Goal: Task Accomplishment & Management: Use online tool/utility

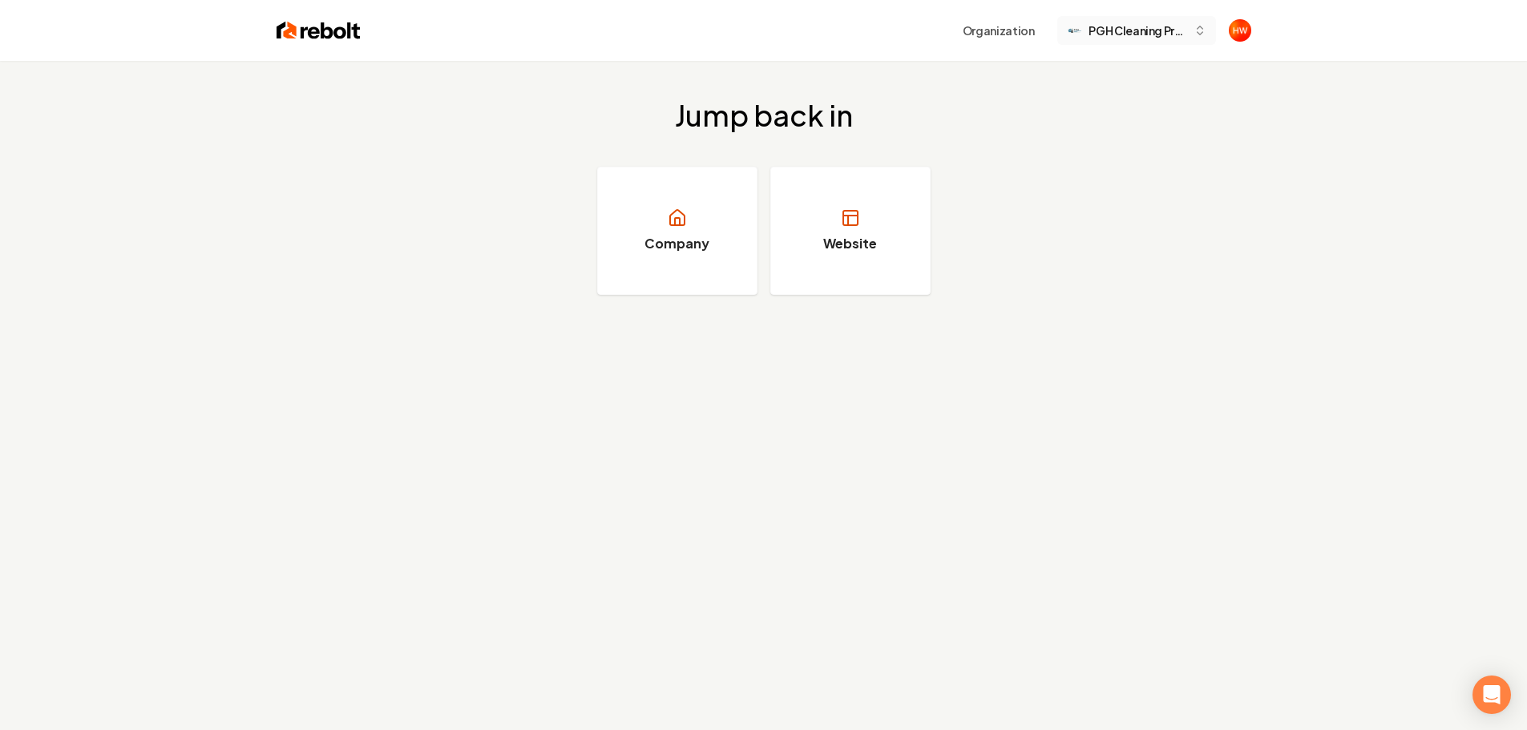
click at [1146, 38] on span "PGH Cleaning Pros" at bounding box center [1138, 30] width 98 height 17
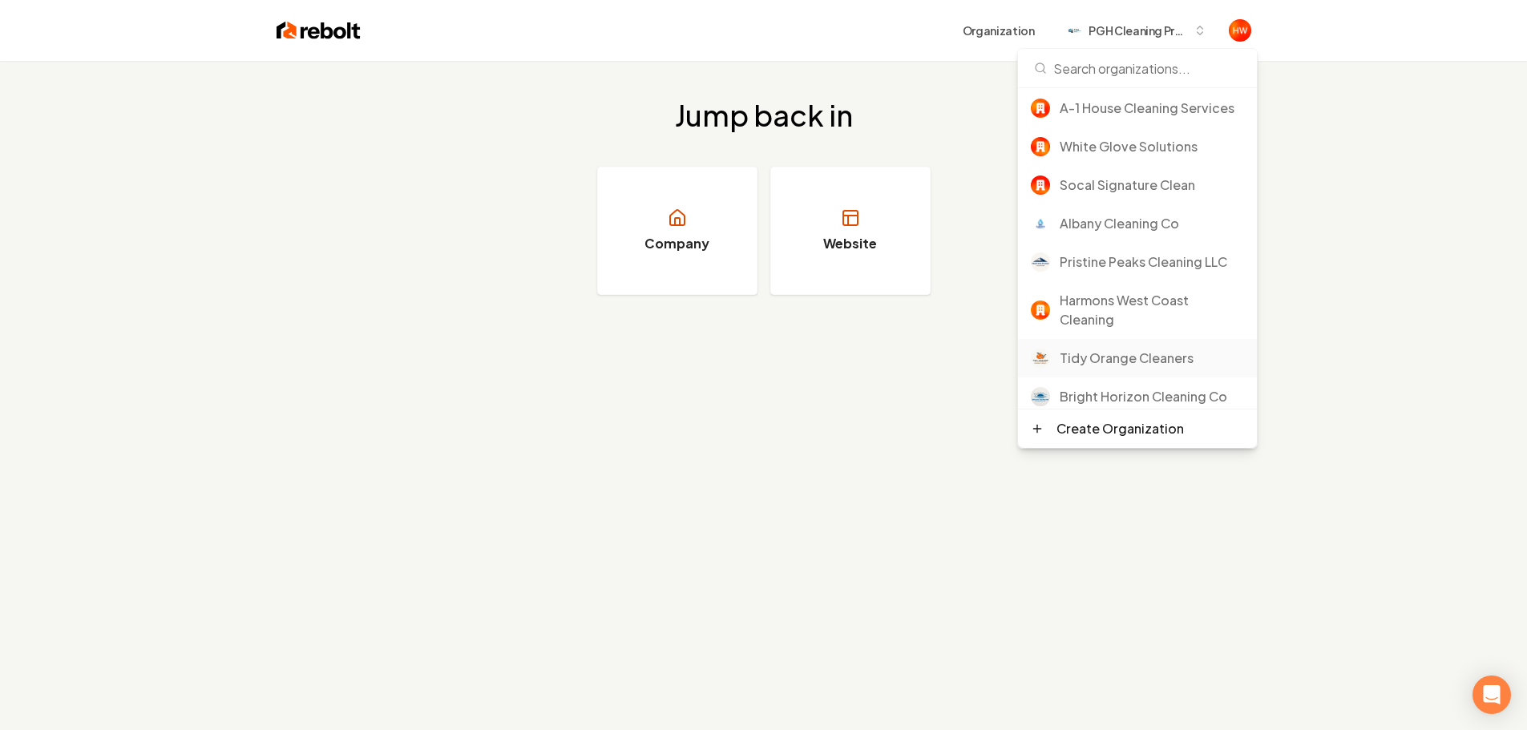
scroll to position [99, 0]
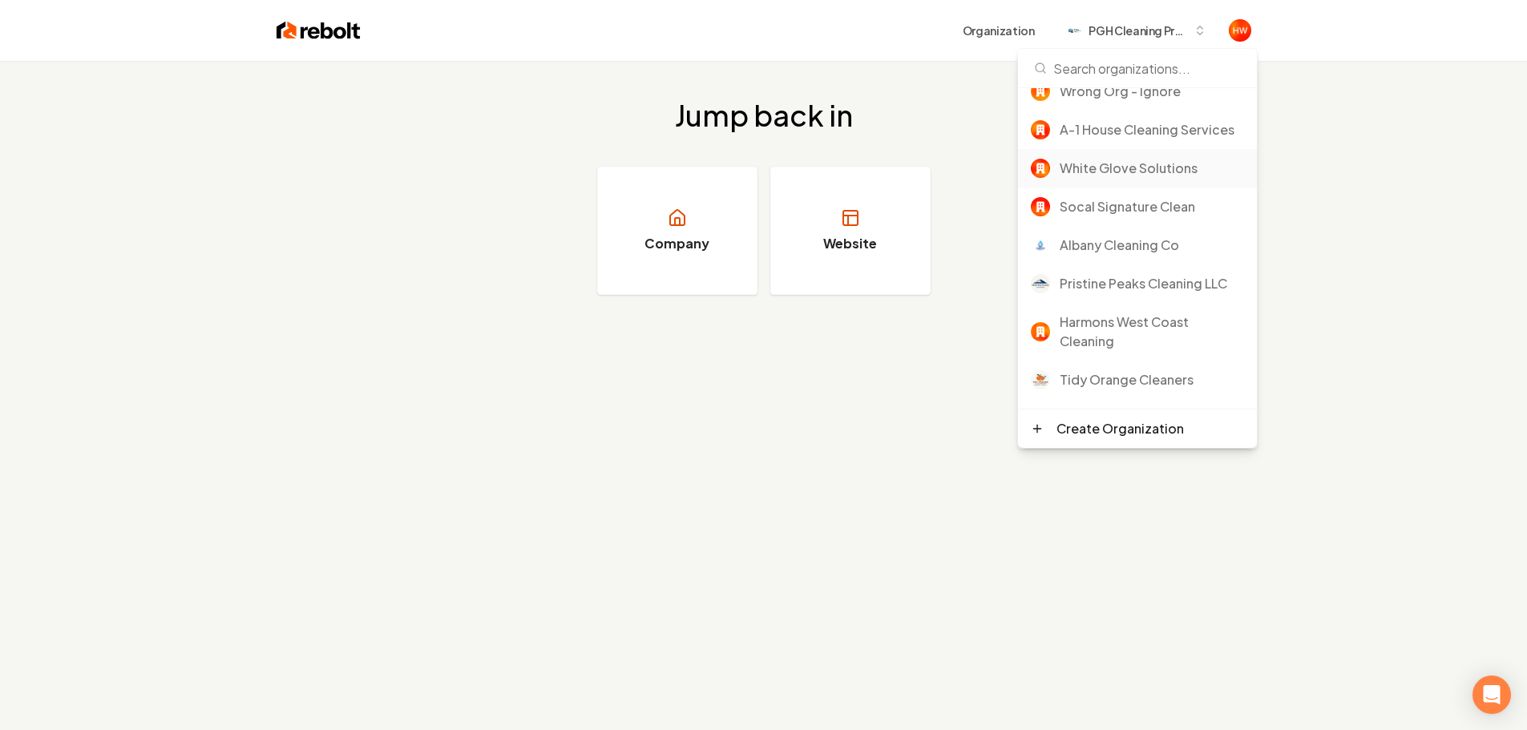
click at [1126, 188] on div "White Glove Solutions" at bounding box center [1137, 168] width 239 height 38
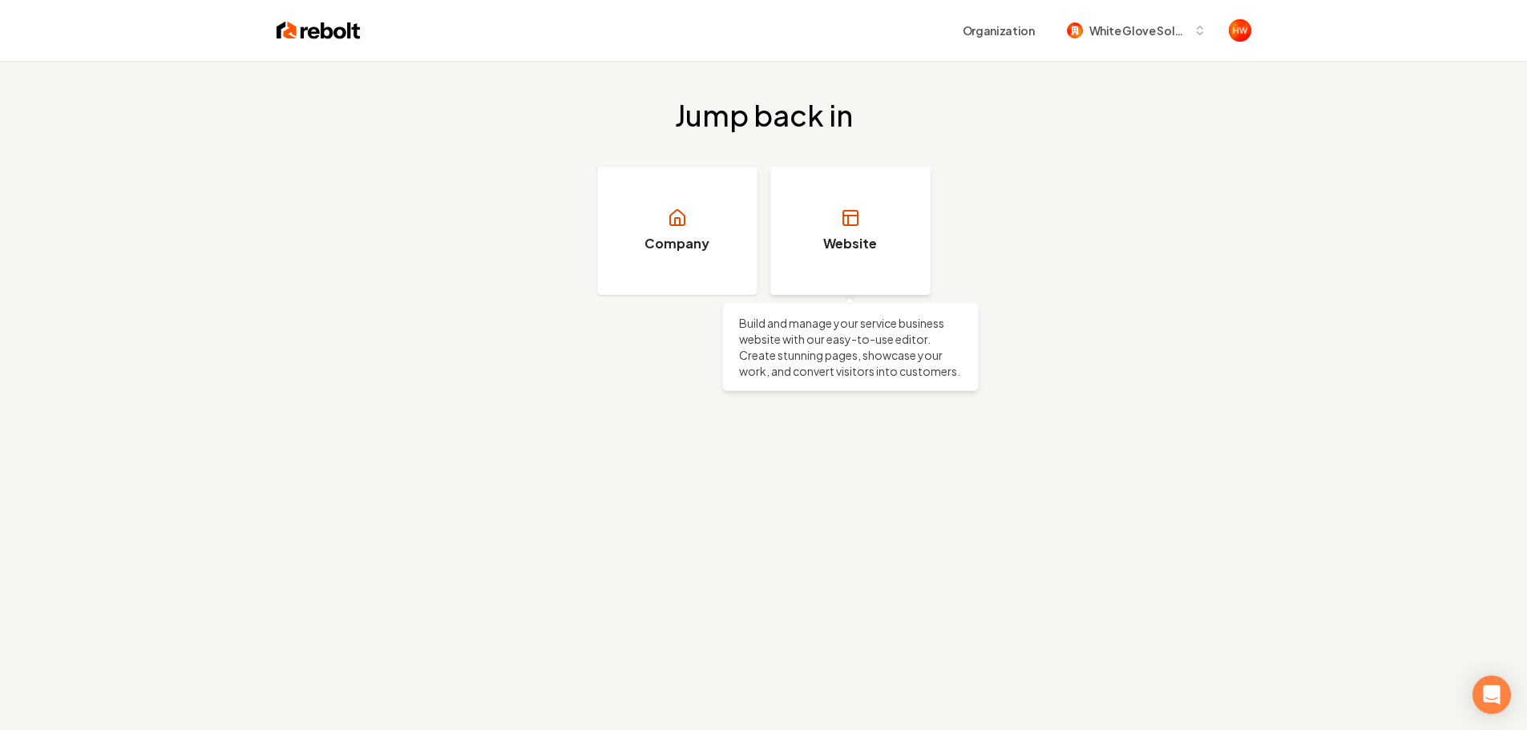
click at [854, 208] on link "Website" at bounding box center [850, 231] width 160 height 128
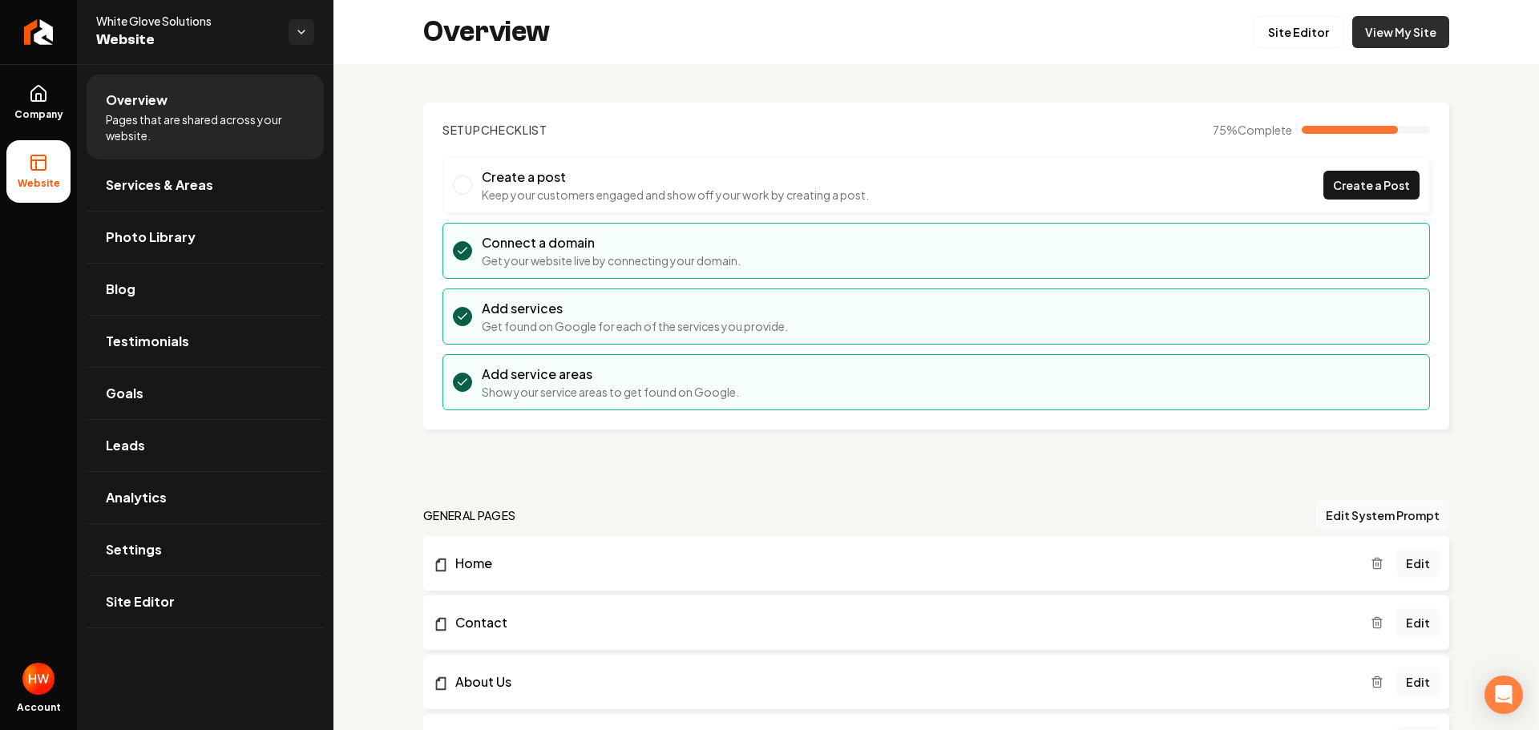
click at [1393, 40] on link "View My Site" at bounding box center [1400, 32] width 97 height 32
click at [167, 184] on span "Services & Areas" at bounding box center [159, 185] width 107 height 19
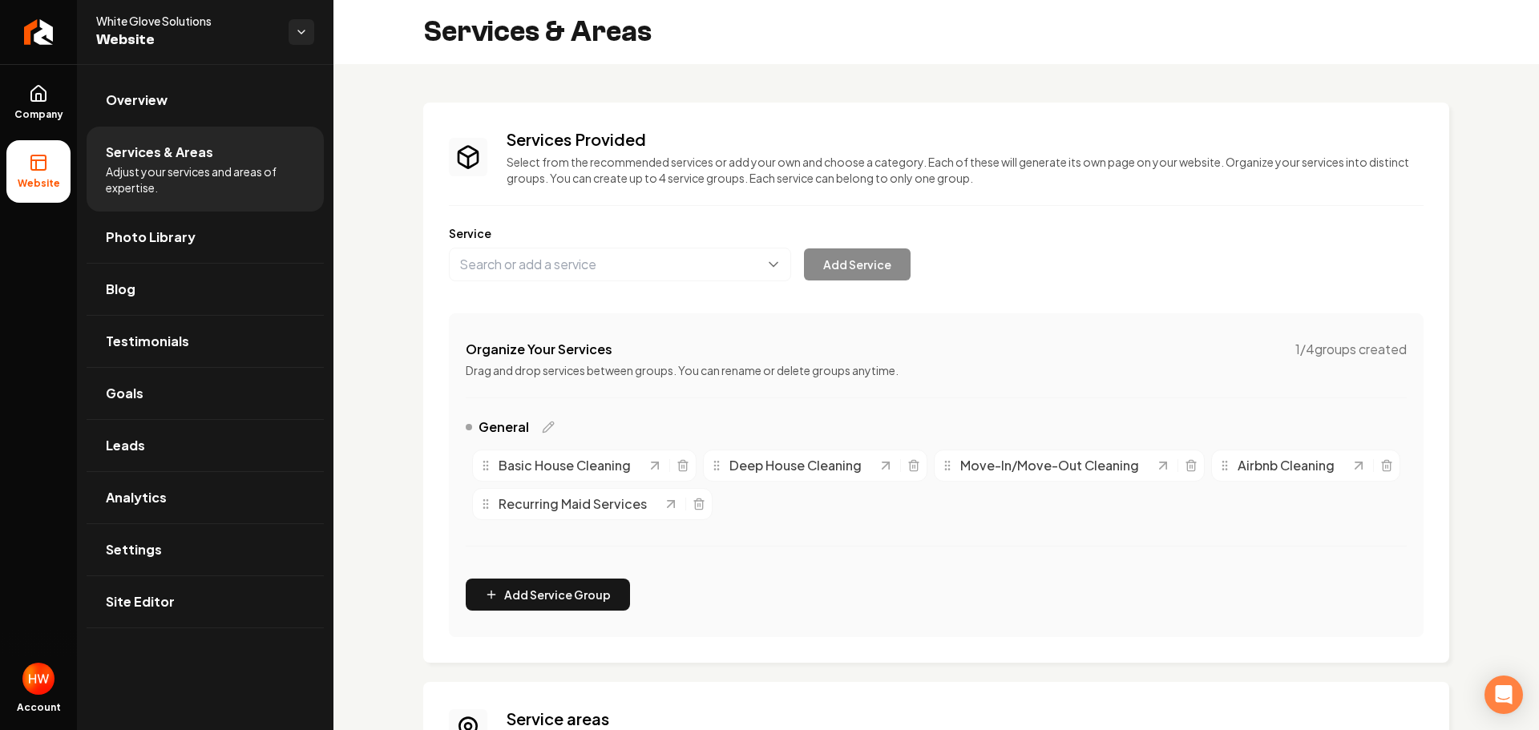
scroll to position [232, 0]
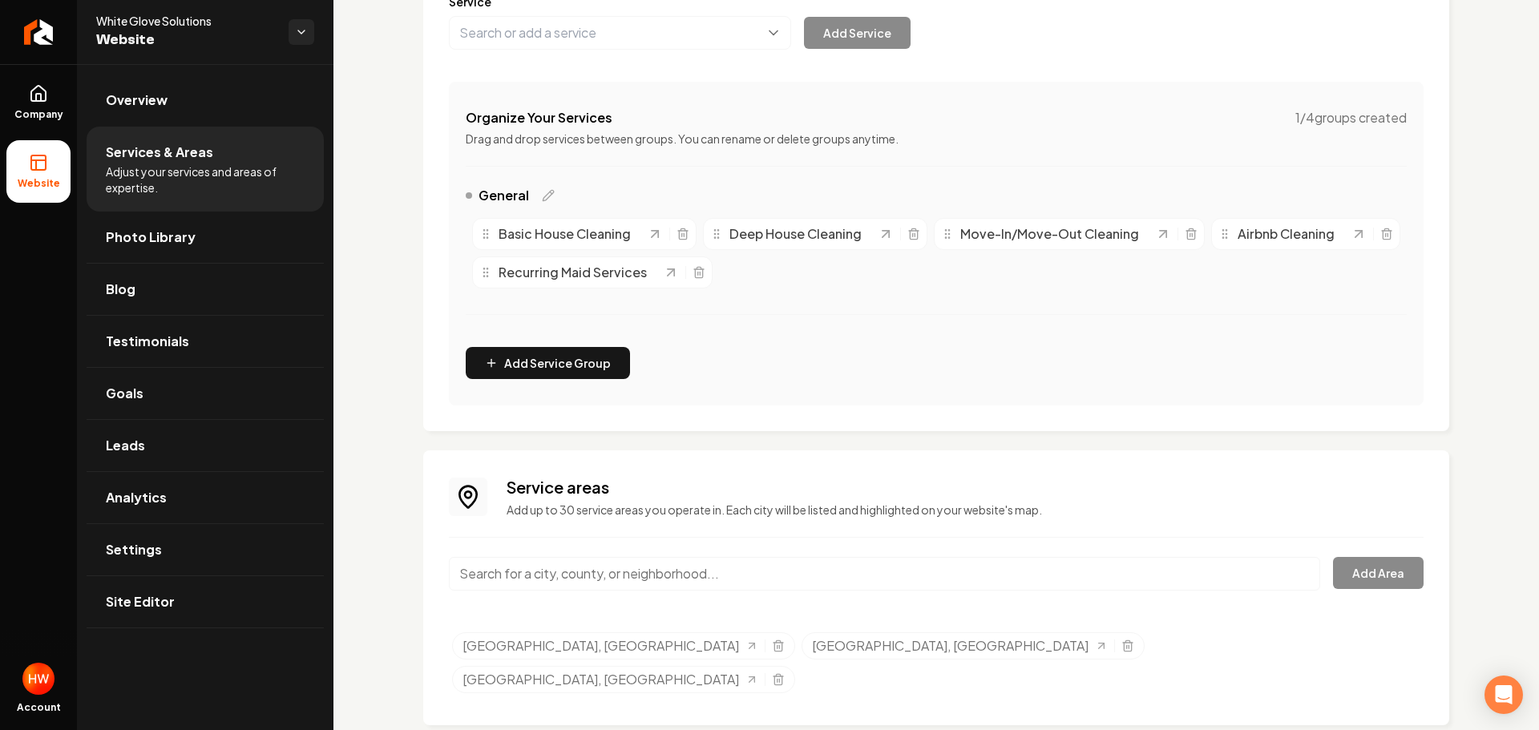
click at [651, 566] on input "Main content area" at bounding box center [884, 574] width 871 height 34
paste input "Gainesville"
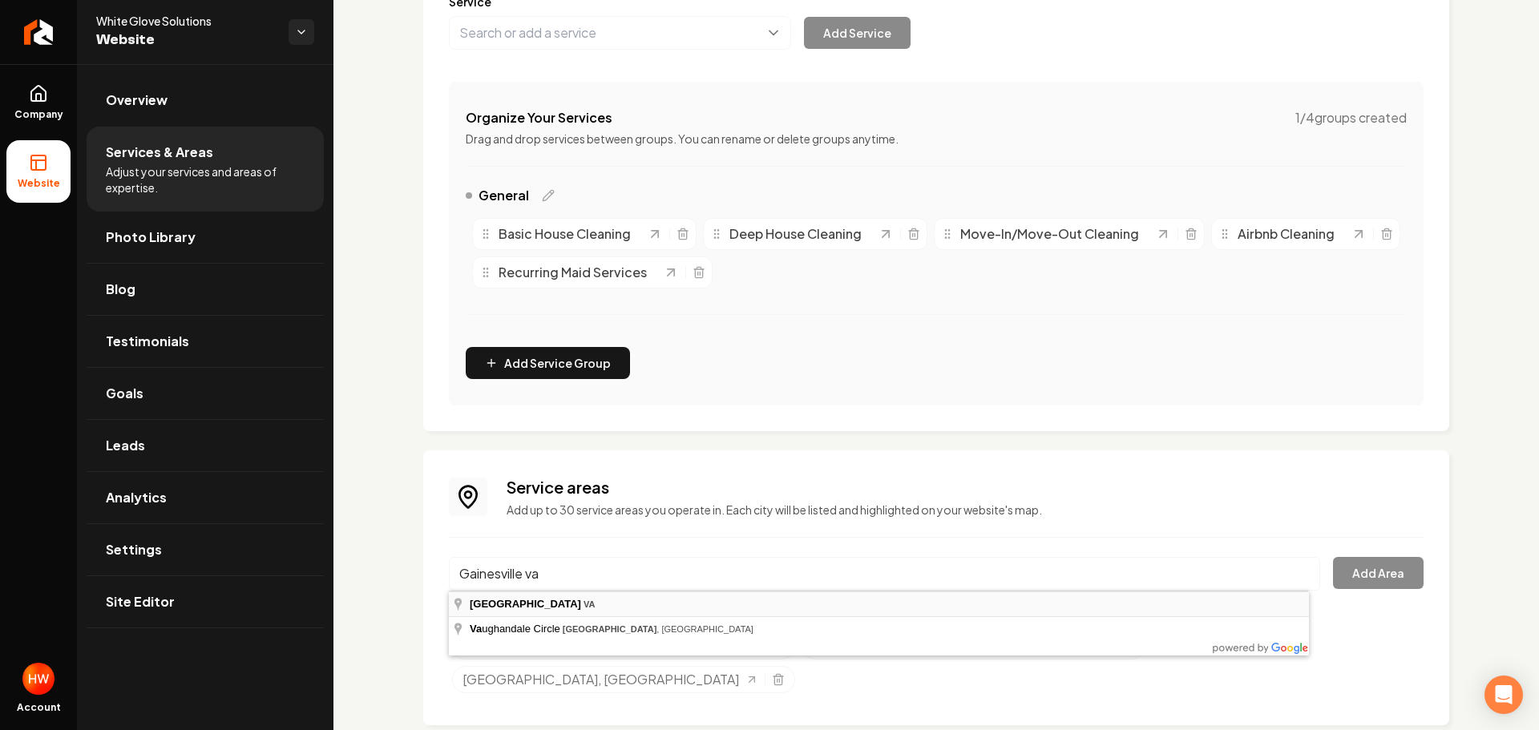
type input "Gainesville, VA"
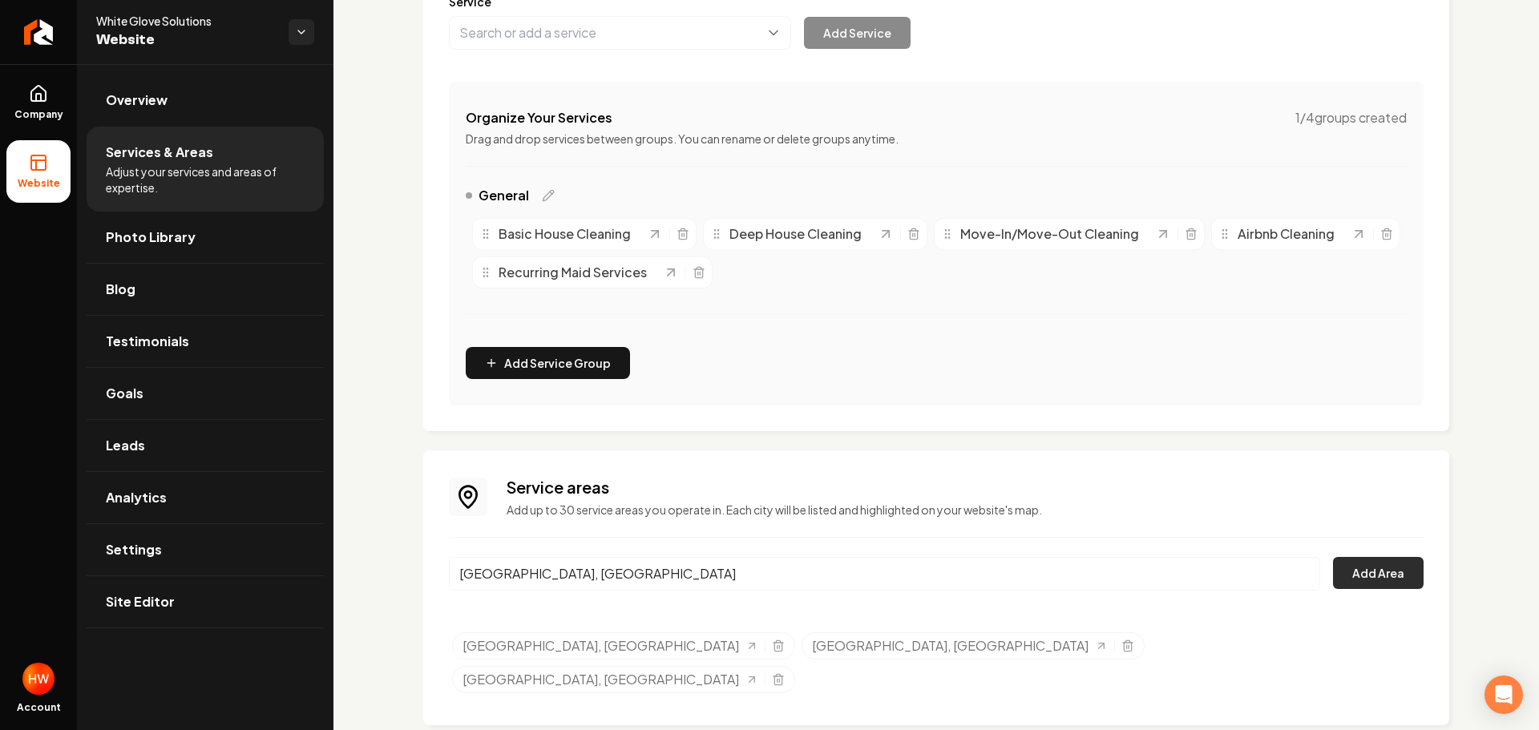
click at [1353, 575] on button "Add Area" at bounding box center [1378, 573] width 91 height 32
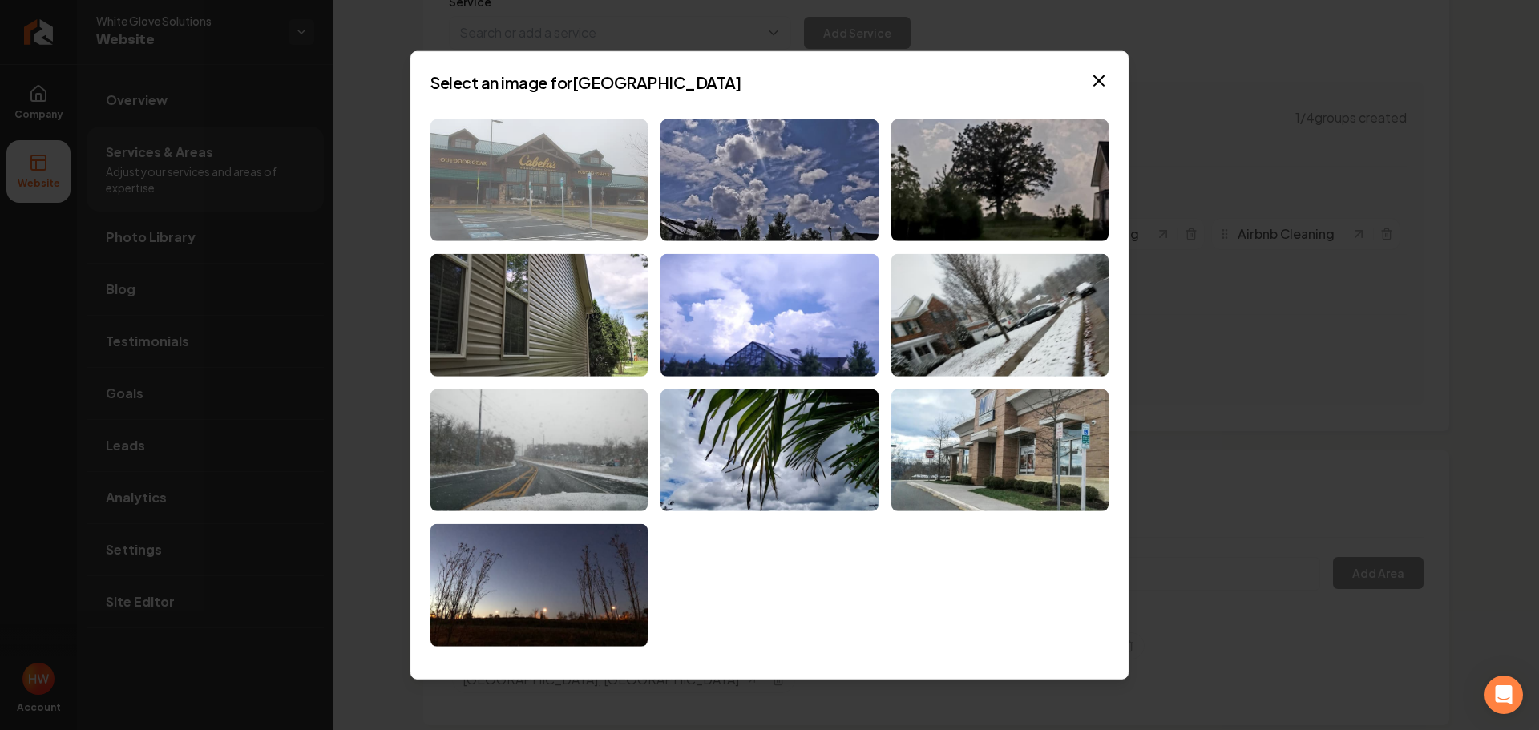
click at [585, 204] on img at bounding box center [539, 180] width 217 height 123
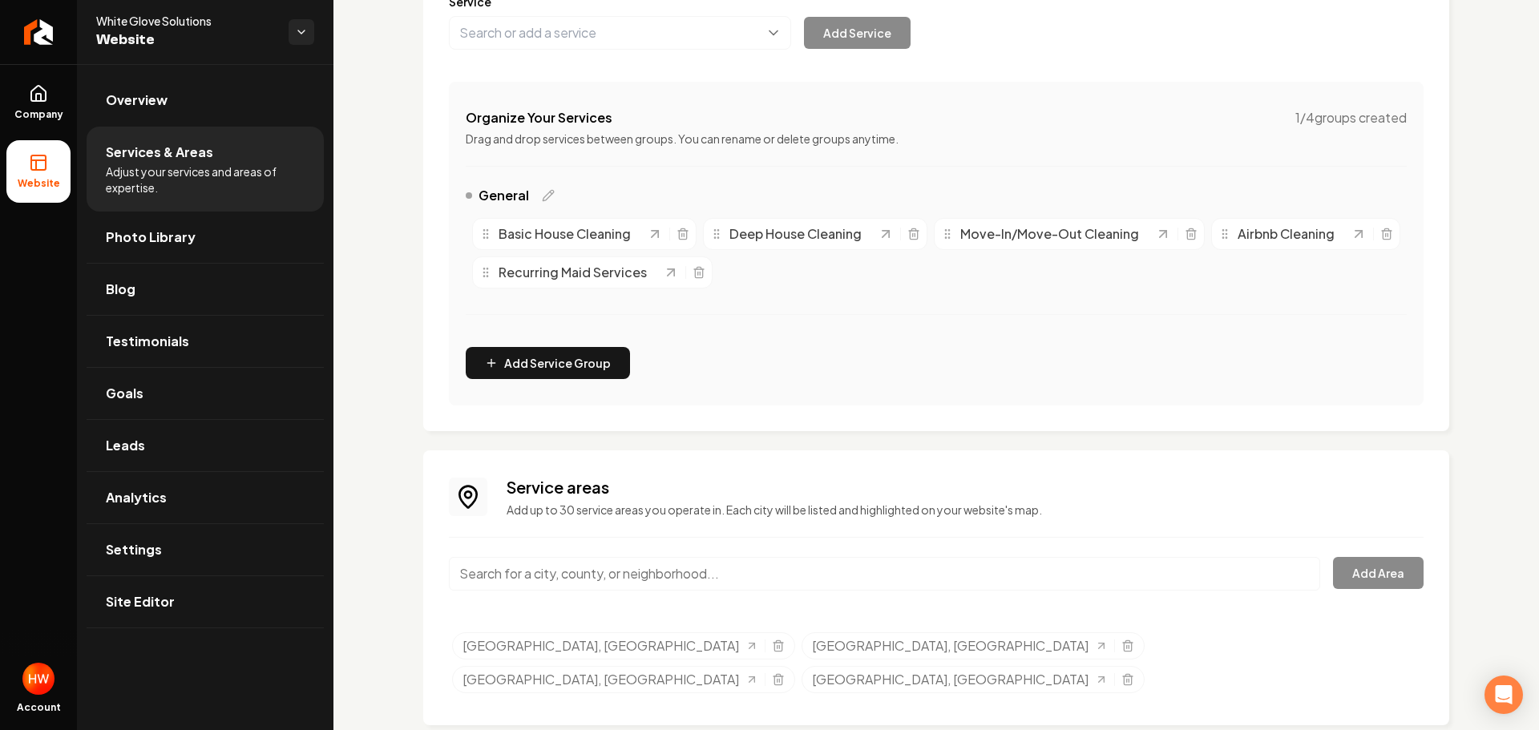
click at [750, 572] on input "Main content area" at bounding box center [884, 574] width 871 height 34
paste input "Haymarket"
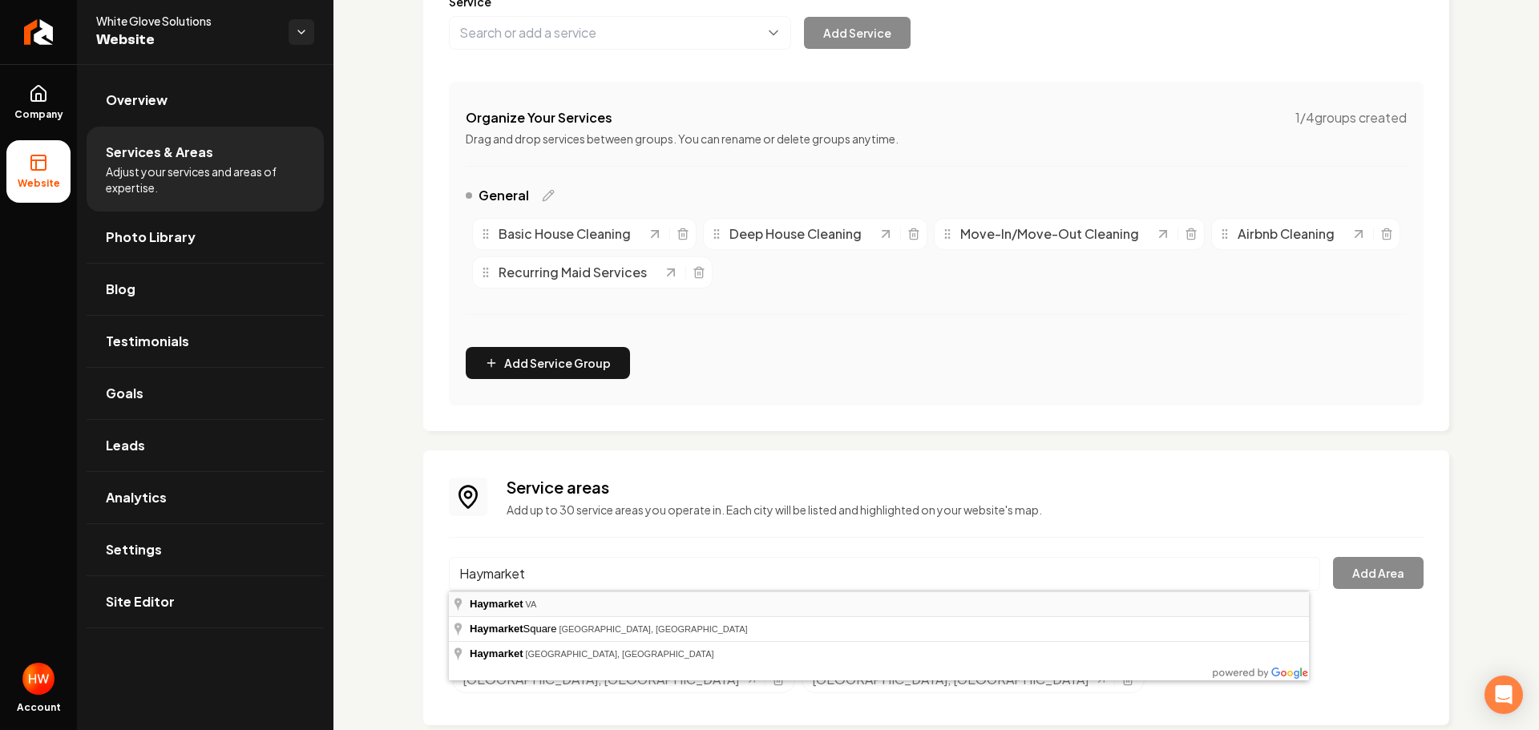
type input "Haymarket, VA"
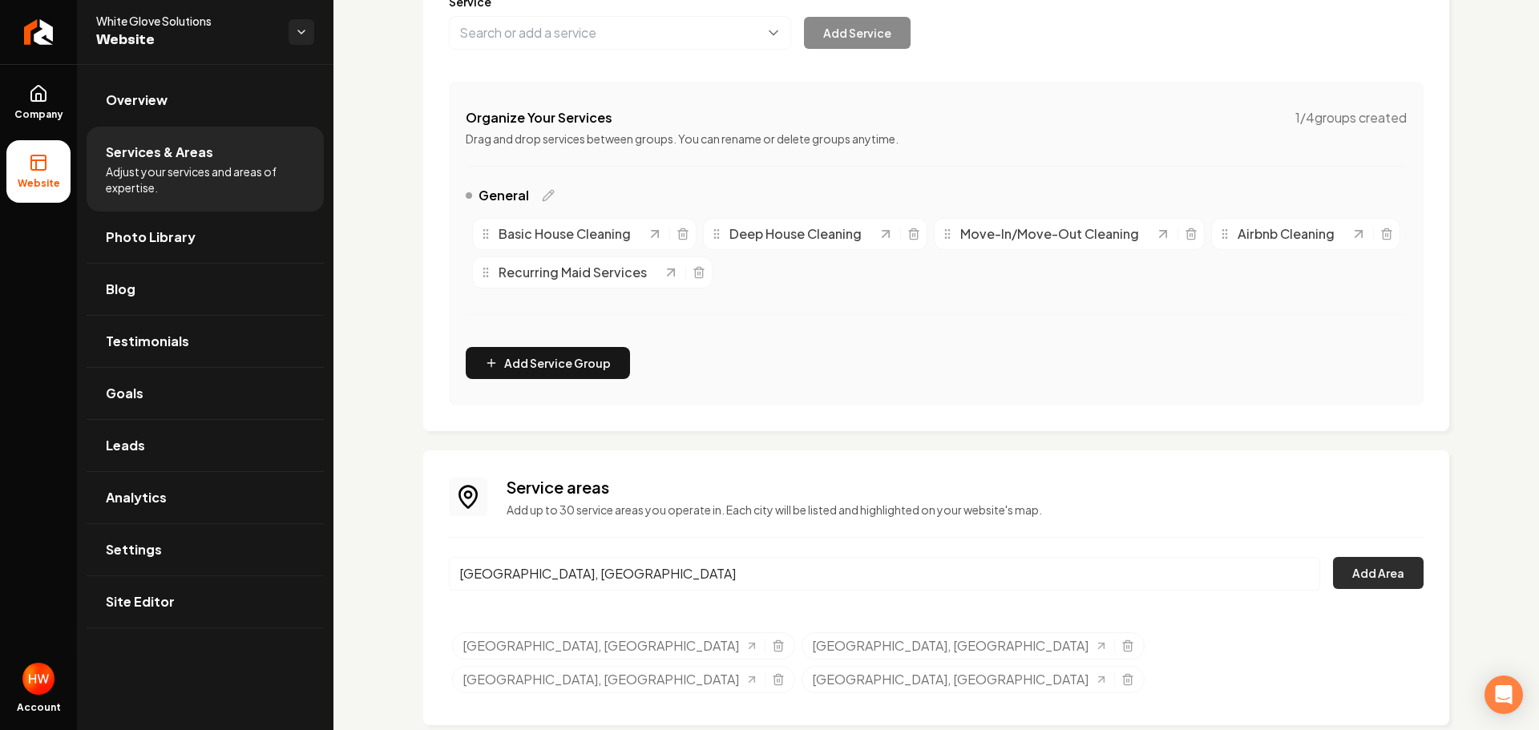
click at [1367, 579] on button "Add Area" at bounding box center [1378, 573] width 91 height 32
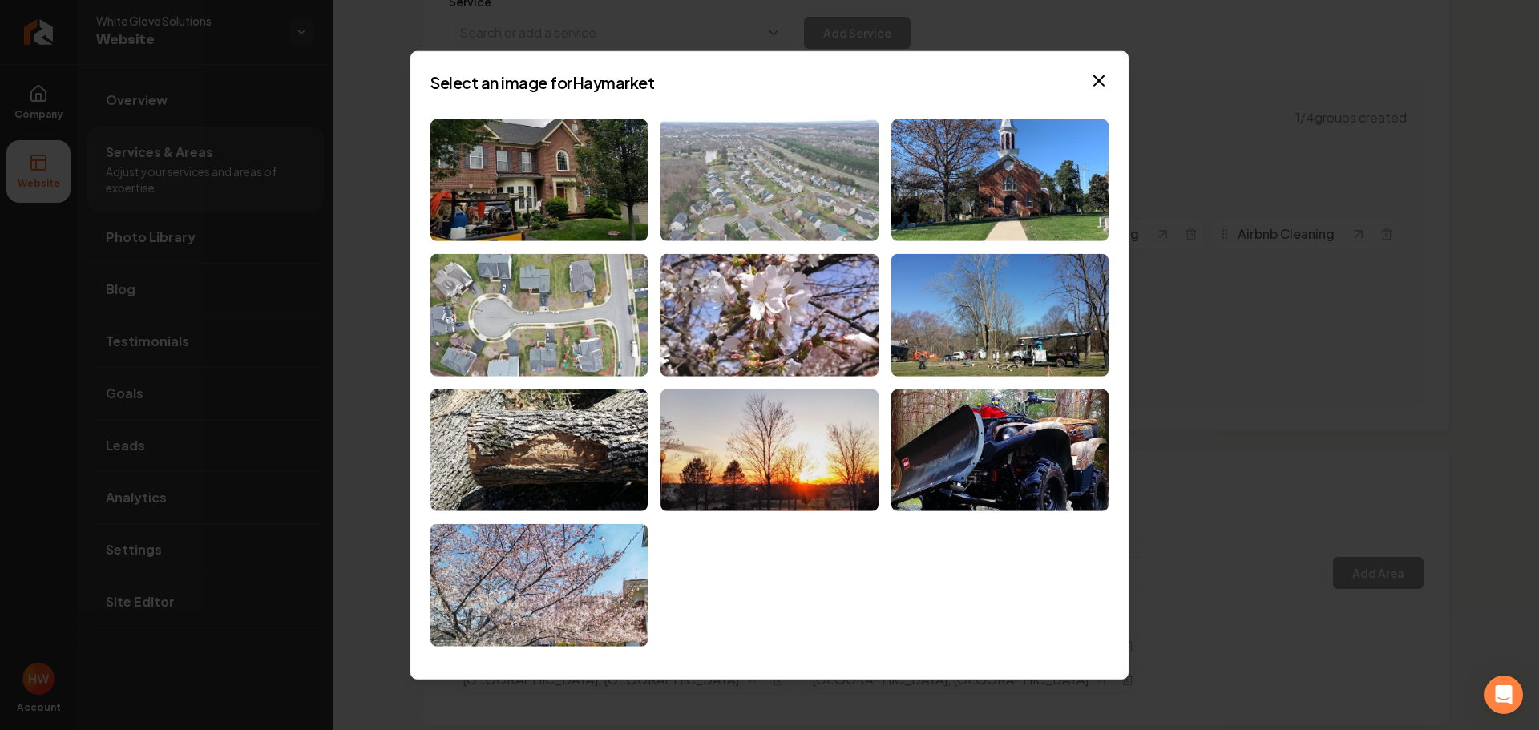
click at [694, 199] on img at bounding box center [769, 180] width 217 height 123
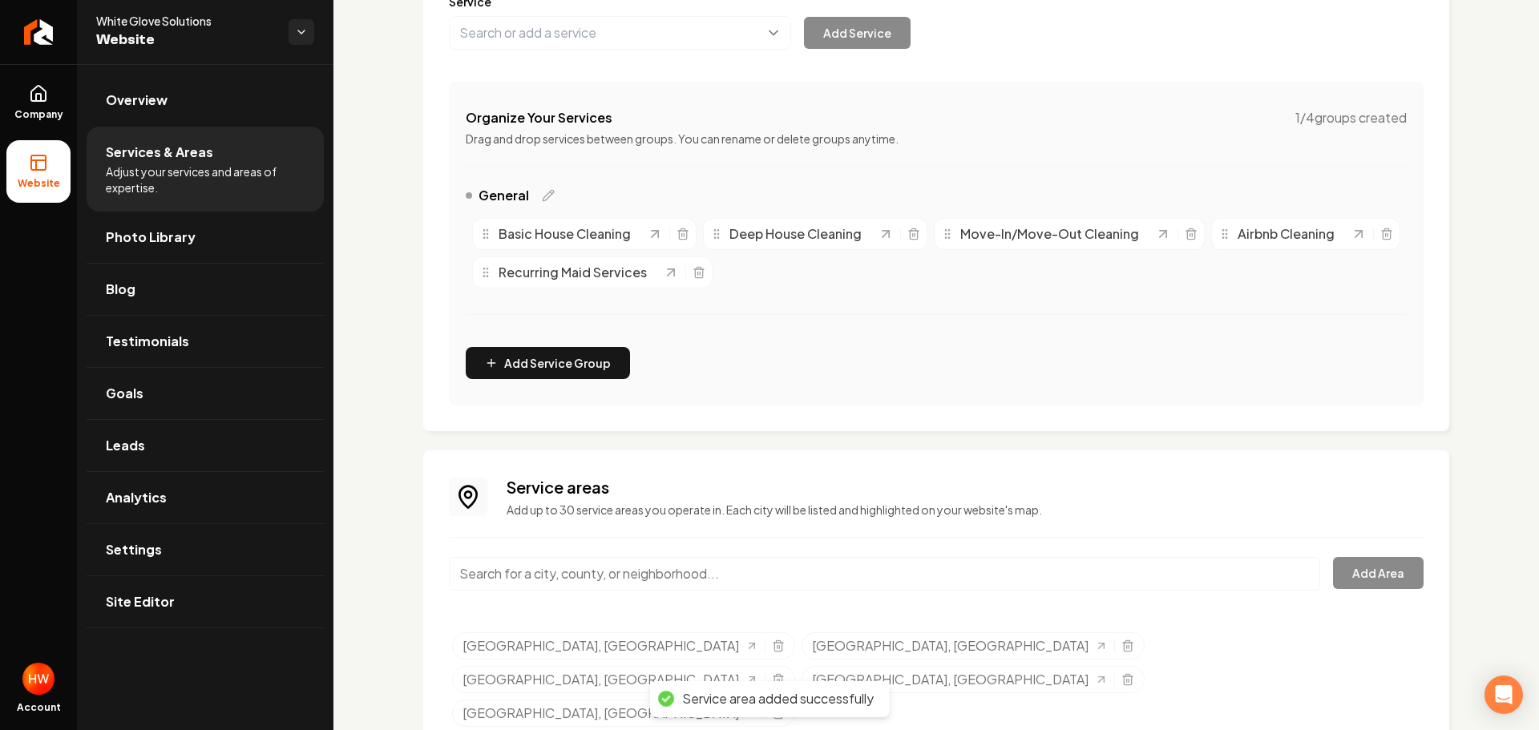
click at [782, 575] on input "Main content area" at bounding box center [884, 574] width 871 height 34
paste input "Nokesville"
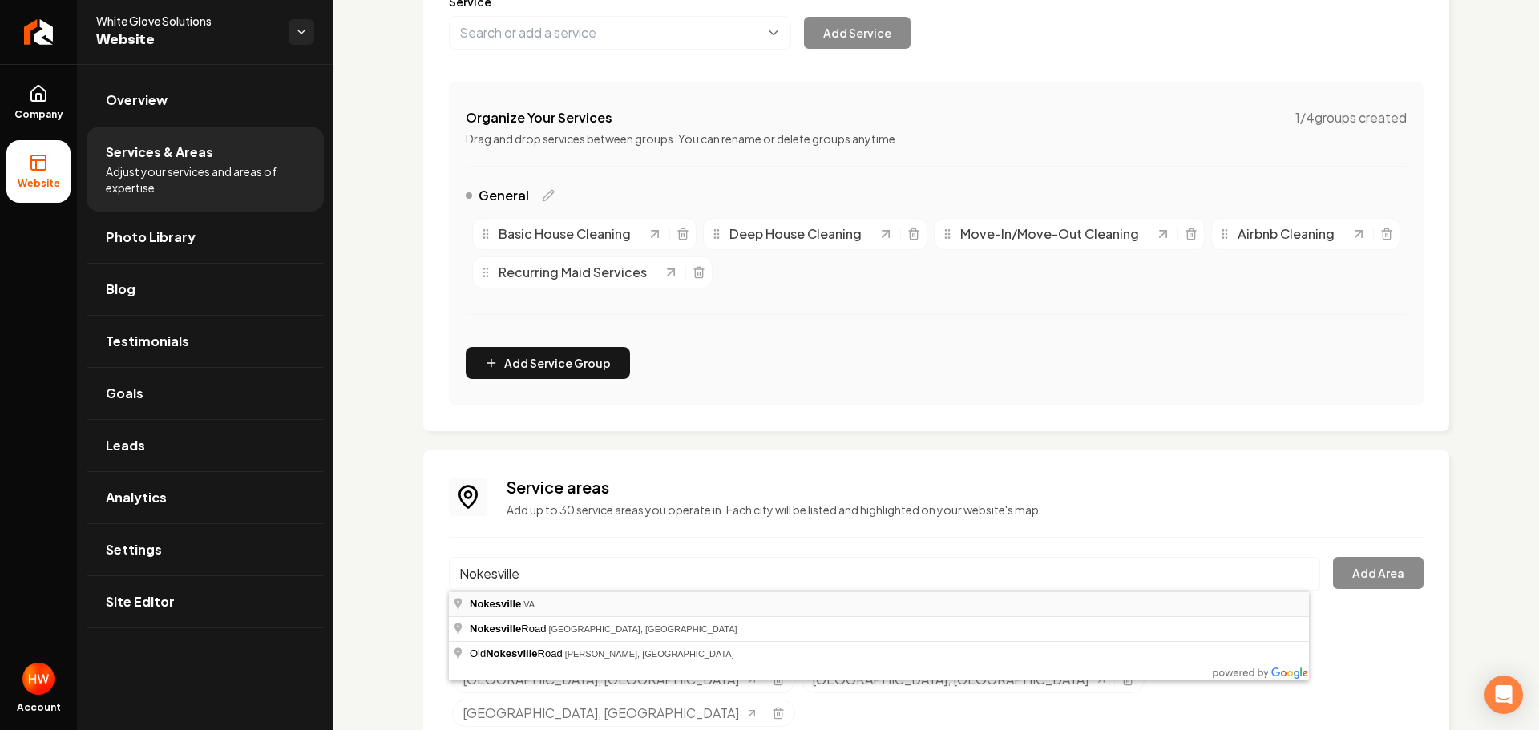
type input "Nokesville, VA"
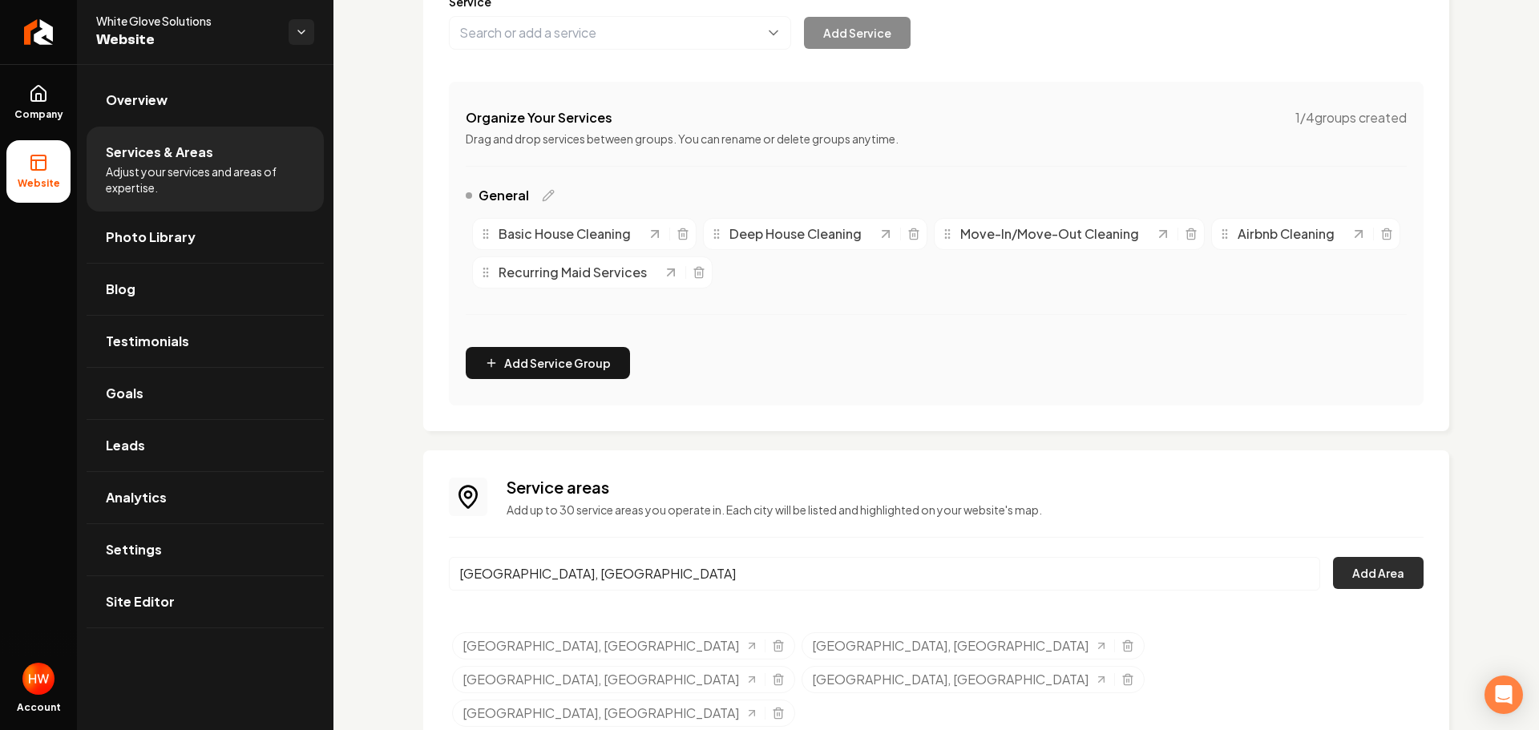
click at [1340, 576] on button "Add Area" at bounding box center [1378, 573] width 91 height 32
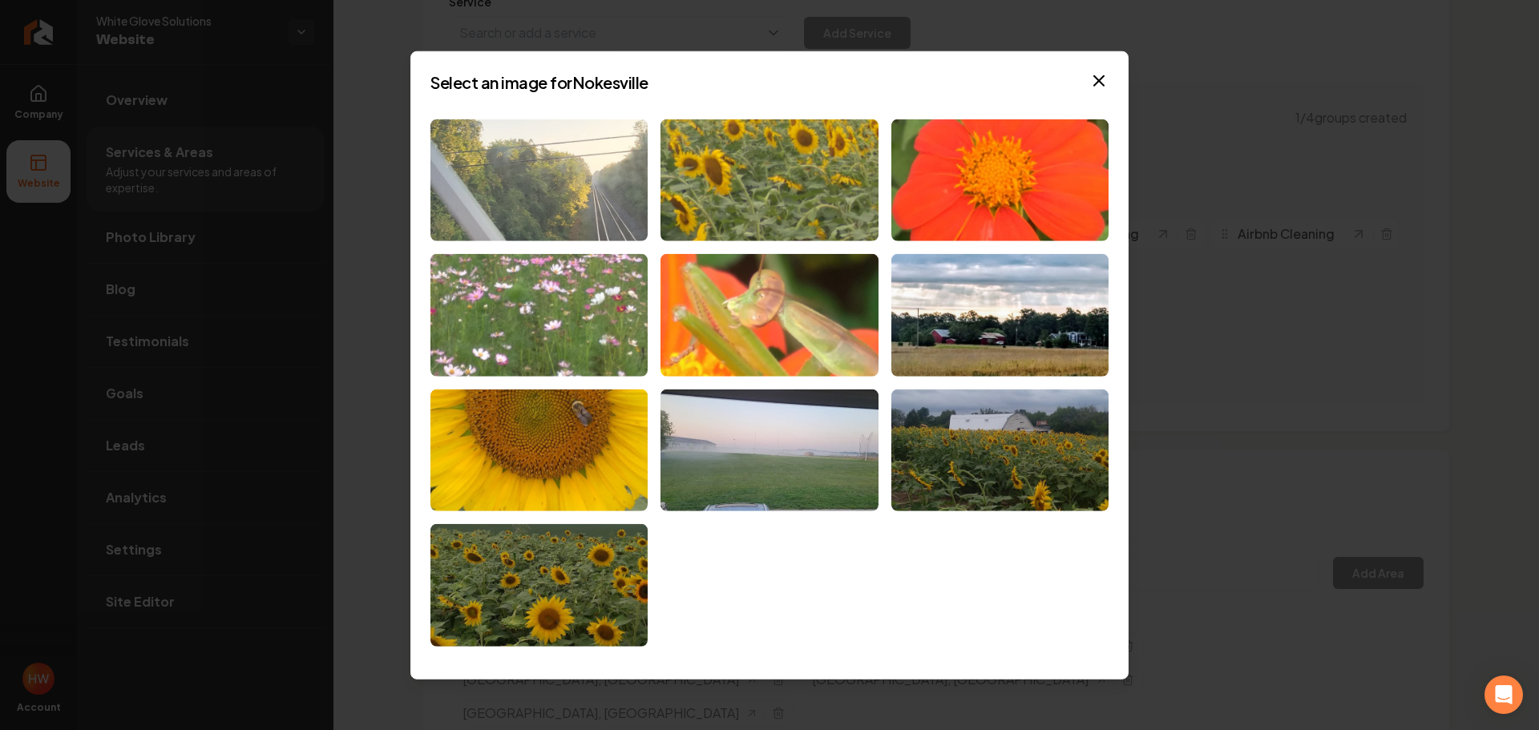
click at [590, 215] on img at bounding box center [539, 180] width 217 height 123
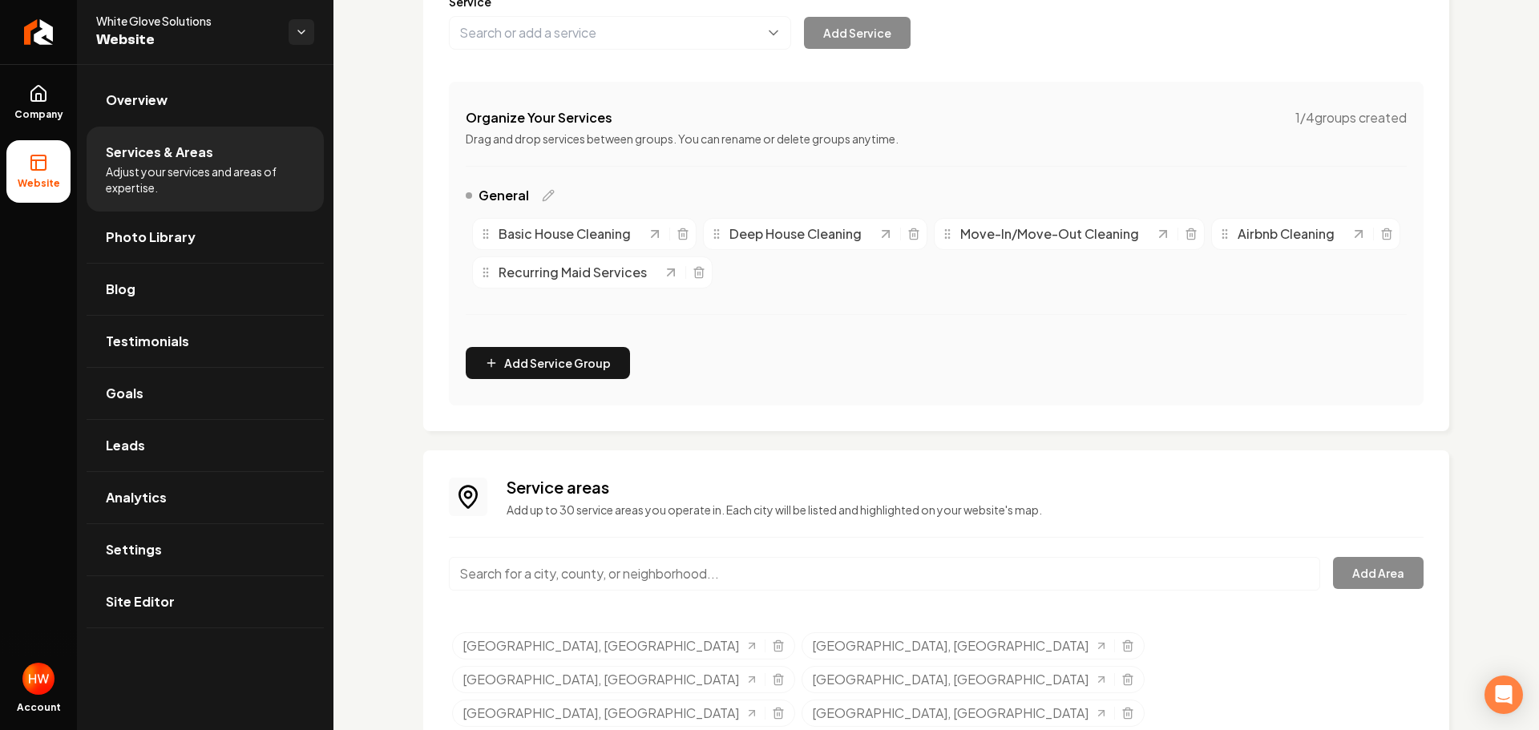
click at [745, 563] on input "Main content area" at bounding box center [884, 574] width 871 height 34
paste input "South Riding"
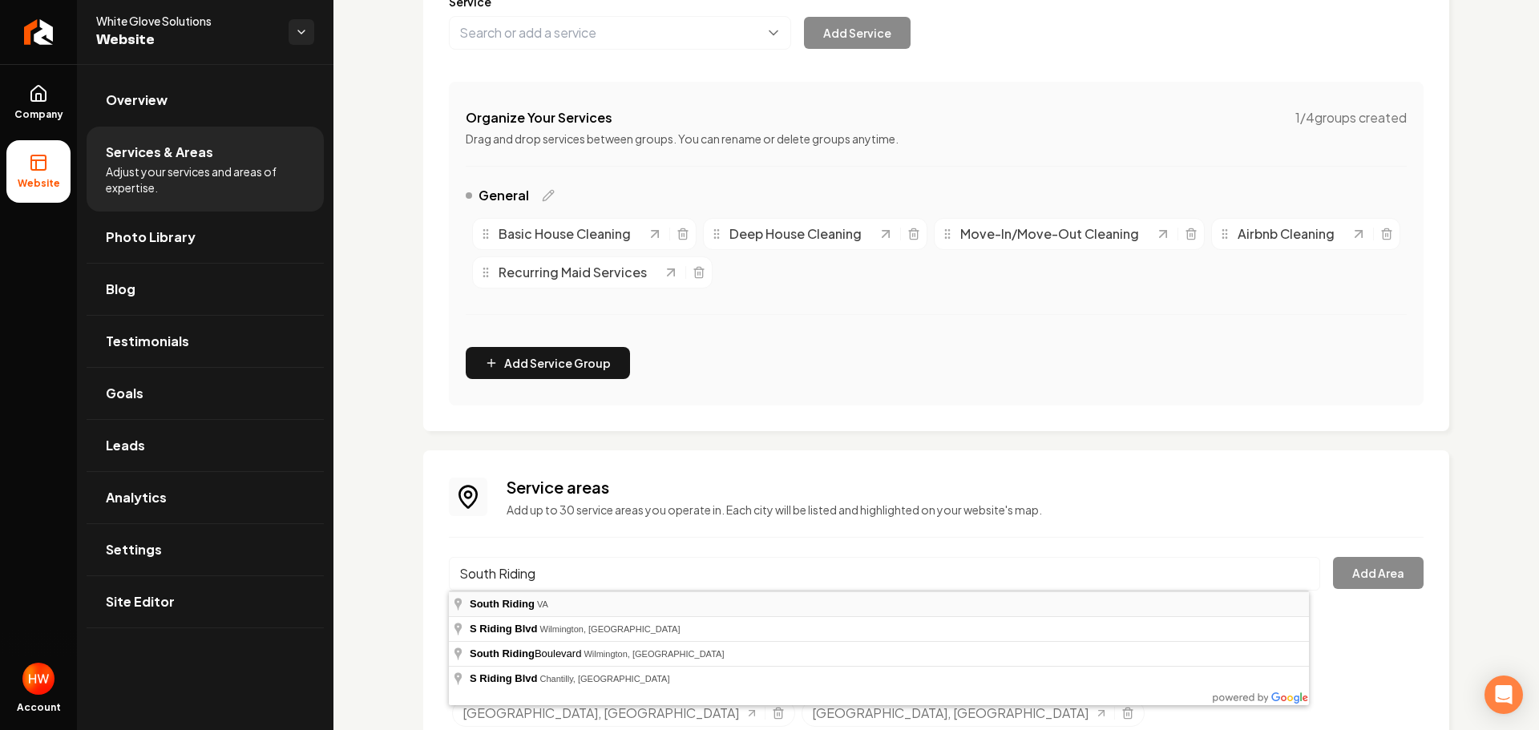
type input "South Riding, VA"
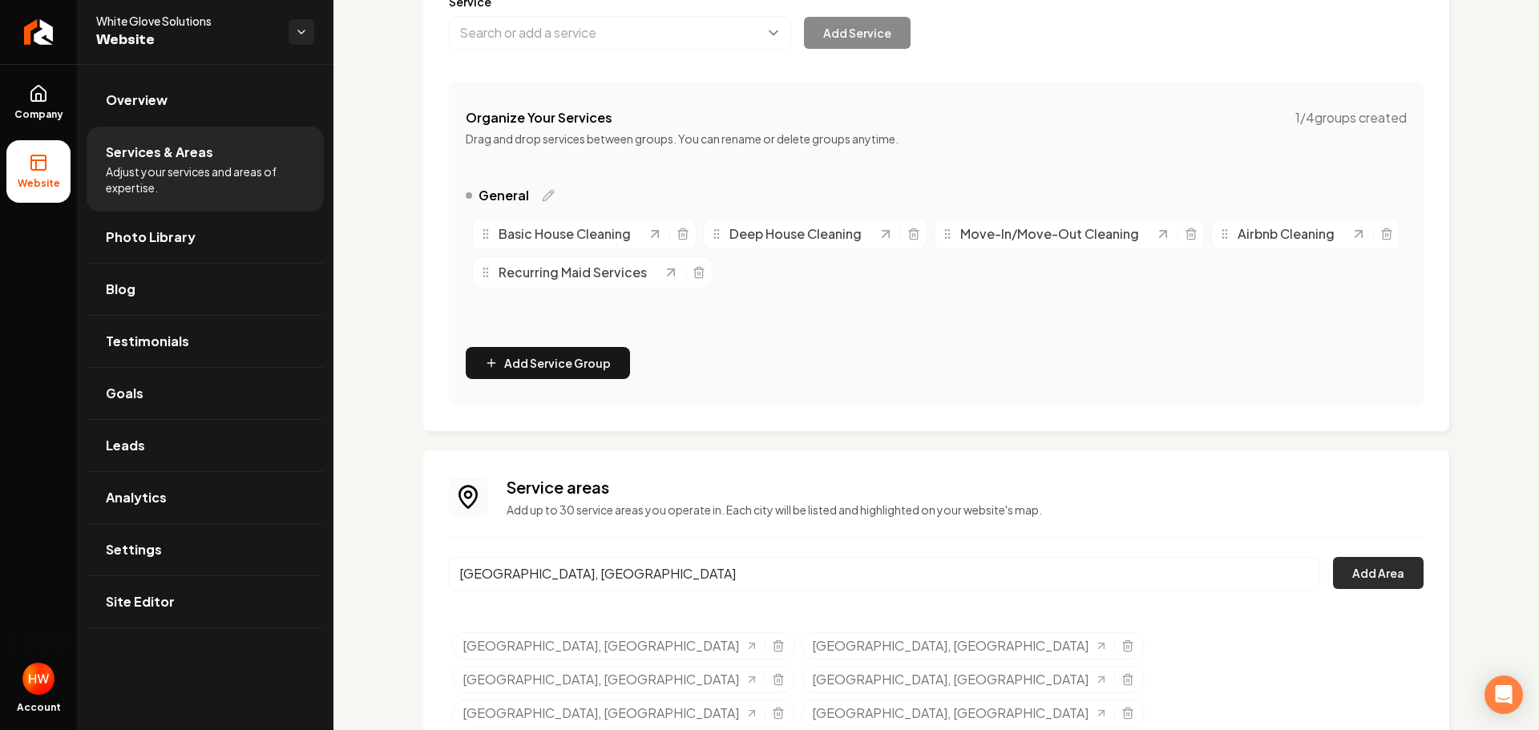
click at [1361, 575] on button "Add Area" at bounding box center [1378, 573] width 91 height 32
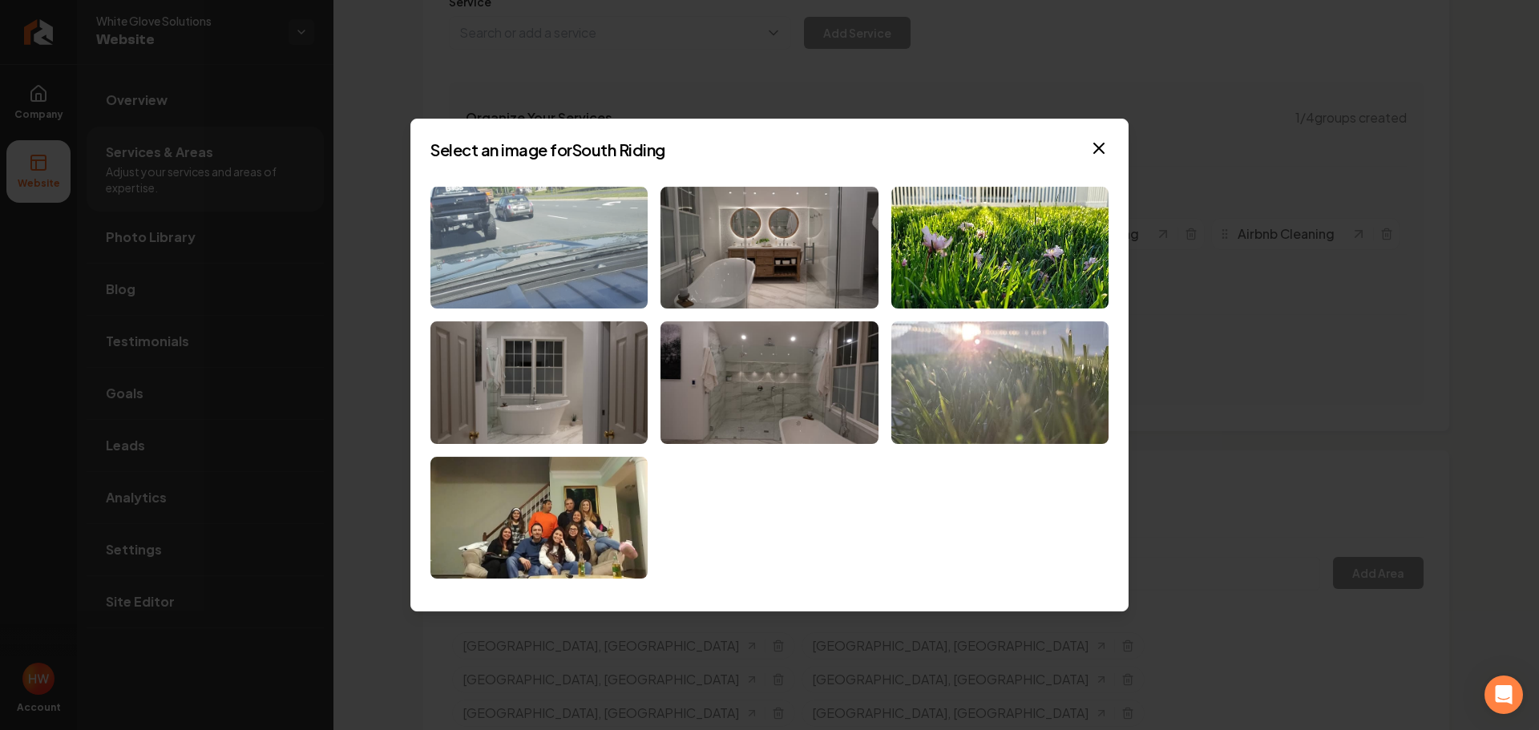
click at [567, 254] on img at bounding box center [539, 248] width 217 height 123
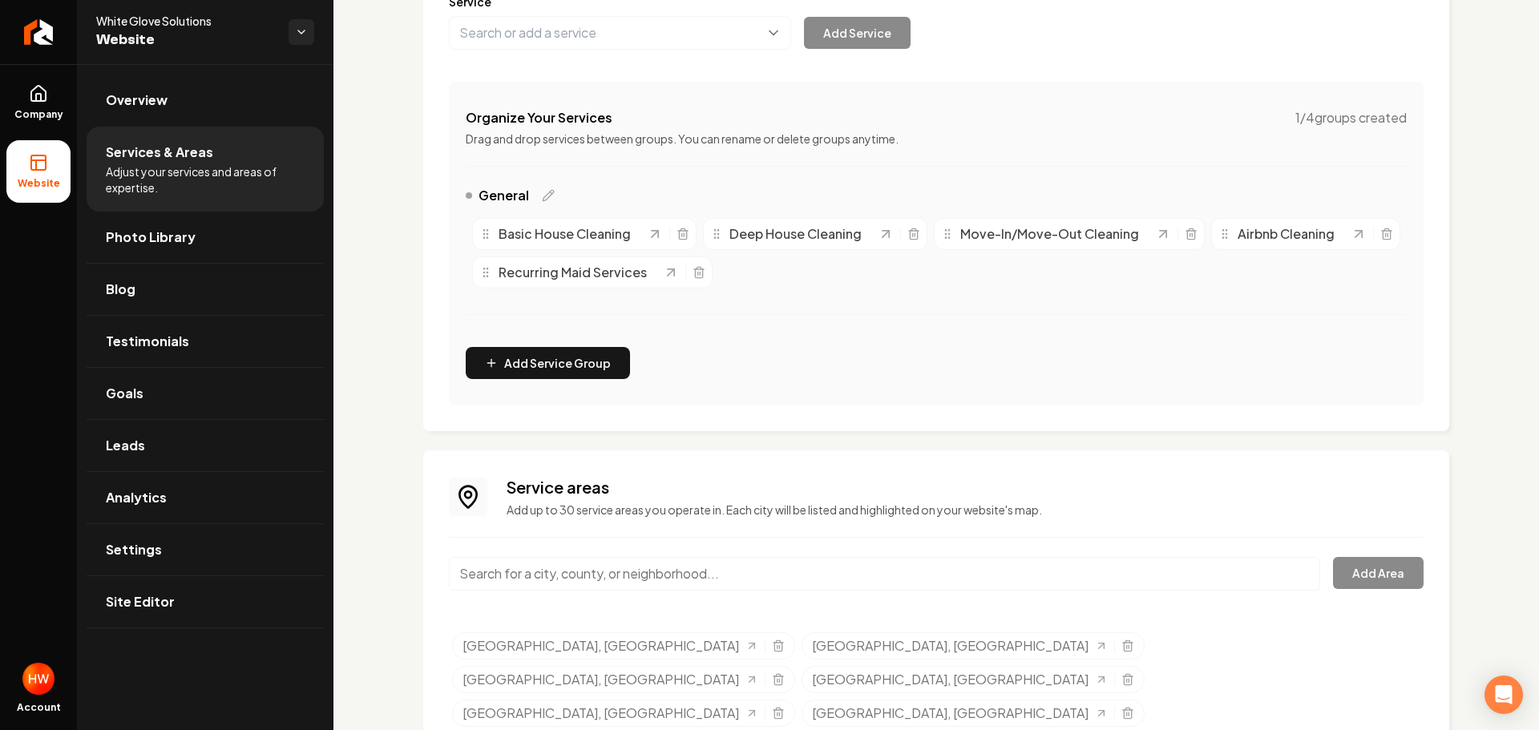
click at [855, 587] on input "Main content area" at bounding box center [884, 574] width 871 height 34
paste input "Reston"
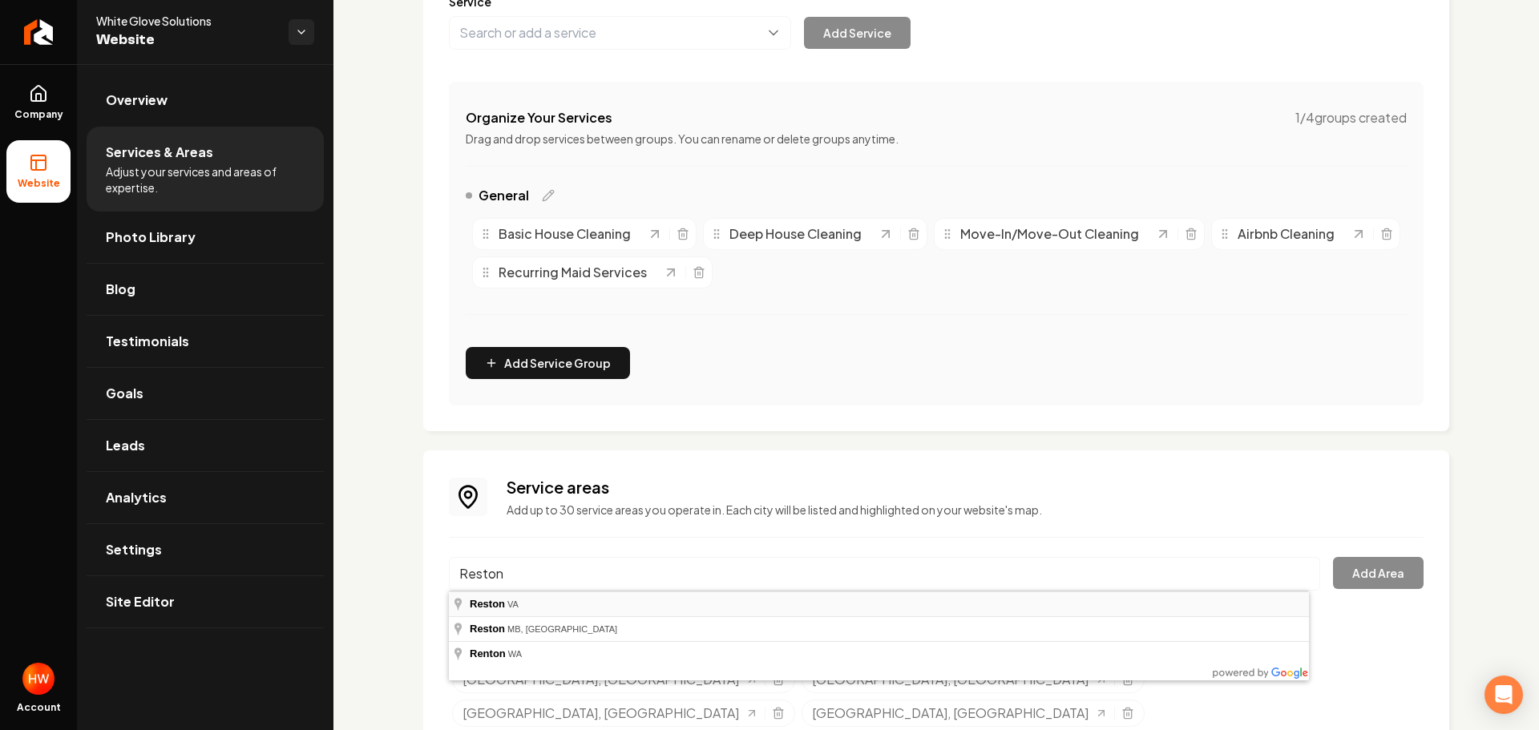
type input "Reston, VA"
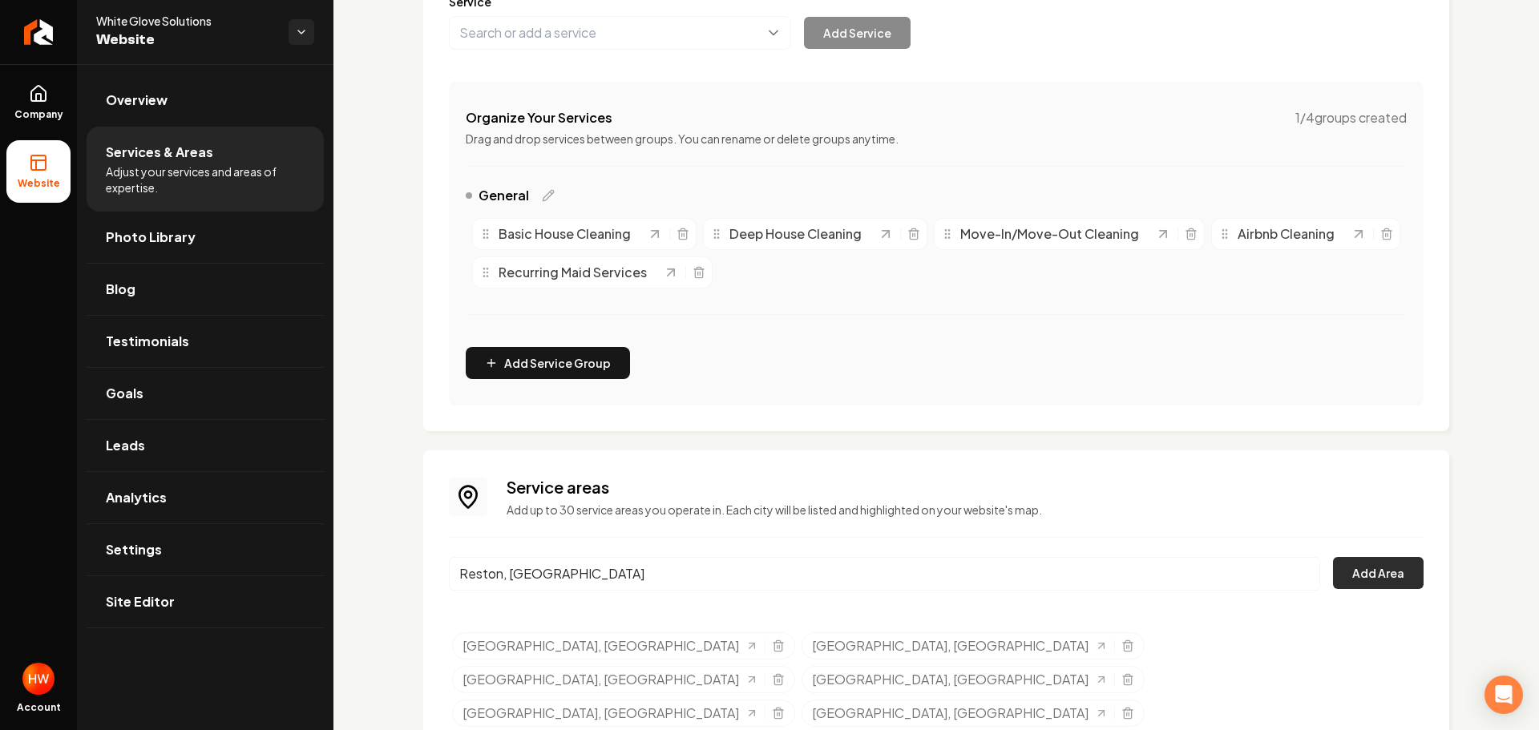
click at [1356, 573] on button "Add Area" at bounding box center [1378, 573] width 91 height 32
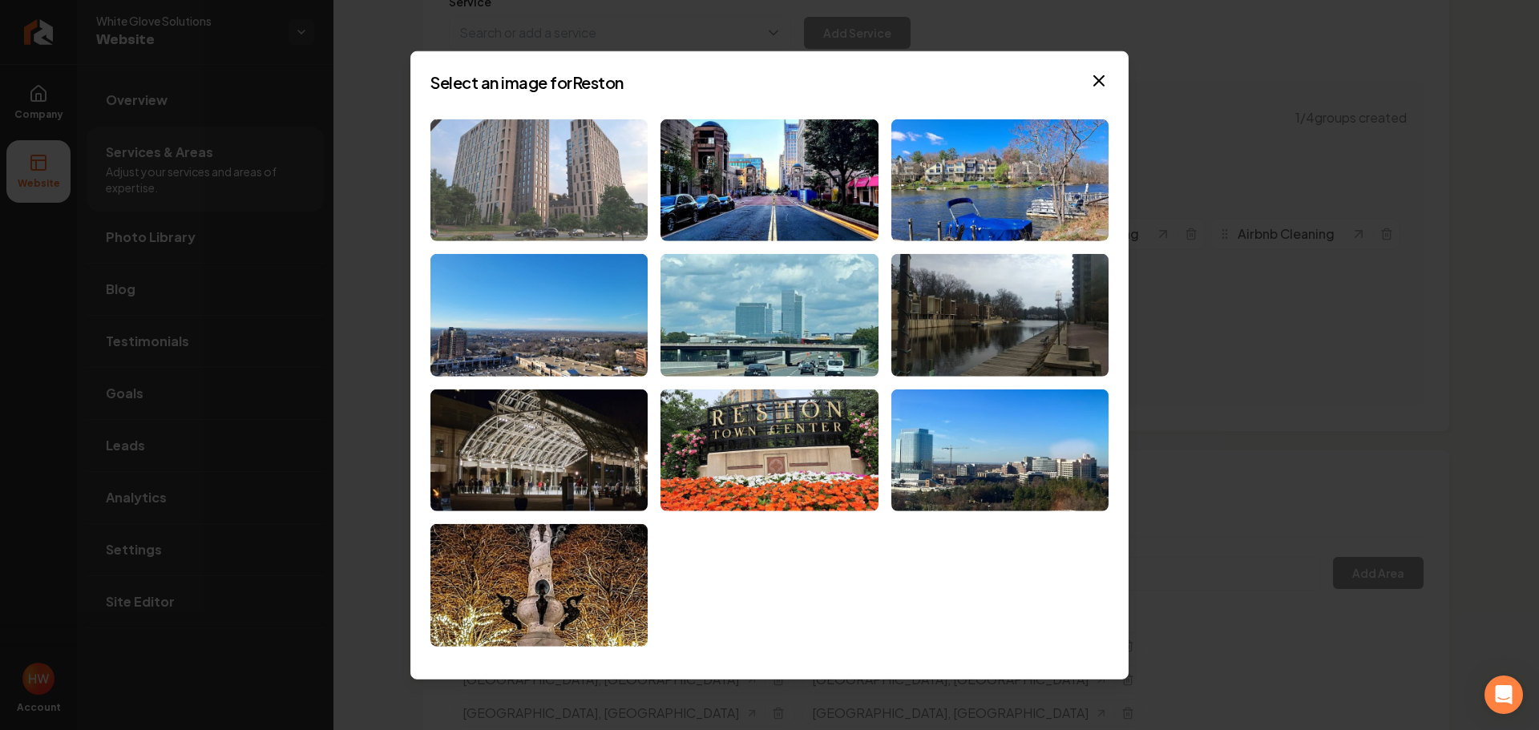
click at [581, 163] on img at bounding box center [539, 180] width 217 height 123
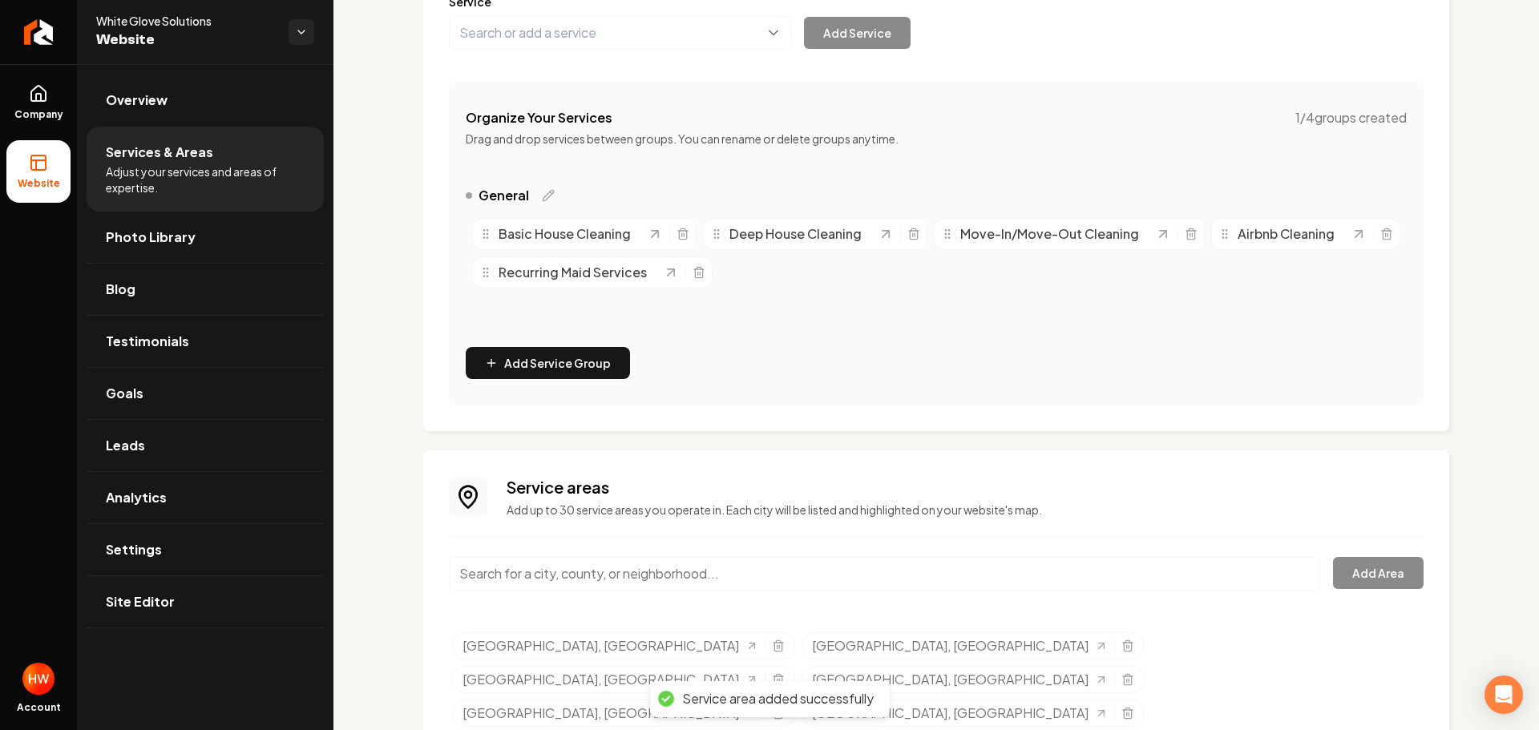
click at [833, 573] on input "Main content area" at bounding box center [884, 574] width 871 height 34
paste input "Great Falls"
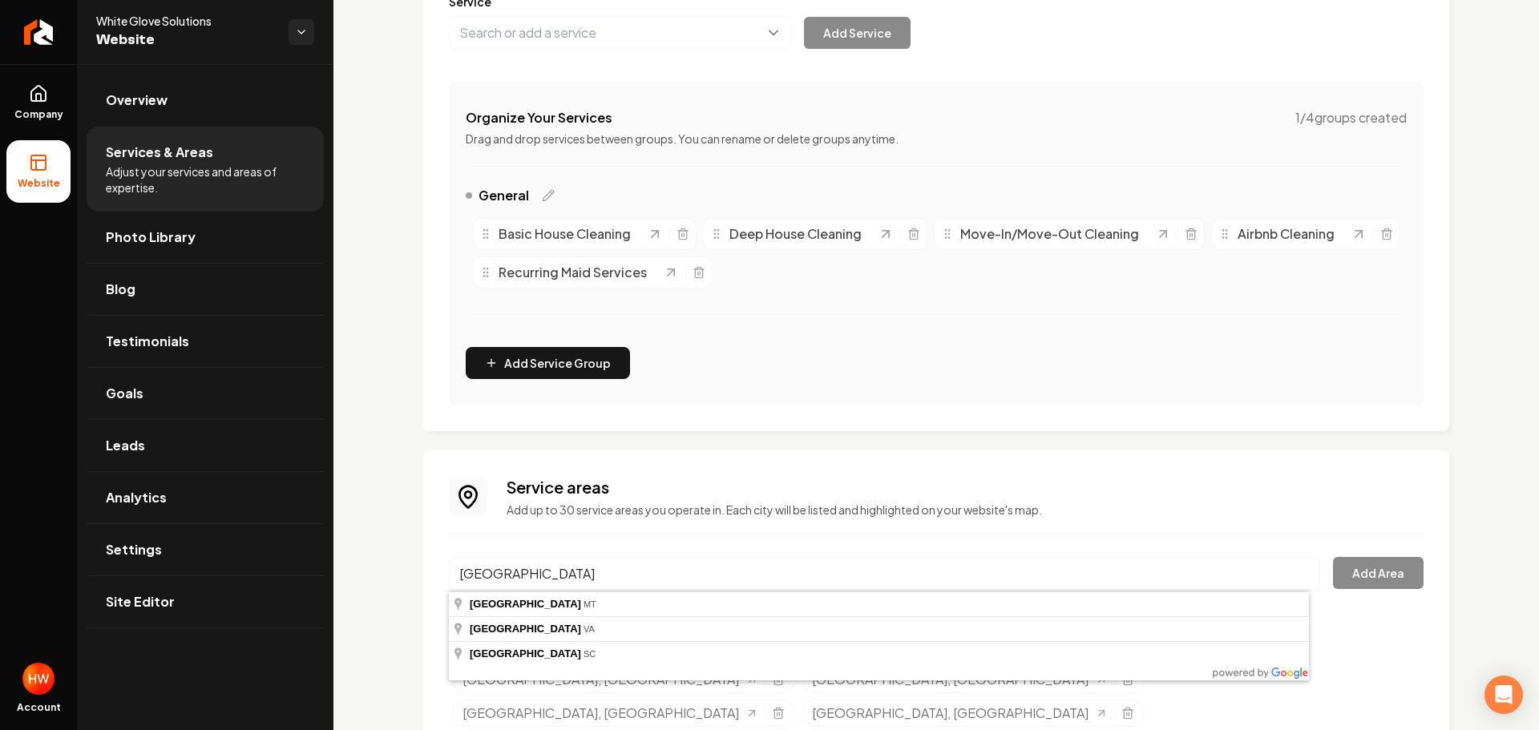
type input "Great Falls, VA"
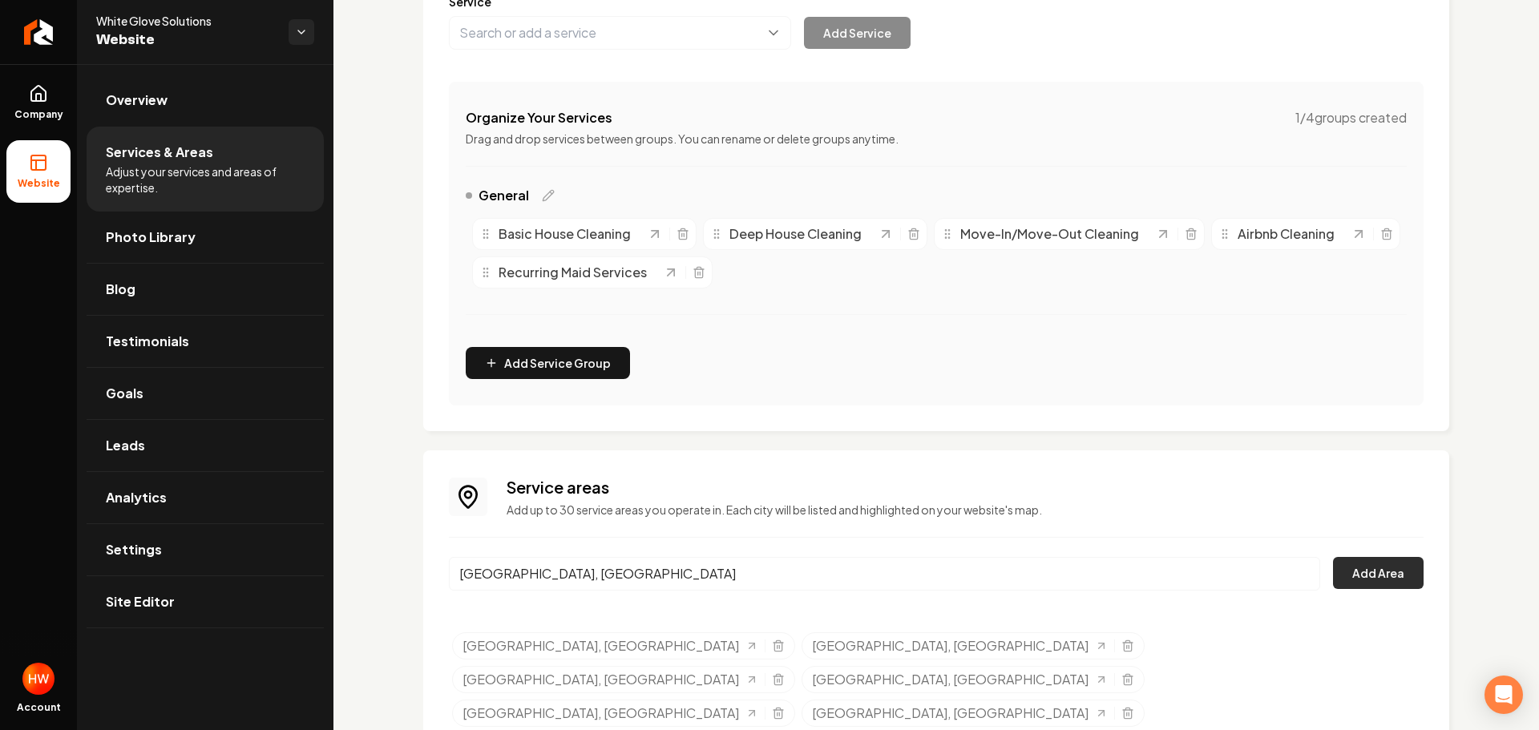
click at [1352, 578] on button "Add Area" at bounding box center [1378, 573] width 91 height 32
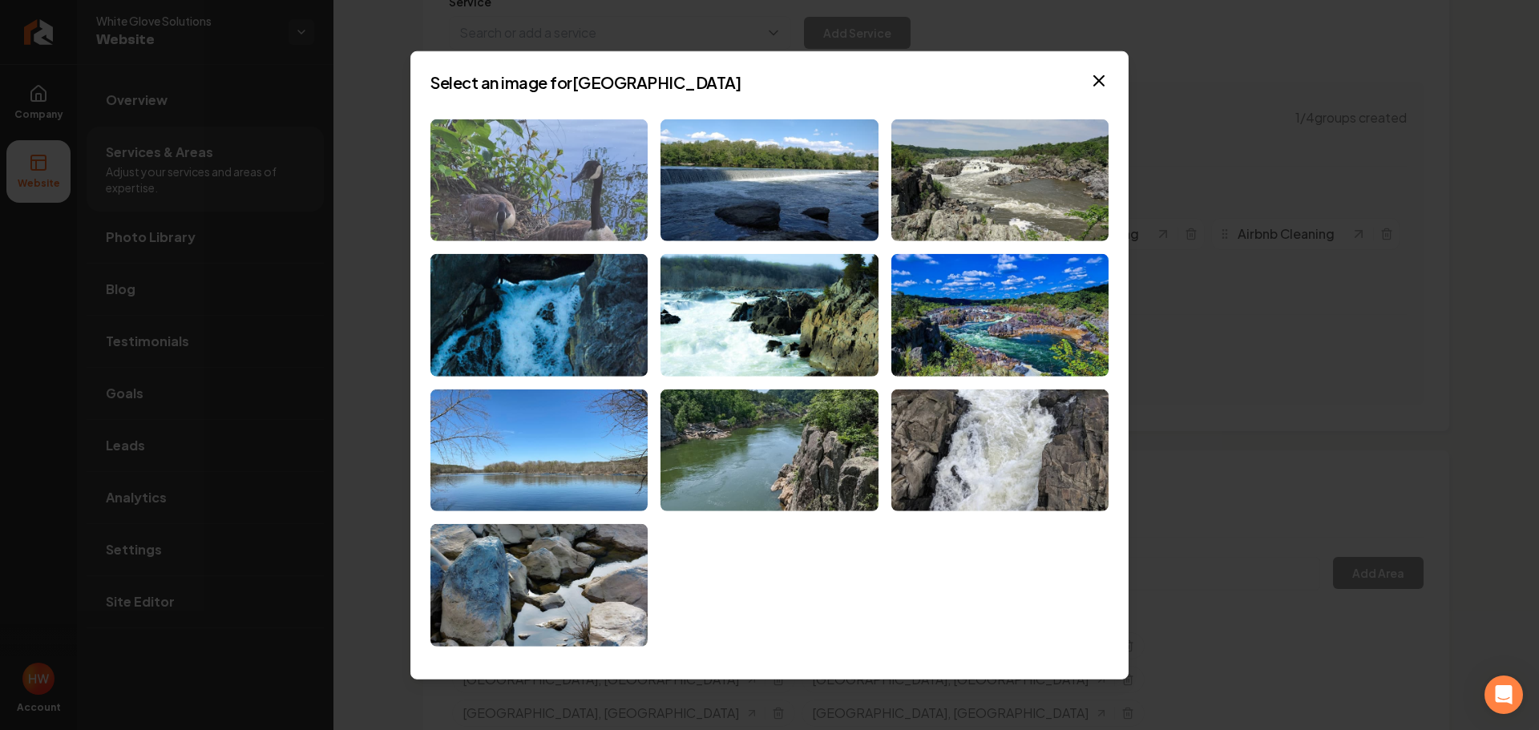
click at [540, 180] on img at bounding box center [539, 180] width 217 height 123
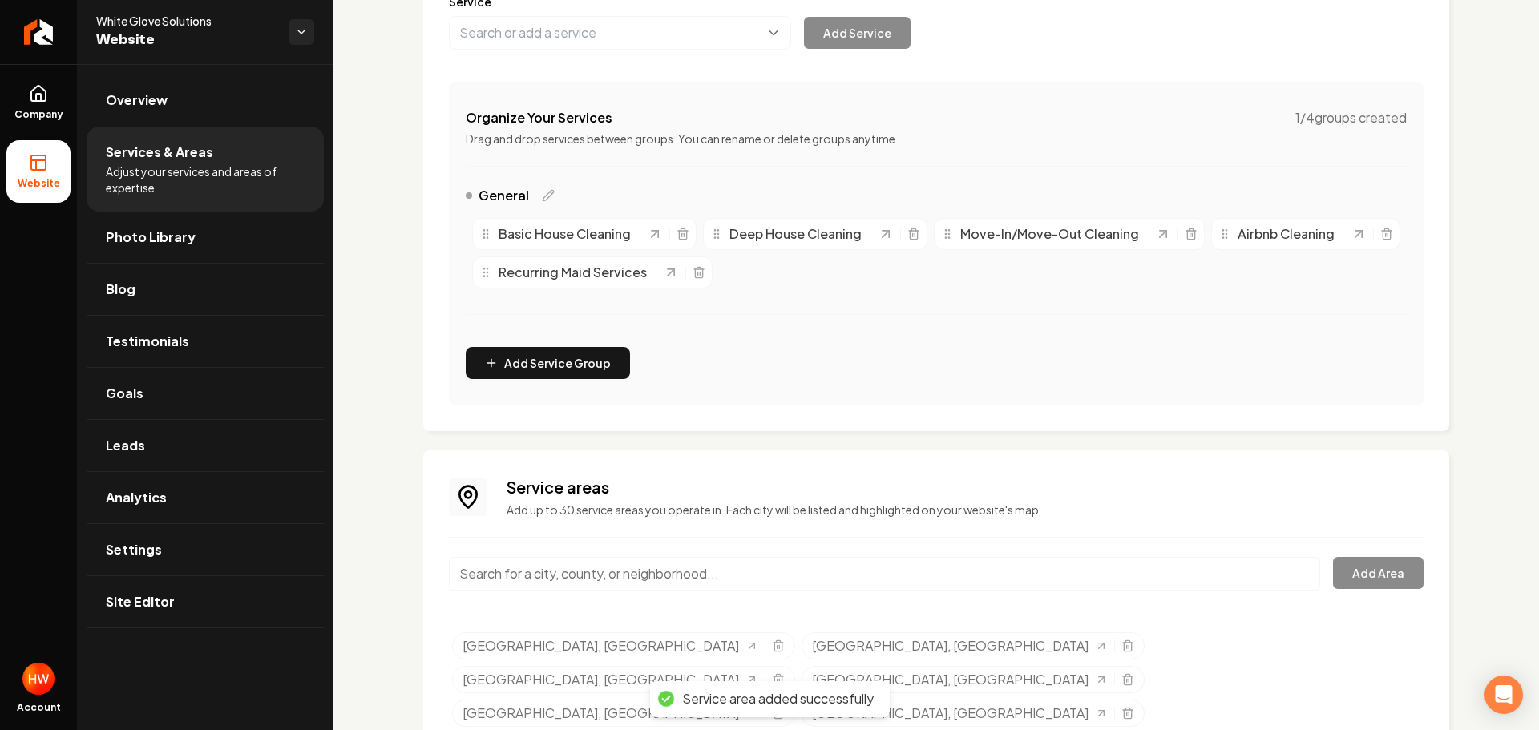
click at [952, 573] on input "Main content area" at bounding box center [884, 574] width 871 height 34
paste input "Vienna"
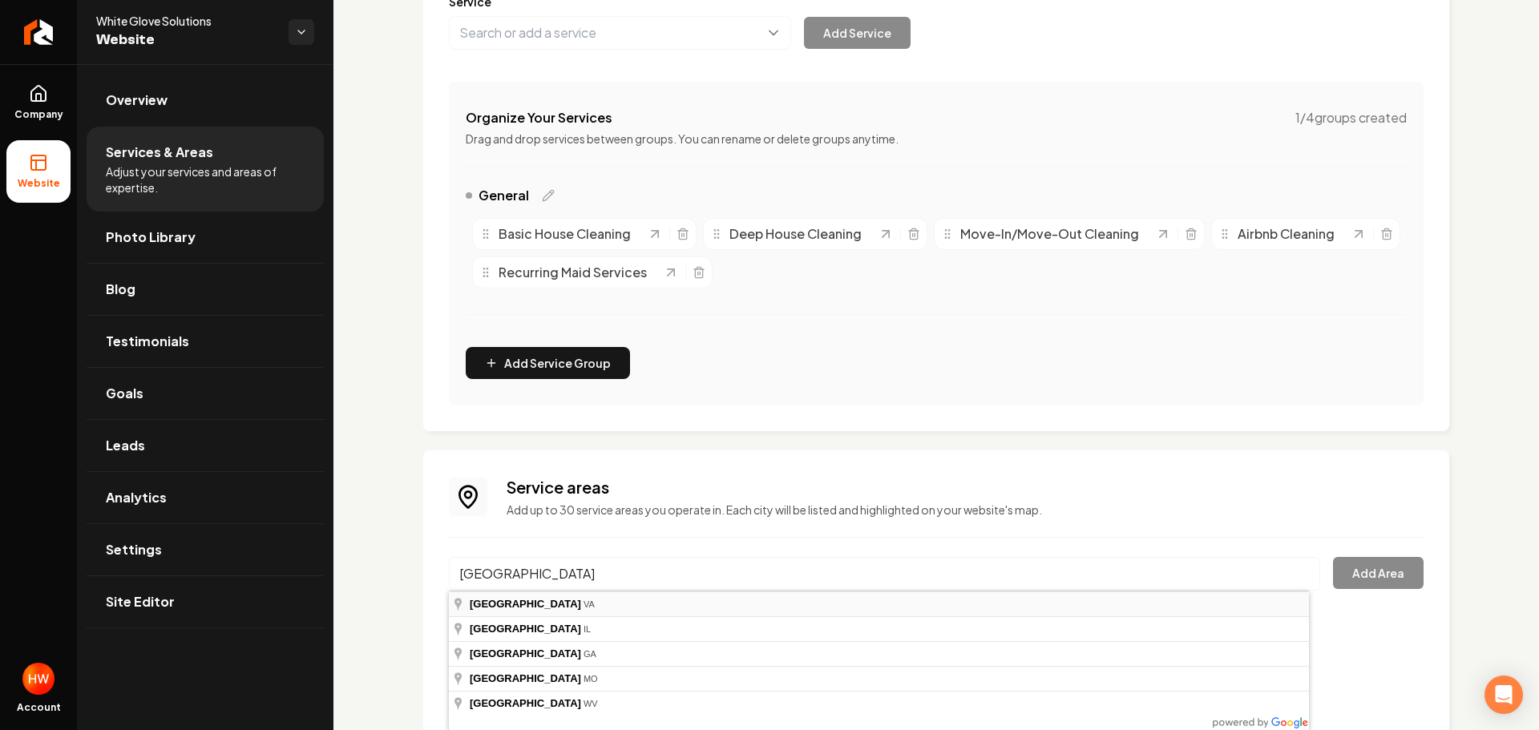
type input "Vienna, VA"
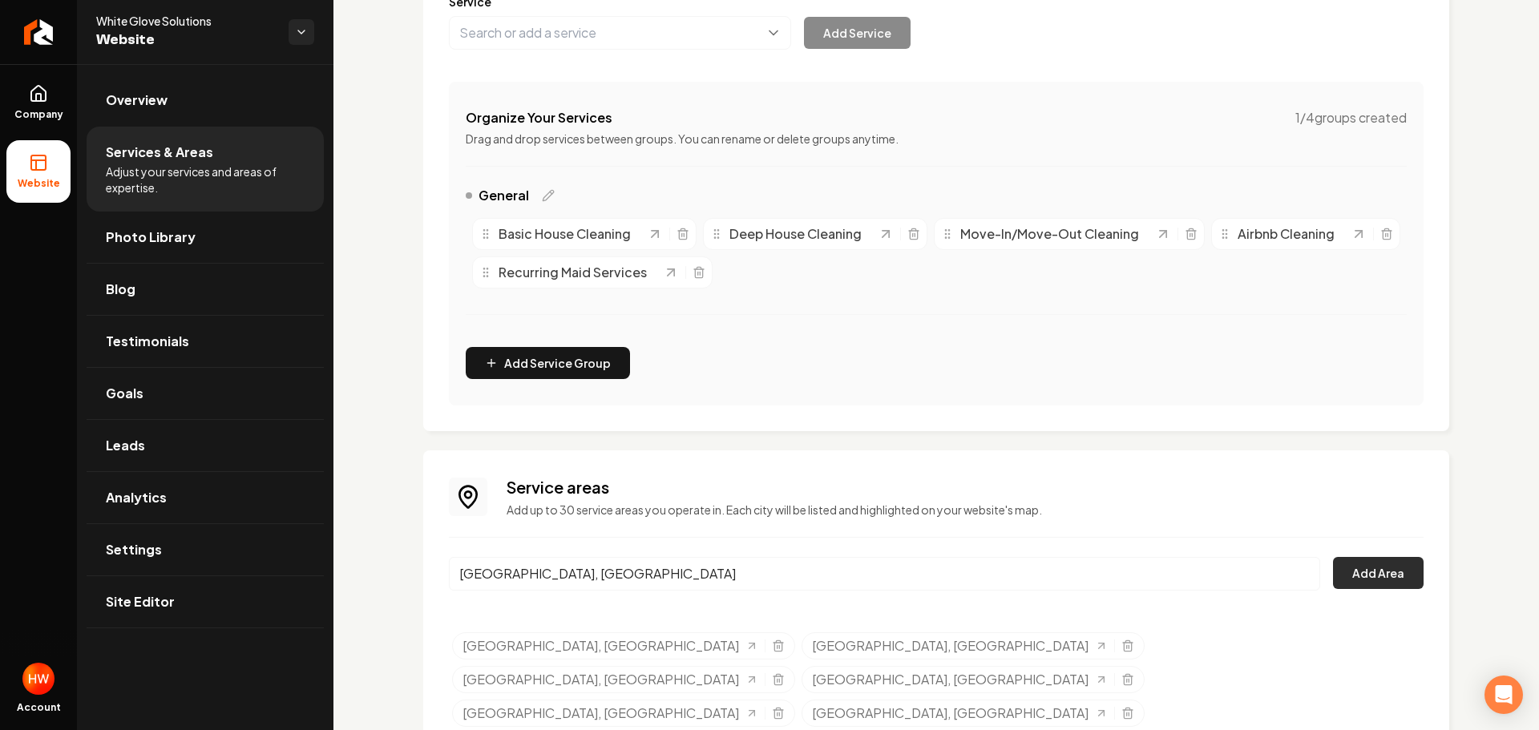
click at [1350, 579] on button "Add Area" at bounding box center [1378, 573] width 91 height 32
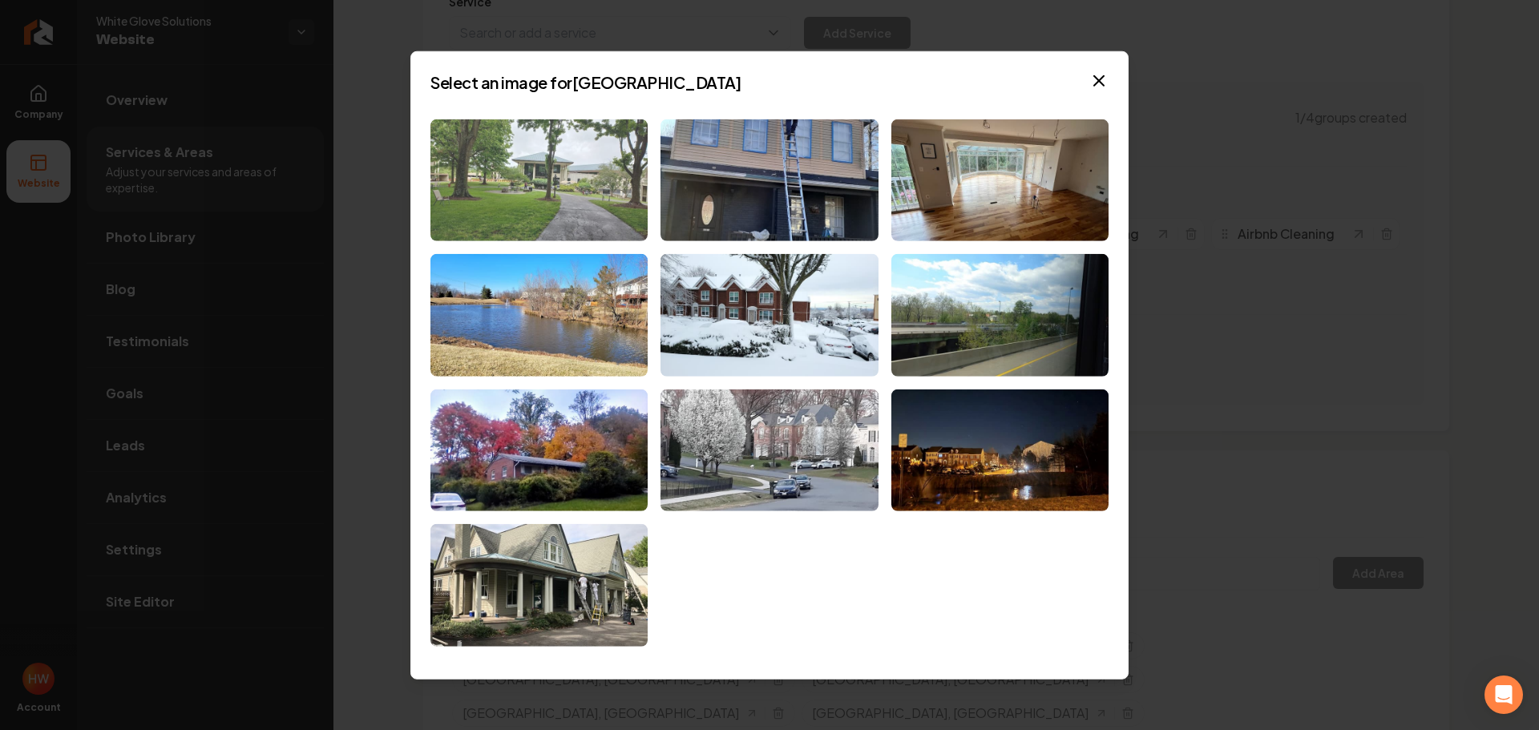
click at [537, 168] on img at bounding box center [539, 180] width 217 height 123
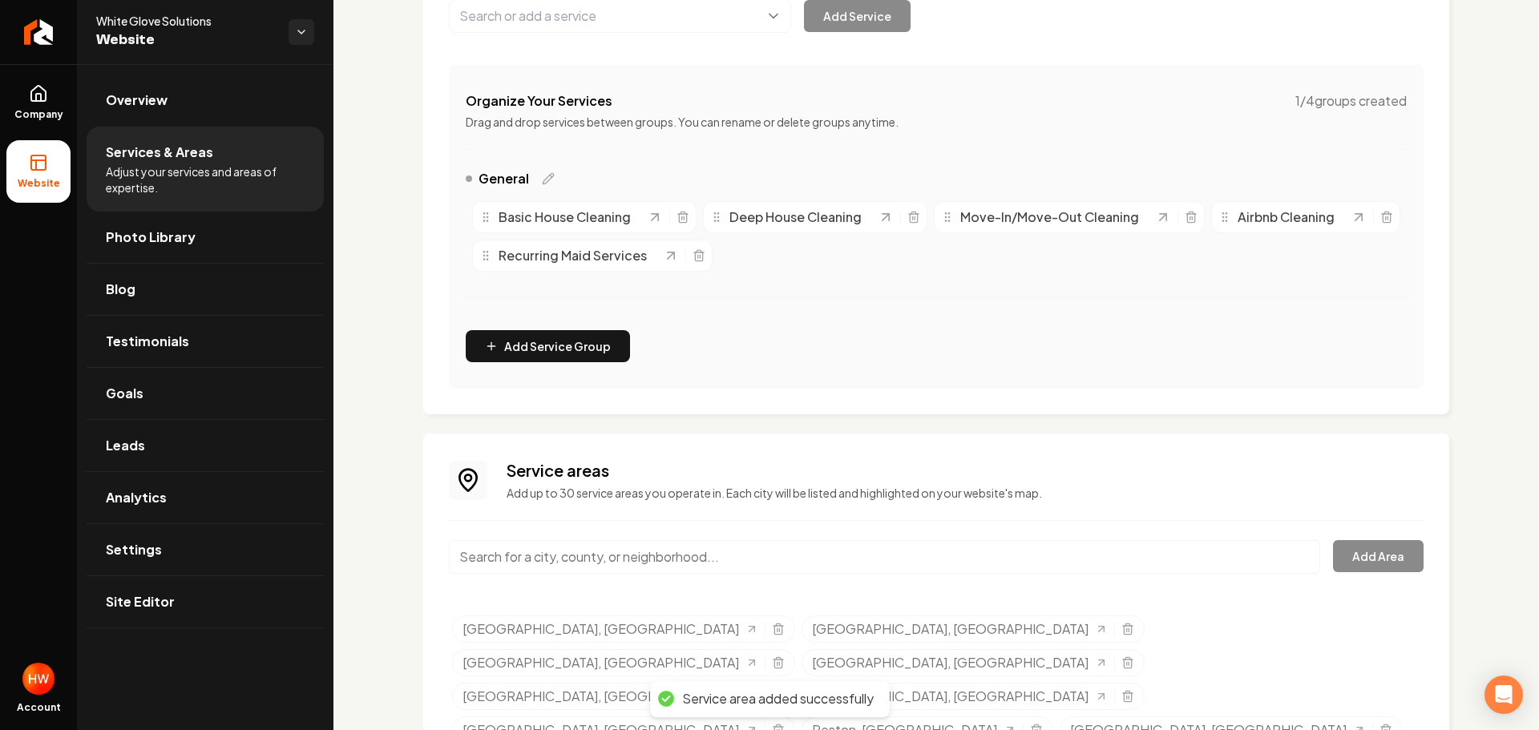
scroll to position [265, 0]
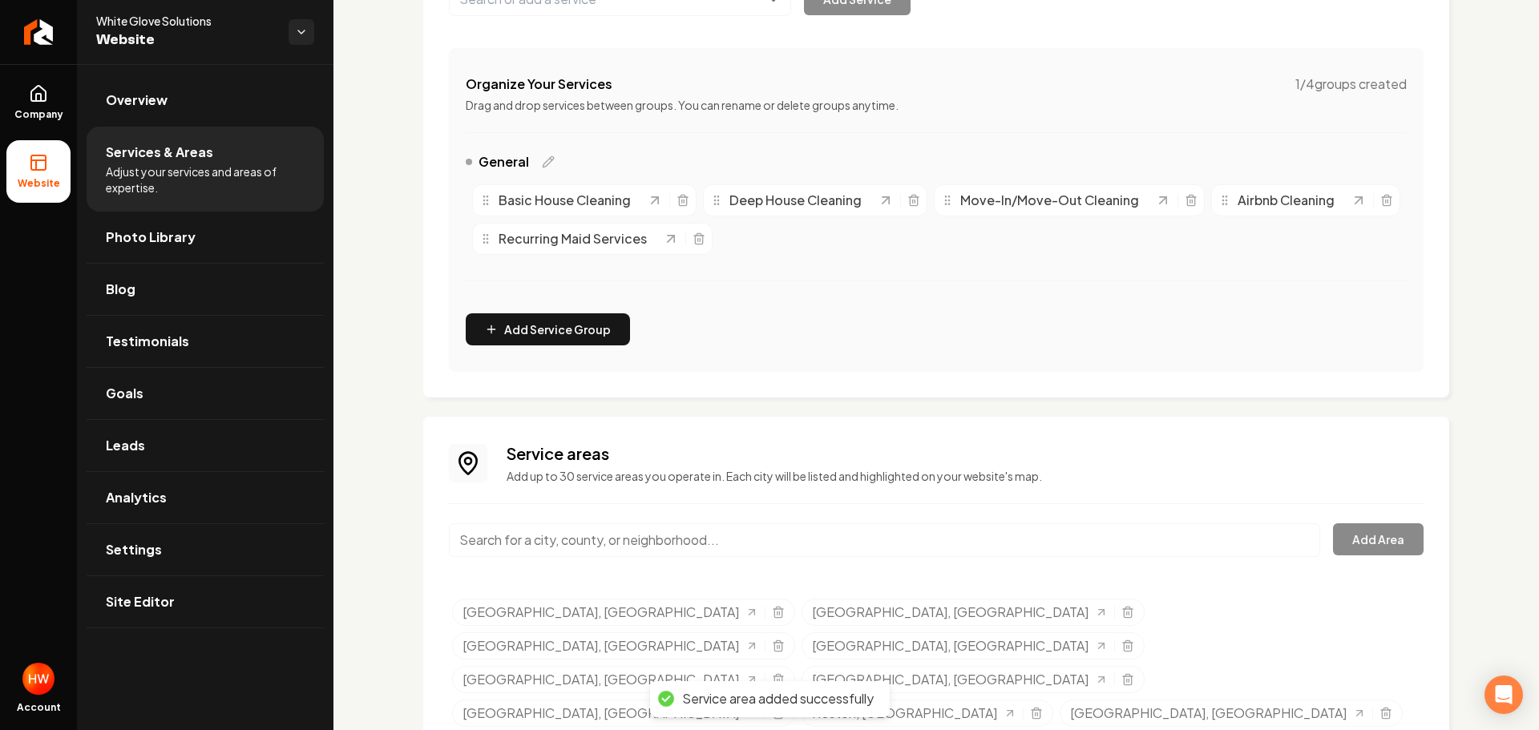
click at [873, 536] on input "Main content area" at bounding box center [884, 540] width 871 height 34
paste input "McLean"
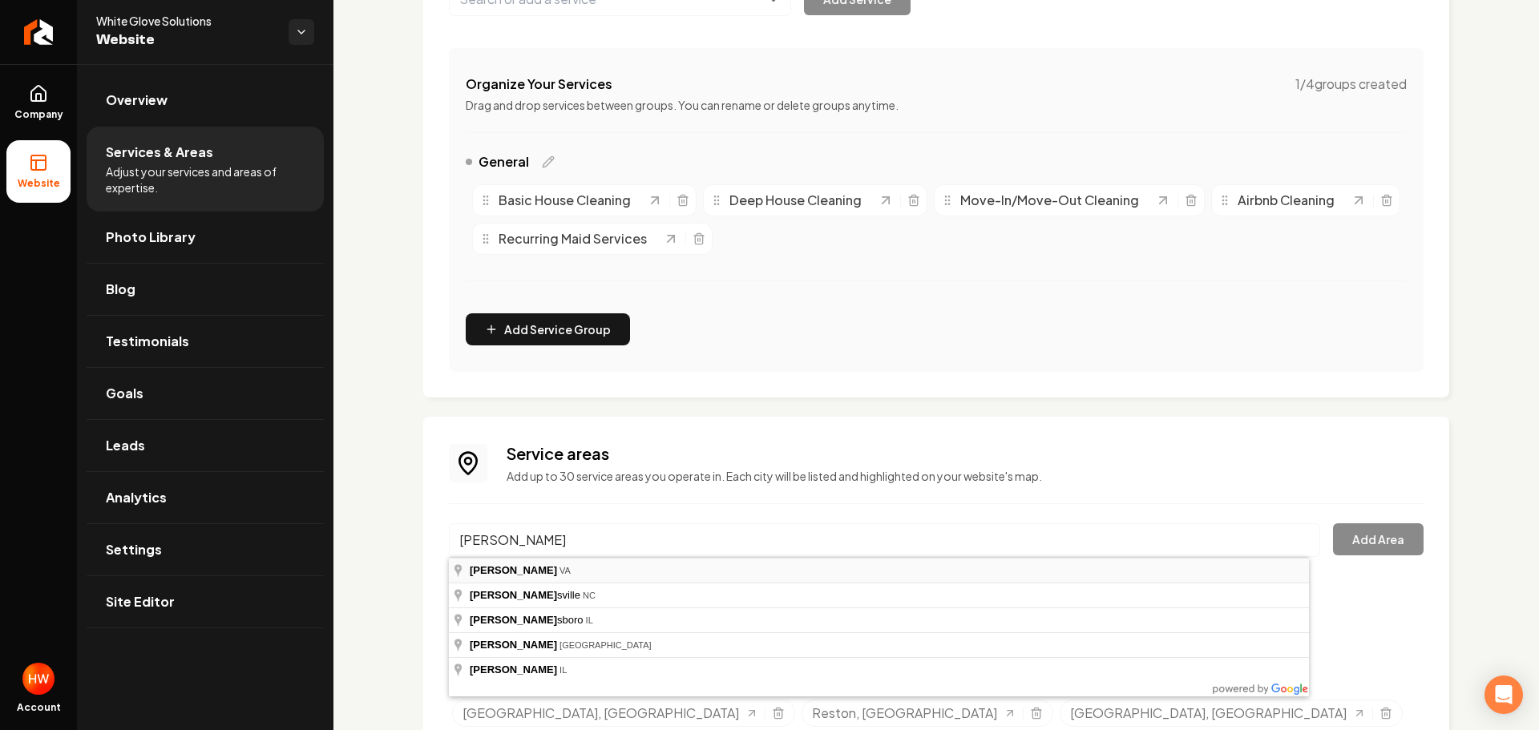
type input "McLean, VA"
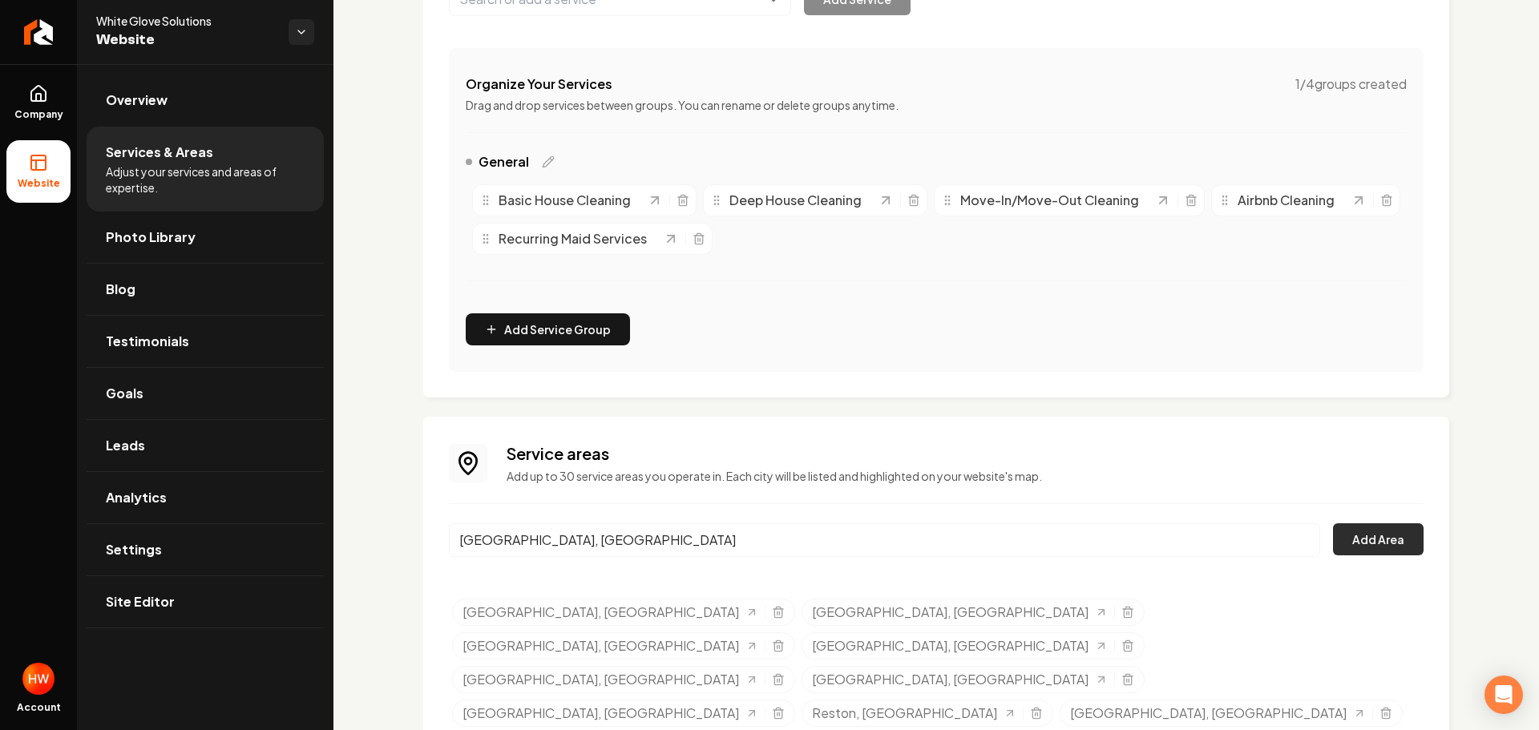
click at [1369, 541] on button "Add Area" at bounding box center [1378, 539] width 91 height 32
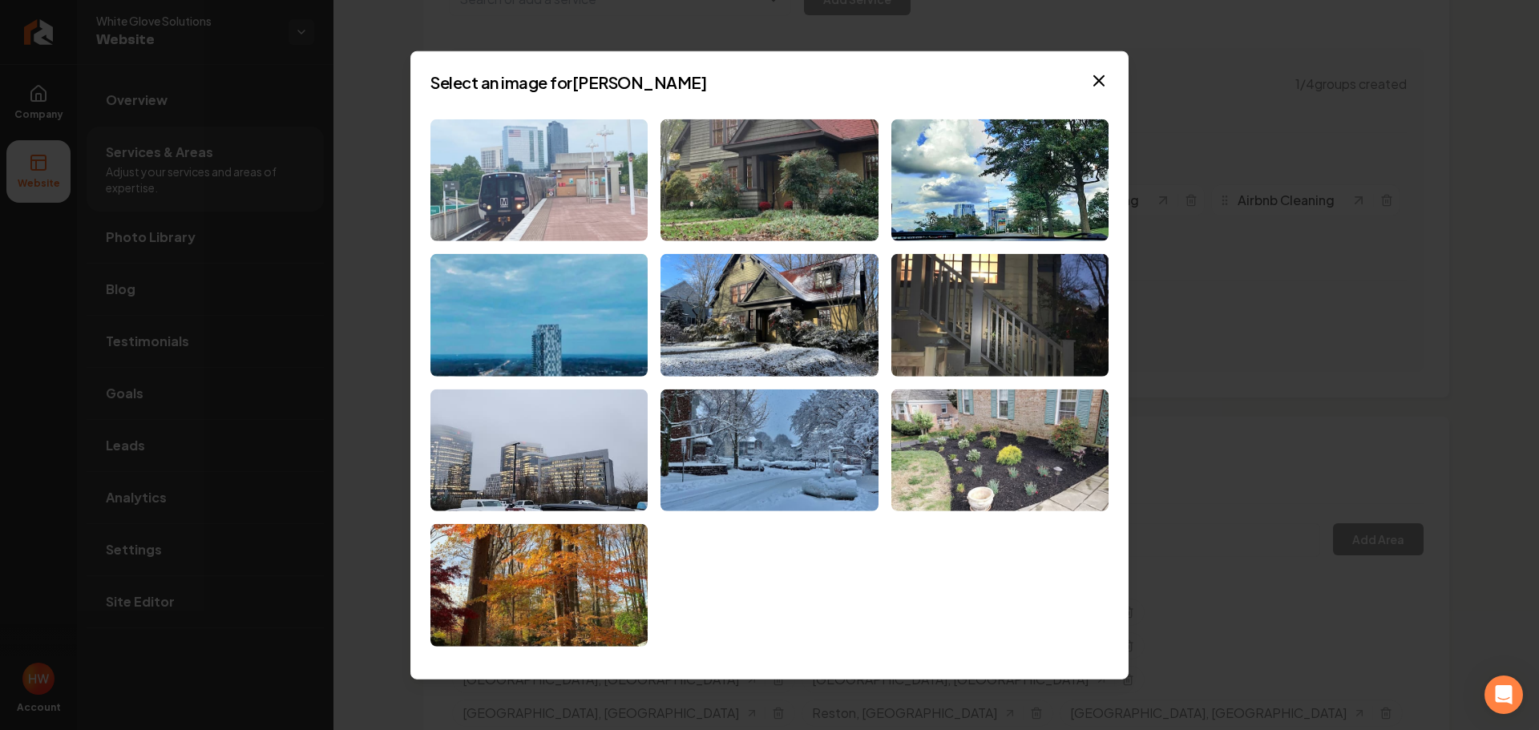
click at [557, 200] on img at bounding box center [539, 180] width 217 height 123
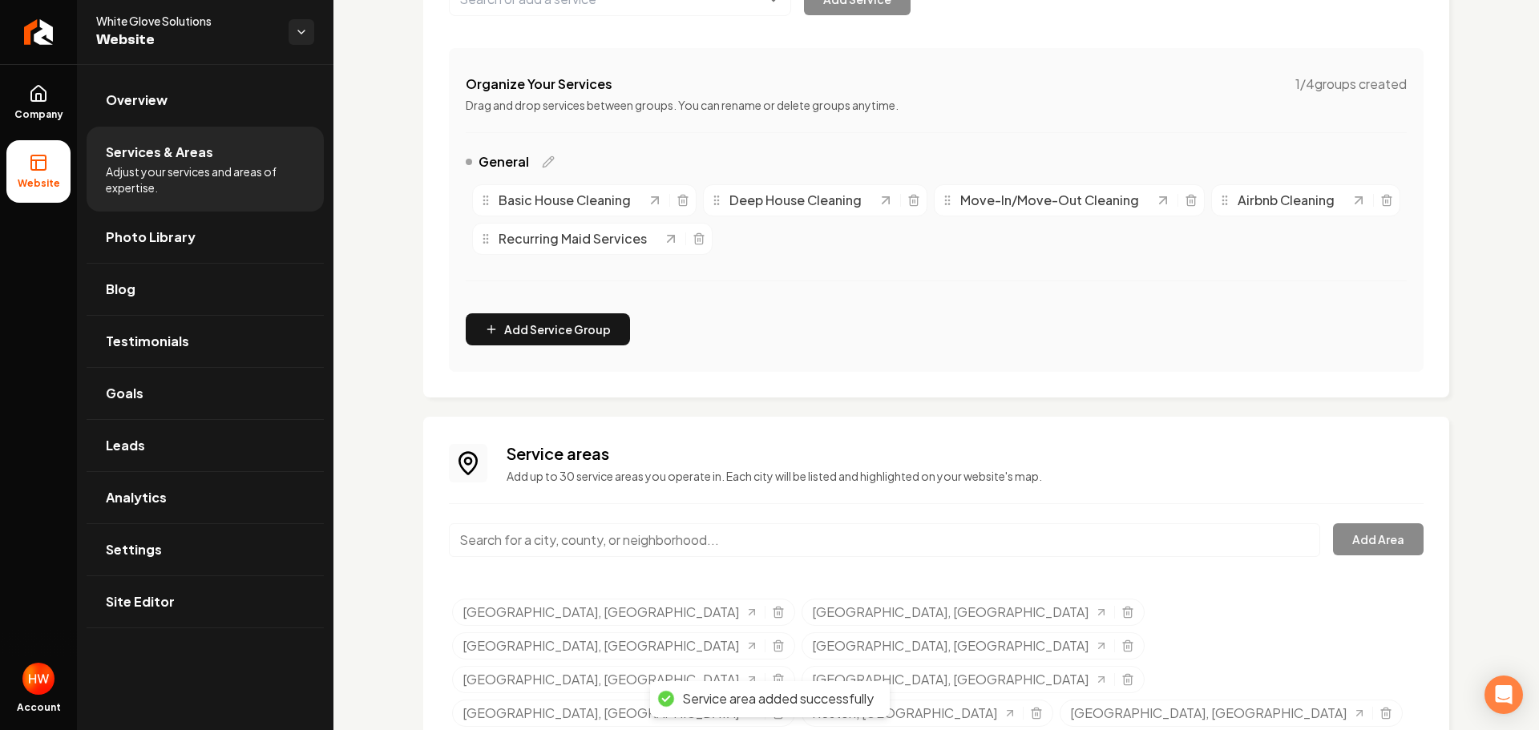
click at [840, 529] on input "Main content area" at bounding box center [884, 540] width 871 height 34
paste input "Annandale"
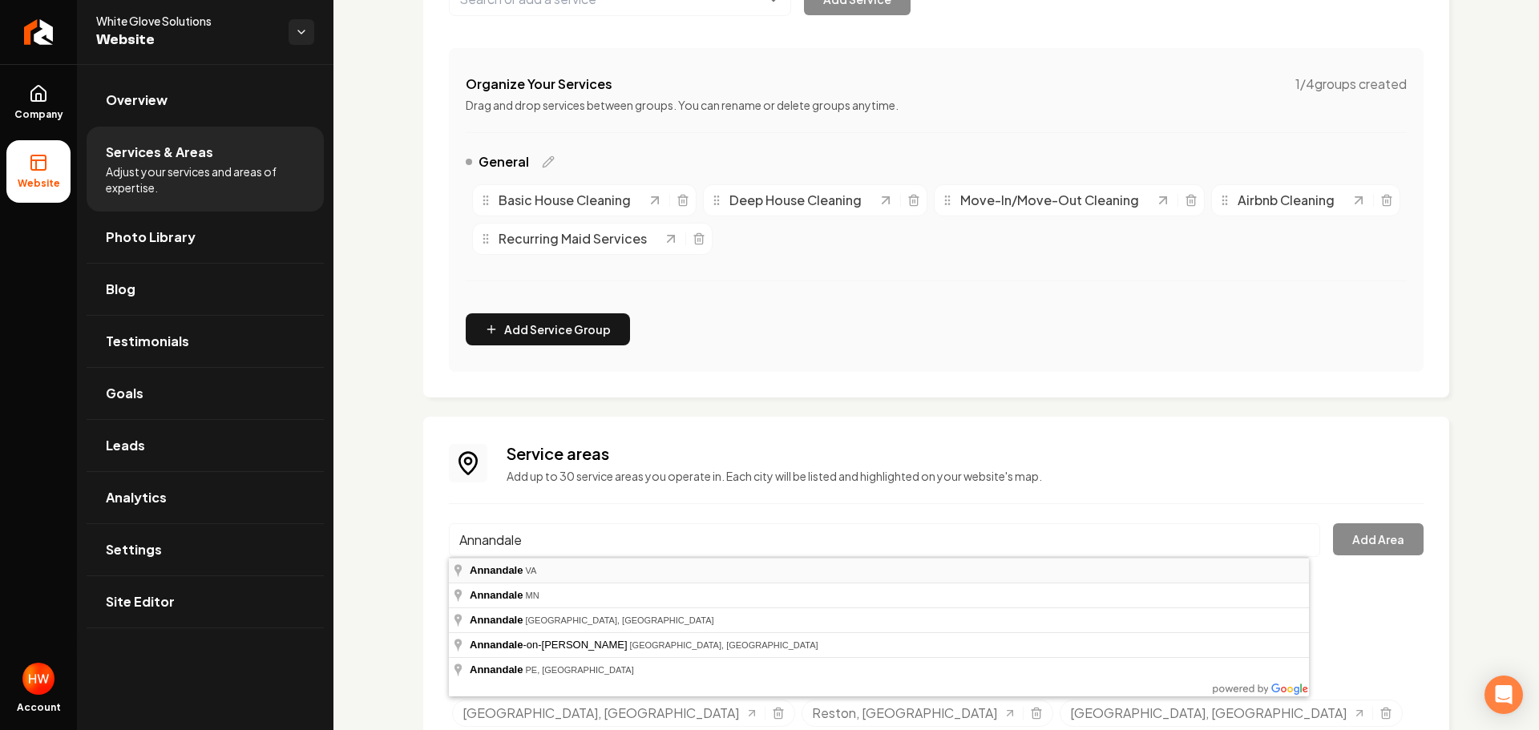
type input "Annandale, VA"
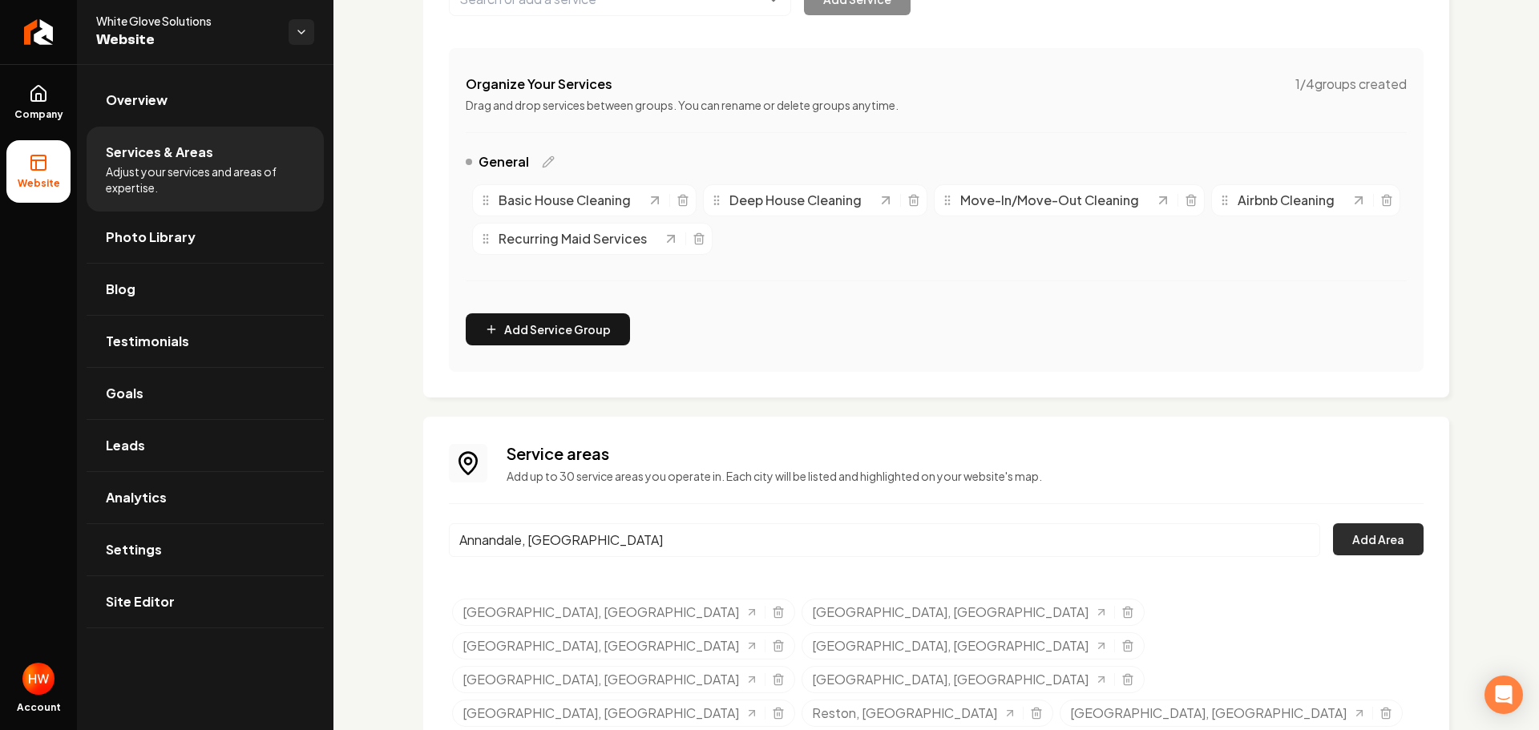
click at [1389, 540] on button "Add Area" at bounding box center [1378, 539] width 91 height 32
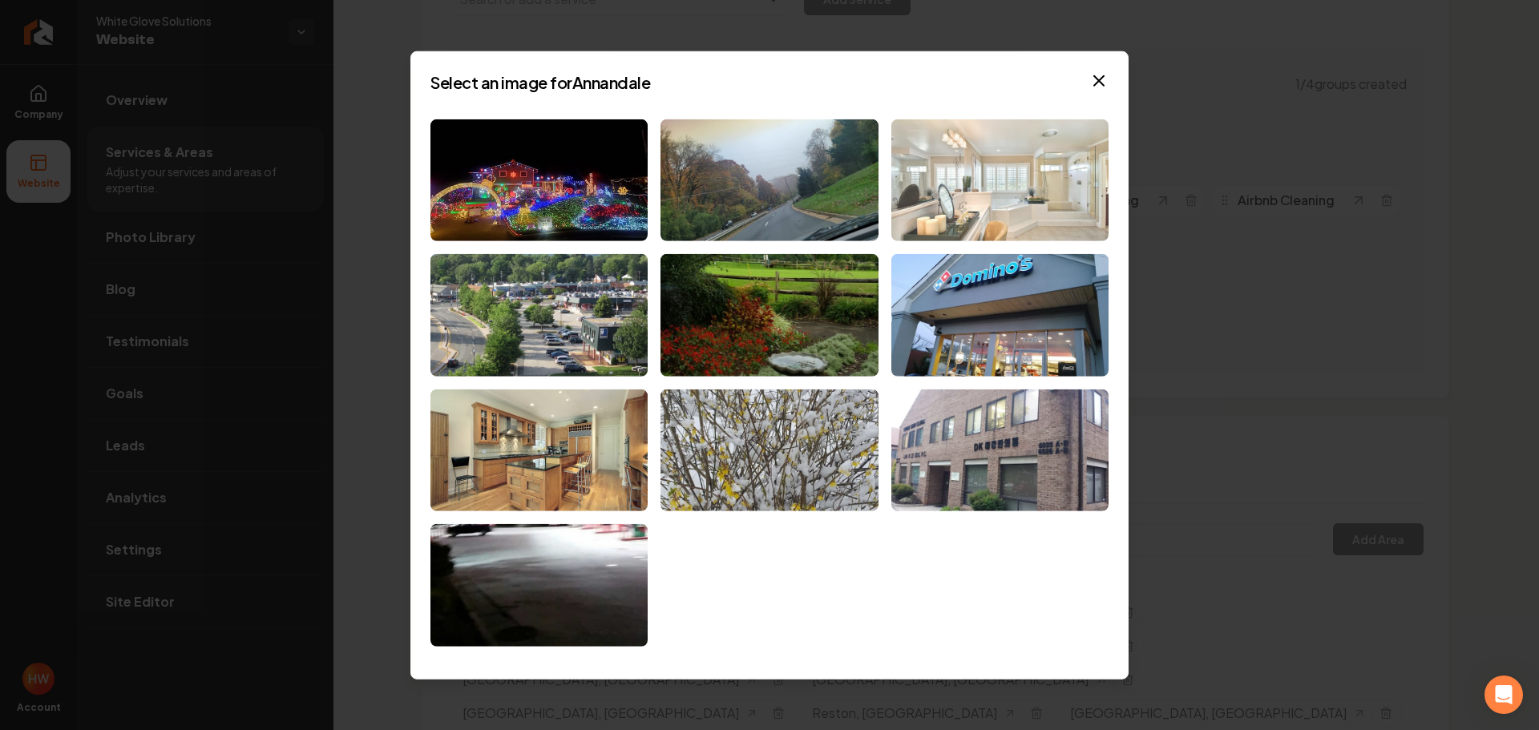
click at [976, 197] on img at bounding box center [999, 180] width 217 height 123
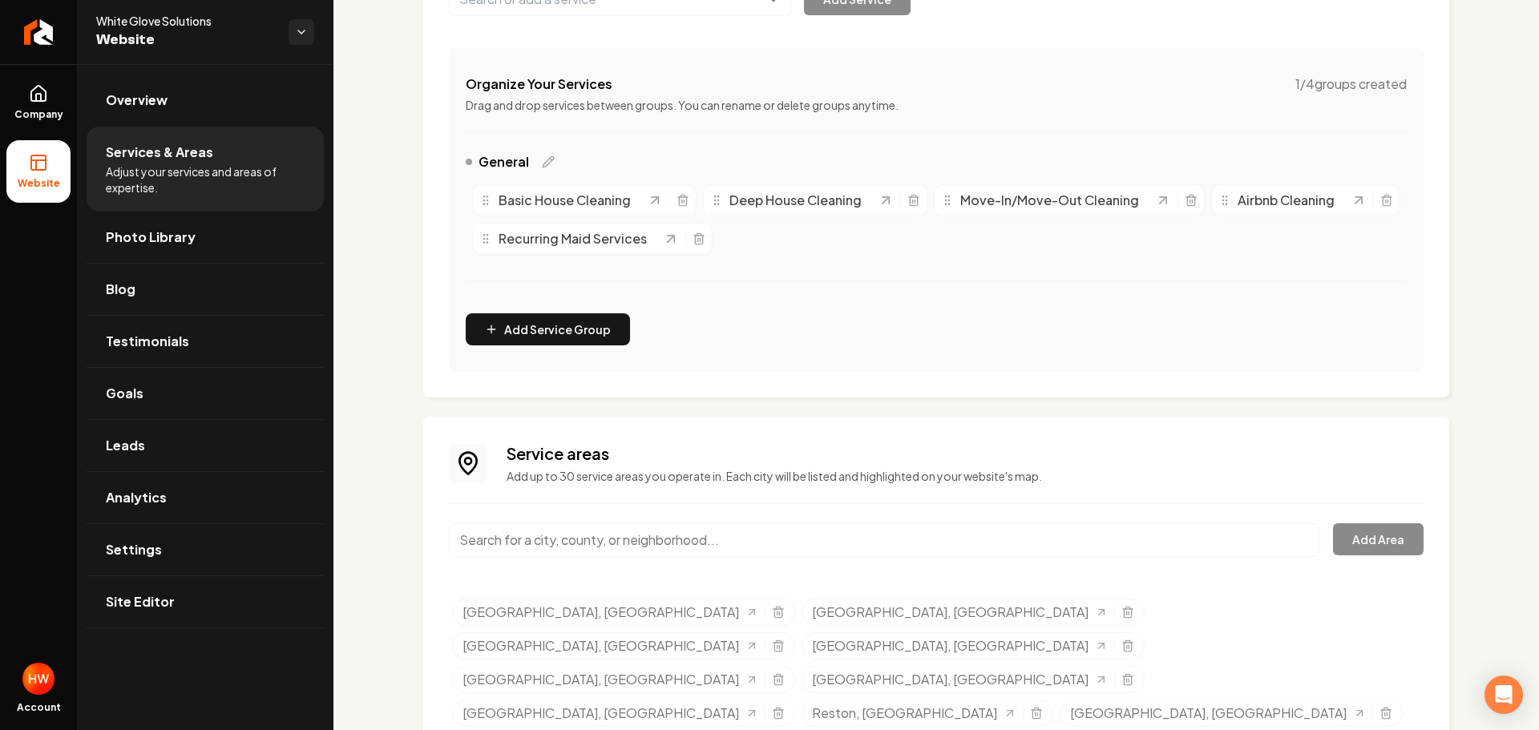
click at [780, 531] on input "Main content area" at bounding box center [884, 540] width 871 height 34
paste input "West Springfield"
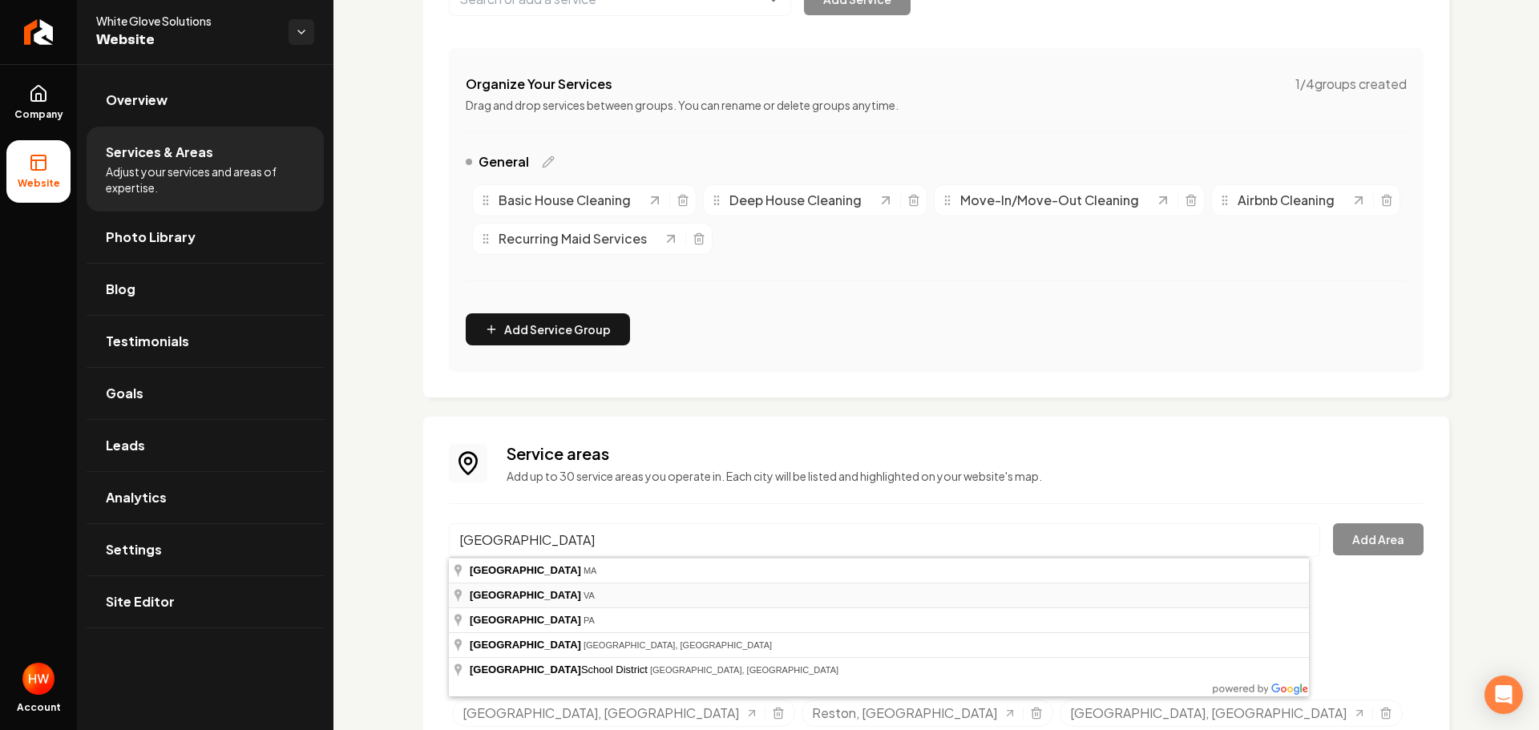
type input "West Springfield, VA"
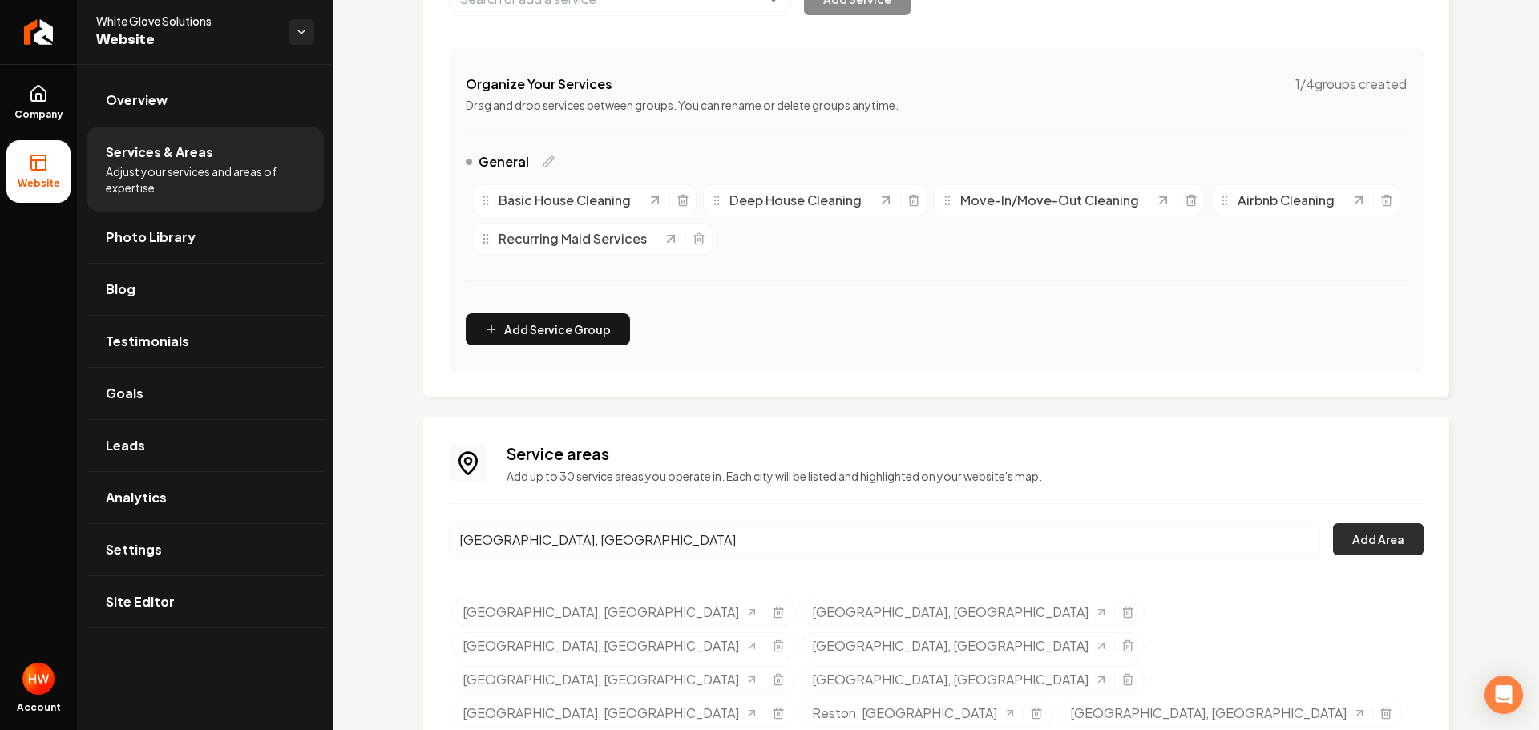
click at [1352, 542] on button "Add Area" at bounding box center [1378, 539] width 91 height 32
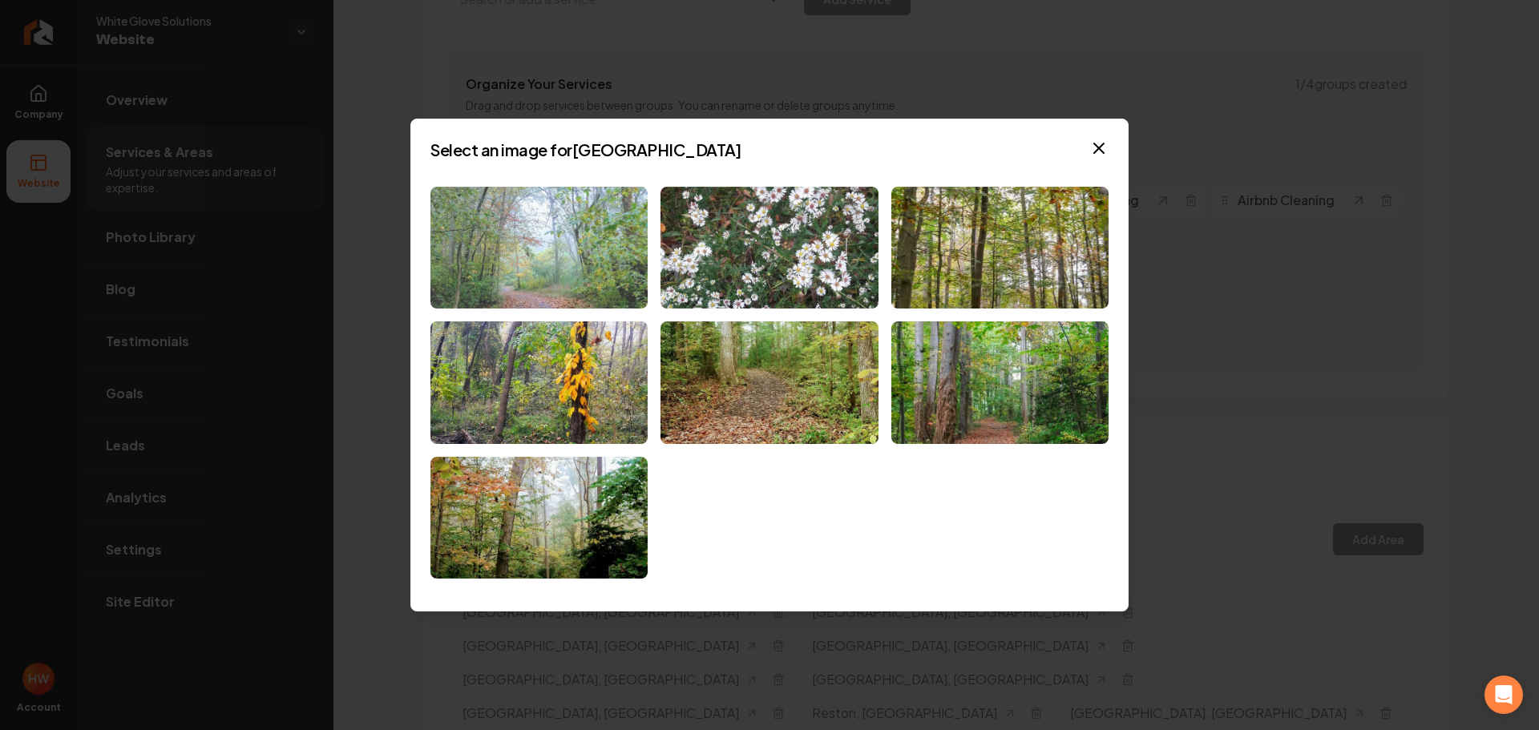
click at [564, 253] on img at bounding box center [539, 248] width 217 height 123
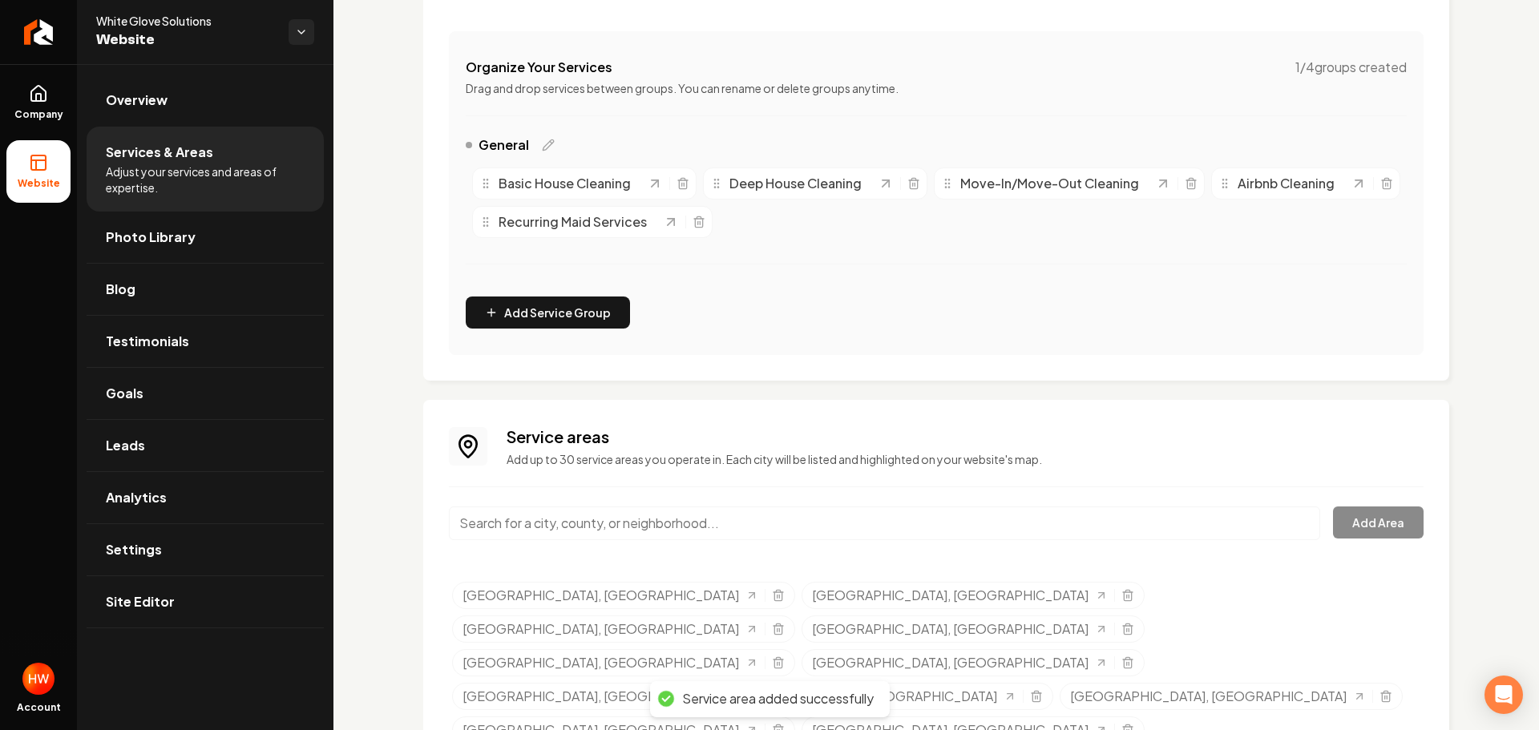
scroll to position [299, 0]
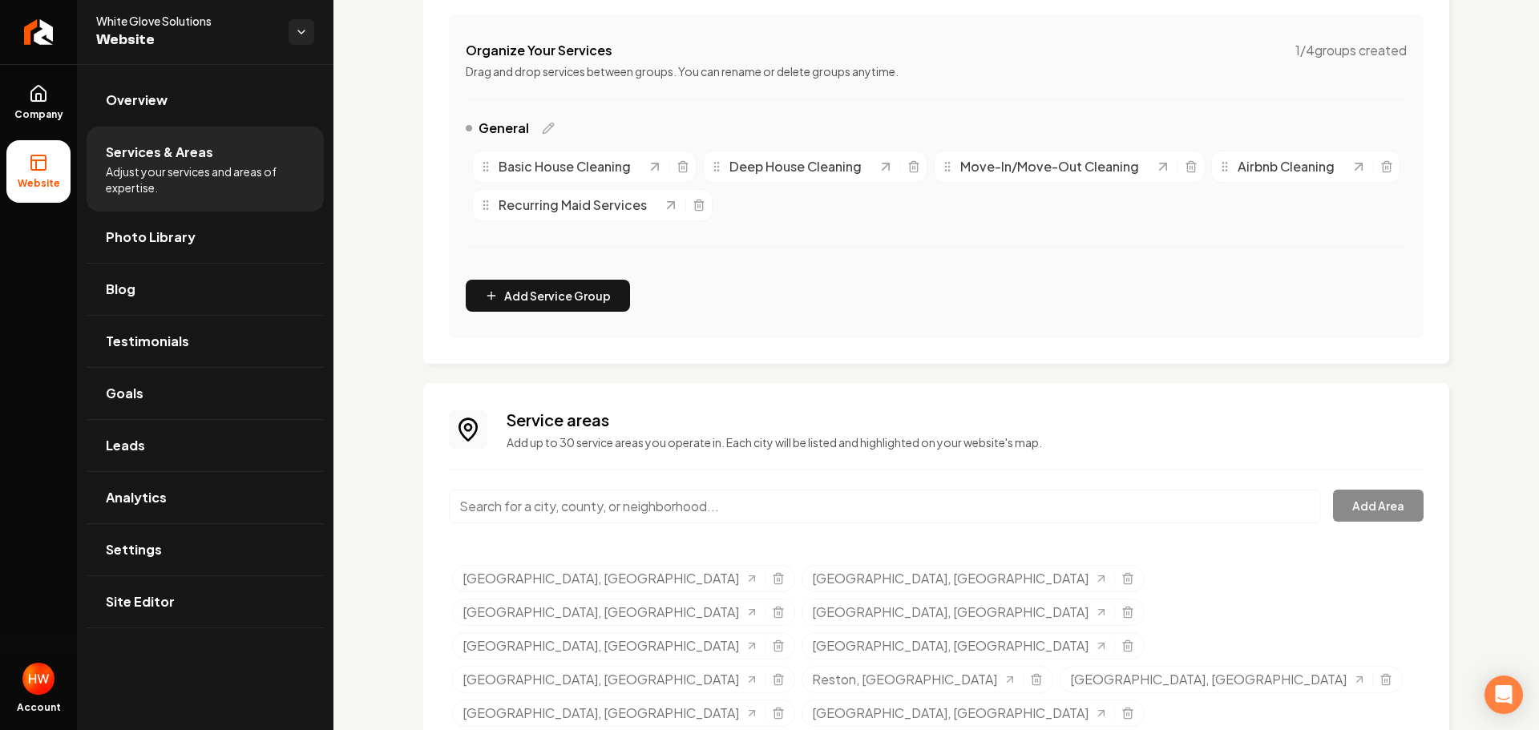
click at [828, 505] on input "Main content area" at bounding box center [884, 507] width 871 height 34
paste input "Burke"
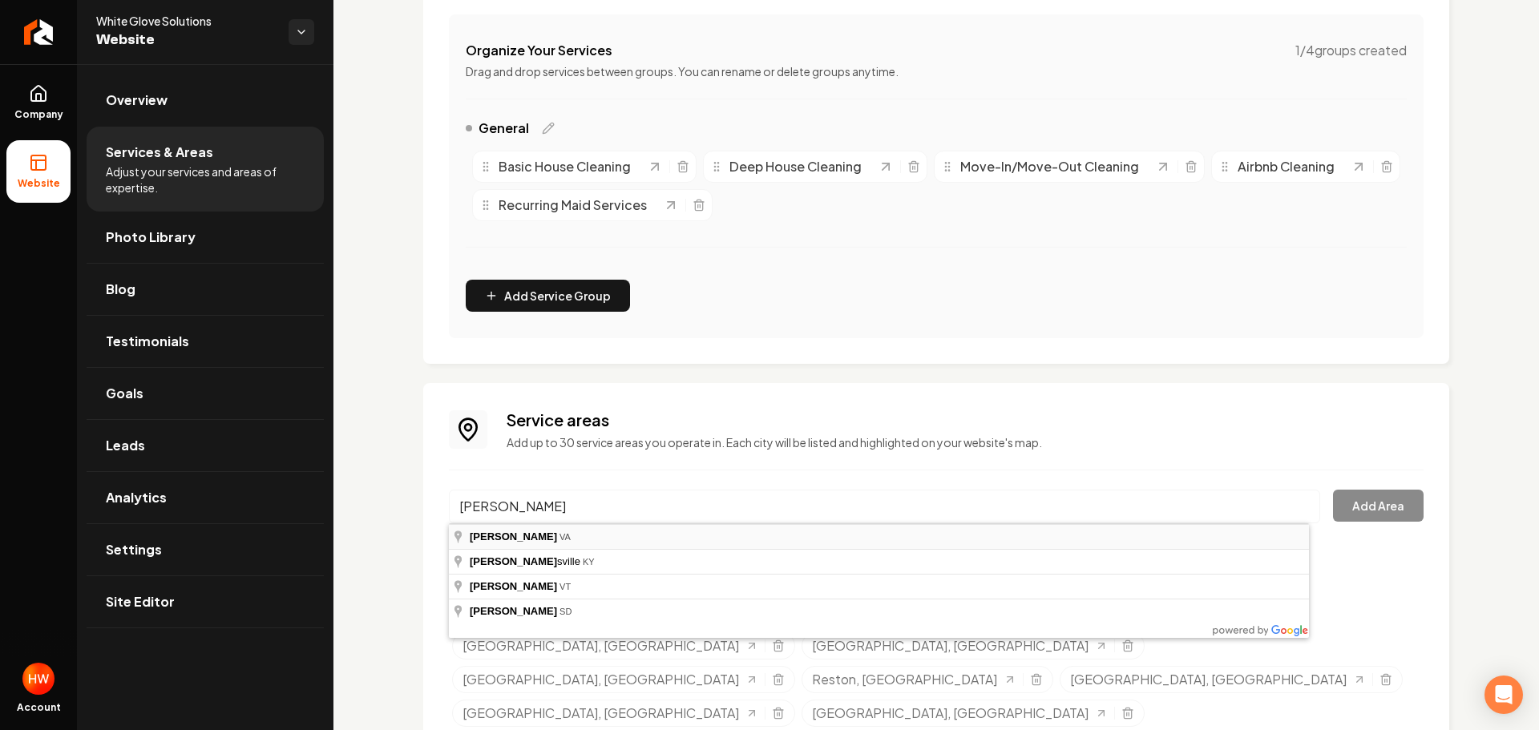
type input "Burke, VA"
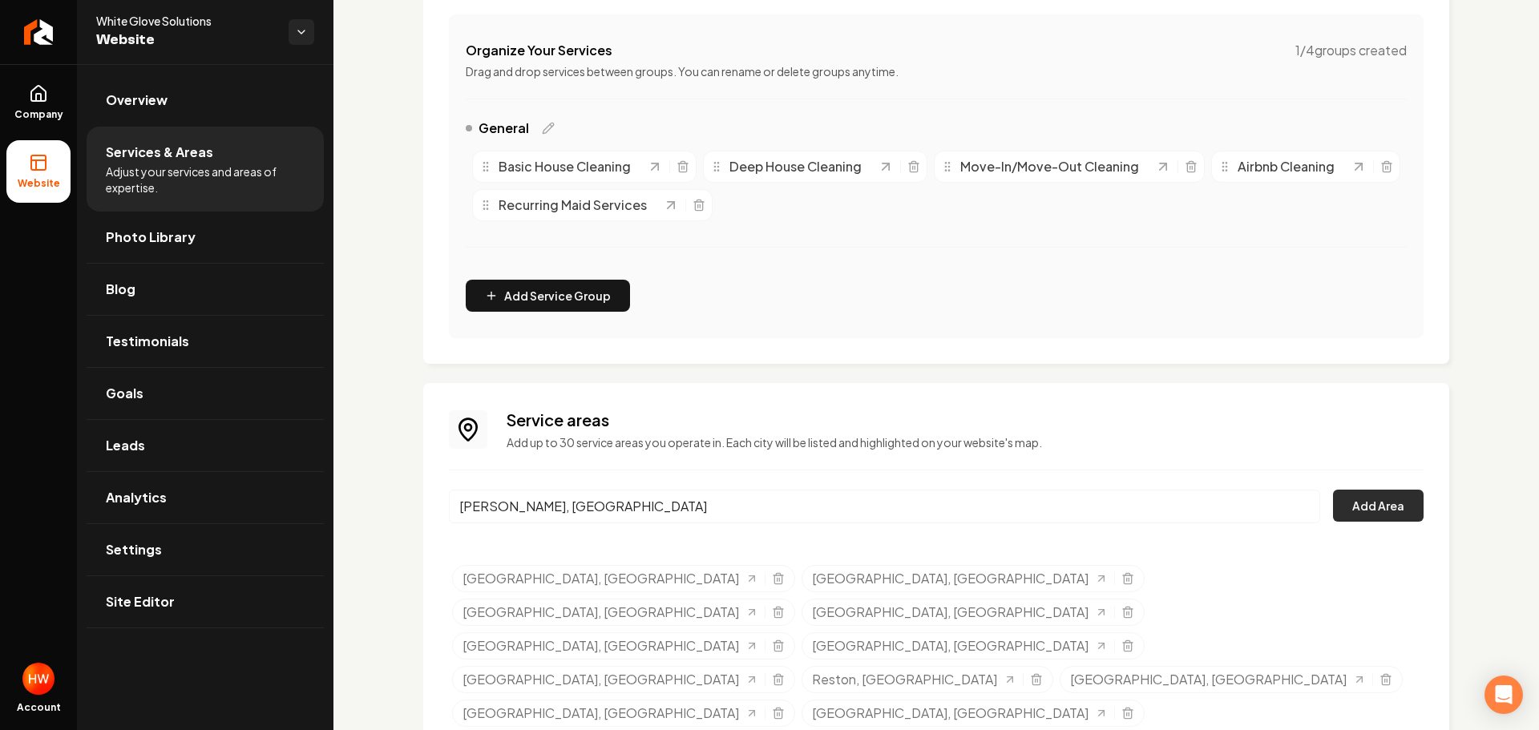
click at [1352, 508] on button "Add Area" at bounding box center [1378, 506] width 91 height 32
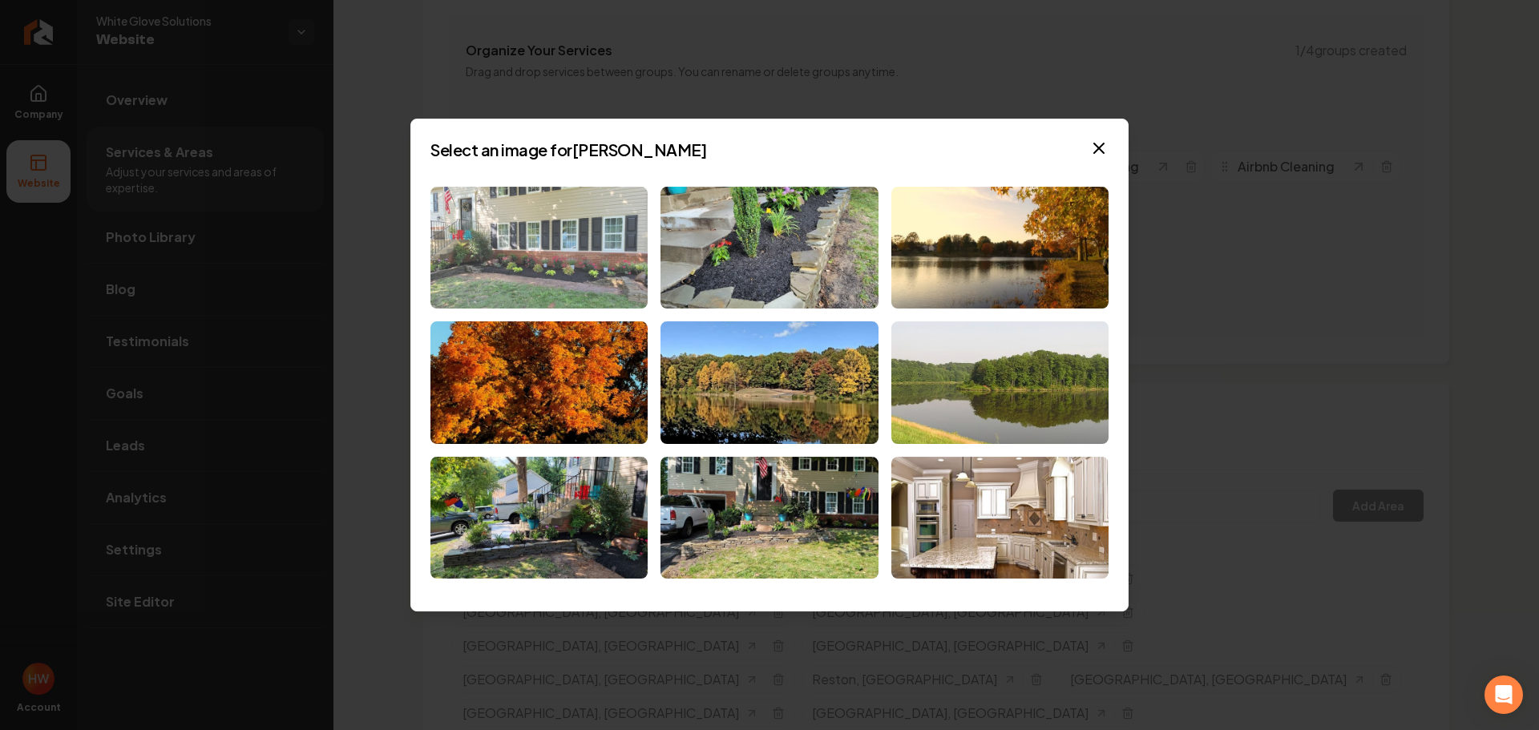
click at [503, 272] on img at bounding box center [539, 248] width 217 height 123
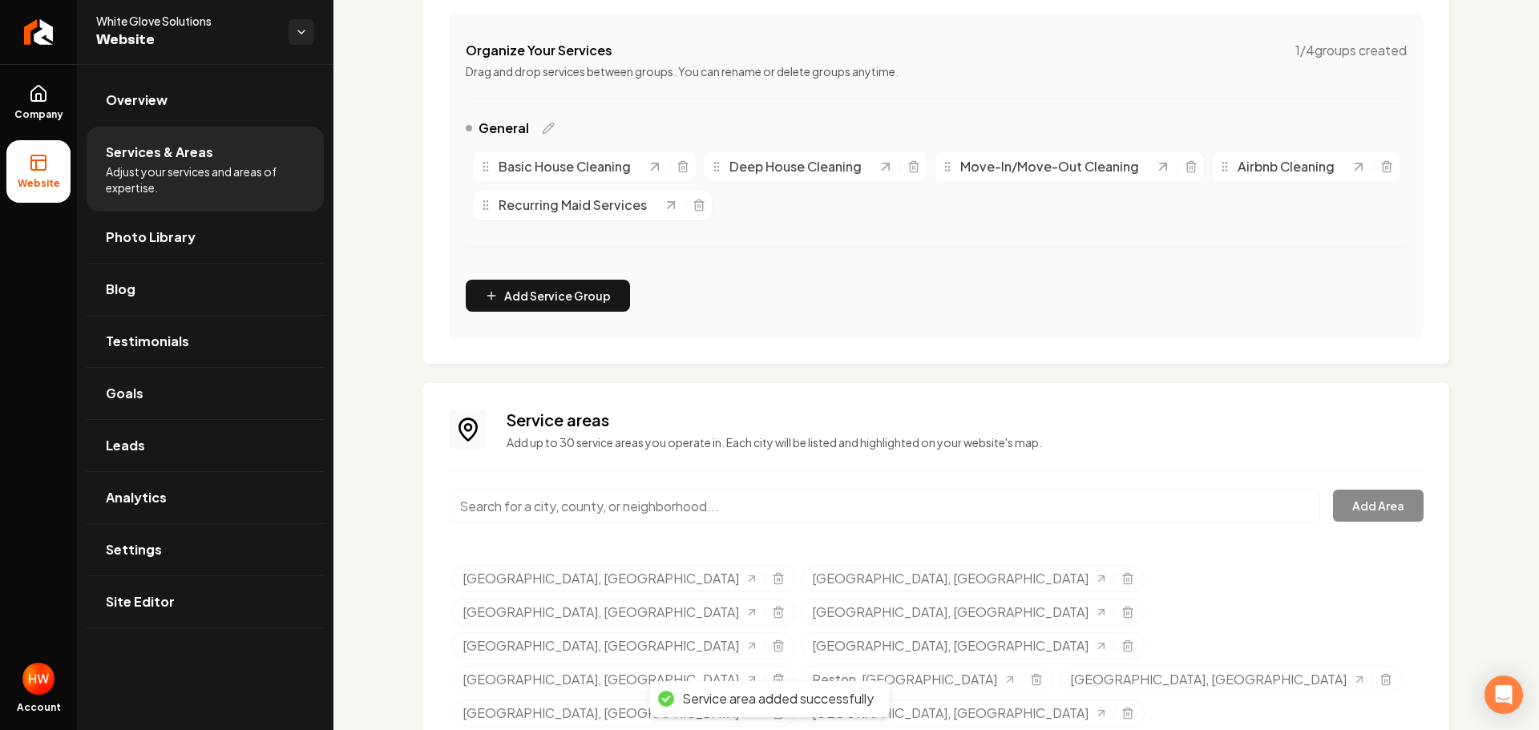
click at [908, 503] on input "Main content area" at bounding box center [884, 507] width 871 height 34
paste input "Burke Center"
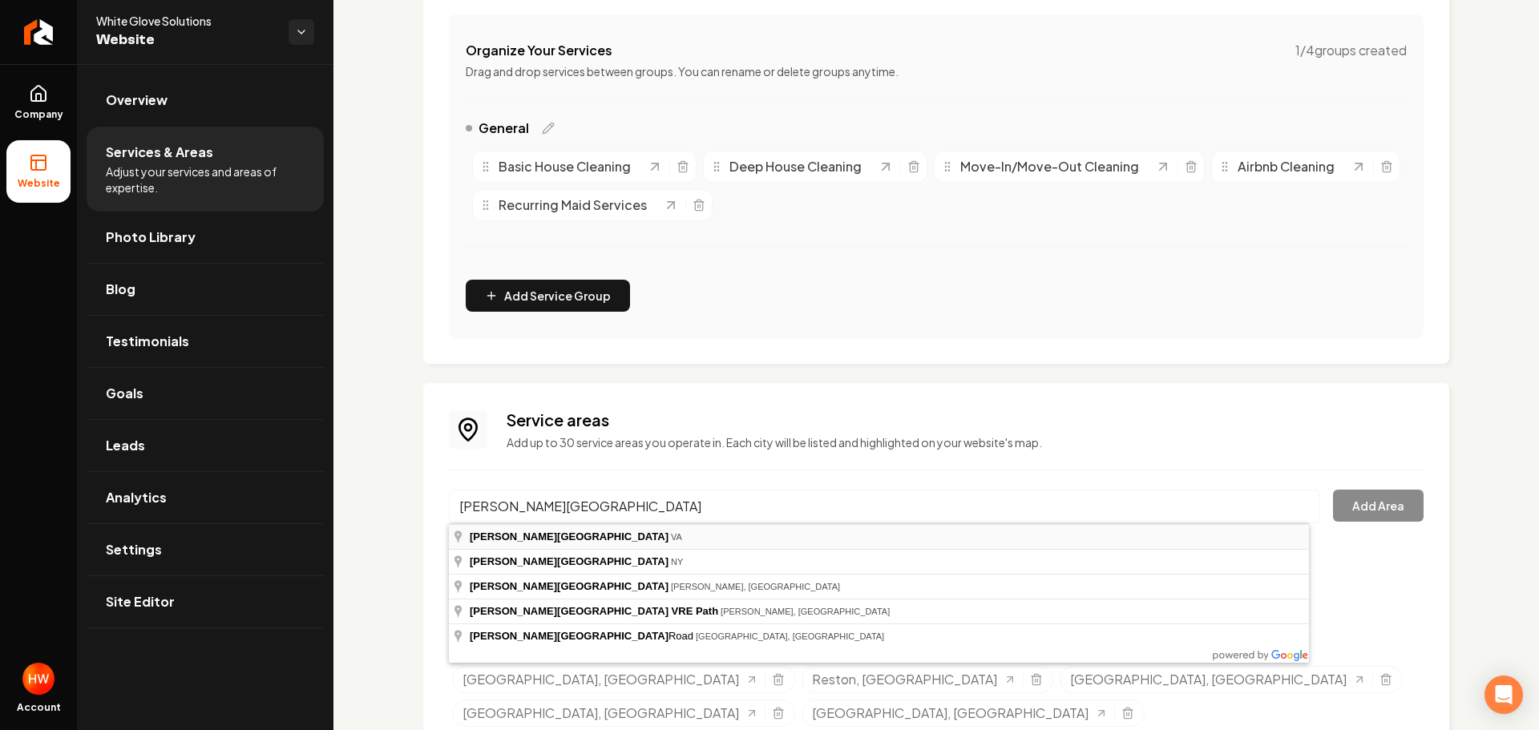
type input "Burke Centre, VA"
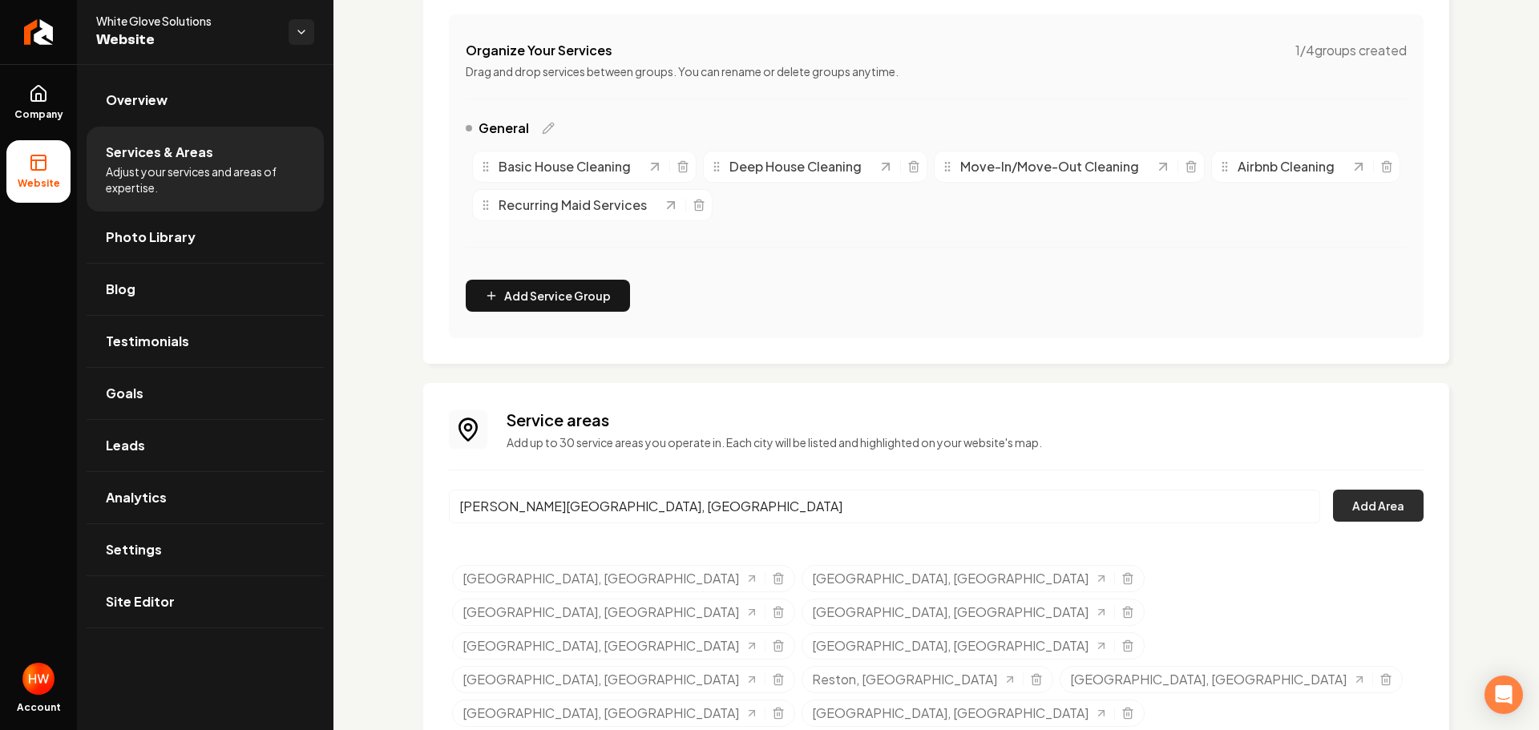
click at [1364, 505] on button "Add Area" at bounding box center [1378, 506] width 91 height 32
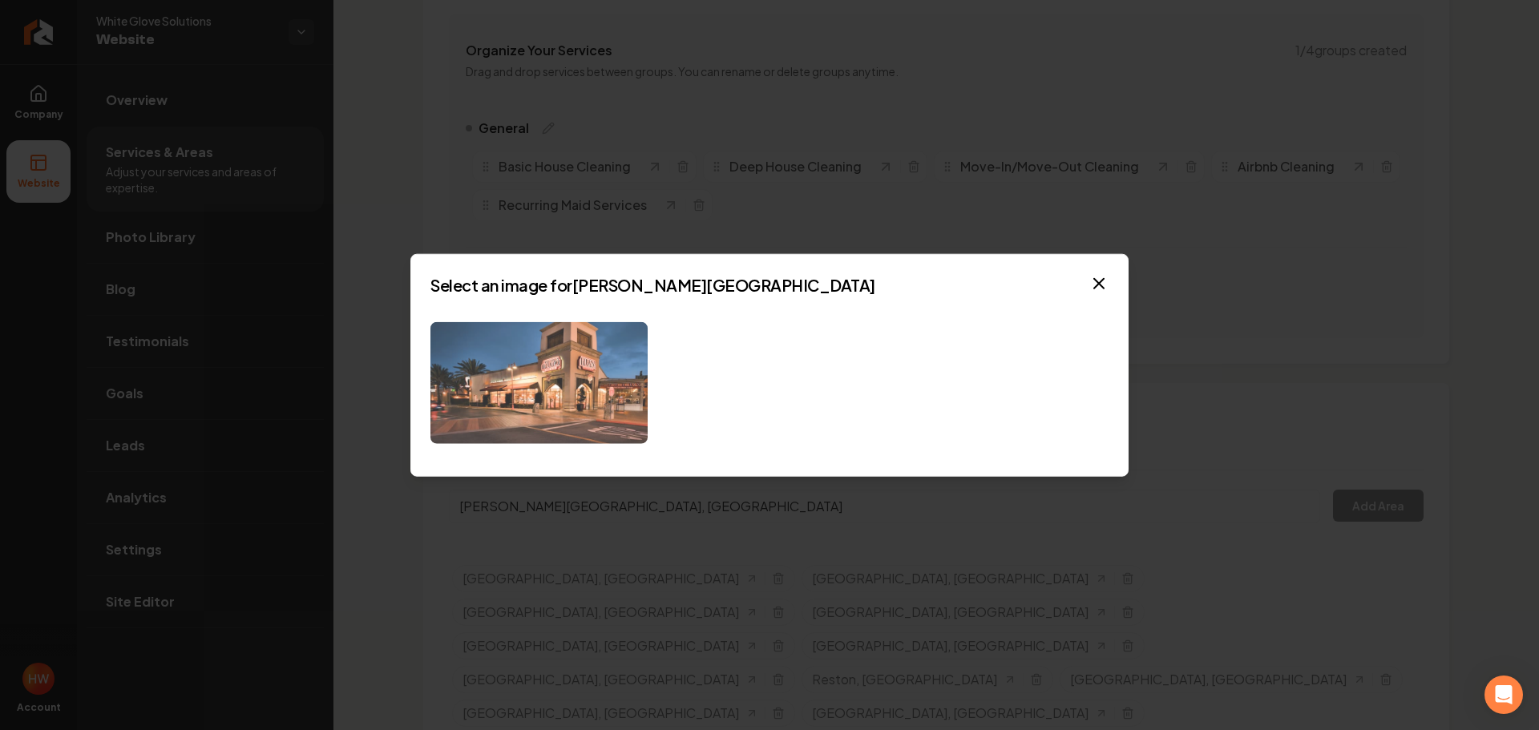
click at [600, 358] on img at bounding box center [539, 382] width 217 height 123
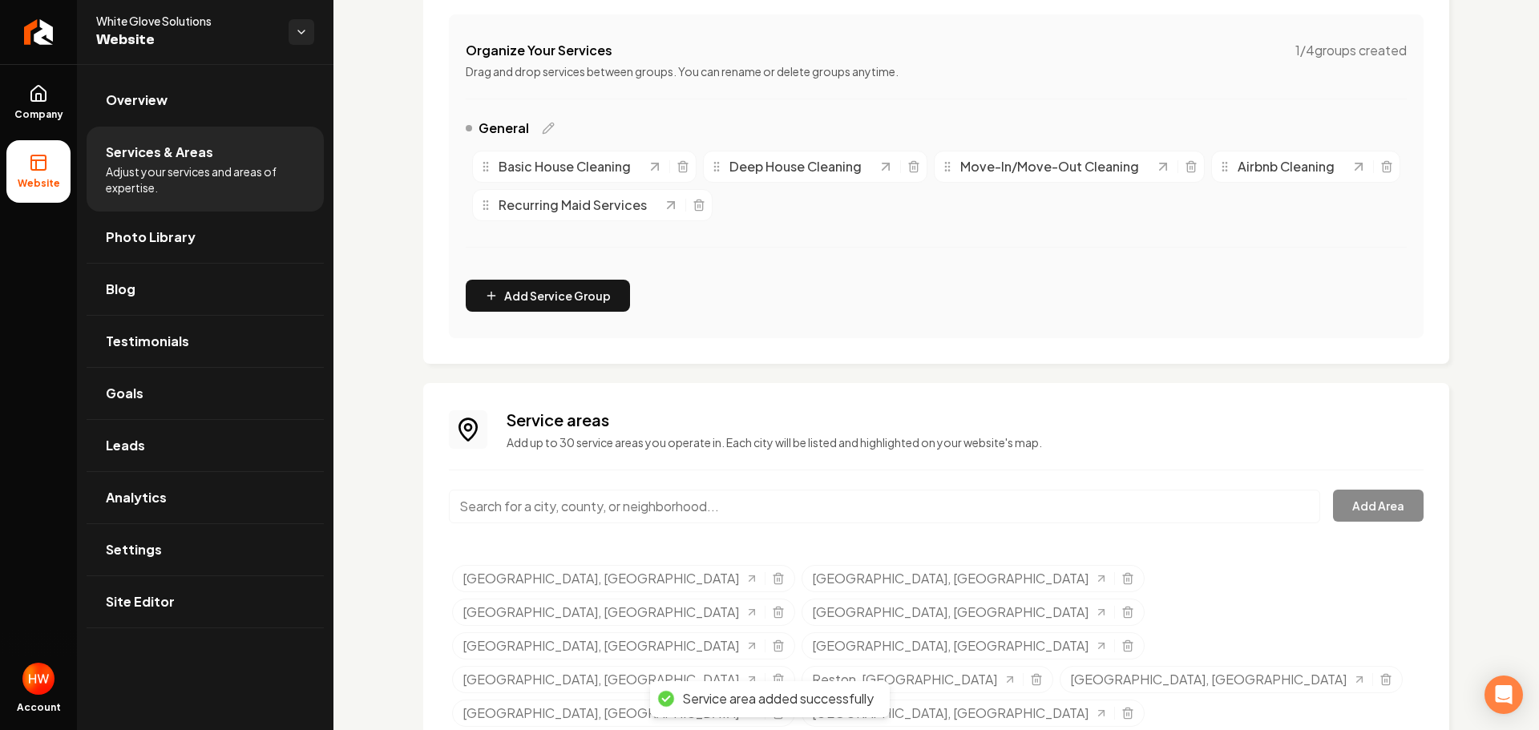
click at [787, 503] on input "Main content area" at bounding box center [884, 507] width 871 height 34
paste input "South Run"
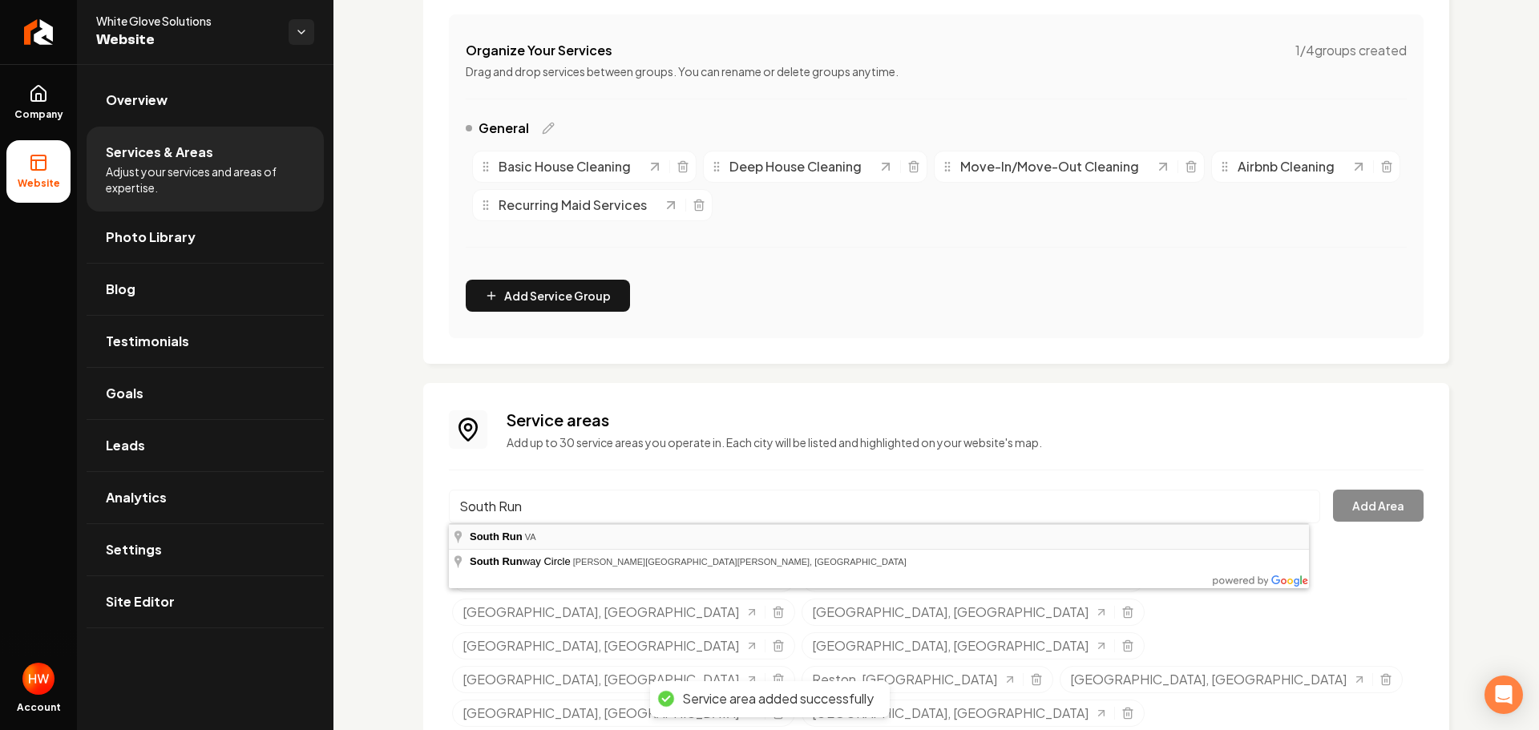
type input "South Run, VA"
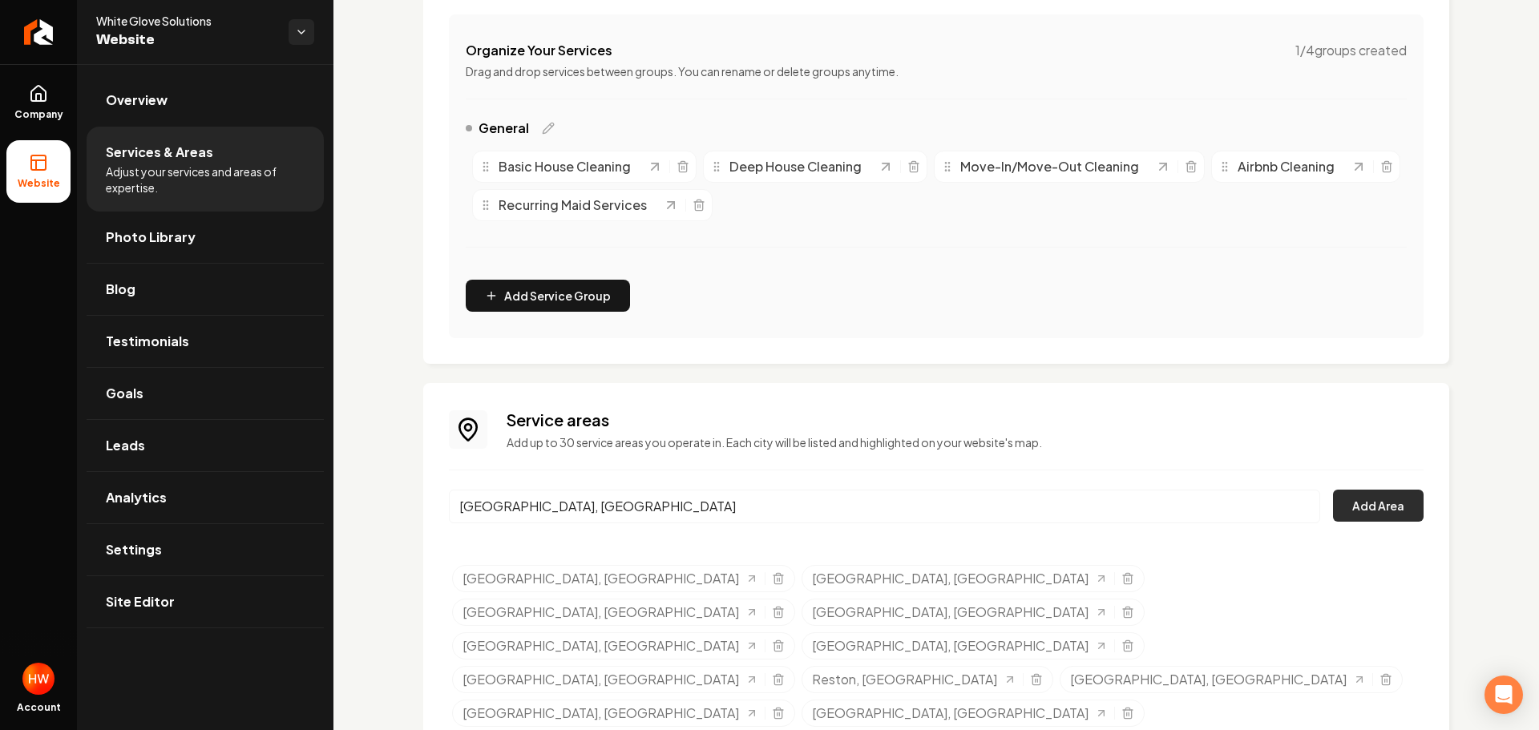
click at [1352, 506] on button "Add Area" at bounding box center [1378, 506] width 91 height 32
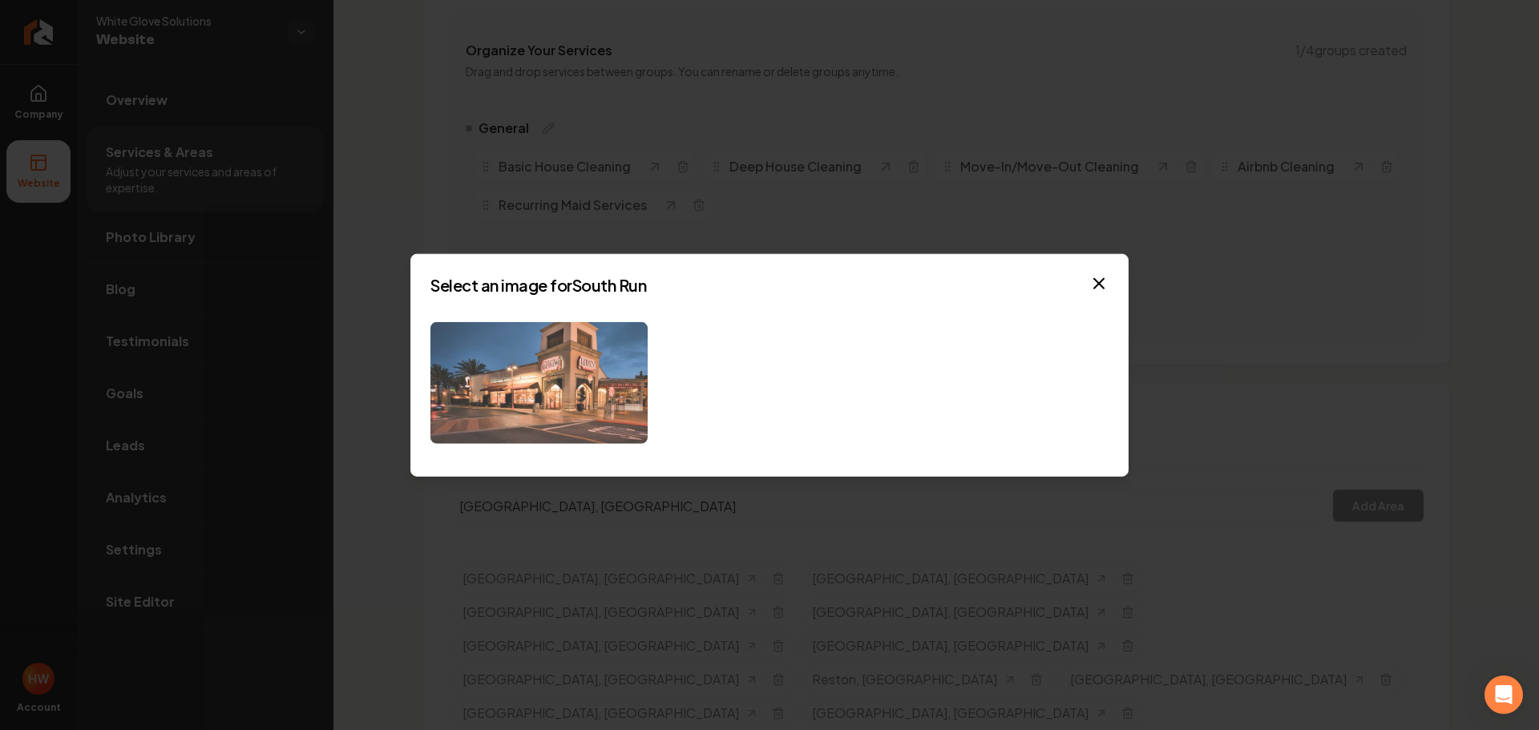
click at [576, 359] on img at bounding box center [539, 382] width 217 height 123
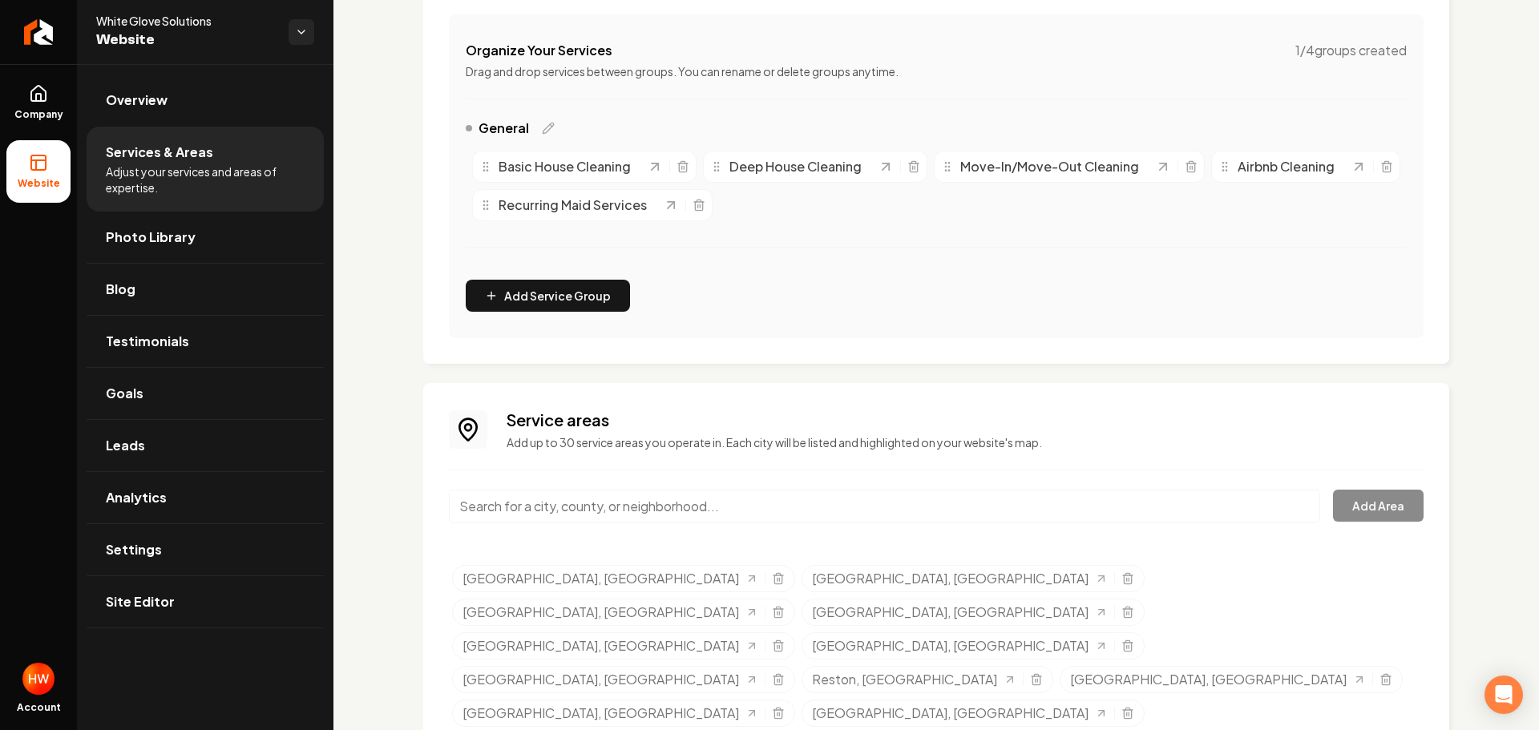
click at [920, 512] on input "Main content area" at bounding box center [884, 507] width 871 height 34
paste input "Farrs Corner"
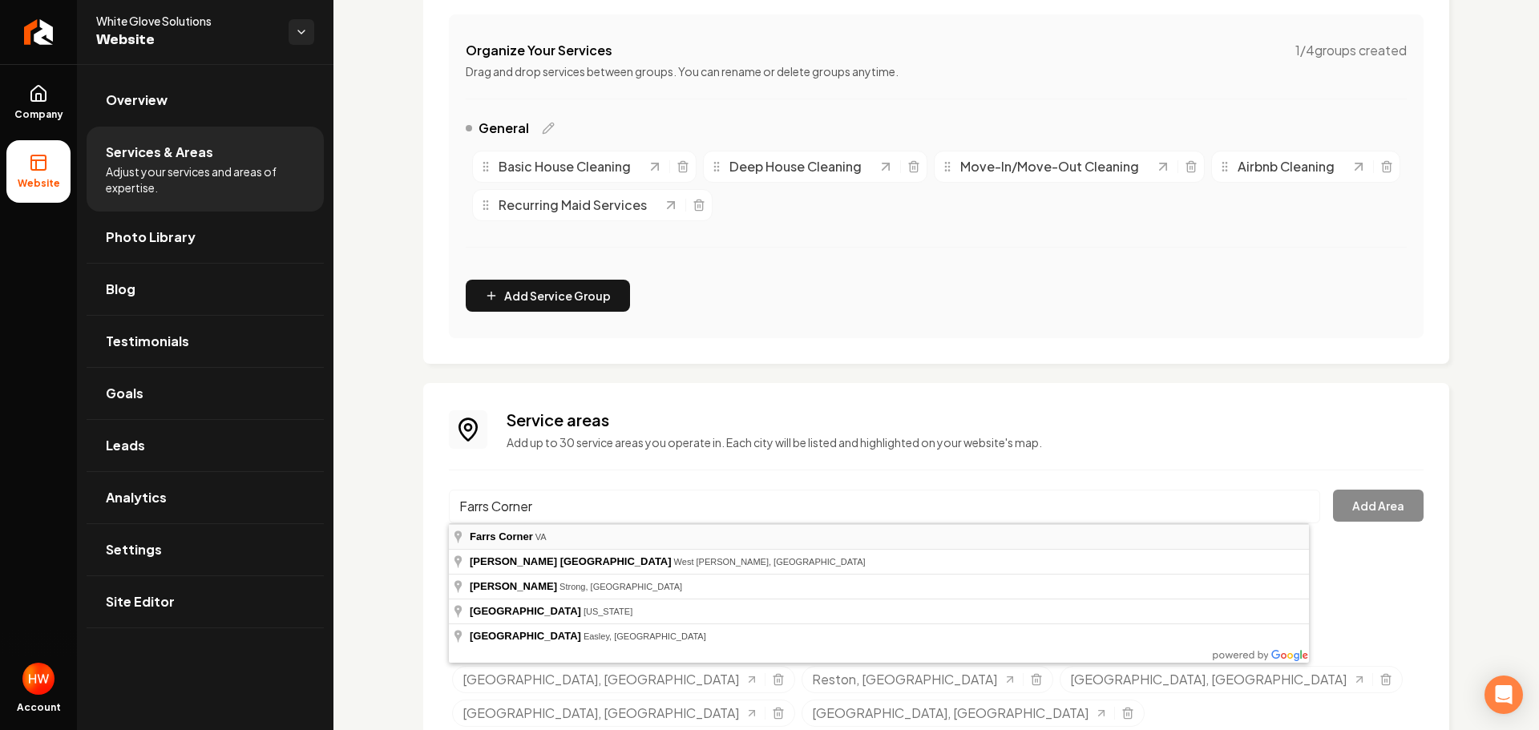
type input "Farrs Corner, VA"
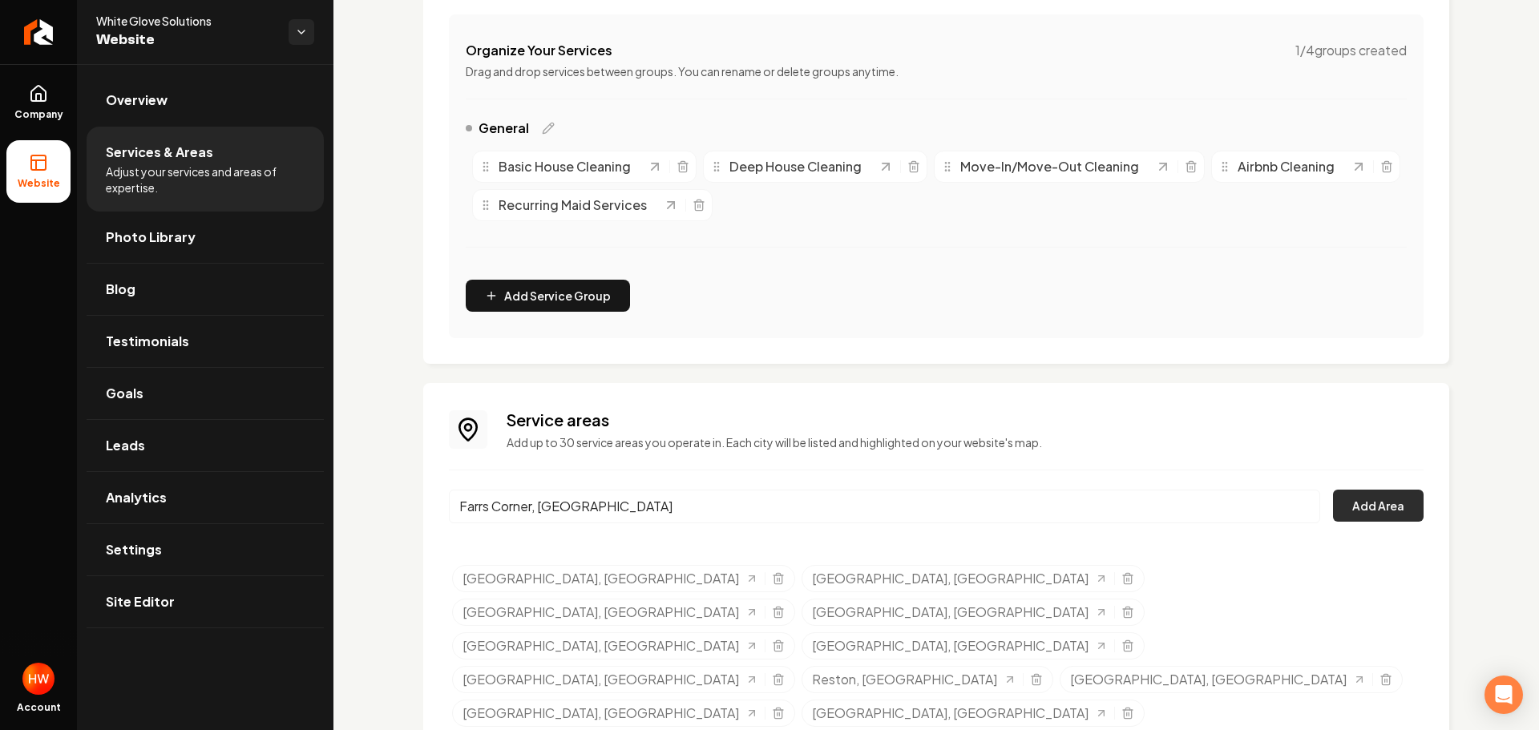
click at [1365, 503] on button "Add Area" at bounding box center [1378, 506] width 91 height 32
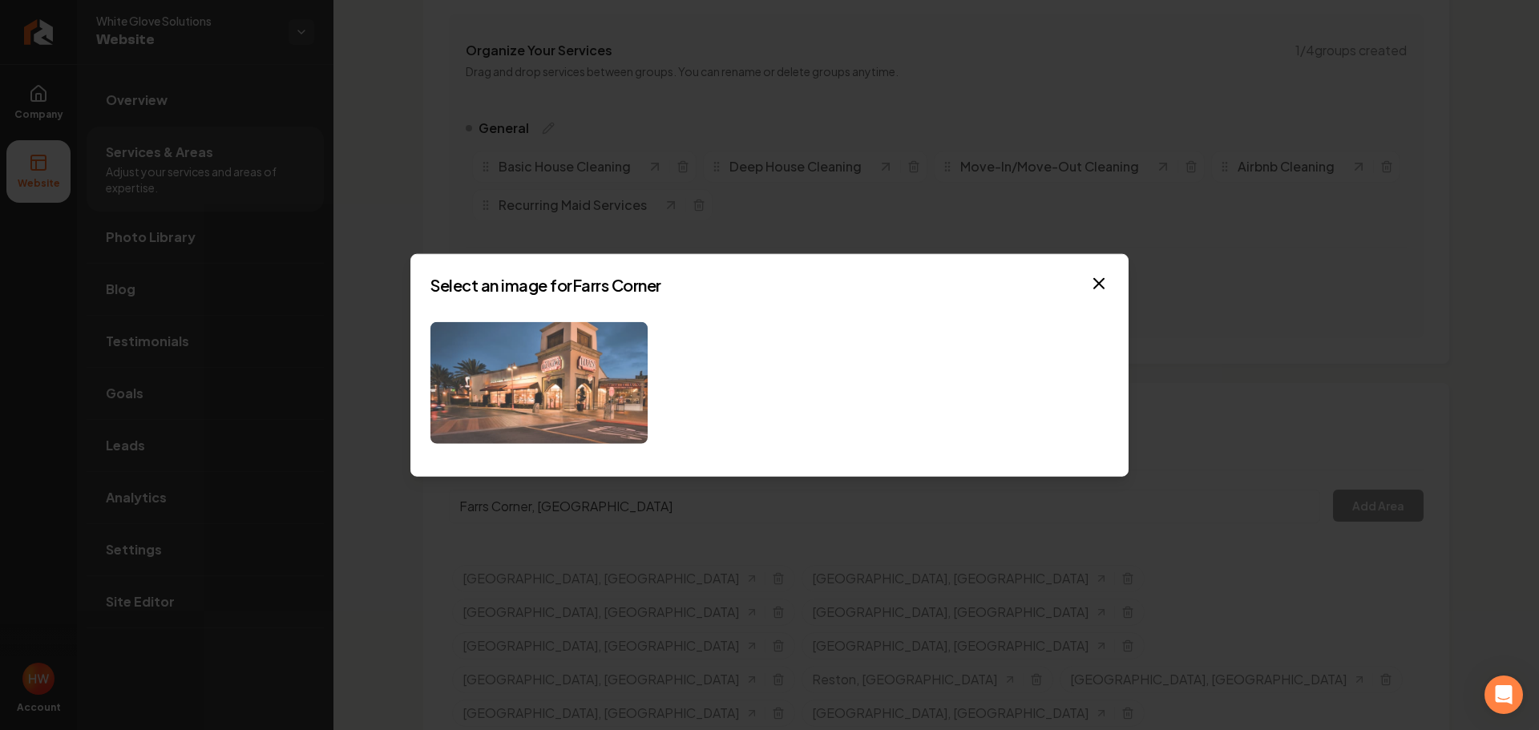
click at [558, 342] on img at bounding box center [539, 382] width 217 height 123
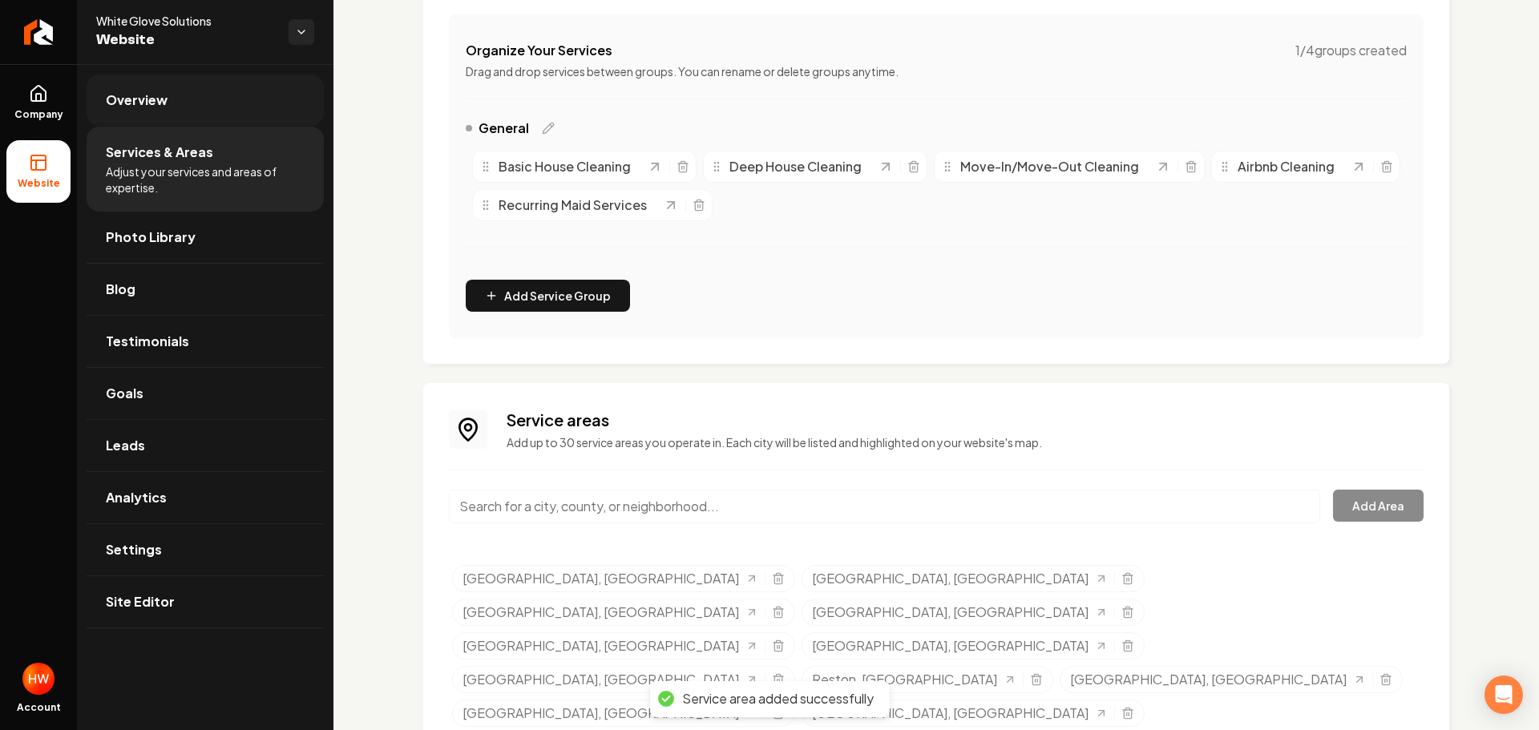
click at [180, 99] on link "Overview" at bounding box center [205, 100] width 237 height 51
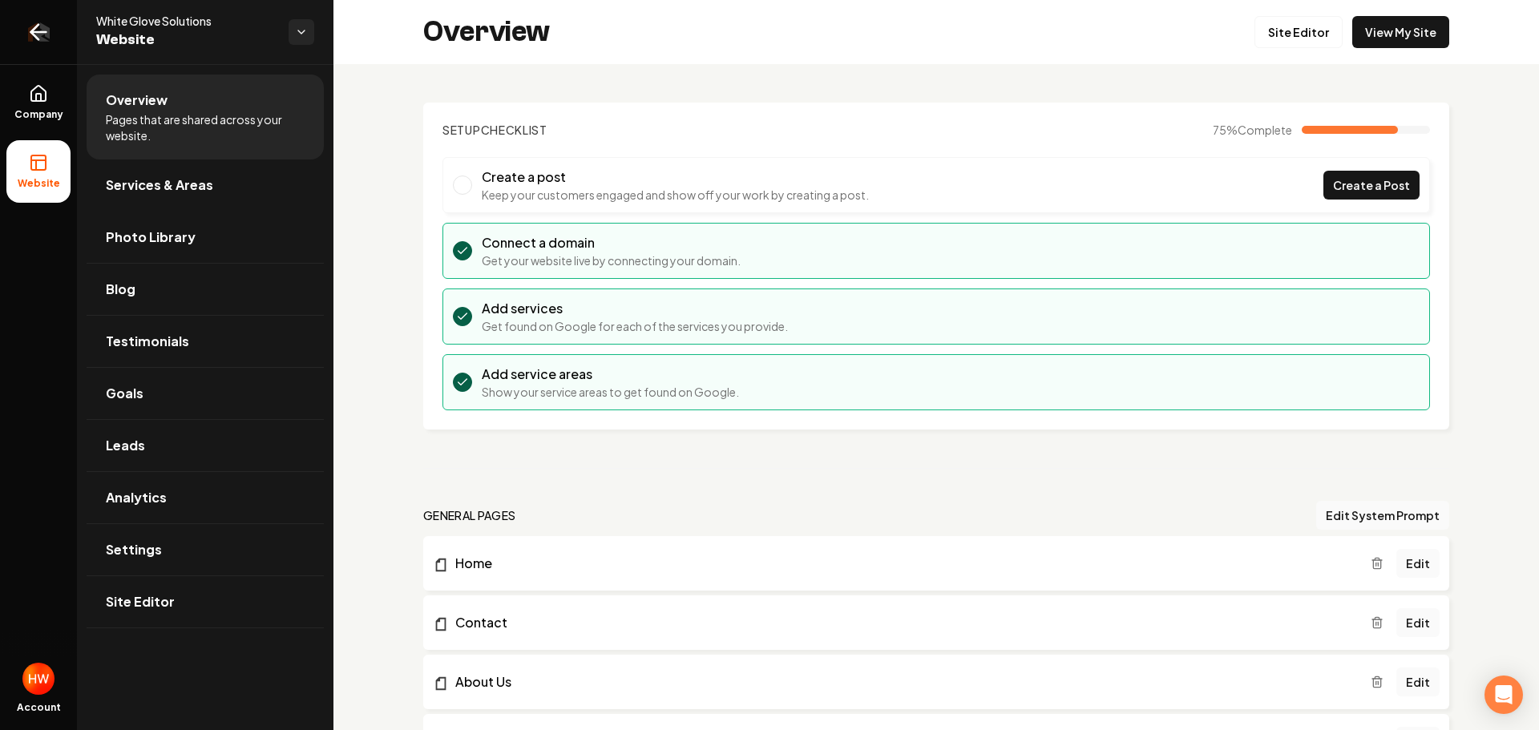
click at [42, 32] on icon "Return to dashboard" at bounding box center [38, 32] width 15 height 0
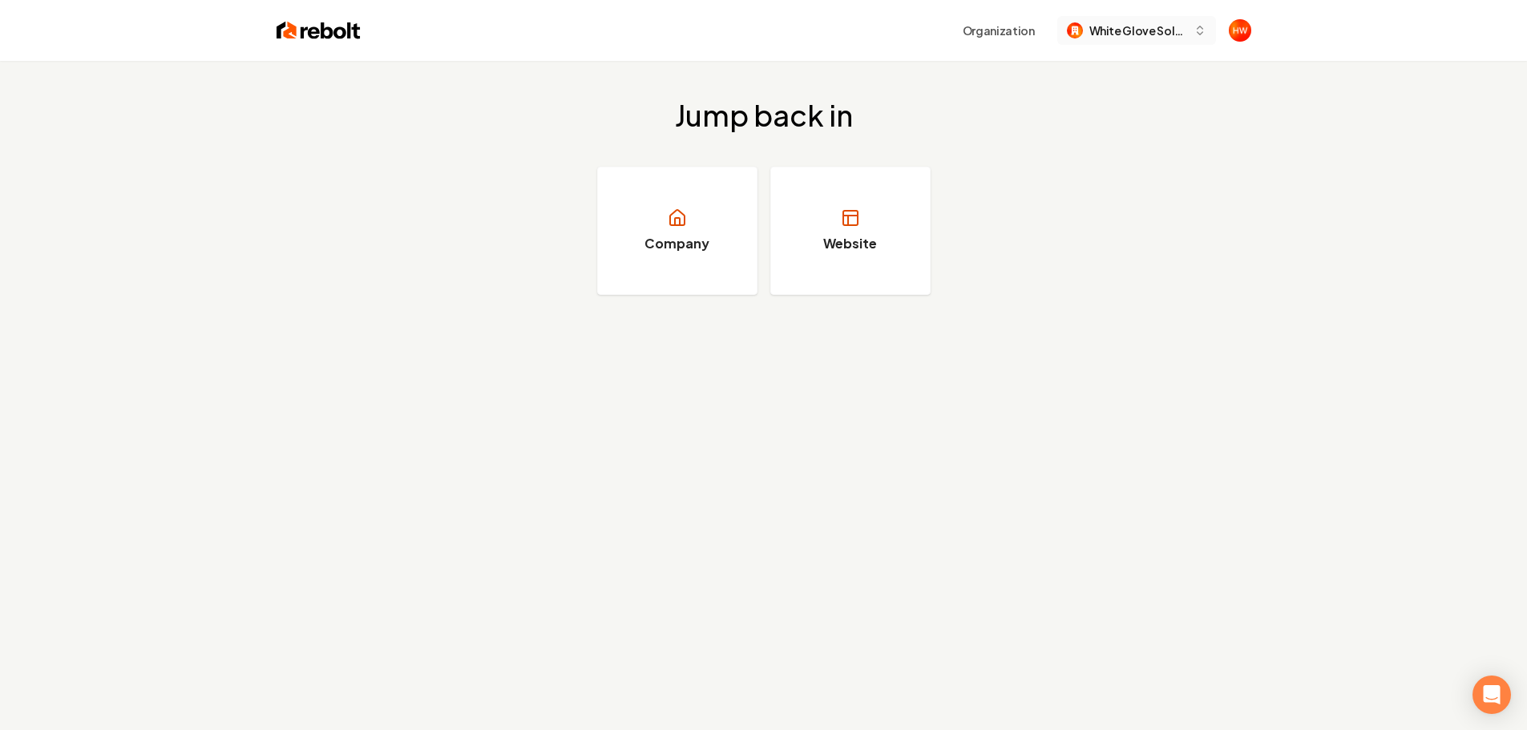
click at [1093, 37] on span "White Glove Solutions" at bounding box center [1138, 30] width 98 height 17
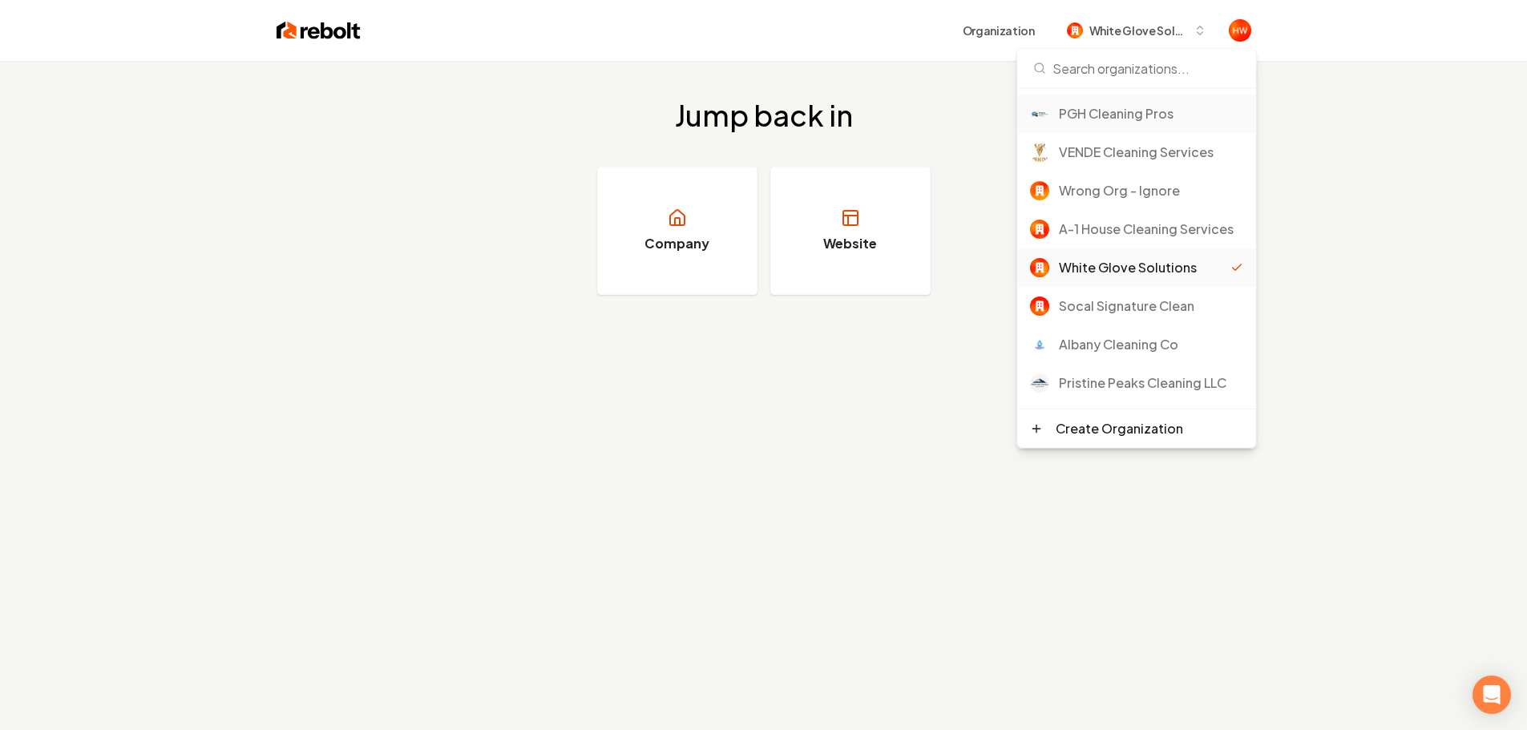
click at [1111, 120] on div "PGH Cleaning Pros" at bounding box center [1151, 113] width 184 height 19
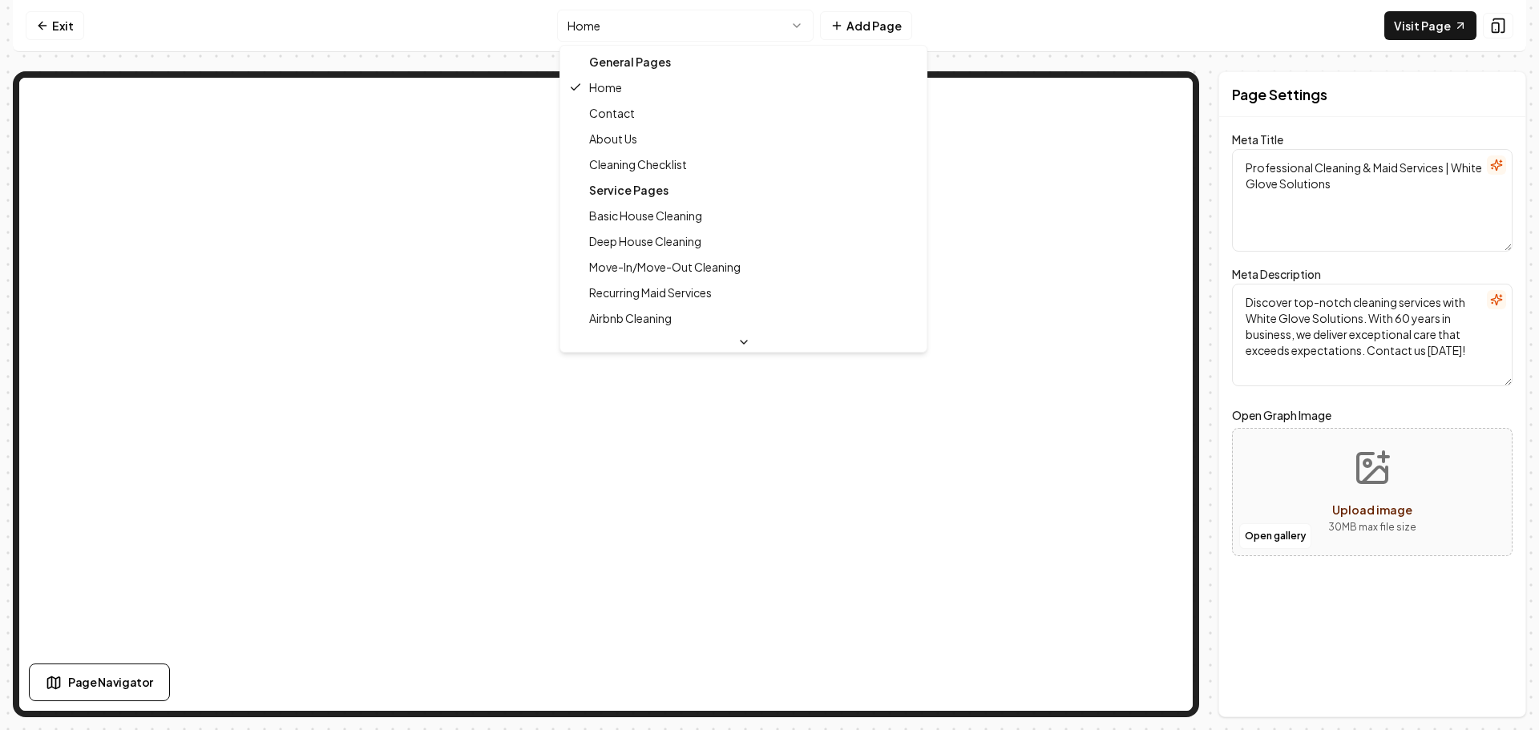
click at [612, 25] on html "Computer Required This feature is only available on a computer. Please switch t…" at bounding box center [769, 365] width 1539 height 730
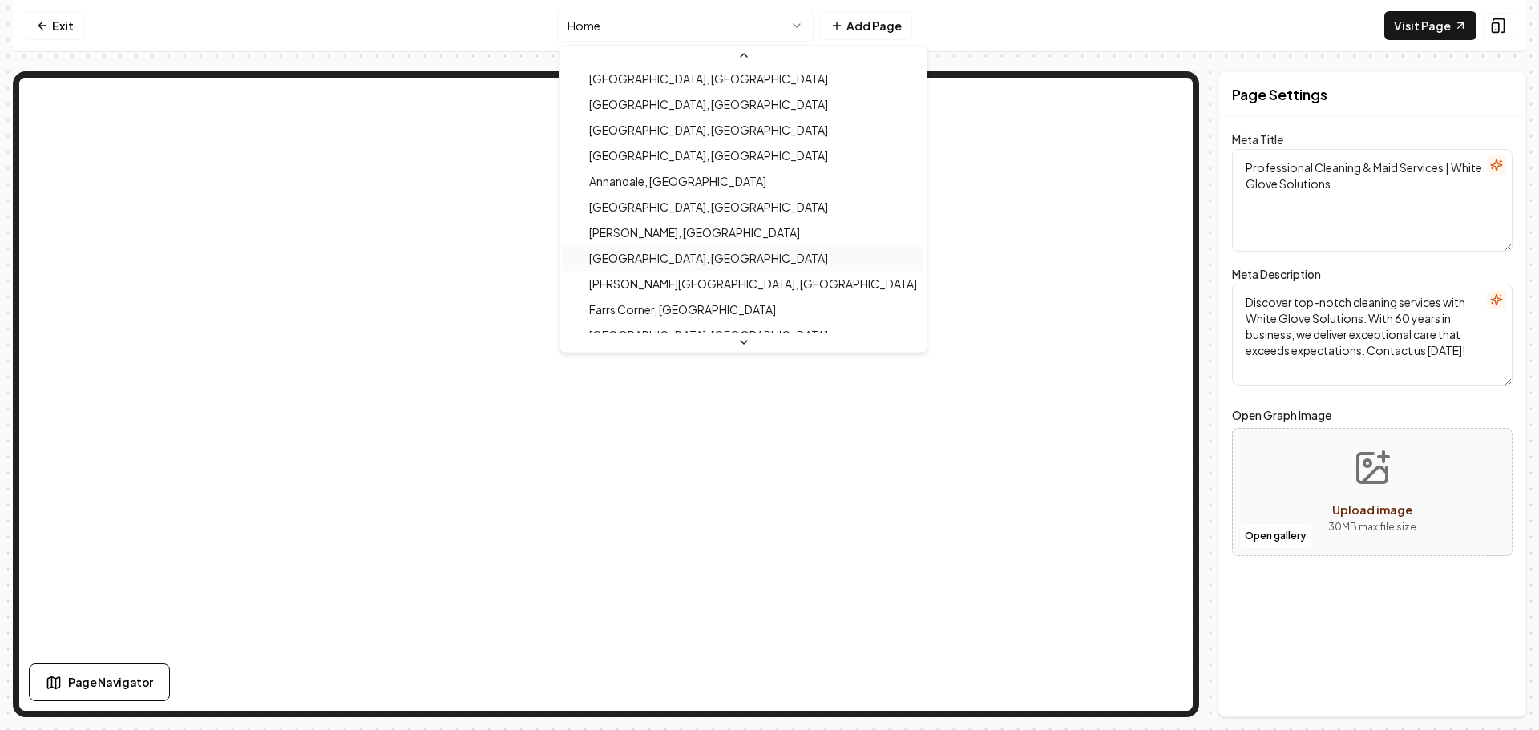
scroll to position [463, 0]
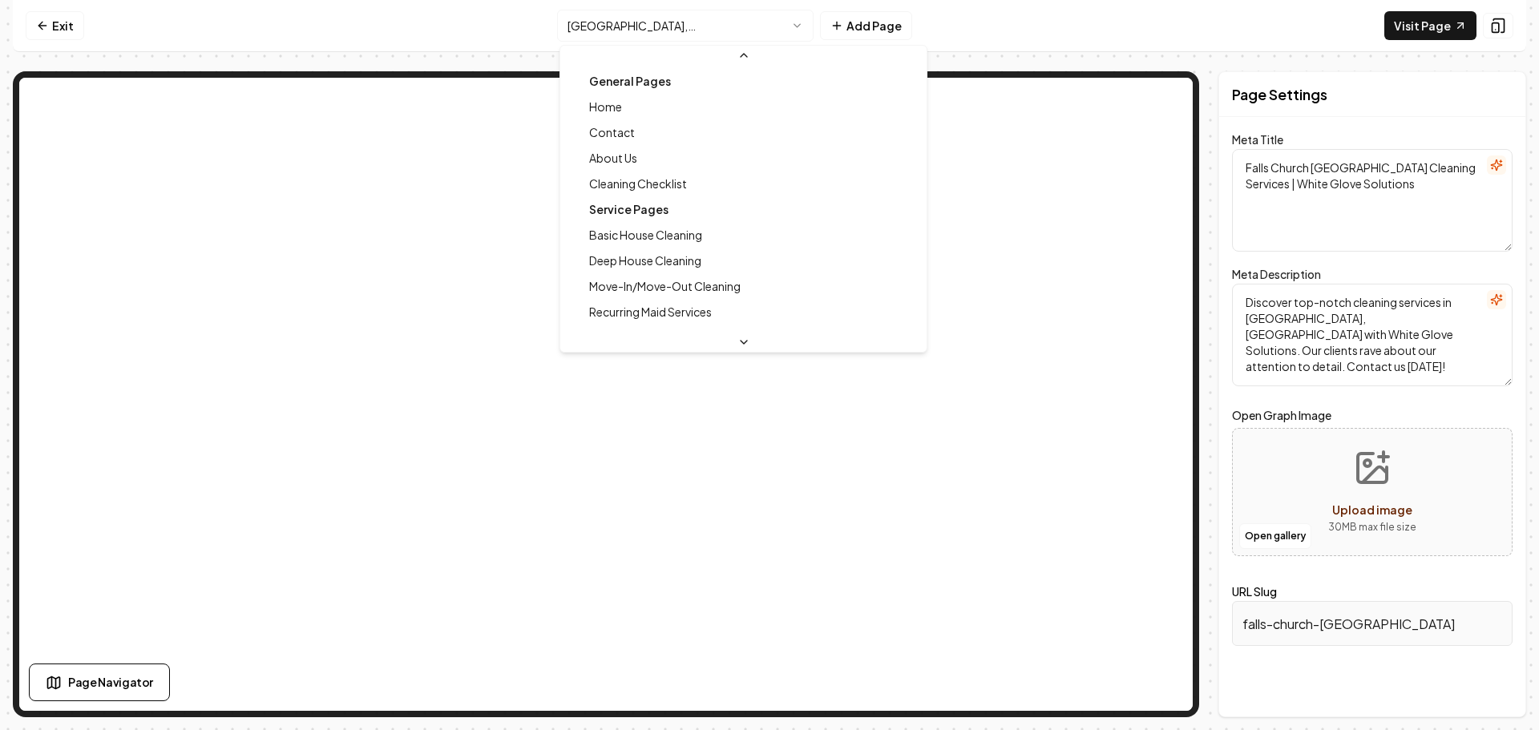
click at [649, 17] on html "Computer Required This feature is only available on a computer. Please switch t…" at bounding box center [769, 365] width 1539 height 730
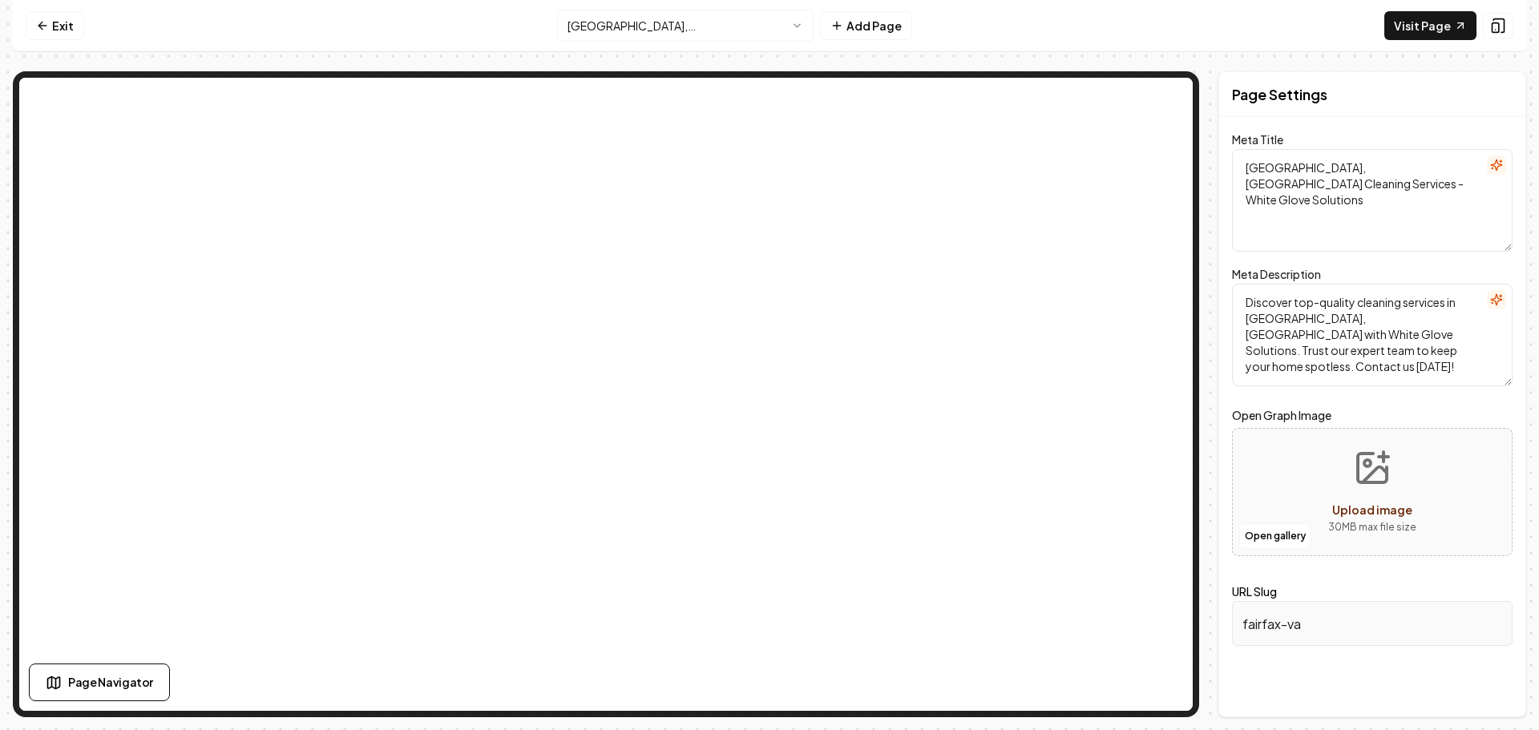
click at [670, 28] on html "Computer Required This feature is only available on a computer. Please switch t…" at bounding box center [769, 365] width 1539 height 730
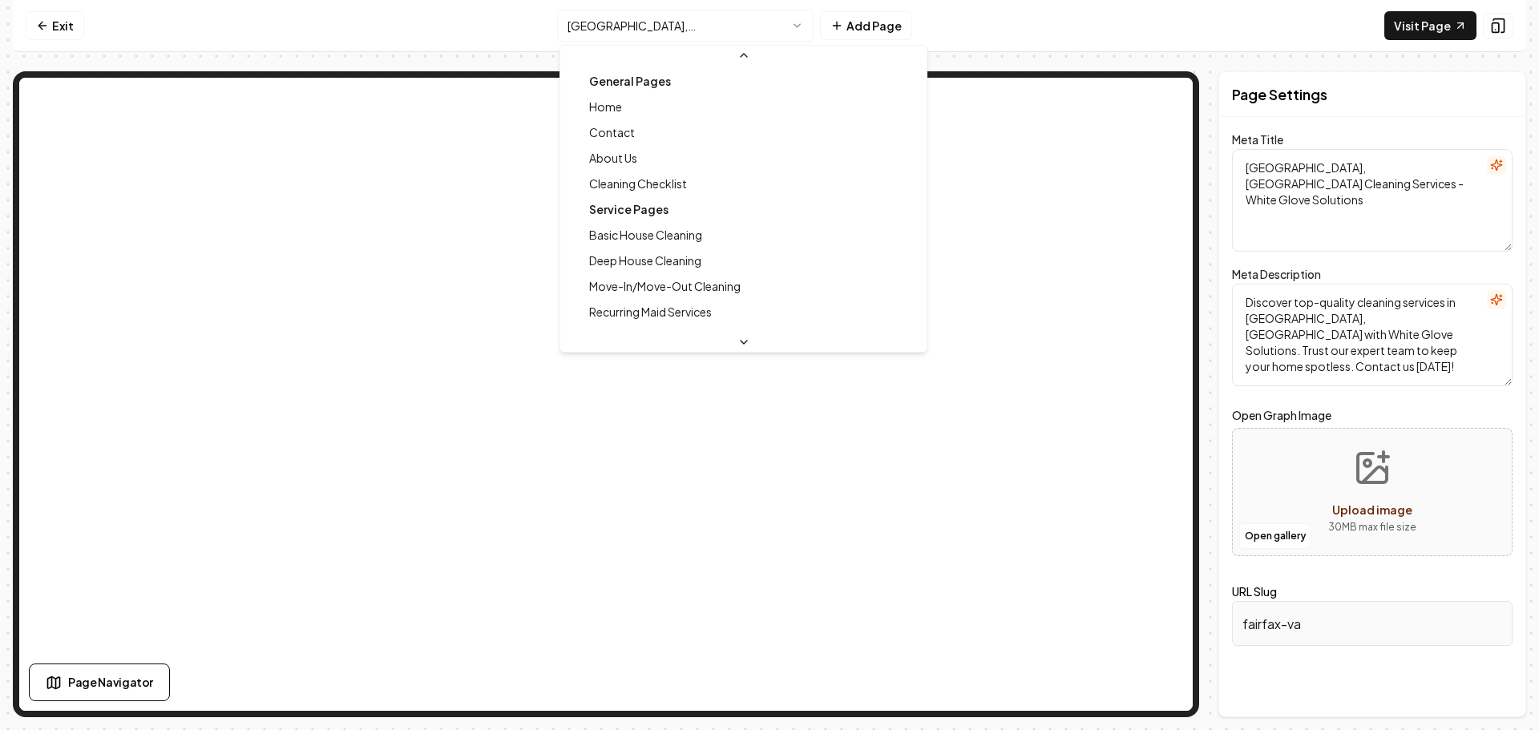
scroll to position [454, 0]
click at [685, 29] on html "Computer Required This feature is only available on a computer. Please switch t…" at bounding box center [769, 365] width 1539 height 730
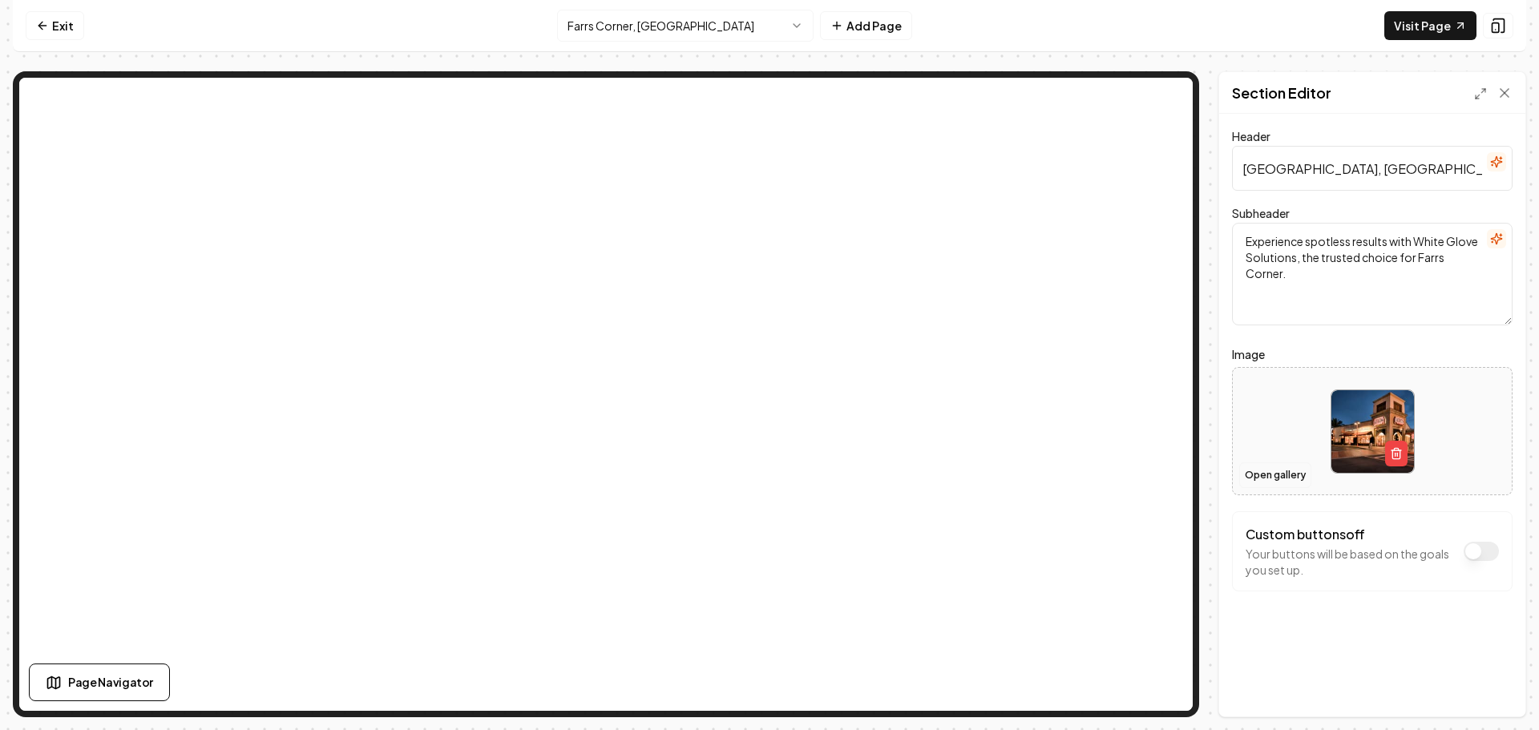
click at [1279, 477] on button "Open gallery" at bounding box center [1275, 476] width 72 height 26
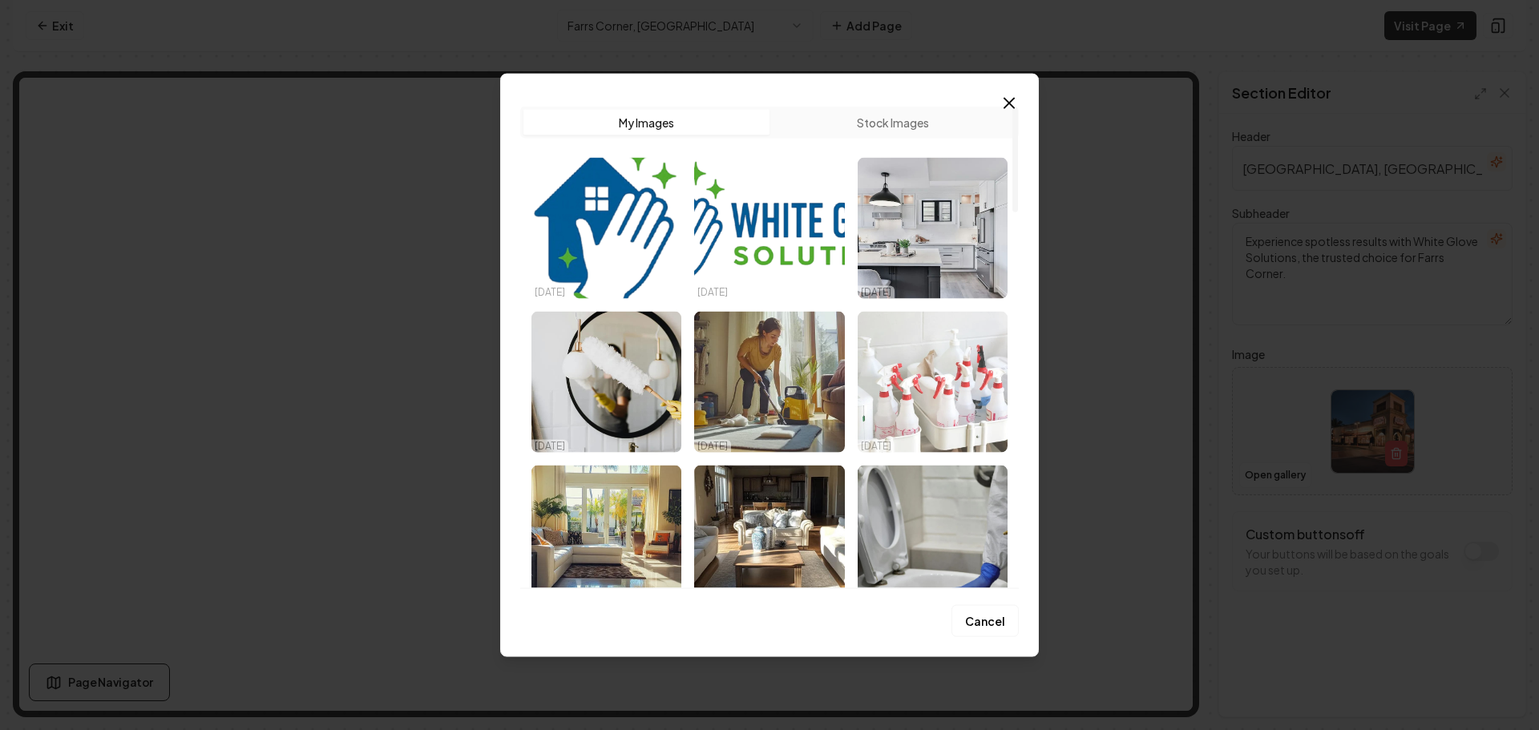
click at [903, 405] on img "Select image image_68cbe7a85c7cd75eb84b3d02.jpeg" at bounding box center [933, 381] width 150 height 141
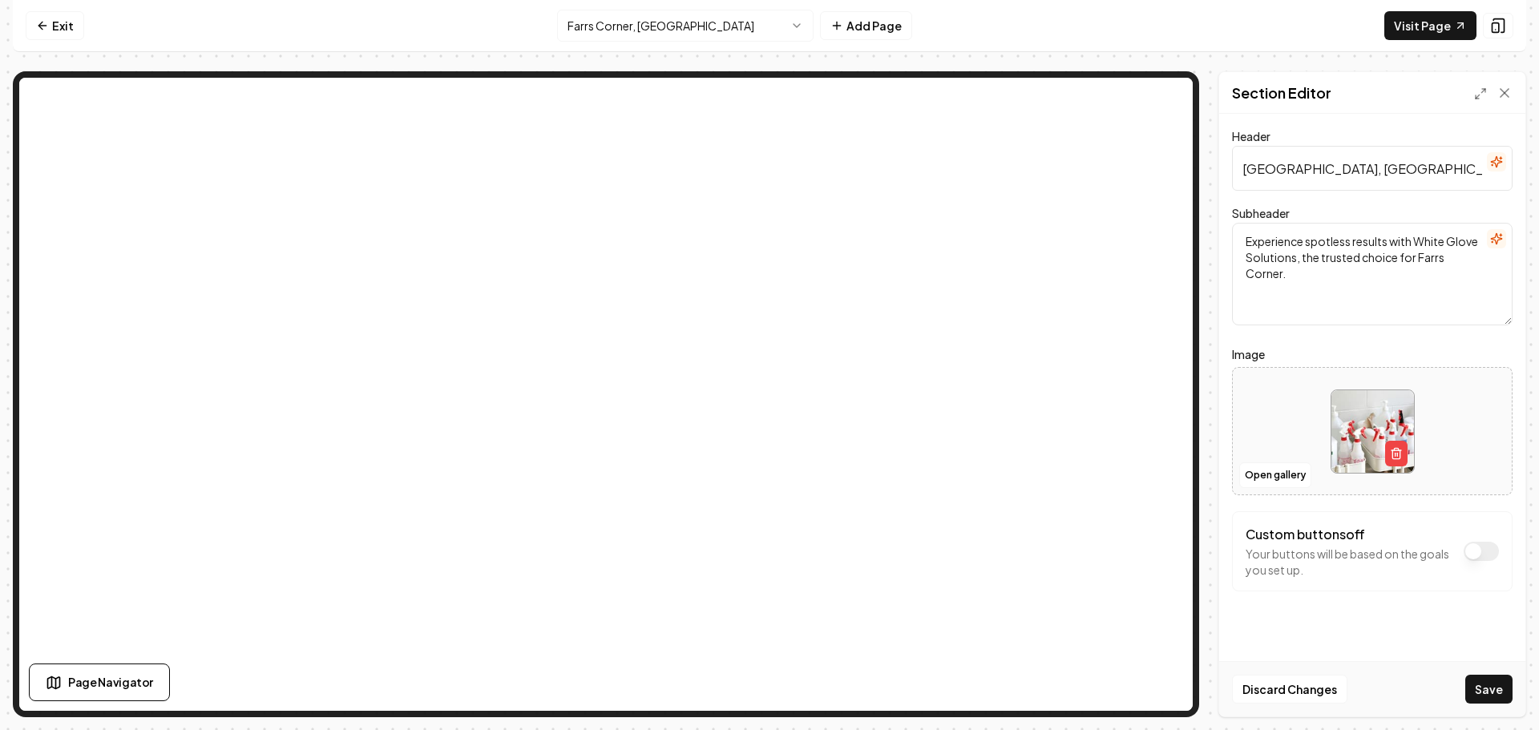
click at [1479, 694] on button "Save" at bounding box center [1488, 689] width 47 height 29
click at [678, 24] on html "Computer Required This feature is only available on a computer. Please switch t…" at bounding box center [769, 365] width 1539 height 730
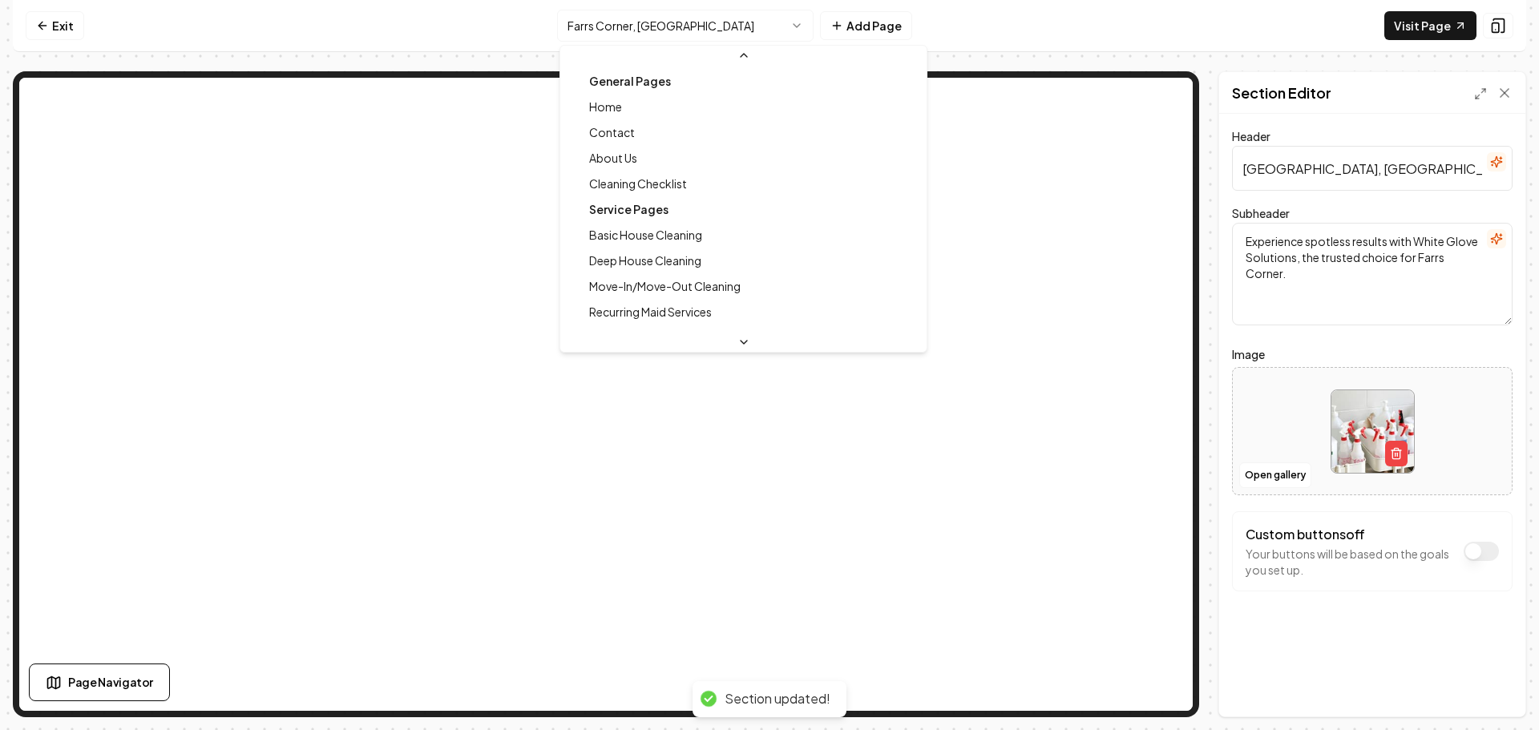
scroll to position [402, 0]
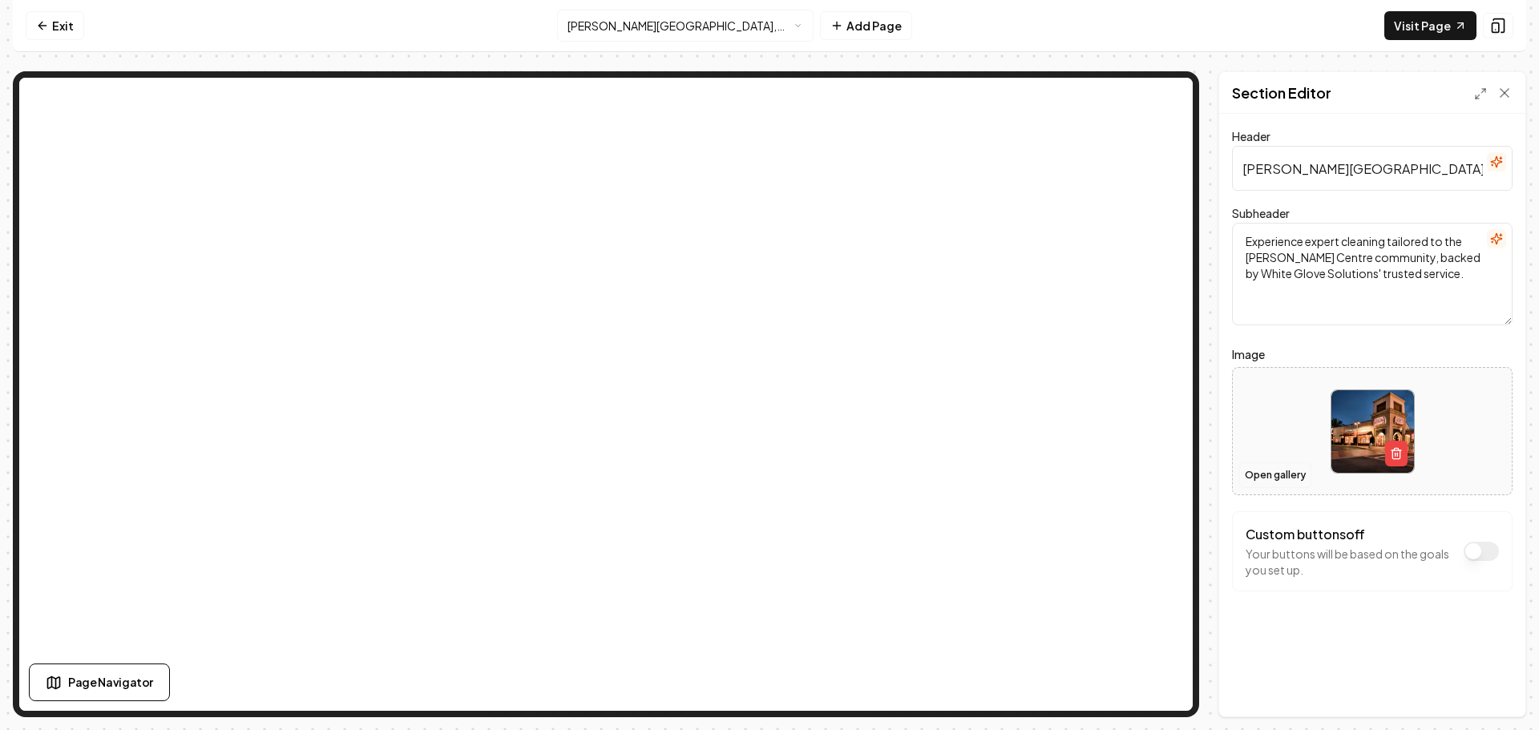
click at [1275, 483] on button "Open gallery" at bounding box center [1275, 476] width 72 height 26
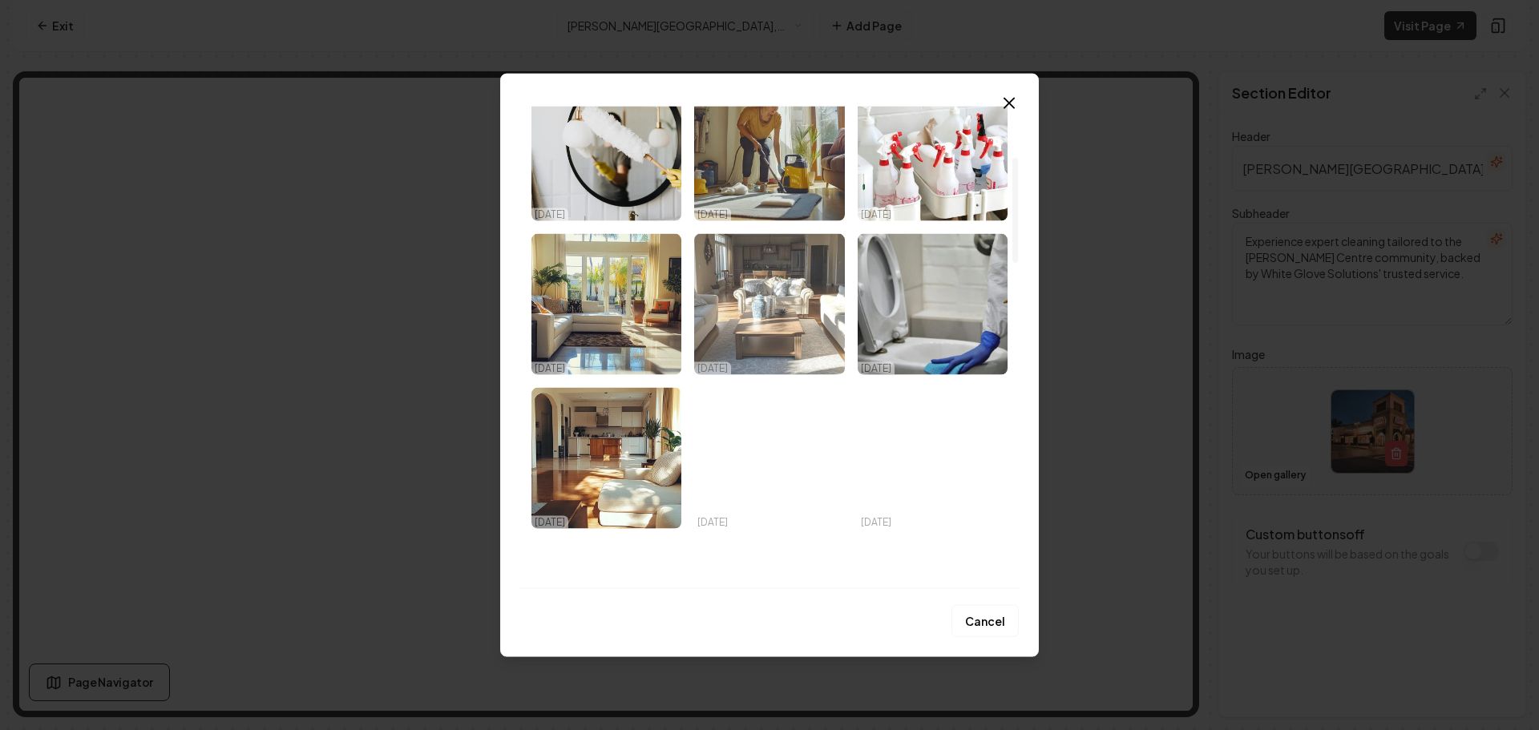
scroll to position [241, 0]
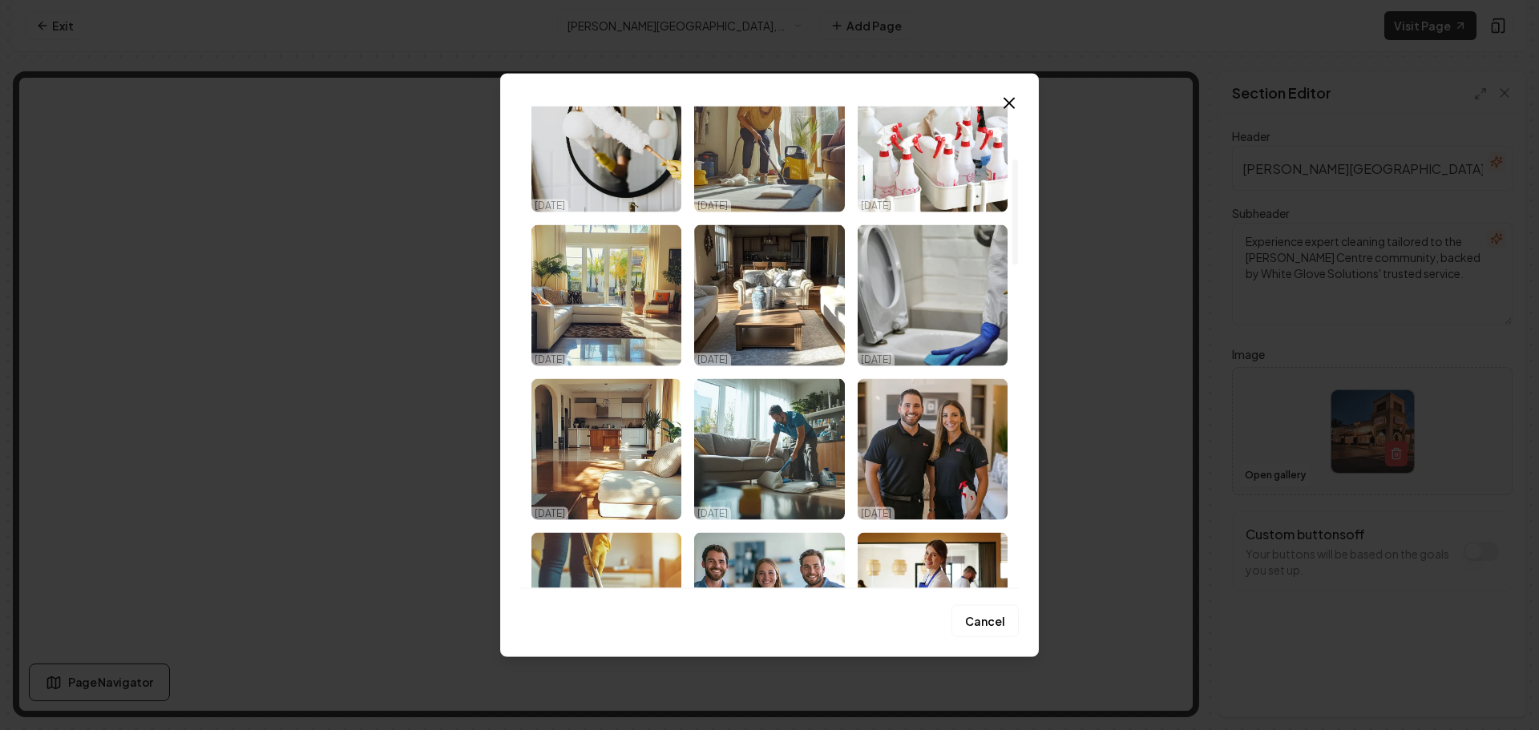
click at [637, 305] on img "Select image image_68cbe7a75c7cd75eb84b28b0.png" at bounding box center [607, 294] width 150 height 141
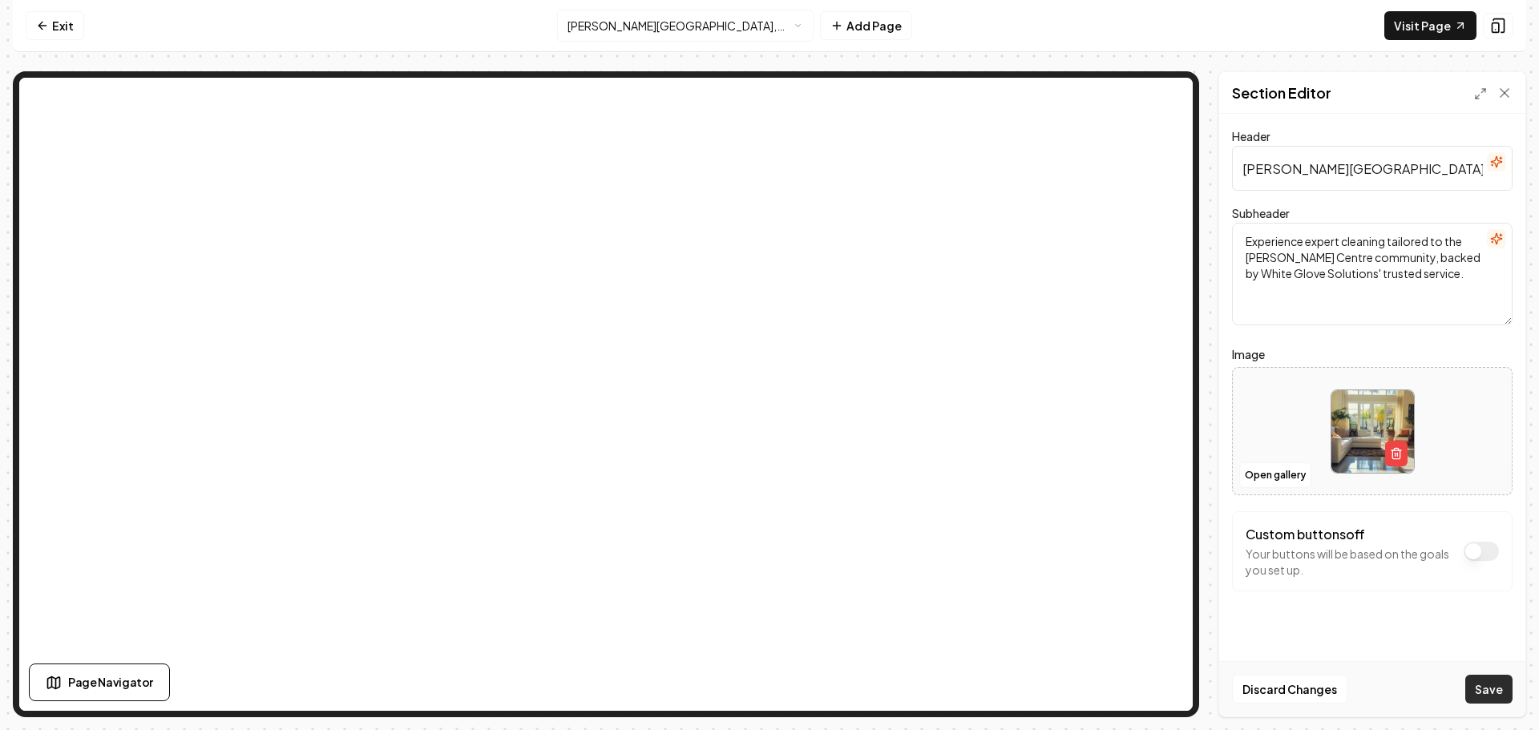
click at [1489, 681] on button "Save" at bounding box center [1488, 689] width 47 height 29
click at [646, 26] on html "Computer Required This feature is only available on a computer. Please switch t…" at bounding box center [769, 365] width 1539 height 730
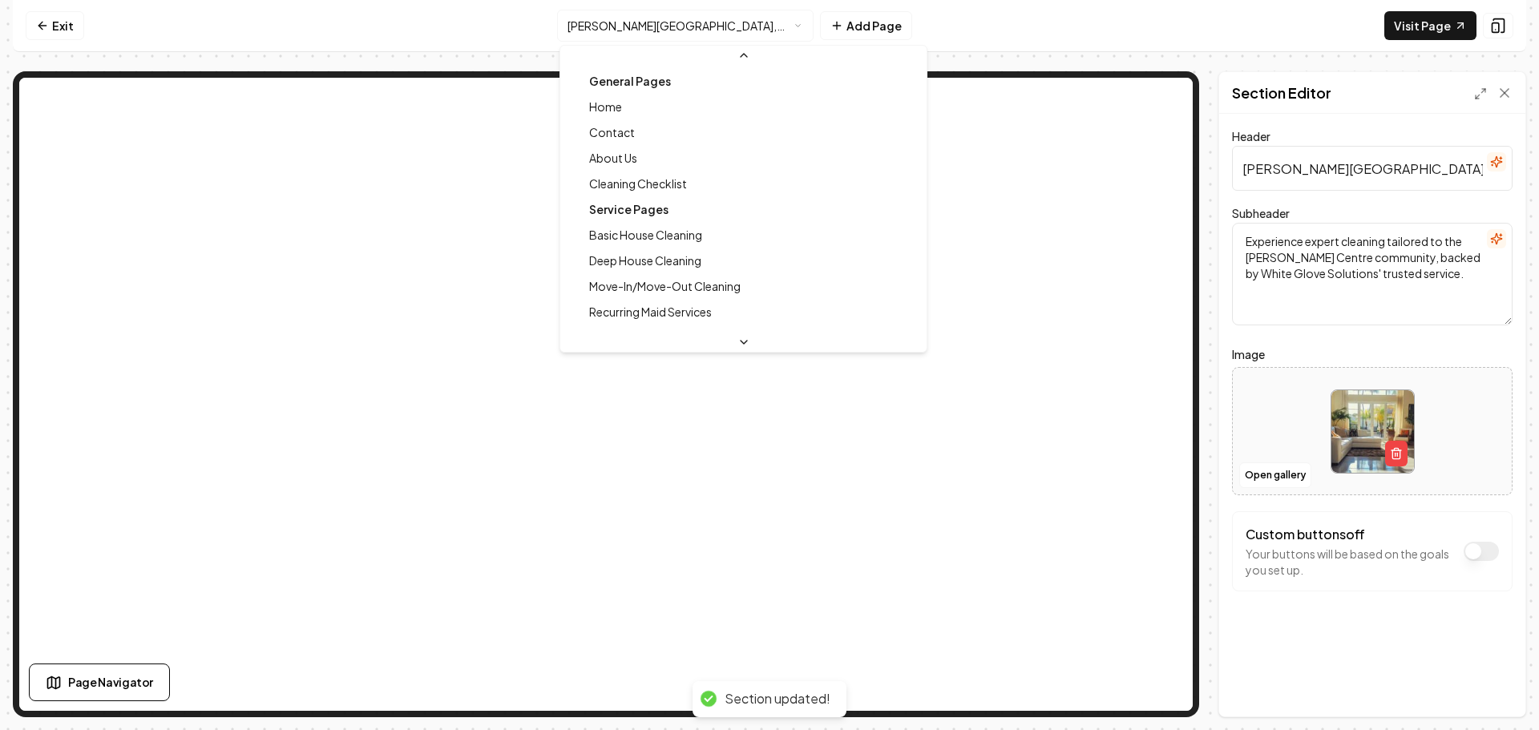
scroll to position [377, 0]
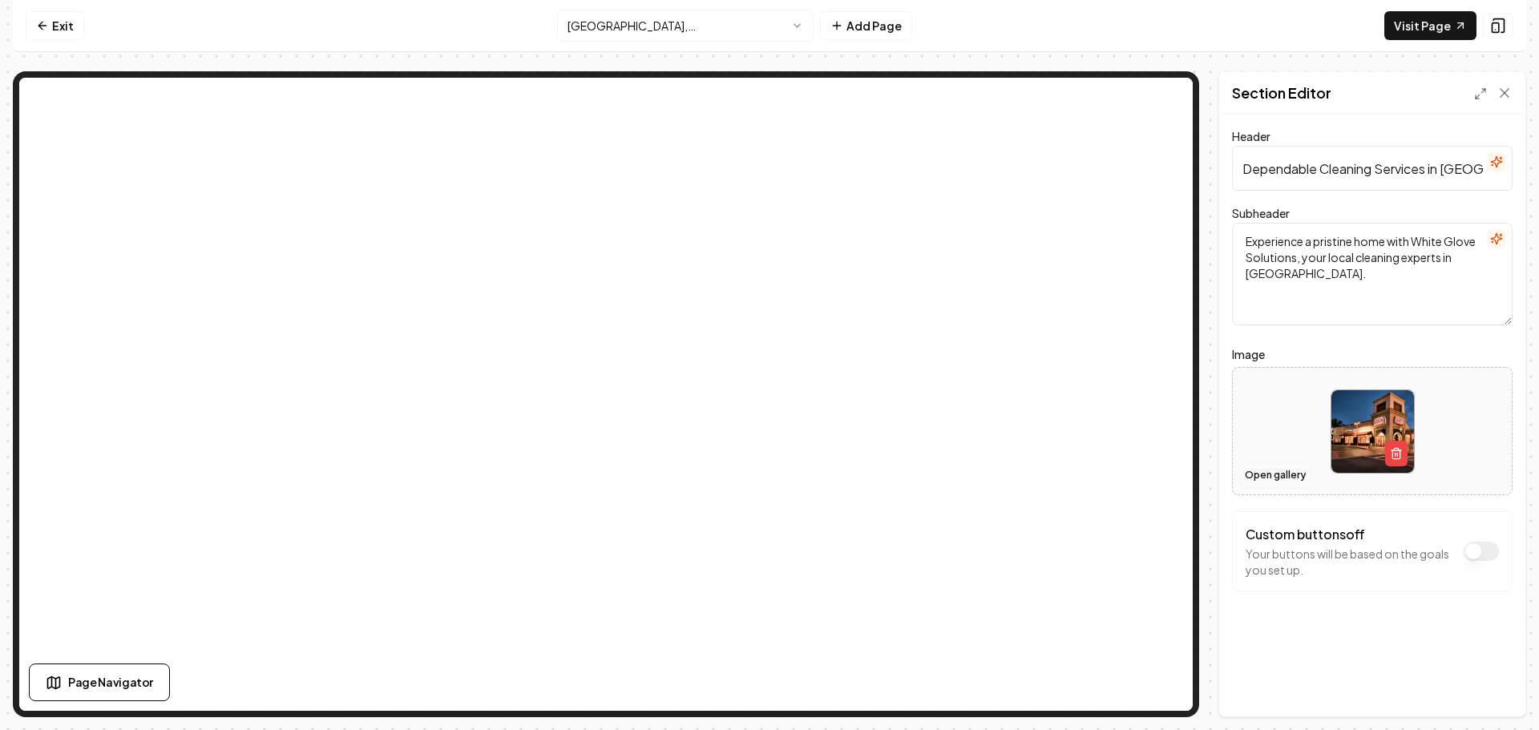
click at [1281, 482] on button "Open gallery" at bounding box center [1275, 476] width 72 height 26
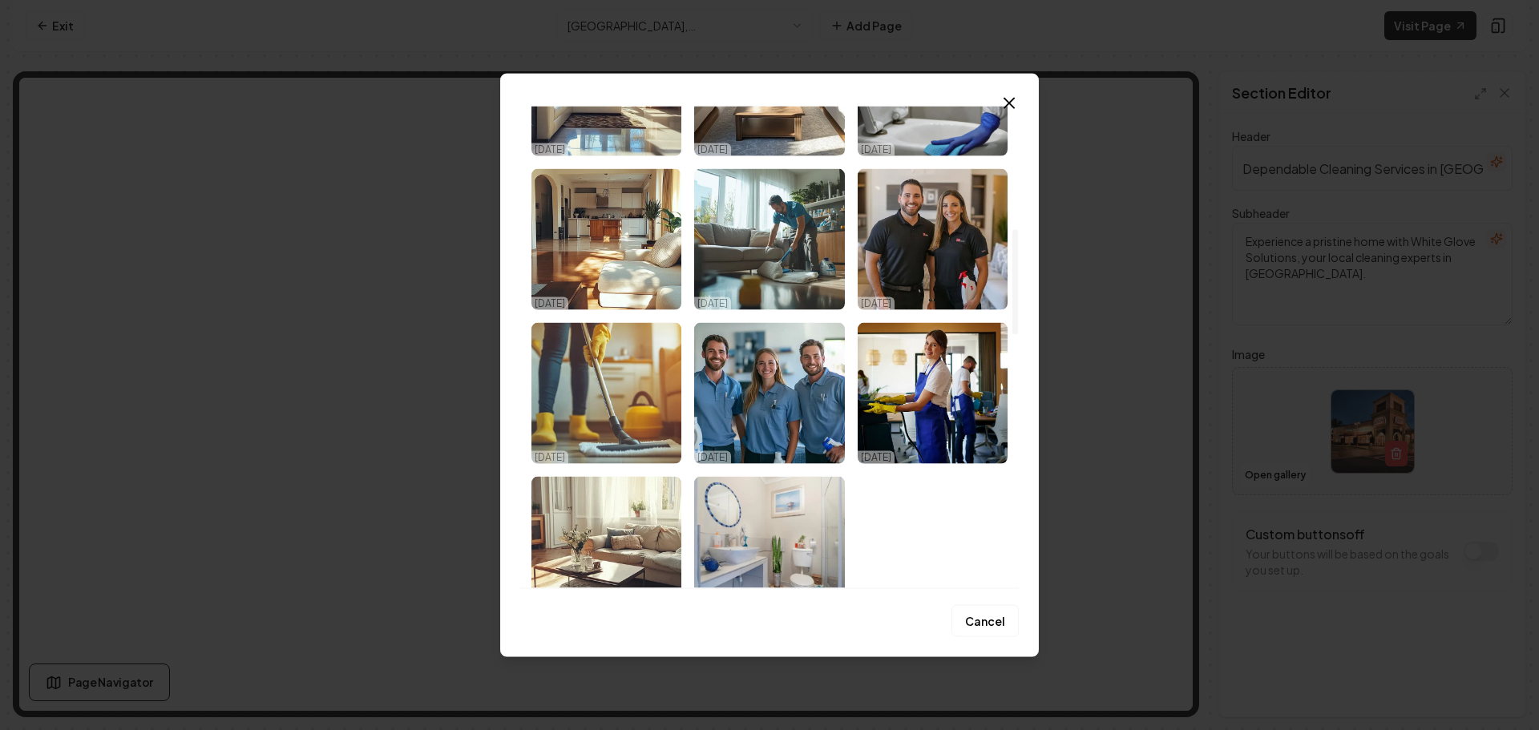
scroll to position [561, 0]
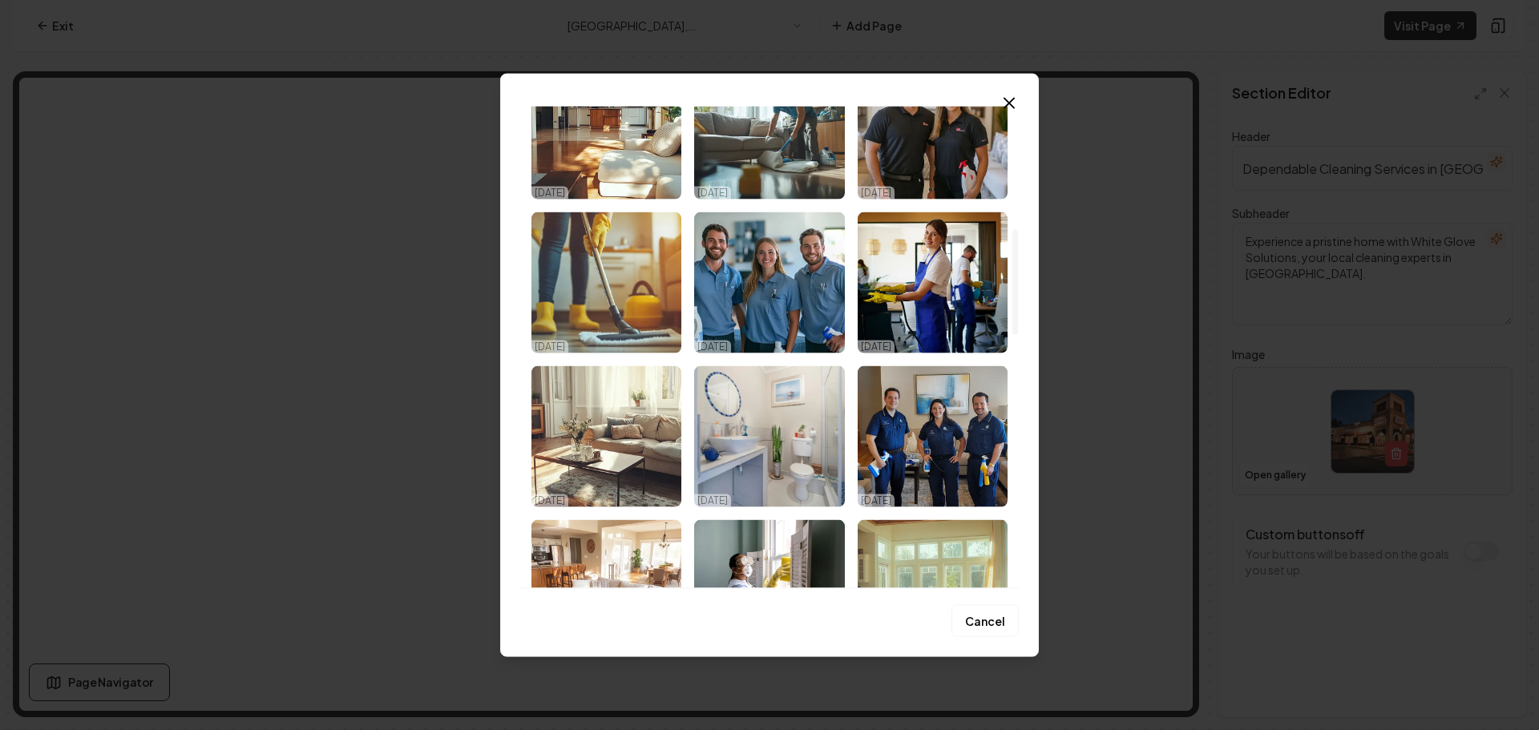
click at [657, 460] on img "Select image image_68cbe7a75c7cd75eb84b2154.png" at bounding box center [607, 436] width 150 height 141
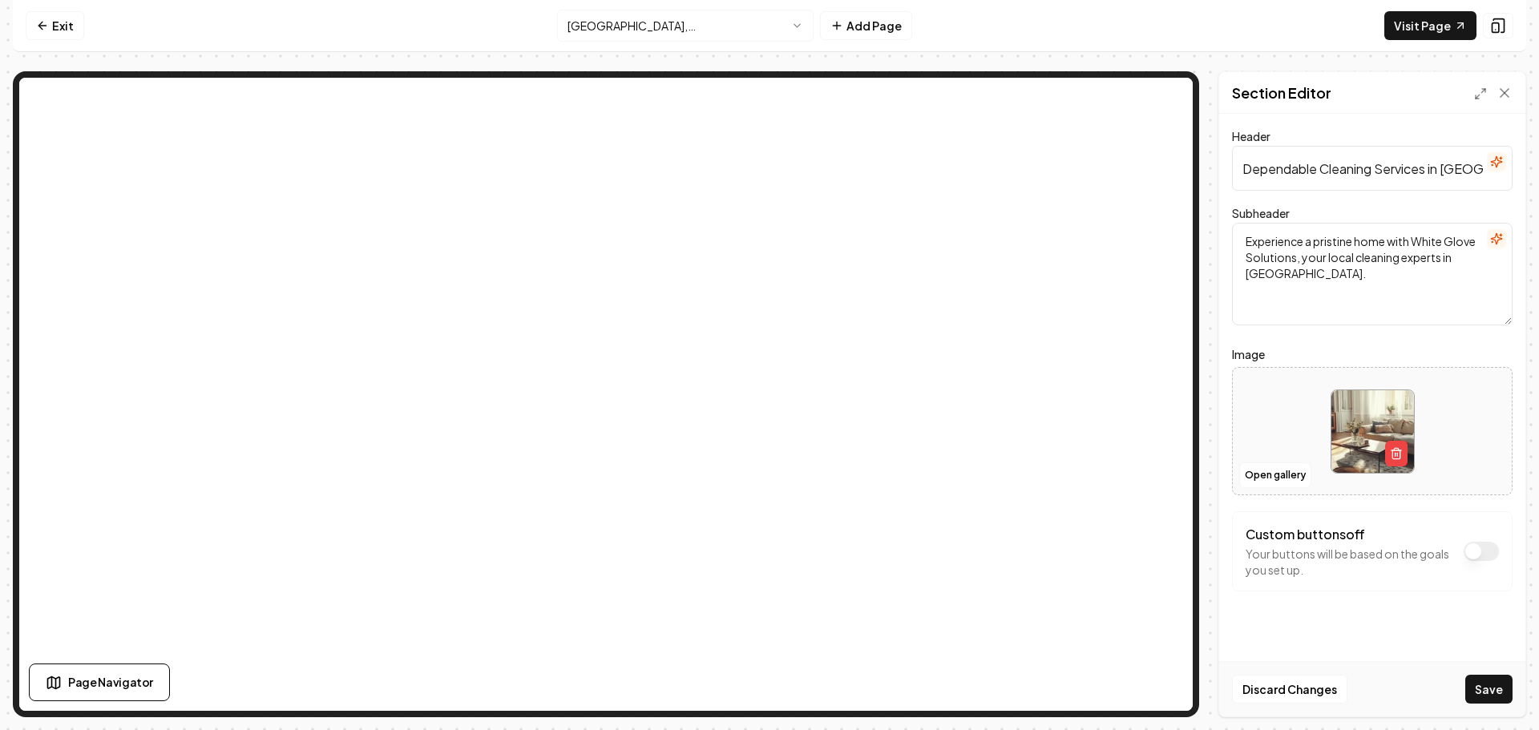
click at [1482, 693] on button "Save" at bounding box center [1488, 689] width 47 height 29
click at [692, 26] on html "Computer Required This feature is only available on a computer. Please switch t…" at bounding box center [769, 365] width 1539 height 730
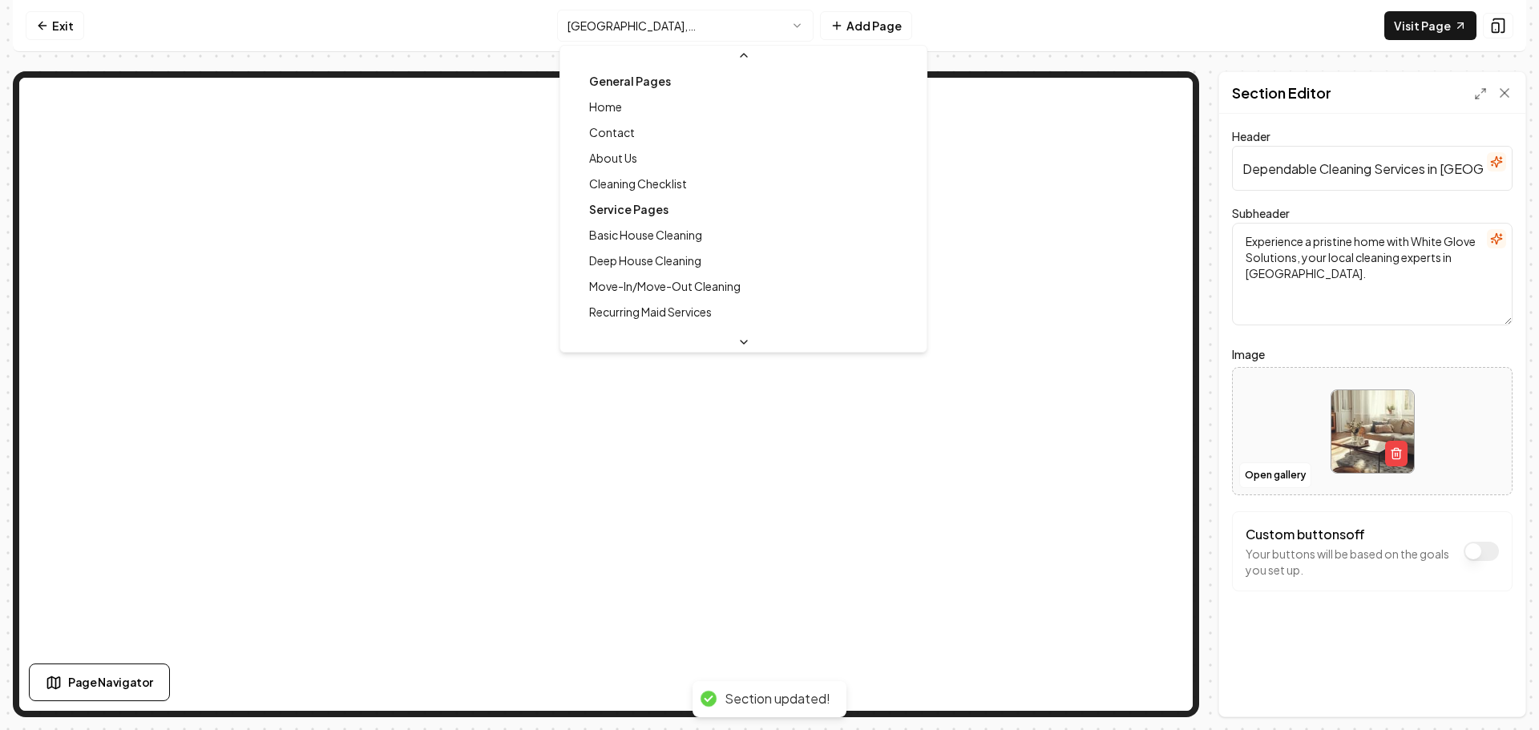
scroll to position [351, 0]
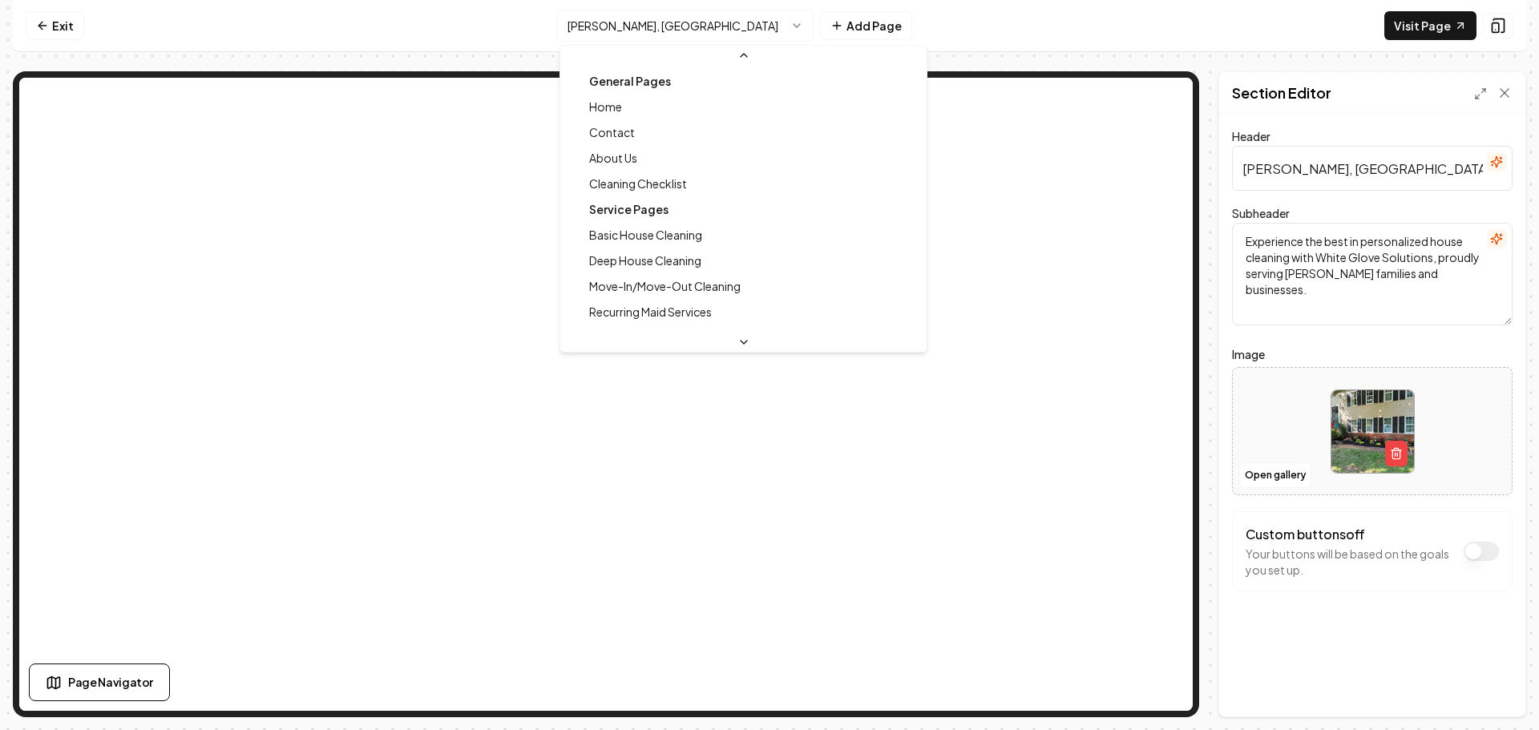
click at [672, 31] on html "Computer Required This feature is only available on a computer. Please switch t…" at bounding box center [769, 365] width 1539 height 730
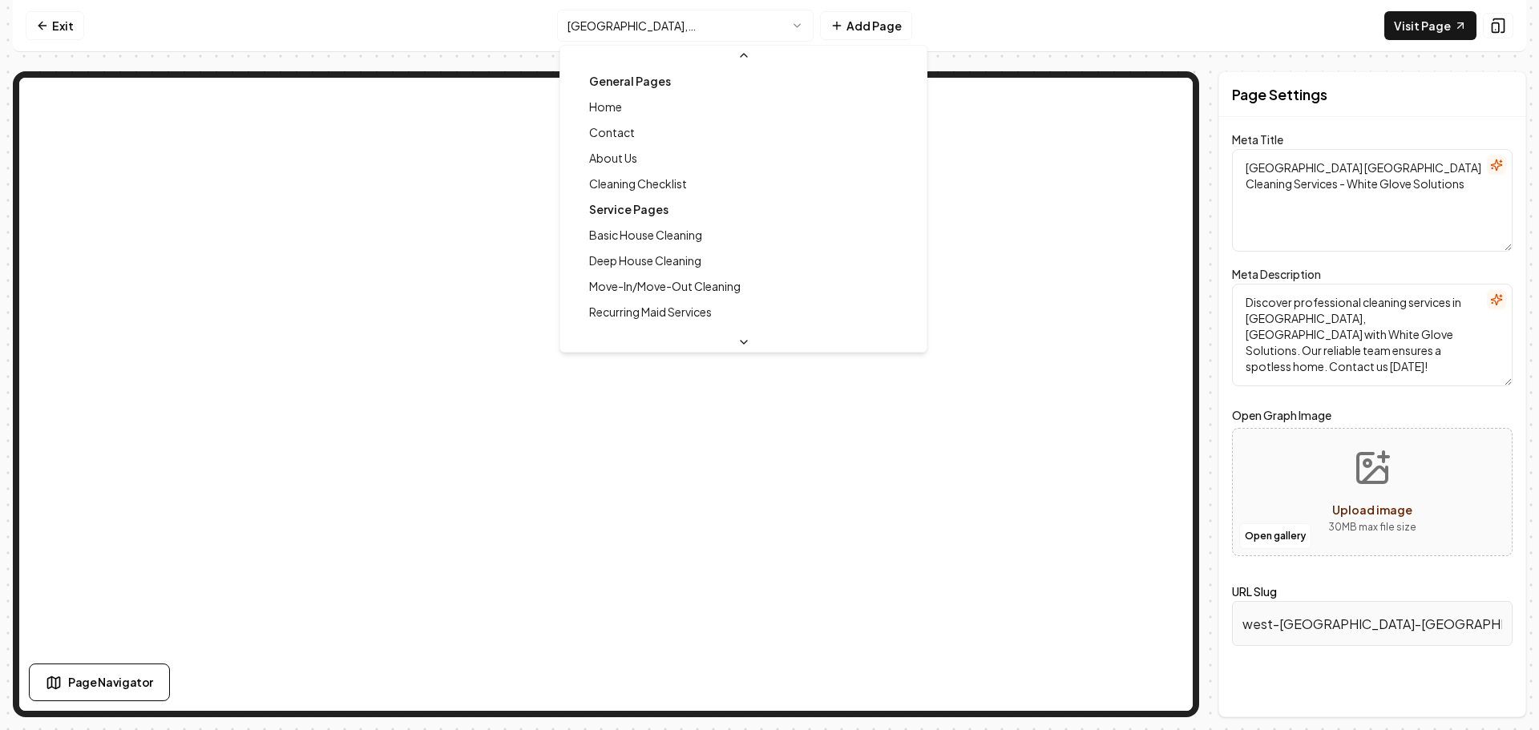
click at [699, 34] on html "Computer Required This feature is only available on a computer. Please switch t…" at bounding box center [769, 365] width 1539 height 730
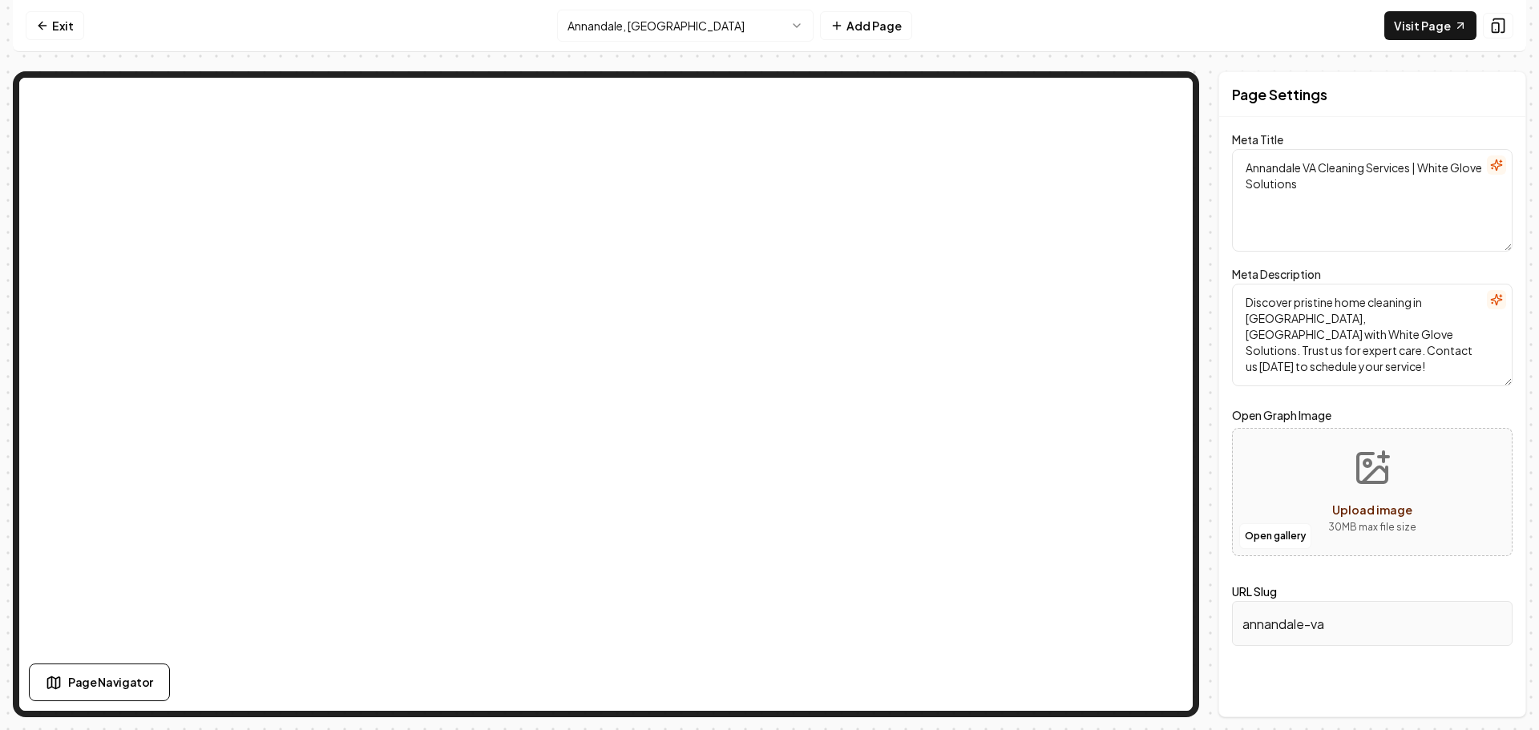
click at [699, 25] on html "Computer Required This feature is only available on a computer. Please switch t…" at bounding box center [769, 365] width 1539 height 730
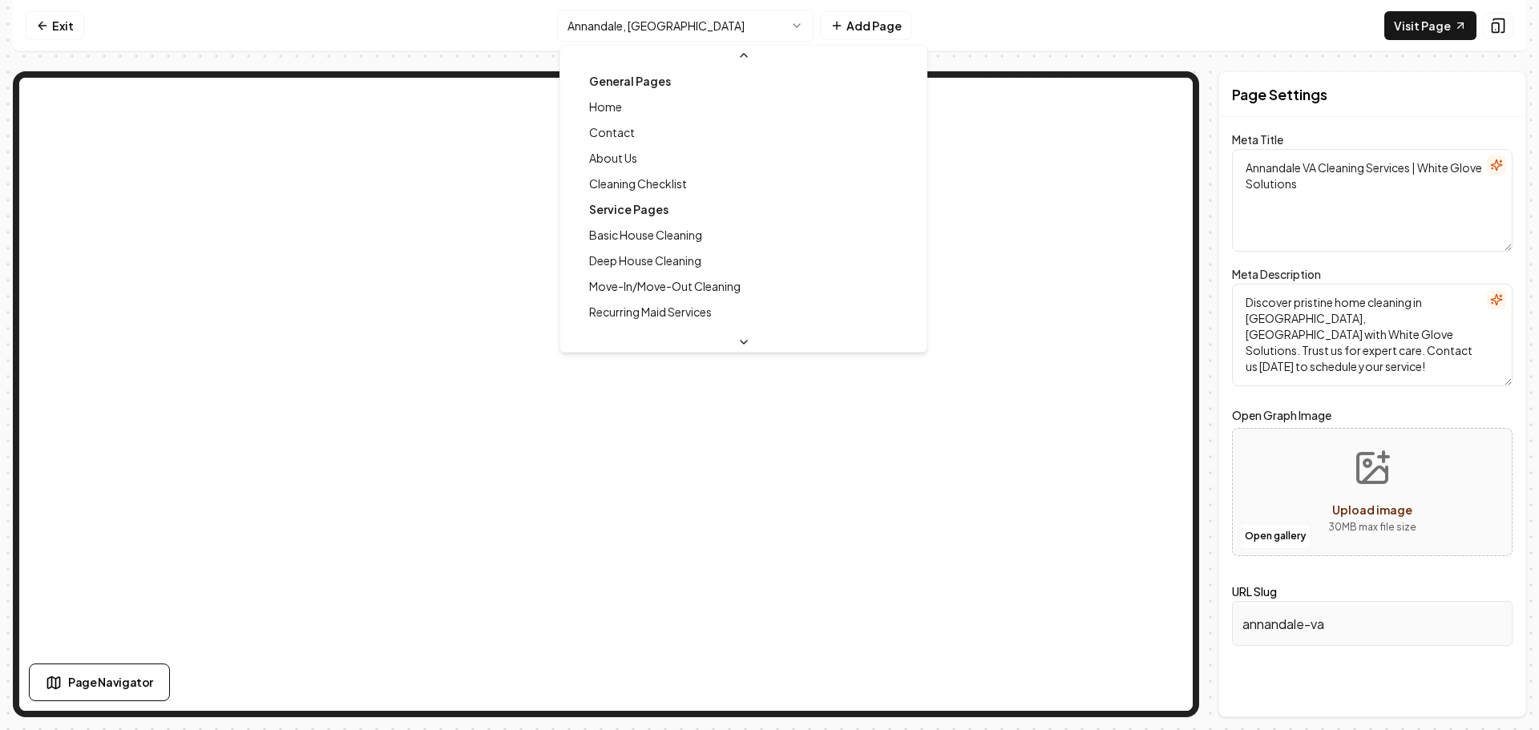
scroll to position [274, 0]
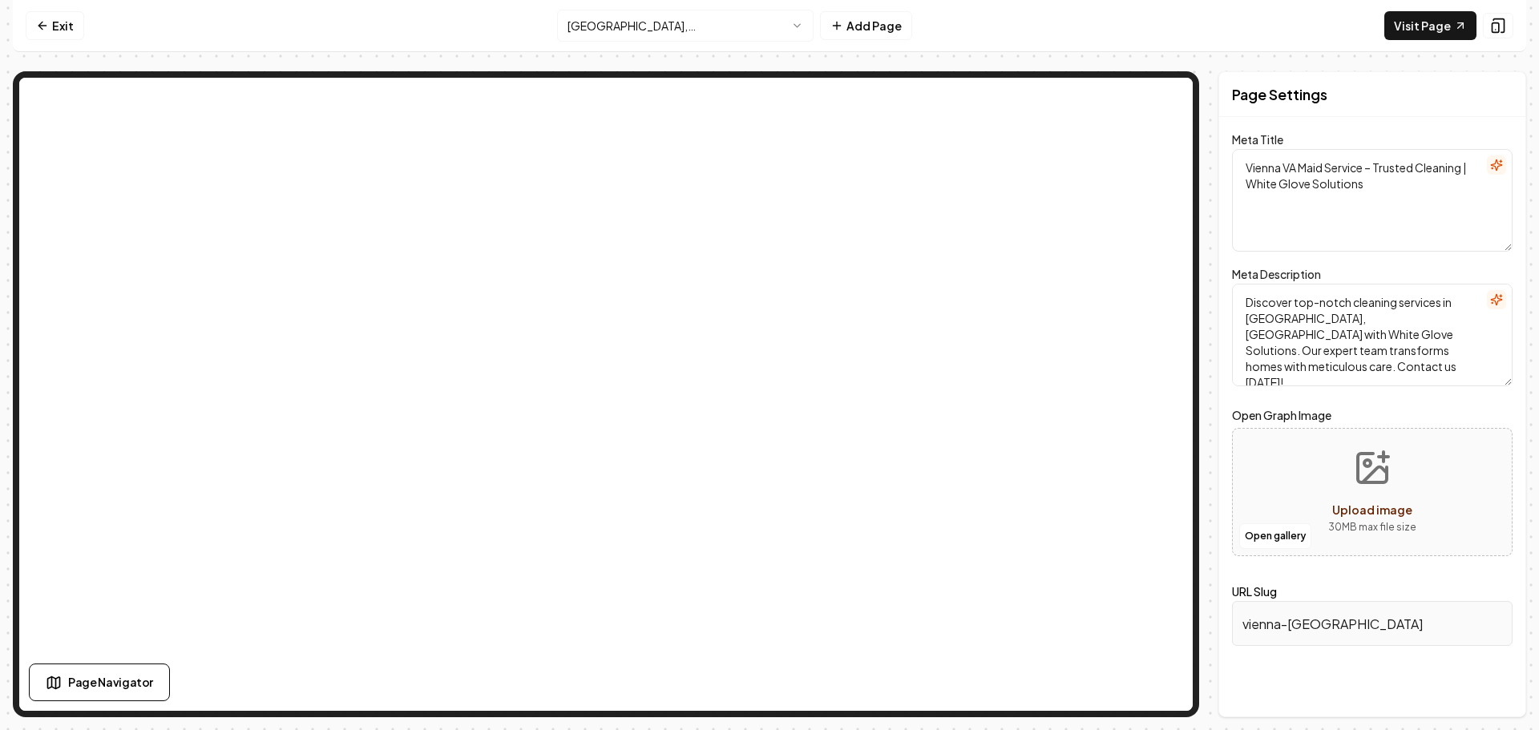
click at [692, 34] on html "Computer Required This feature is only available on a computer. Please switch t…" at bounding box center [769, 365] width 1539 height 730
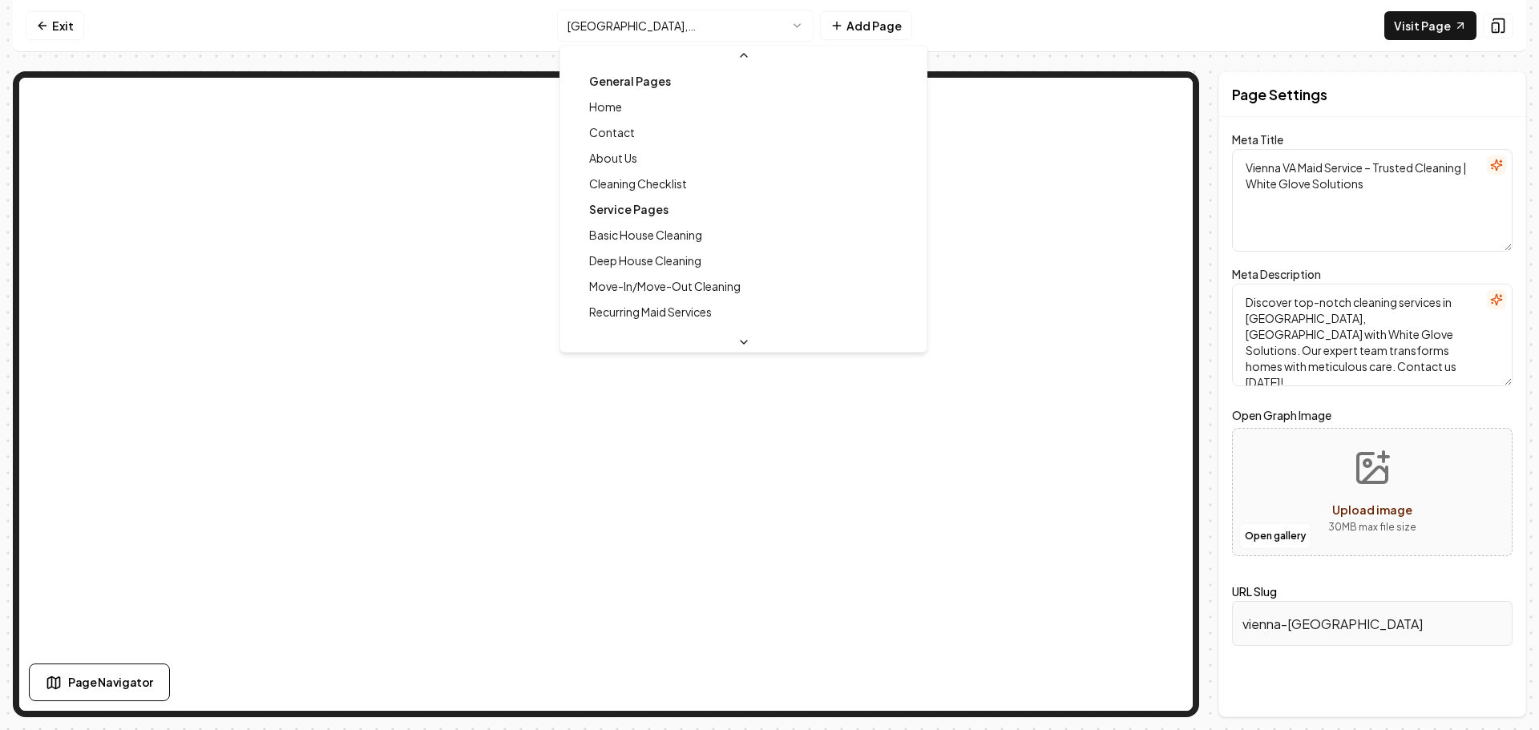
scroll to position [249, 0]
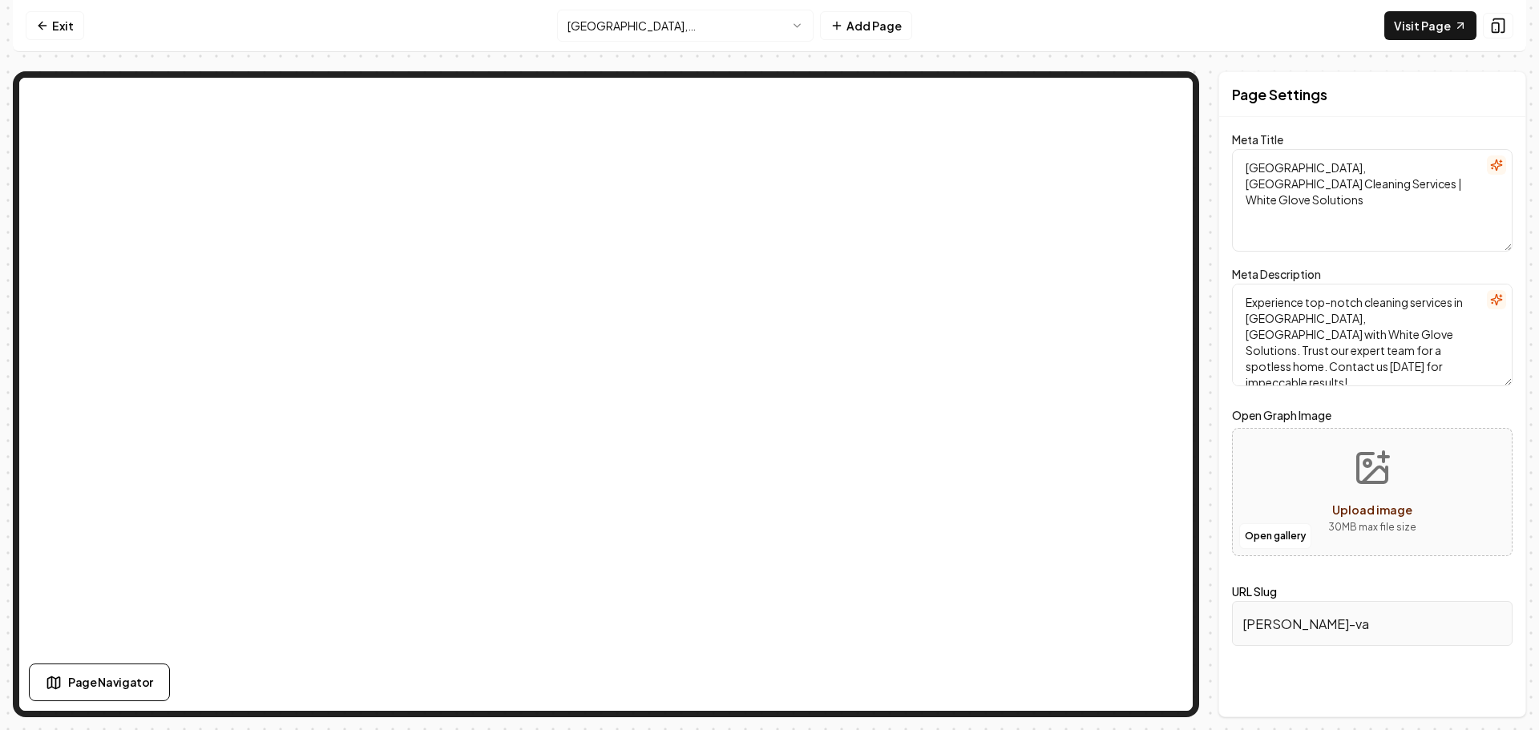
click at [686, 30] on html "Computer Required This feature is only available on a computer. Please switch t…" at bounding box center [769, 365] width 1539 height 730
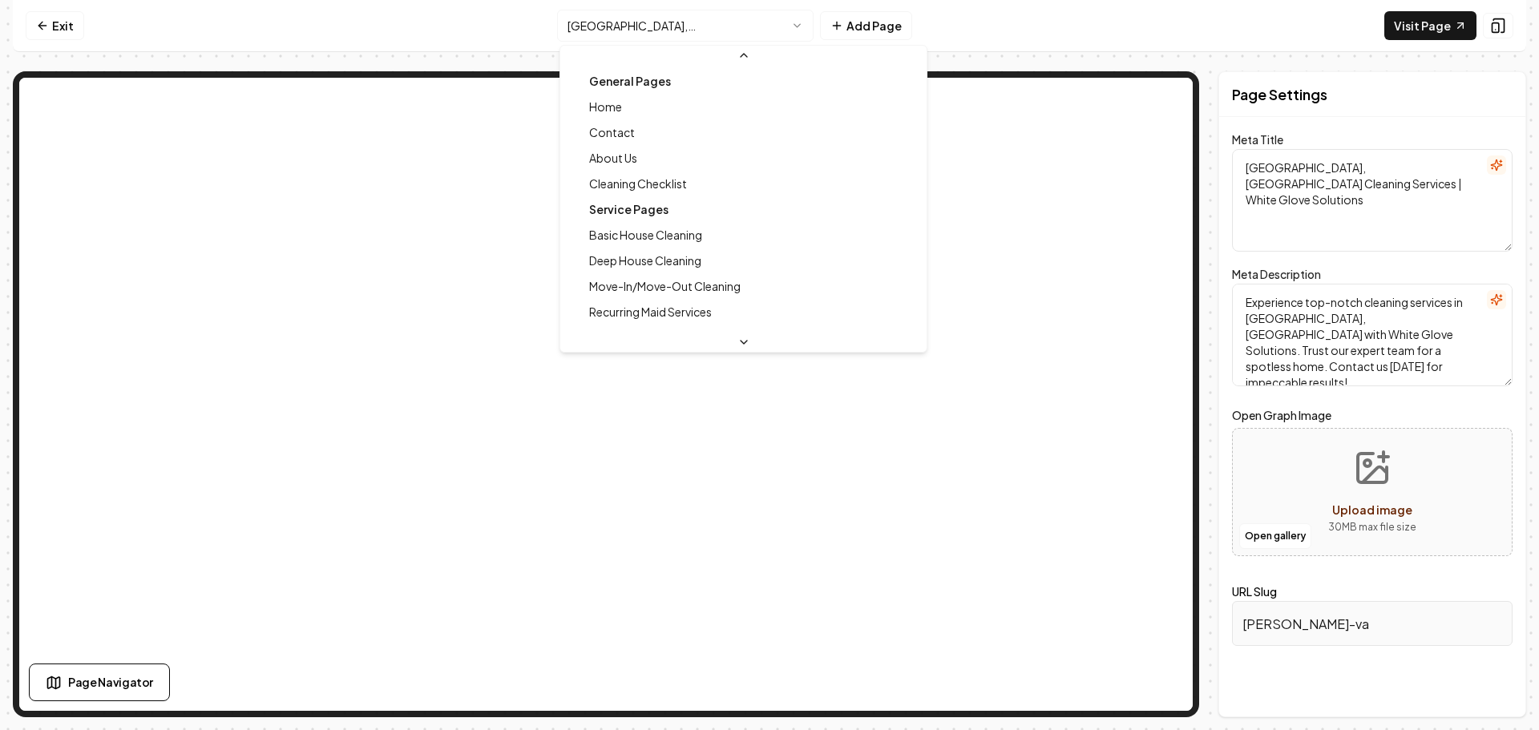
scroll to position [223, 0]
click at [690, 36] on html "Computer Required This feature is only available on a computer. Please switch t…" at bounding box center [769, 365] width 1539 height 730
click at [672, 33] on html "Computer Required This feature is only available on a computer. Please switch t…" at bounding box center [769, 365] width 1539 height 730
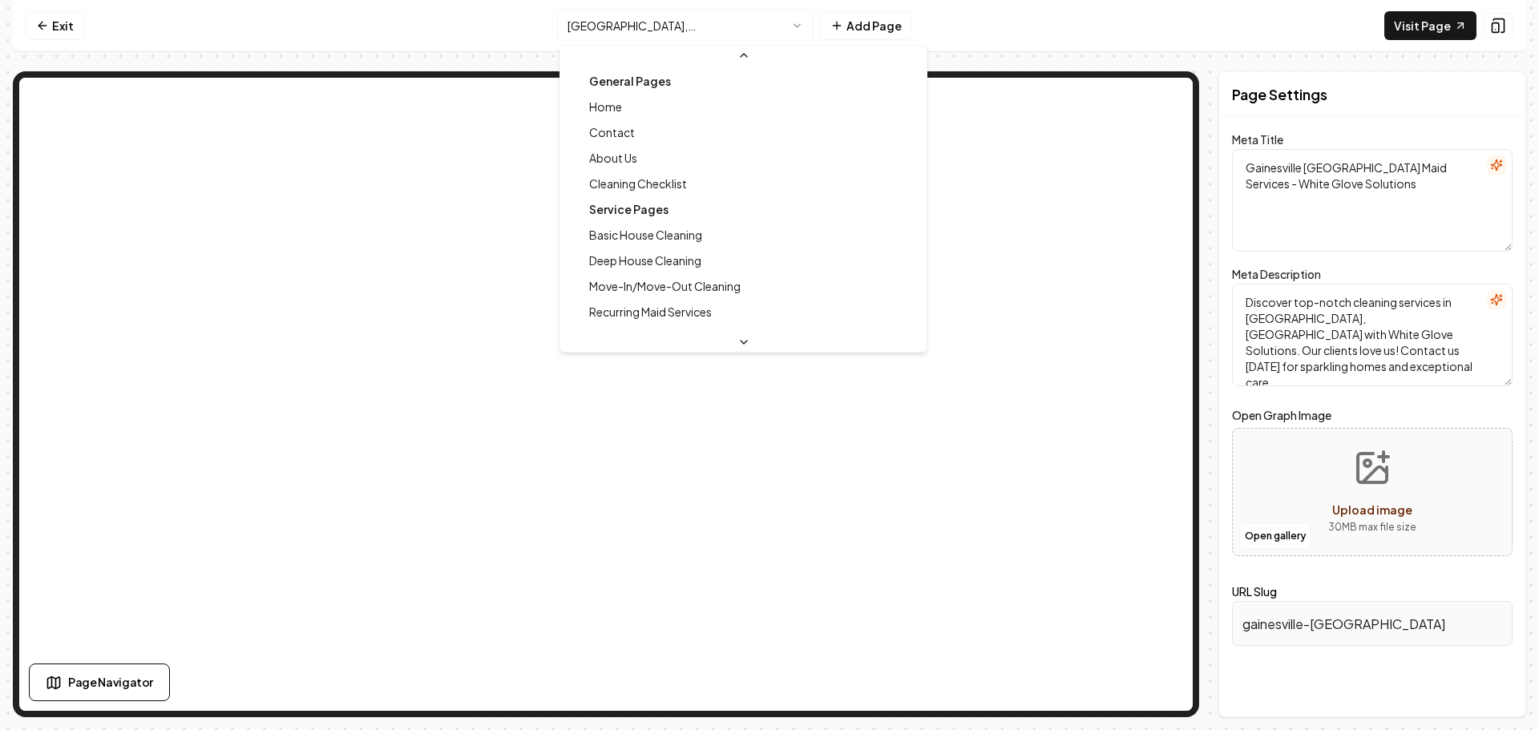
click at [681, 32] on html "Computer Required This feature is only available on a computer. Please switch t…" at bounding box center [769, 365] width 1539 height 730
click at [687, 28] on html "Computer Required This feature is only available on a computer. Please switch t…" at bounding box center [769, 365] width 1539 height 730
click at [683, 26] on html "Computer Required This feature is only available on a computer. Please switch t…" at bounding box center [769, 365] width 1539 height 730
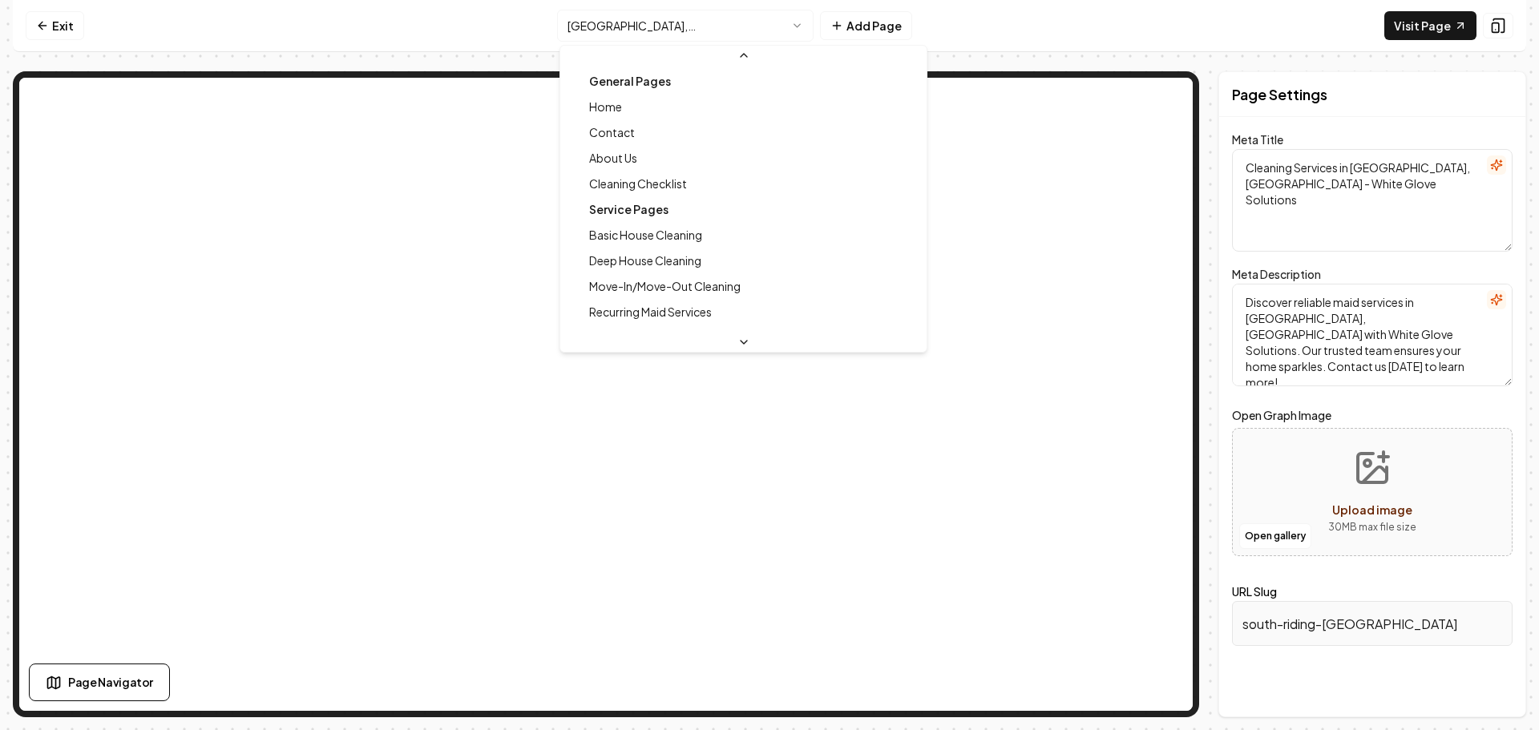
scroll to position [95, 0]
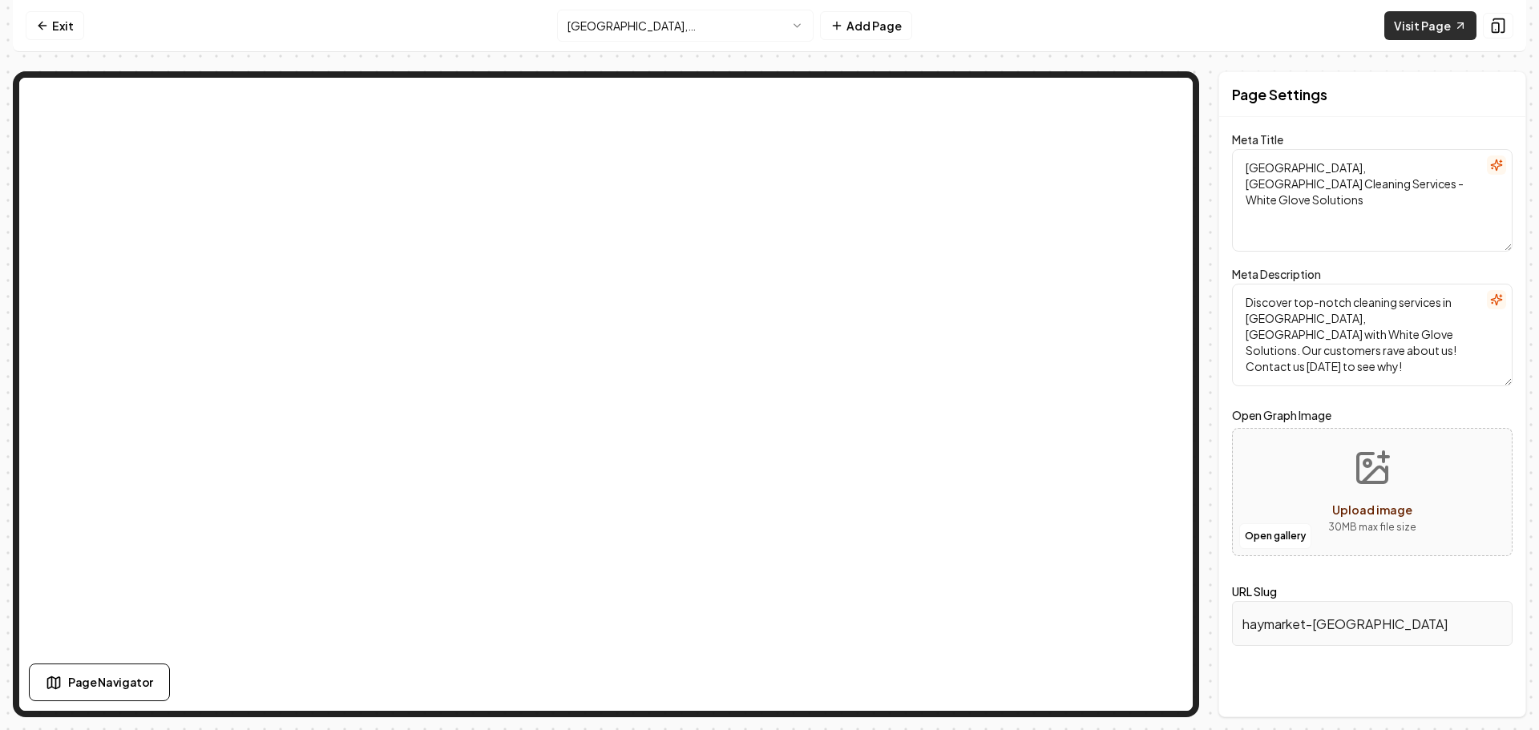
click at [1428, 23] on link "Visit Page" at bounding box center [1431, 25] width 92 height 29
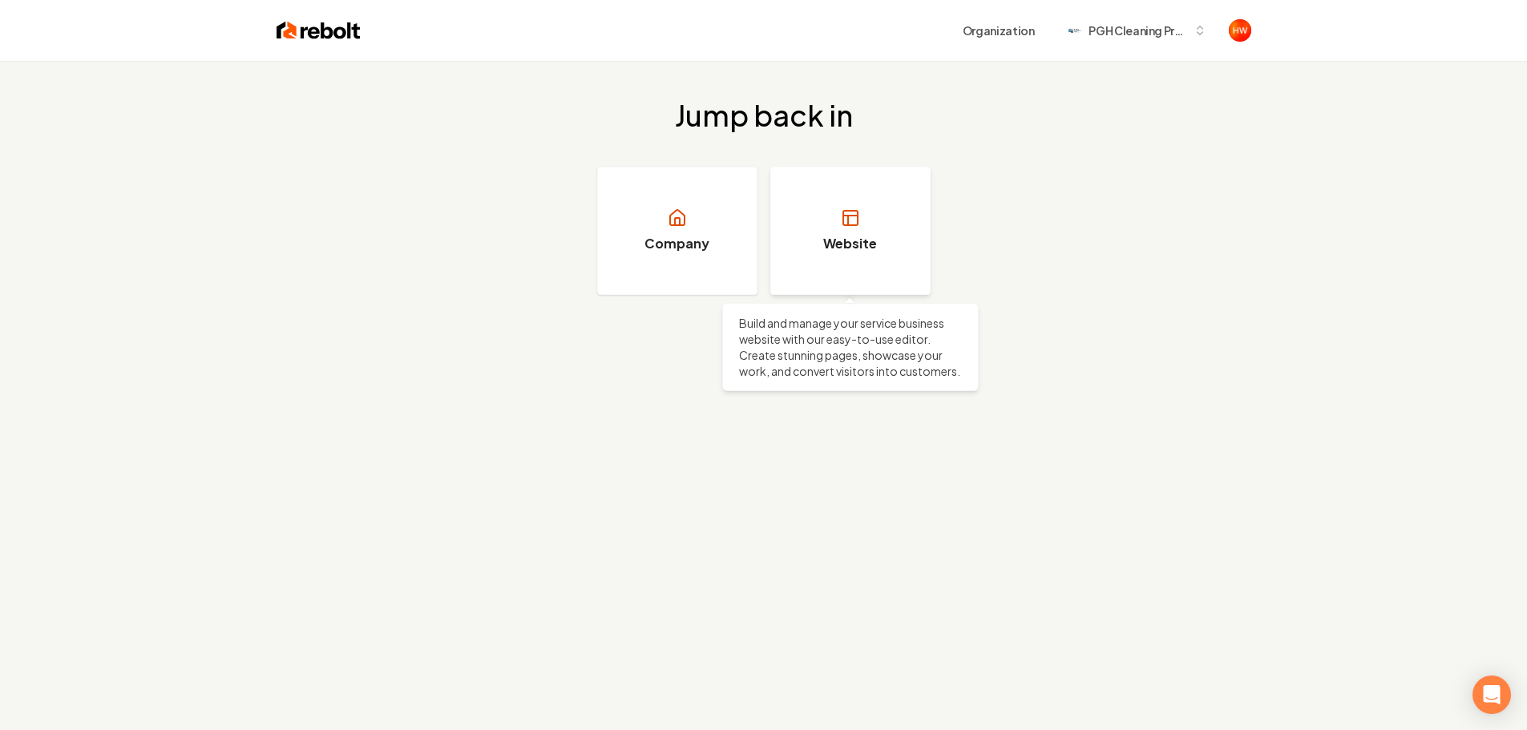
click at [875, 228] on link "Website" at bounding box center [850, 231] width 160 height 128
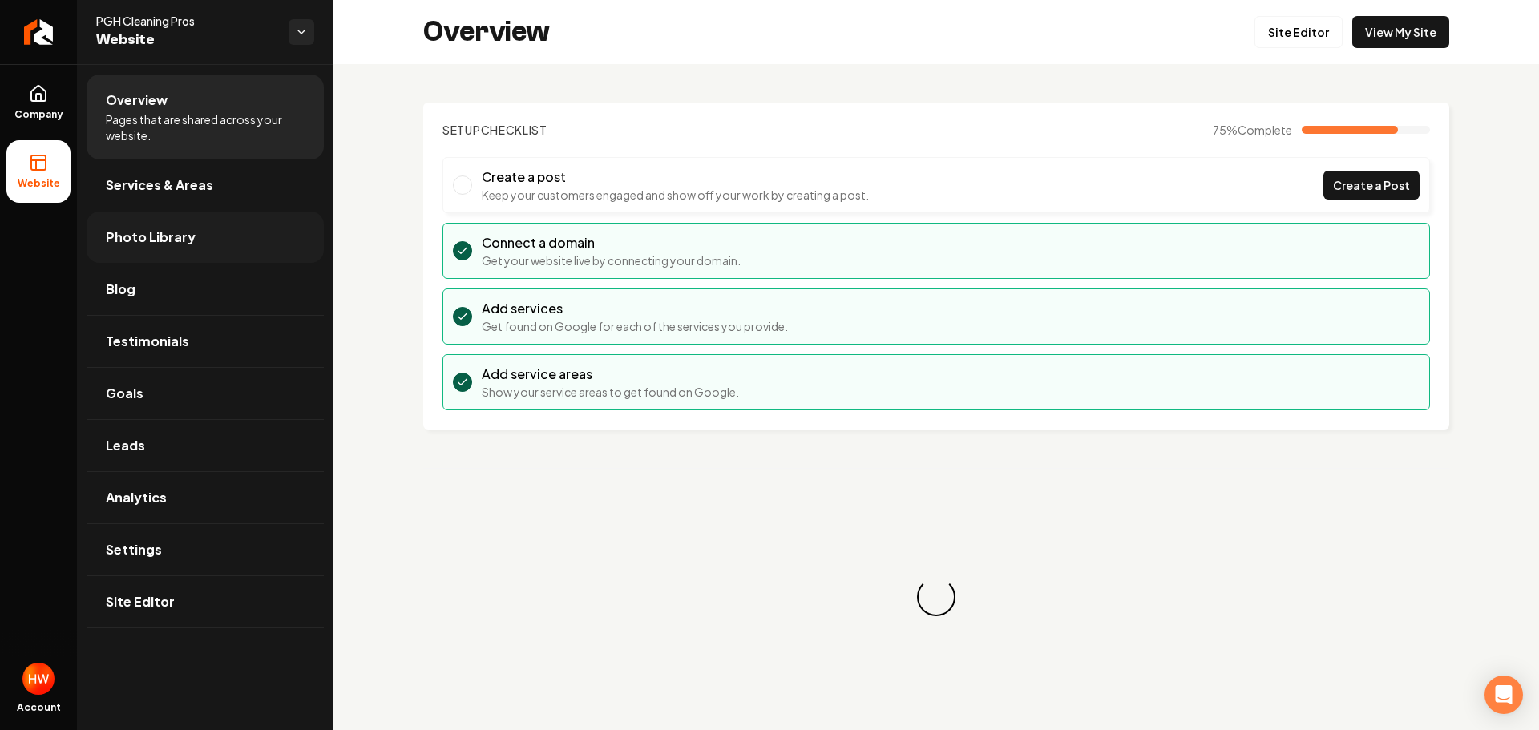
click at [159, 249] on link "Photo Library" at bounding box center [205, 237] width 237 height 51
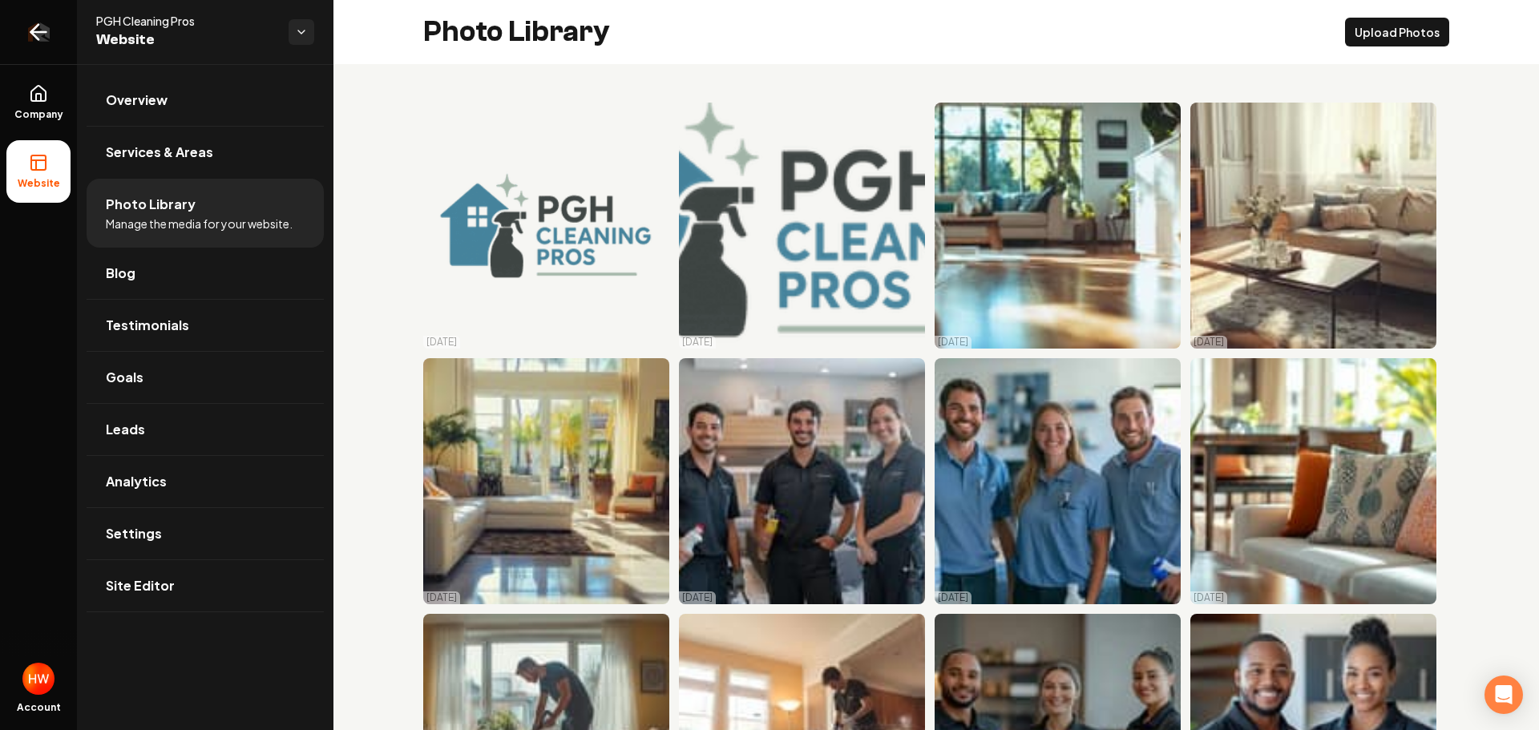
click at [44, 34] on icon "Return to dashboard" at bounding box center [39, 32] width 26 height 26
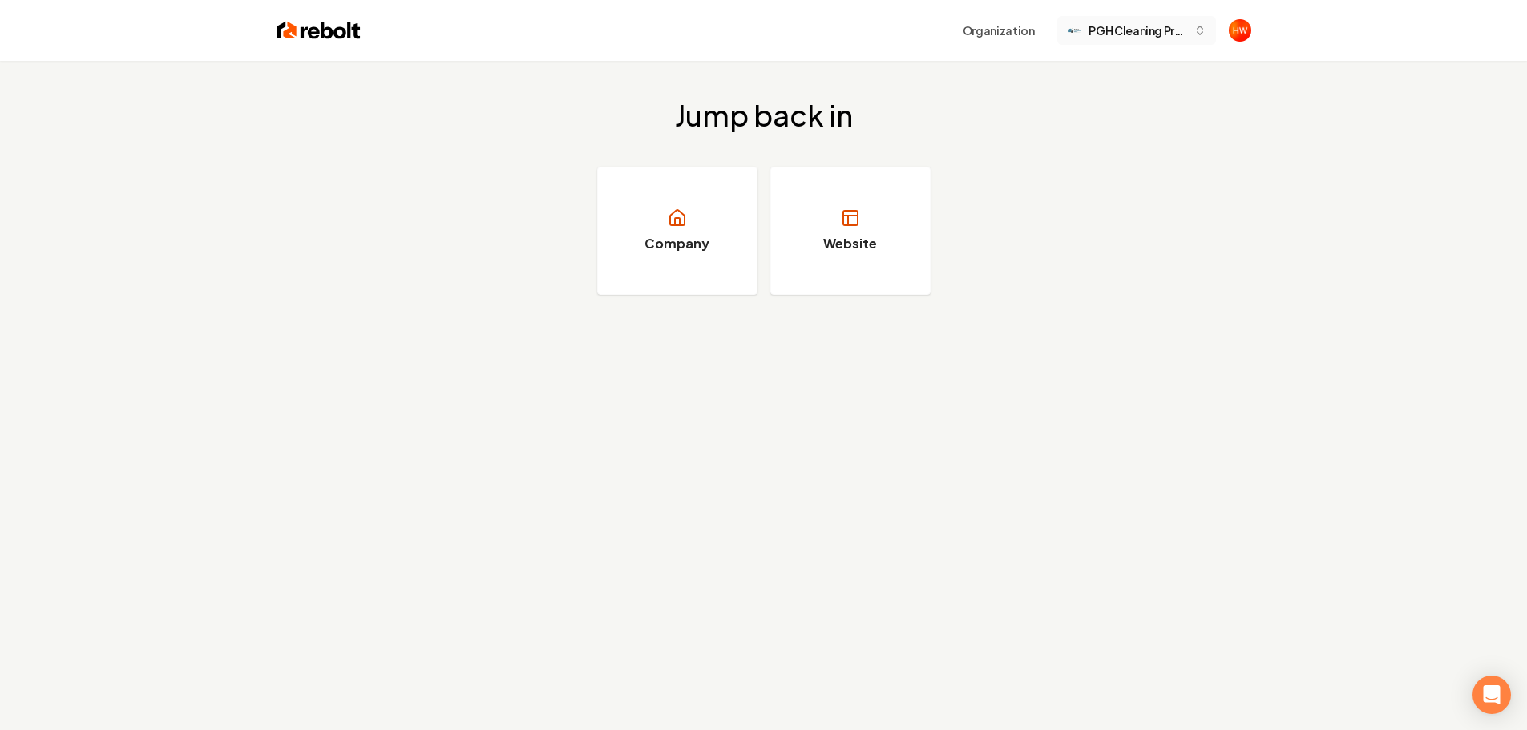
click at [1138, 38] on span "PGH Cleaning Pros" at bounding box center [1138, 30] width 98 height 17
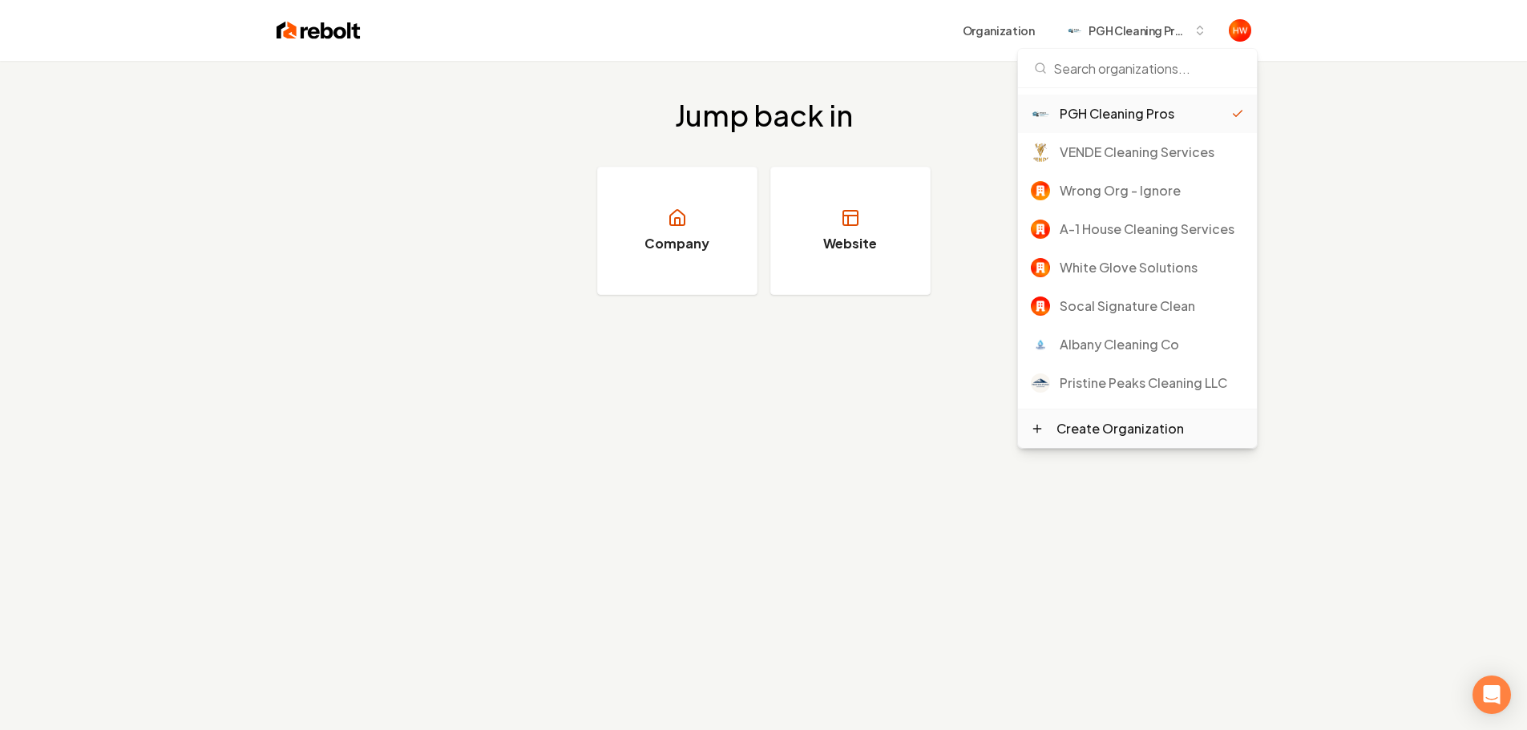
click at [1108, 433] on div "Create Organization" at bounding box center [1120, 428] width 127 height 19
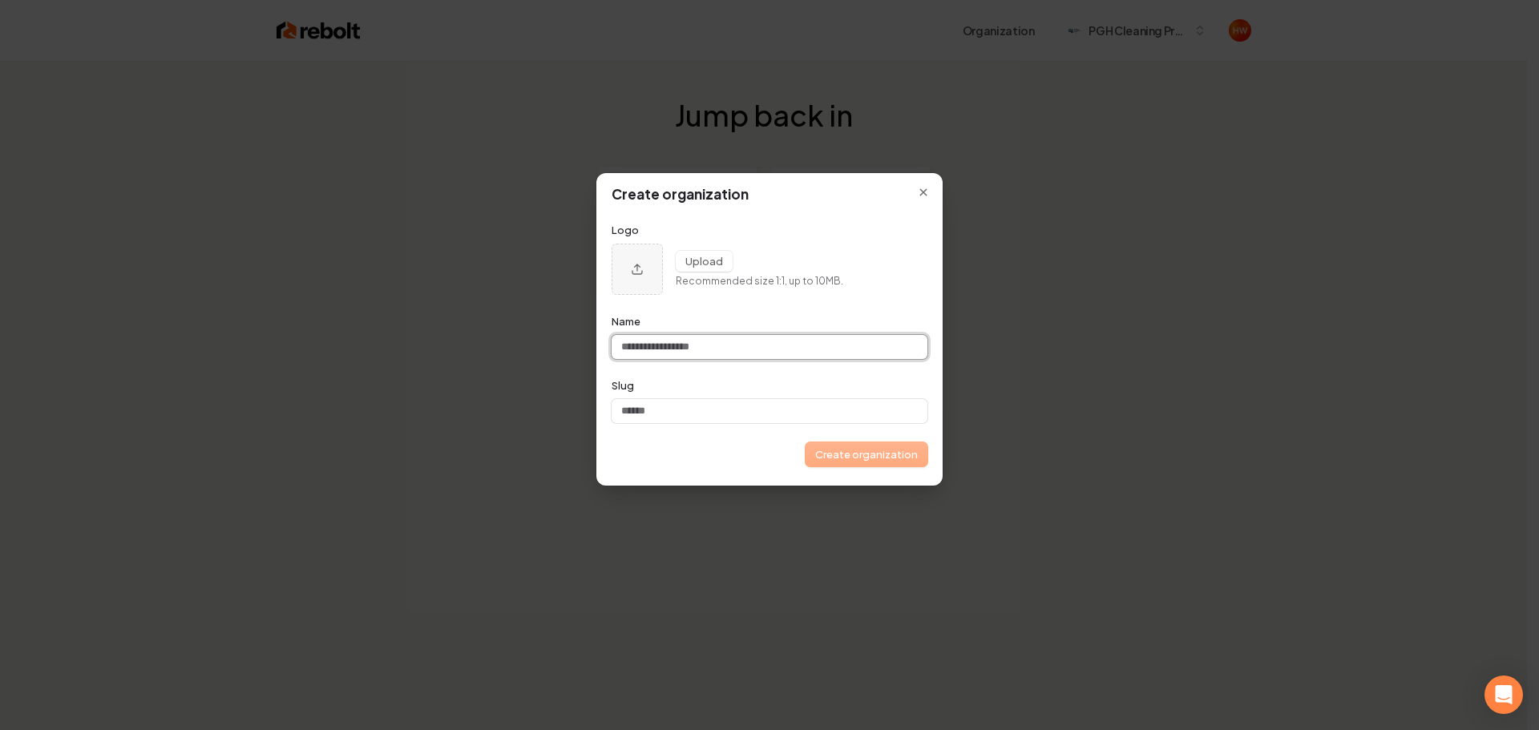
click at [690, 350] on input "Name" at bounding box center [770, 347] width 316 height 24
paste input "**********"
type input "**********"
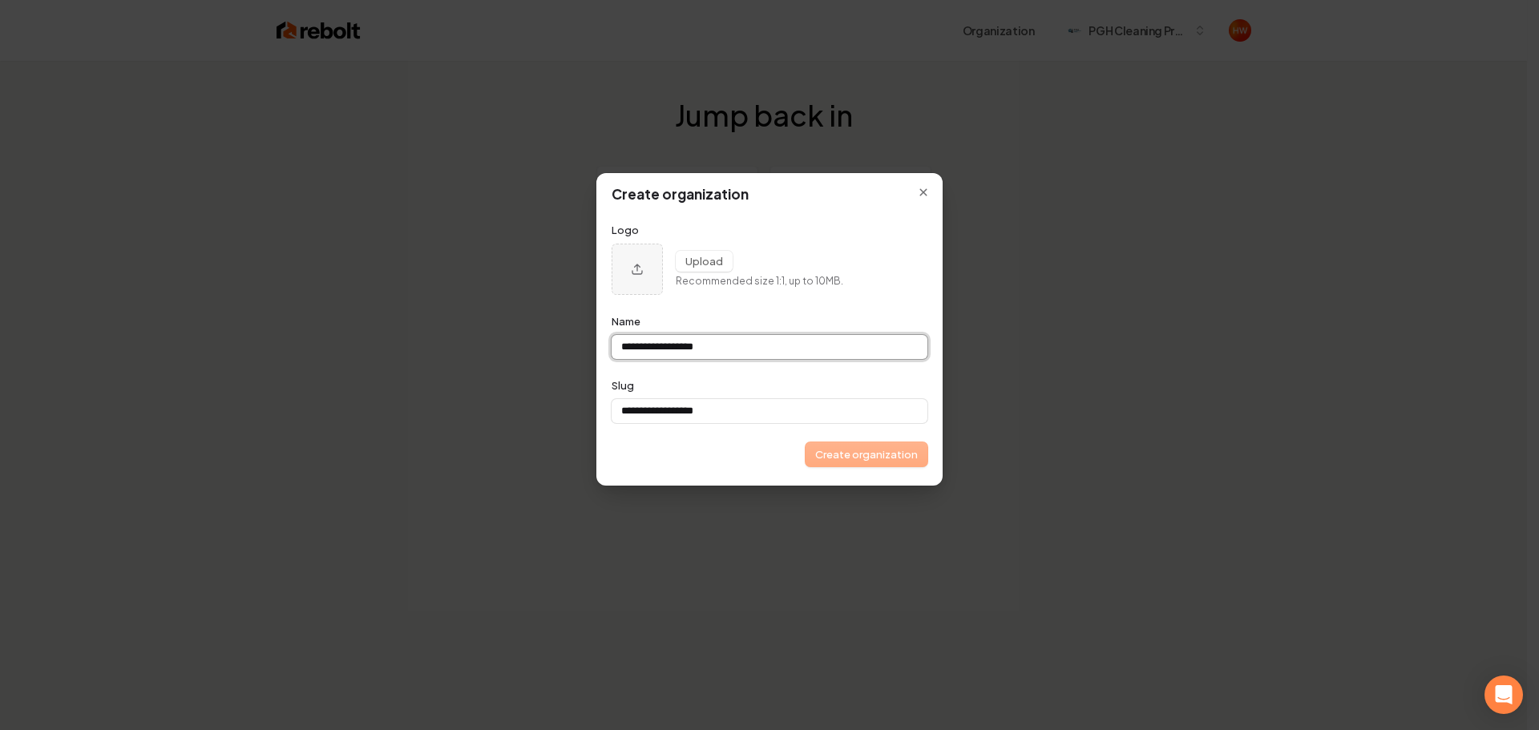
type input "**********"
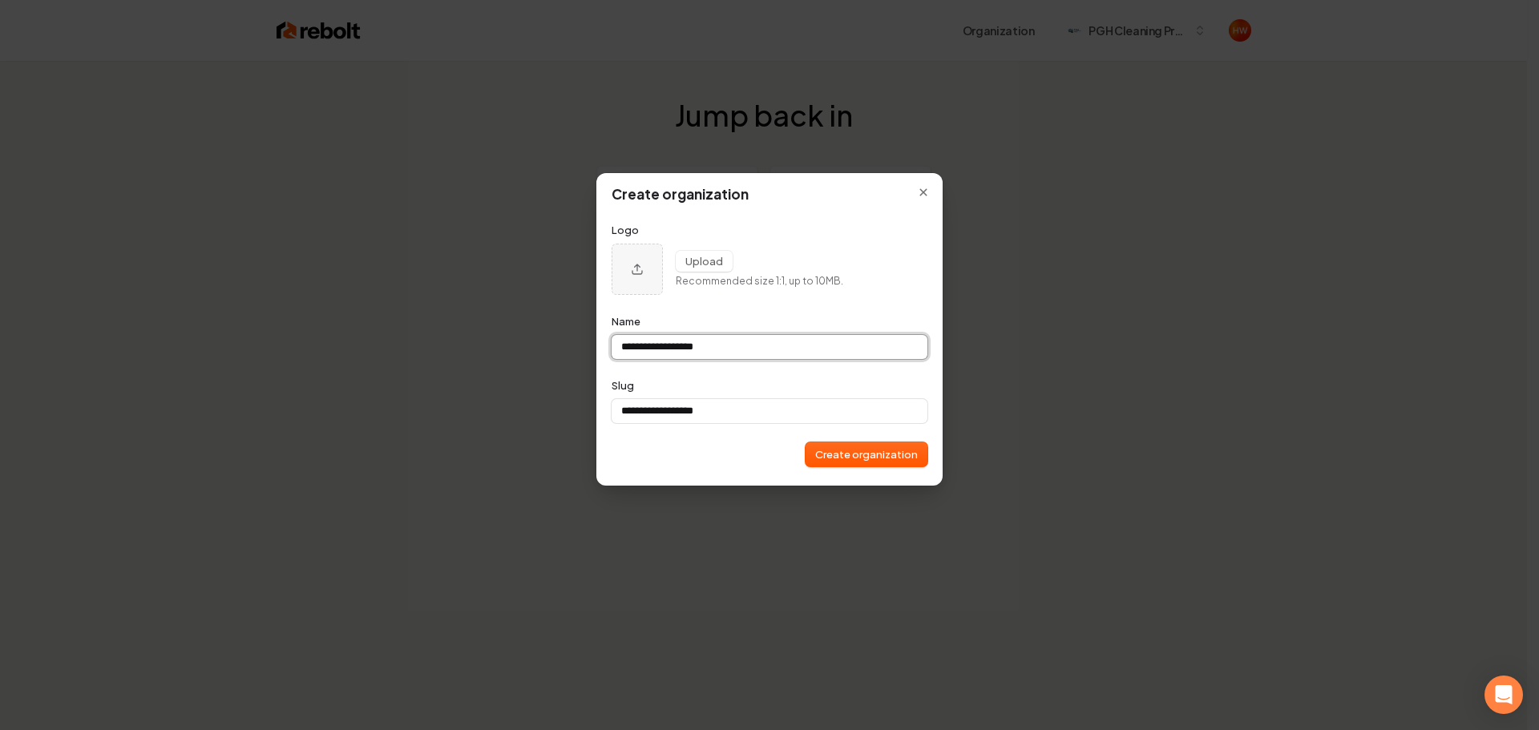
type input "**********"
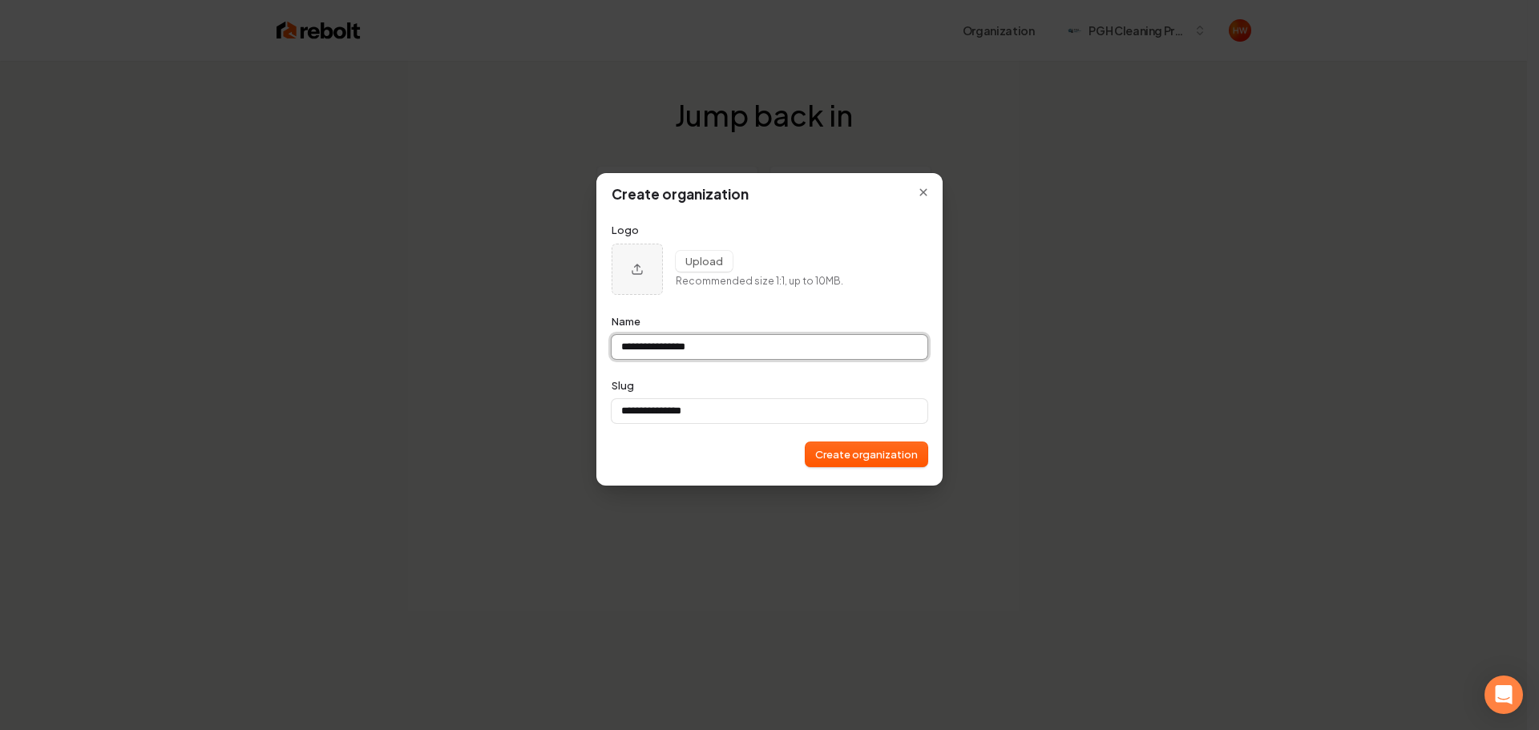
type input "**********"
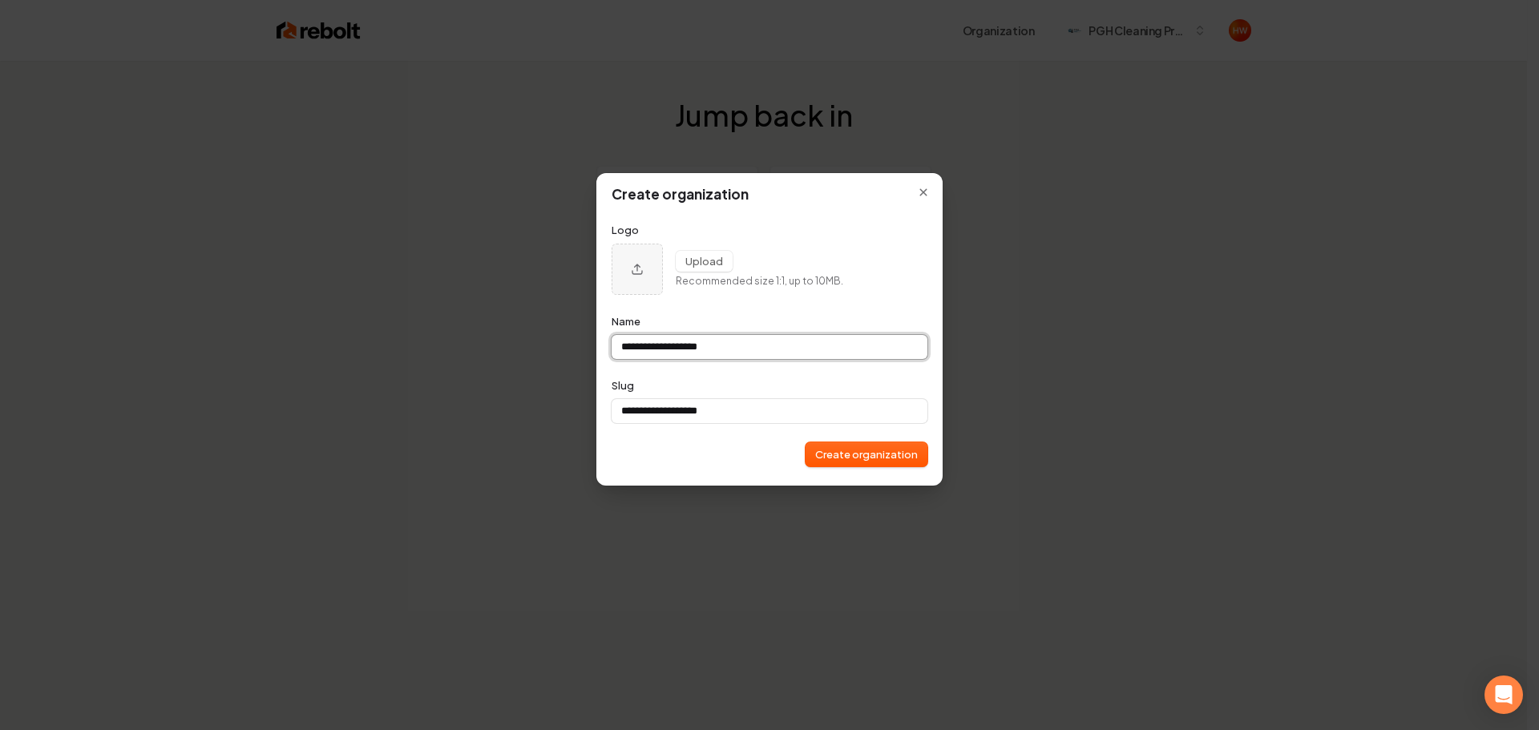
type input "**********"
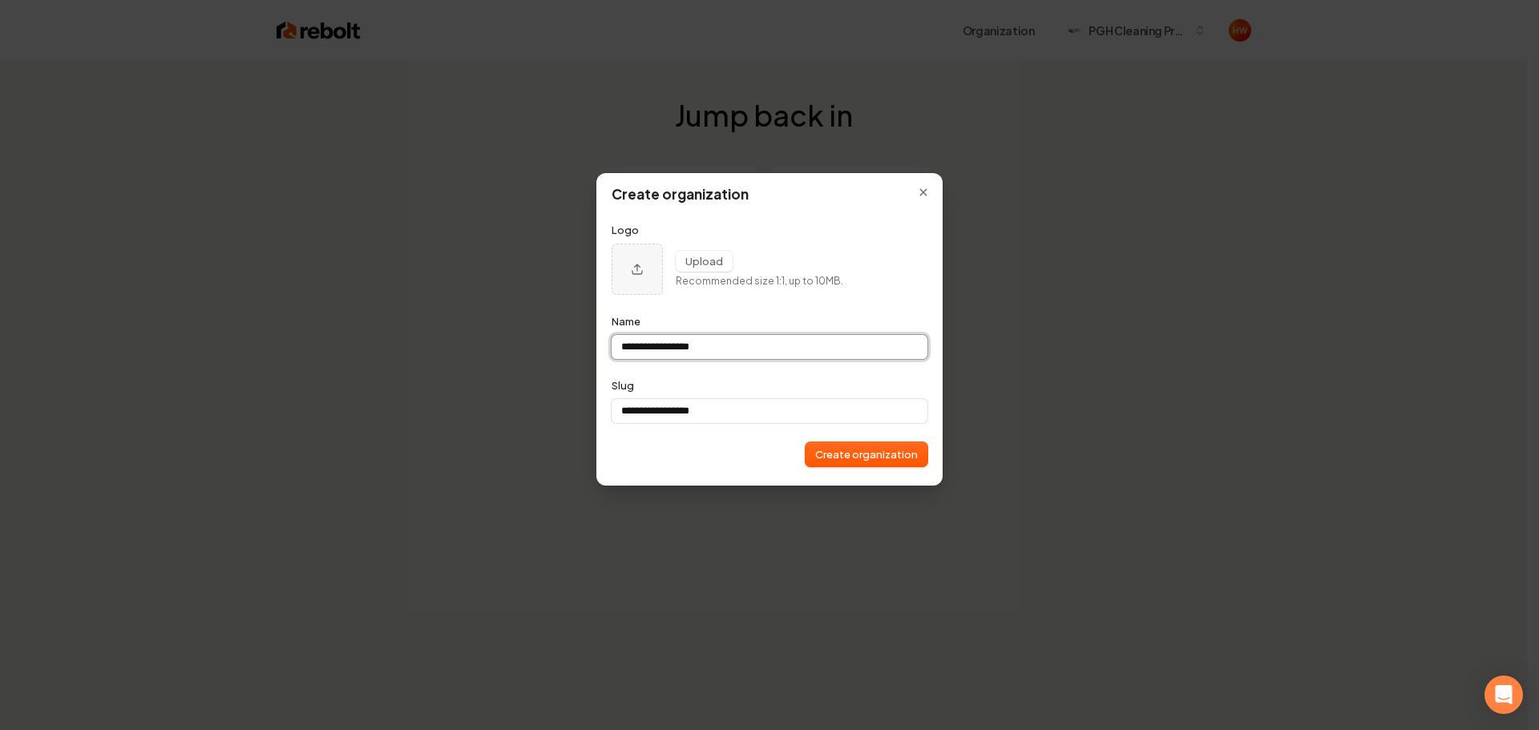
type input "**********"
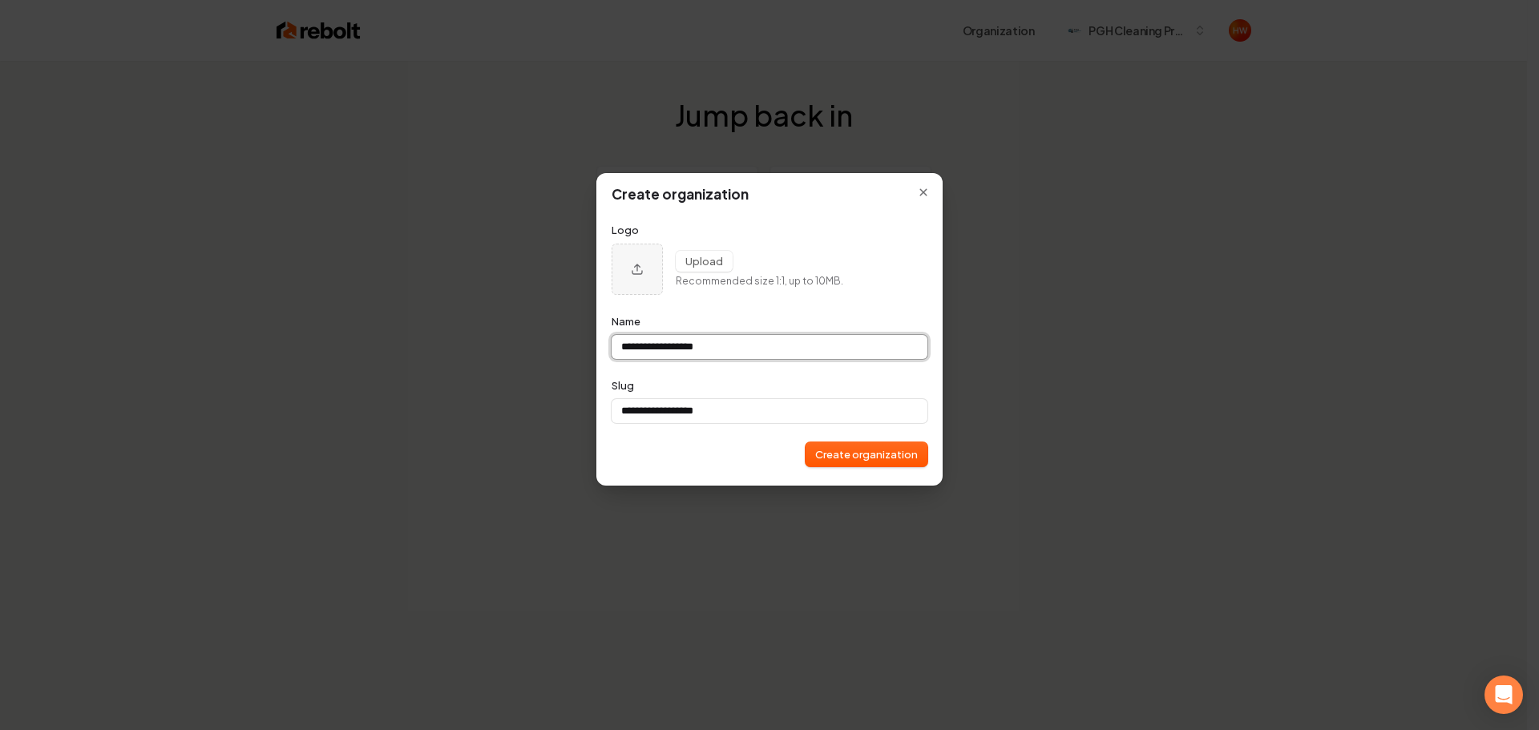
type input "**********"
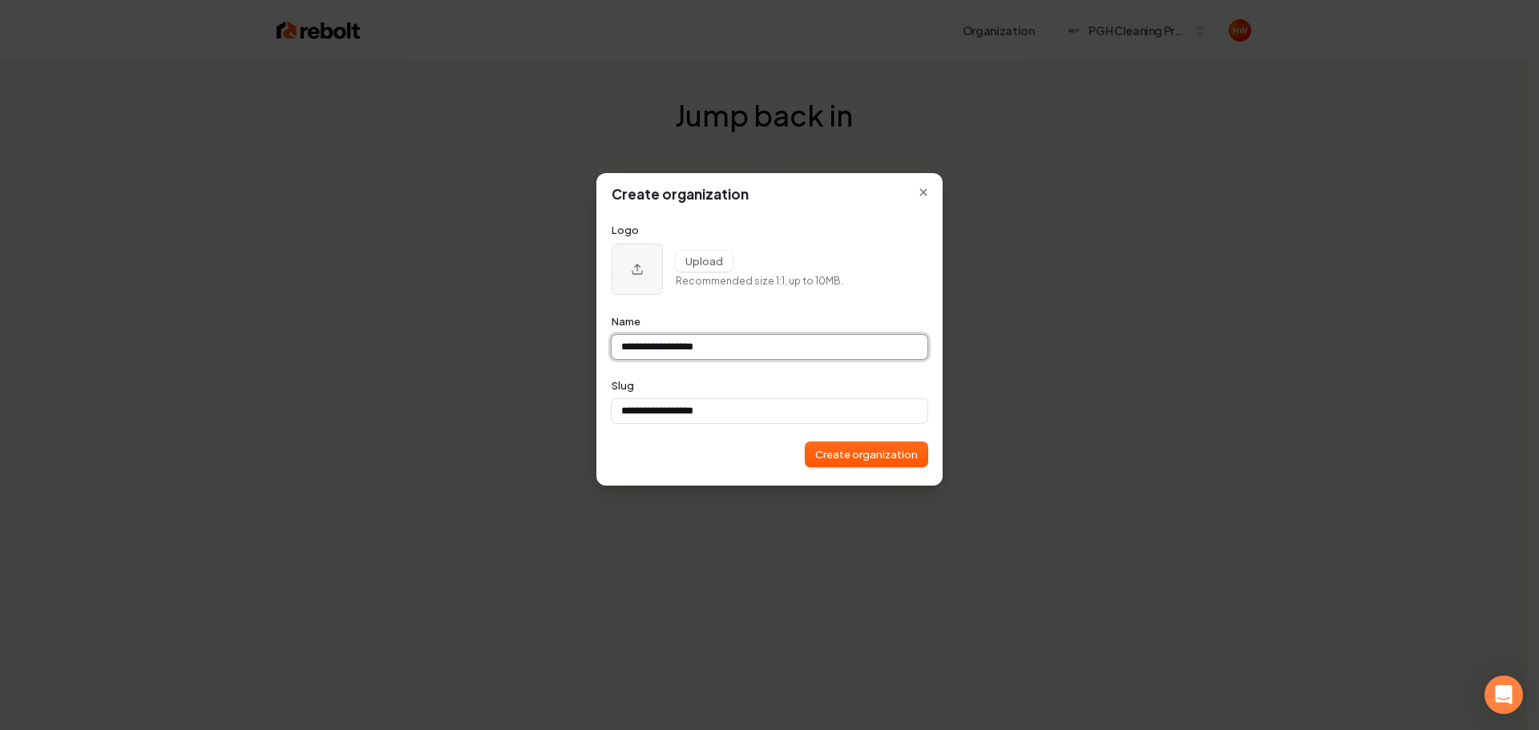
type input "**********"
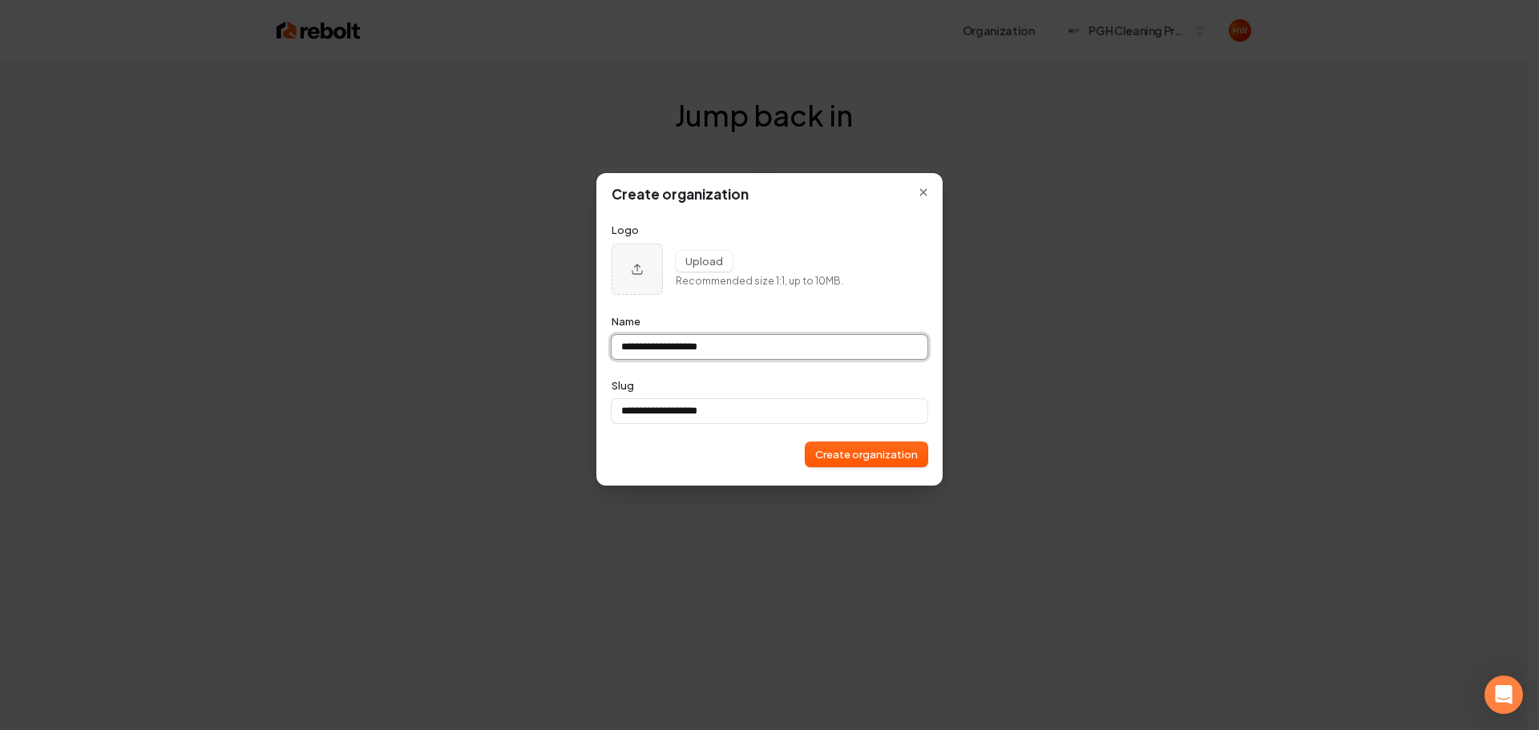
type input "**********"
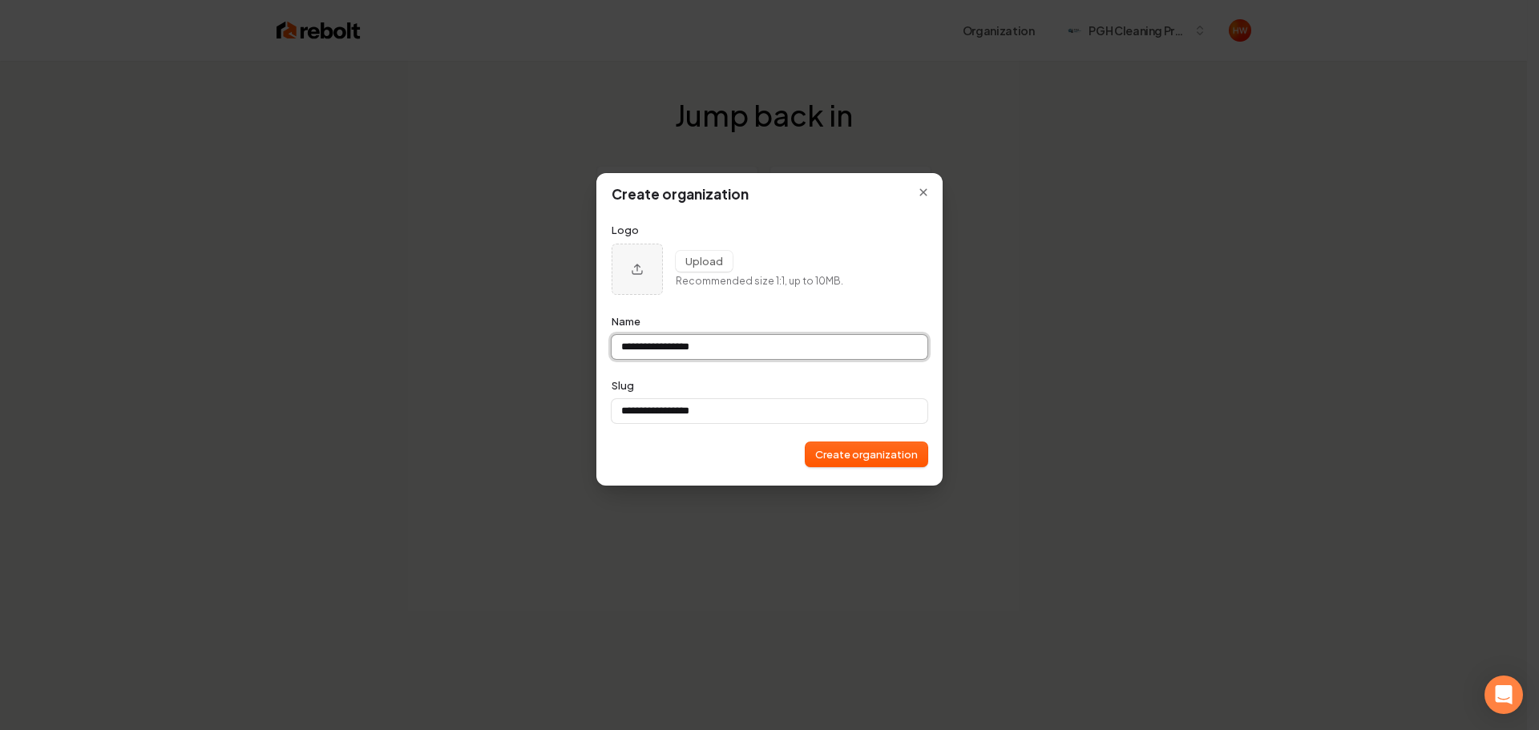
type input "**********"
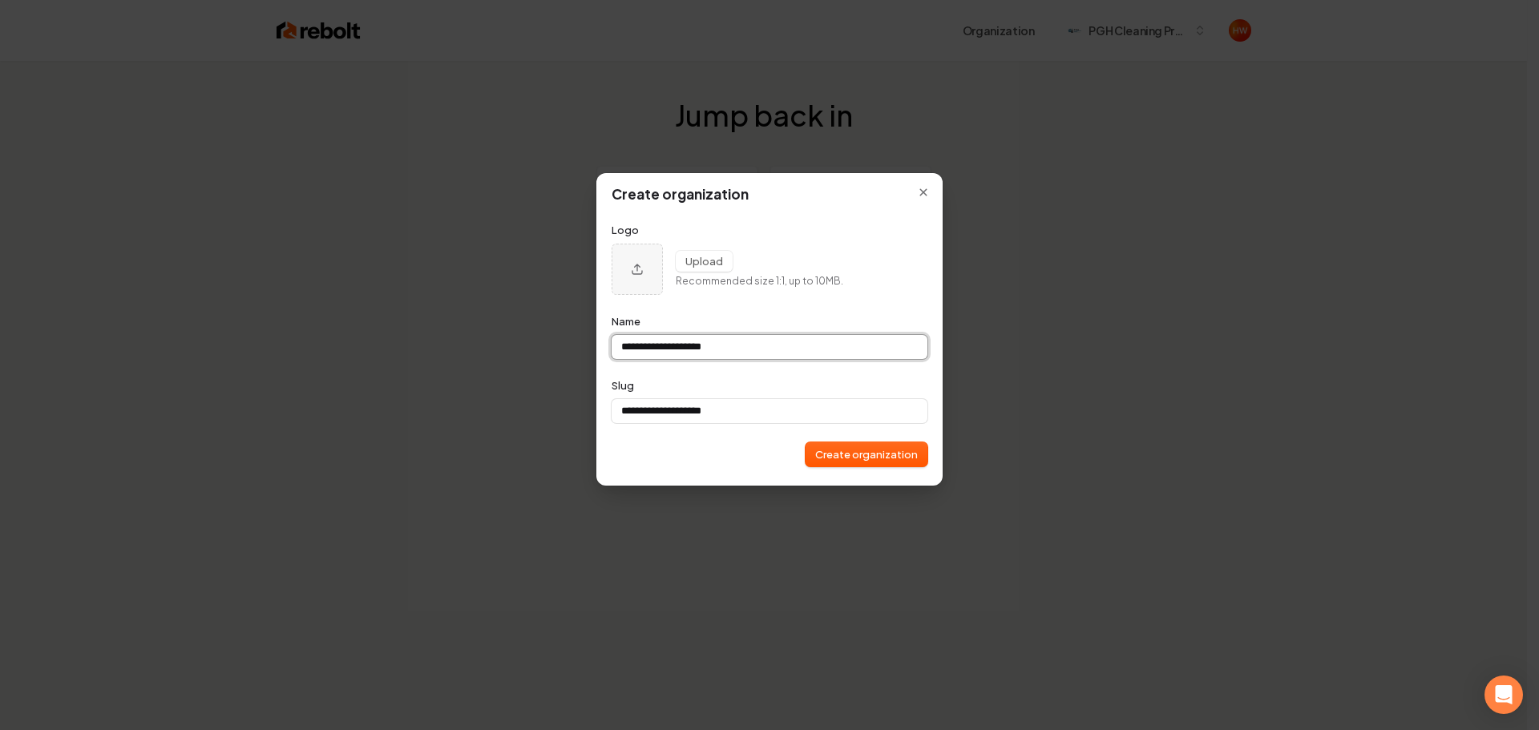
type input "**********"
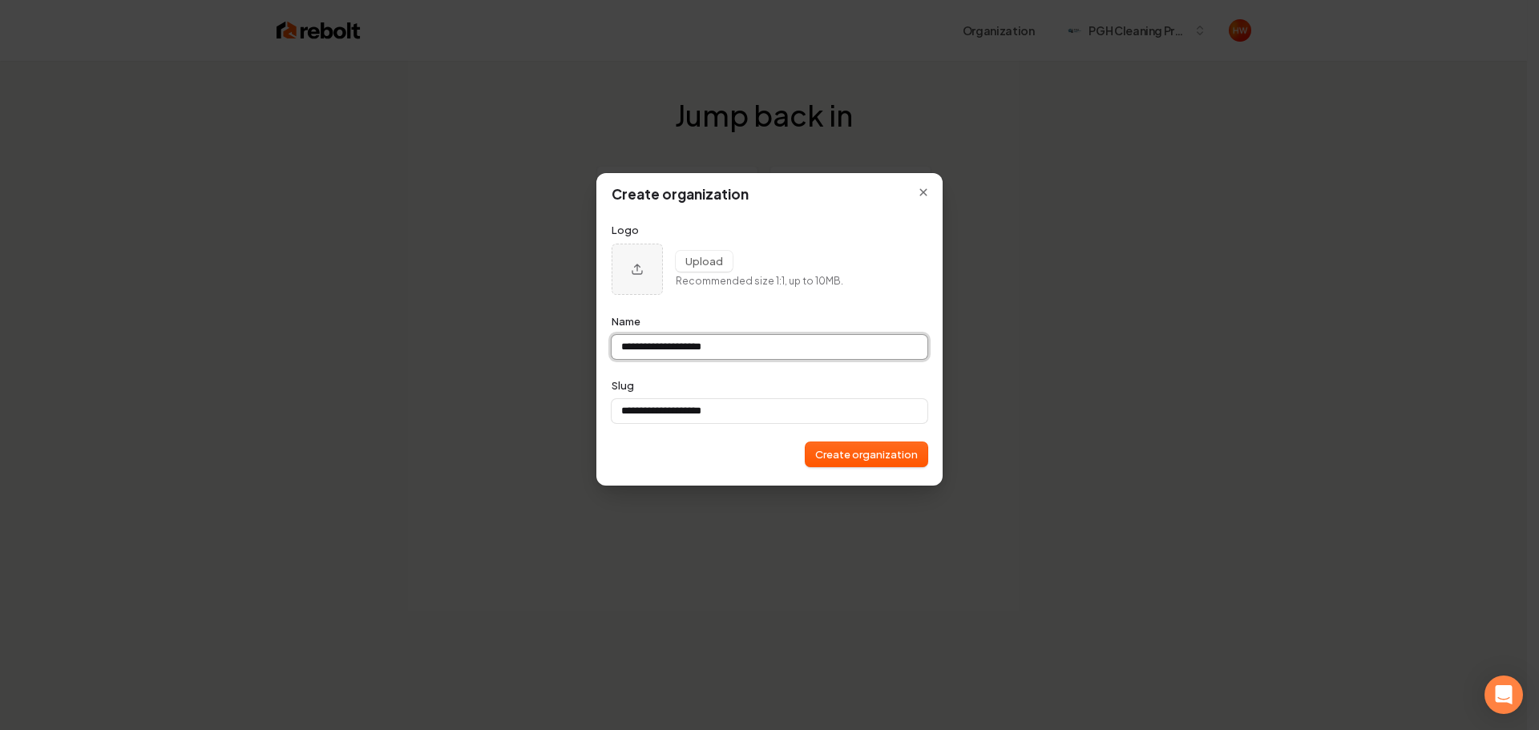
type input "**********"
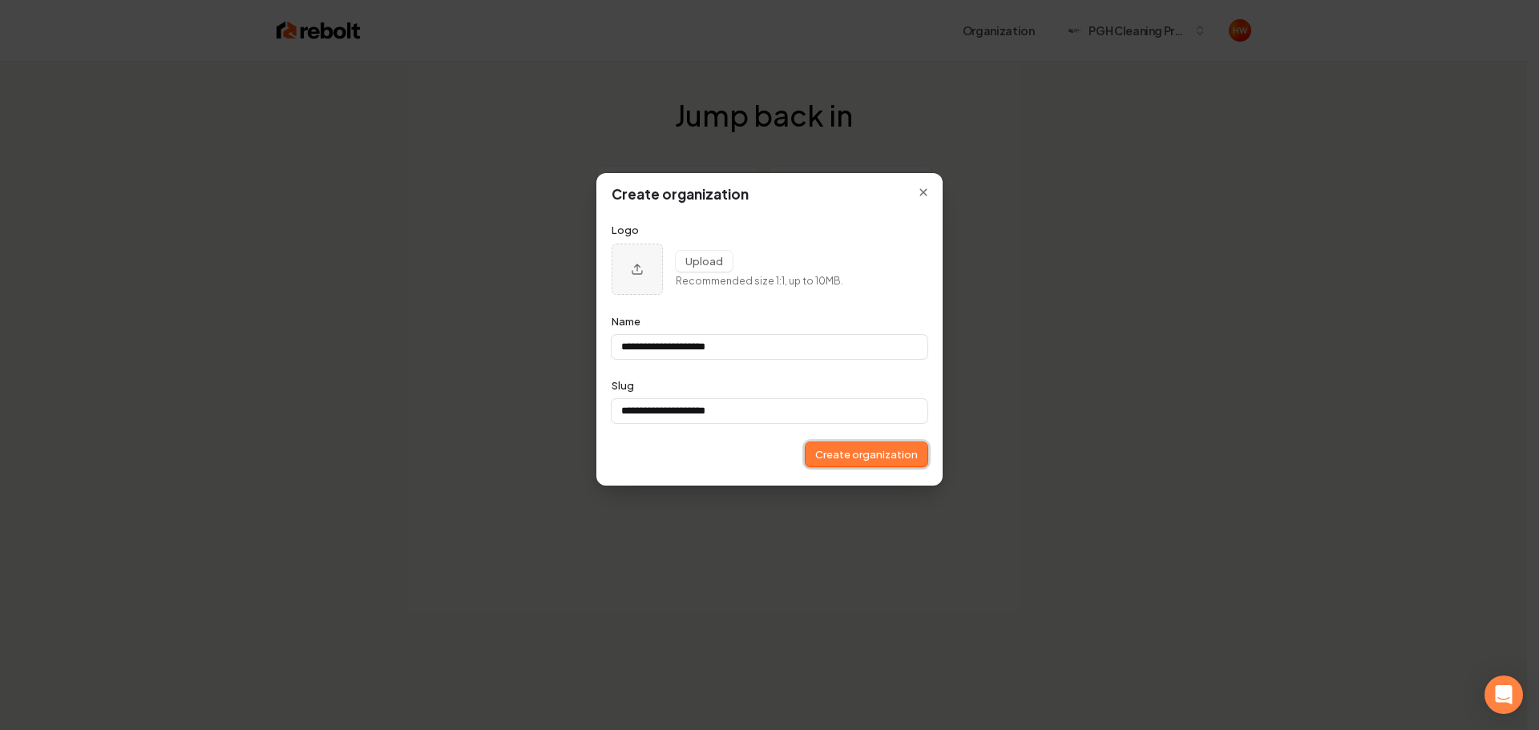
type input "**********"
click at [841, 458] on button "Create organization" at bounding box center [867, 455] width 122 height 24
type input "**********"
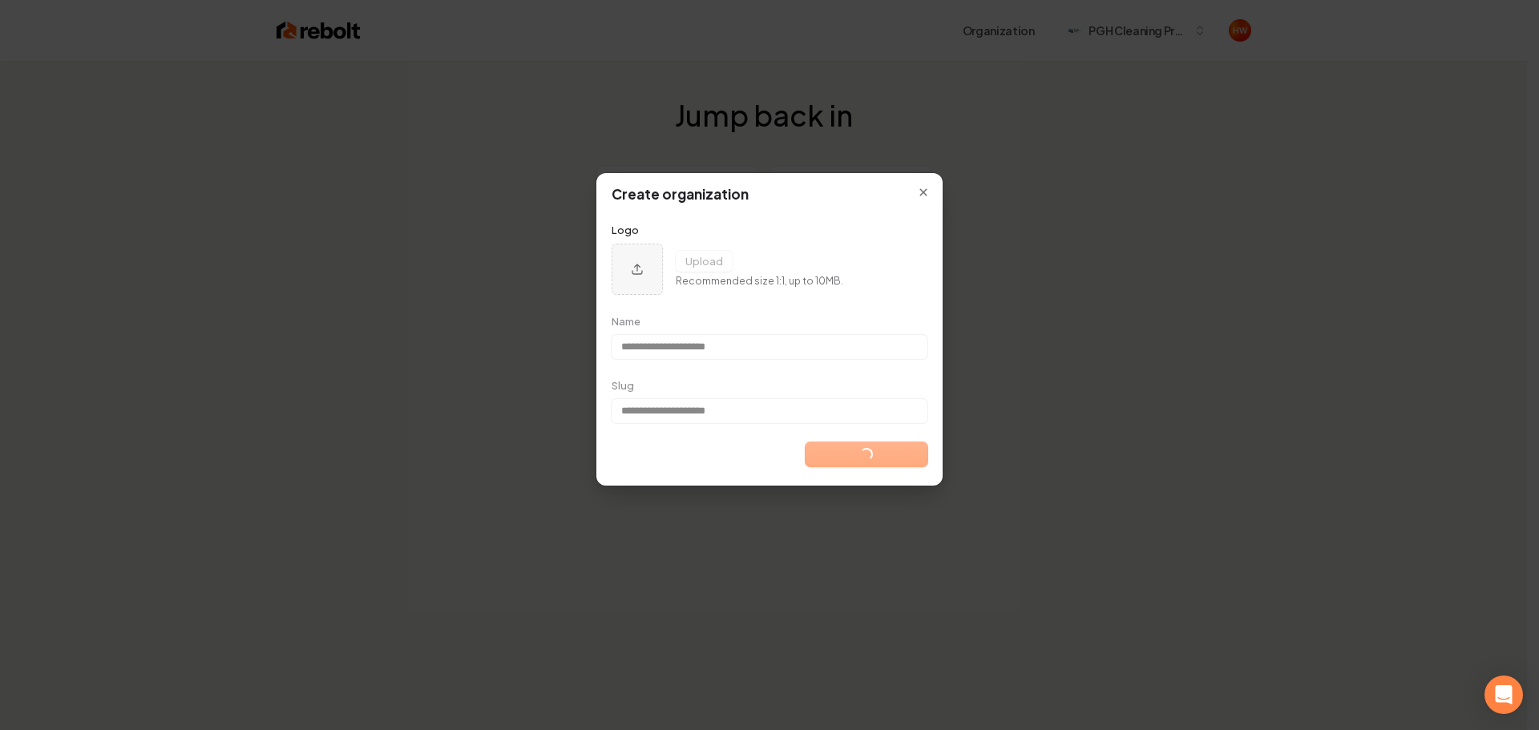
type input "**********"
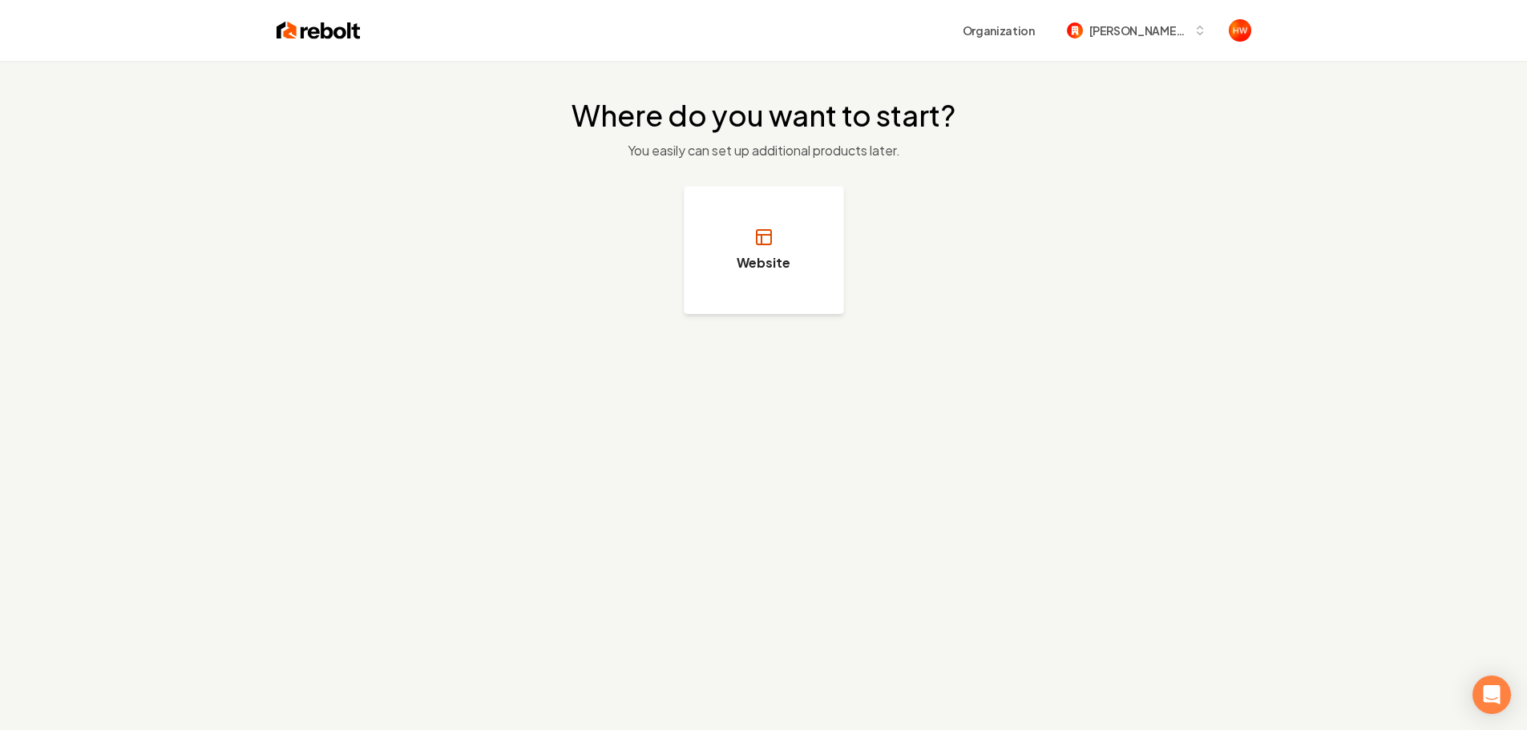
click at [780, 269] on h3 "Website" at bounding box center [764, 262] width 54 height 19
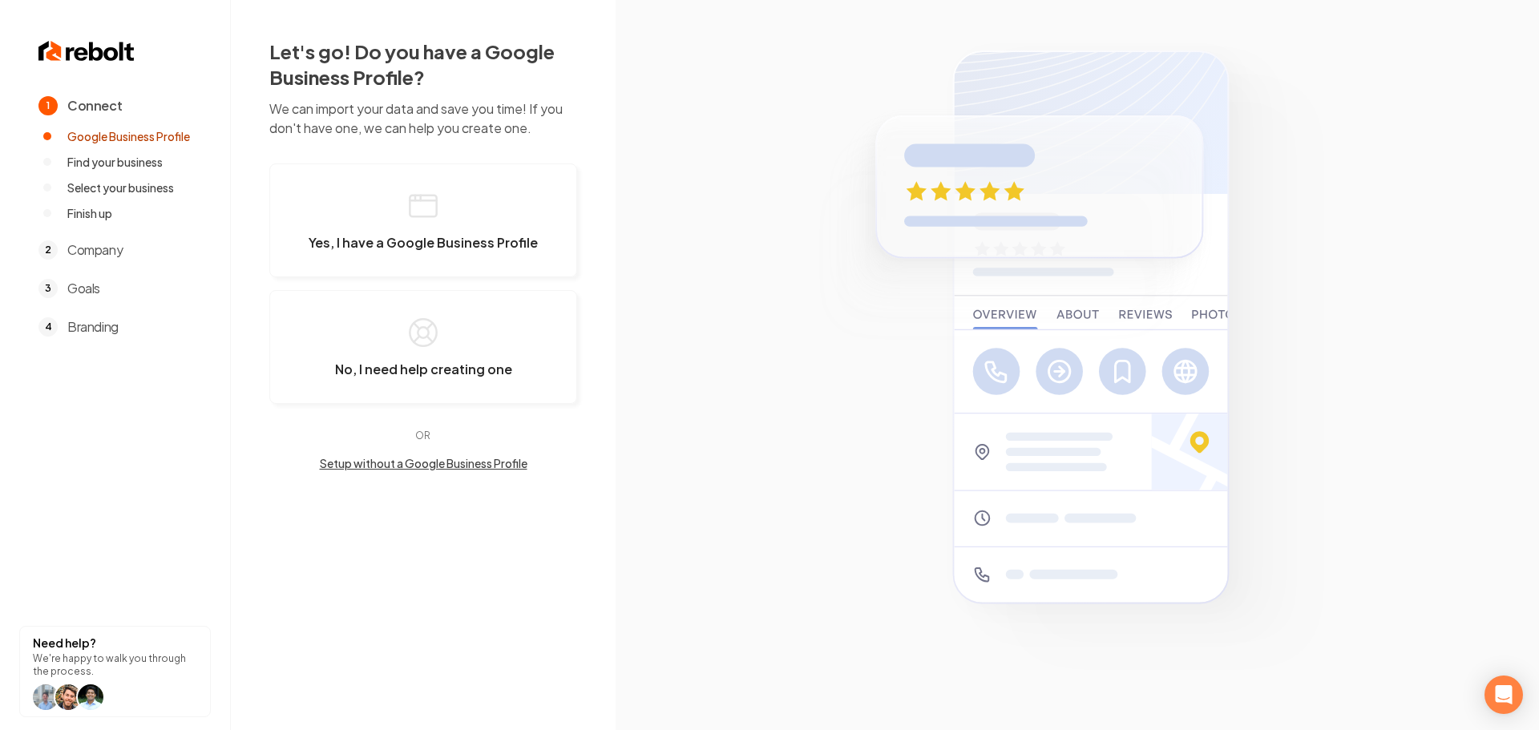
click at [431, 467] on button "Setup without a Google Business Profile" at bounding box center [423, 463] width 308 height 16
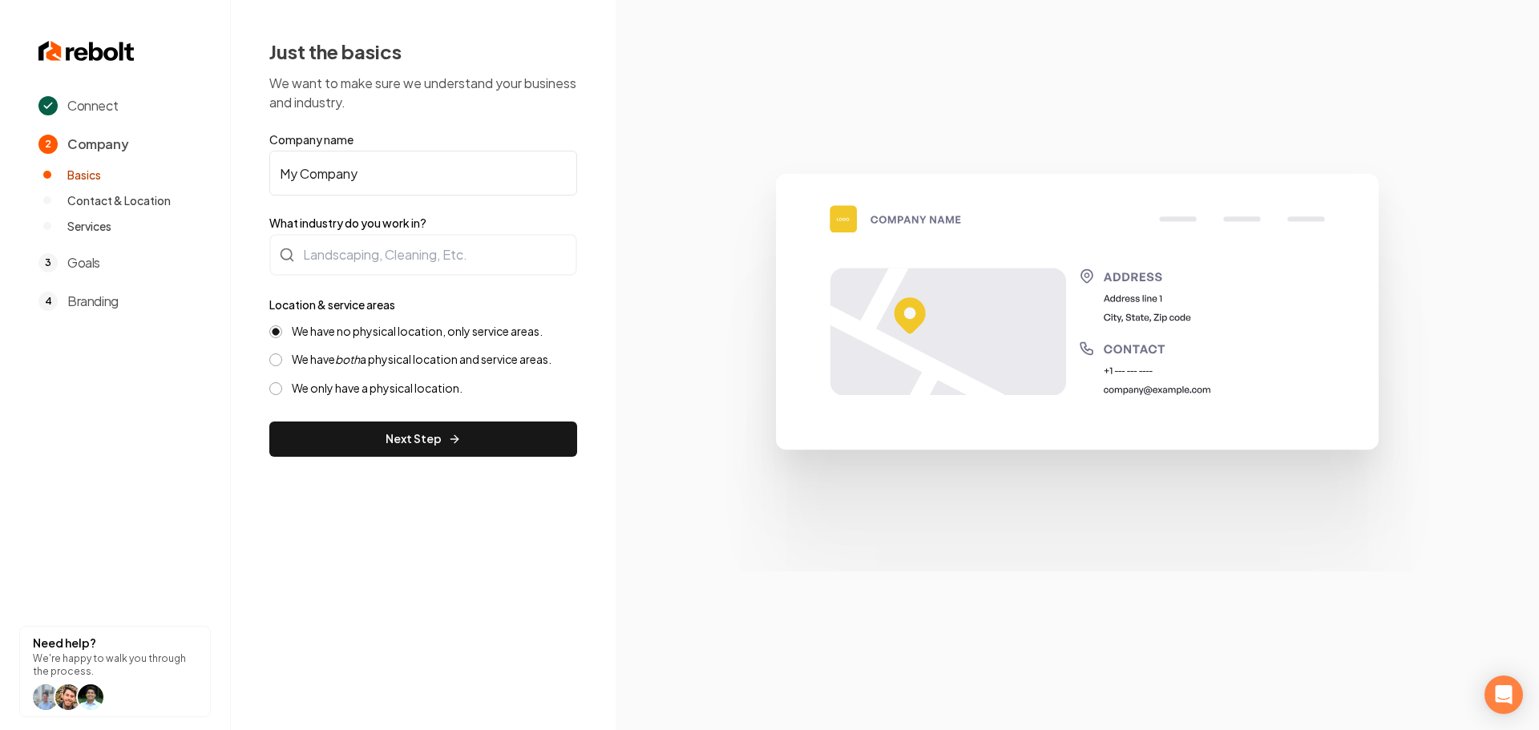
click at [337, 172] on input "My Company" at bounding box center [423, 173] width 308 height 45
paste input "oraprocleaningllc"
click at [443, 178] on input "[PERSON_NAME] Pro Cleaning LLC" at bounding box center [423, 173] width 308 height 45
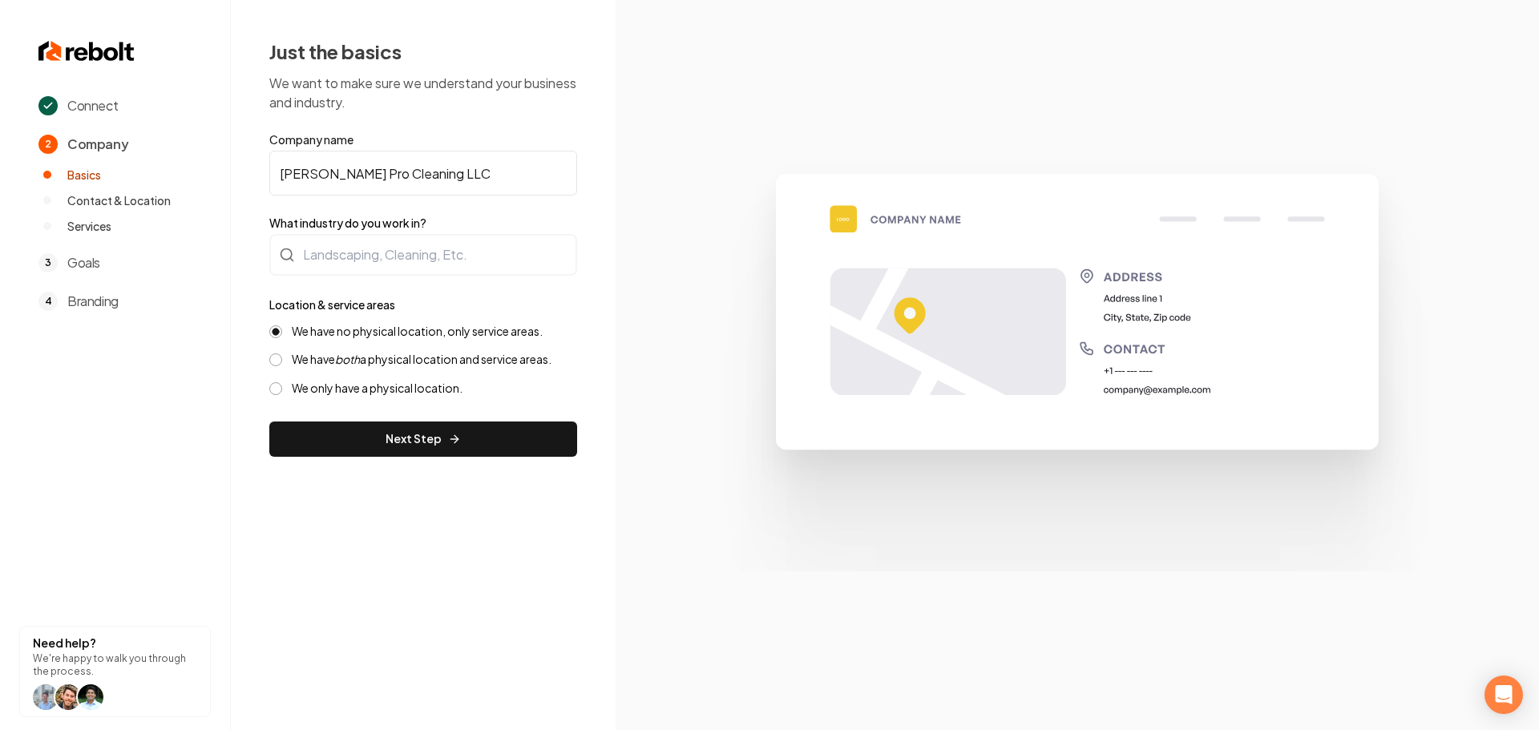
click at [443, 178] on input "[PERSON_NAME] Pro Cleaning LLC" at bounding box center [423, 173] width 308 height 45
click at [433, 176] on input "[PERSON_NAME] Pro Cleaning LLC" at bounding box center [423, 173] width 308 height 45
click at [434, 176] on input "[PERSON_NAME] Pro Cleaning LLC" at bounding box center [423, 173] width 308 height 45
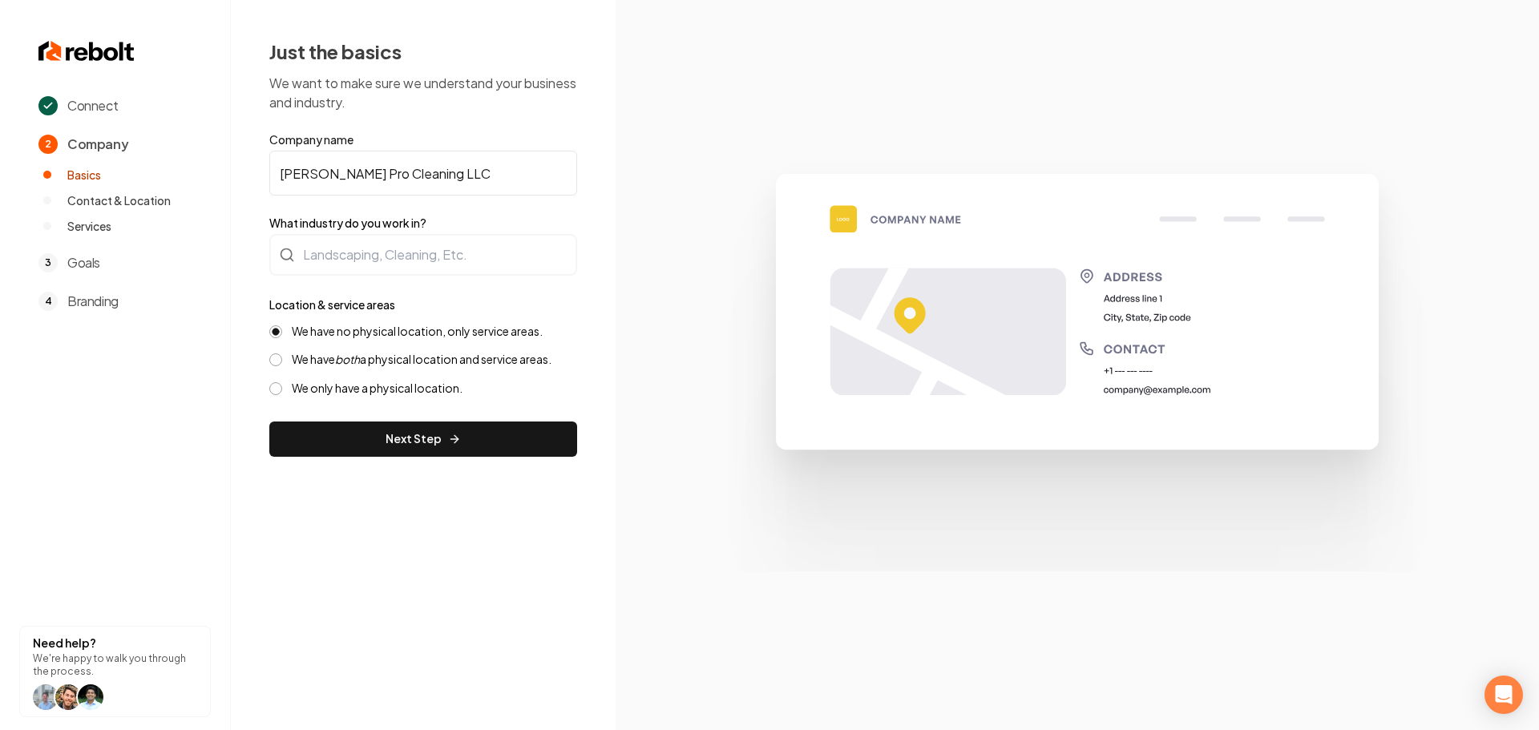
type input "[PERSON_NAME] Pro Cleaning LLC"
click at [413, 253] on div at bounding box center [423, 255] width 308 height 42
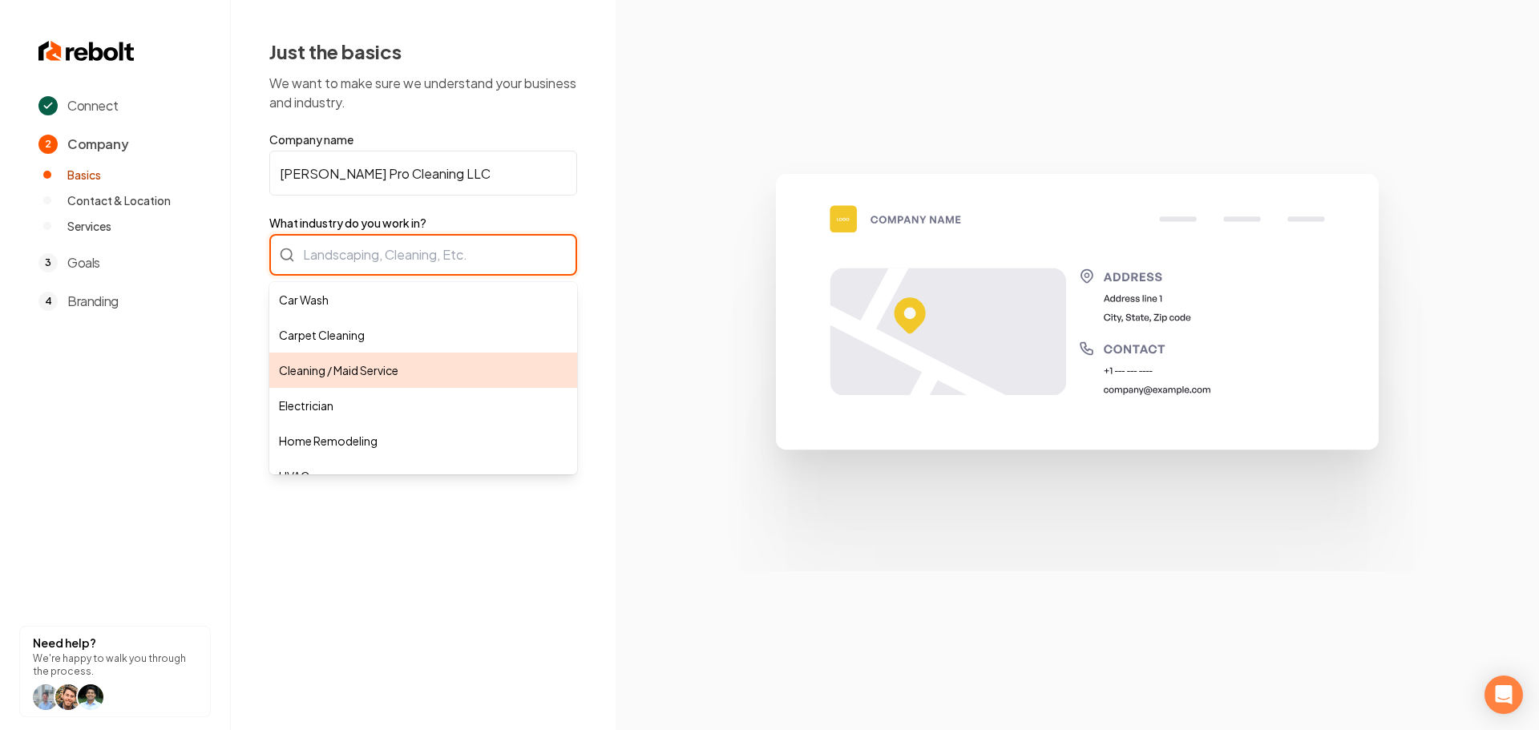
type input "Cleaning / Maid Service"
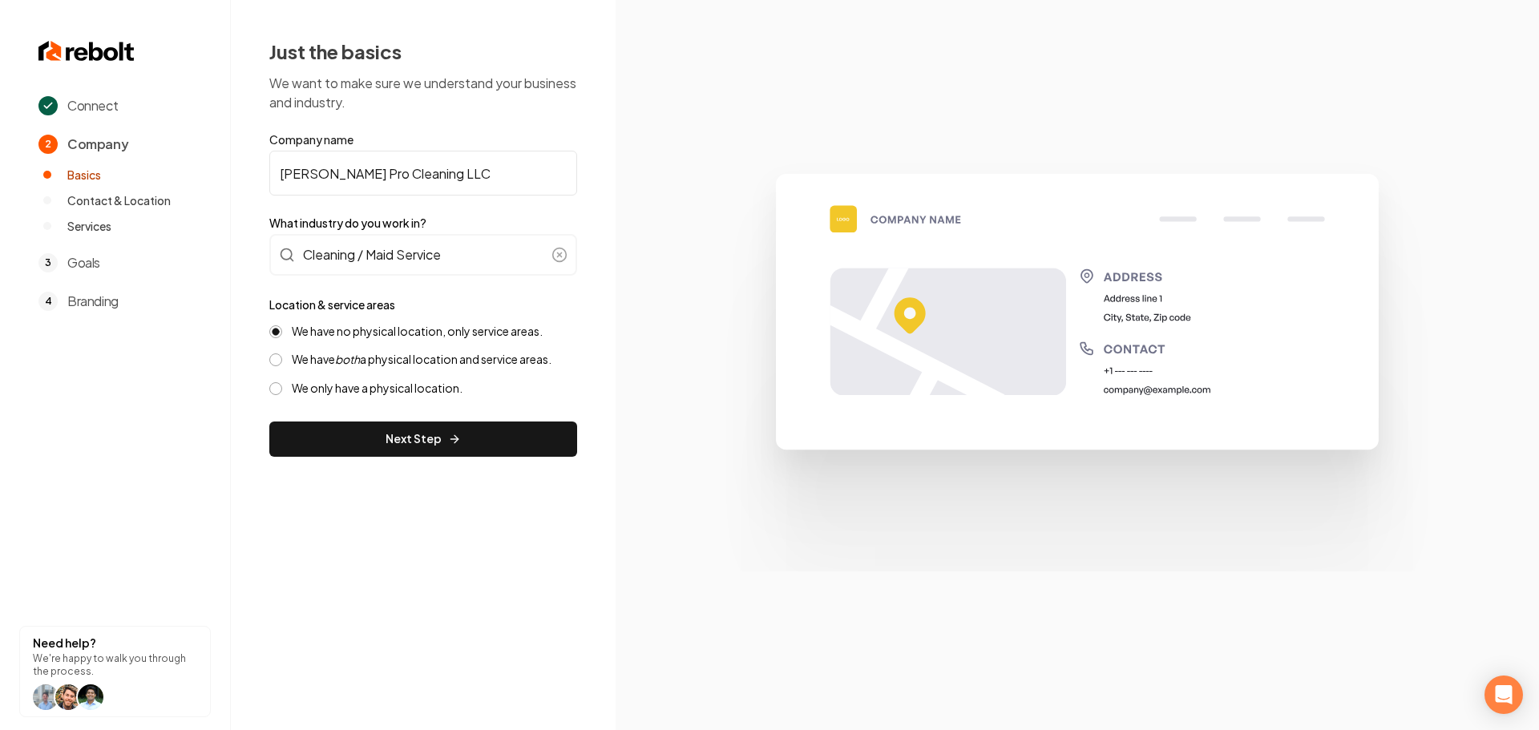
click at [398, 444] on button "Next Step" at bounding box center [423, 439] width 308 height 35
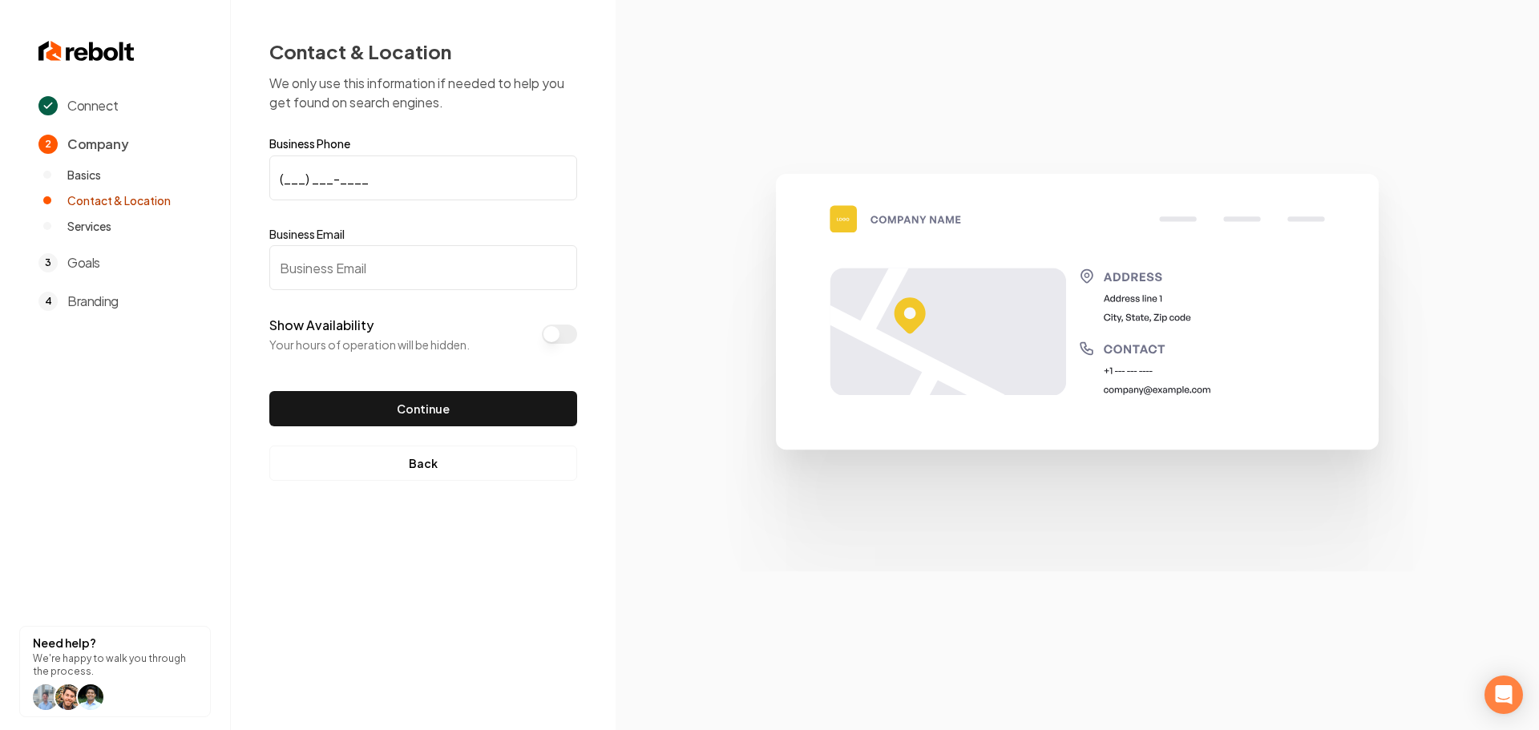
click at [289, 187] on input "(___) ___-____" at bounding box center [423, 178] width 308 height 45
paste input "312) 610-2180"
type input "[PHONE_NUMBER]"
click at [352, 265] on input "Business Email" at bounding box center [423, 267] width 308 height 45
click at [309, 261] on input "Business Email" at bounding box center [423, 267] width 308 height 45
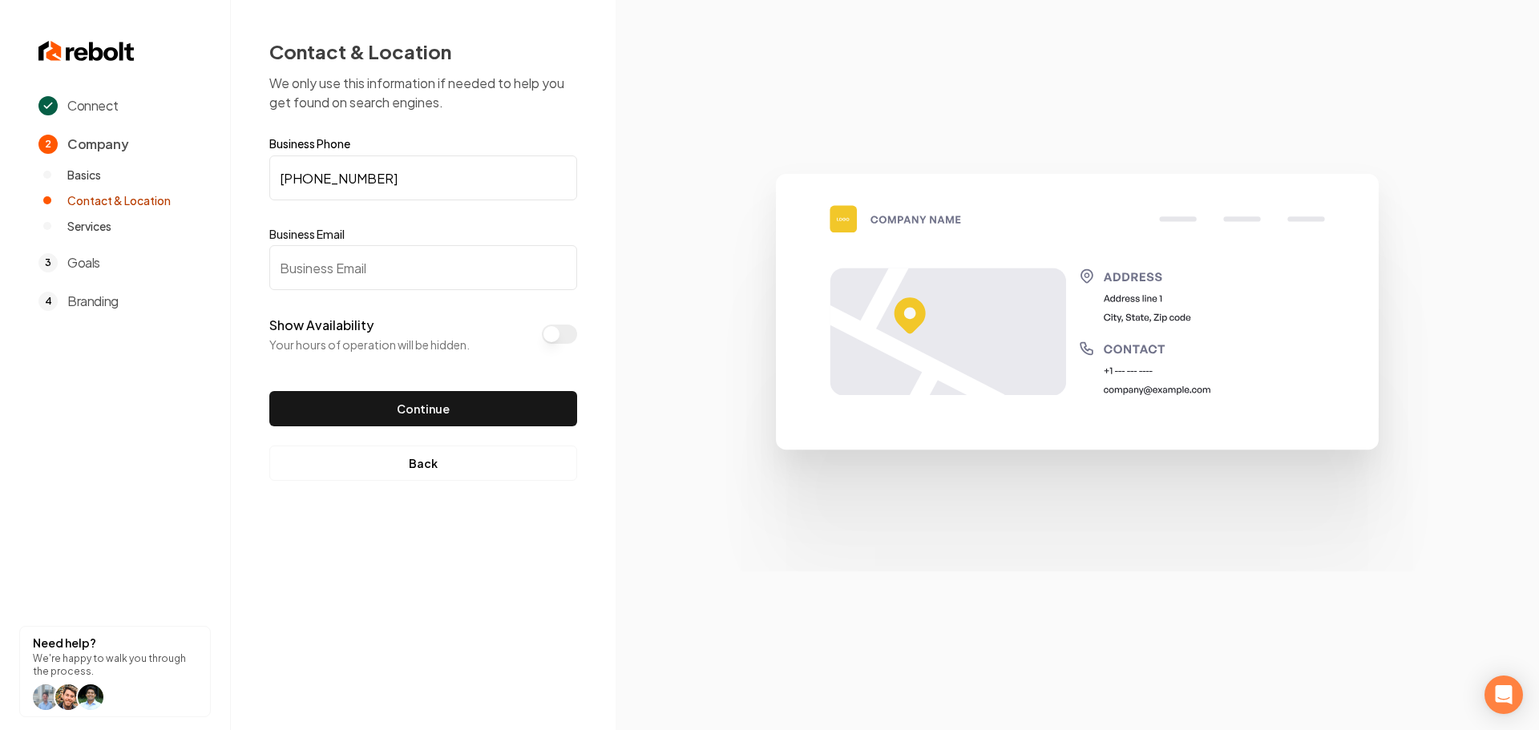
paste input "[EMAIL_ADDRESS][DOMAIN_NAME]"
type input "[EMAIL_ADDRESS][DOMAIN_NAME]"
drag, startPoint x: 341, startPoint y: 404, endPoint x: 372, endPoint y: 410, distance: 31.8
click at [341, 405] on button "Continue" at bounding box center [423, 408] width 308 height 35
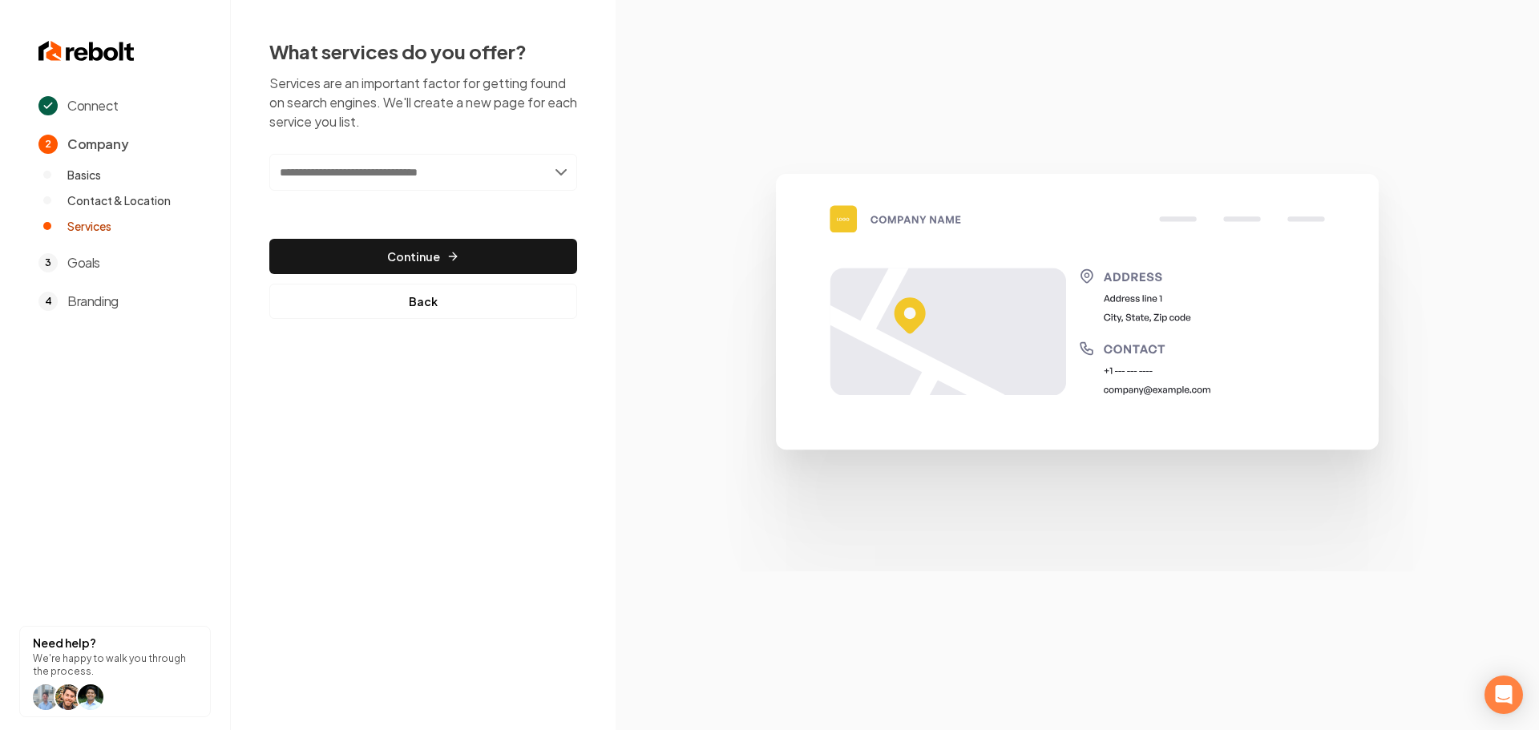
click at [337, 182] on input "text" at bounding box center [423, 172] width 308 height 37
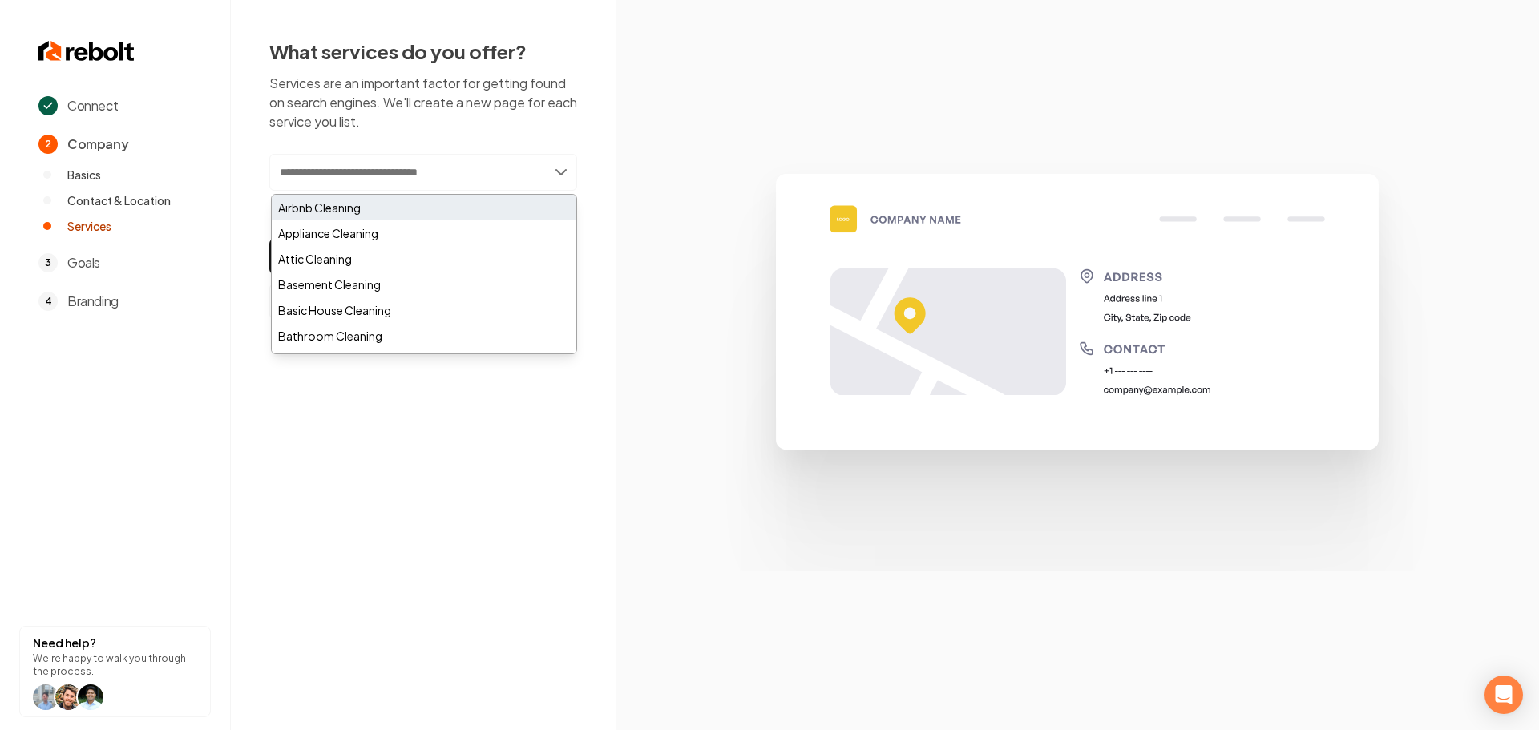
click at [334, 201] on div "Airbnb Cleaning" at bounding box center [424, 208] width 305 height 26
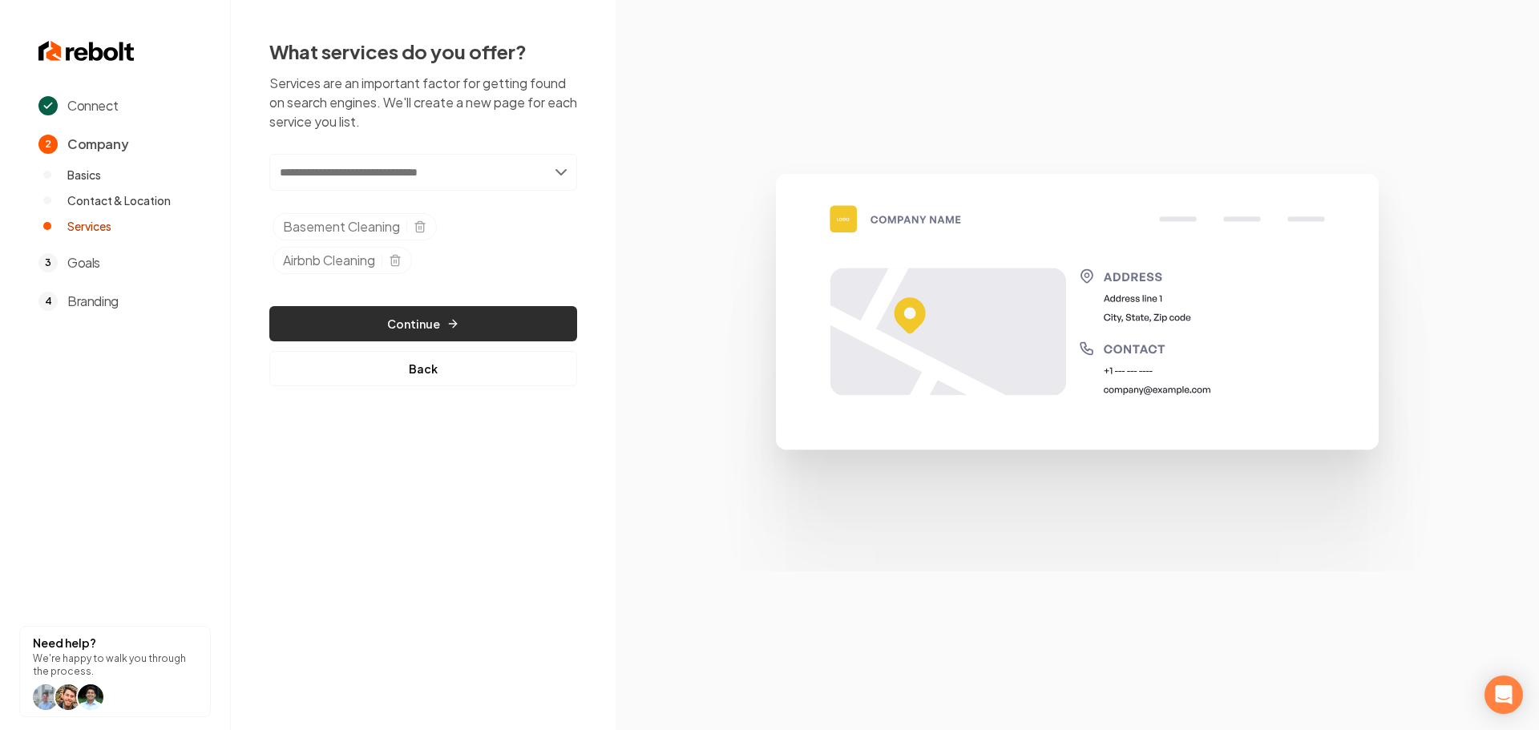
click at [431, 327] on button "Continue" at bounding box center [423, 323] width 308 height 35
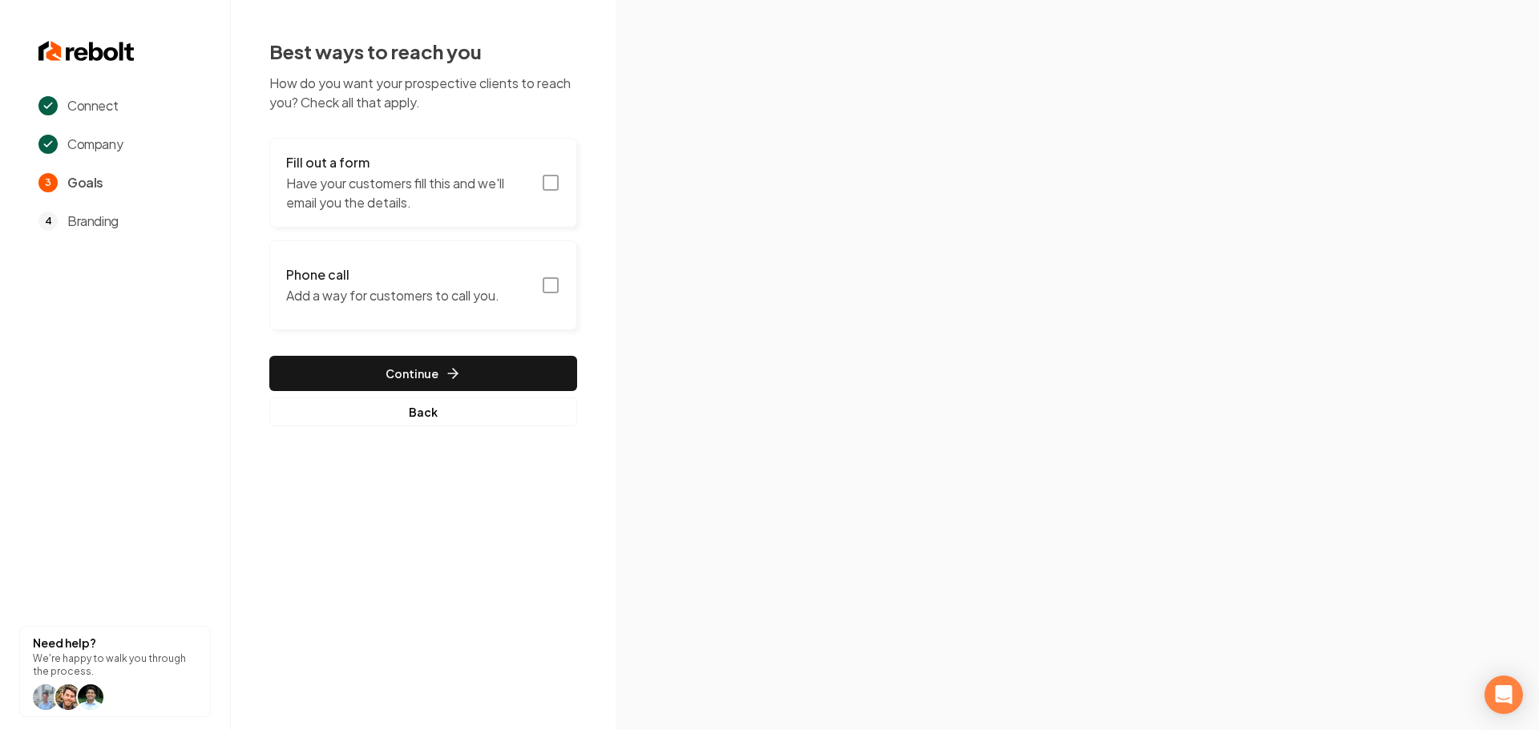
click at [548, 184] on icon "button" at bounding box center [550, 182] width 19 height 19
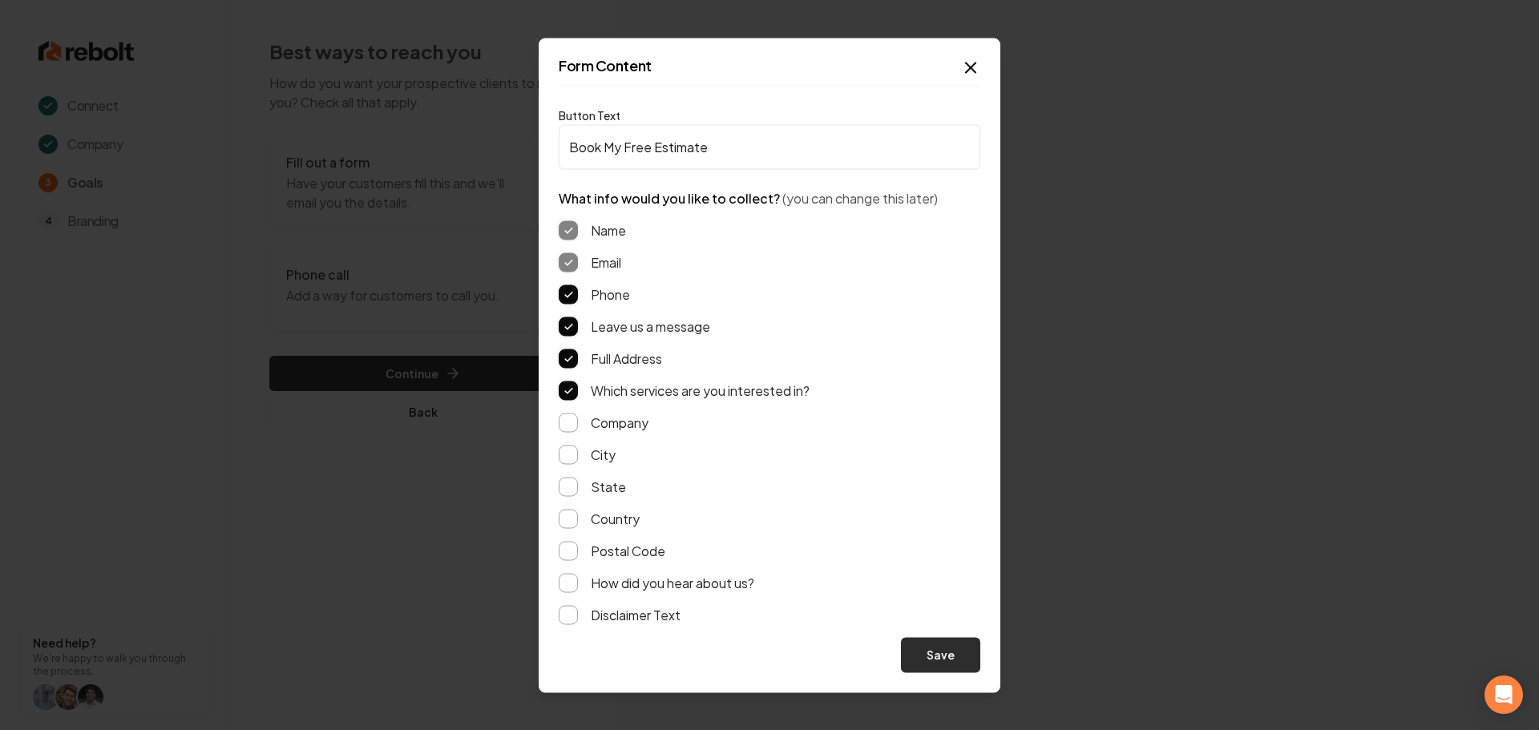
click at [939, 649] on button "Save" at bounding box center [940, 654] width 79 height 35
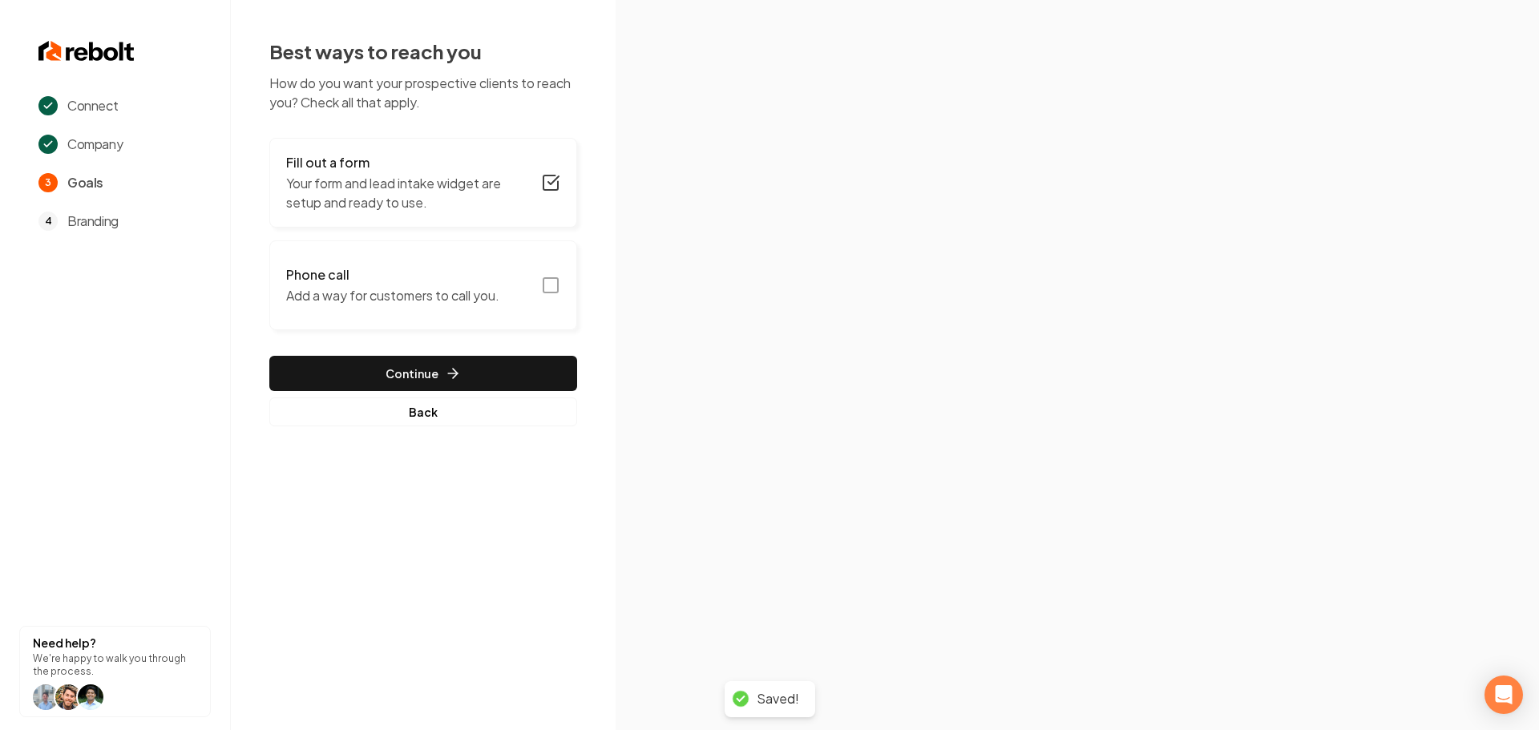
click at [553, 289] on icon "button" at bounding box center [550, 285] width 19 height 19
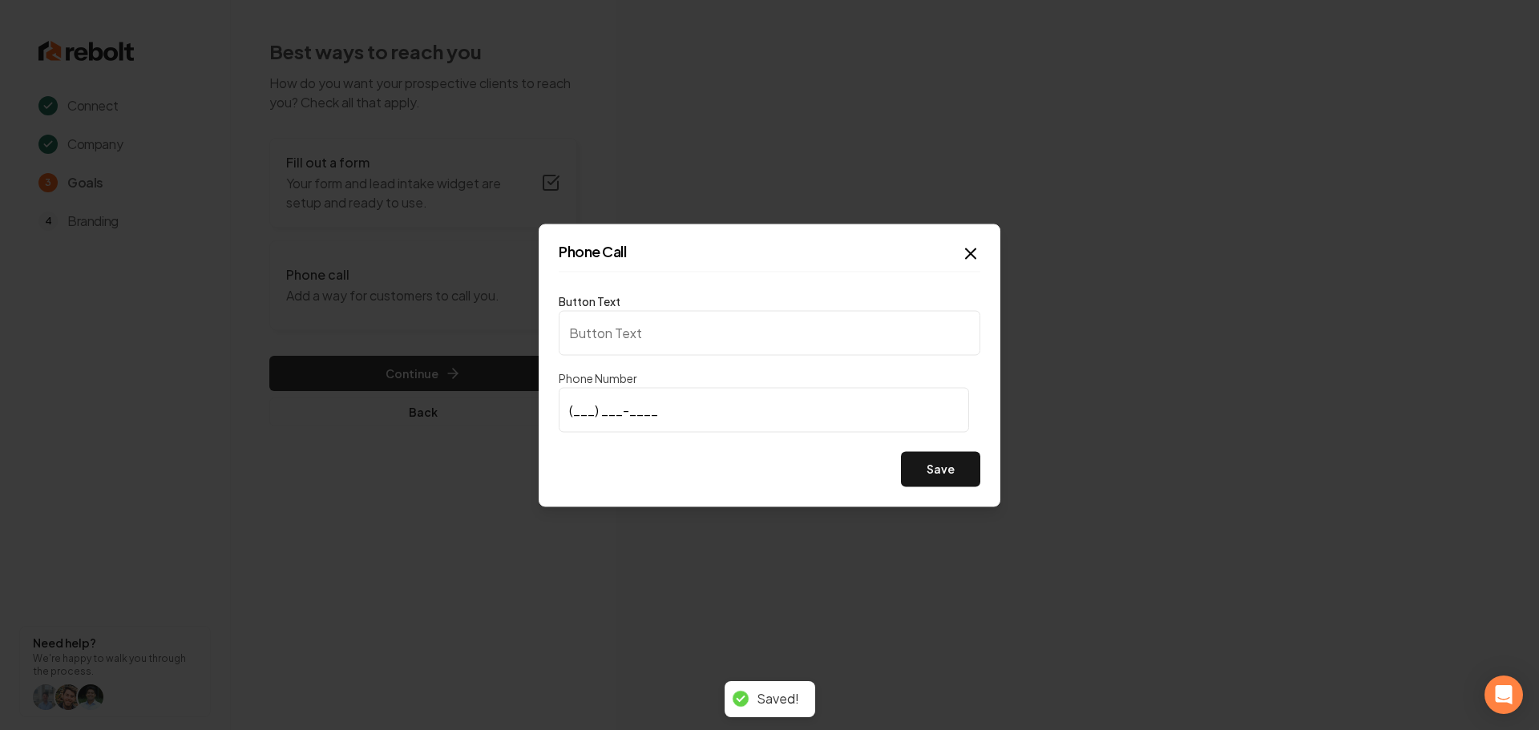
type input "Call us"
type input "[PHONE_NUMBER]"
click at [632, 463] on div "Save" at bounding box center [770, 468] width 422 height 35
click at [940, 467] on button "Save" at bounding box center [940, 468] width 79 height 35
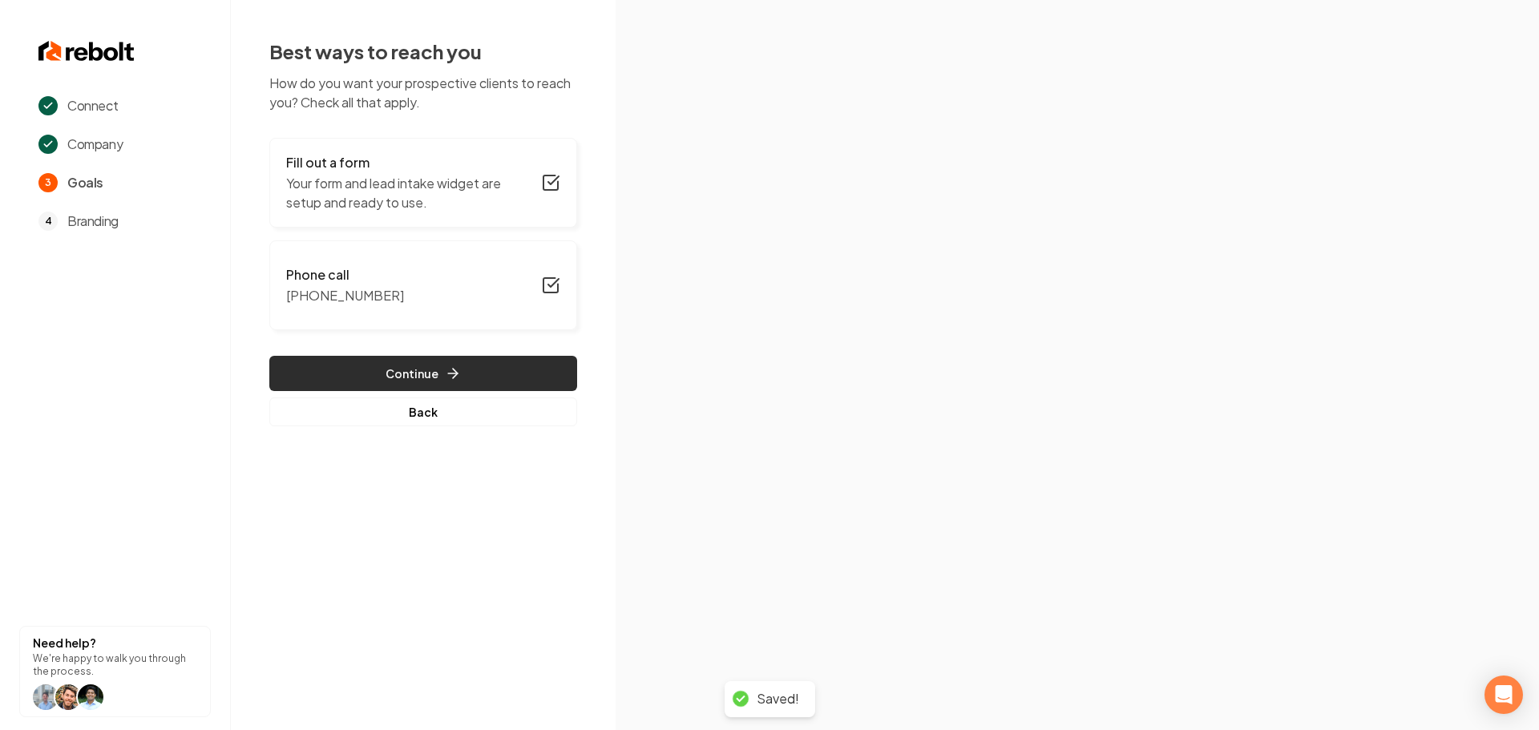
drag, startPoint x: 401, startPoint y: 376, endPoint x: 465, endPoint y: 369, distance: 64.5
click at [401, 377] on button "Continue" at bounding box center [423, 373] width 308 height 35
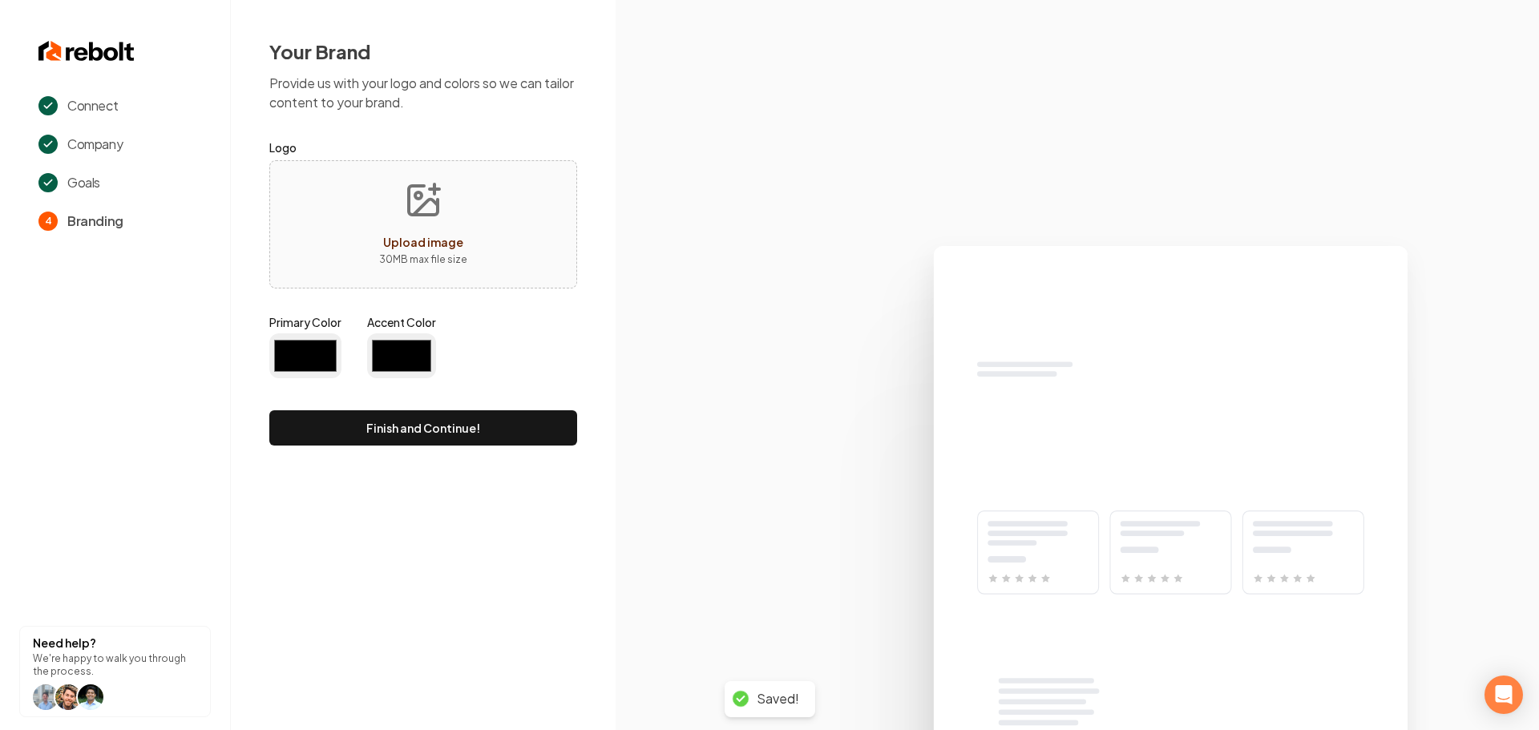
type input "#194d33"
type input "#70be00"
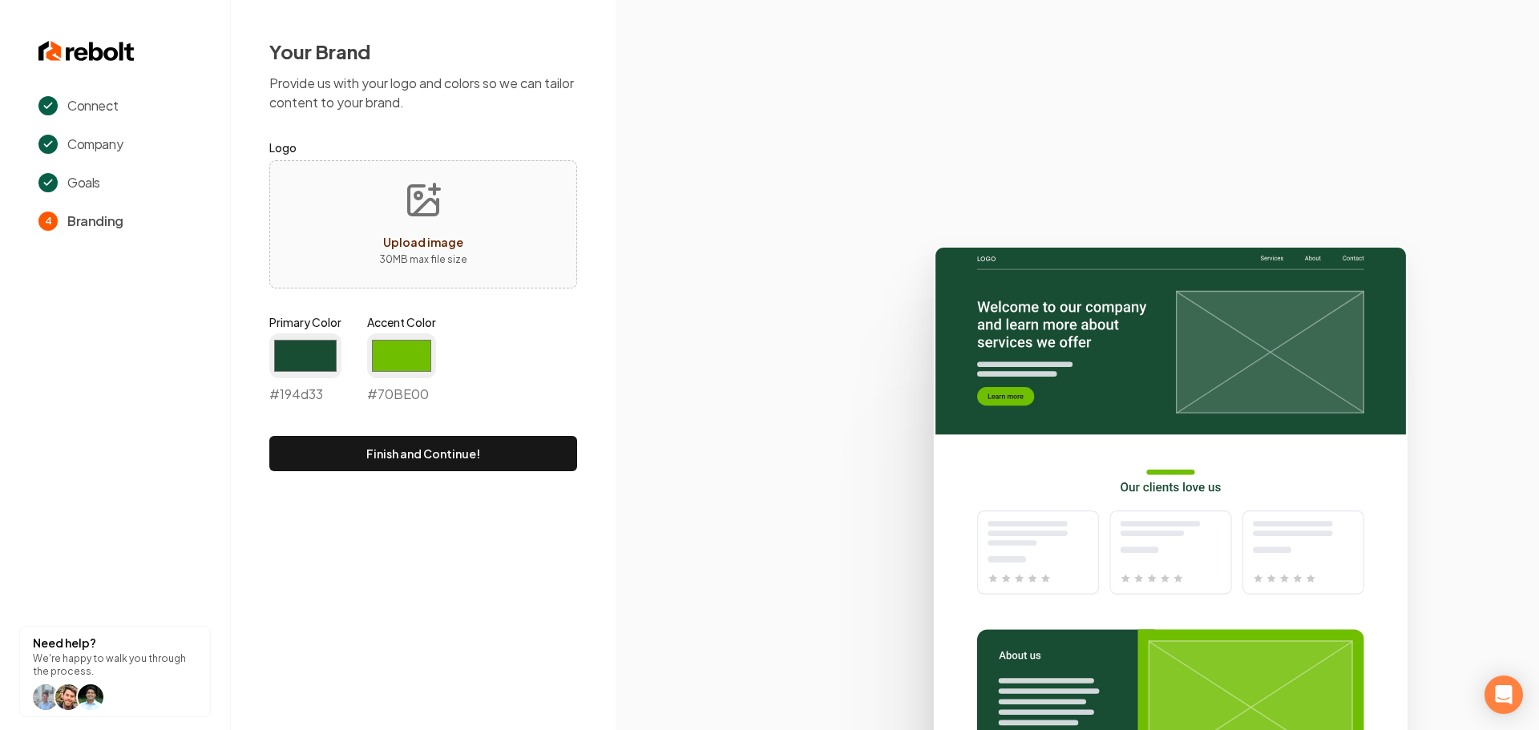
click at [426, 203] on icon "Upload image" at bounding box center [426, 207] width 24 height 15
type input "**********"
click at [310, 345] on input "#194d33" at bounding box center [305, 355] width 72 height 45
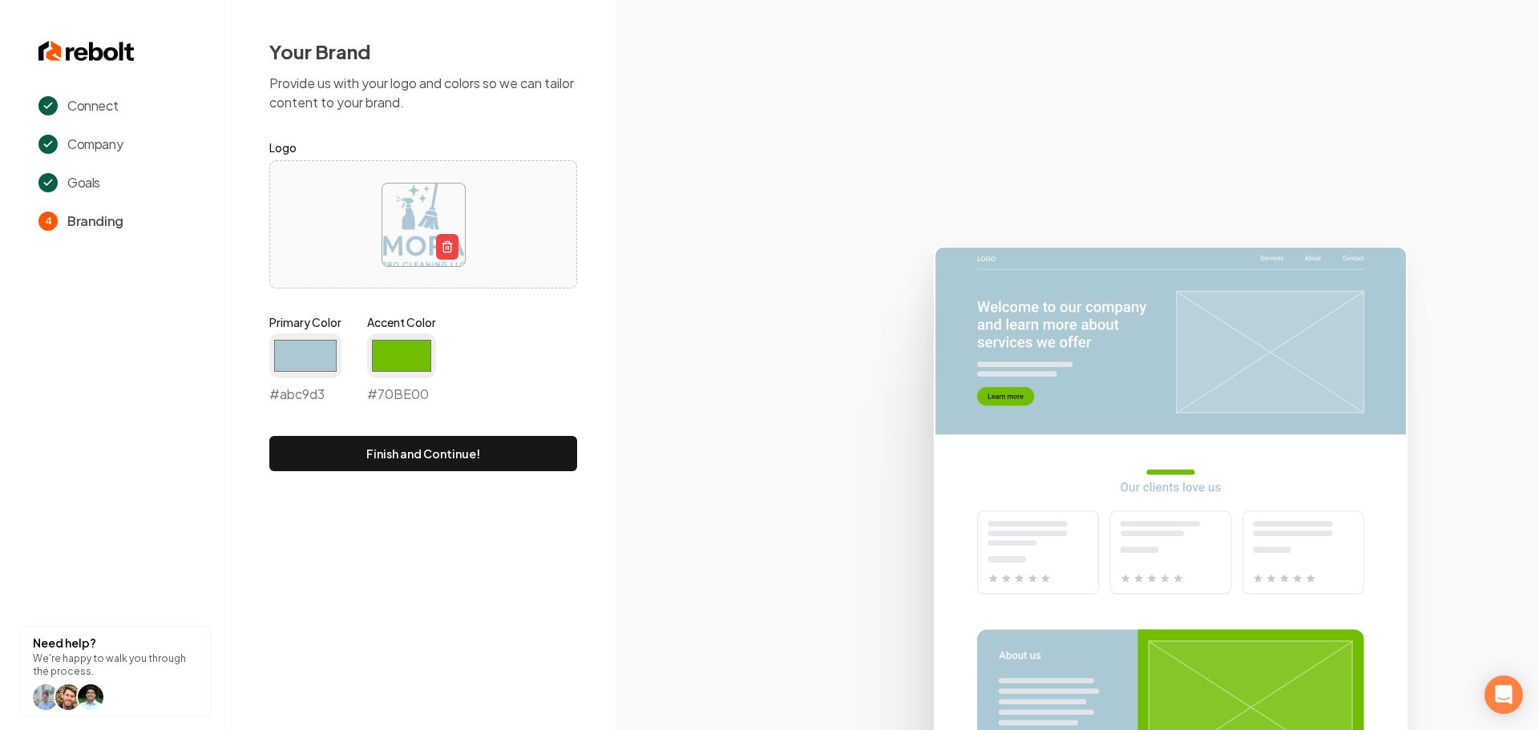
type input "#abc9d3"
click at [600, 350] on div "Your Brand Provide us with your logo and colors so we can tailor content to you…" at bounding box center [423, 255] width 385 height 510
click at [388, 350] on input "#70be00" at bounding box center [401, 355] width 69 height 45
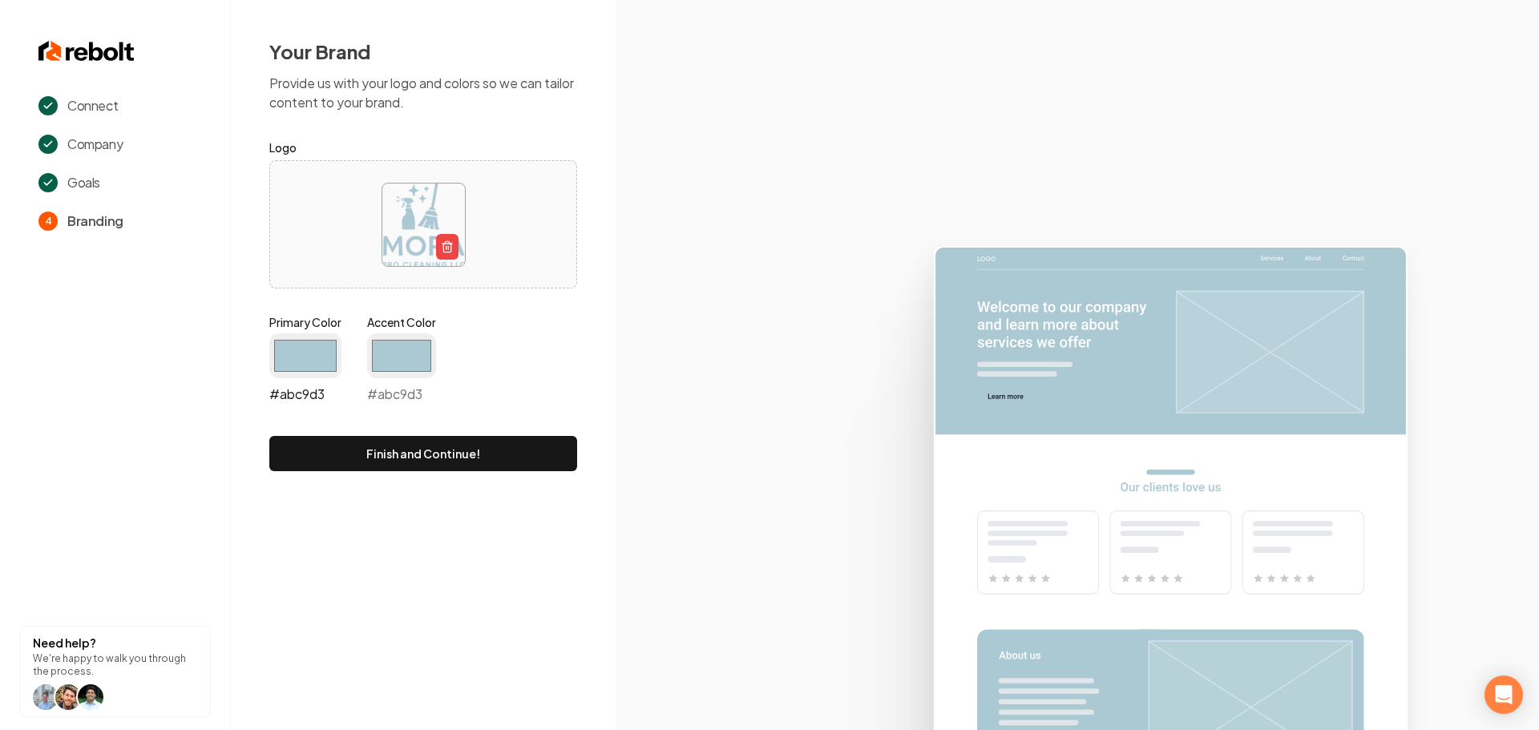
type input "#abc9d3"
click at [303, 358] on input "#abc9d3" at bounding box center [305, 355] width 72 height 45
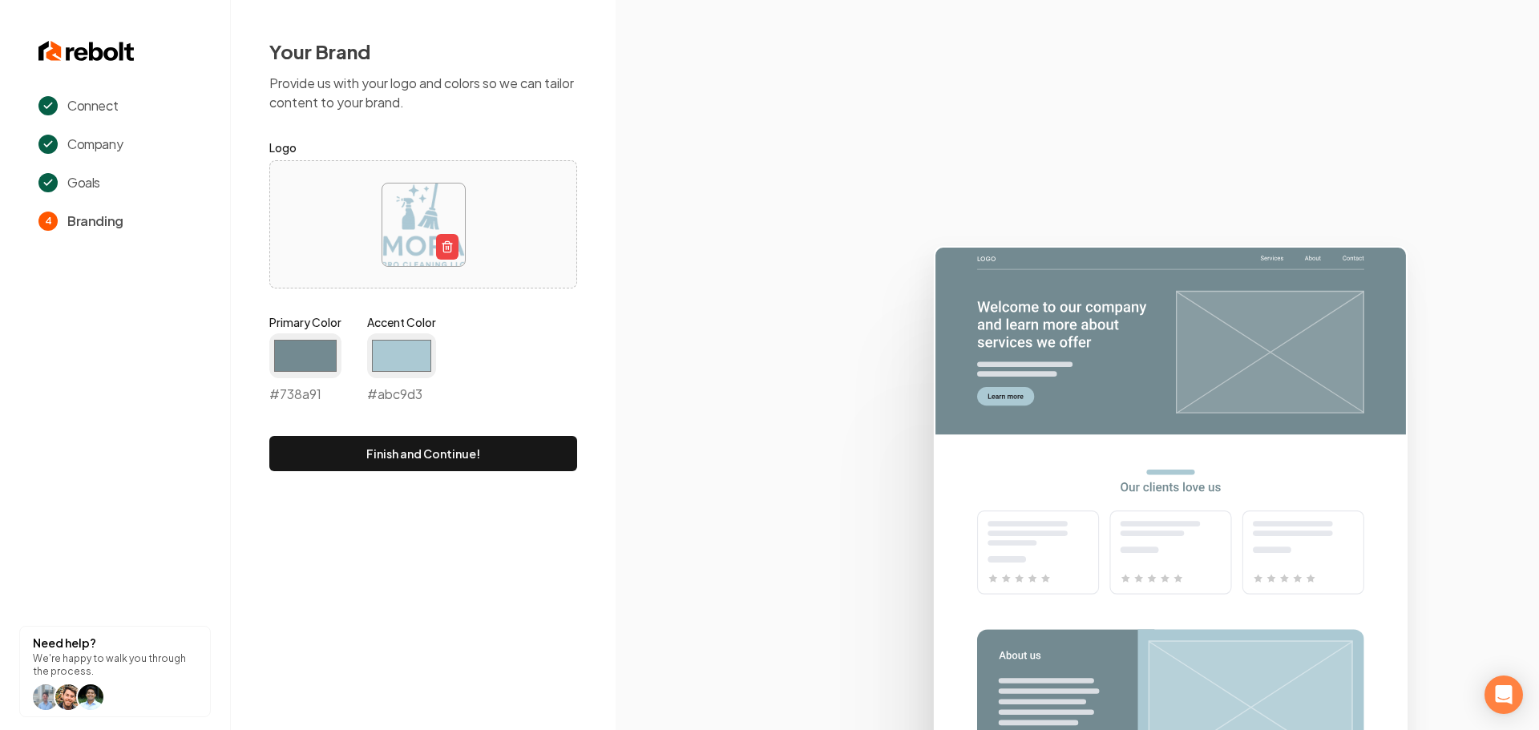
type input "#738a91"
click at [734, 297] on icon at bounding box center [1078, 481] width 924 height 498
click at [398, 462] on button "Finish and Continue!" at bounding box center [423, 453] width 308 height 35
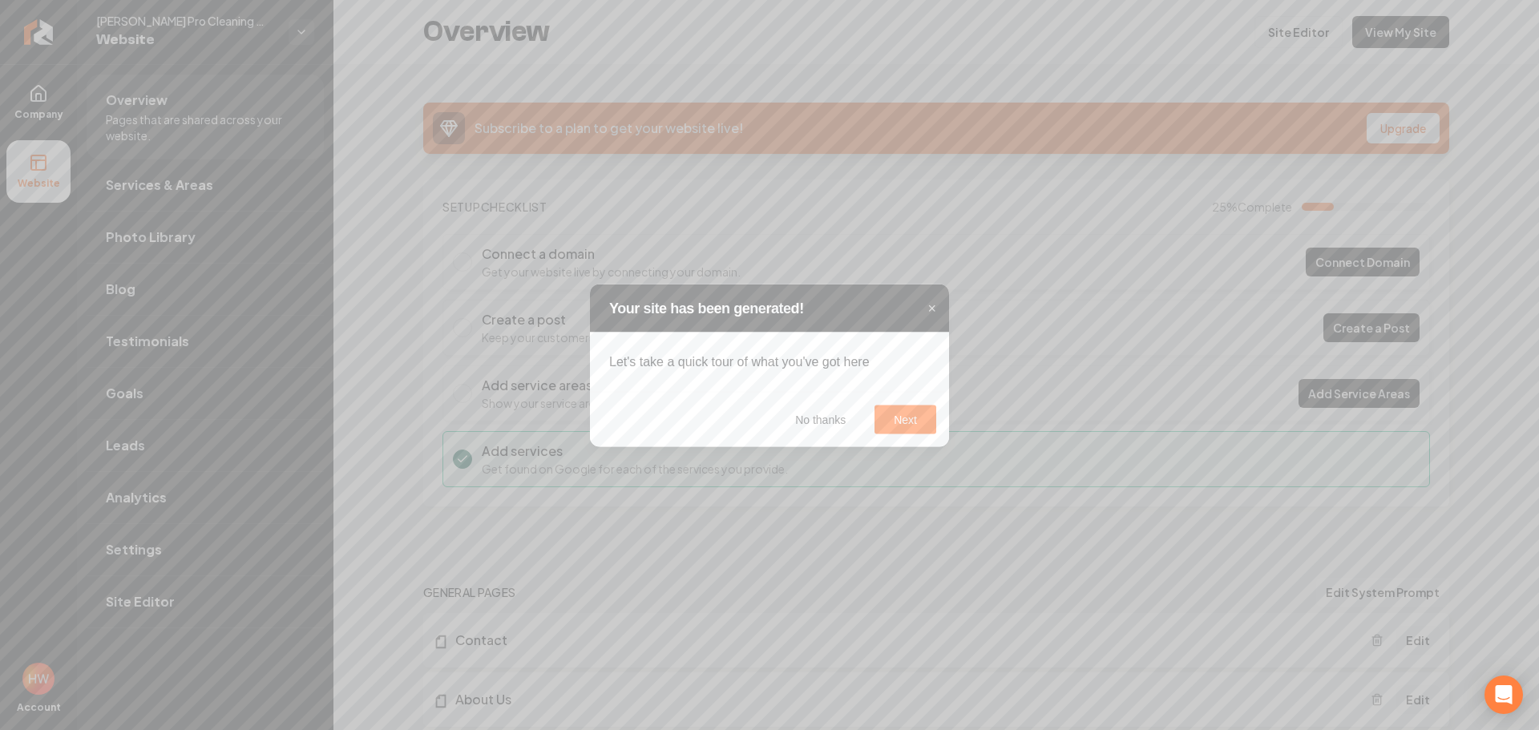
click at [938, 309] on header "Your site has been generated! ×" at bounding box center [769, 308] width 359 height 48
click at [929, 307] on span "×" at bounding box center [932, 308] width 9 height 16
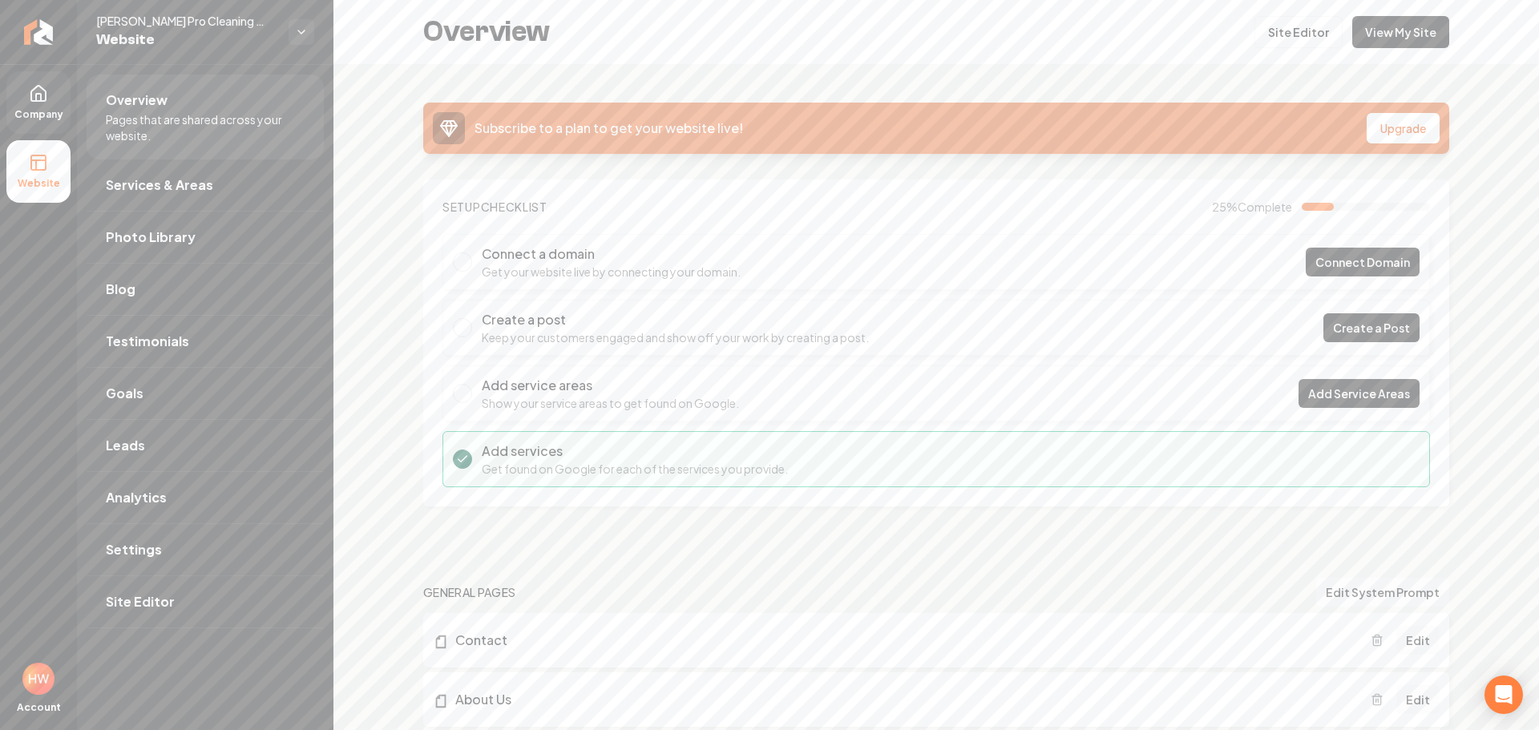
click at [48, 99] on link "Company" at bounding box center [38, 102] width 64 height 63
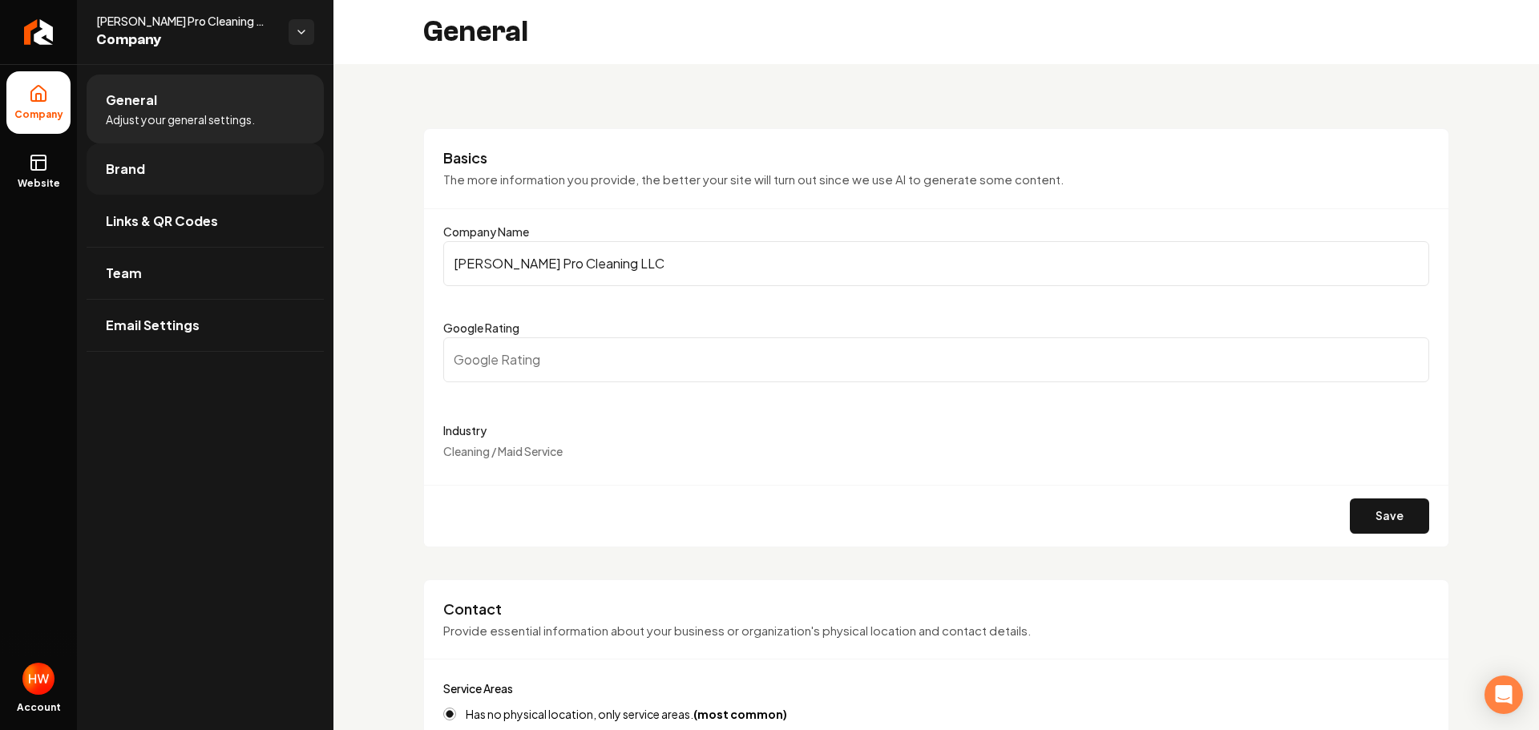
click at [178, 179] on link "Brand" at bounding box center [205, 169] width 237 height 51
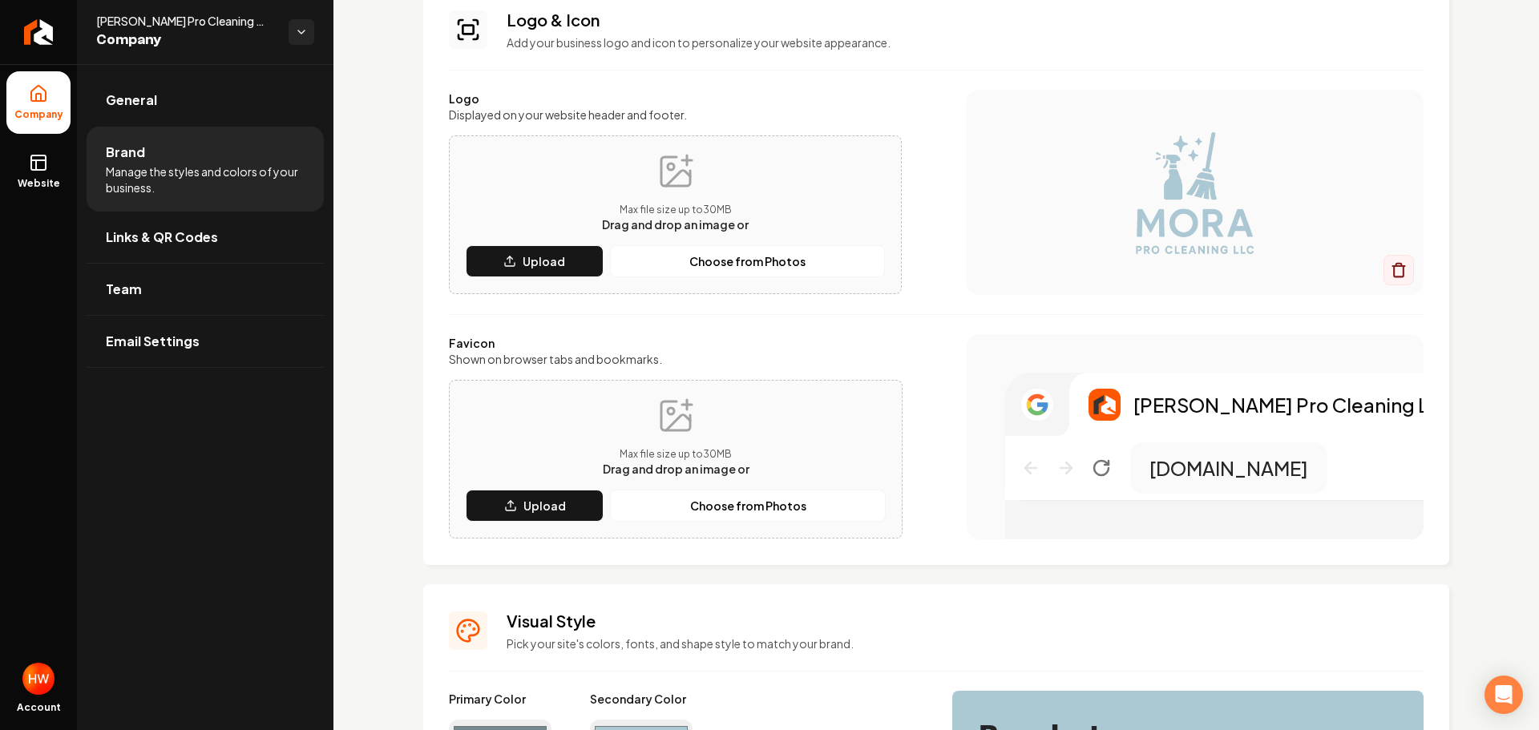
scroll to position [241, 0]
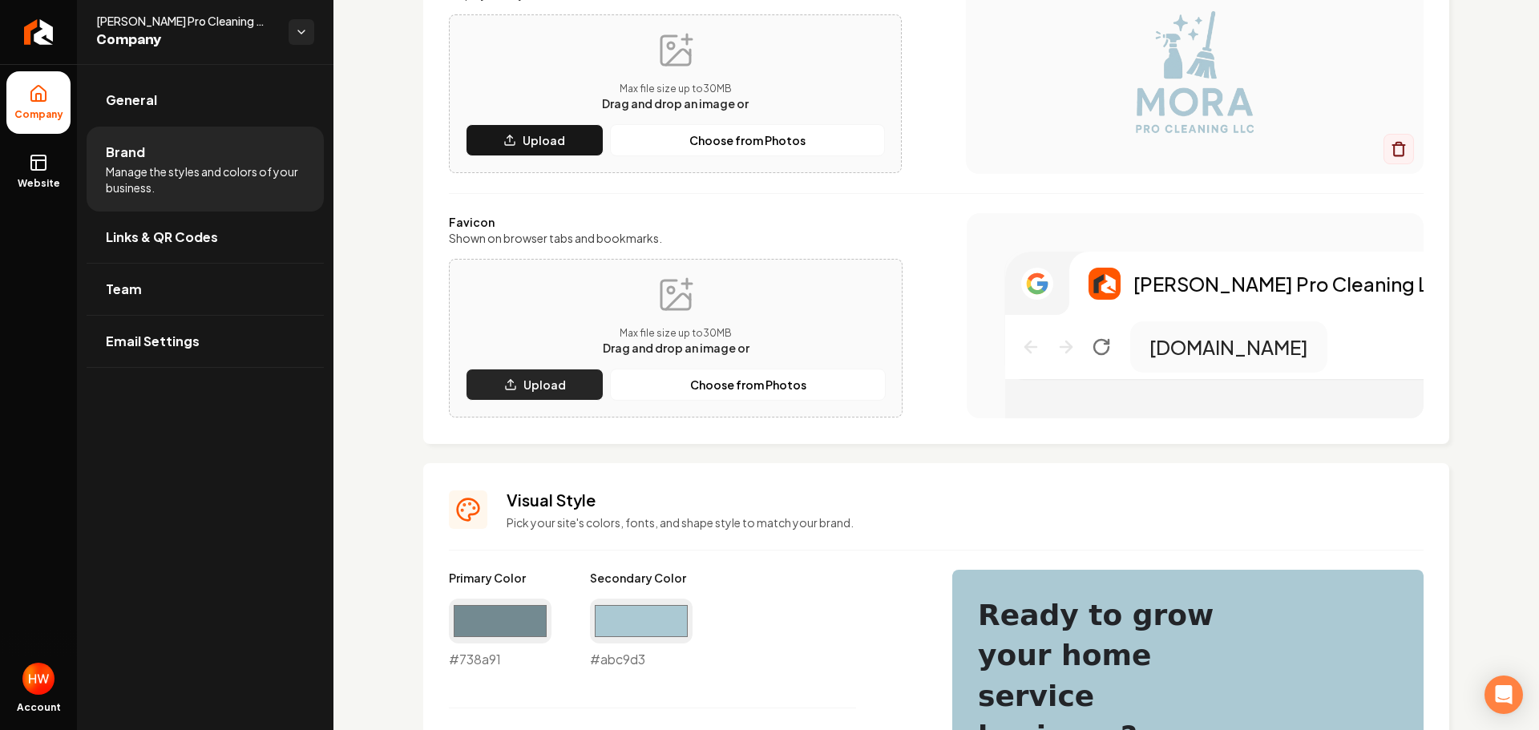
click at [556, 394] on button "Upload" at bounding box center [535, 385] width 138 height 32
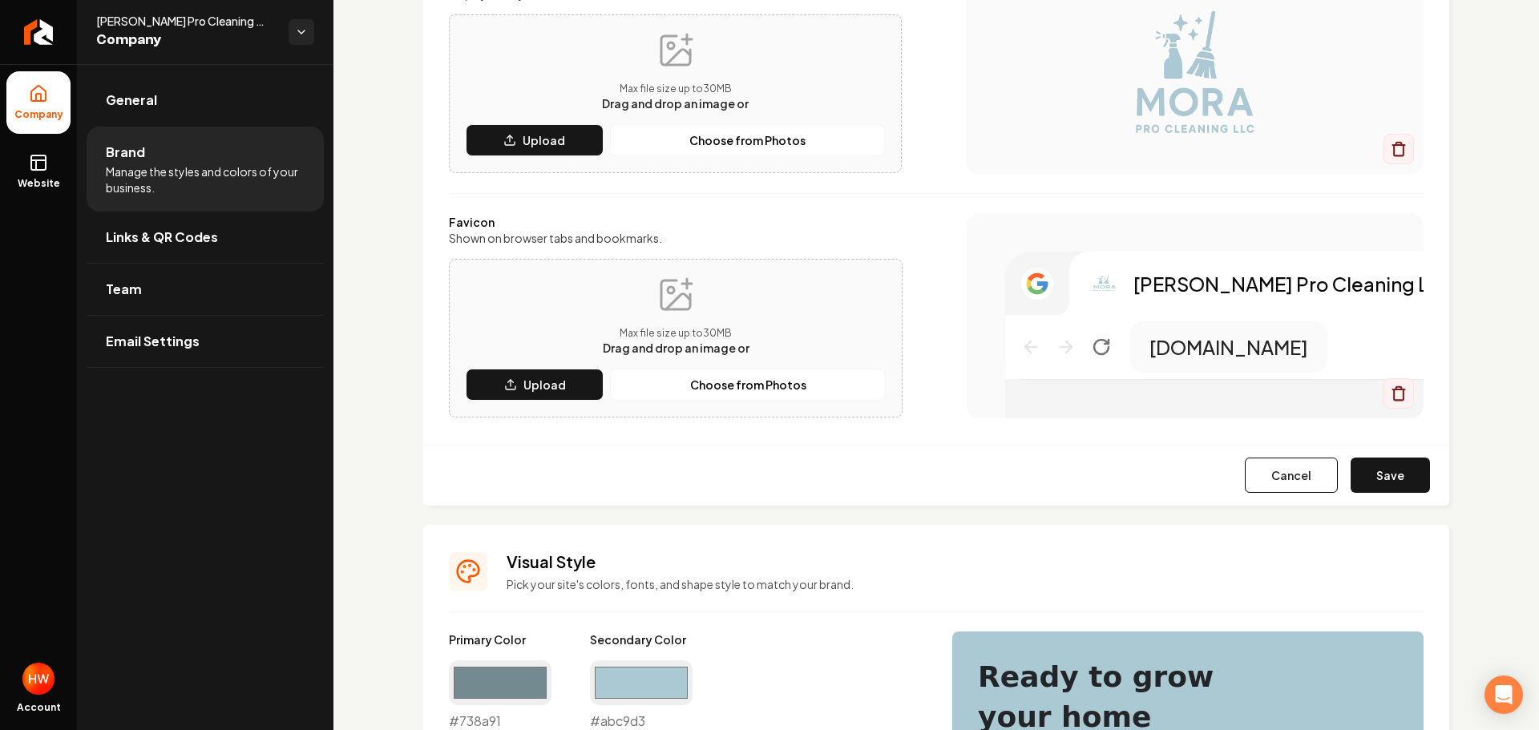
click at [1389, 481] on button "Save" at bounding box center [1390, 475] width 79 height 35
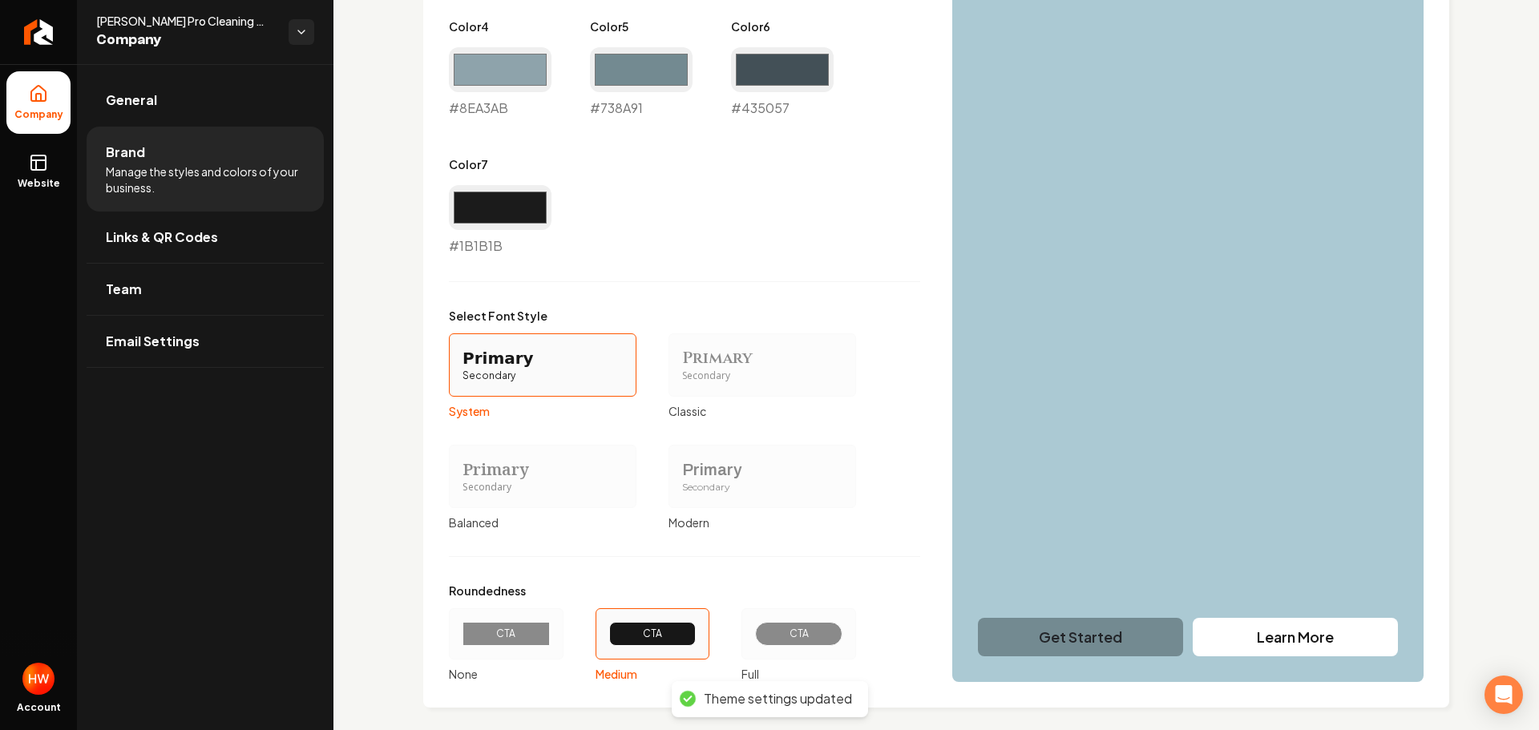
scroll to position [1123, 0]
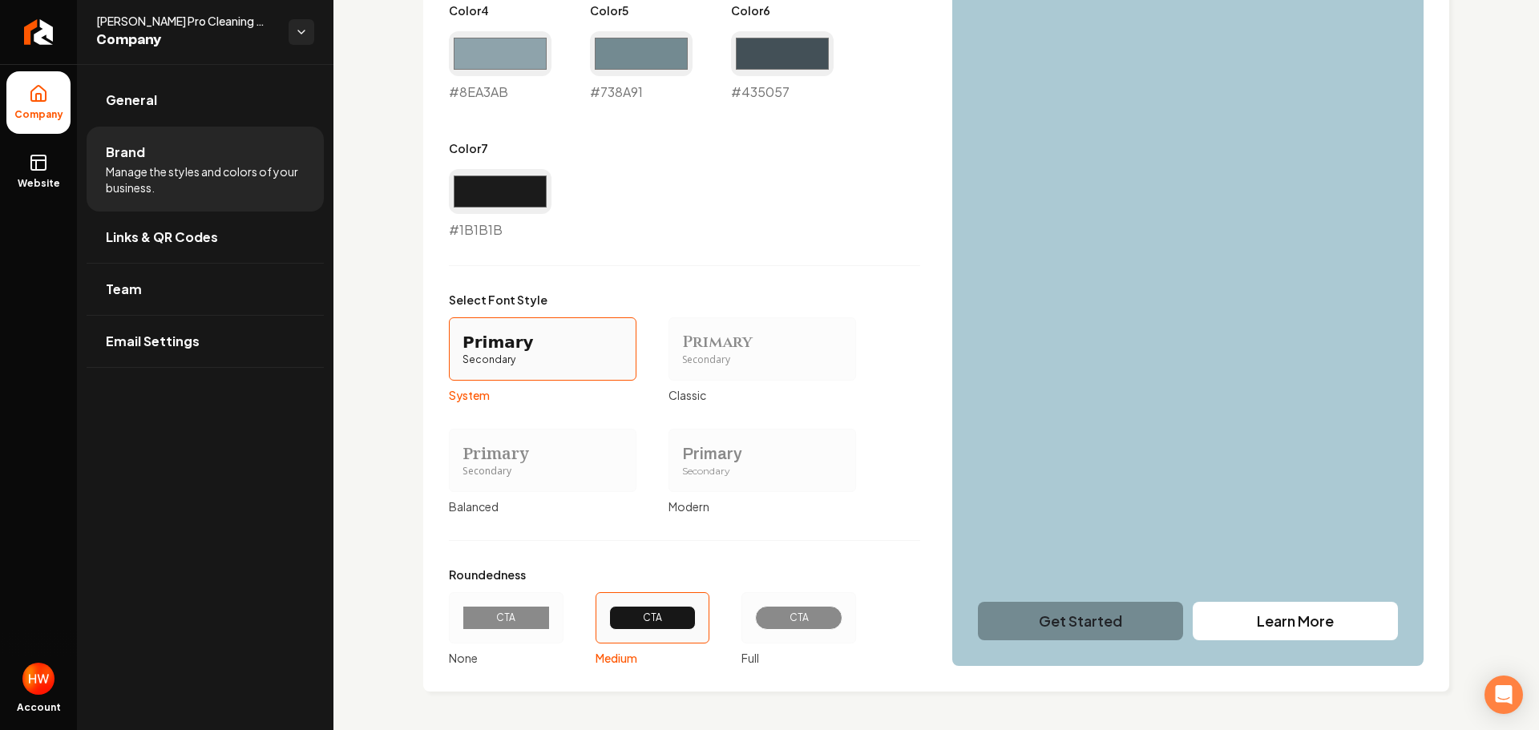
click at [822, 632] on div "CTA" at bounding box center [799, 617] width 115 height 51
click at [754, 625] on button "CTA Full" at bounding box center [747, 618] width 13 height 13
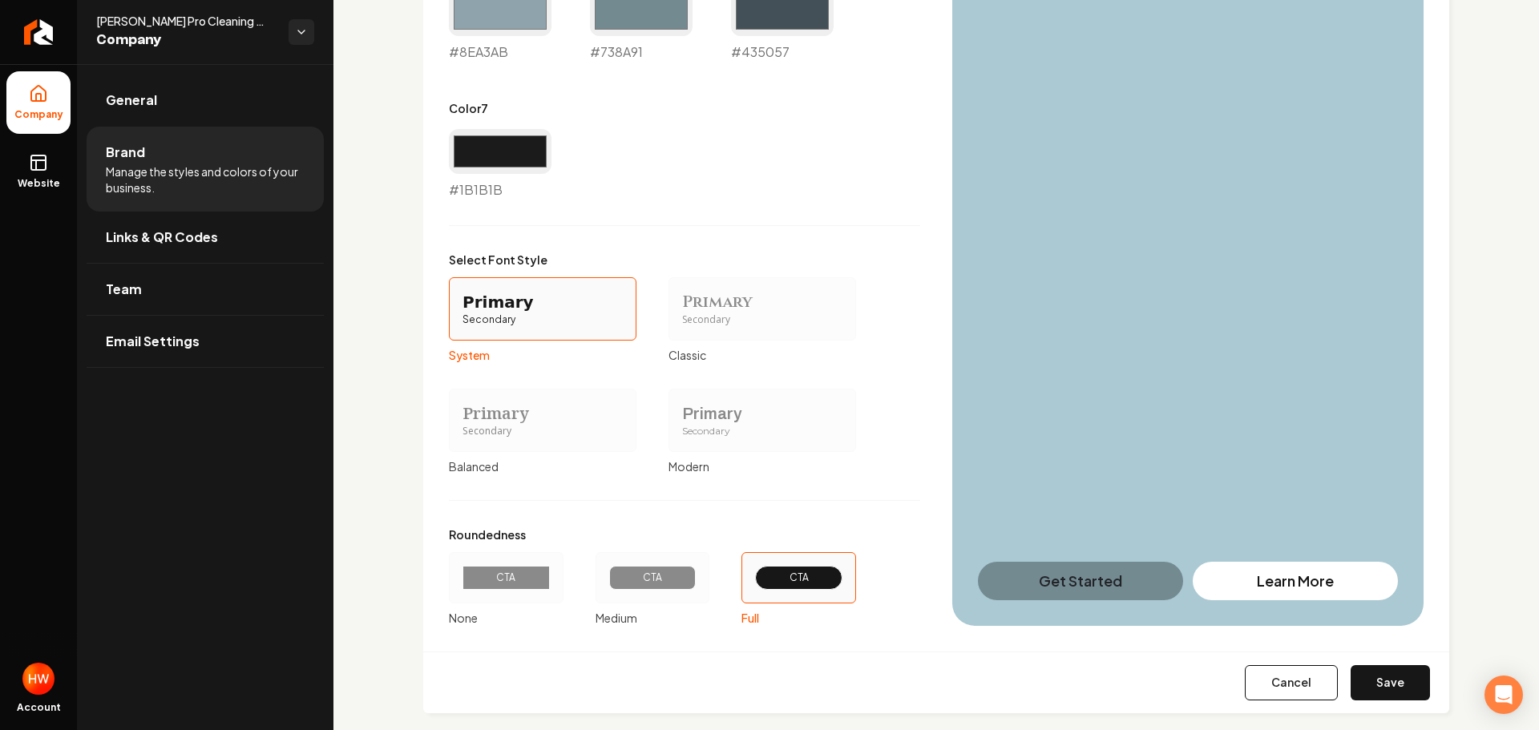
scroll to position [1185, 0]
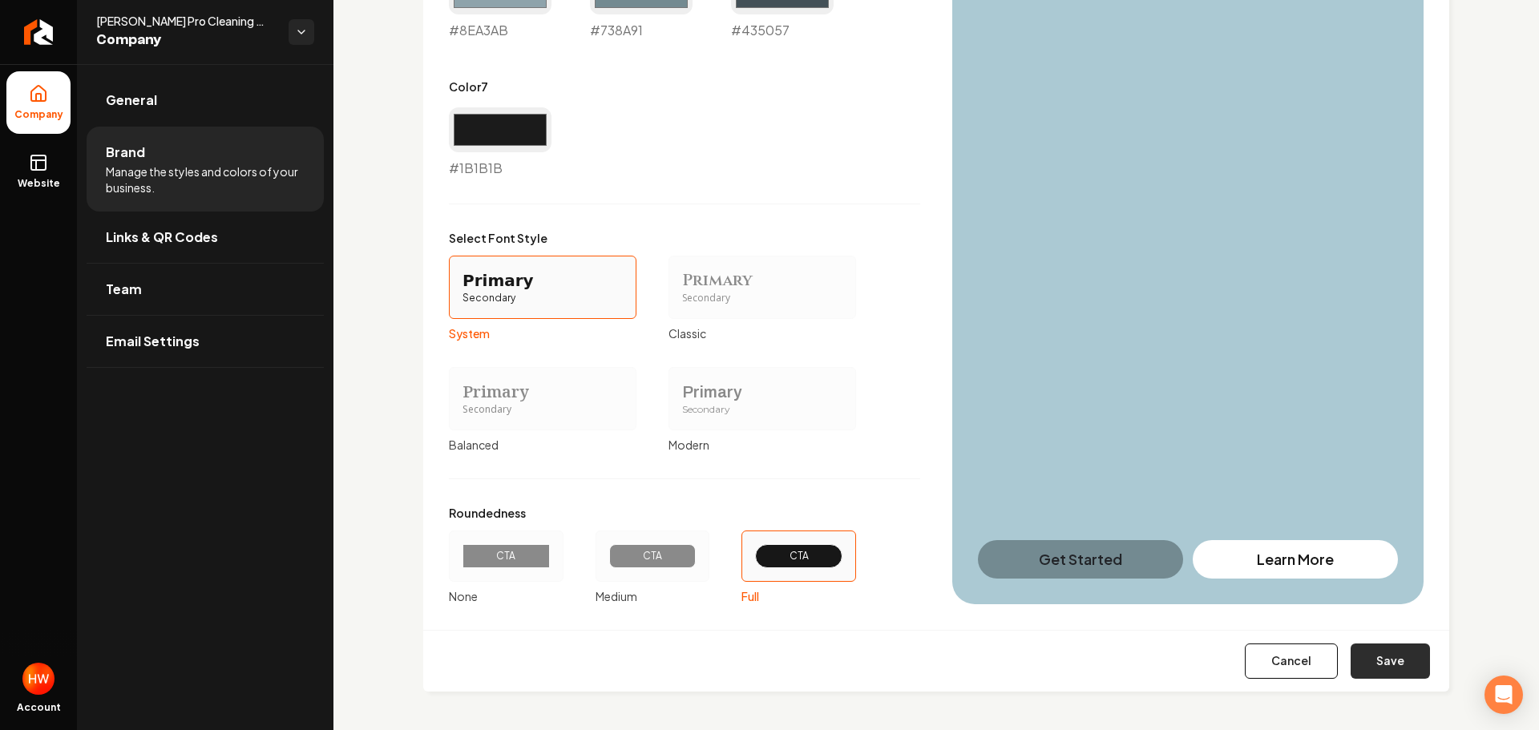
click at [1369, 670] on button "Save" at bounding box center [1390, 661] width 79 height 35
type input "#f8f4f4"
type input "#efe7e7"
type input "#dcd0d0"
type input "#8ea3ab"
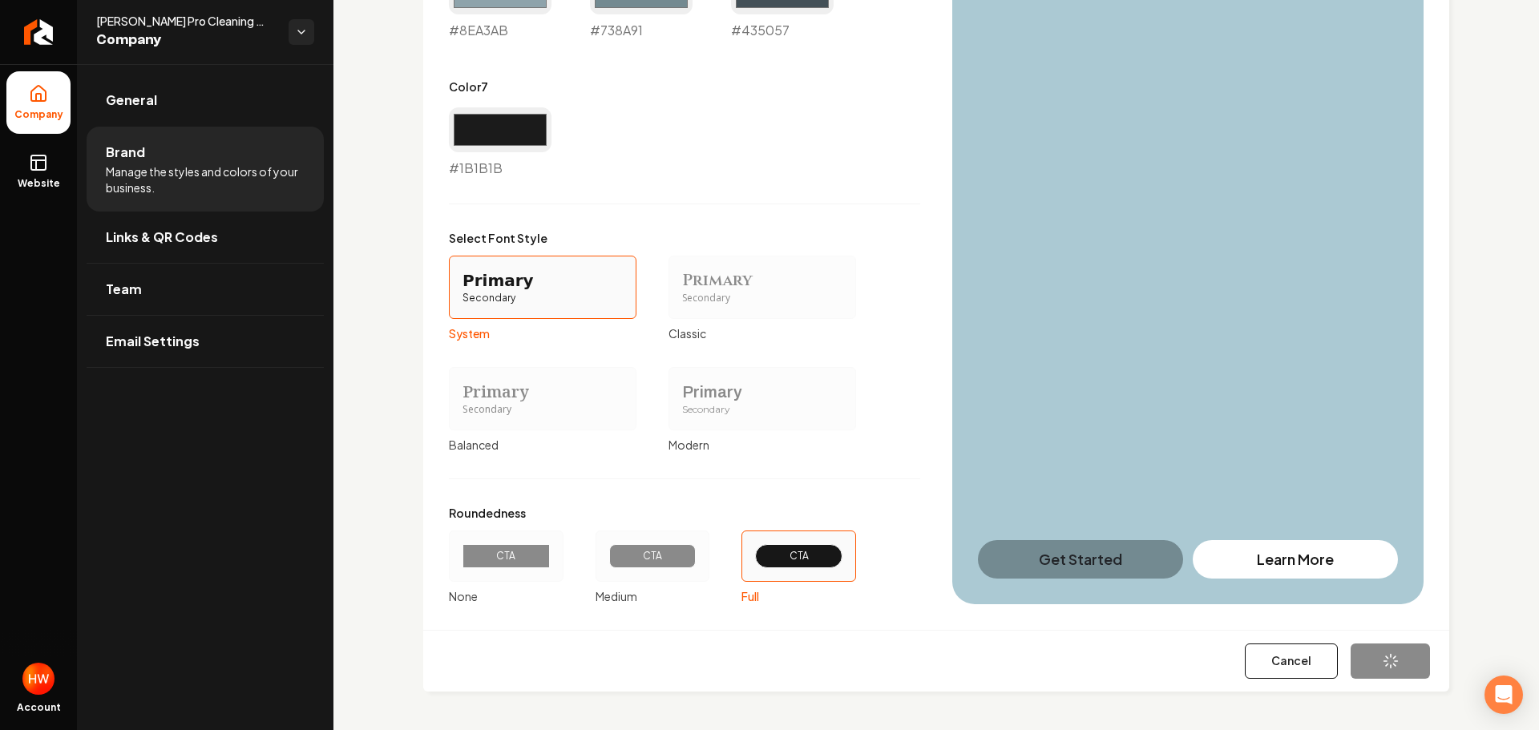
type input "#738a91"
type input "#1b1b1b"
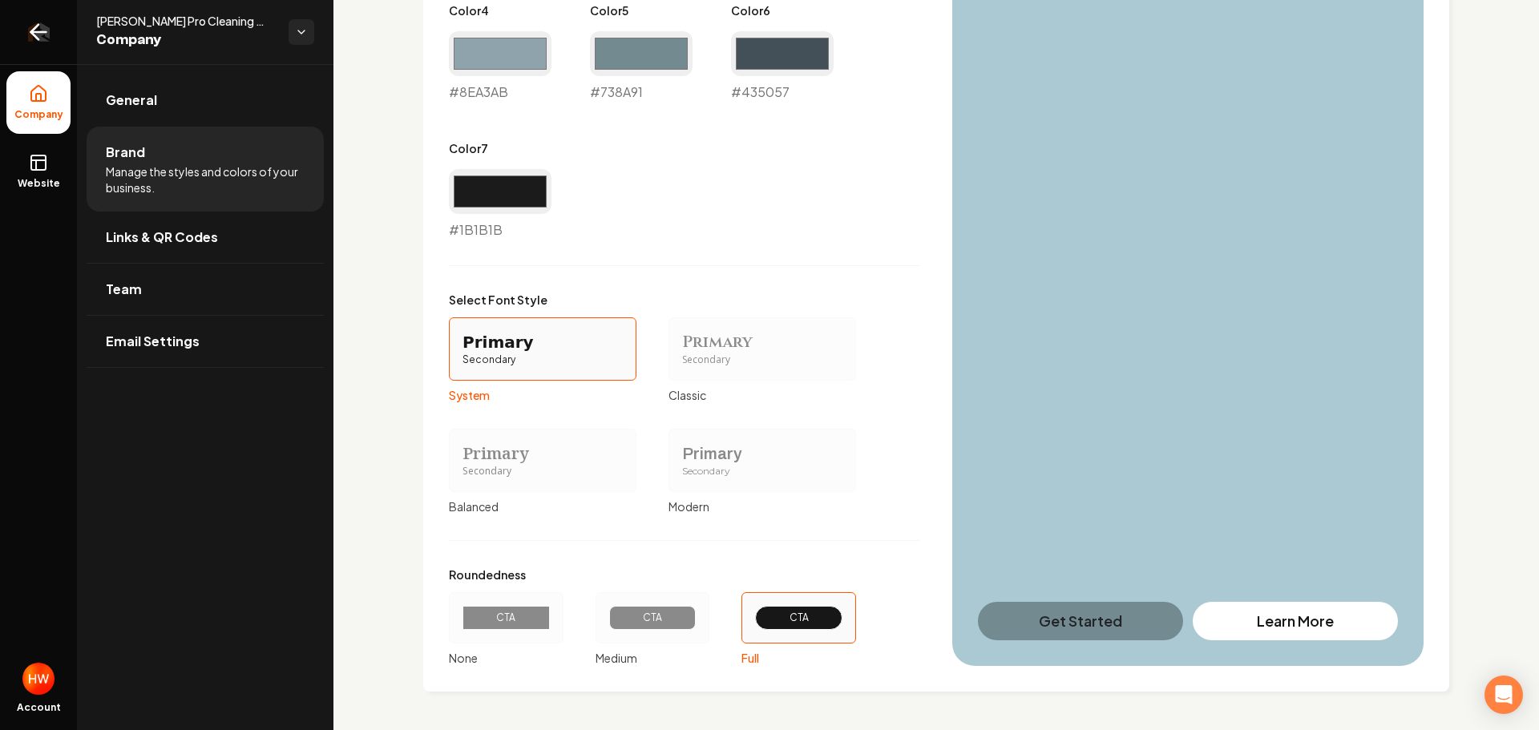
click at [46, 41] on icon "Return to dashboard" at bounding box center [39, 32] width 26 height 26
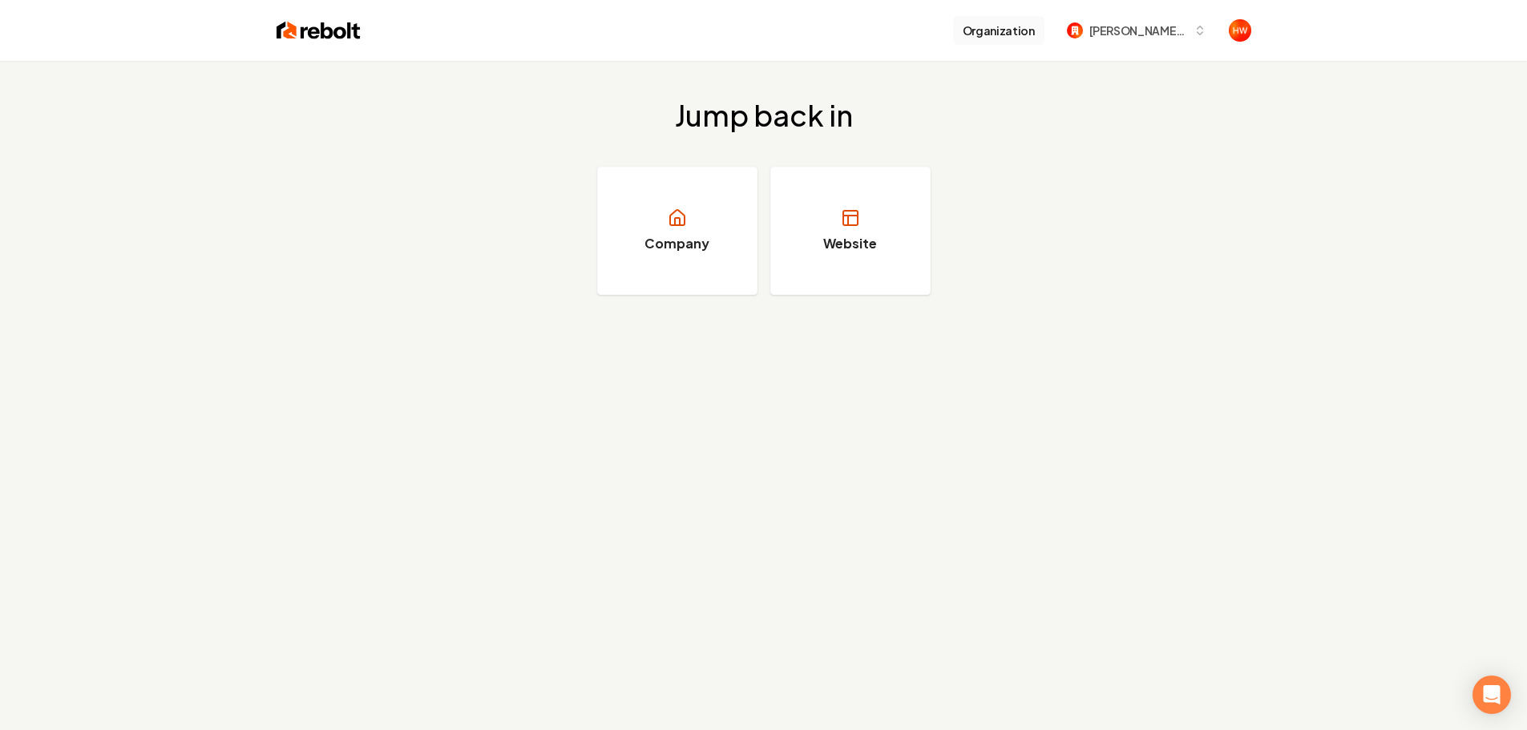
click at [1001, 38] on button "Organization" at bounding box center [998, 30] width 91 height 29
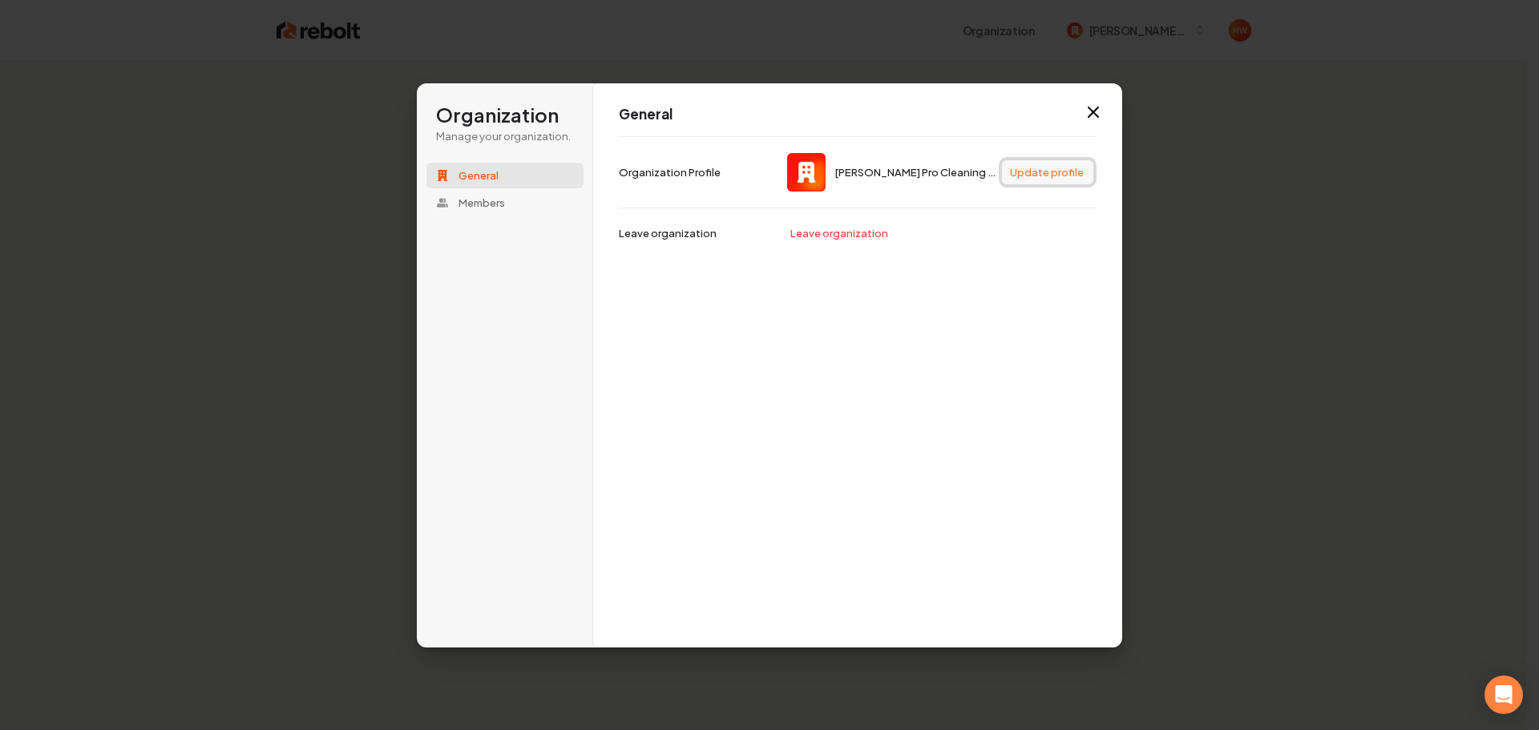
click at [1025, 176] on button "Update profile" at bounding box center [1047, 172] width 91 height 24
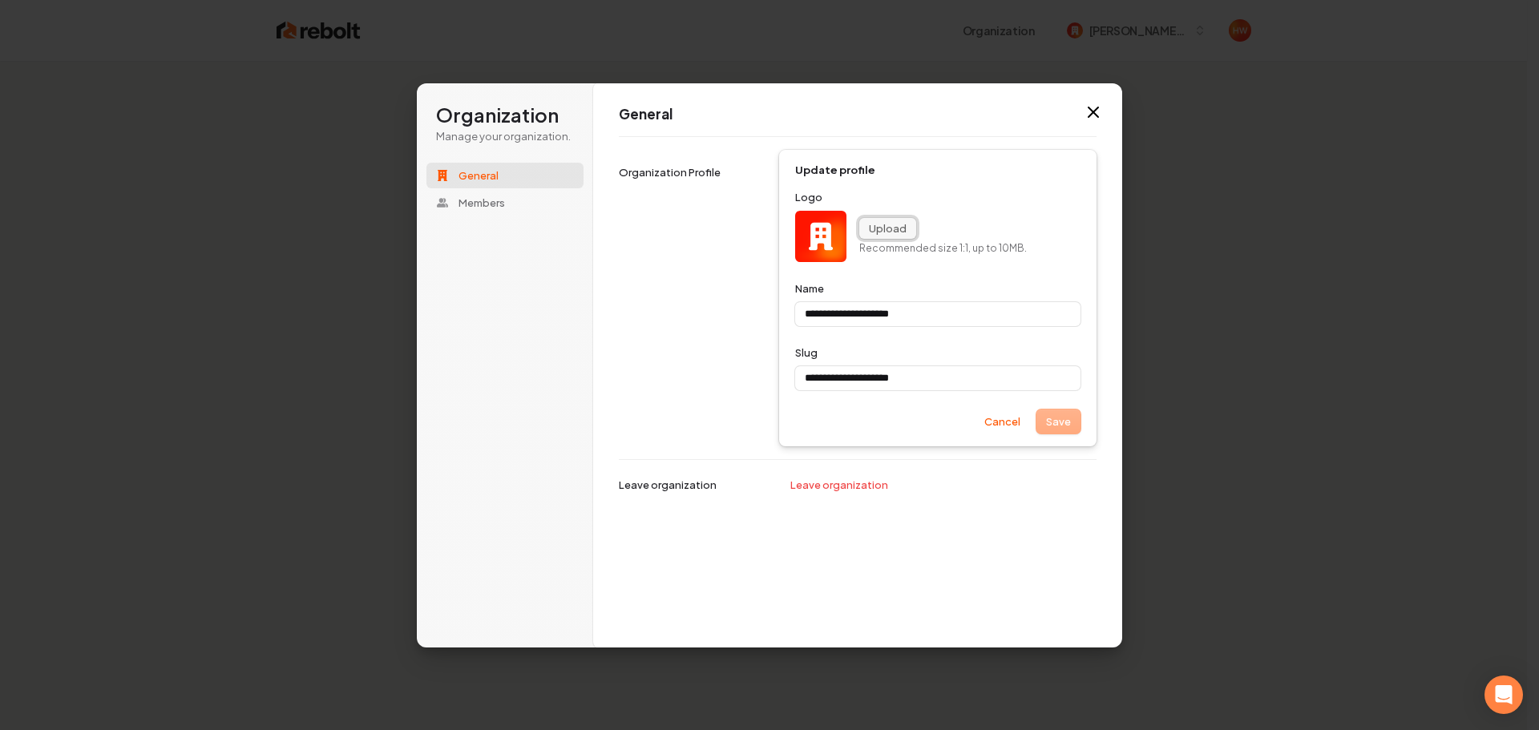
type input "**********"
click at [883, 230] on button "Upload" at bounding box center [887, 228] width 57 height 21
type input "**********"
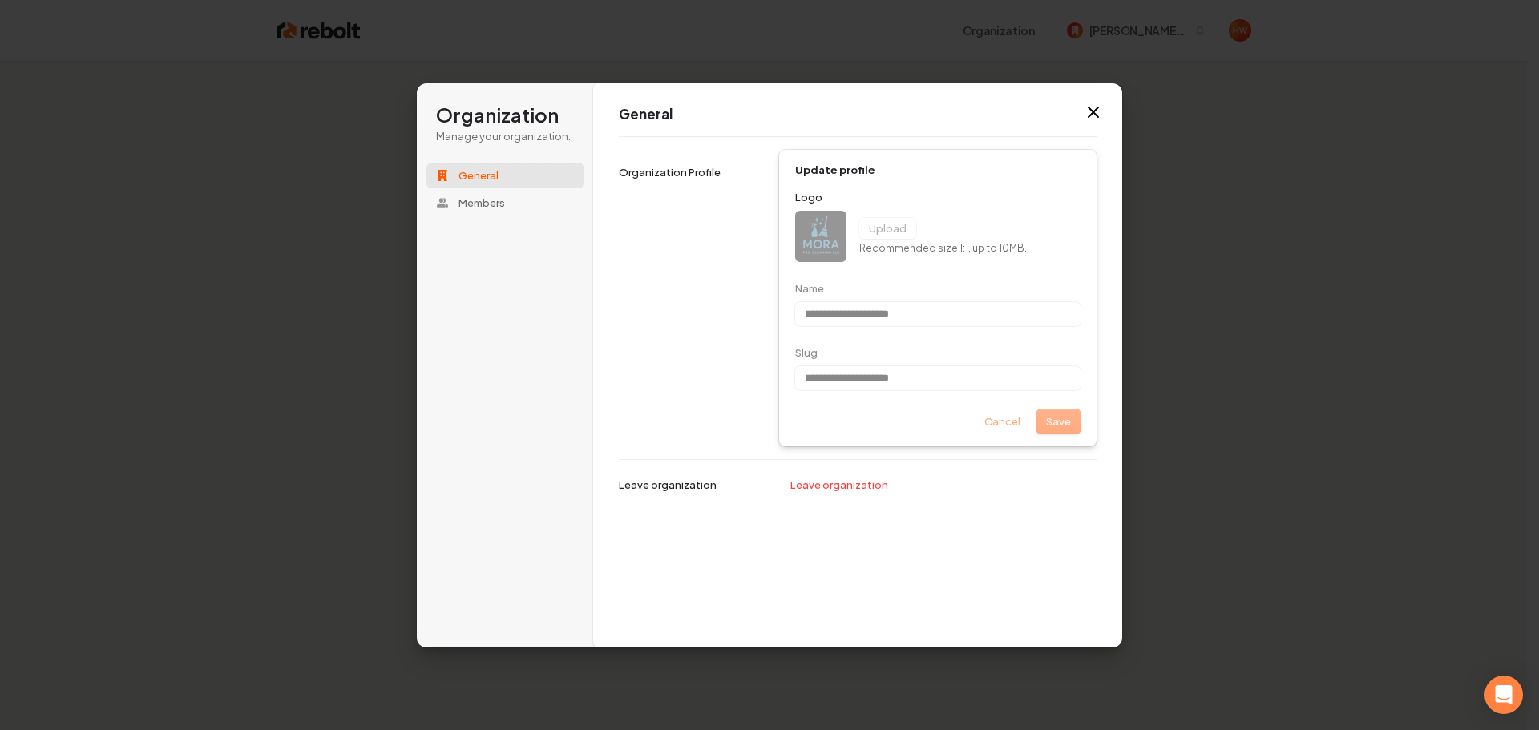
type input "**********"
click at [1065, 523] on div "**********" at bounding box center [857, 366] width 529 height 566
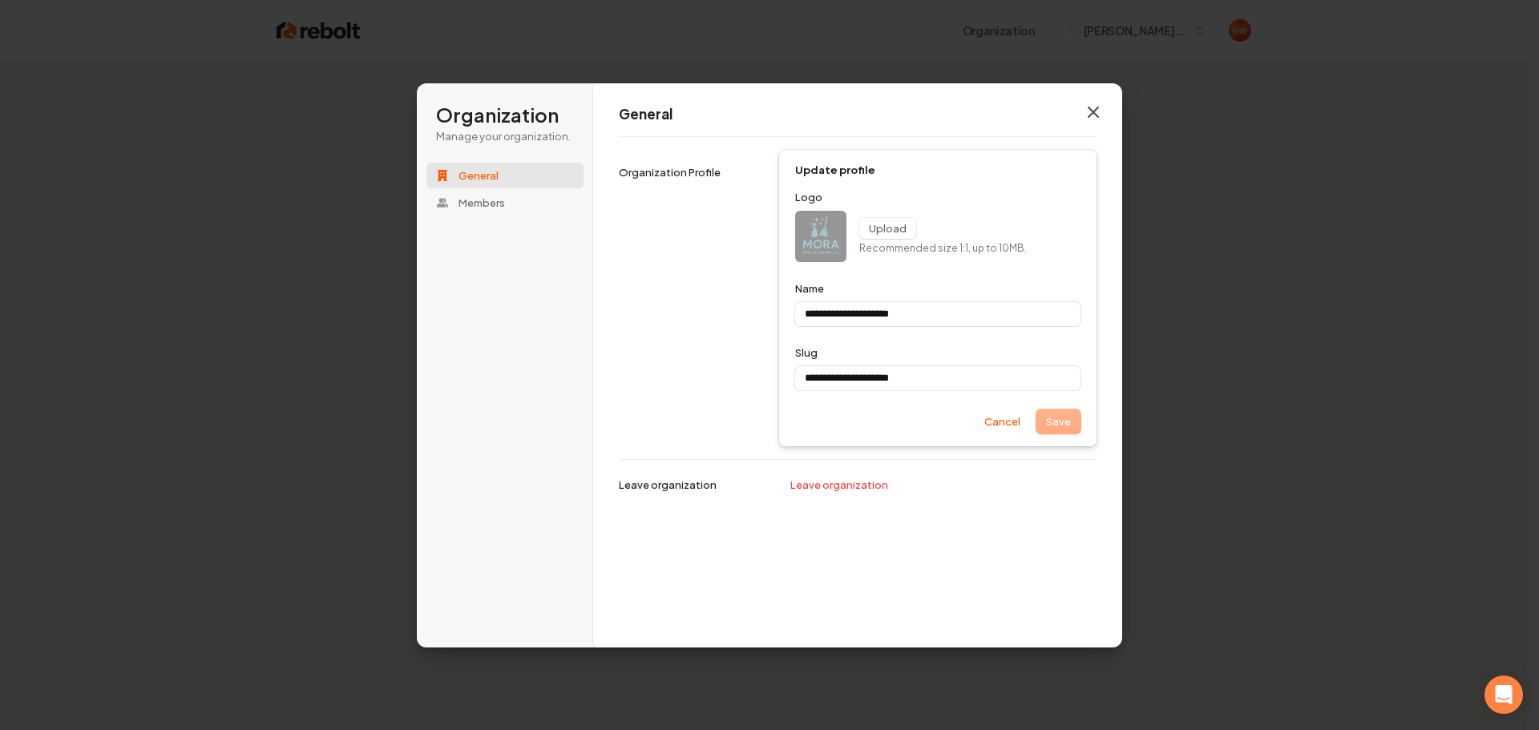
click at [1091, 112] on icon "button" at bounding box center [1093, 112] width 19 height 19
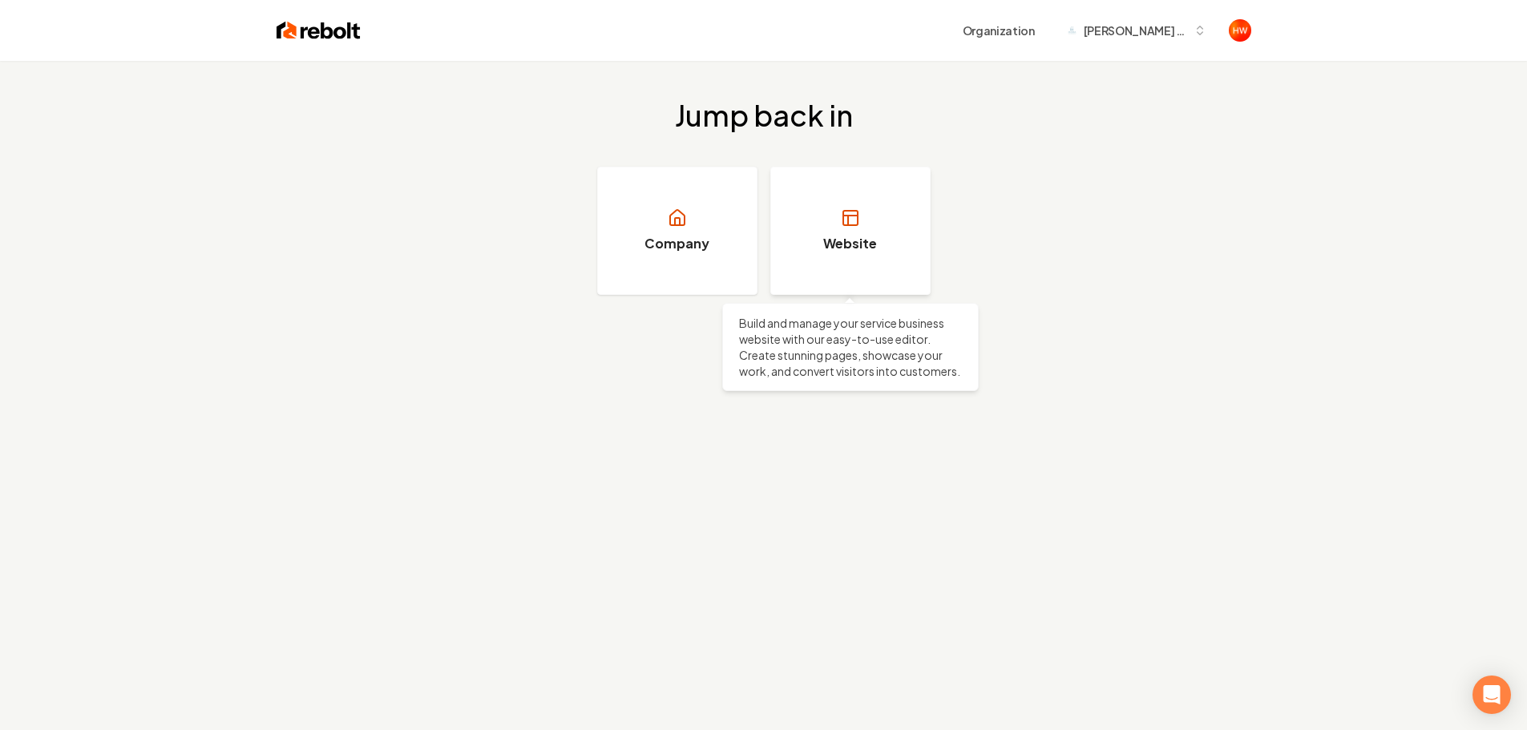
click at [846, 254] on link "Website" at bounding box center [850, 231] width 160 height 128
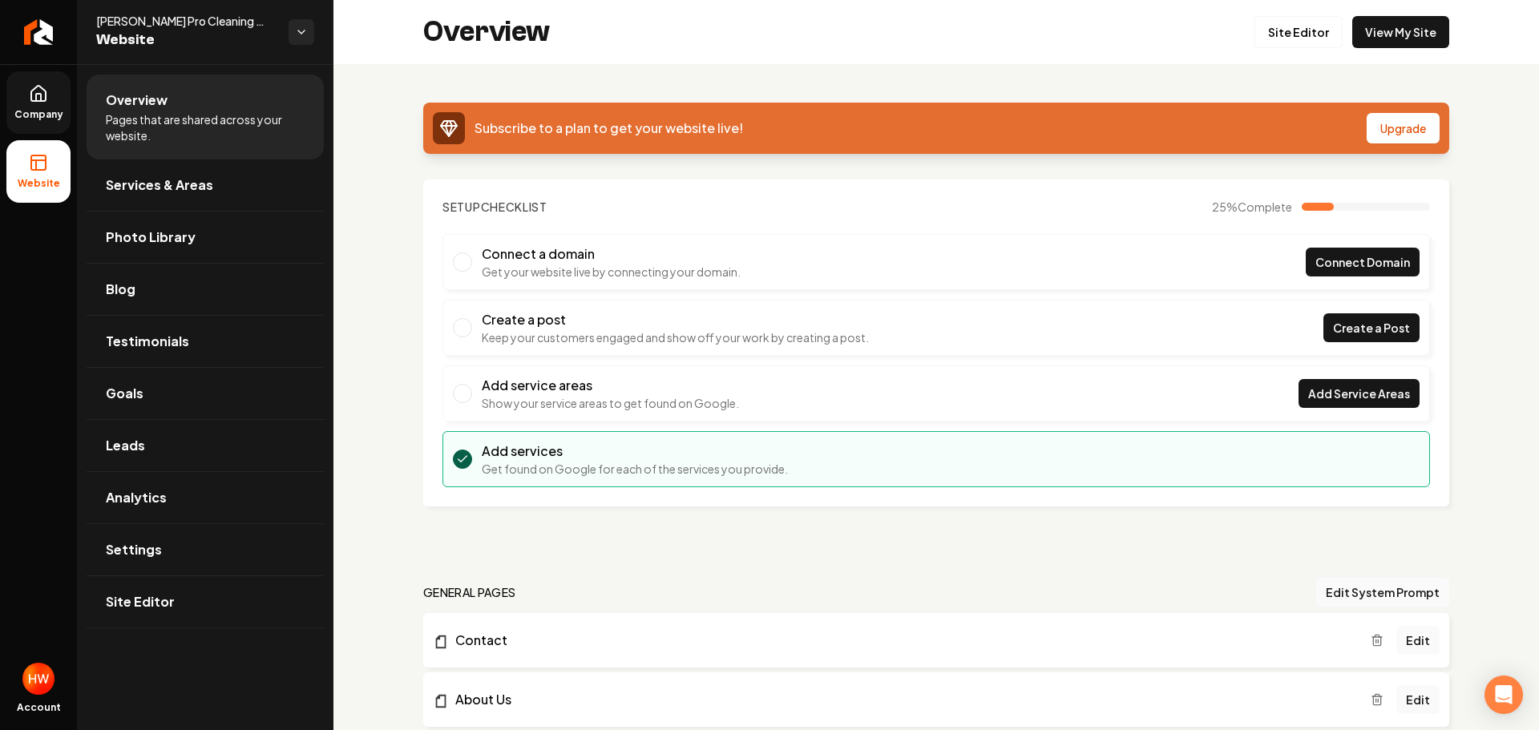
click at [34, 101] on icon at bounding box center [38, 93] width 14 height 15
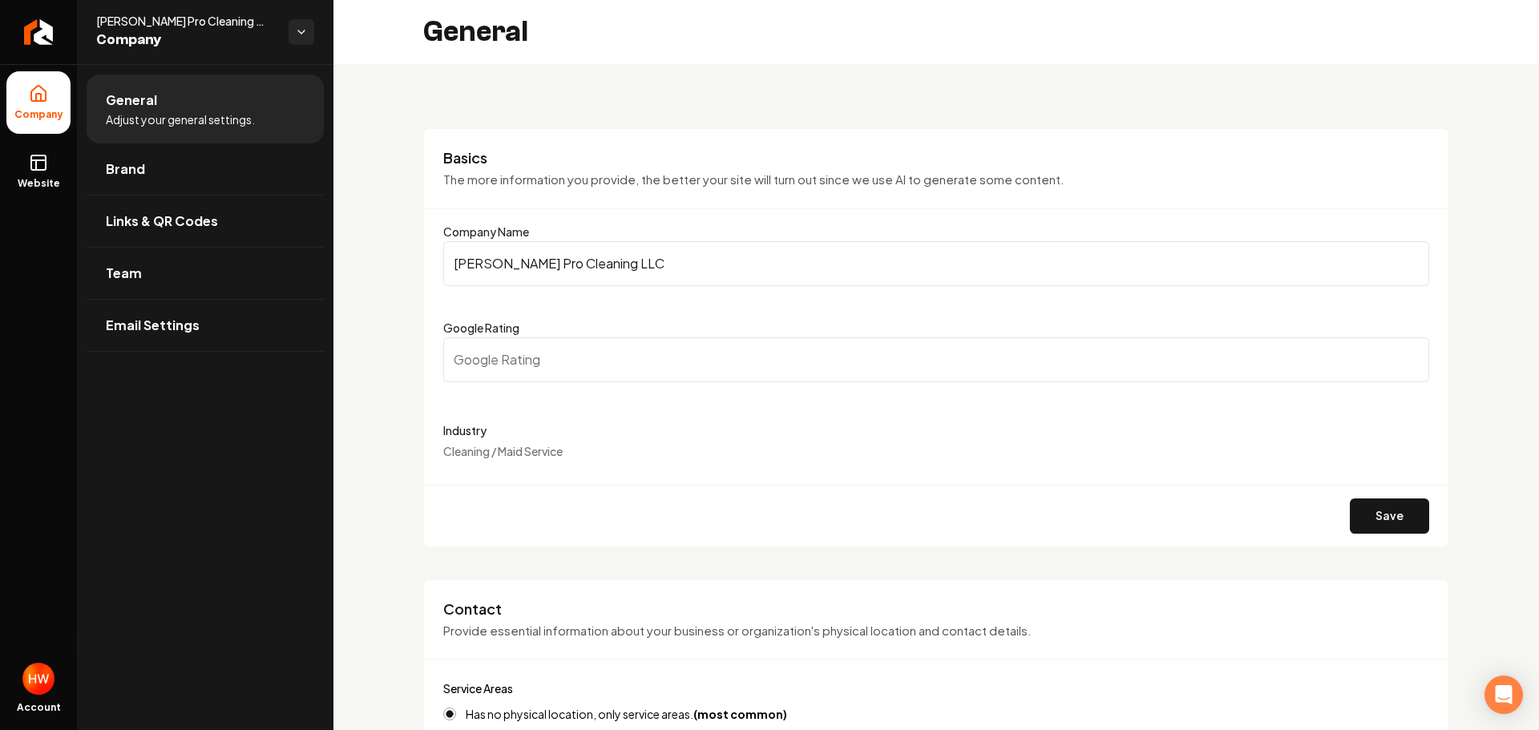
click at [645, 265] on input "Mora Pro Cleaning LLC" at bounding box center [936, 263] width 986 height 45
click at [123, 182] on link "Brand" at bounding box center [205, 169] width 237 height 51
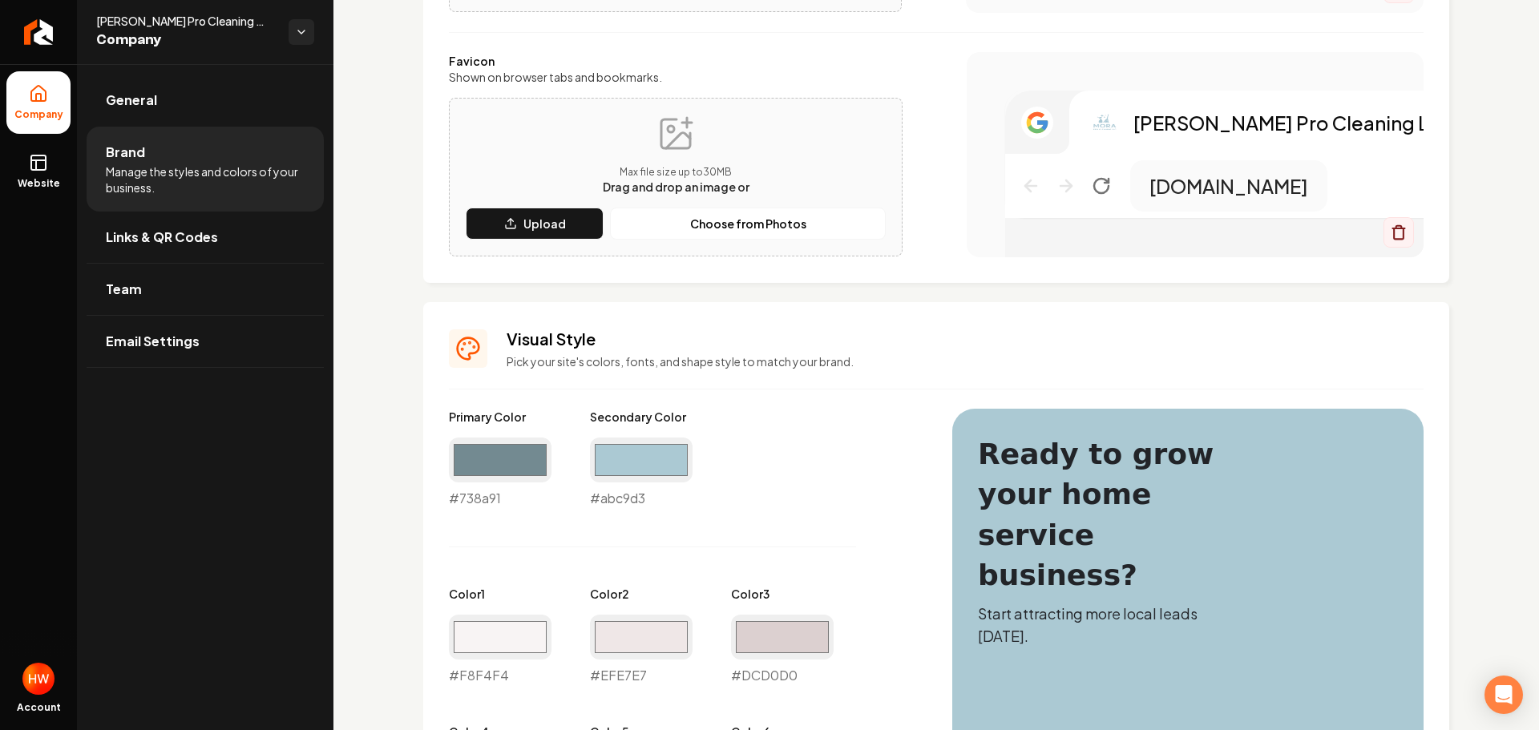
scroll to position [161, 0]
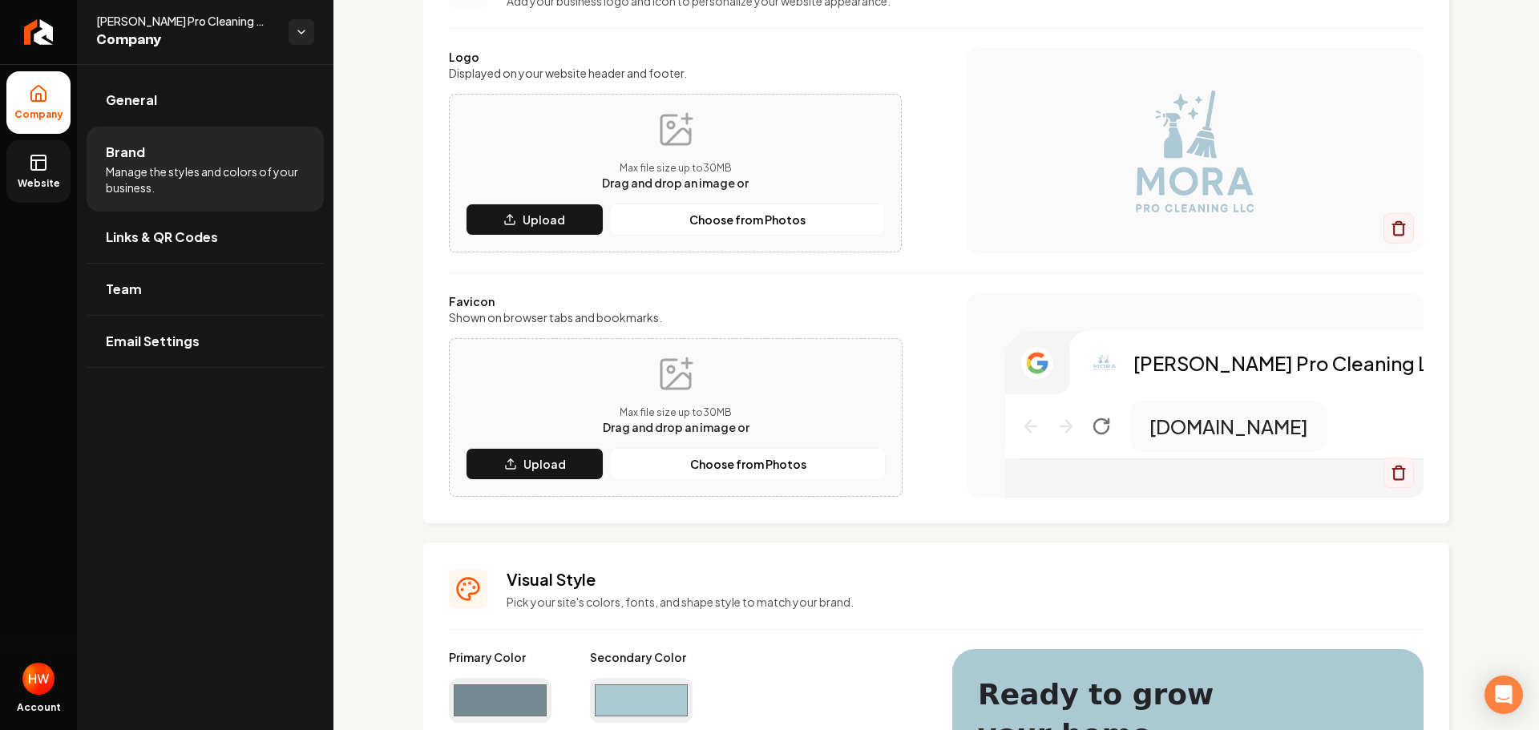
click at [49, 171] on link "Website" at bounding box center [38, 171] width 64 height 63
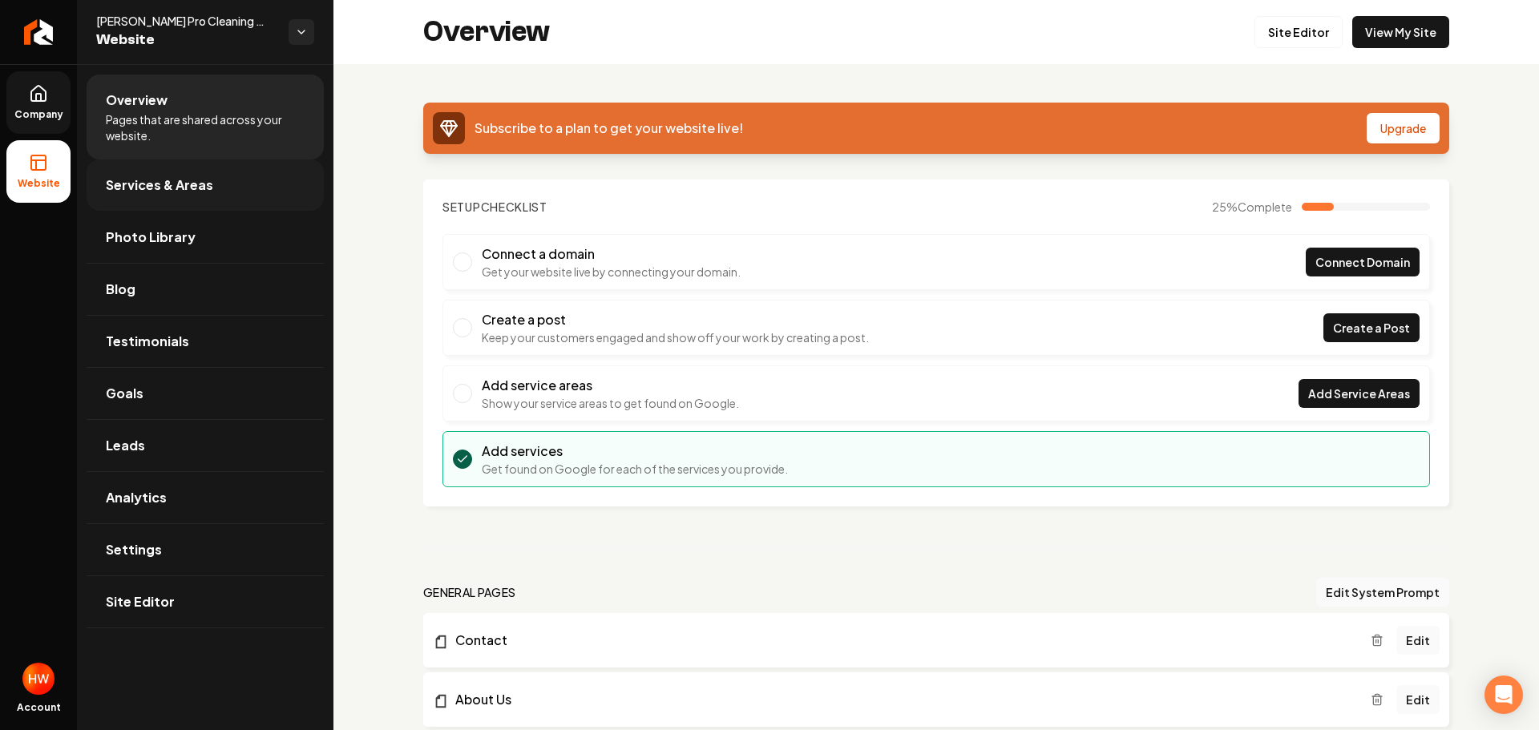
click at [203, 194] on link "Services & Areas" at bounding box center [205, 185] width 237 height 51
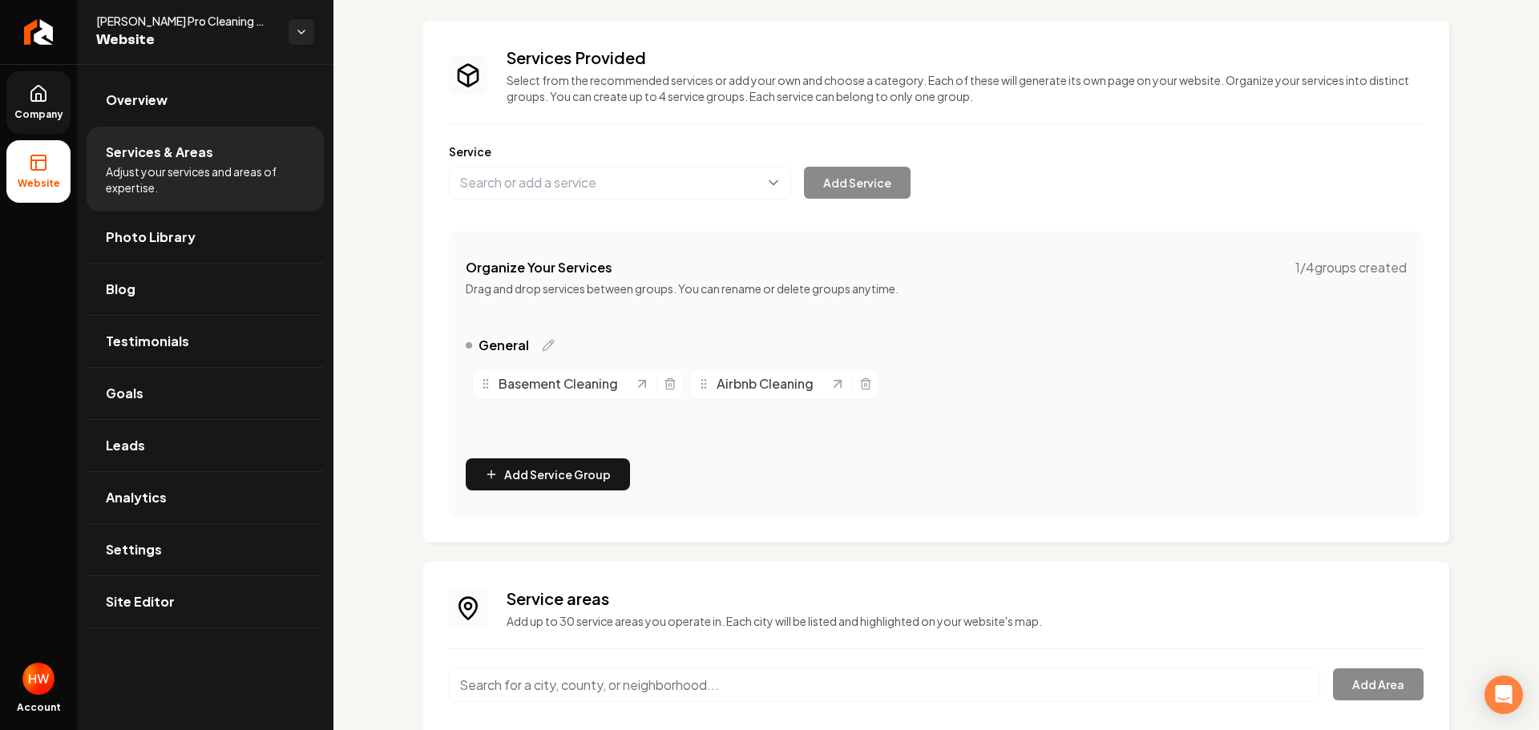
scroll to position [160, 0]
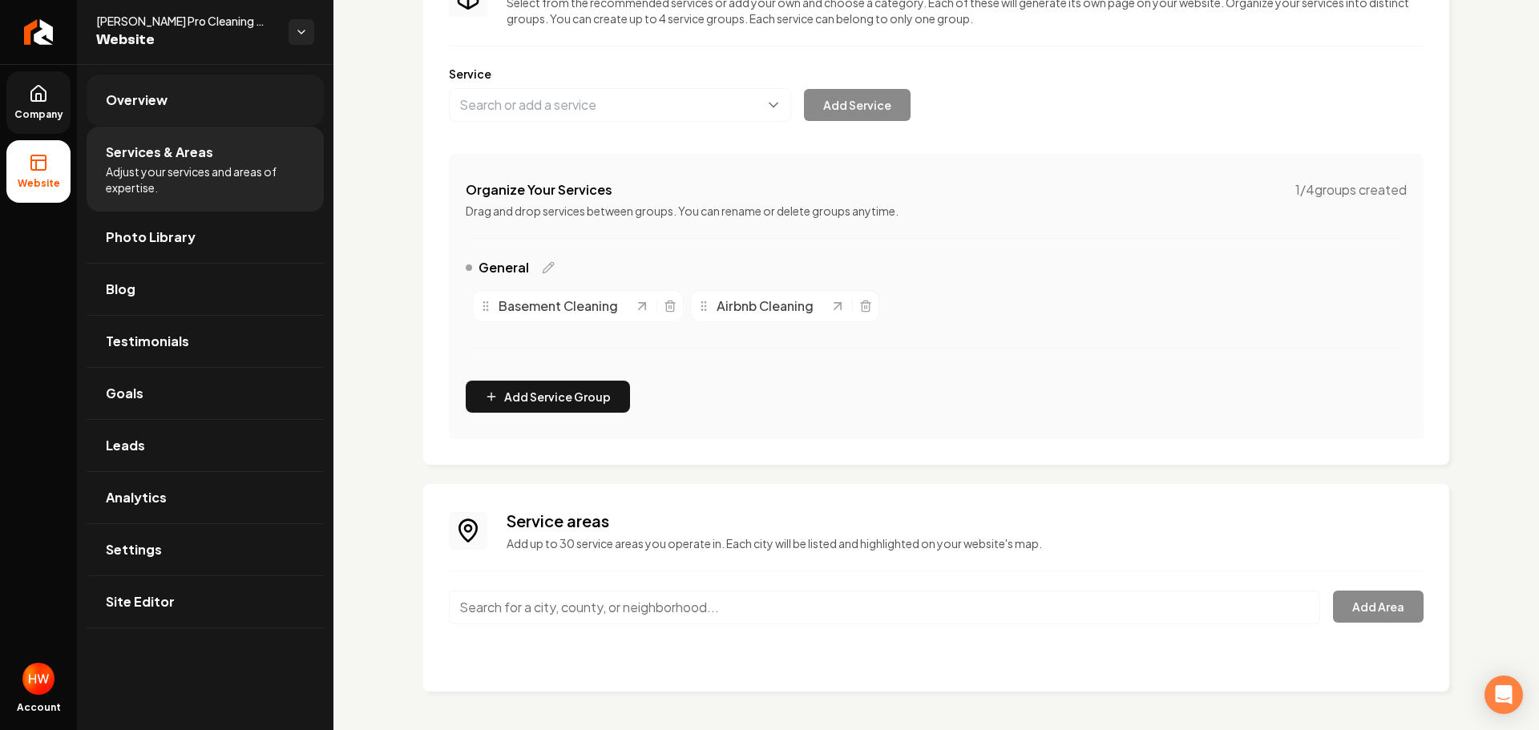
click at [134, 115] on link "Overview" at bounding box center [205, 100] width 237 height 51
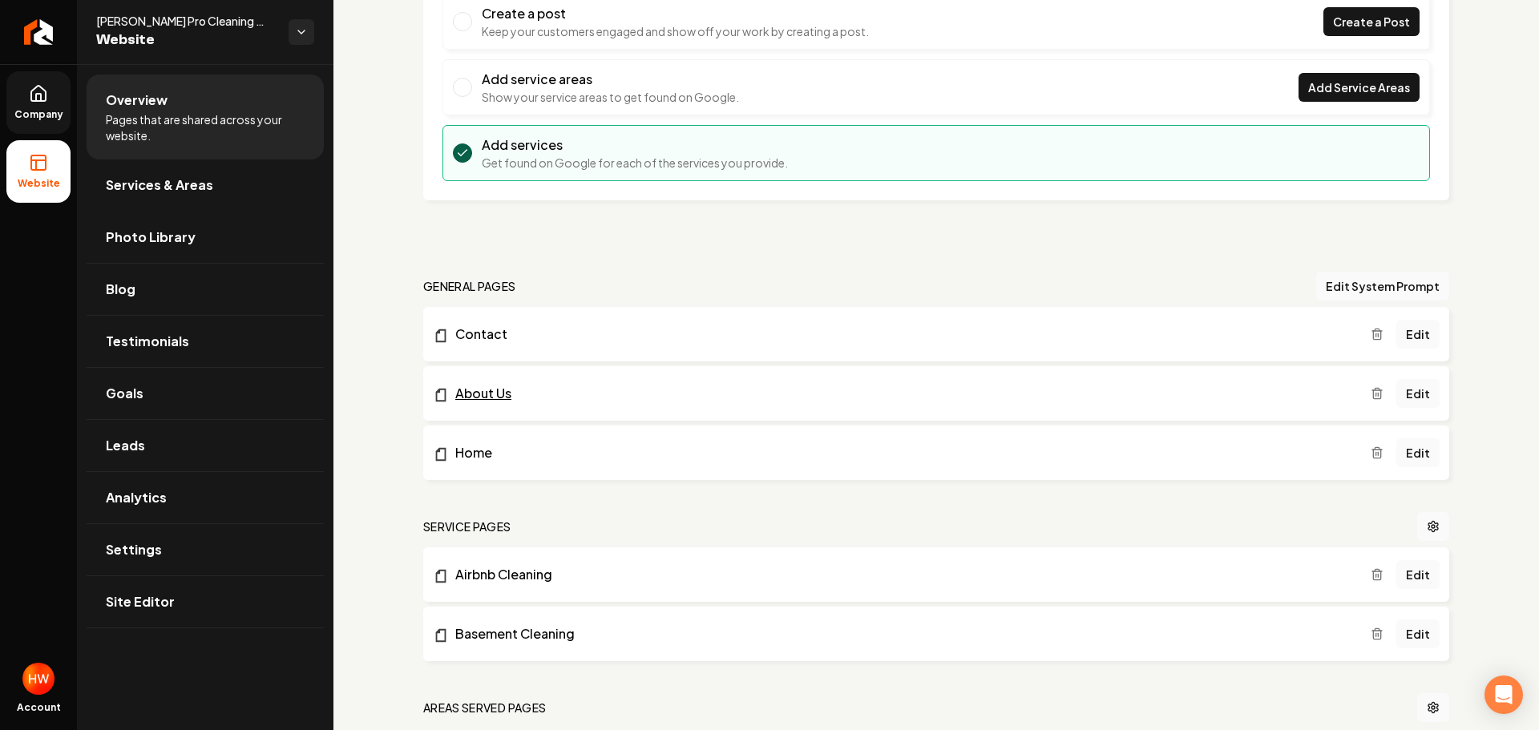
scroll to position [400, 0]
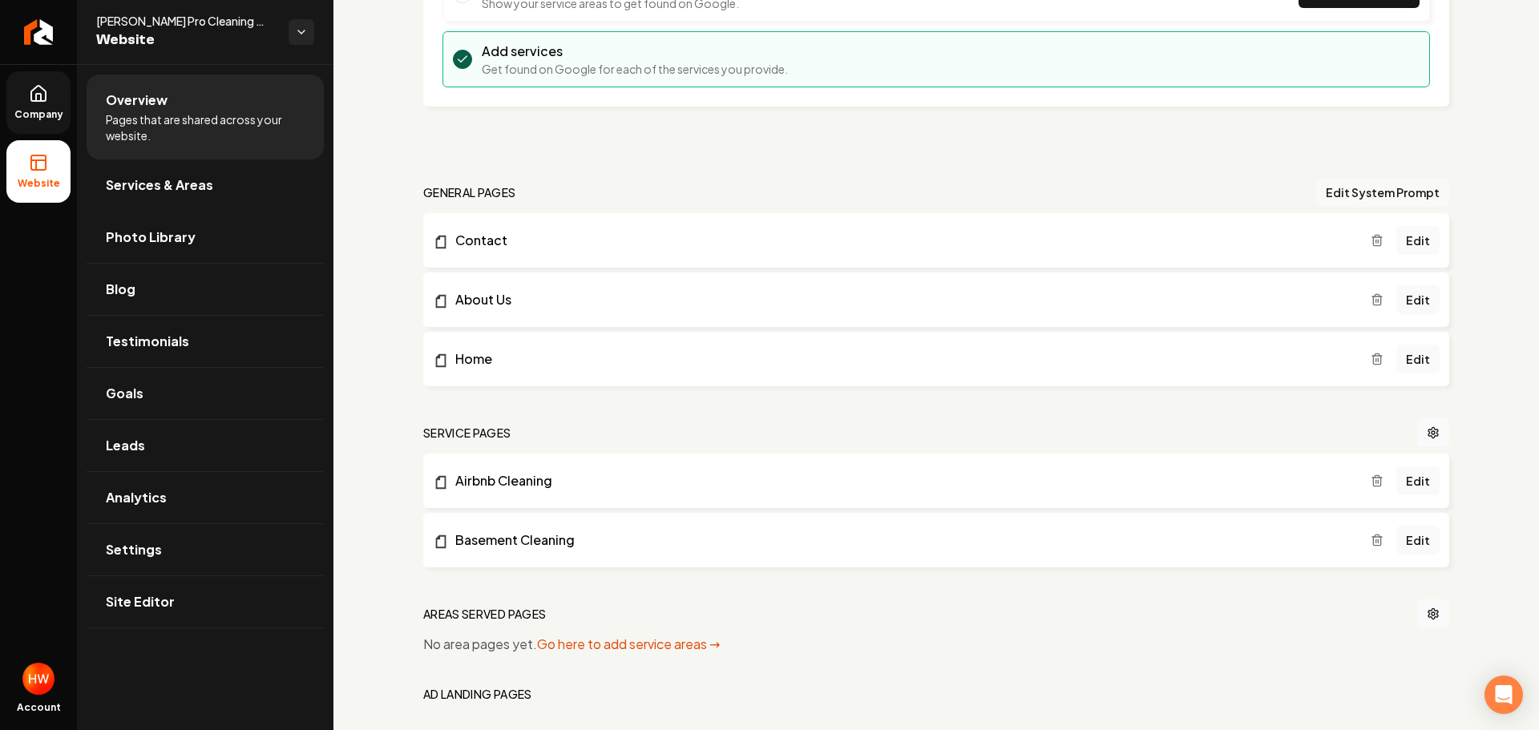
click at [1361, 192] on button "Edit System Prompt" at bounding box center [1382, 192] width 133 height 29
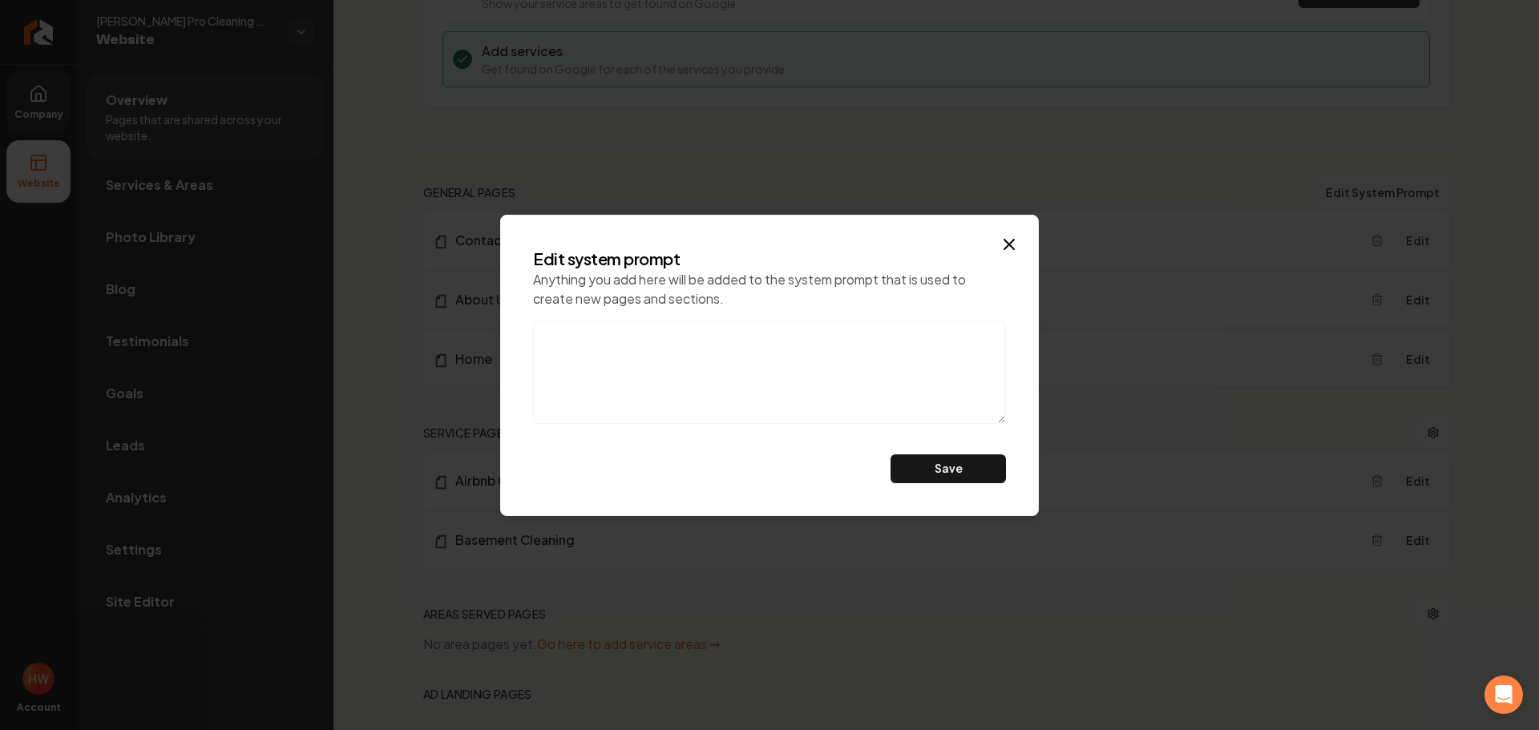
click at [764, 343] on textarea at bounding box center [769, 372] width 473 height 103
paste textarea "Do not mention eco-friendly products, also, this is a referral agency. don't ca…"
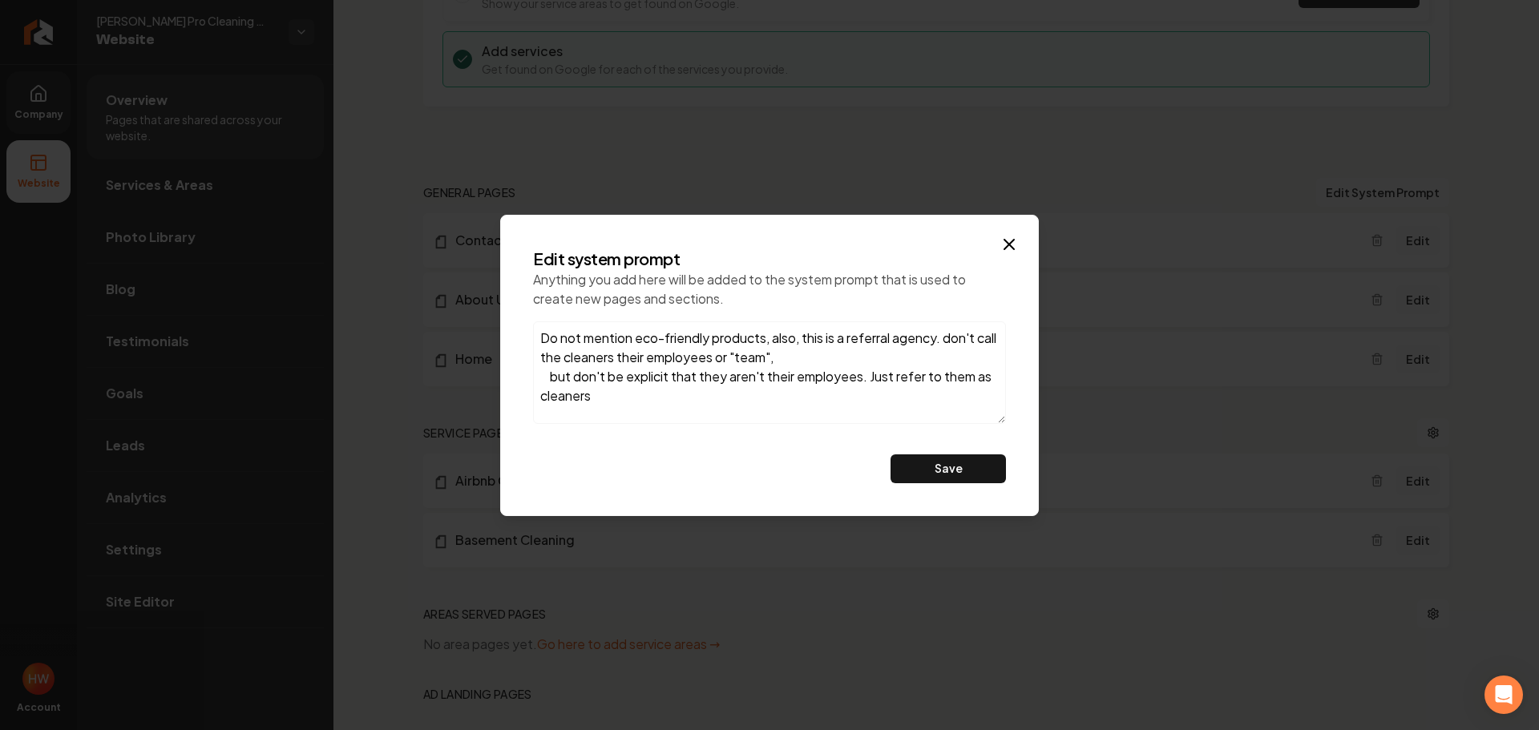
click at [766, 424] on div "Edit system prompt Anything you add here will be added to the system prompt tha…" at bounding box center [769, 365] width 499 height 261
click at [551, 381] on textarea "Do not mention eco-friendly products, also, this is a referral agency. don't ca…" at bounding box center [769, 372] width 473 height 103
type textarea "Do not mention eco-friendly products, also, this is a referral agency. don't ca…"
click at [920, 467] on button "Save" at bounding box center [948, 469] width 115 height 29
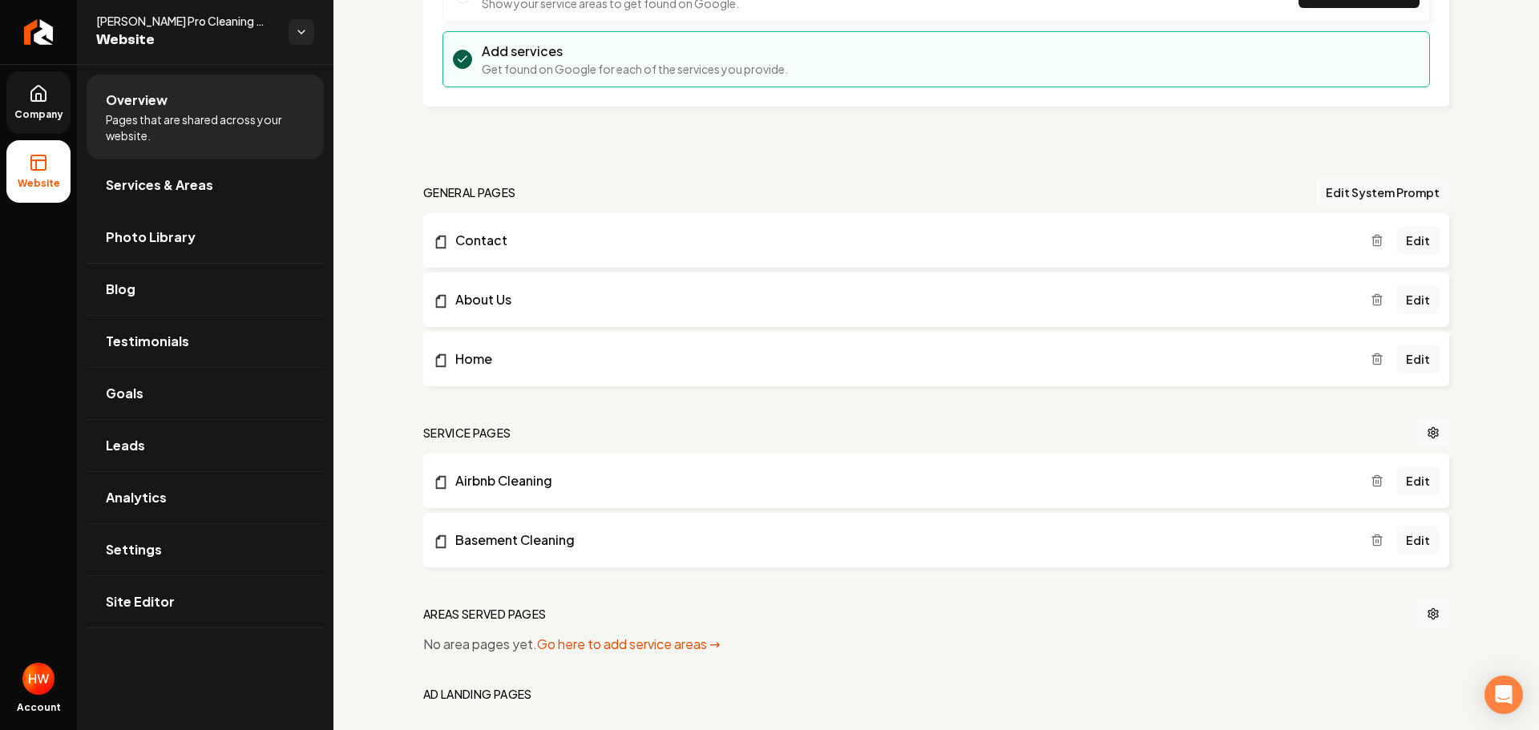
click at [1371, 480] on icon "Main content area" at bounding box center [1377, 481] width 13 height 13
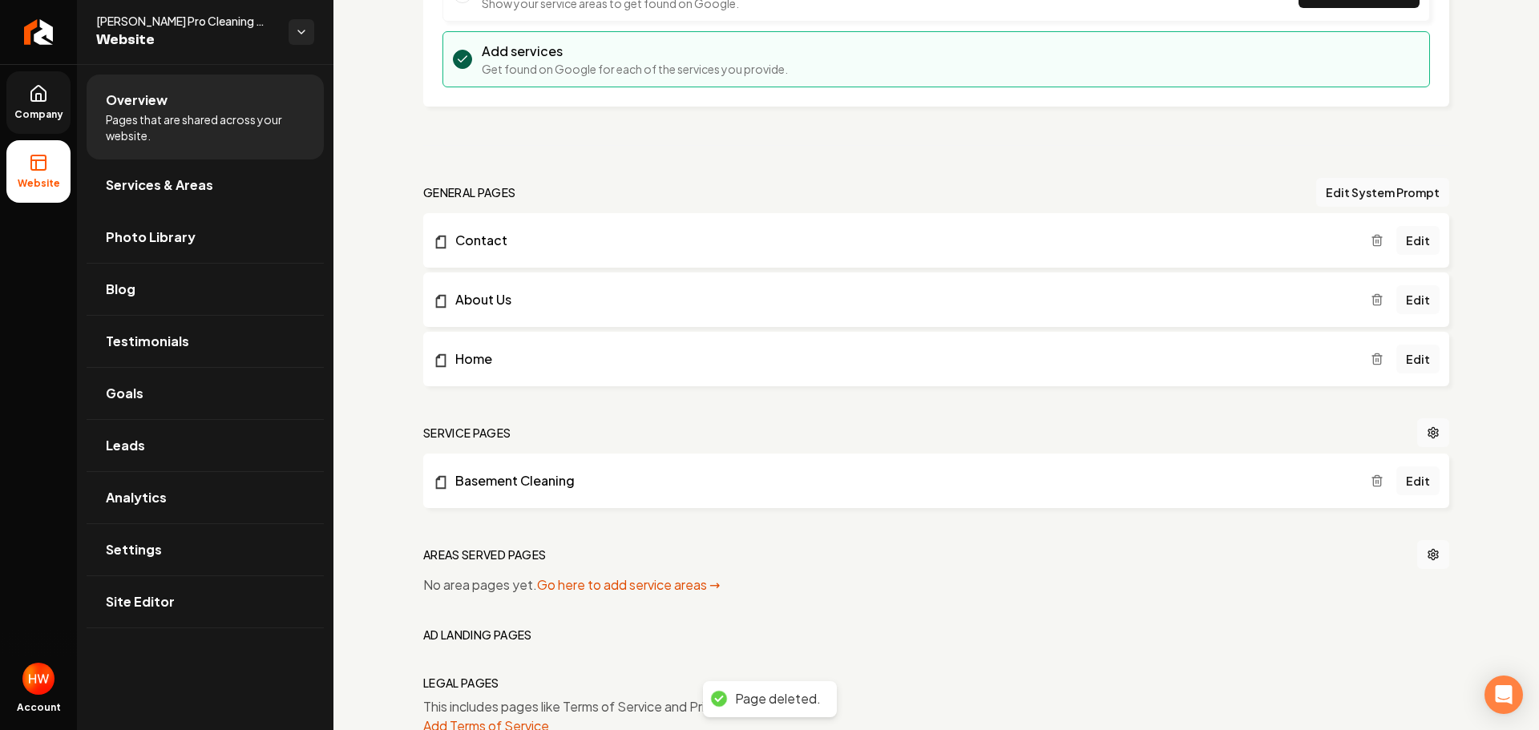
click at [1371, 481] on icon "Main content area" at bounding box center [1377, 481] width 13 height 13
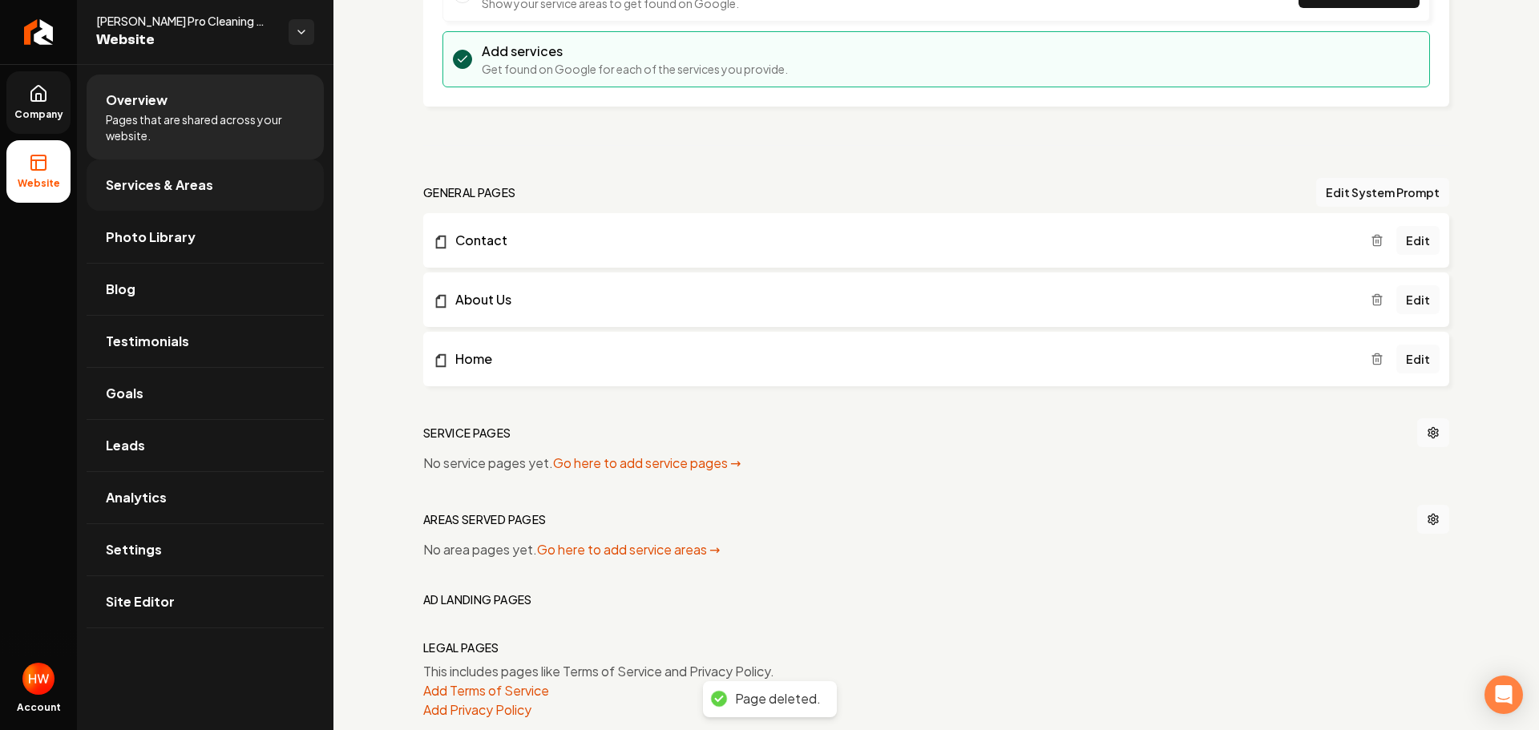
click at [143, 192] on span "Services & Areas" at bounding box center [159, 185] width 107 height 19
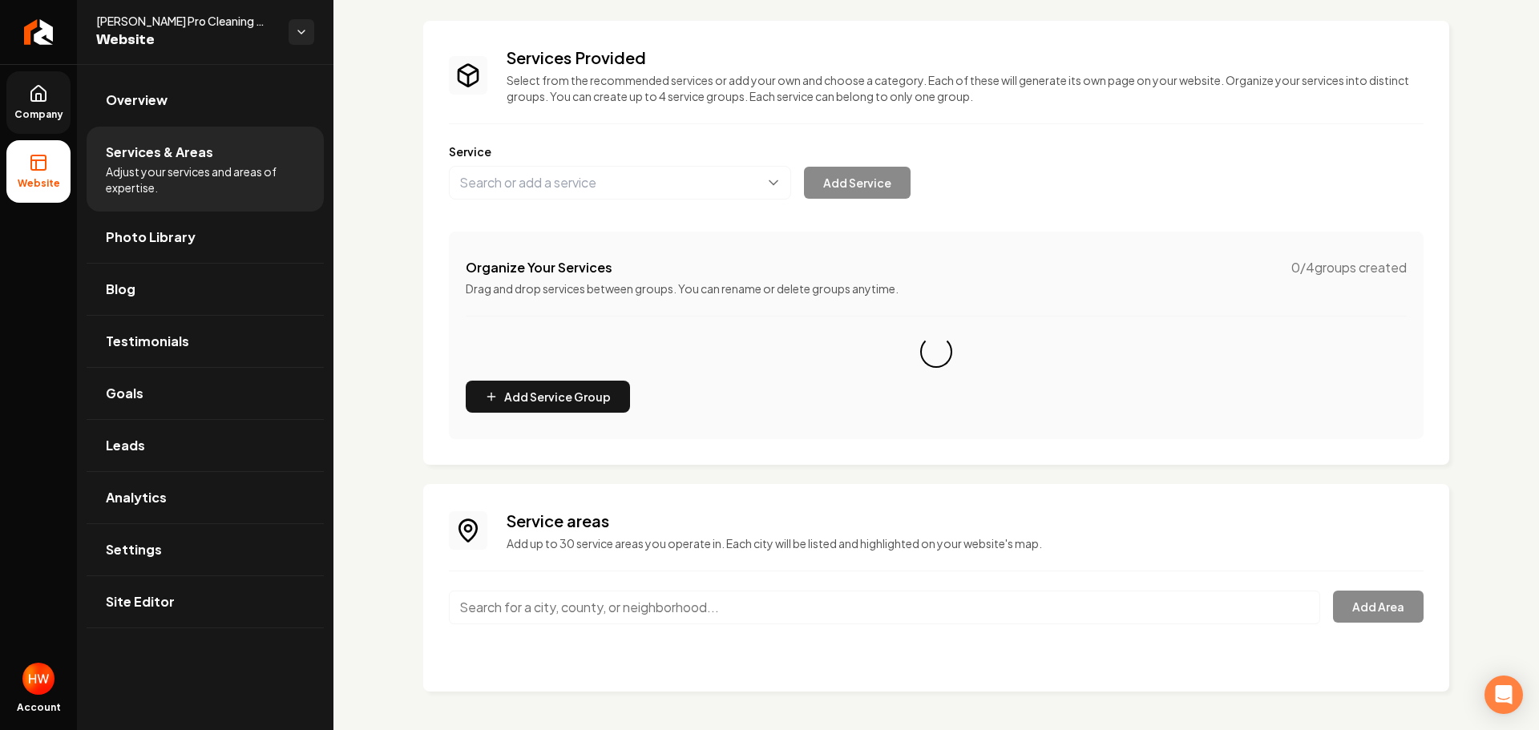
scroll to position [82, 0]
click at [594, 187] on button "Main content area" at bounding box center [620, 183] width 342 height 34
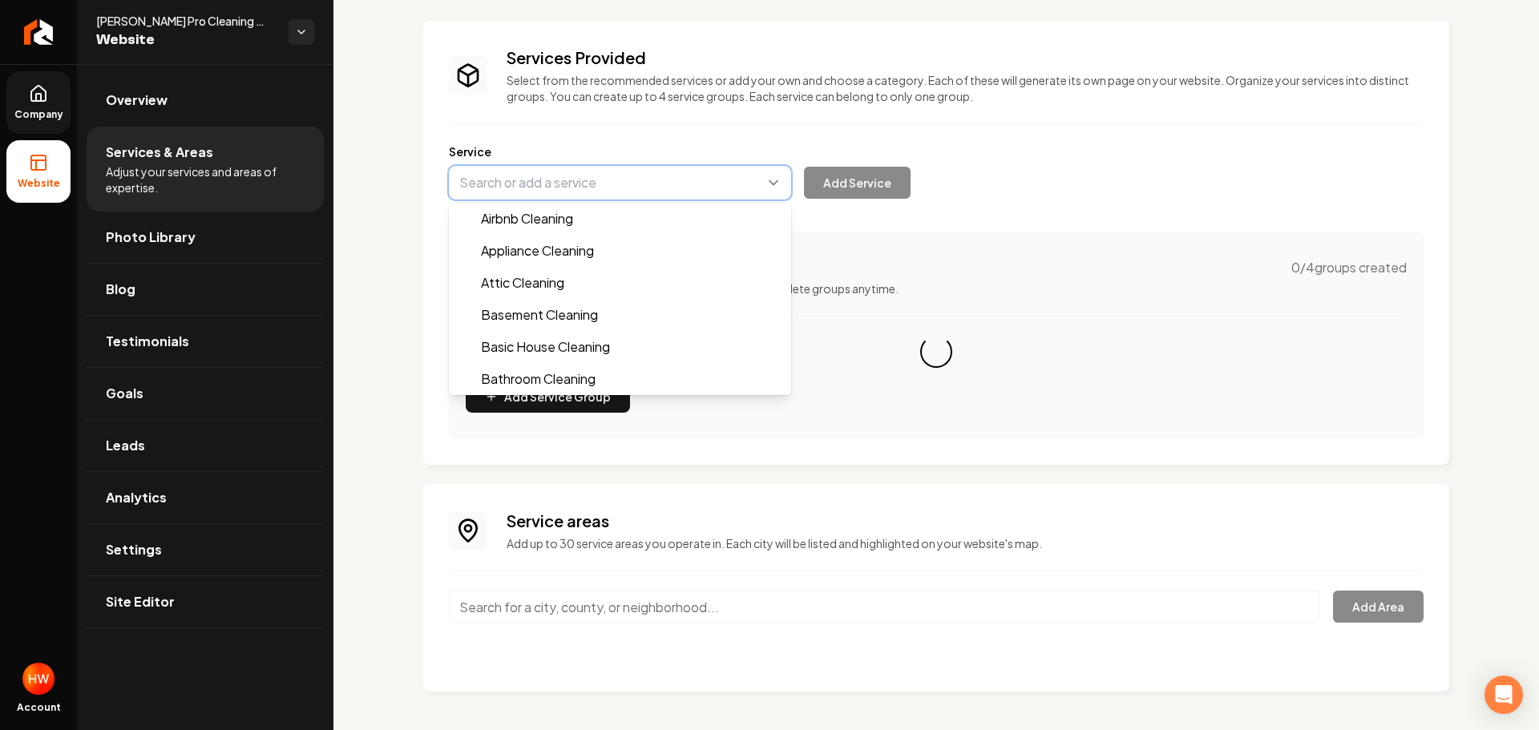
paste input "Basic House Cleaning"
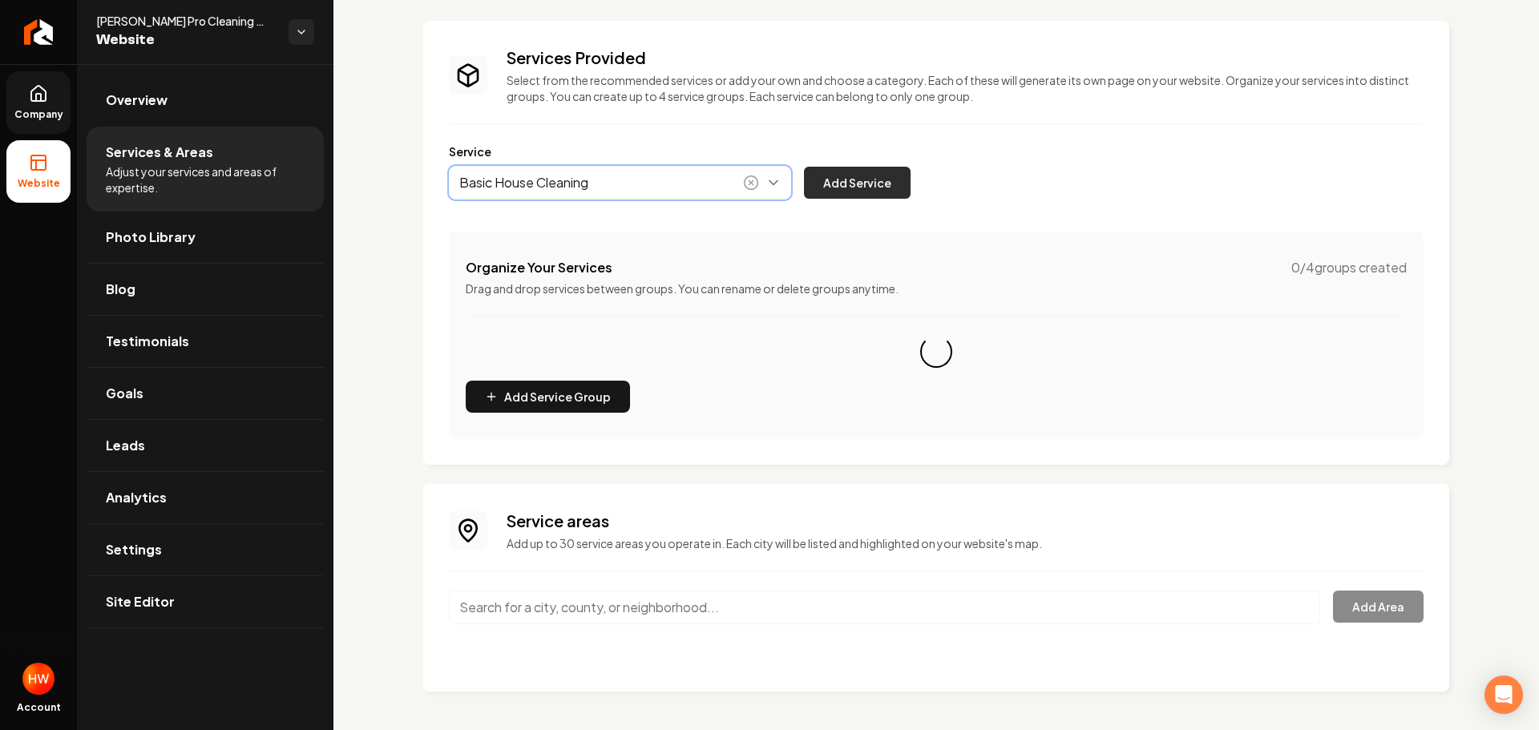
type input "Basic House Cleaning"
click at [867, 180] on button "Add Service" at bounding box center [857, 183] width 107 height 32
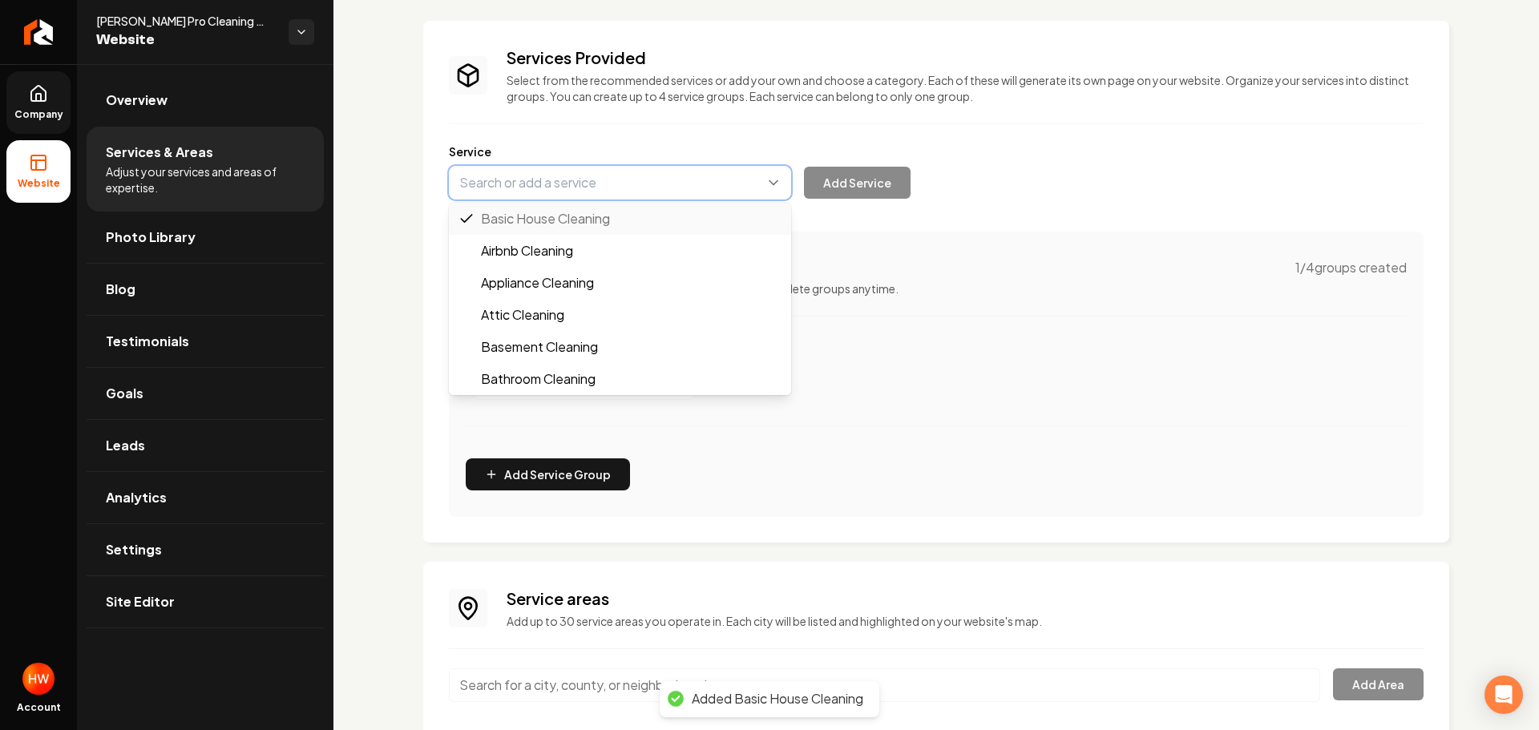
click at [642, 184] on button "Main content area" at bounding box center [620, 183] width 342 height 34
paste input "Deep House Cleaning"
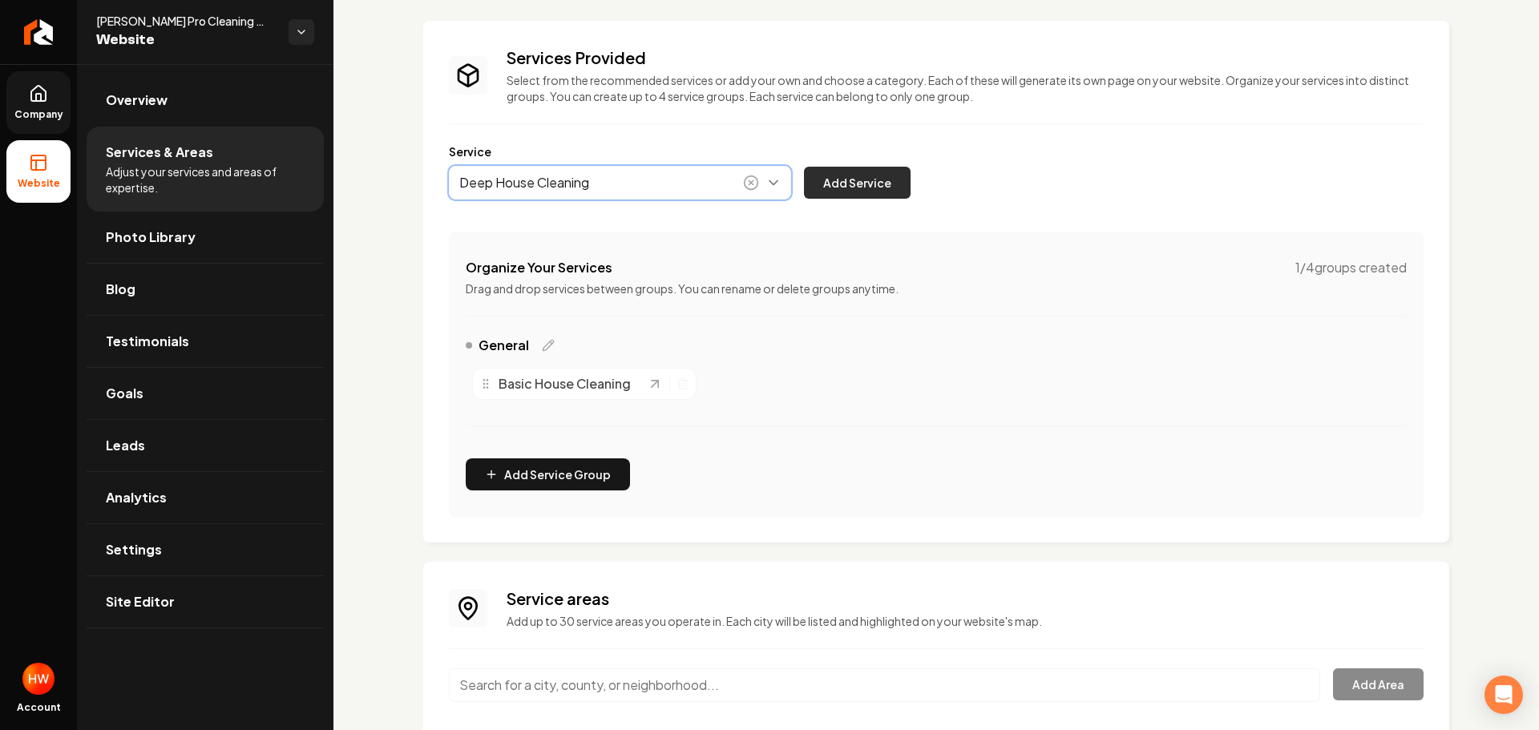
type input "Deep House Cleaning"
click at [872, 180] on button "Add Service" at bounding box center [857, 183] width 107 height 32
click at [609, 190] on button "Main content area" at bounding box center [620, 183] width 342 height 34
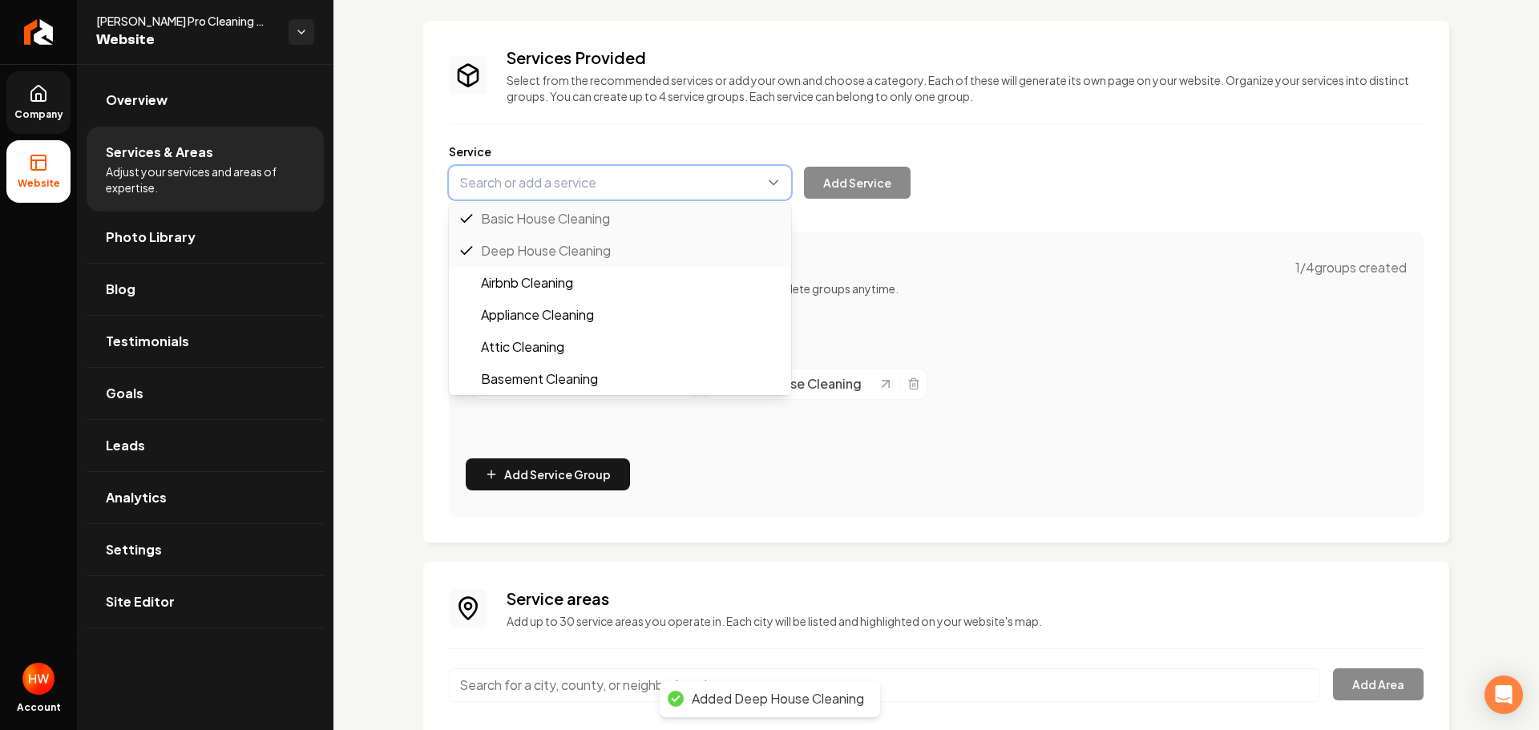
paste input "Move-In/Move-Out Cleaning"
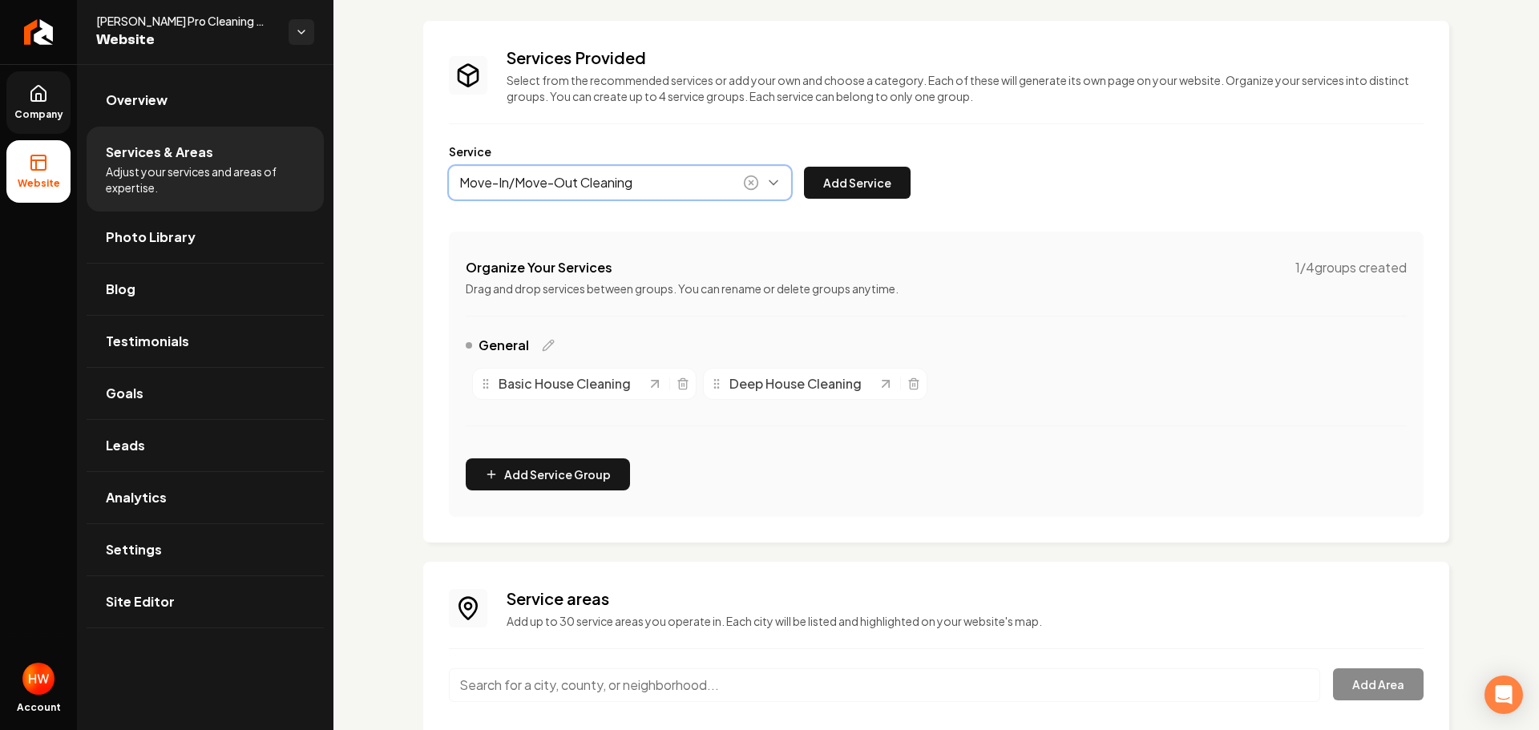
drag, startPoint x: 601, startPoint y: 216, endPoint x: 827, endPoint y: 220, distance: 225.3
type input "Move-In/Move-Out Cleaning"
drag, startPoint x: 874, startPoint y: 184, endPoint x: 903, endPoint y: 191, distance: 29.7
click at [874, 183] on button "Add Service" at bounding box center [857, 183] width 107 height 32
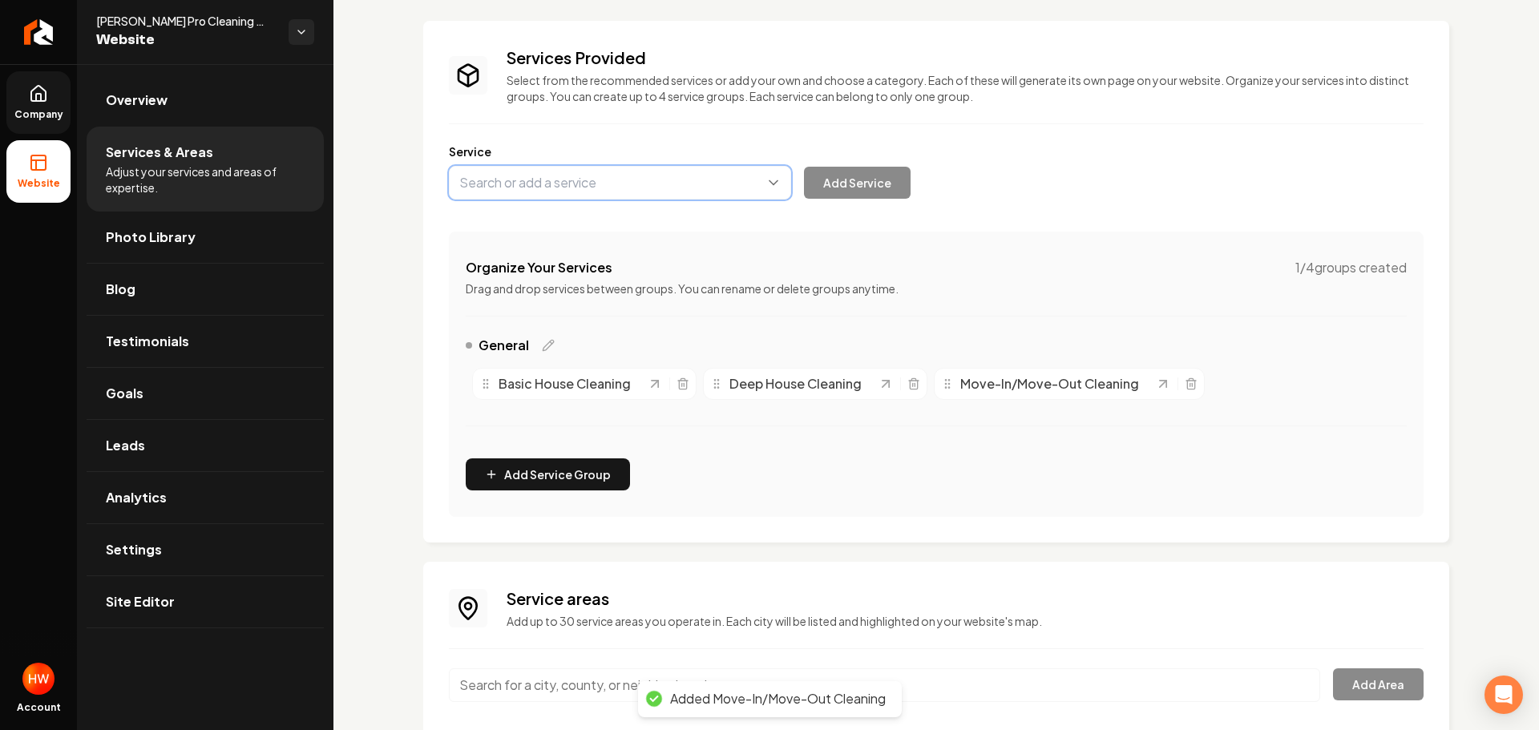
click at [535, 186] on button "Main content area" at bounding box center [620, 183] width 342 height 34
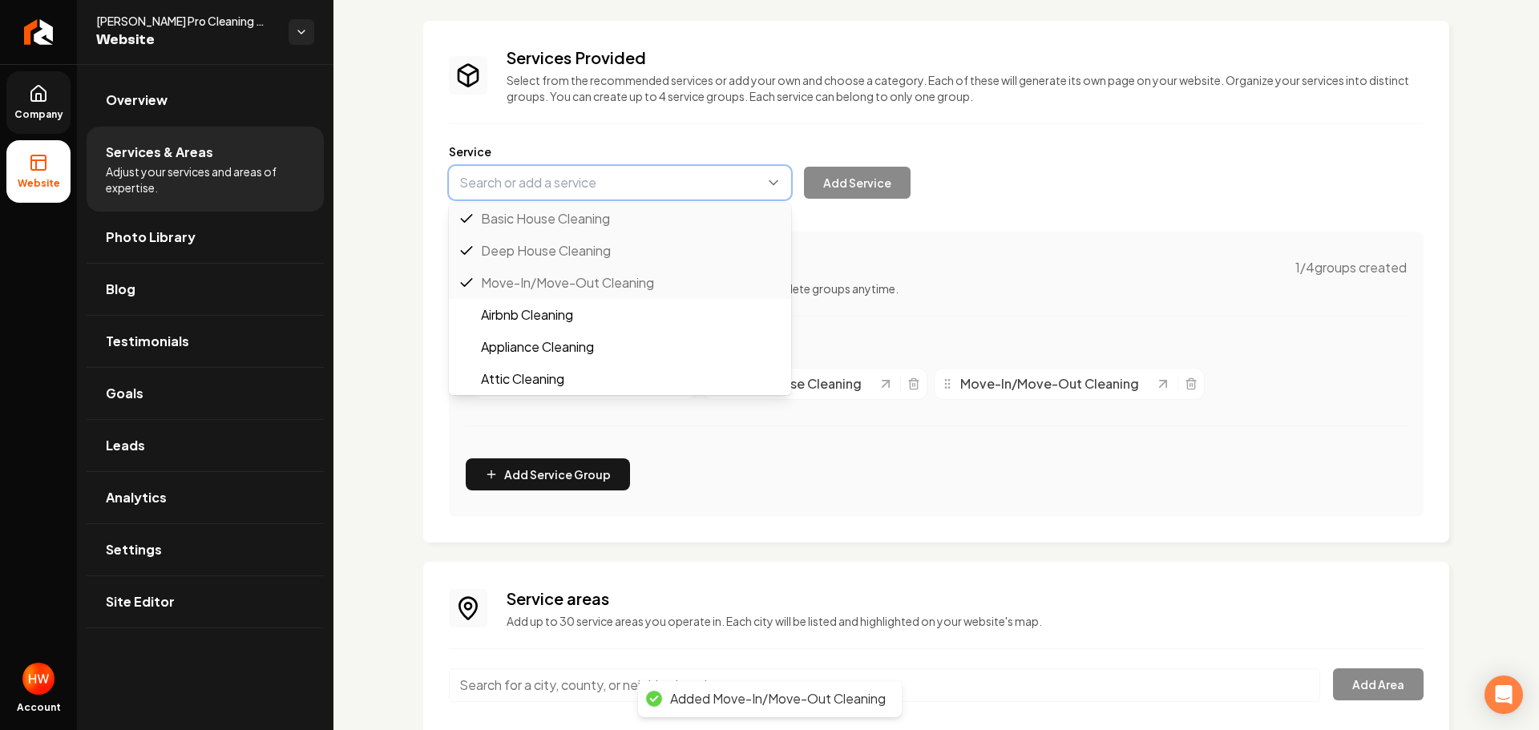
paste input "Recurring Maid Services"
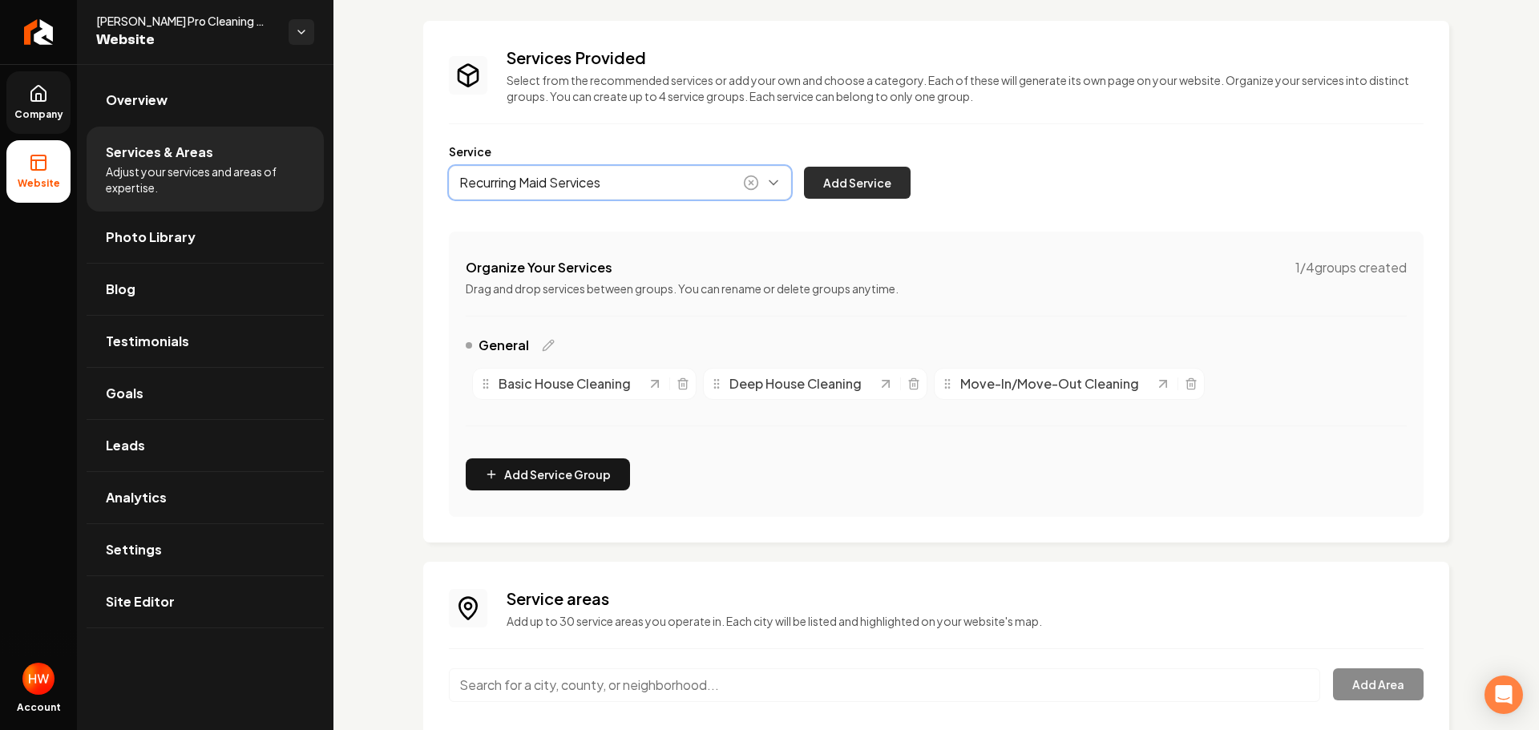
type input "Recurring Maid Services"
drag, startPoint x: 867, startPoint y: 188, endPoint x: 890, endPoint y: 194, distance: 23.1
click at [868, 188] on button "Add Service" at bounding box center [857, 183] width 107 height 32
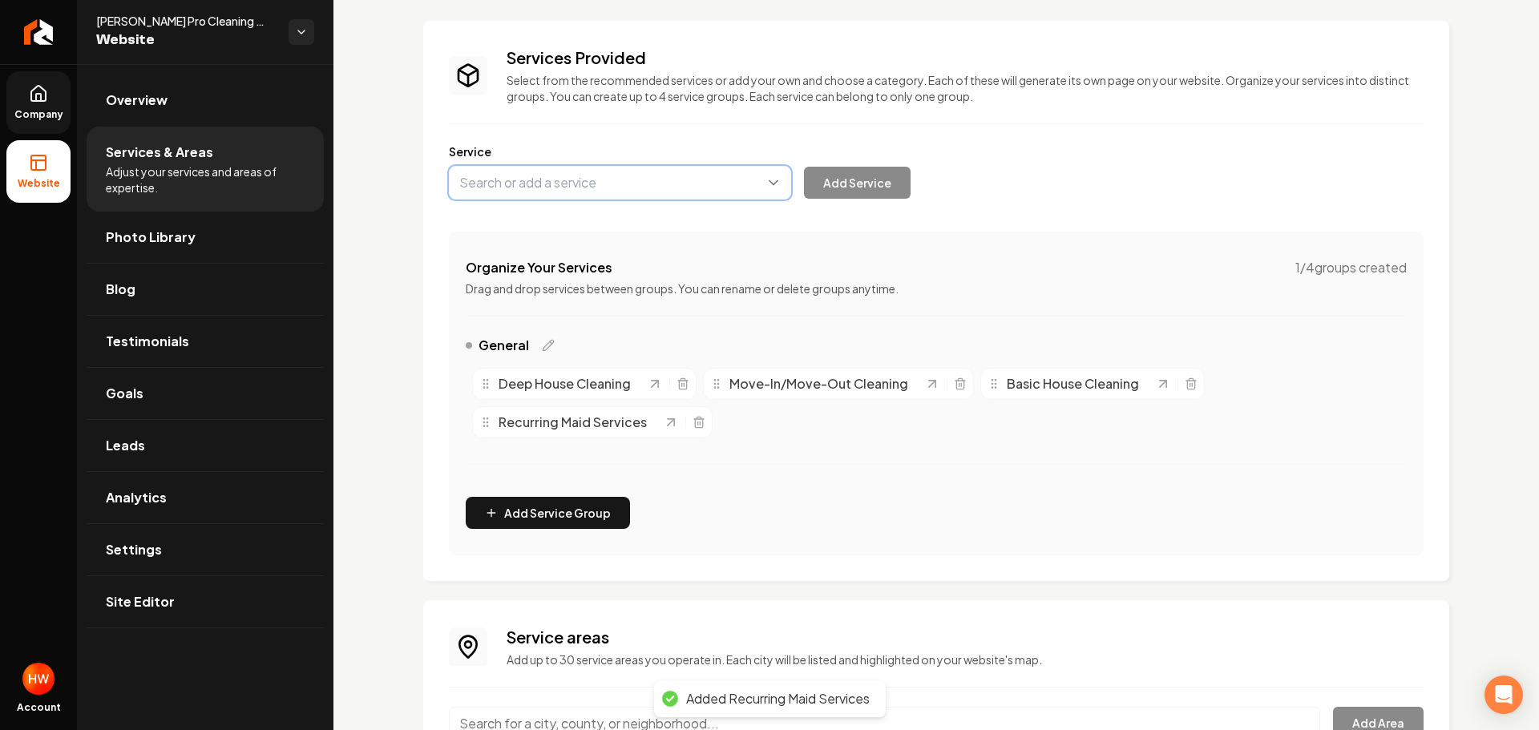
click at [596, 187] on button "Main content area" at bounding box center [620, 183] width 342 height 34
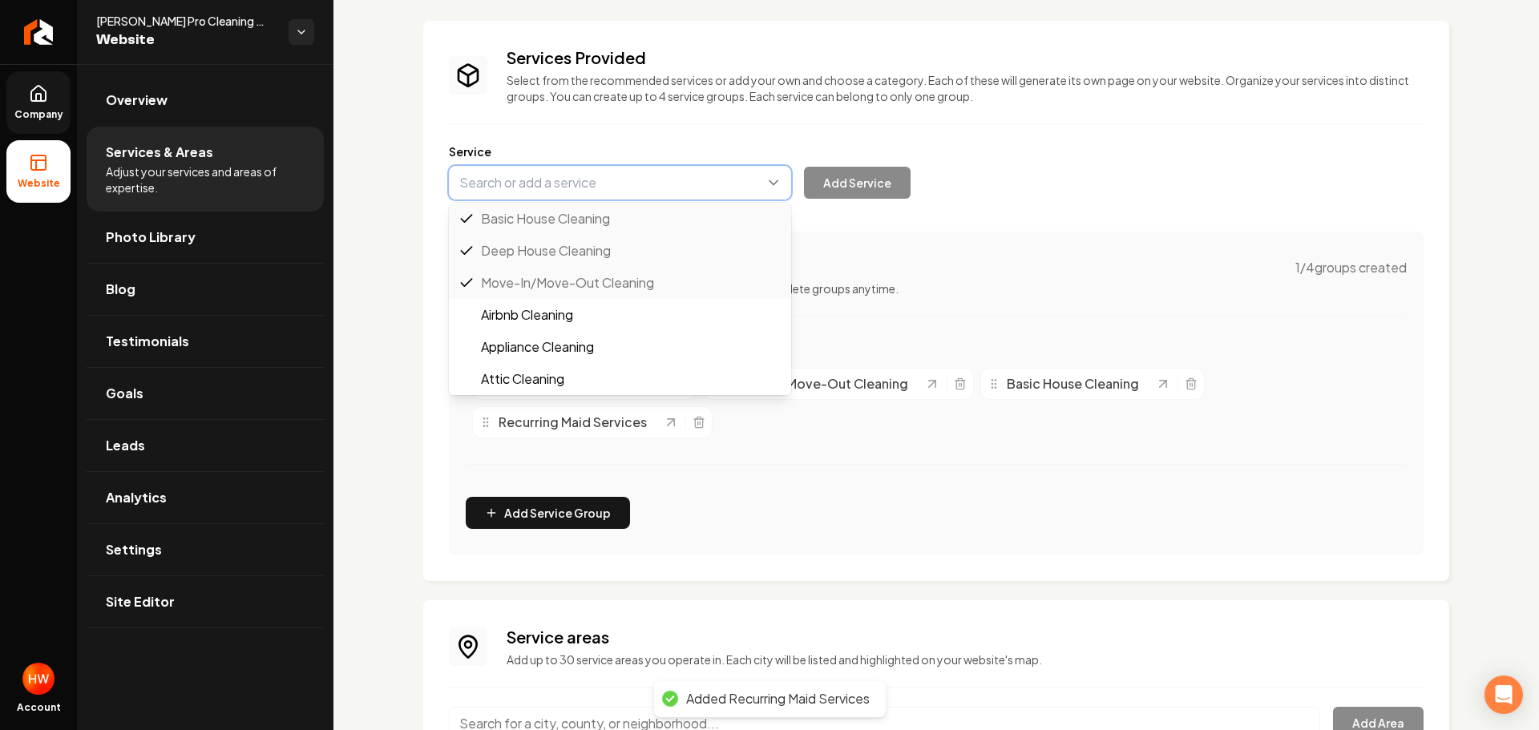
paste input "Airbnb Cleaning"
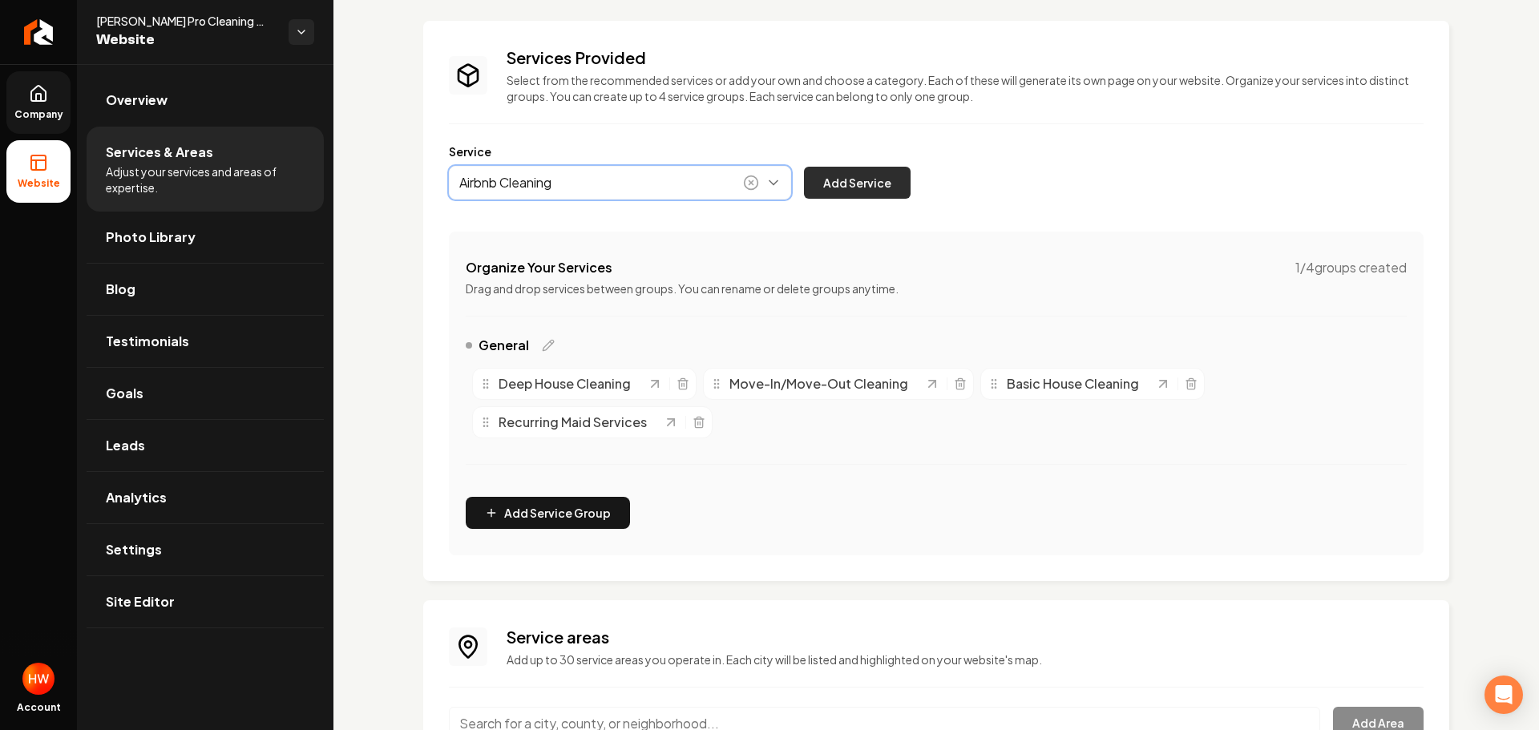
type input "Airbnb Cleaning"
click at [871, 187] on button "Add Service" at bounding box center [857, 183] width 107 height 32
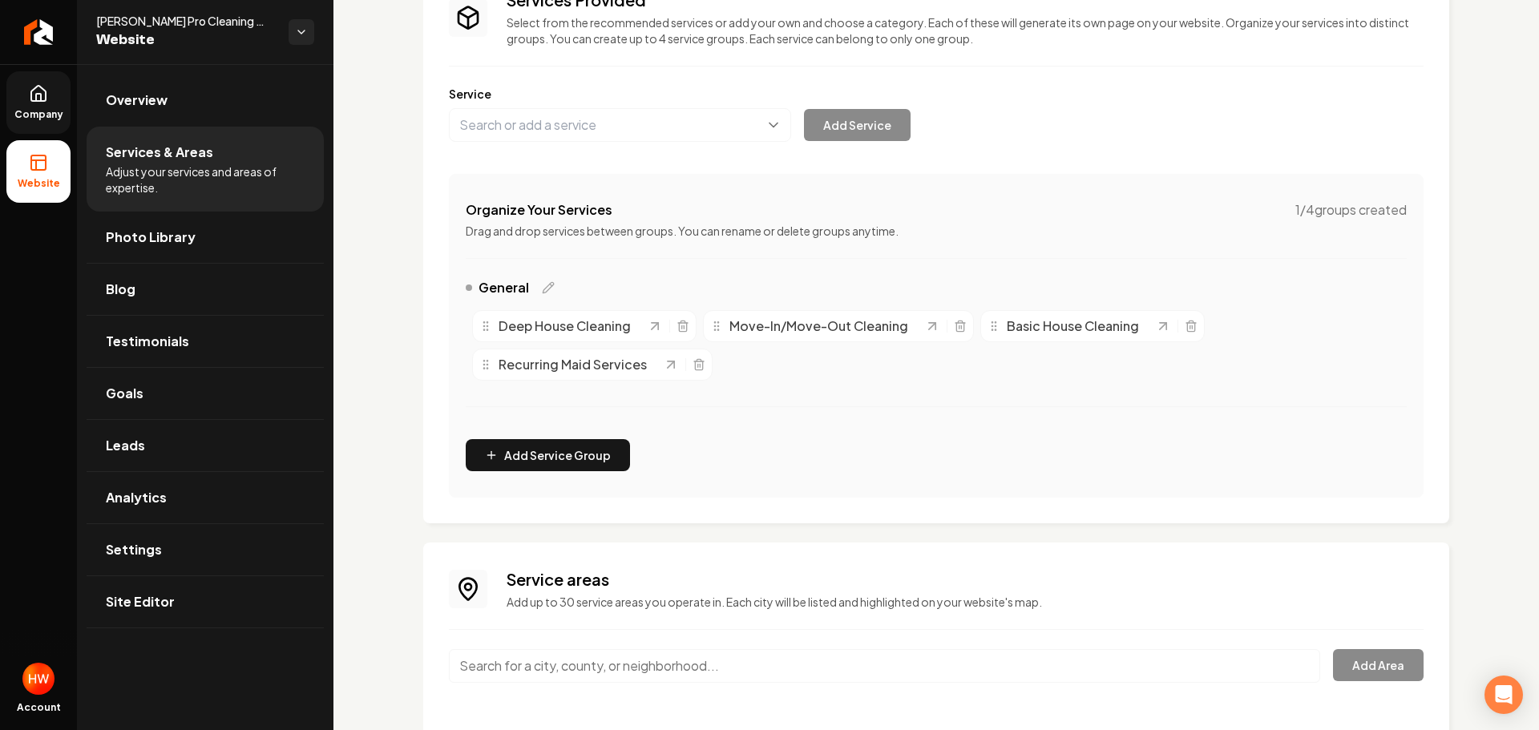
scroll to position [198, 0]
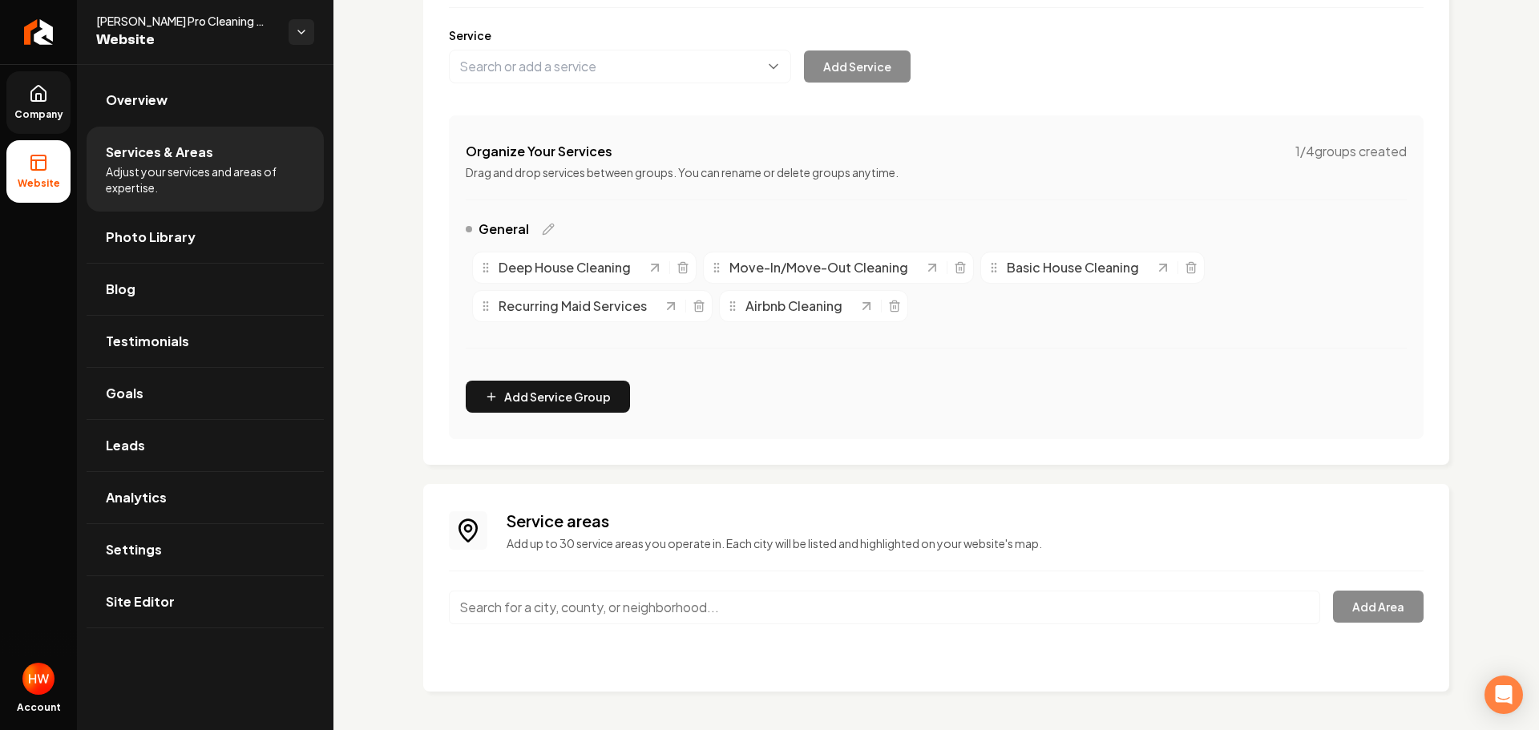
click at [705, 606] on input "Main content area" at bounding box center [884, 608] width 871 height 34
paste input "Chicago"
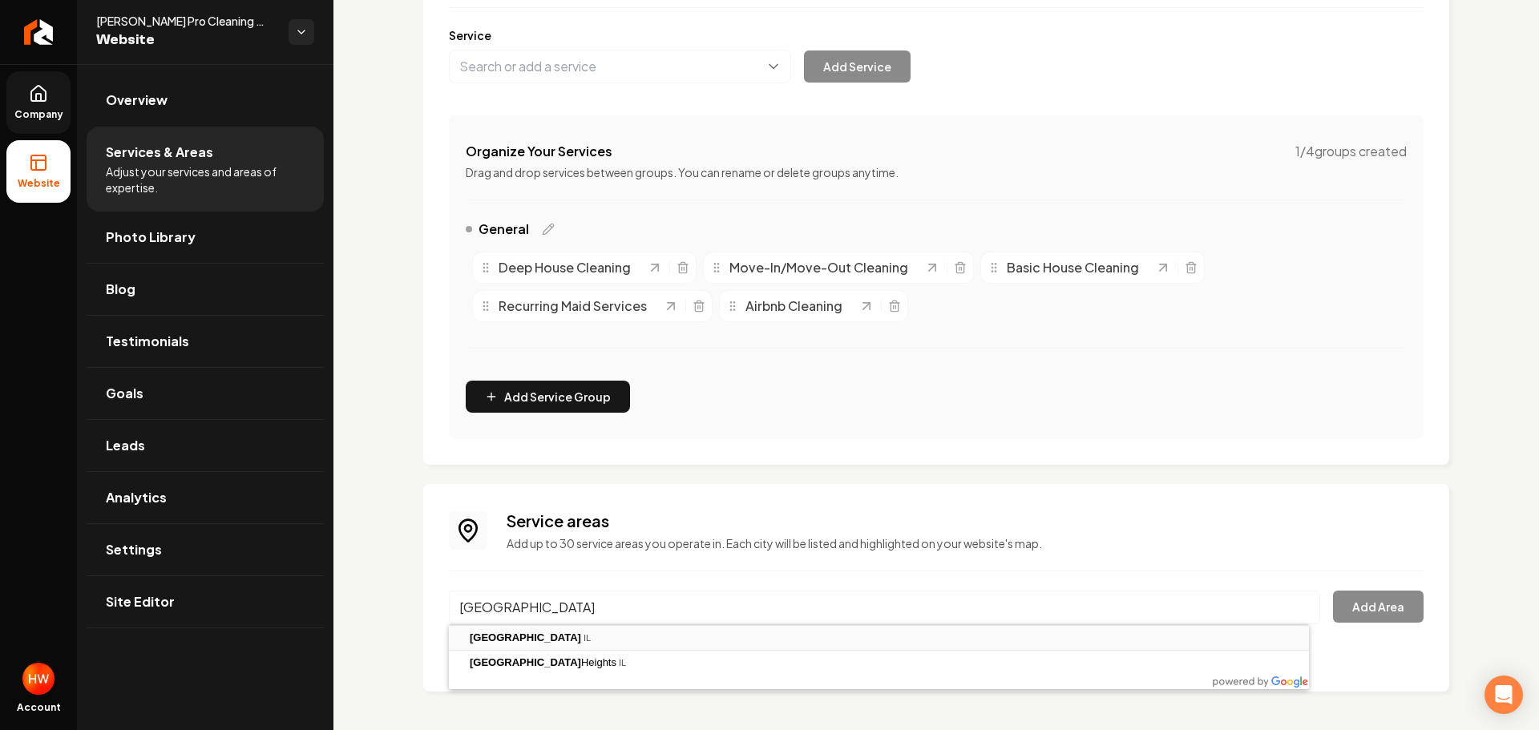
type input "[GEOGRAPHIC_DATA], [GEOGRAPHIC_DATA]"
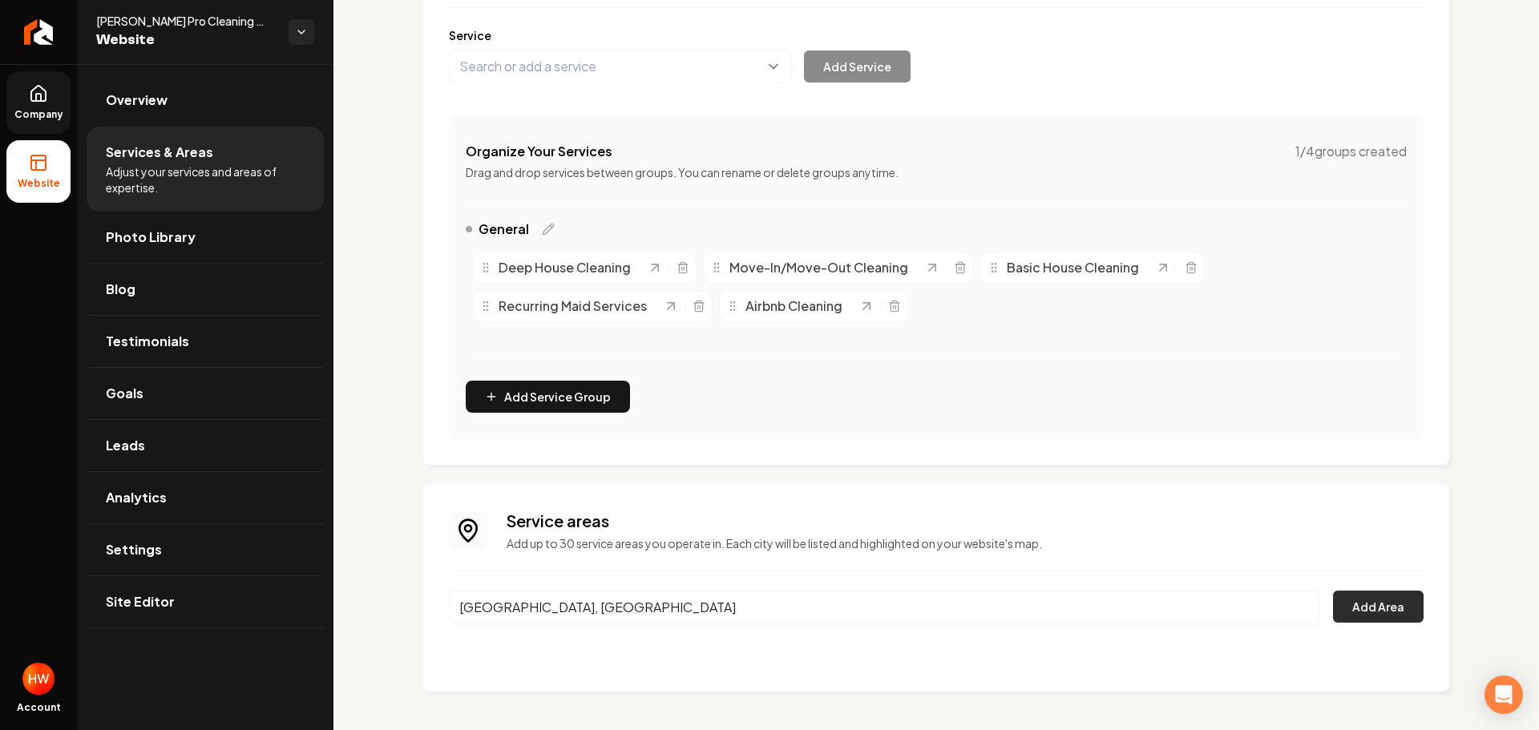
click at [1361, 598] on button "Add Area" at bounding box center [1378, 607] width 91 height 32
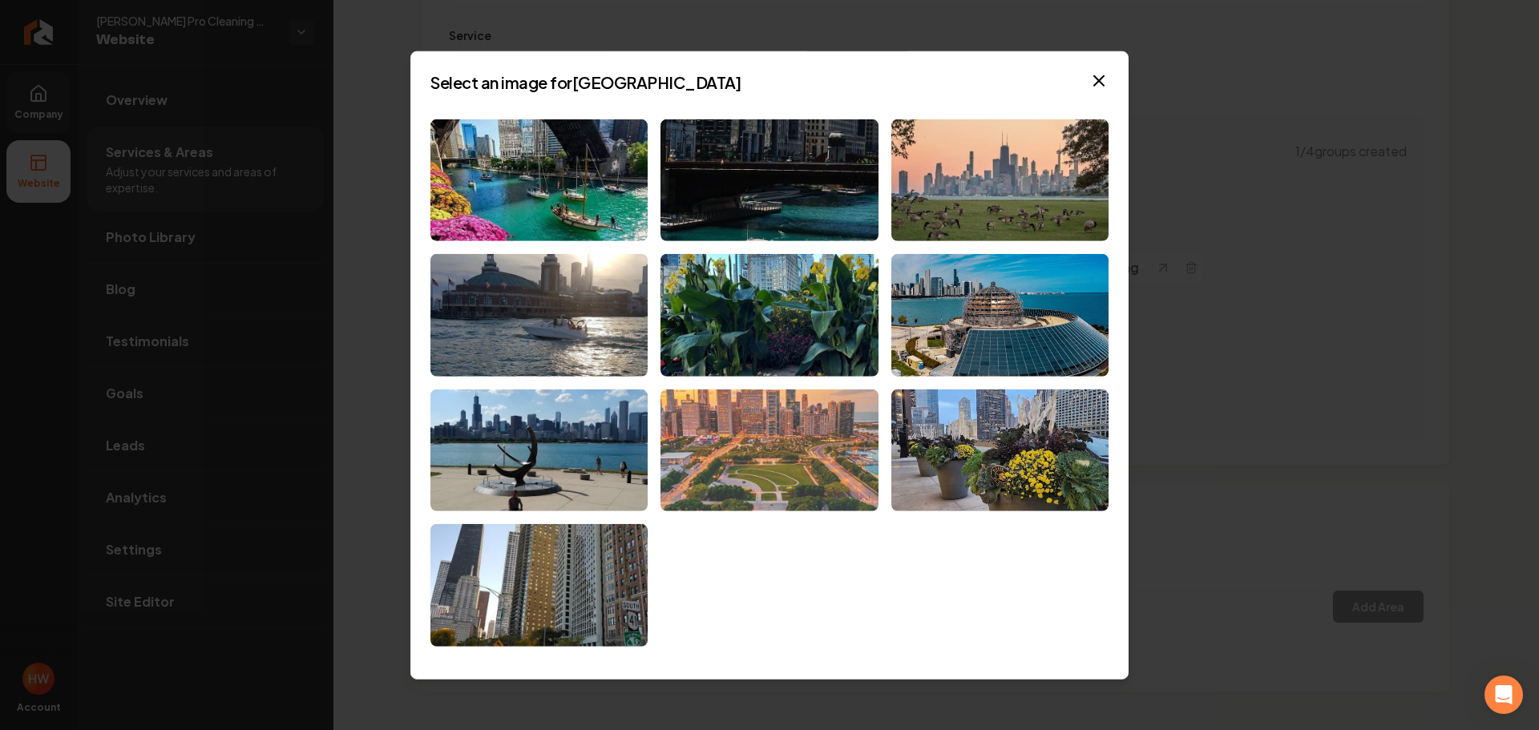
click at [822, 435] on img at bounding box center [769, 451] width 217 height 123
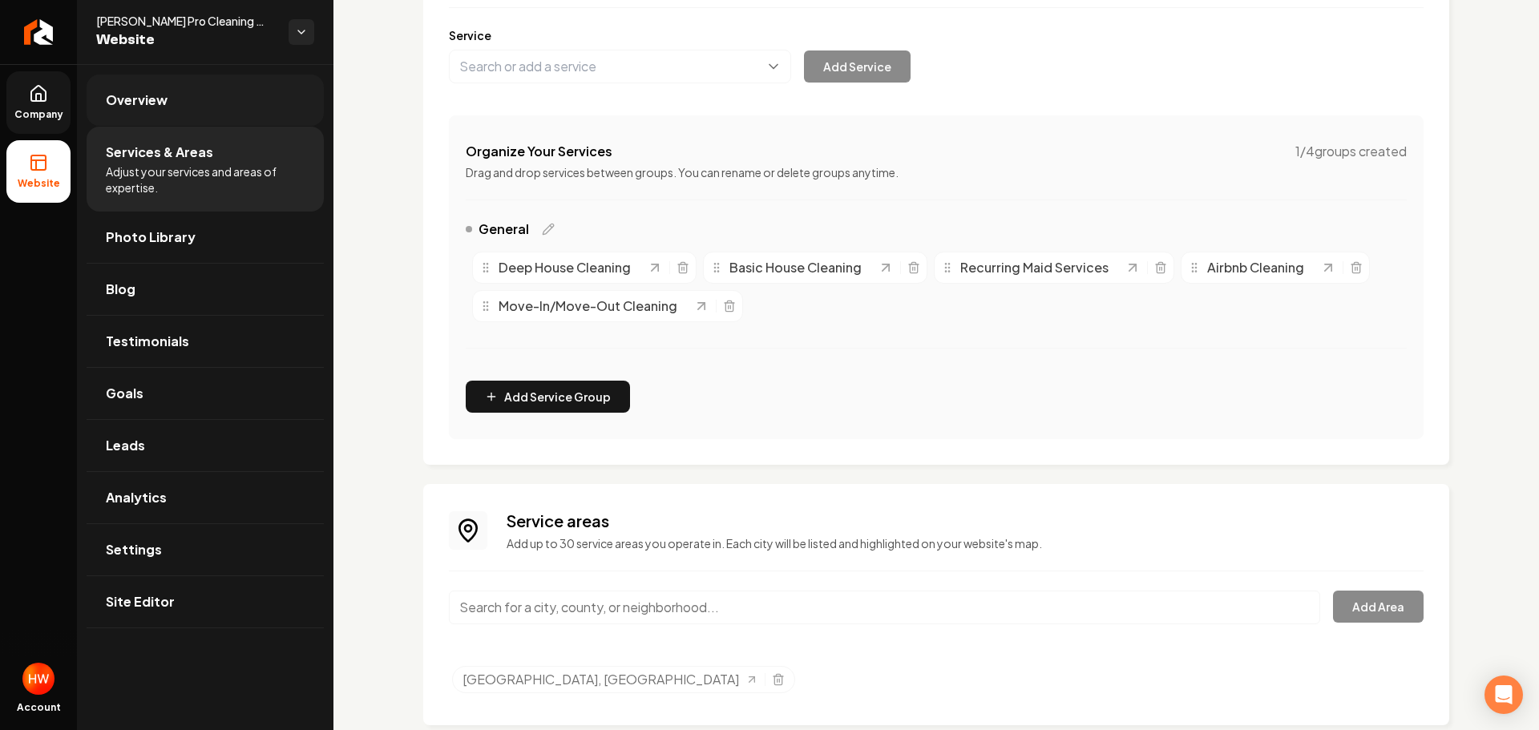
click at [181, 103] on link "Overview" at bounding box center [205, 100] width 237 height 51
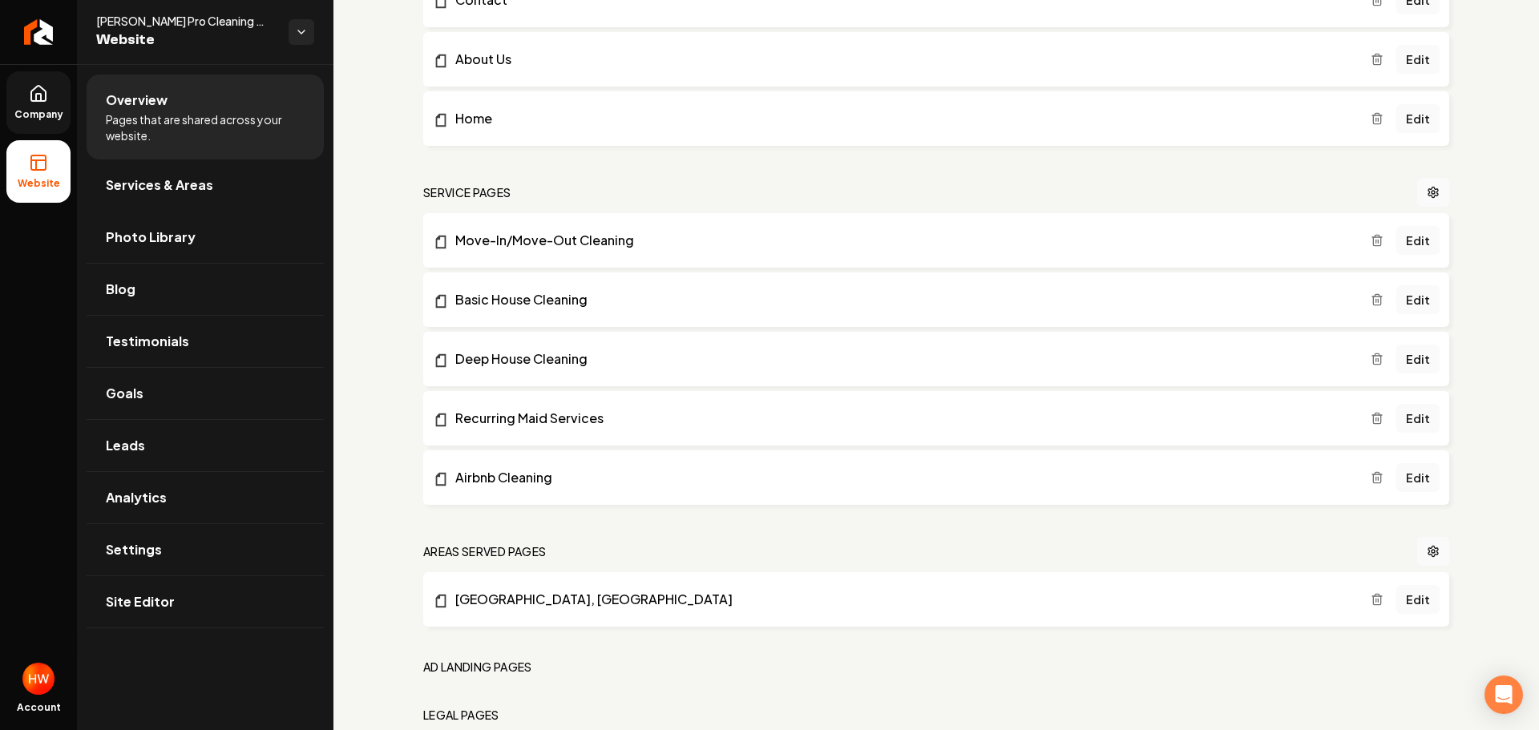
scroll to position [736, 0]
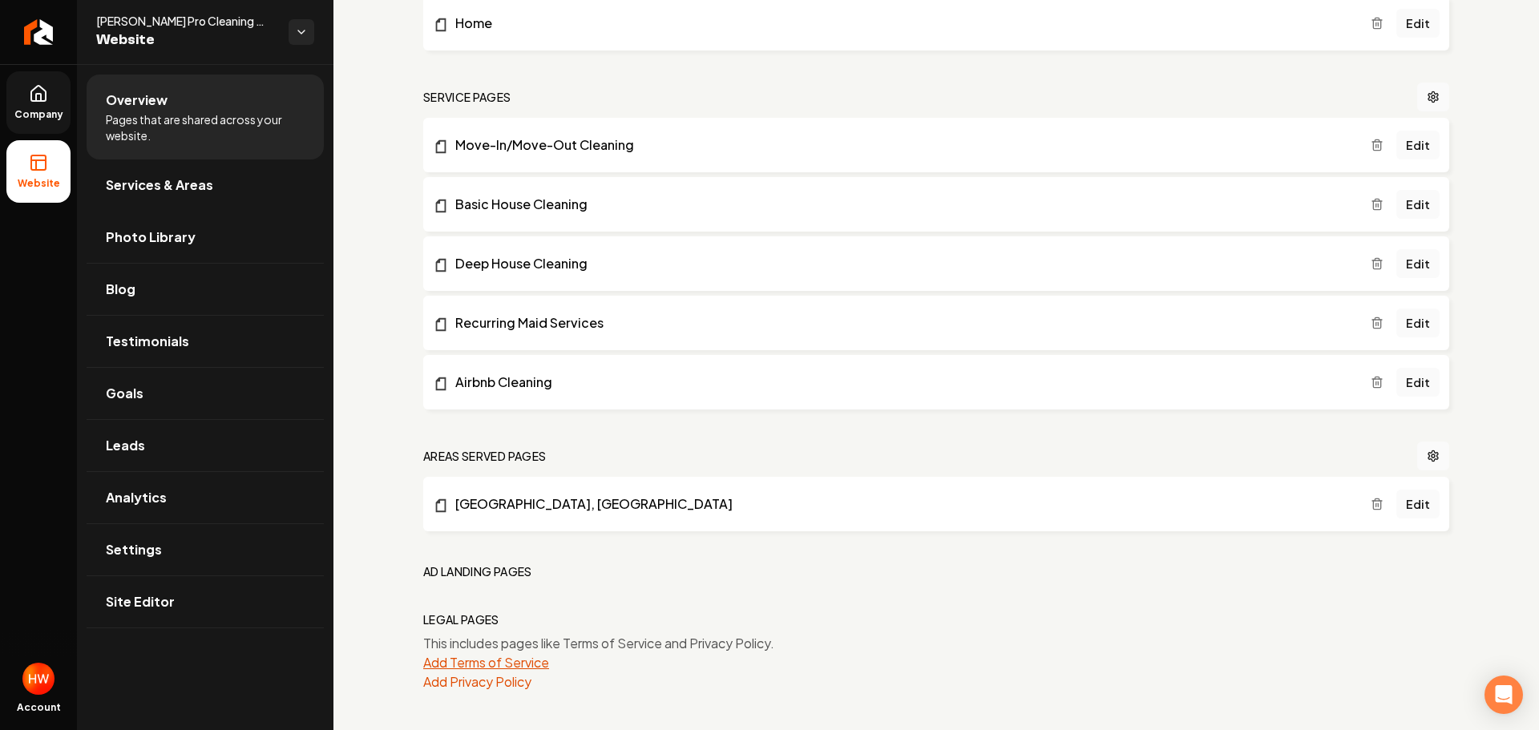
click at [531, 665] on button "Add Terms of Service" at bounding box center [486, 662] width 126 height 19
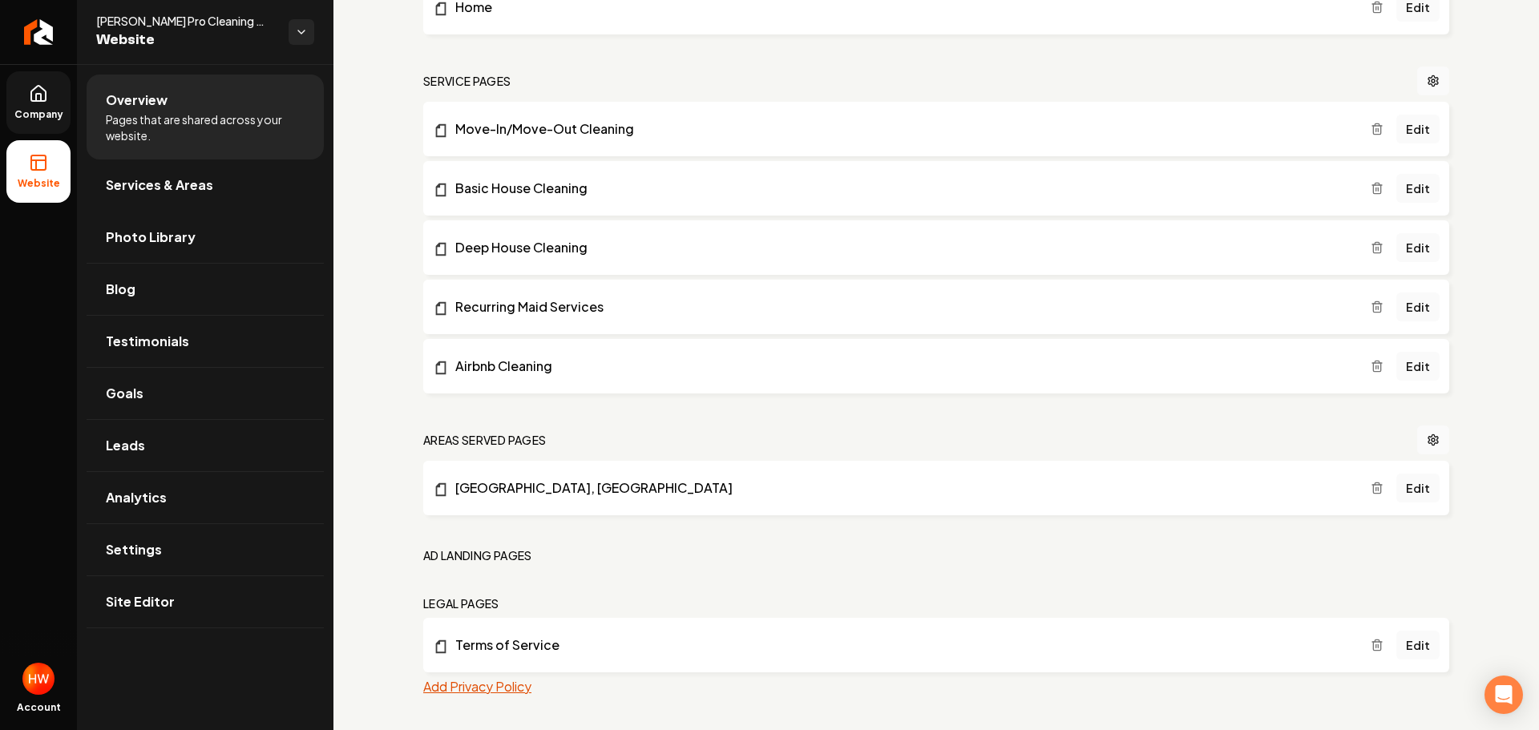
scroll to position [757, 0]
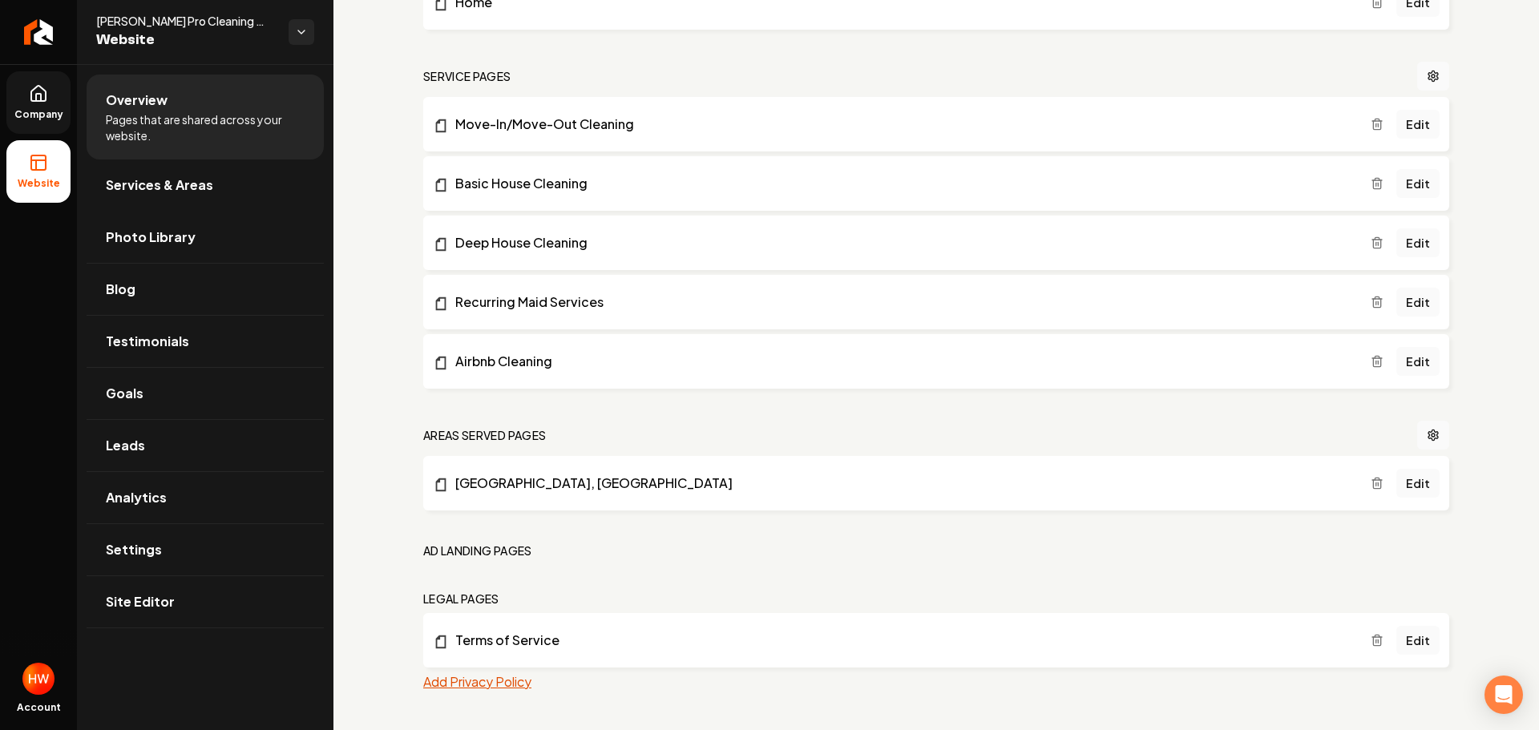
click at [506, 685] on button "Add Privacy Policy" at bounding box center [477, 682] width 108 height 19
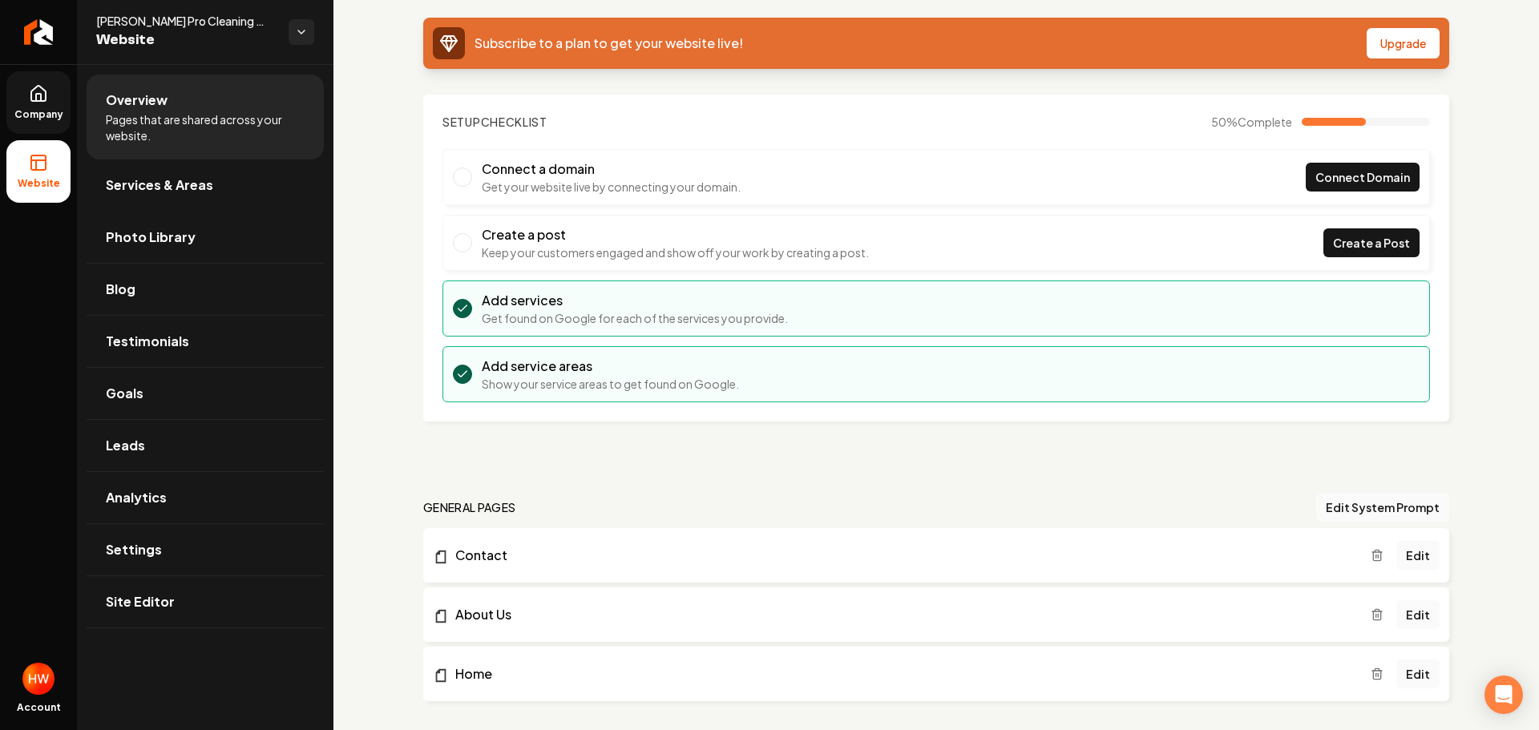
scroll to position [0, 0]
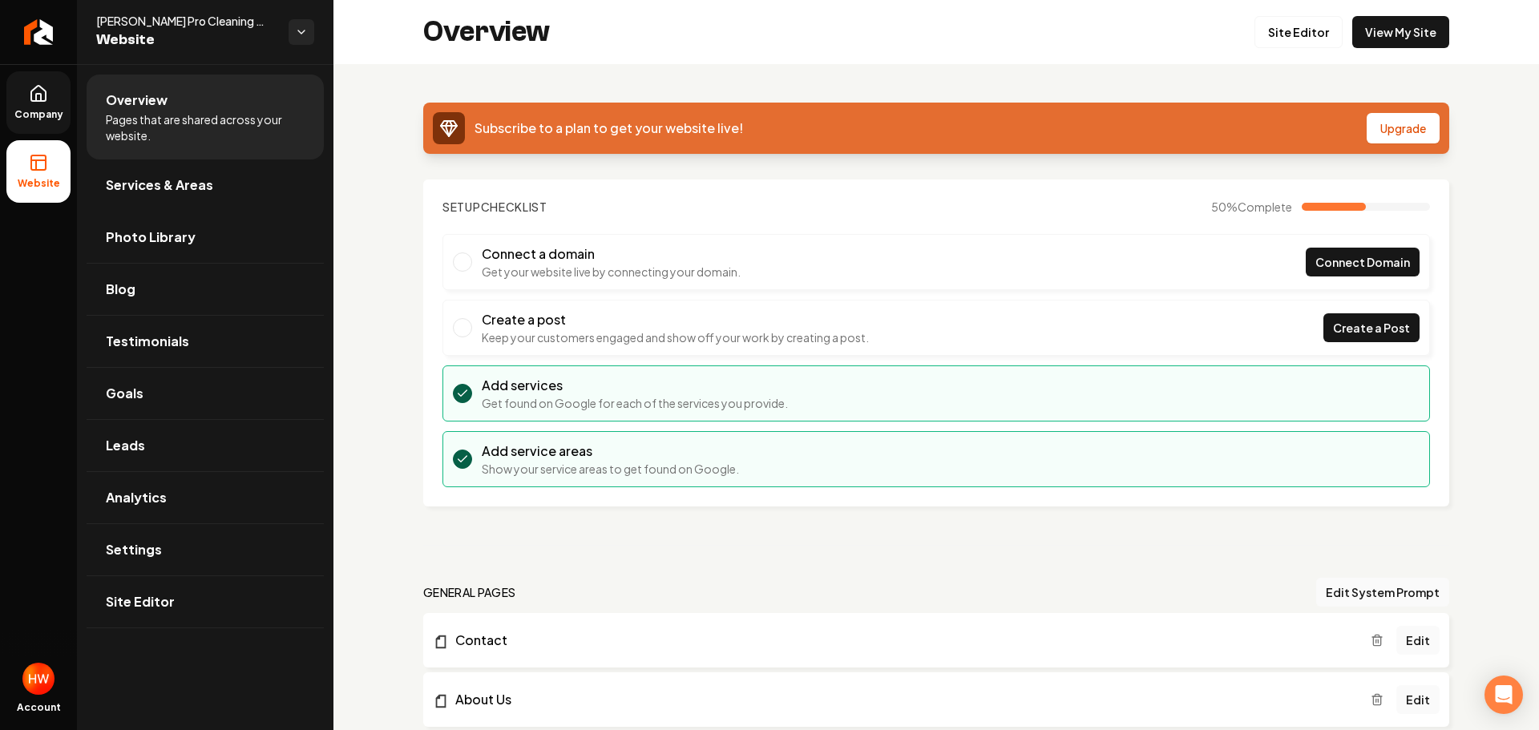
click at [48, 111] on span "Company" at bounding box center [39, 114] width 62 height 13
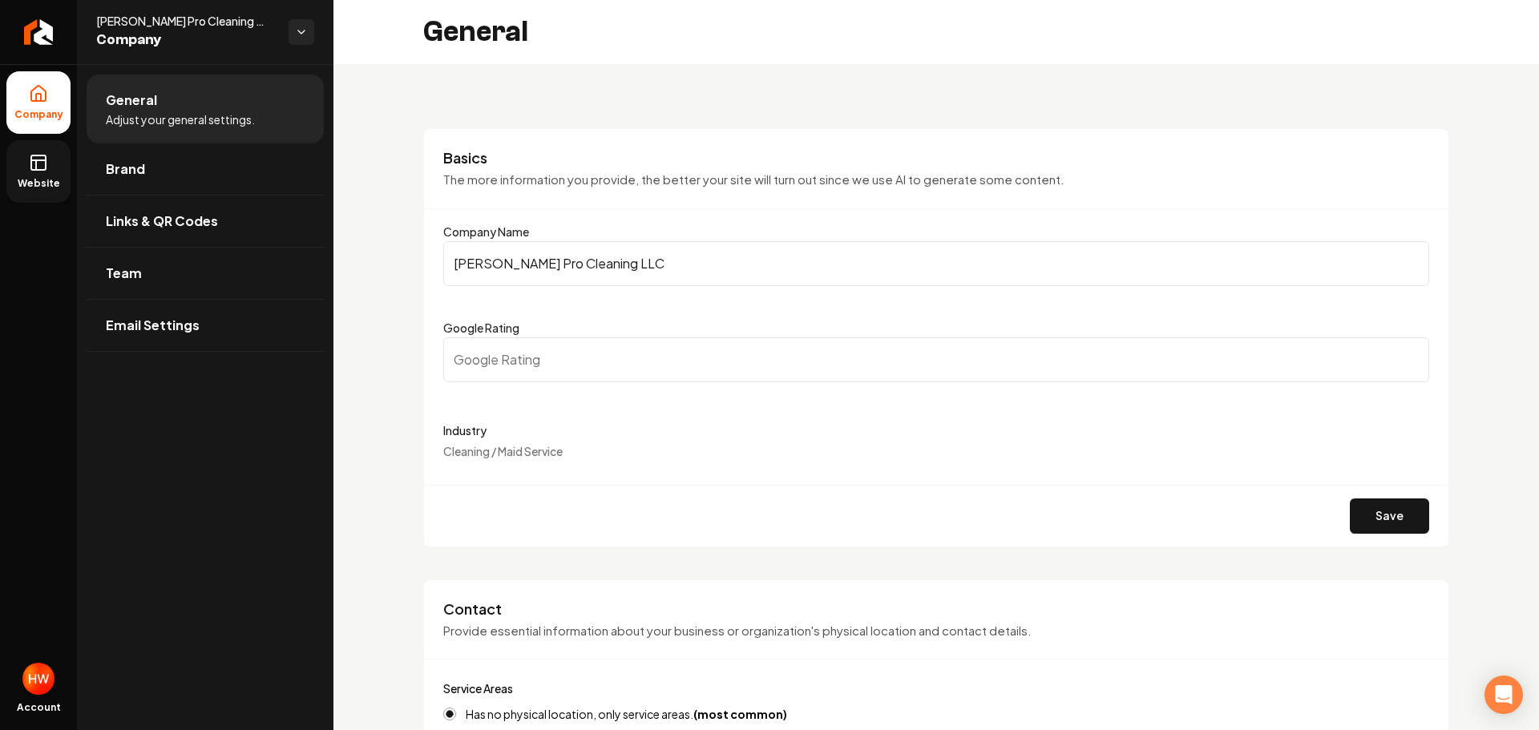
click at [576, 262] on input "Mora Pro Cleaning LLC" at bounding box center [936, 263] width 986 height 45
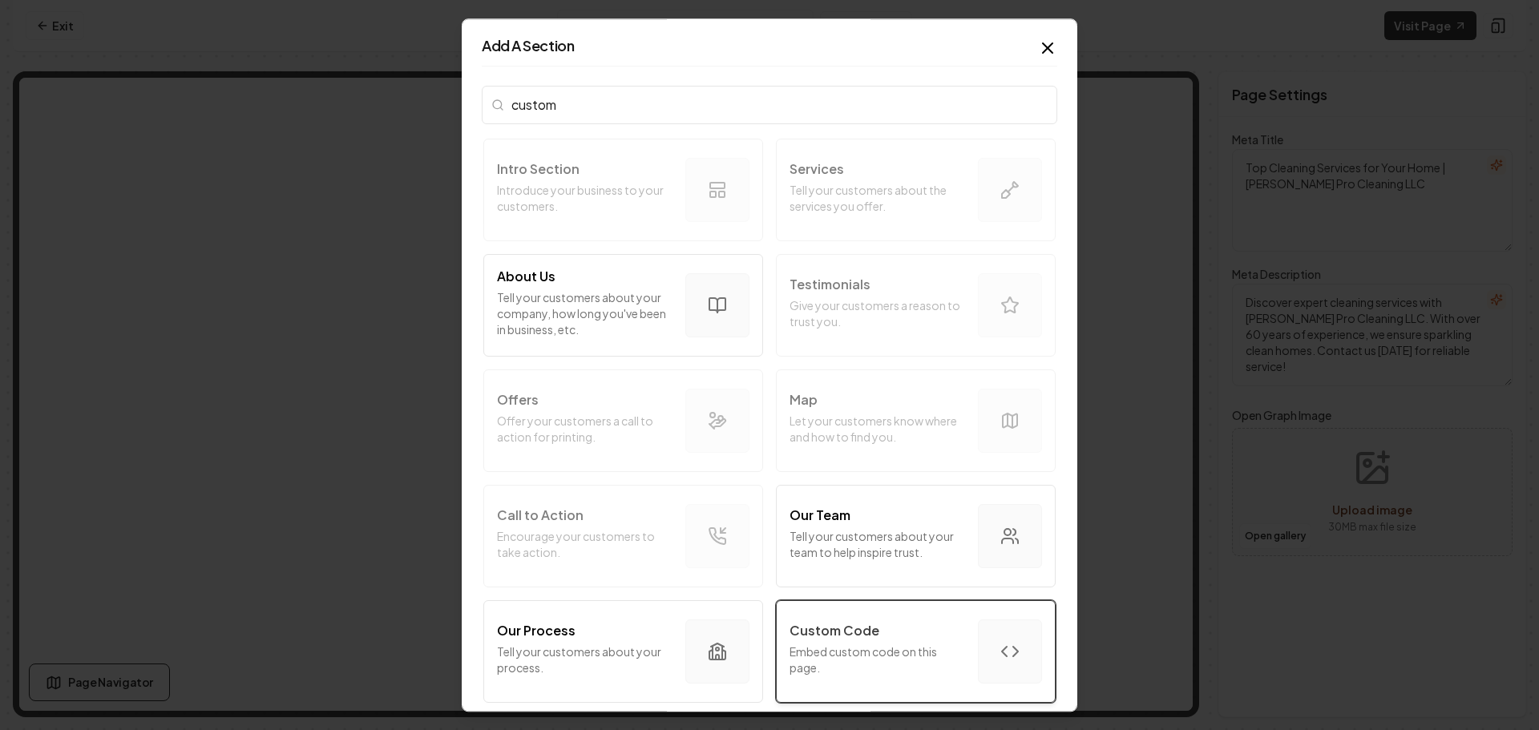
type input "custom"
click at [824, 633] on p "Custom Code" at bounding box center [835, 630] width 90 height 19
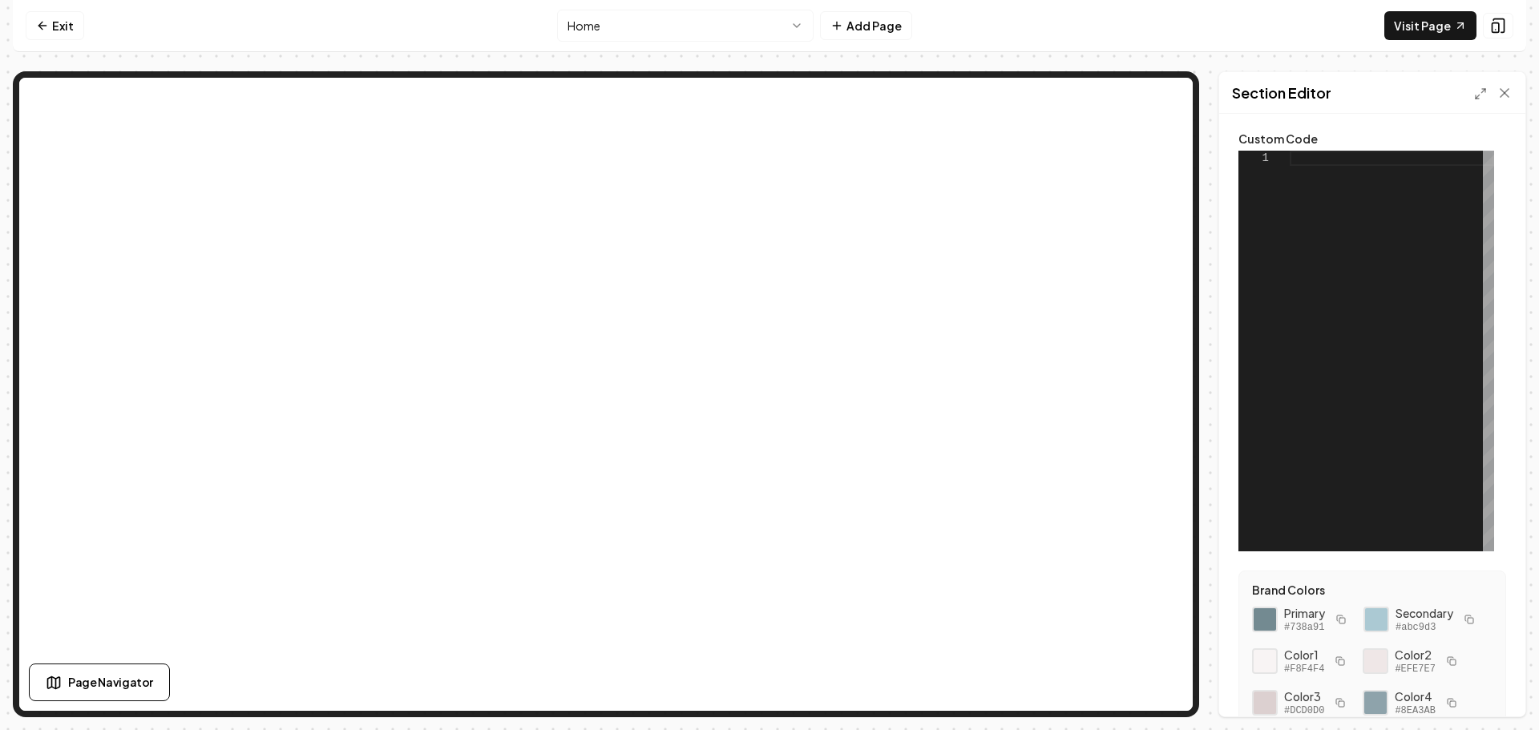
click at [1324, 169] on div at bounding box center [1392, 351] width 204 height 401
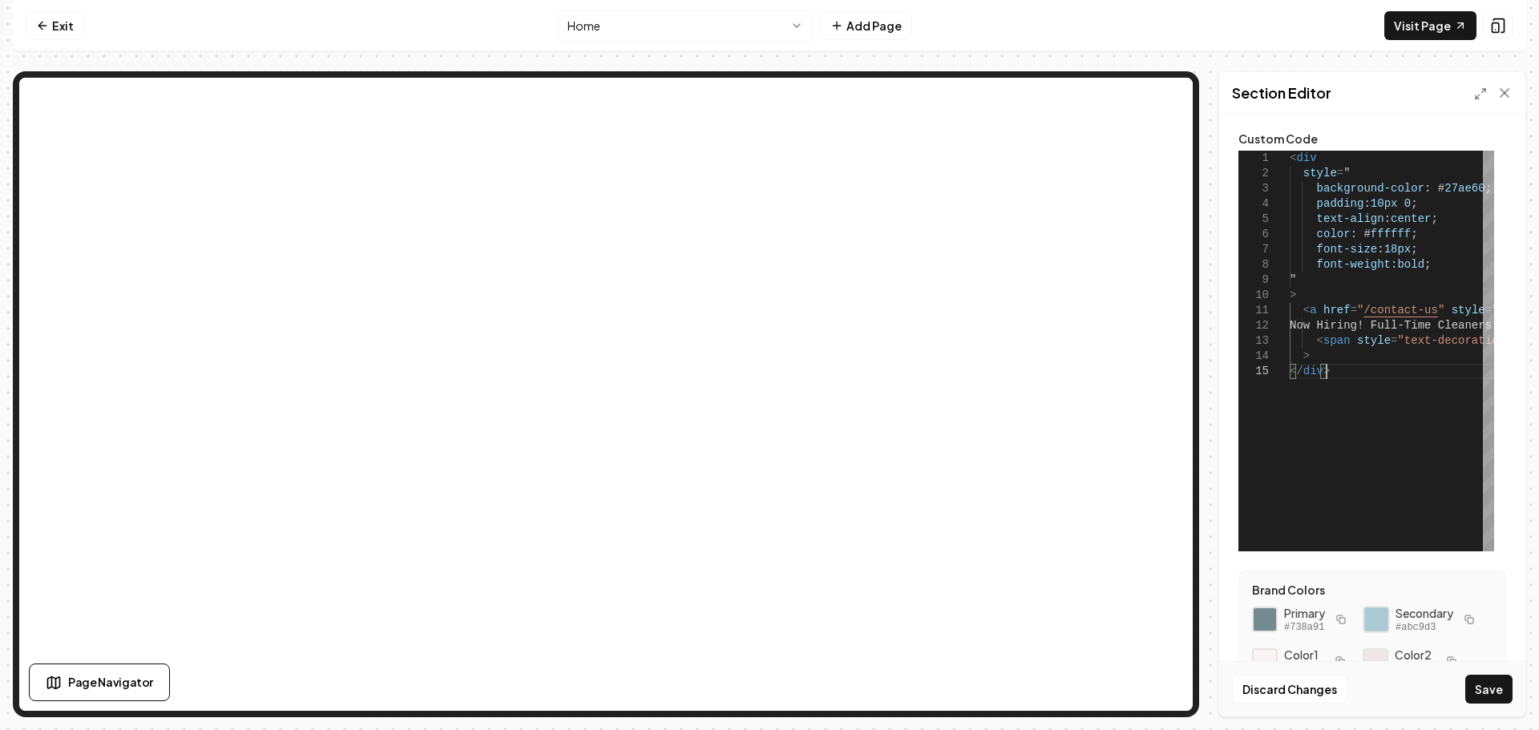
click at [1376, 616] on div at bounding box center [1376, 619] width 27 height 27
drag, startPoint x: 1467, startPoint y: 185, endPoint x: 1428, endPoint y: 185, distance: 39.3
click at [1428, 185] on div "< div style = " background-color : # 27ae60 ; padding : 10px 0 ; text-align : c…" at bounding box center [1523, 351] width 467 height 401
click at [1485, 688] on button "Save" at bounding box center [1488, 689] width 47 height 29
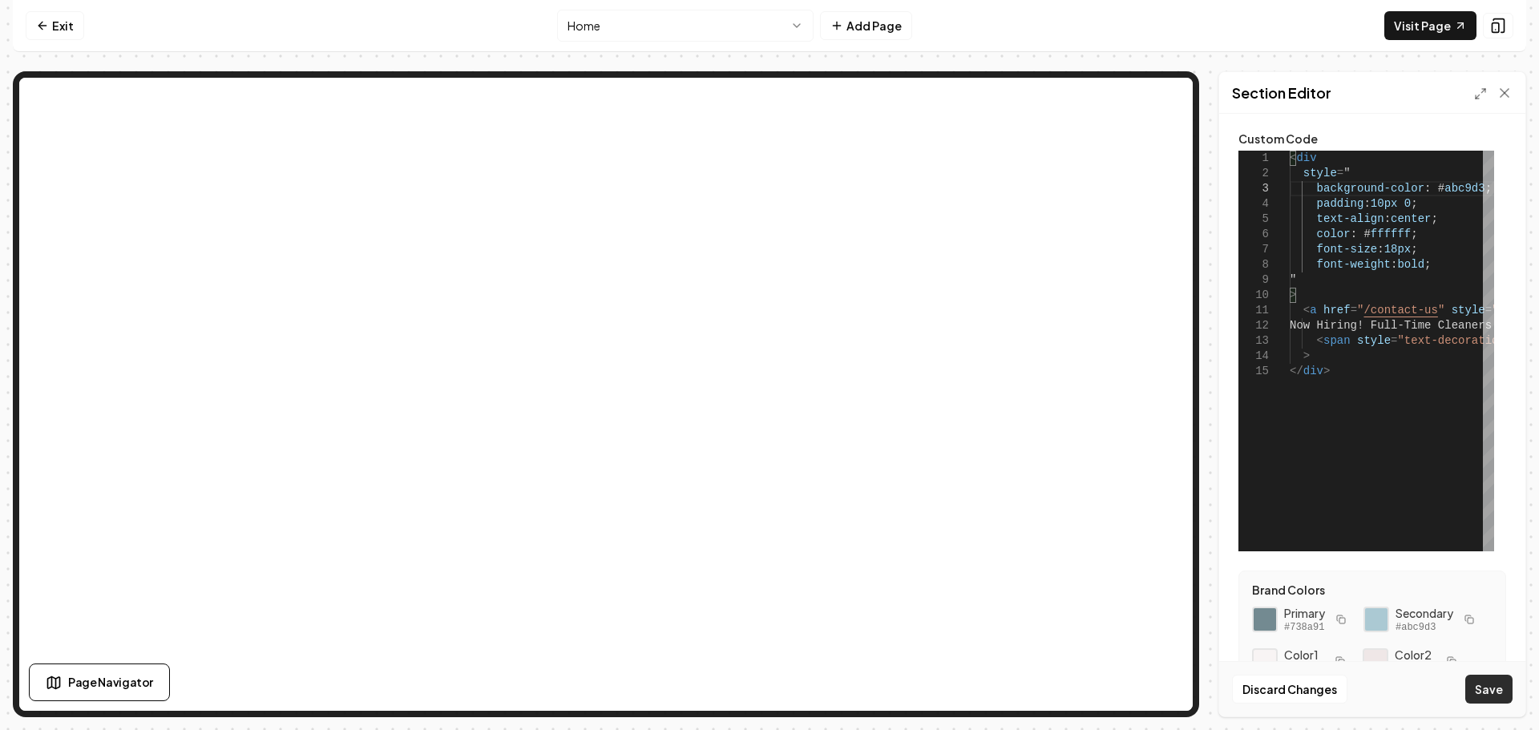
type textarea "**********"
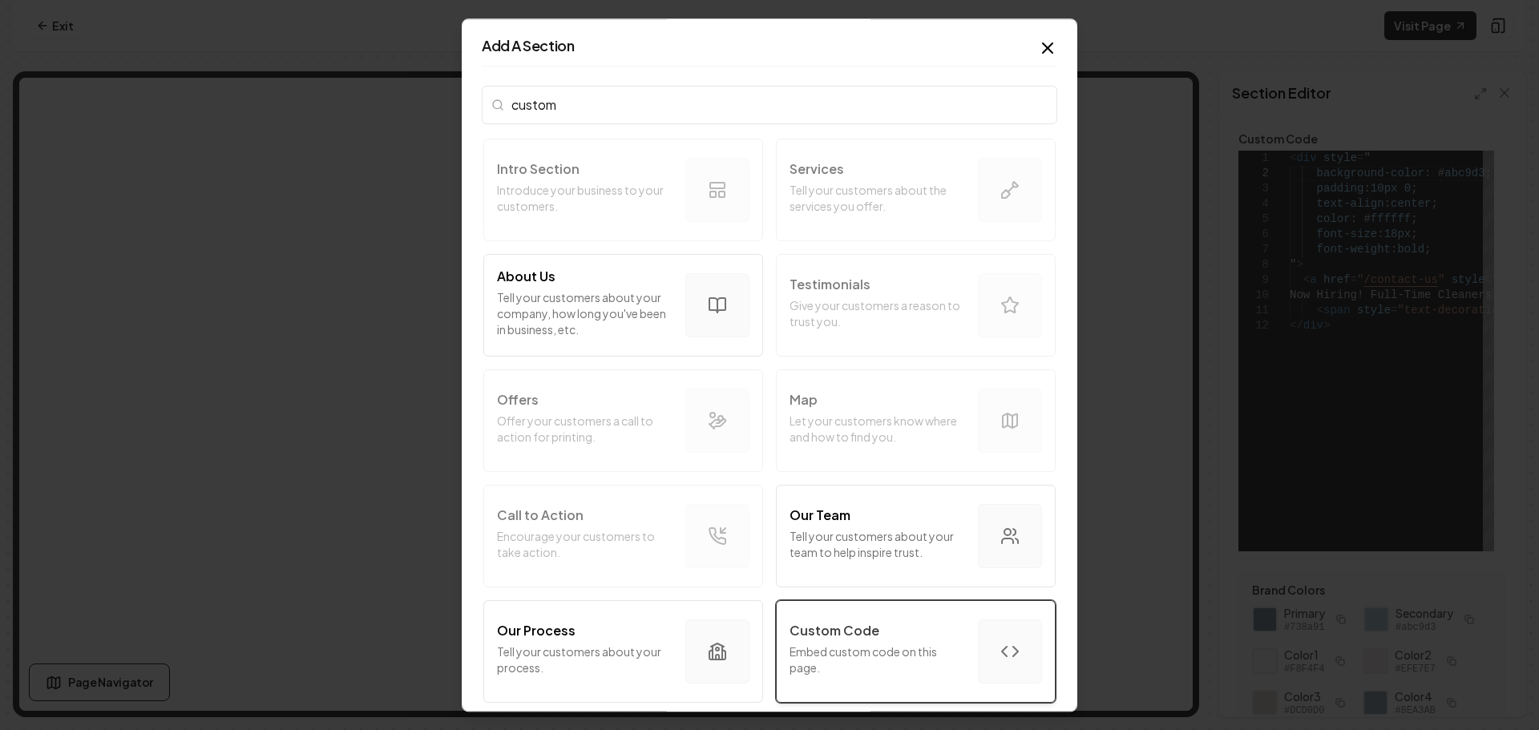
type input "custom"
click at [838, 664] on p "Embed custom code on this page." at bounding box center [878, 660] width 176 height 32
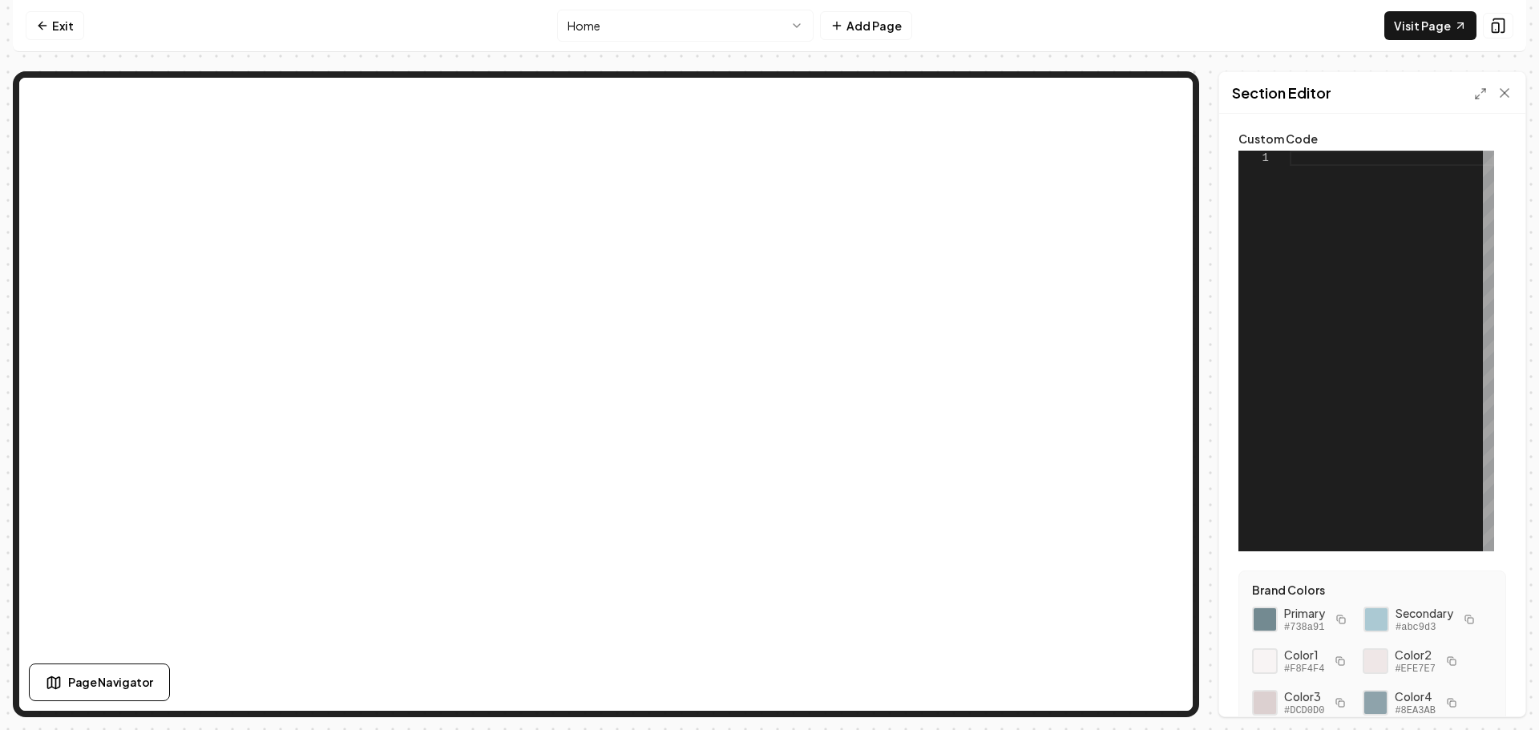
scroll to position [0, 0]
click at [1321, 164] on div at bounding box center [1392, 351] width 204 height 401
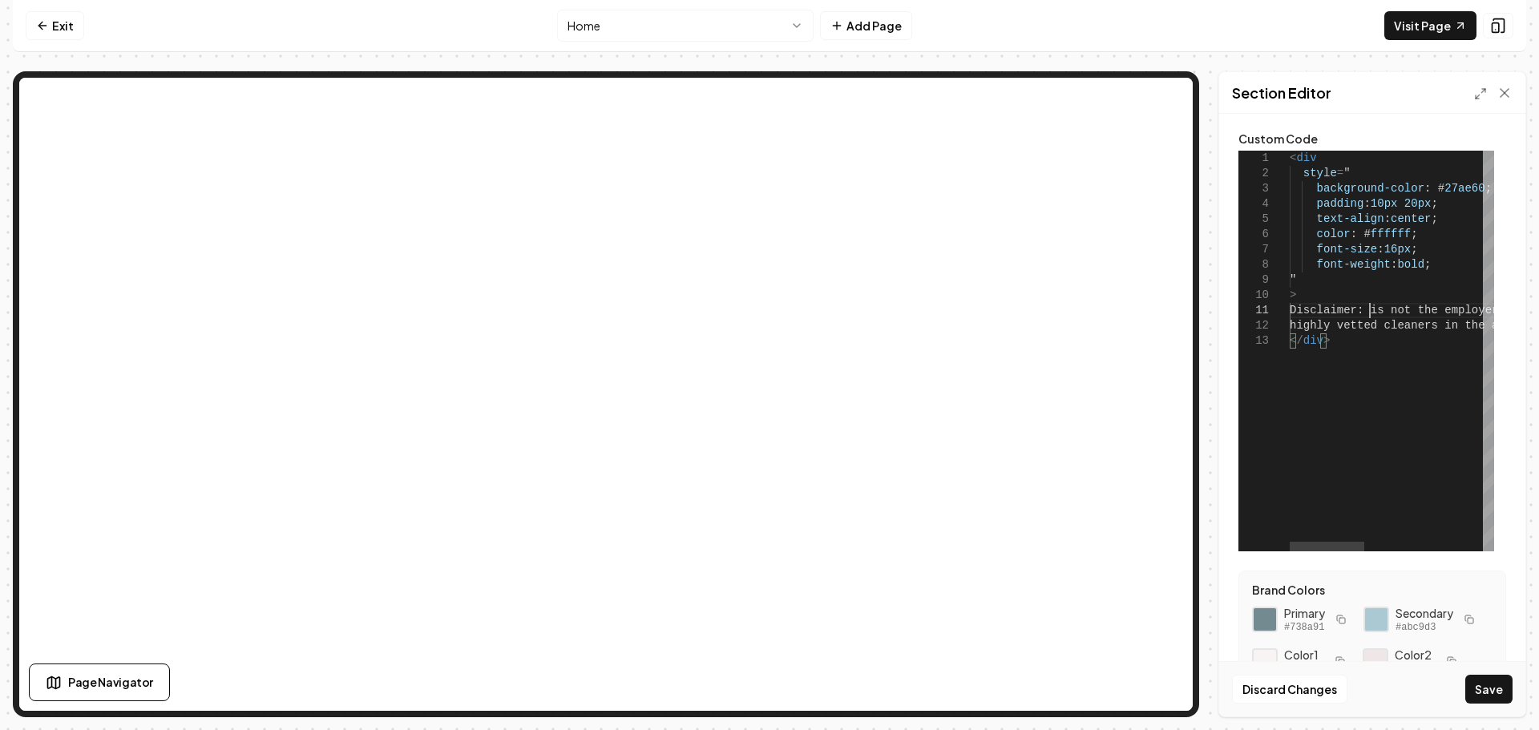
drag, startPoint x: 1368, startPoint y: 313, endPoint x: 1374, endPoint y: 265, distance: 48.4
click at [1371, 310] on div "< div style = " background-color : # 27ae60 ; padding : 10px 20px ; text-align …" at bounding box center [1554, 351] width 529 height 401
click at [1490, 689] on button "Save" at bounding box center [1488, 689] width 47 height 29
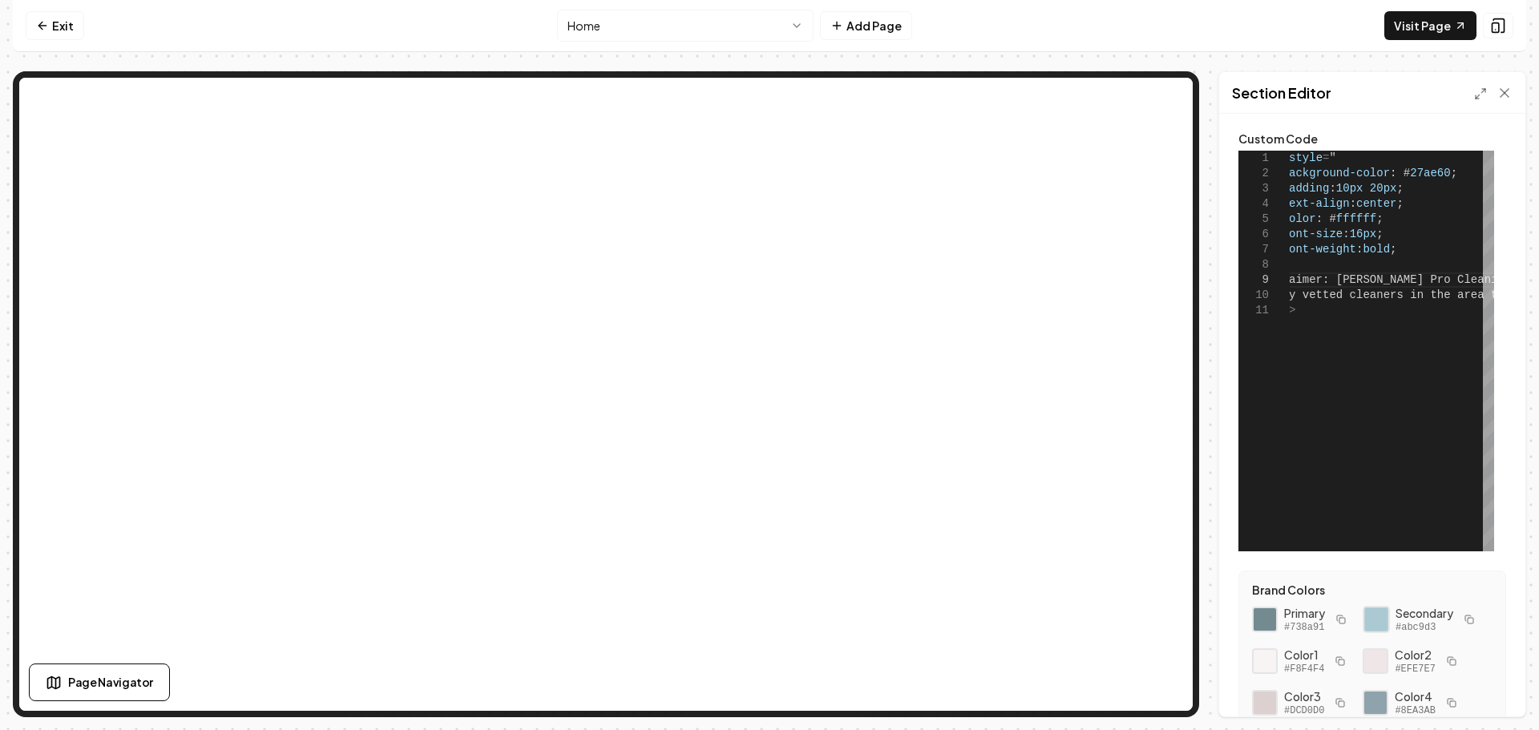
click at [1376, 619] on div at bounding box center [1376, 619] width 27 height 27
drag, startPoint x: 1434, startPoint y: 173, endPoint x: 1393, endPoint y: 175, distance: 41.7
type textarea "**********"
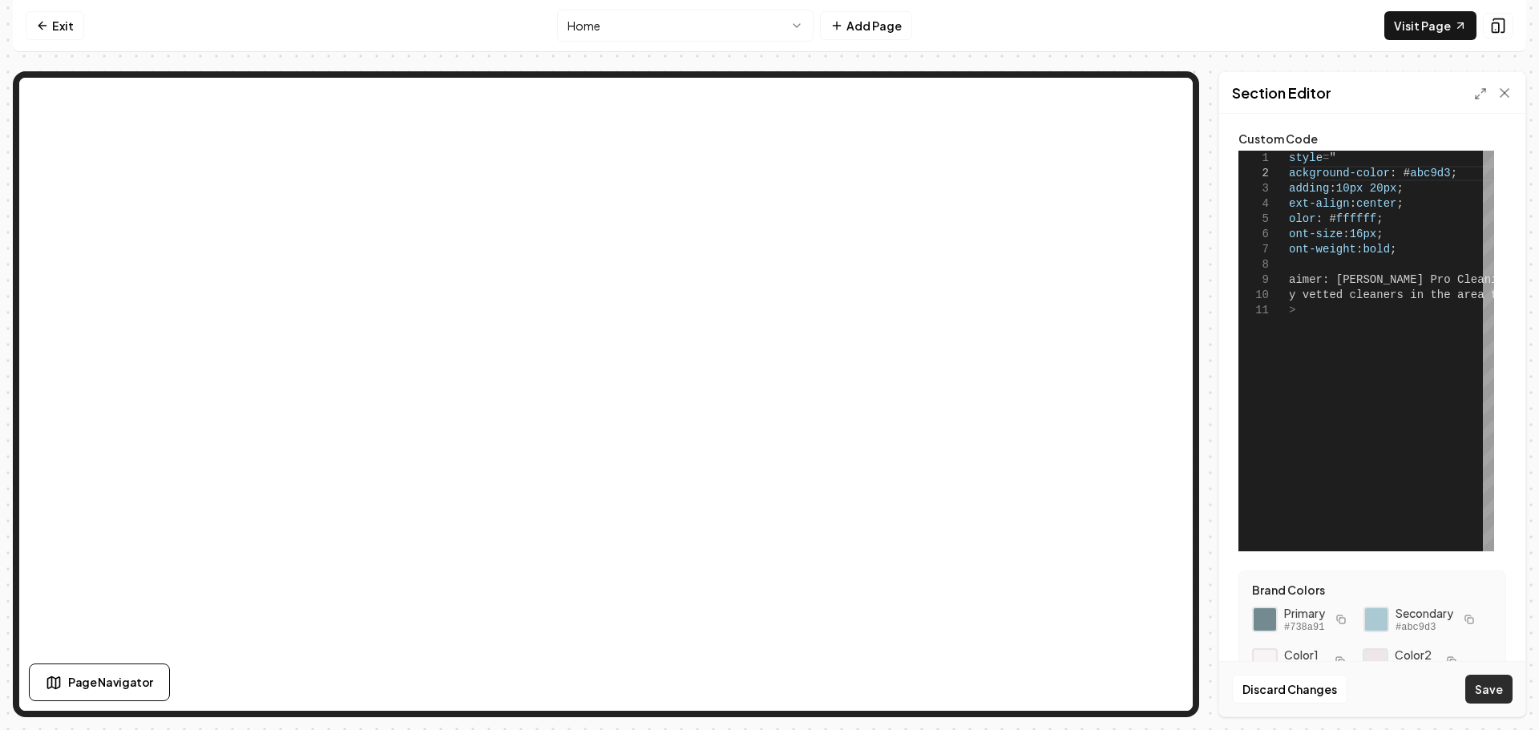
click at [1487, 694] on button "Save" at bounding box center [1488, 689] width 47 height 29
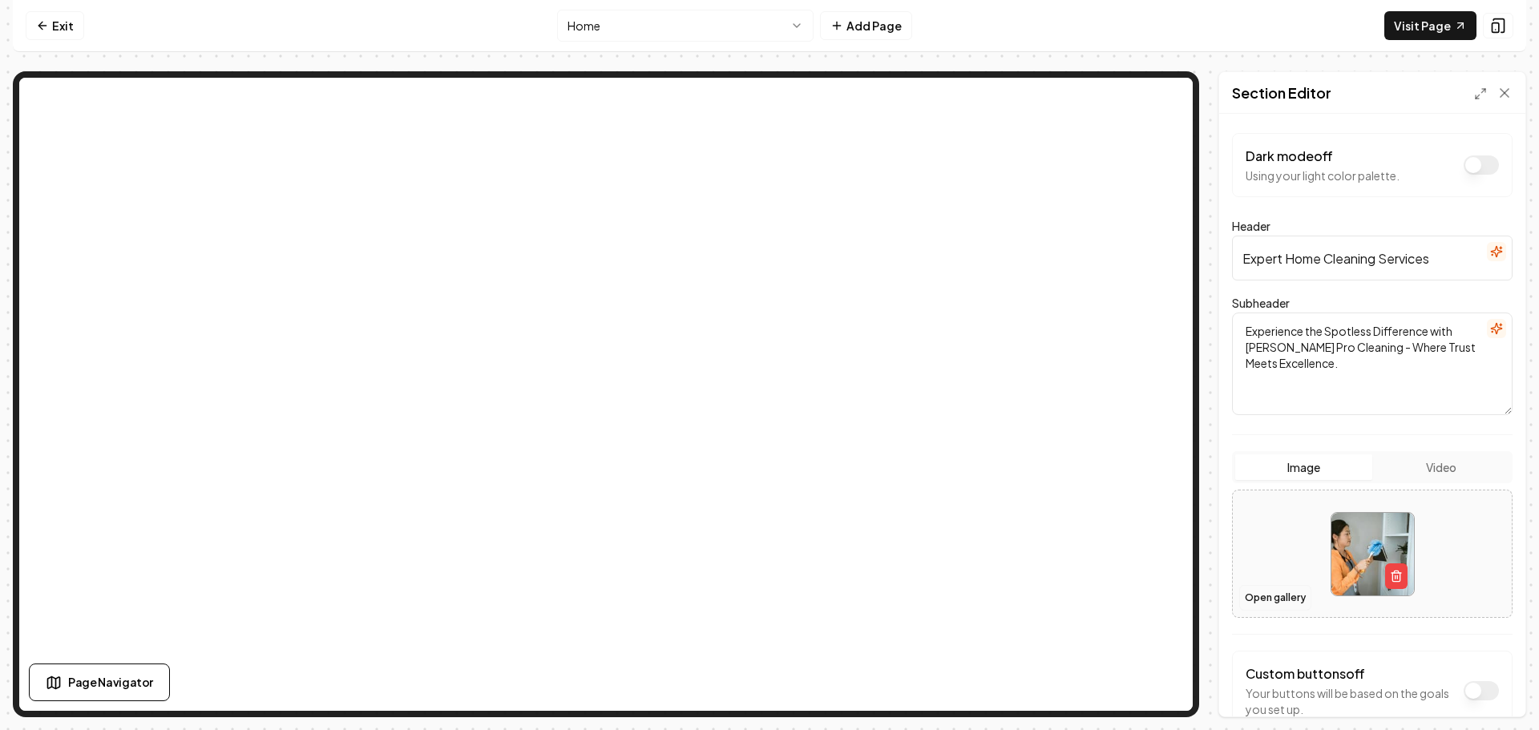
click at [1277, 600] on button "Open gallery" at bounding box center [1275, 598] width 72 height 26
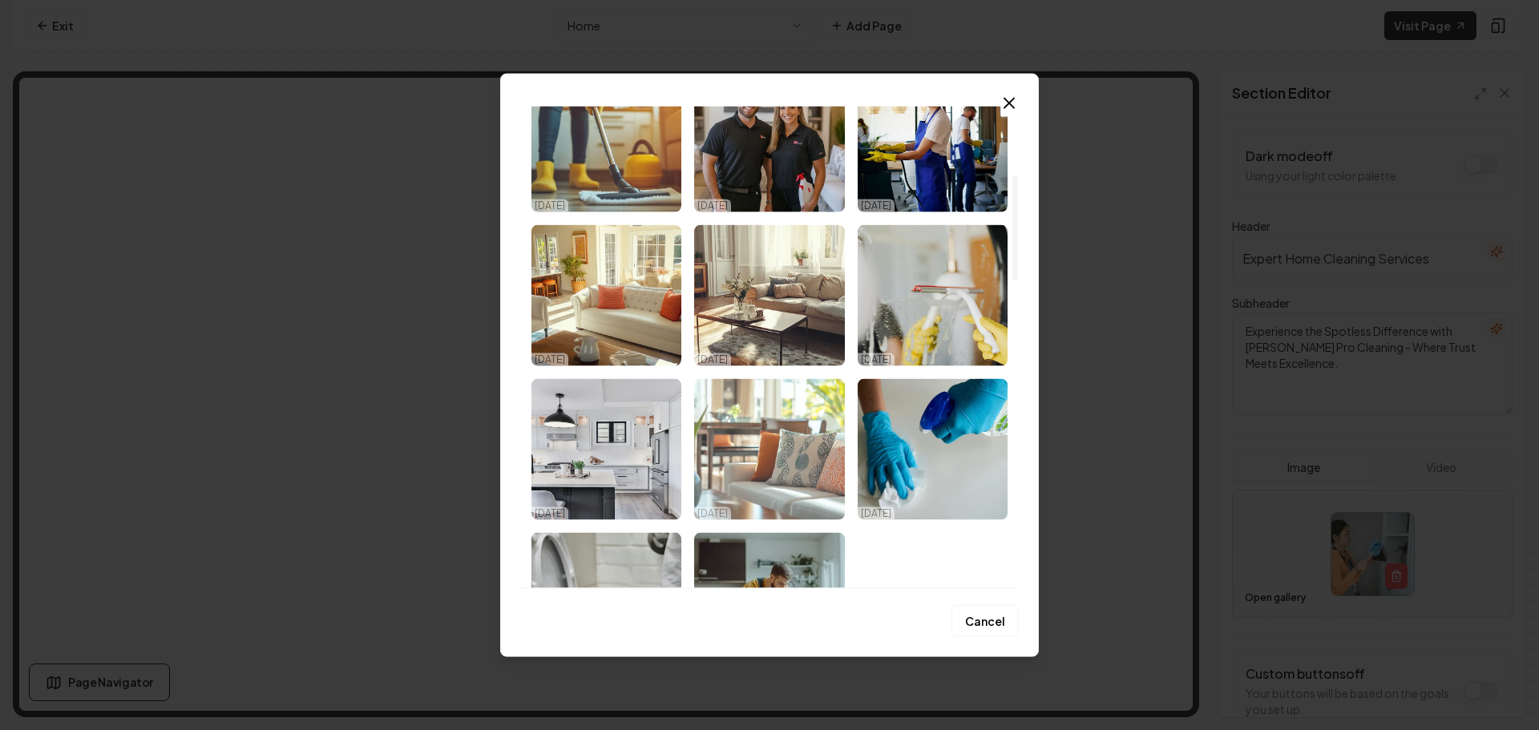
scroll to position [321, 0]
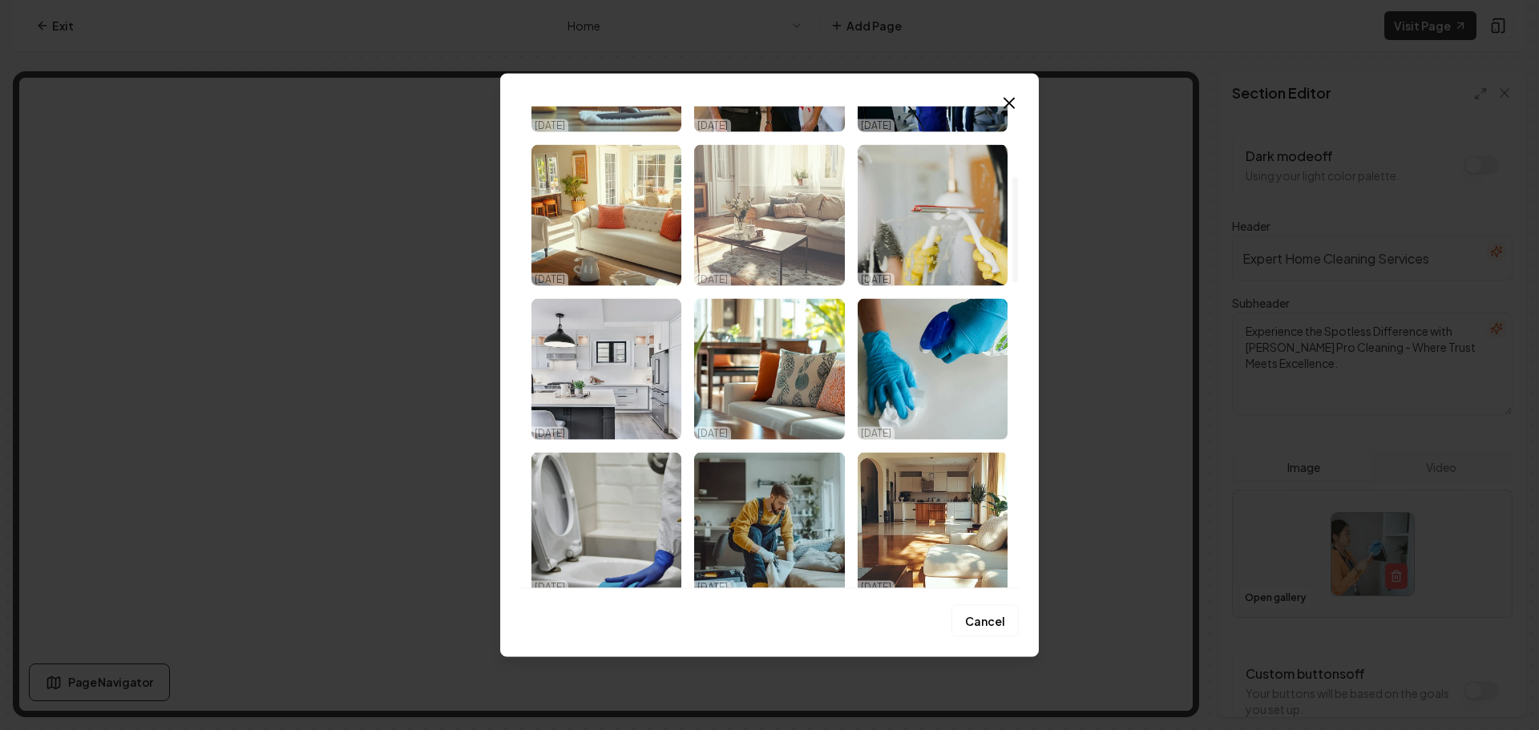
click at [775, 228] on img "Select image image_68d52b235c7cd75eb8e8fc65.png" at bounding box center [769, 214] width 150 height 141
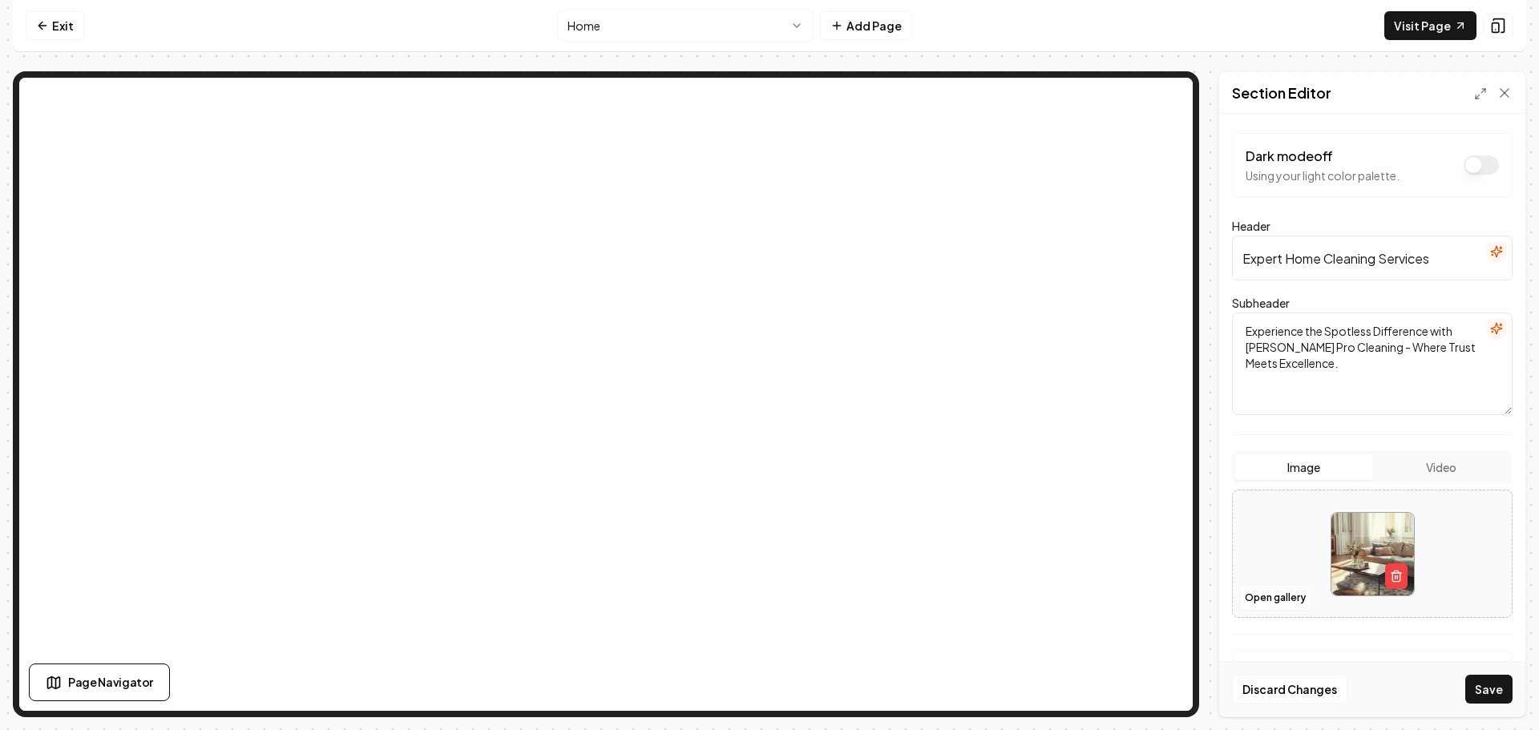
drag, startPoint x: 1482, startPoint y: 689, endPoint x: 1472, endPoint y: 686, distance: 9.9
click at [1482, 689] on button "Save" at bounding box center [1488, 689] width 47 height 29
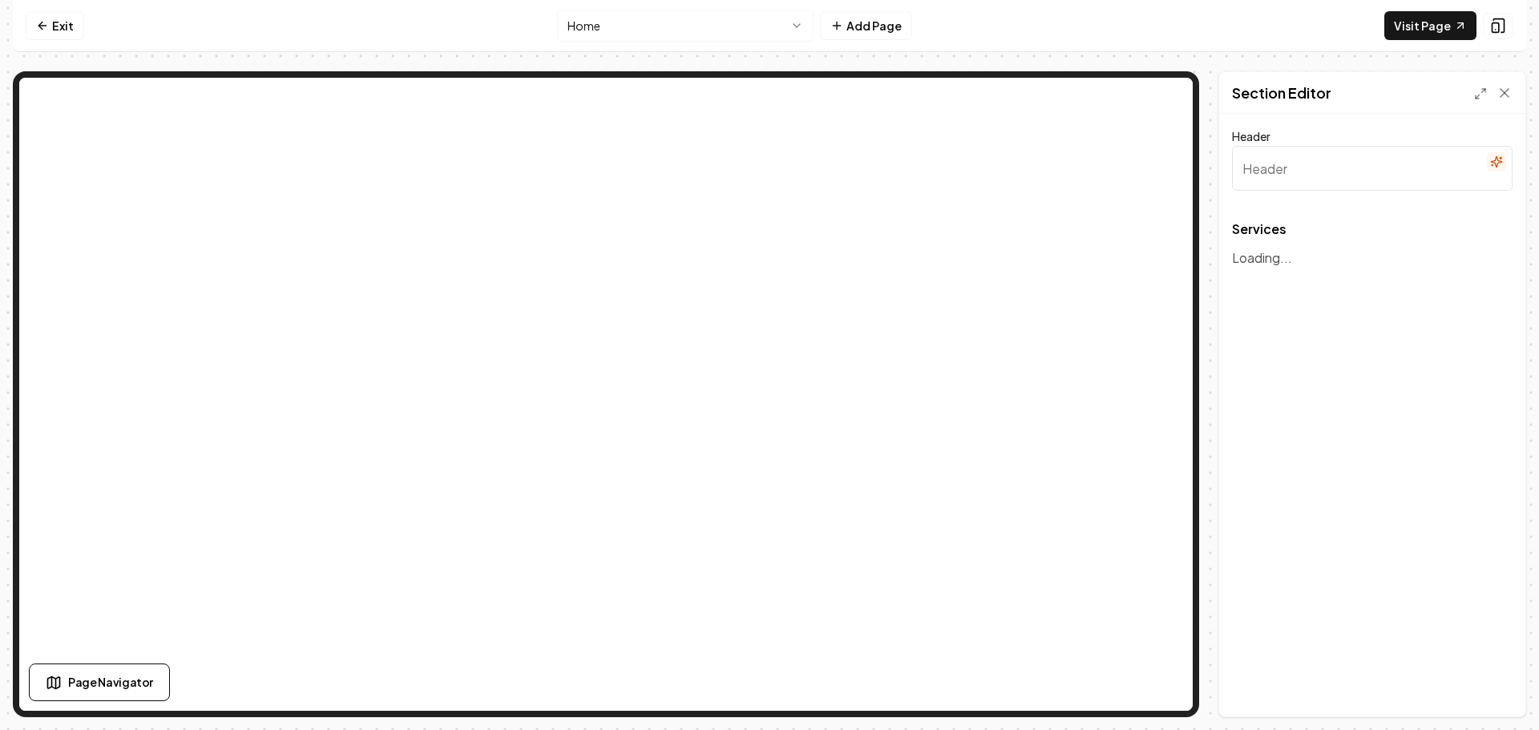
type input "Our Expert Cleaning Services"
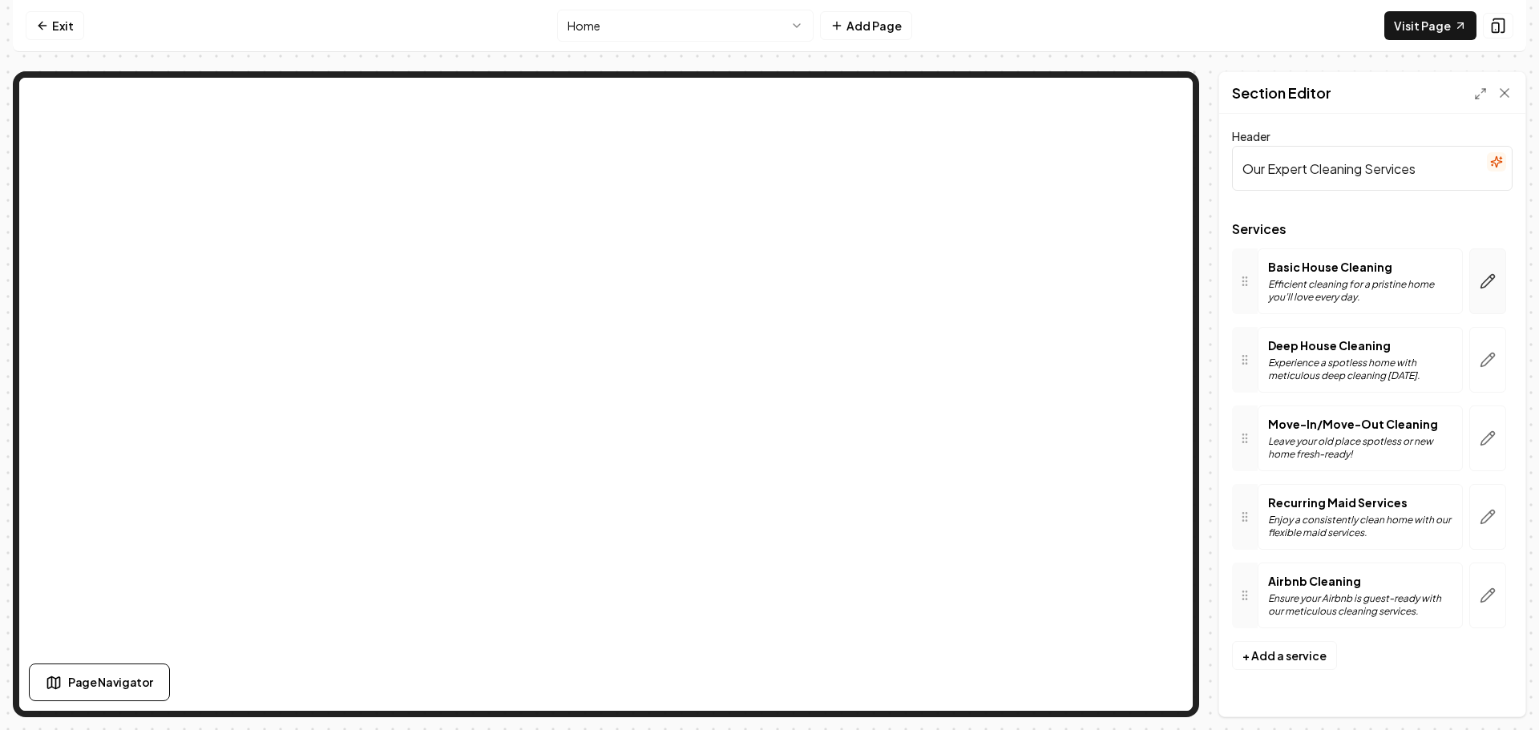
click at [1482, 281] on icon "button" at bounding box center [1488, 281] width 16 height 16
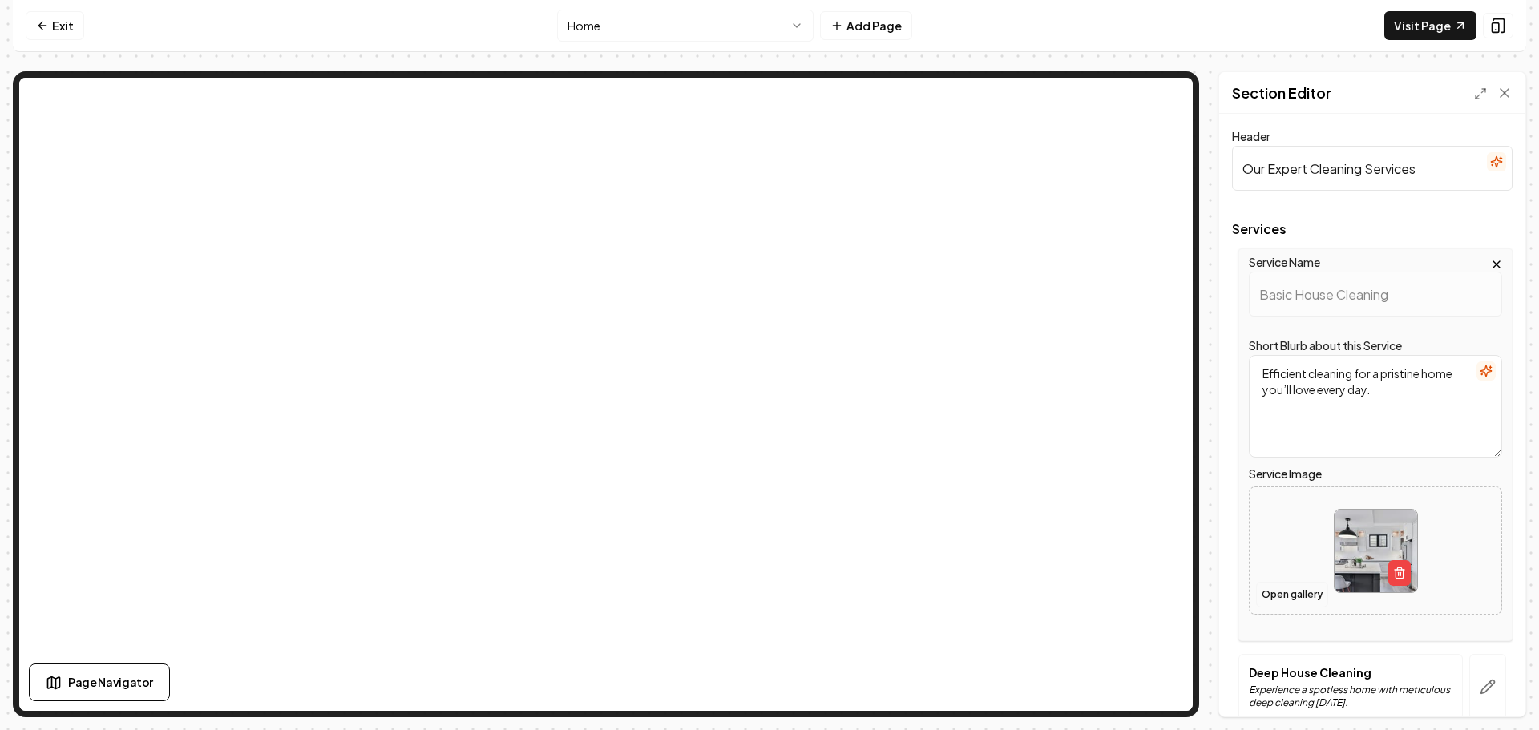
click at [1284, 591] on button "Open gallery" at bounding box center [1292, 595] width 72 height 26
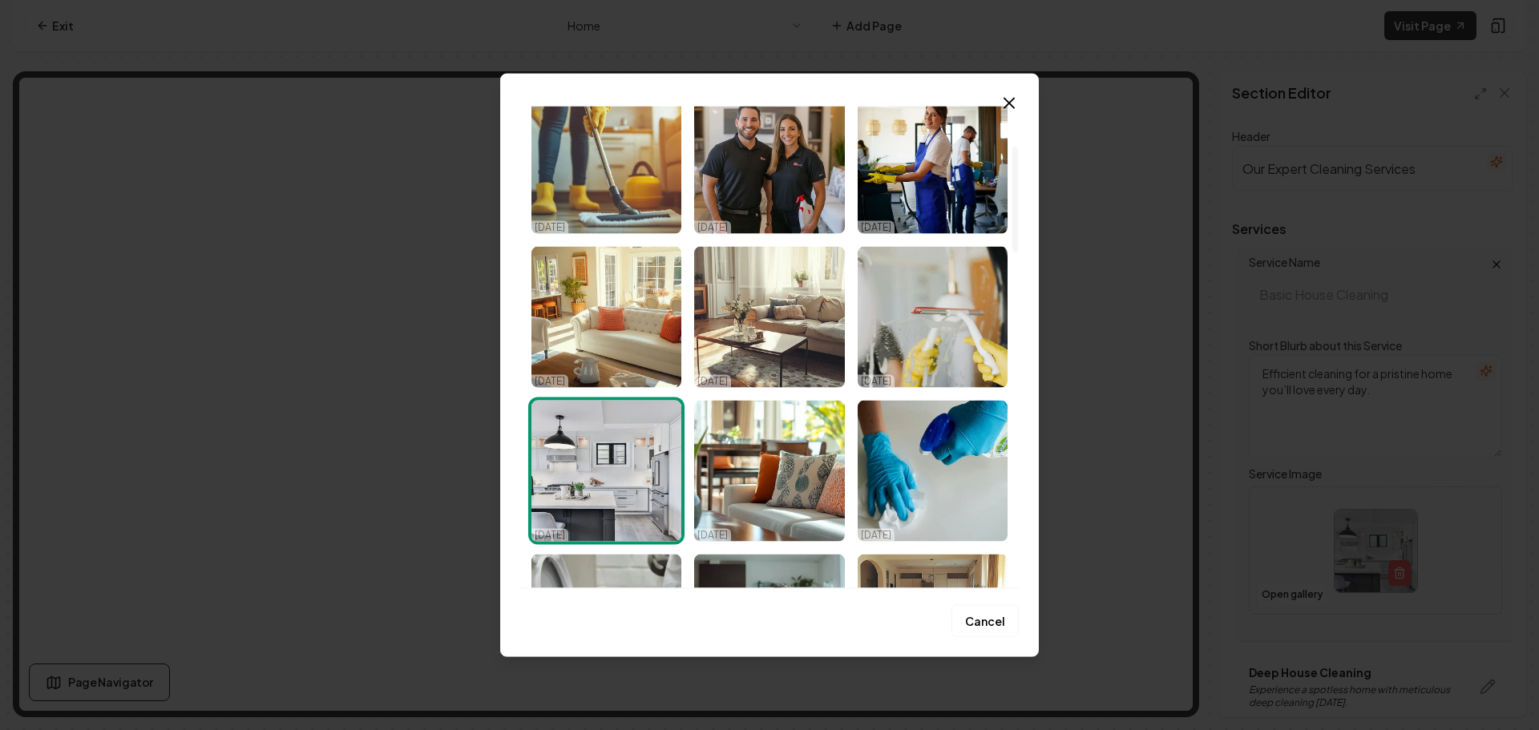
scroll to position [241, 0]
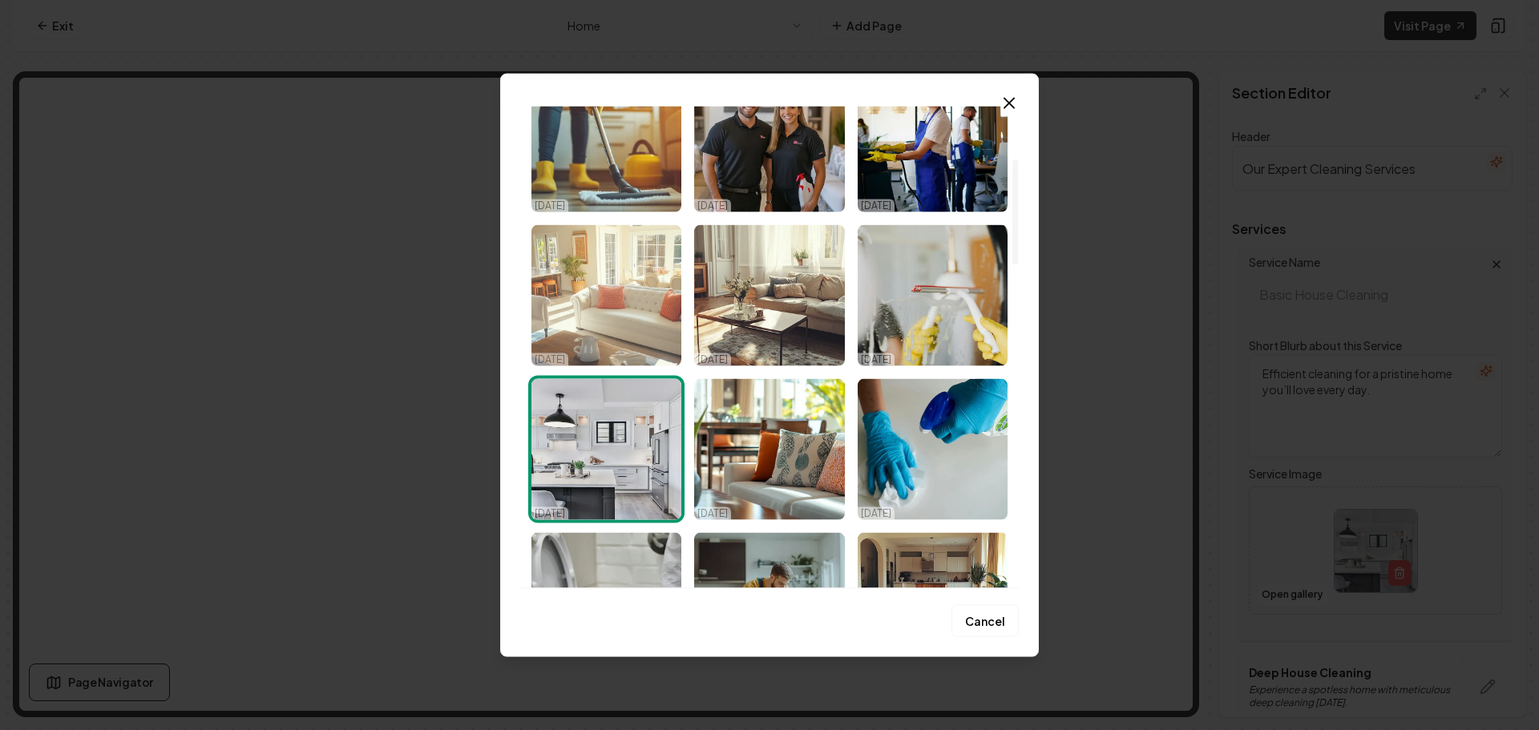
click at [612, 312] on img "Select image image_68d52b235c7cd75eb8e8fdb4.png" at bounding box center [607, 294] width 150 height 141
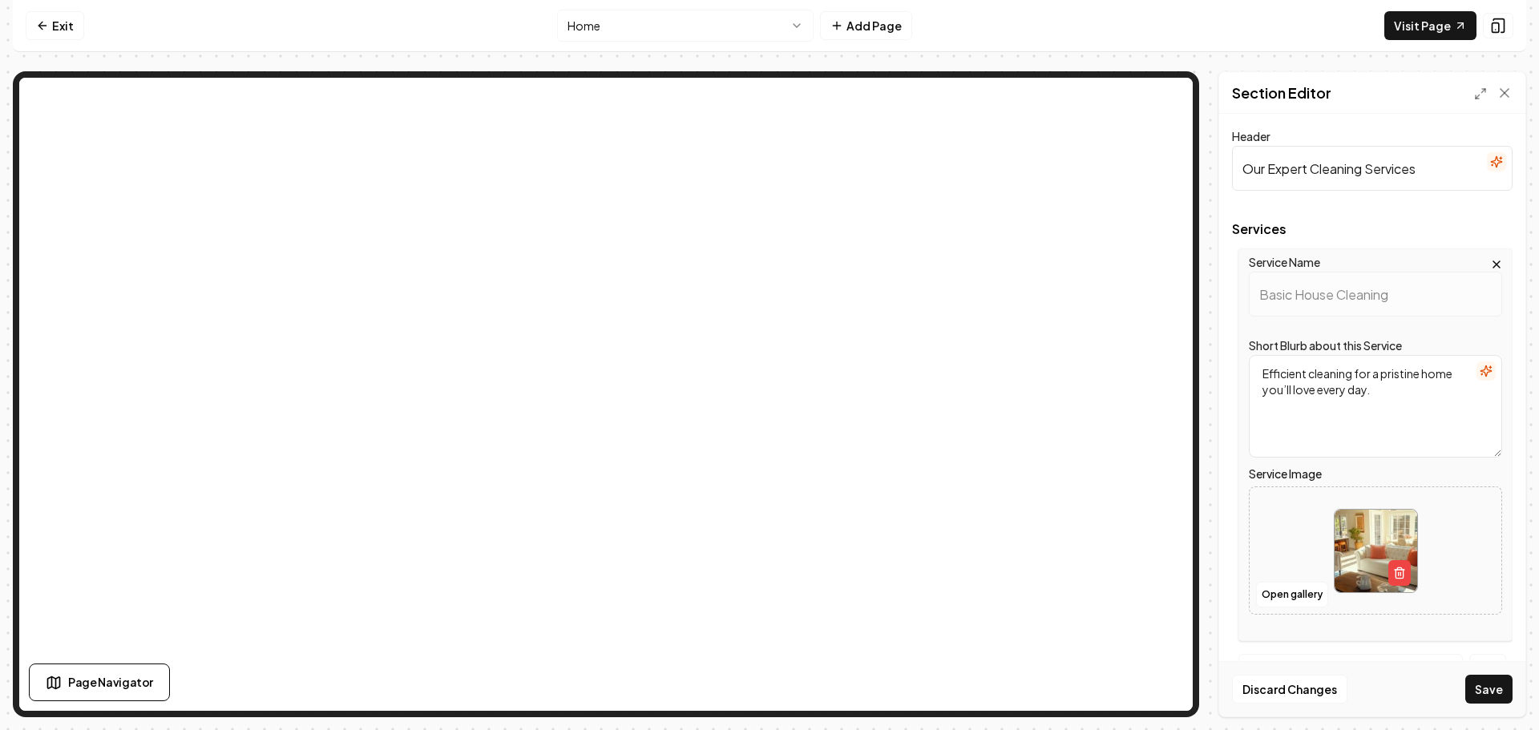
click at [1494, 699] on button "Save" at bounding box center [1488, 689] width 47 height 29
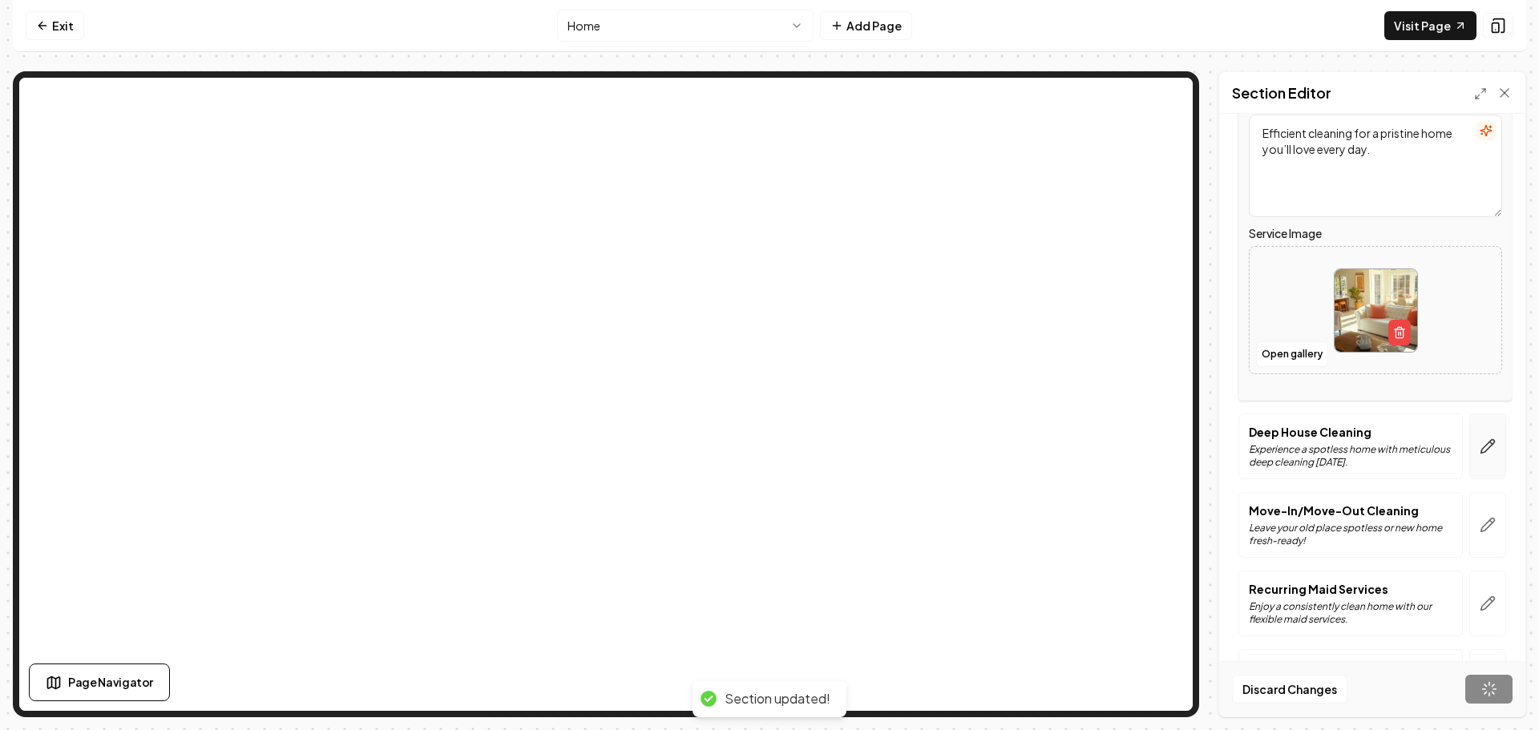
click at [1480, 445] on icon "button" at bounding box center [1488, 447] width 16 height 16
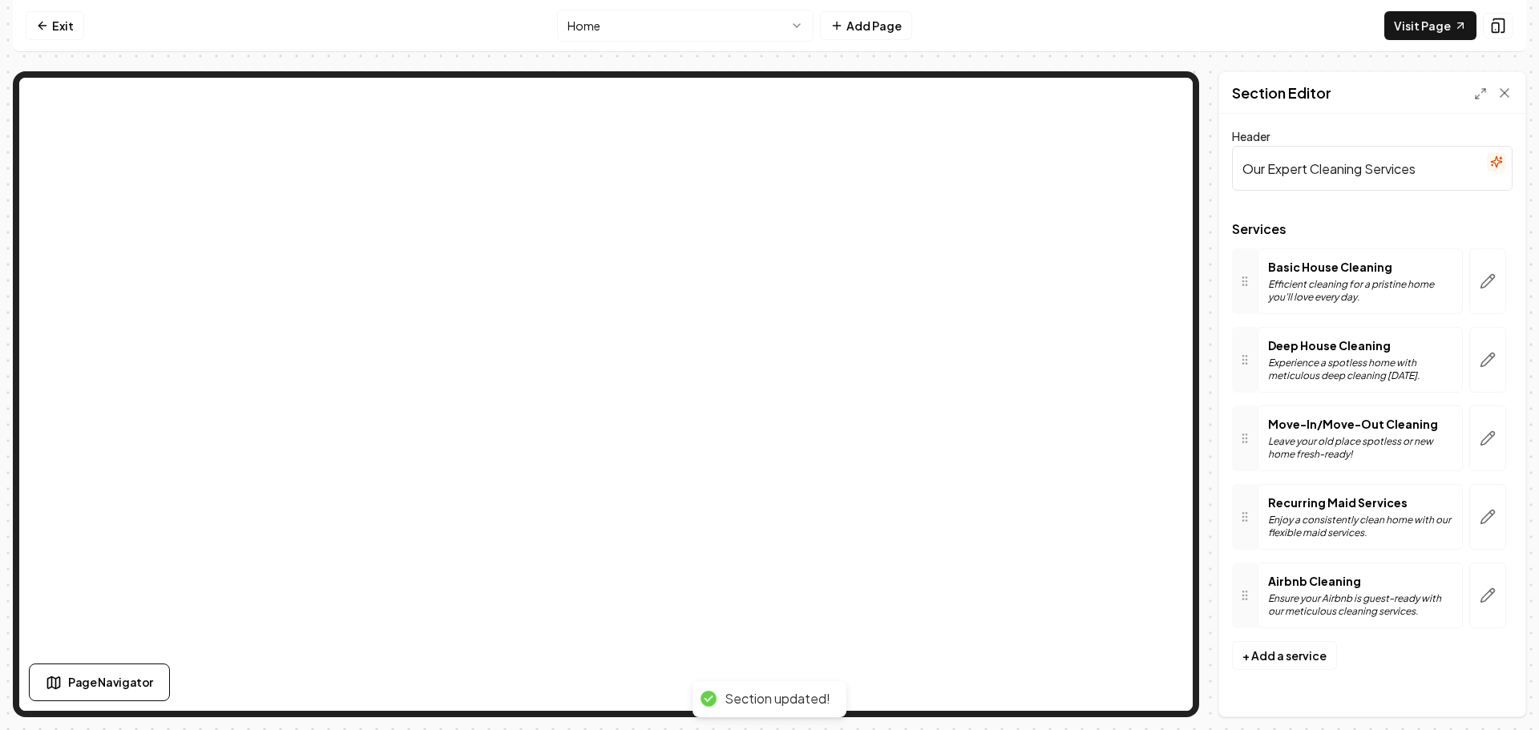
scroll to position [0, 0]
click at [1482, 360] on icon "button" at bounding box center [1488, 360] width 16 height 16
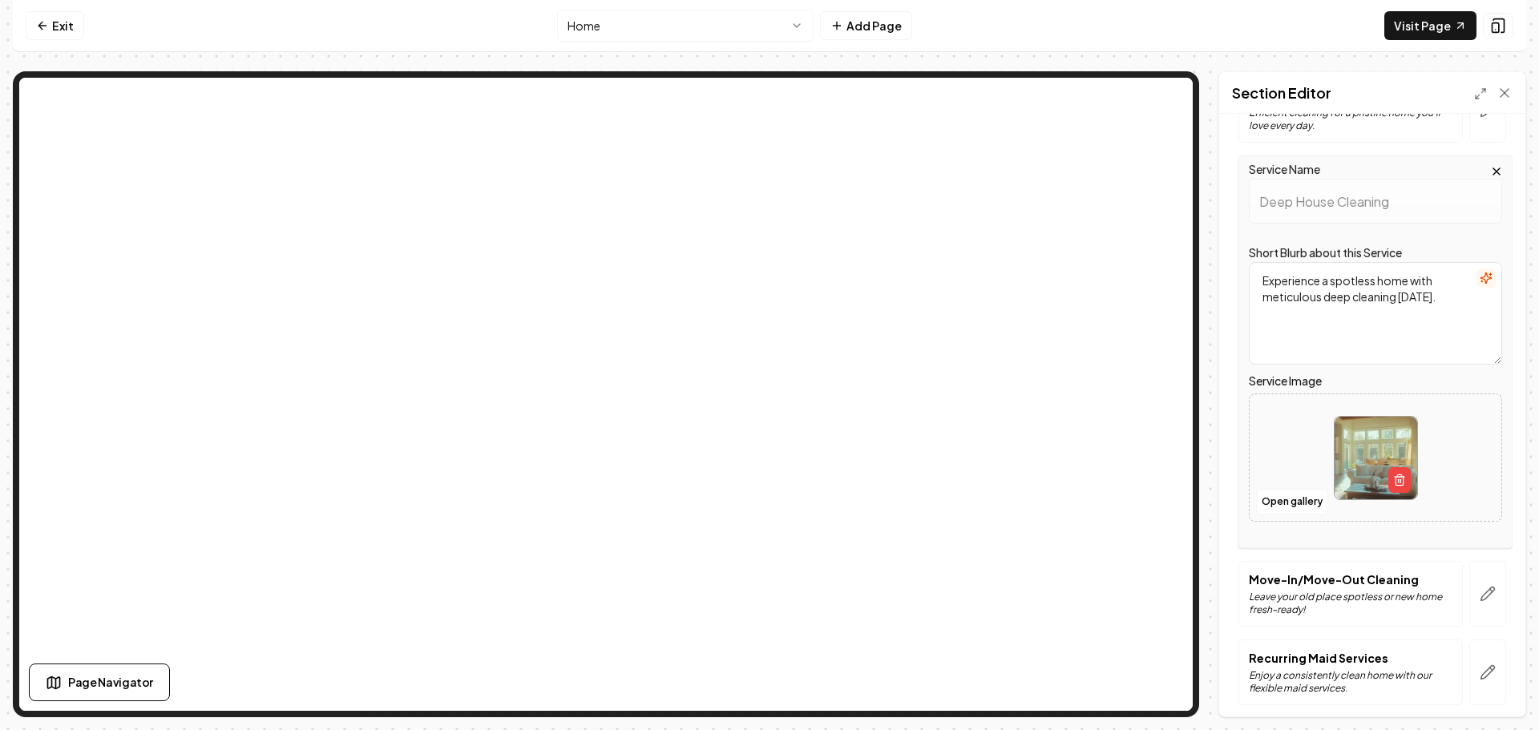
scroll to position [313, 0]
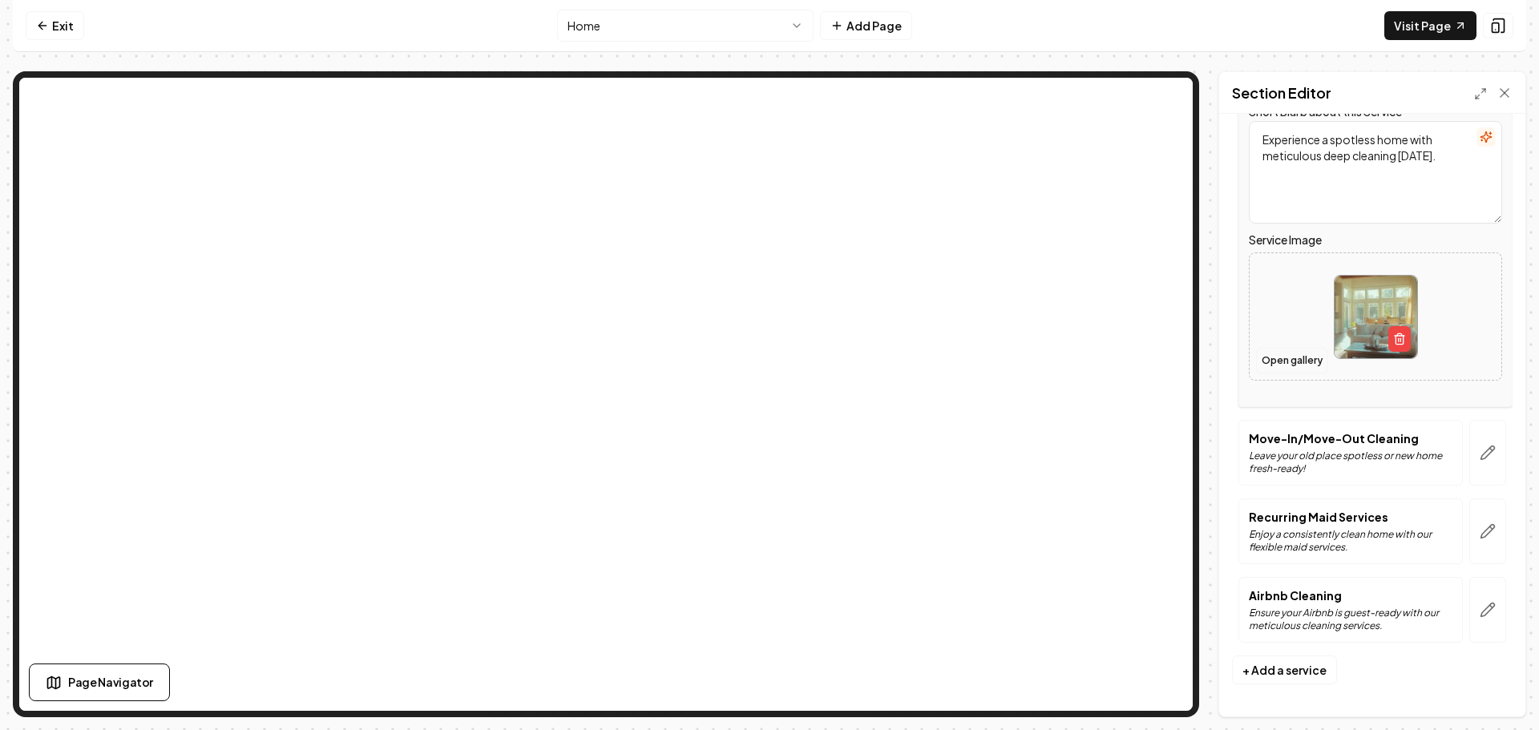
click at [1295, 361] on button "Open gallery" at bounding box center [1292, 361] width 72 height 26
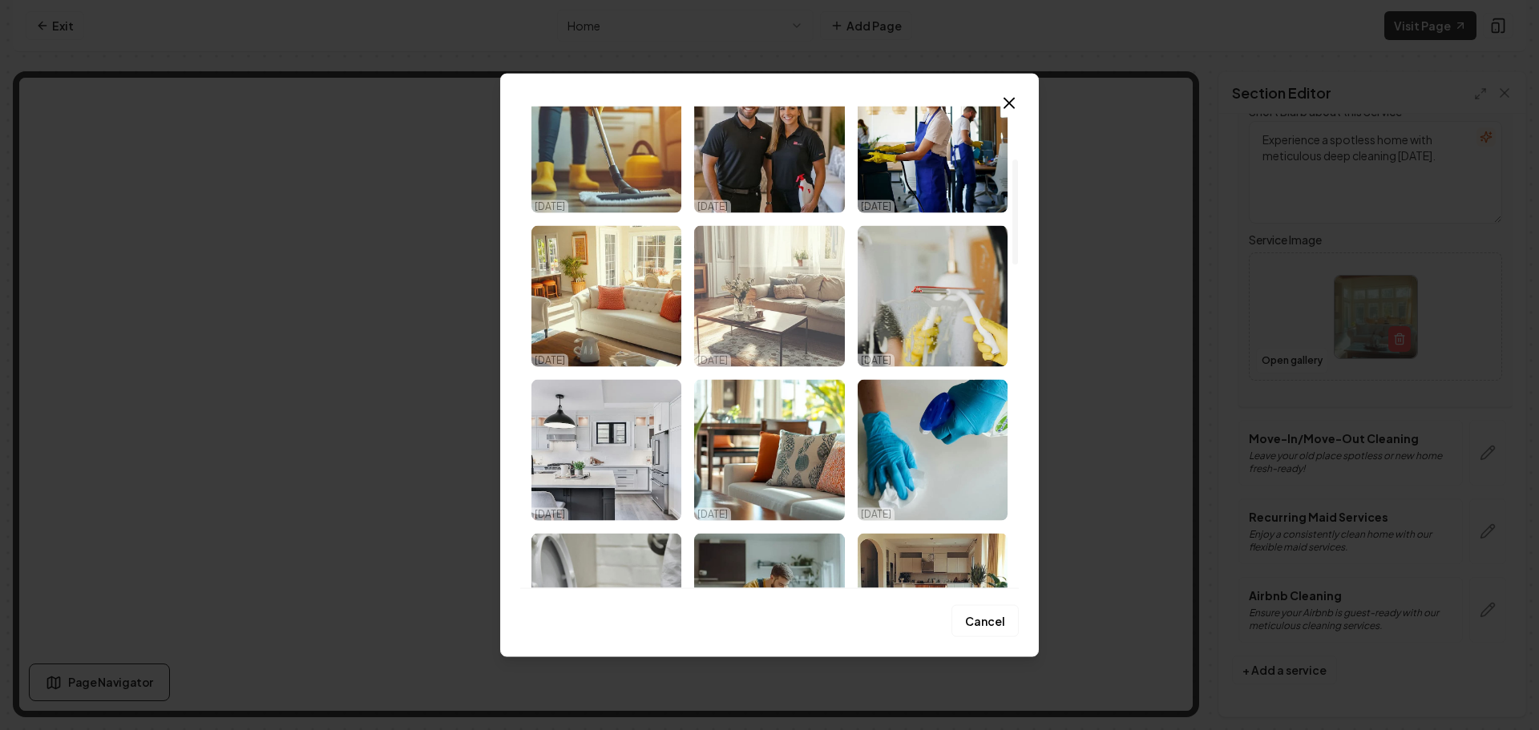
scroll to position [241, 0]
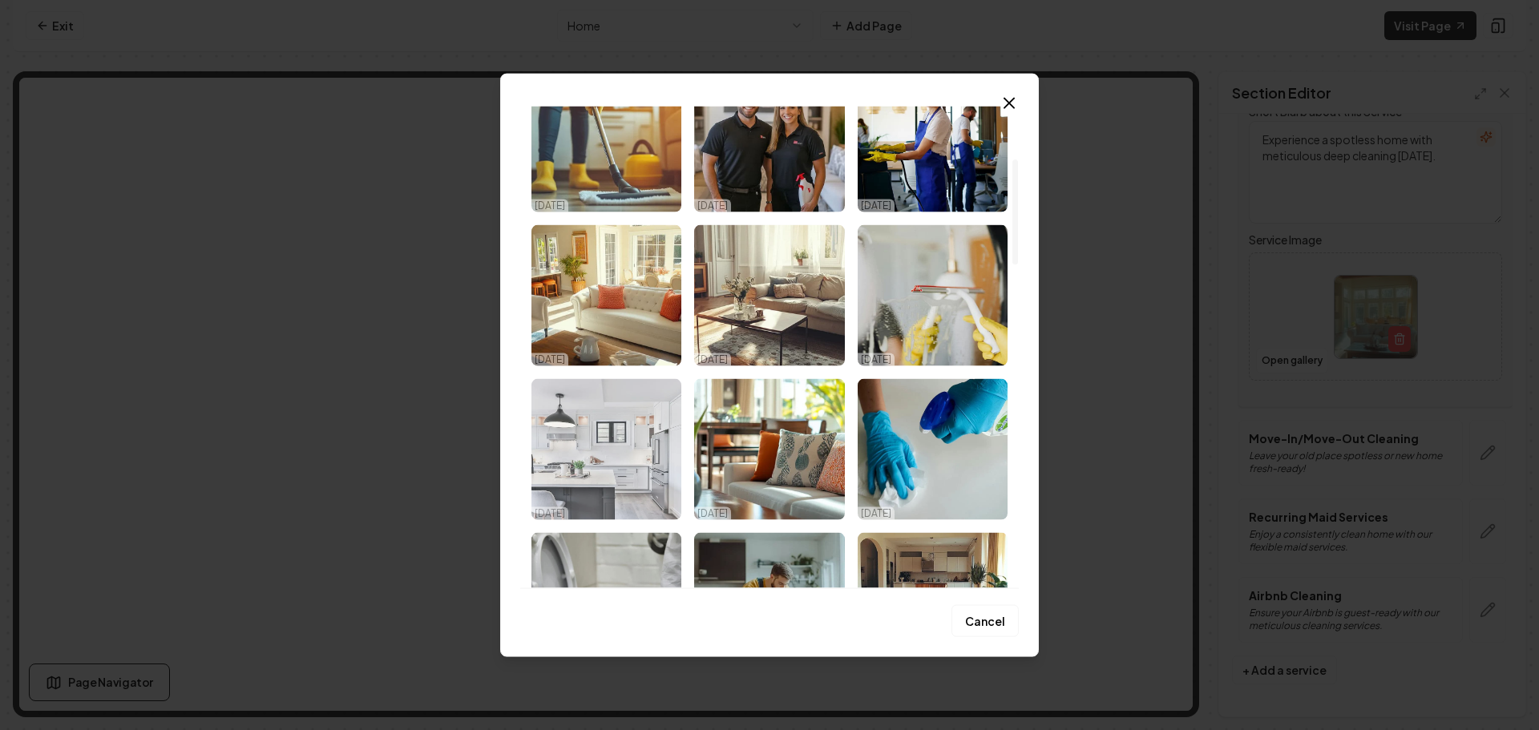
click at [649, 424] on img "Select image image_68d52b235c7cd75eb8e8fdab.jpeg" at bounding box center [607, 448] width 150 height 141
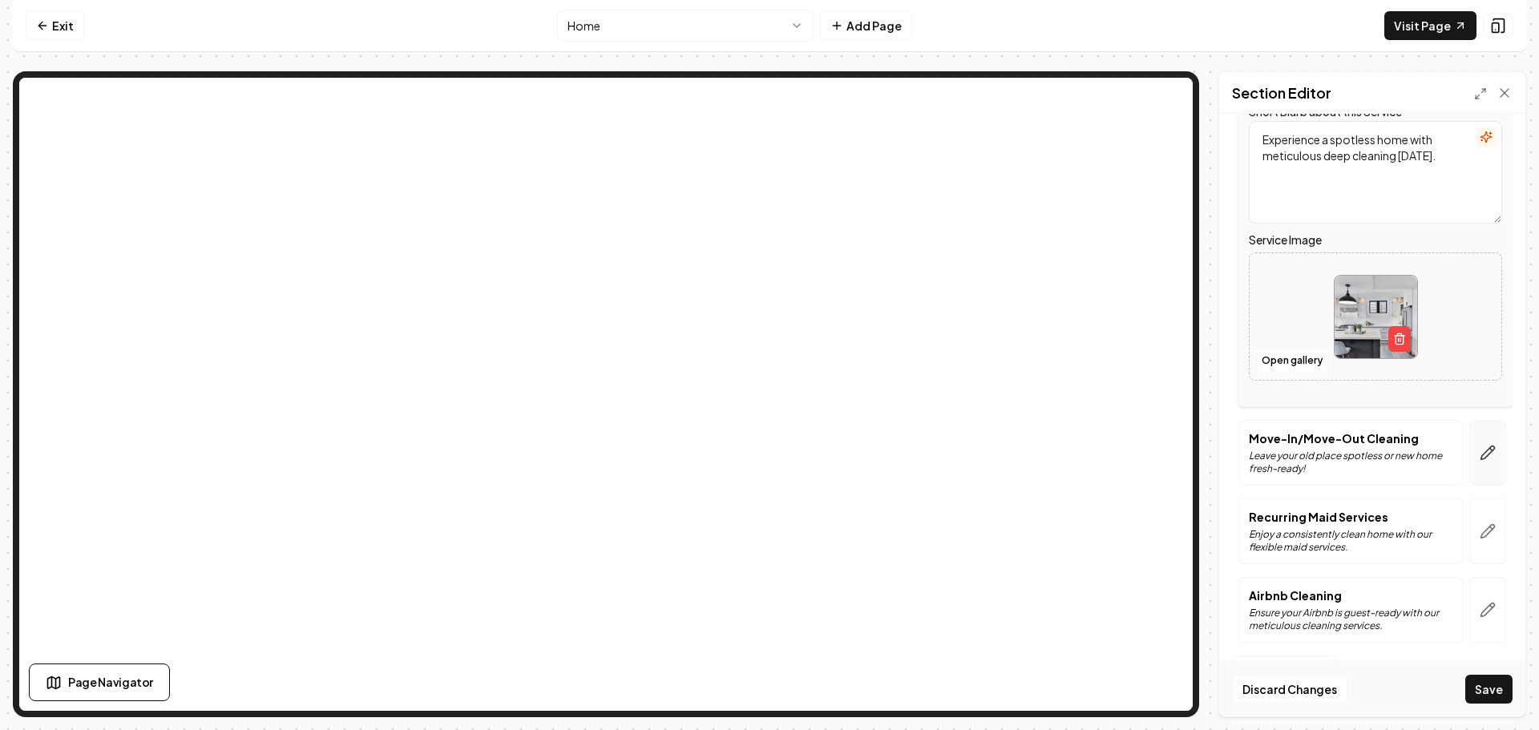
click at [1482, 459] on icon "button" at bounding box center [1488, 453] width 16 height 16
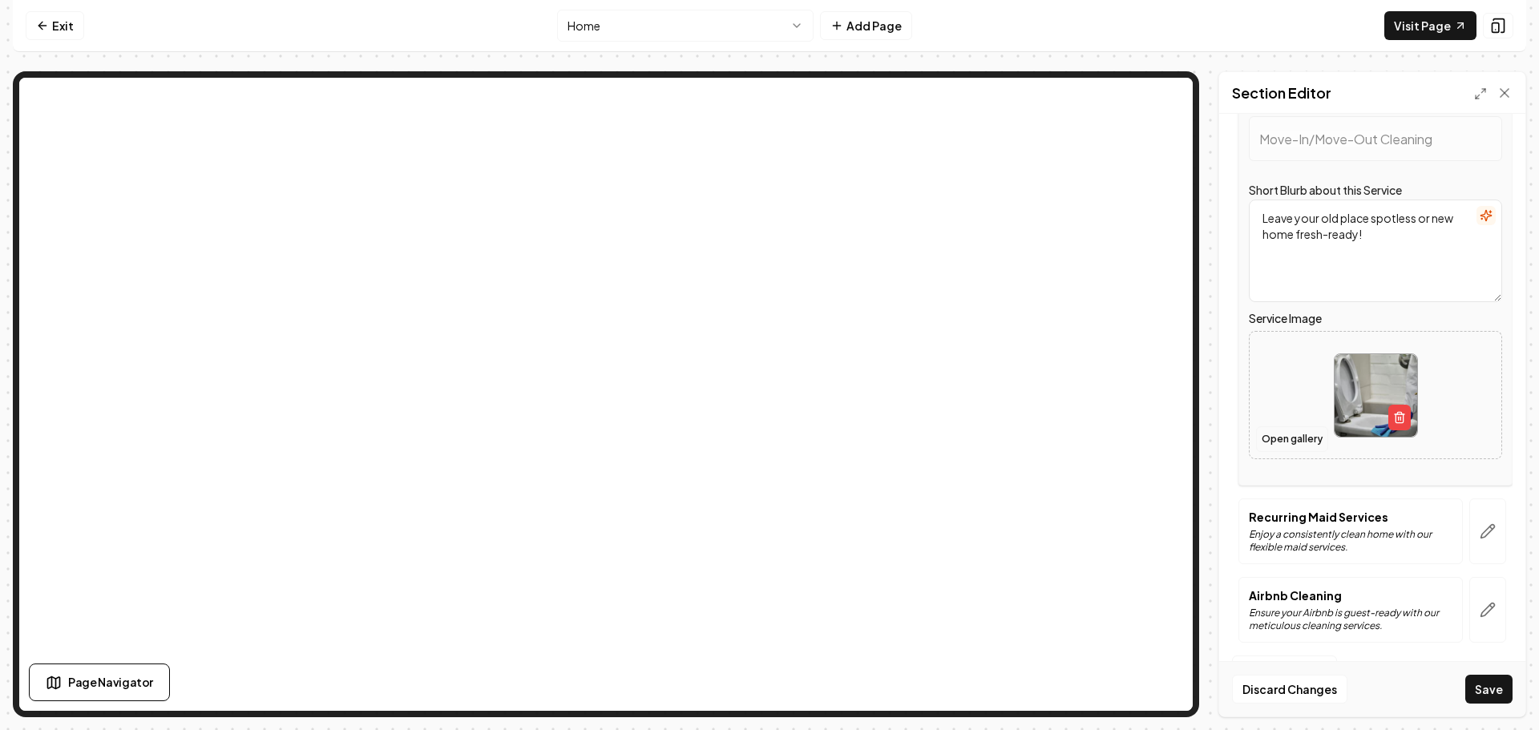
click at [1271, 436] on button "Open gallery" at bounding box center [1292, 439] width 72 height 26
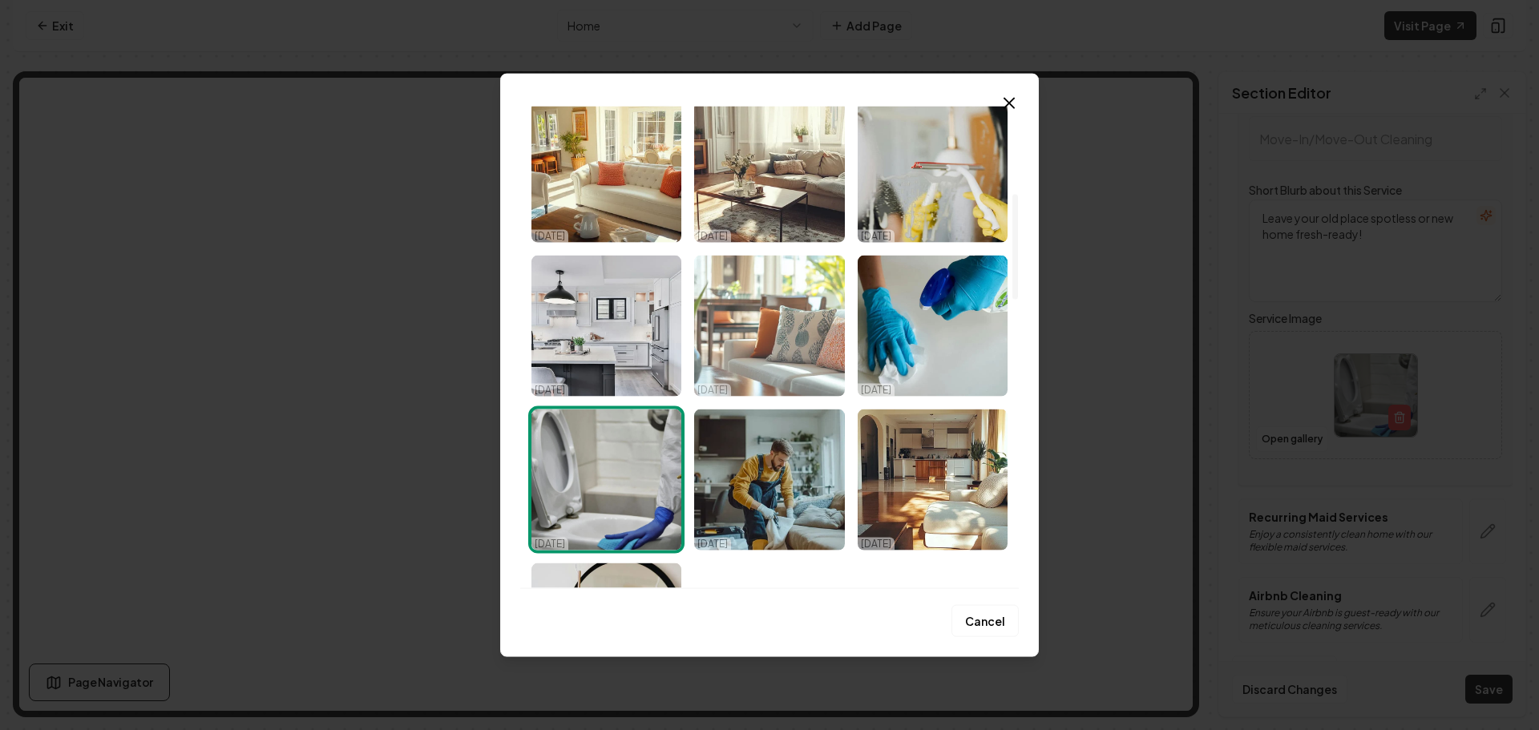
scroll to position [401, 0]
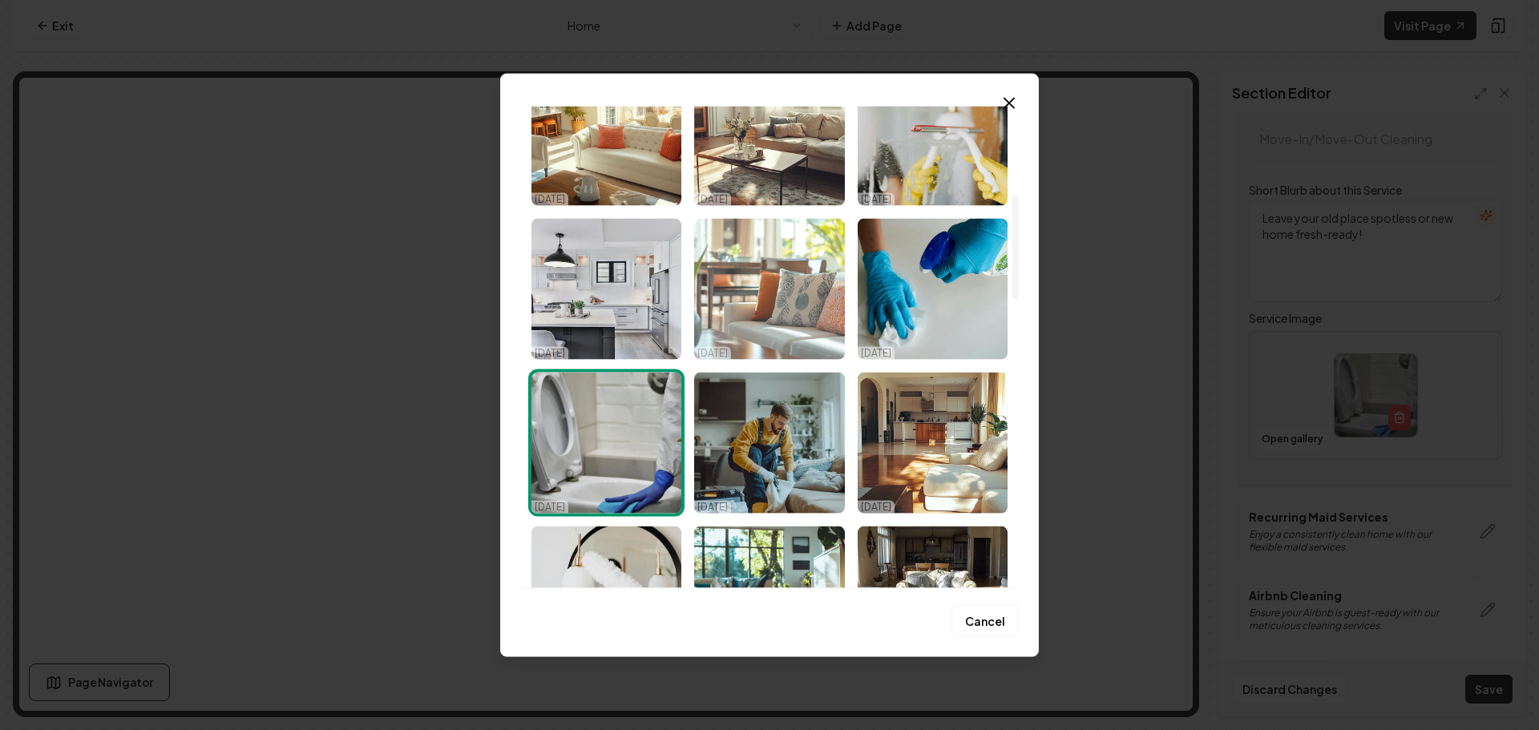
click at [782, 320] on img "Select image image_68d52b235c7cd75eb8e8fd28.png" at bounding box center [769, 288] width 150 height 141
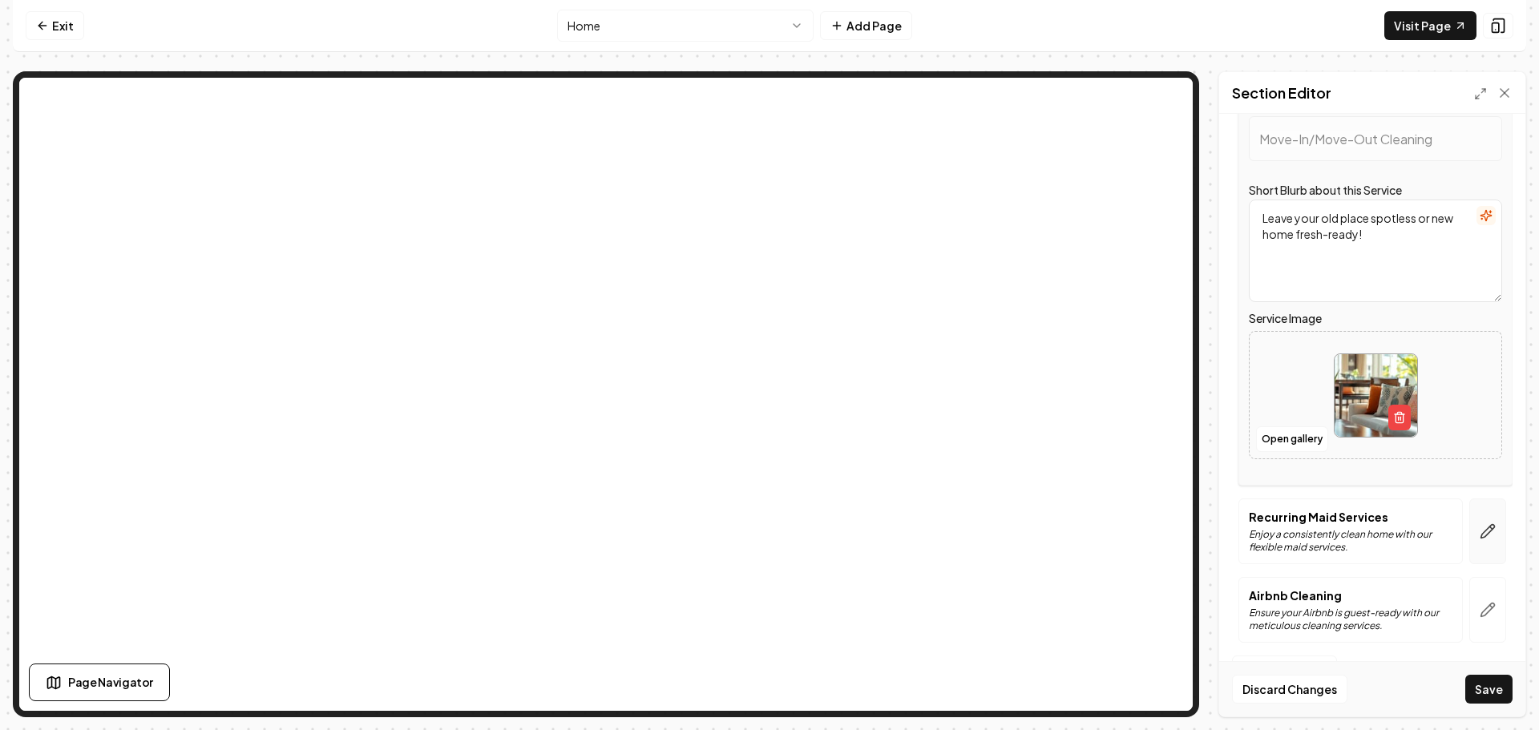
click at [1480, 529] on icon "button" at bounding box center [1488, 531] width 16 height 16
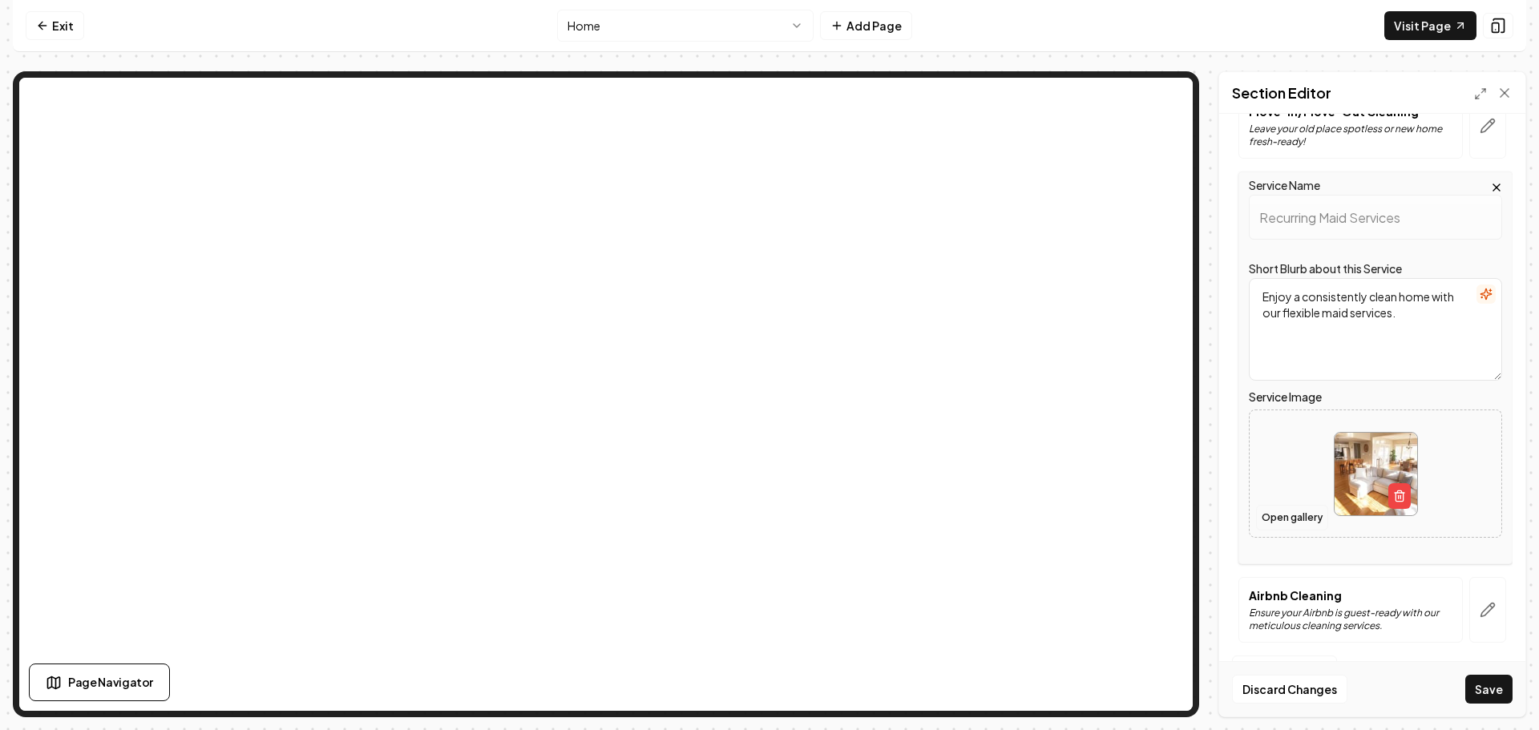
click at [1274, 526] on button "Open gallery" at bounding box center [1292, 518] width 72 height 26
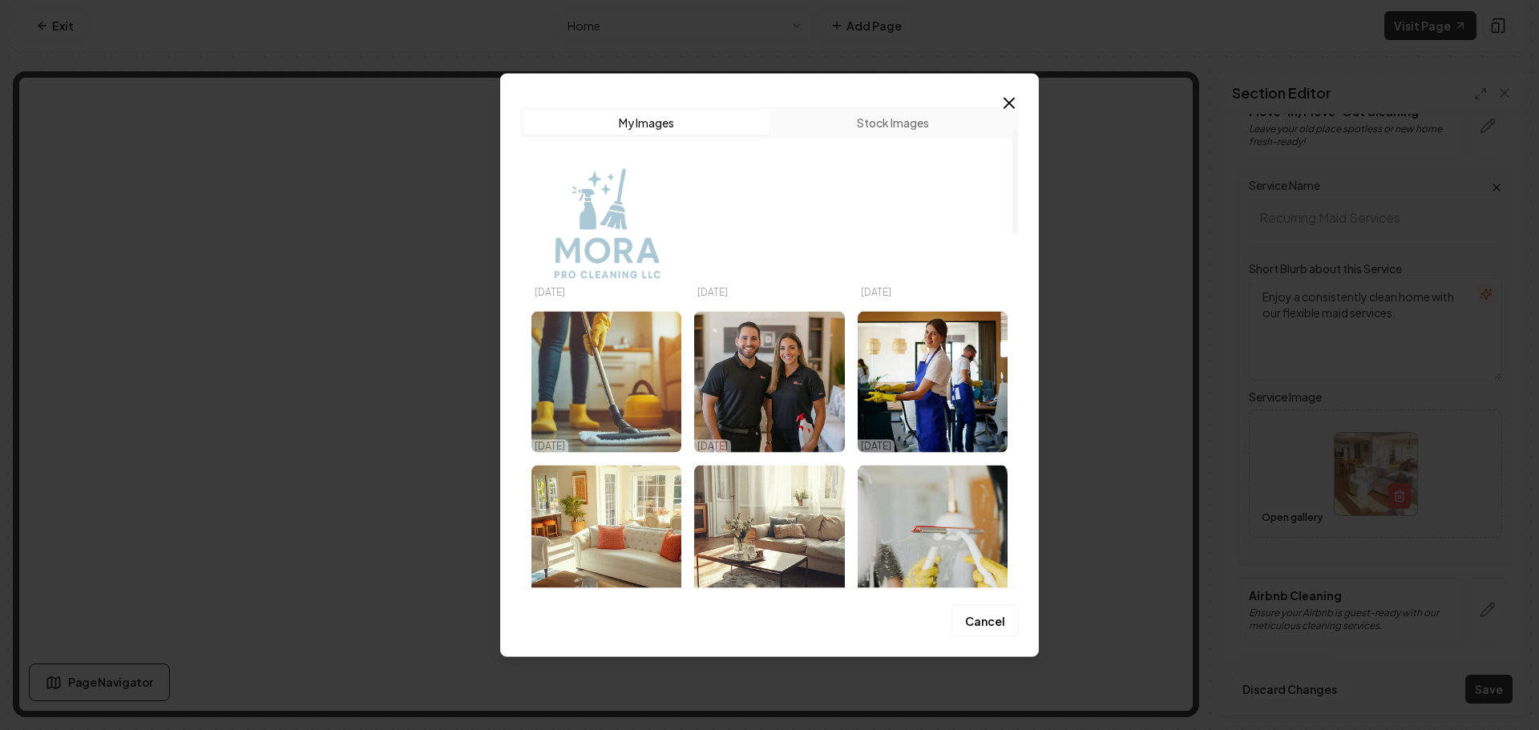
scroll to position [241, 0]
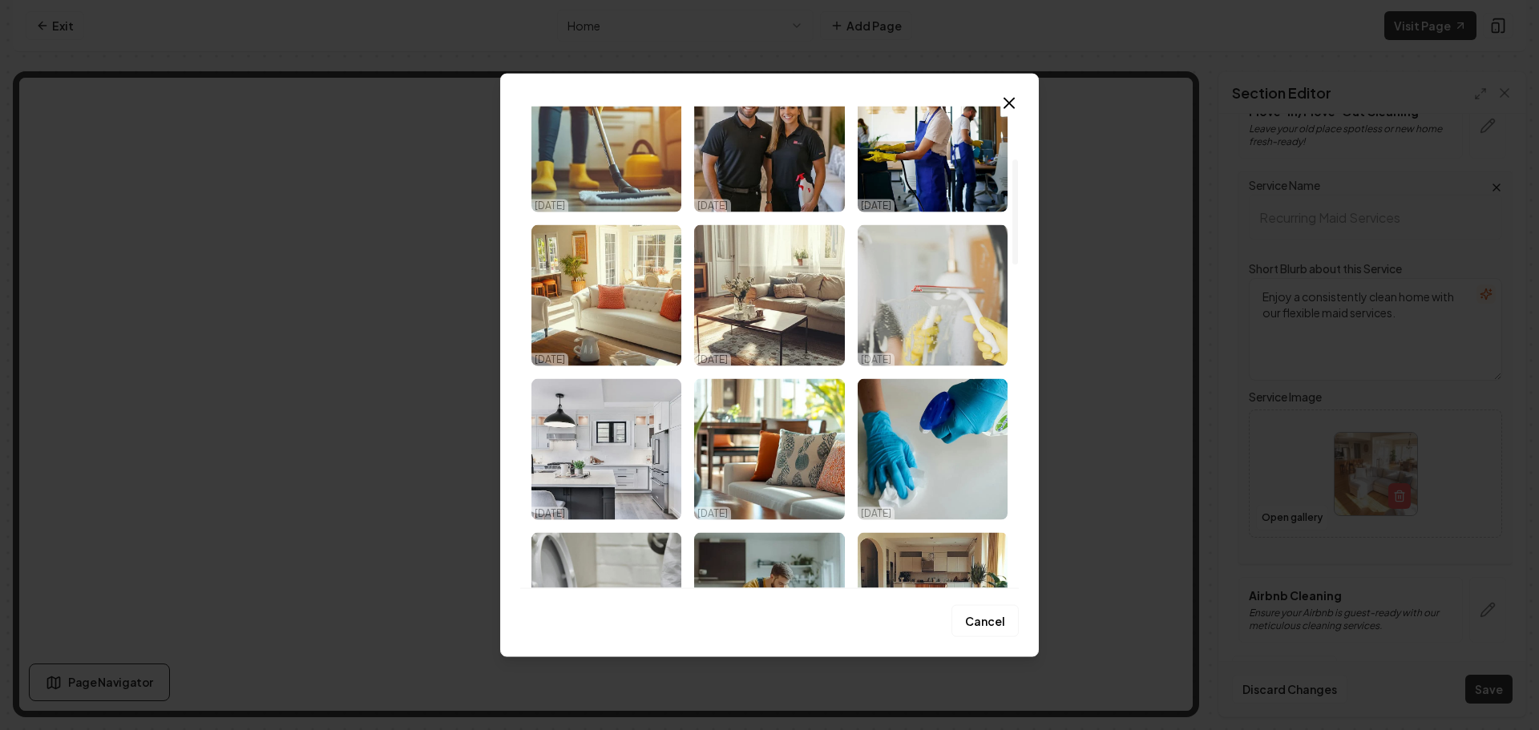
click at [904, 318] on img "Select image image_68d52b235c7cd75eb8e8fcc4.jpeg" at bounding box center [933, 294] width 150 height 141
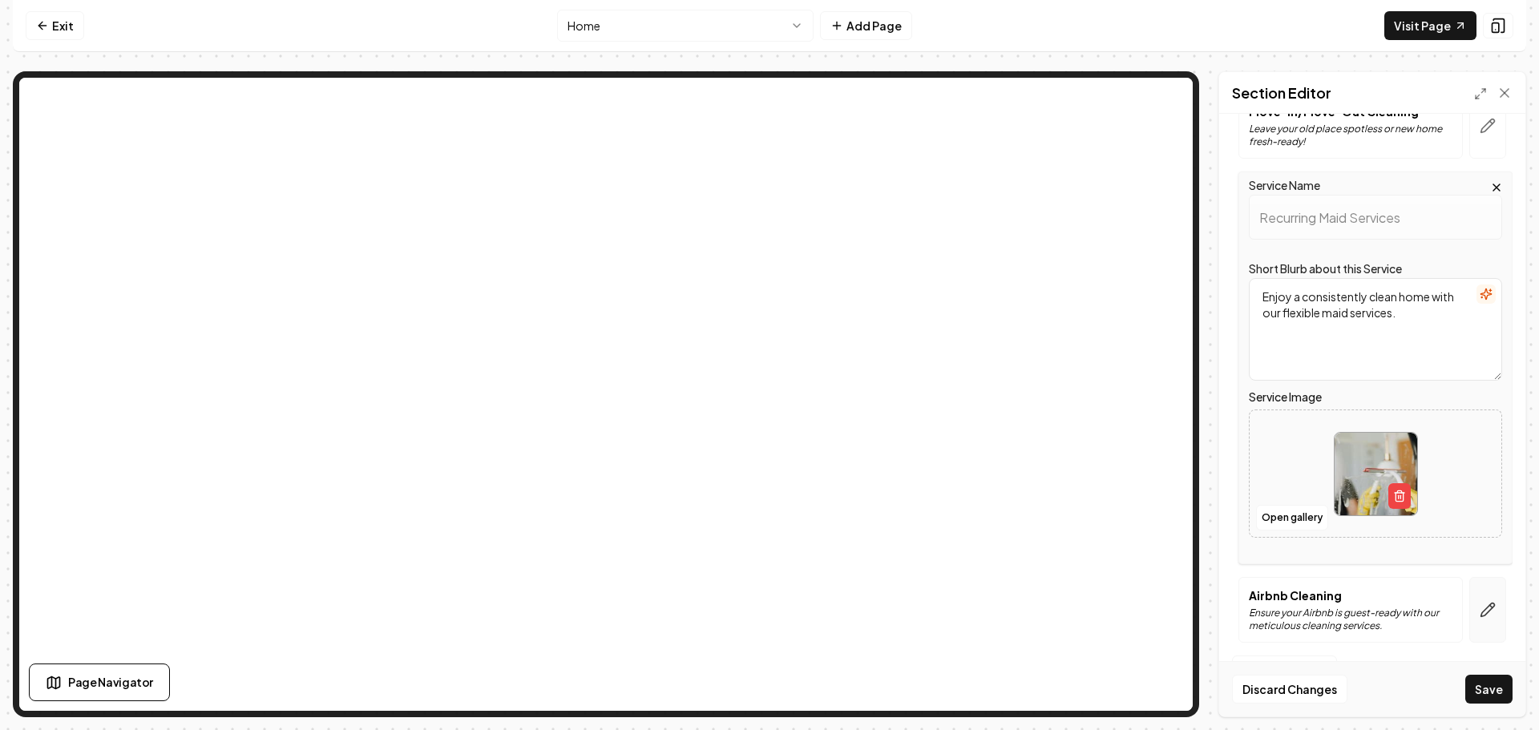
click at [1482, 613] on icon "button" at bounding box center [1488, 610] width 16 height 16
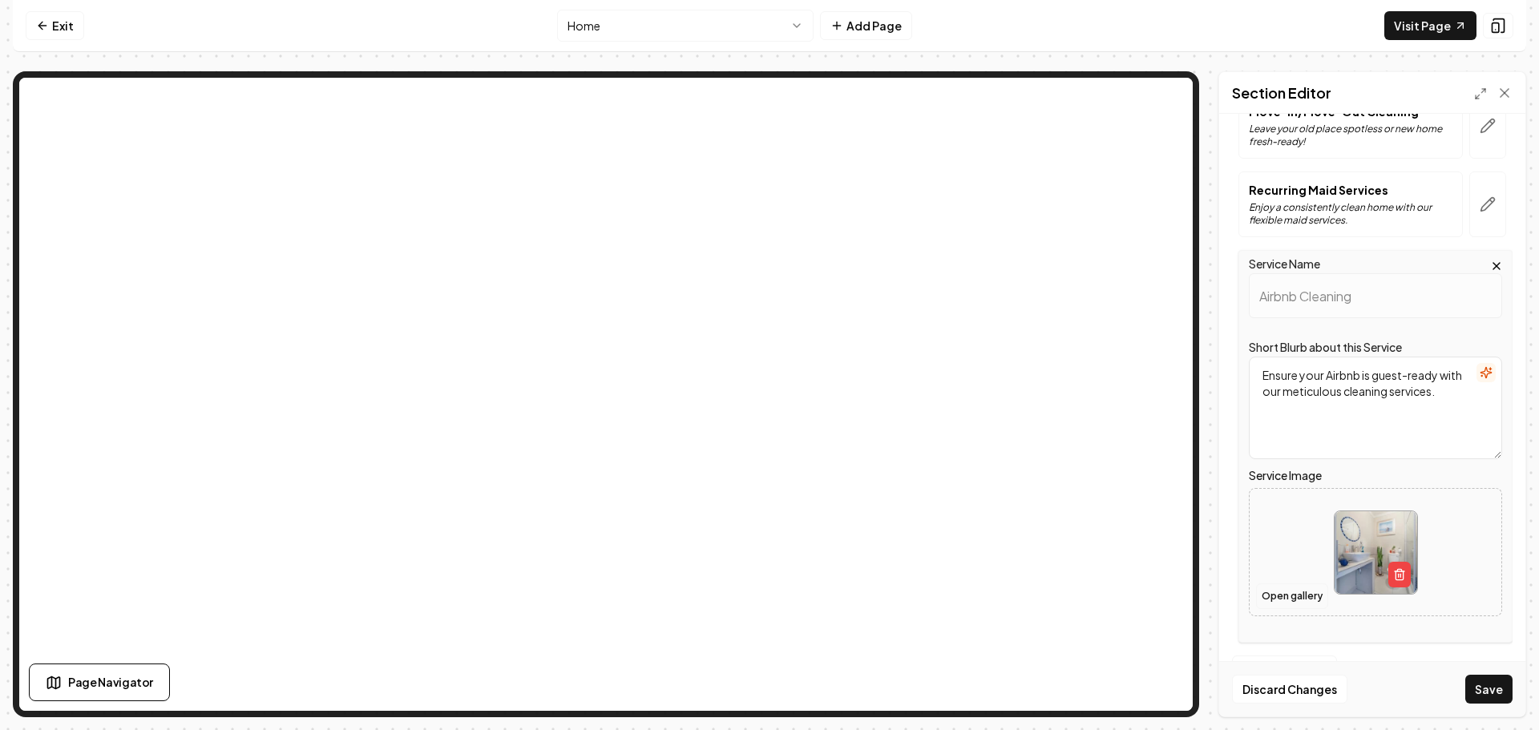
click at [1295, 600] on button "Open gallery" at bounding box center [1292, 597] width 72 height 26
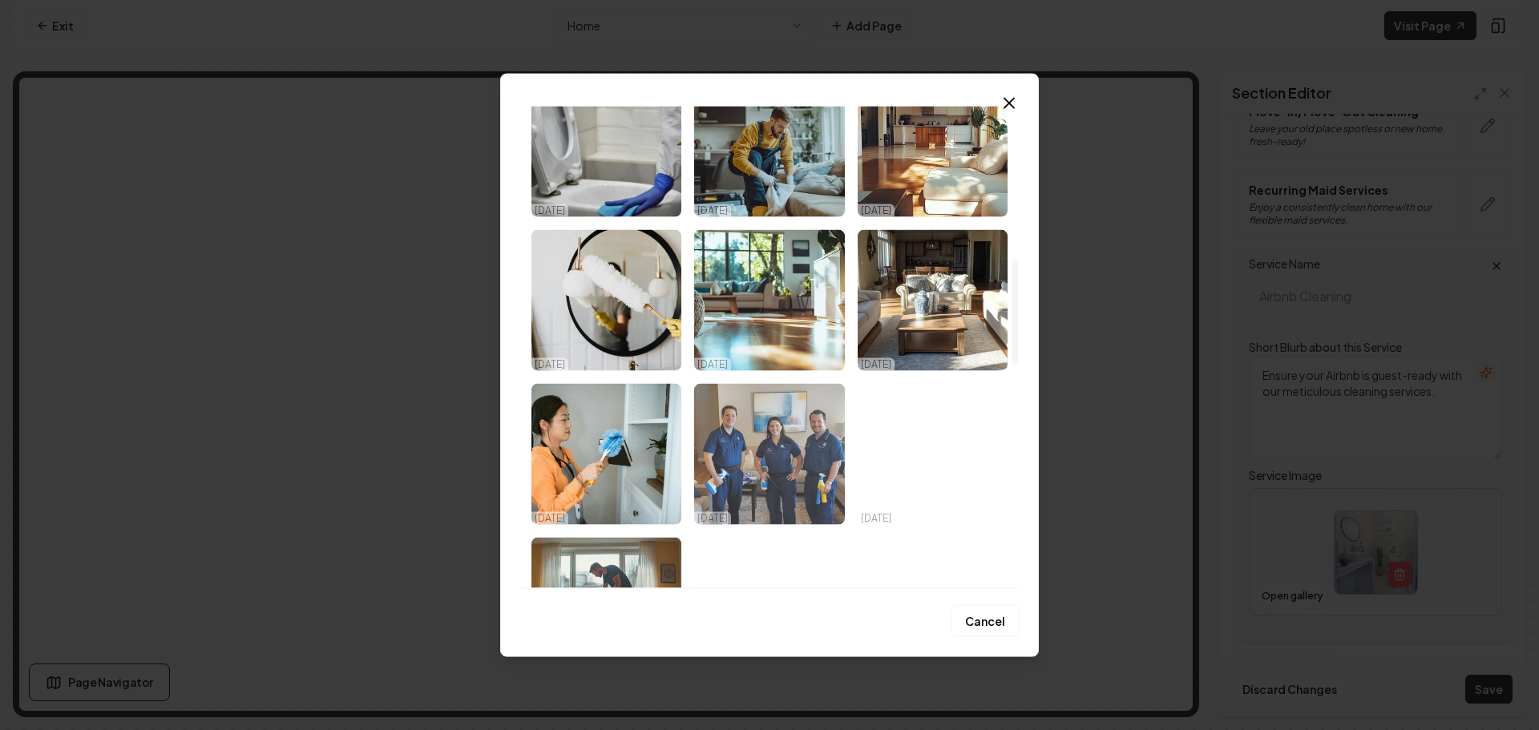
scroll to position [802, 0]
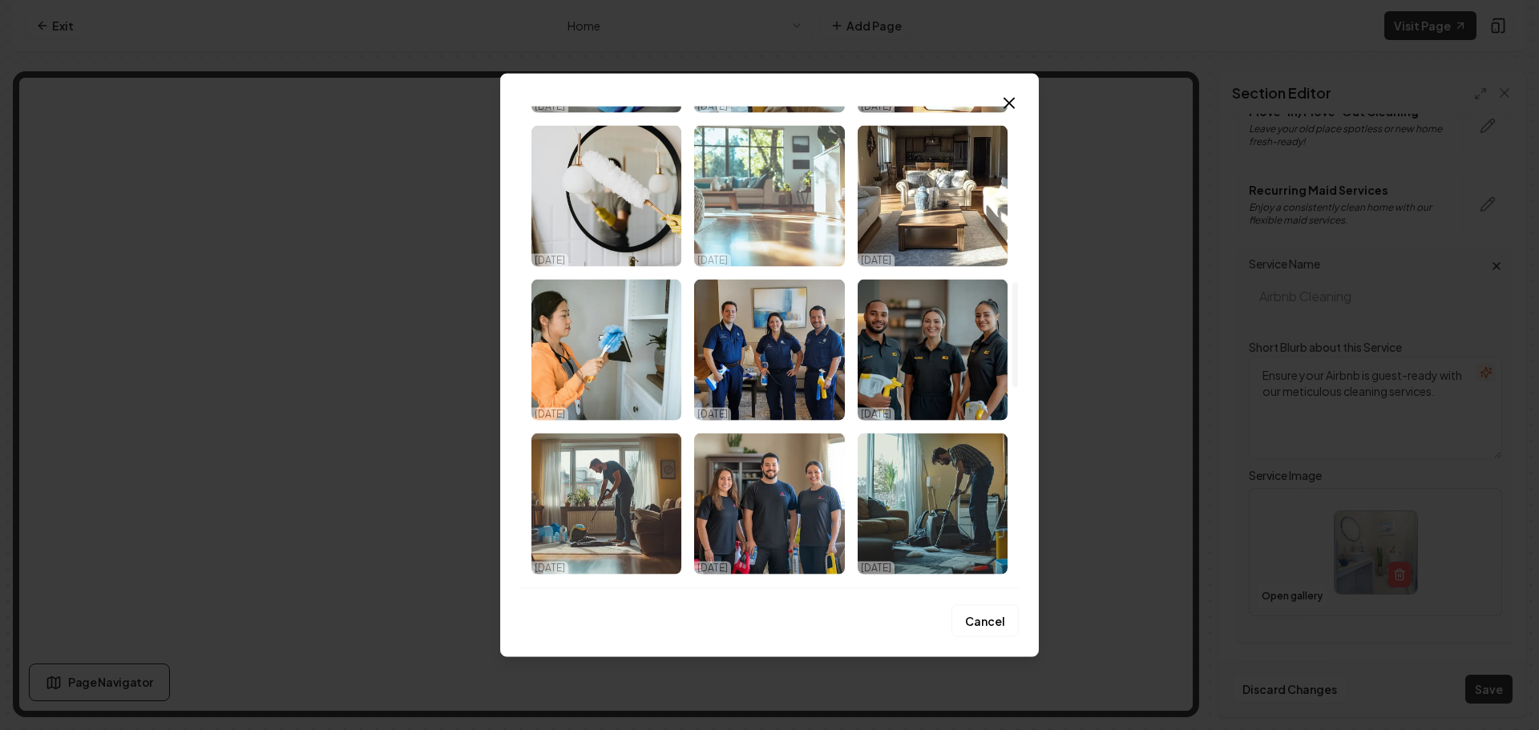
click at [742, 202] on img "Select image image_68d52b235c7cd75eb8e8fdf3.png" at bounding box center [769, 195] width 150 height 141
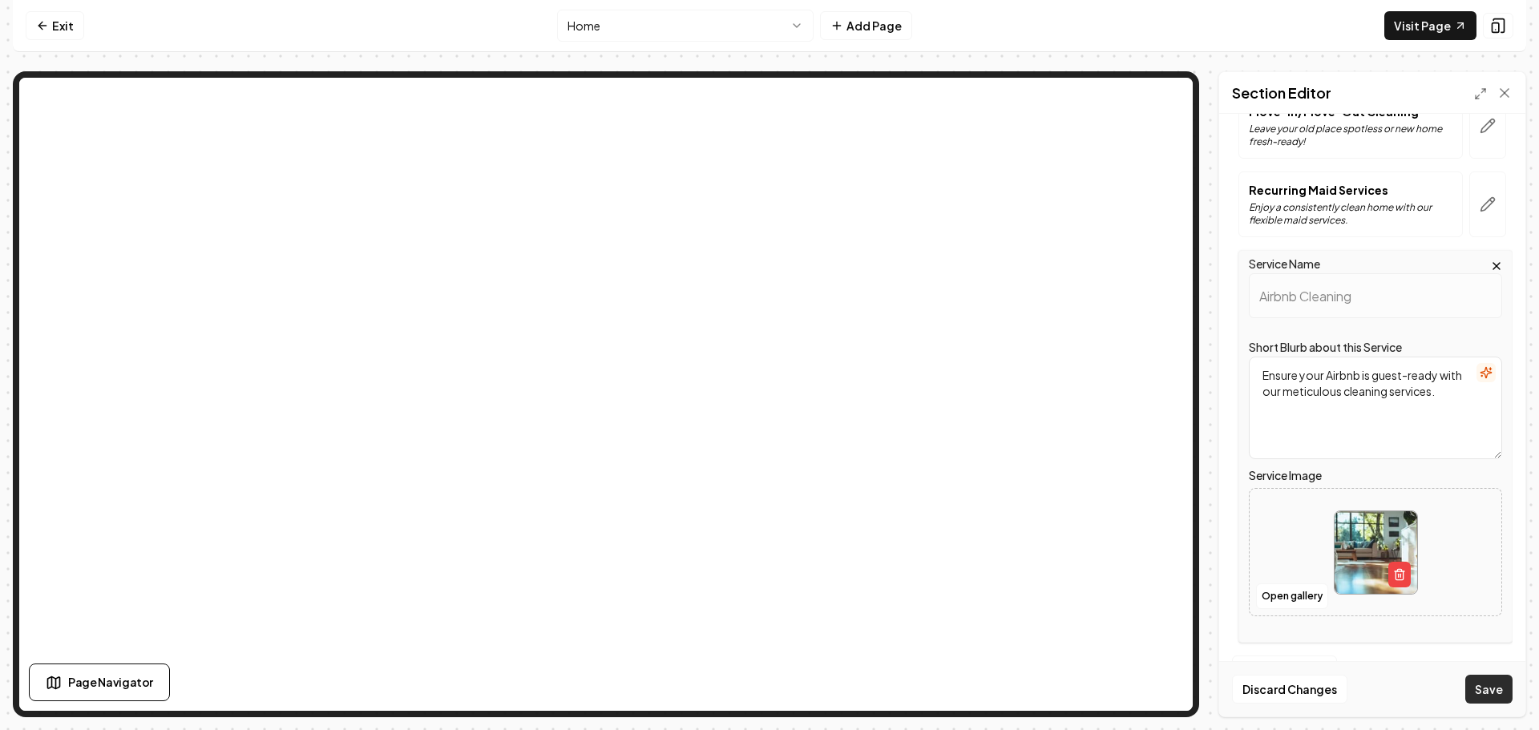
click at [1482, 686] on button "Save" at bounding box center [1488, 689] width 47 height 29
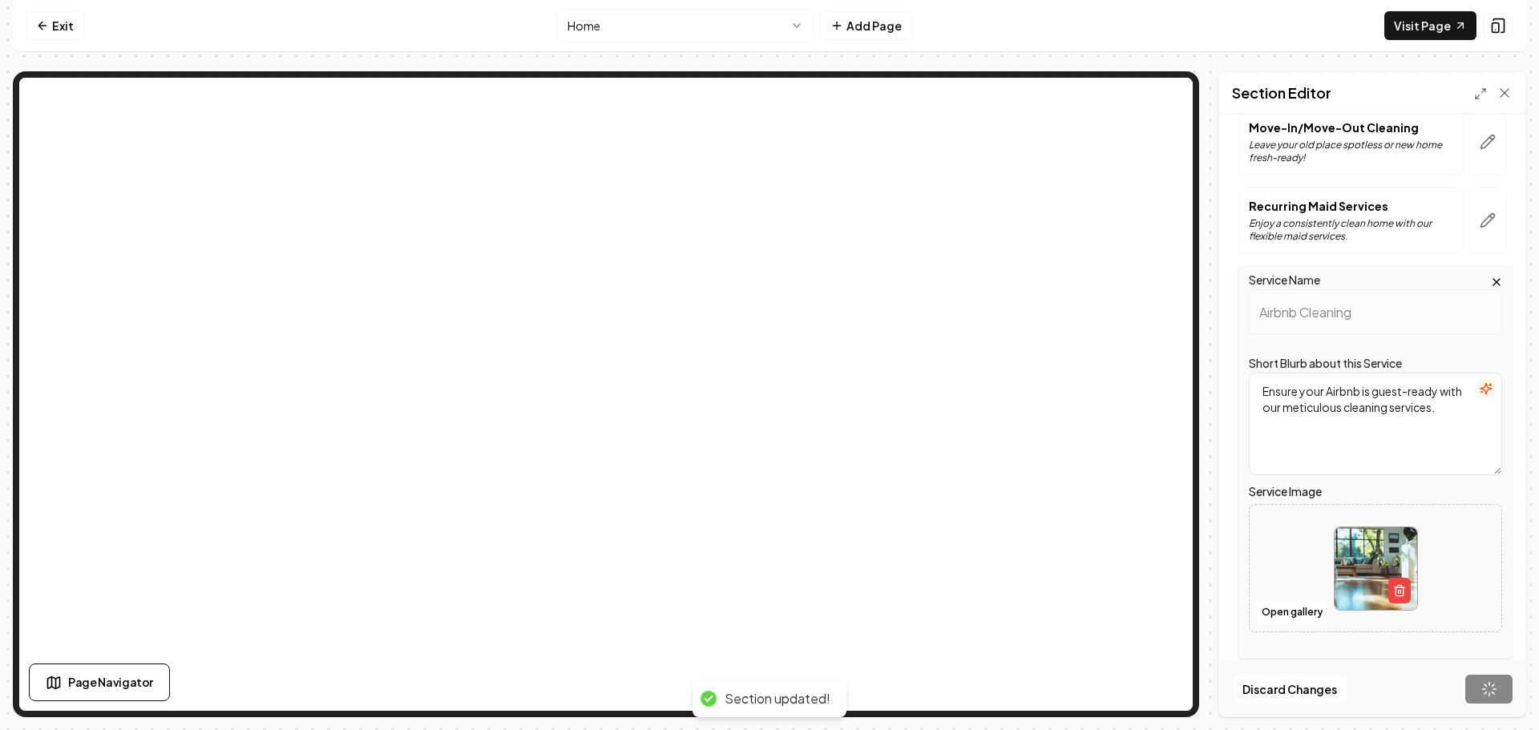
scroll to position [0, 0]
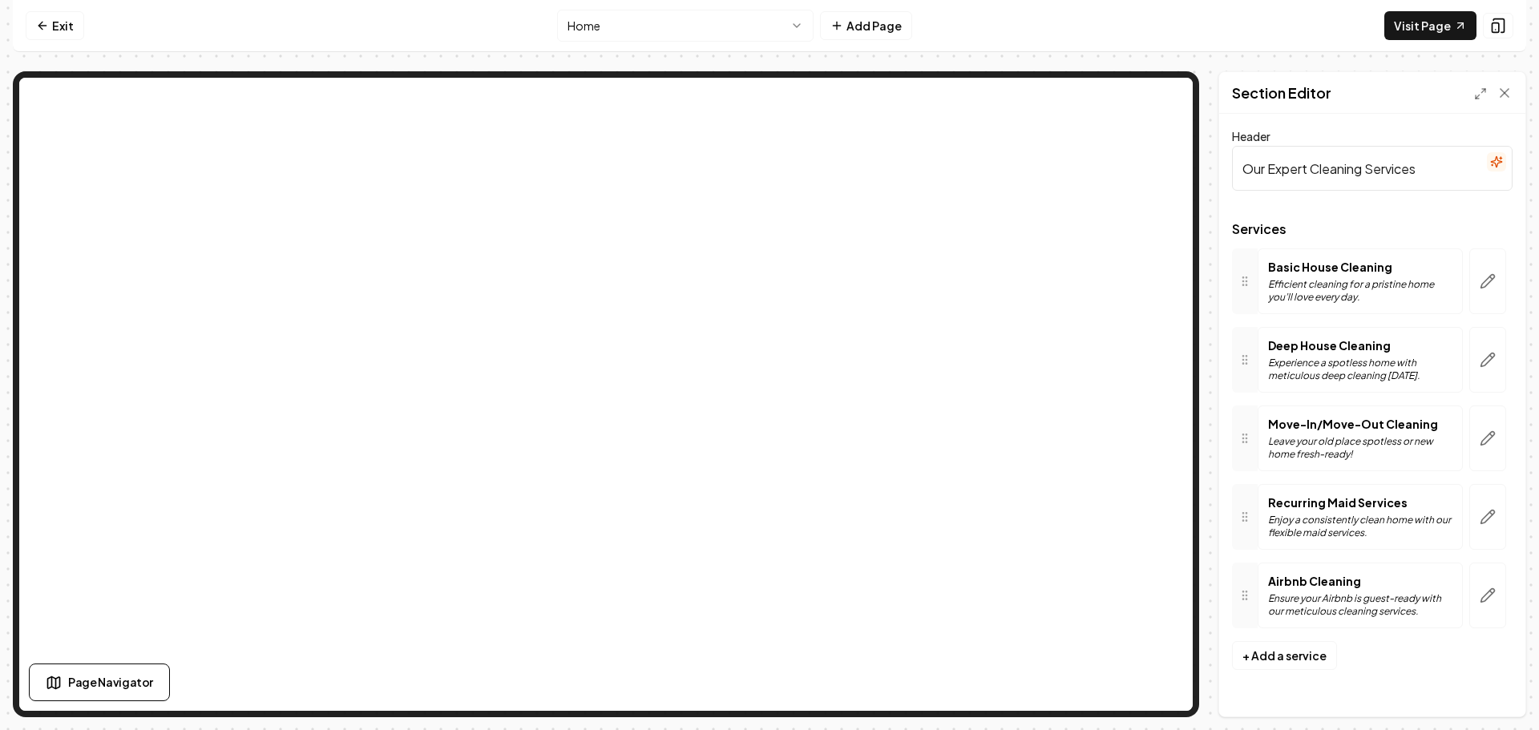
click at [622, 32] on html "Computer Required This feature is only available on a computer. Please switch t…" at bounding box center [769, 365] width 1539 height 730
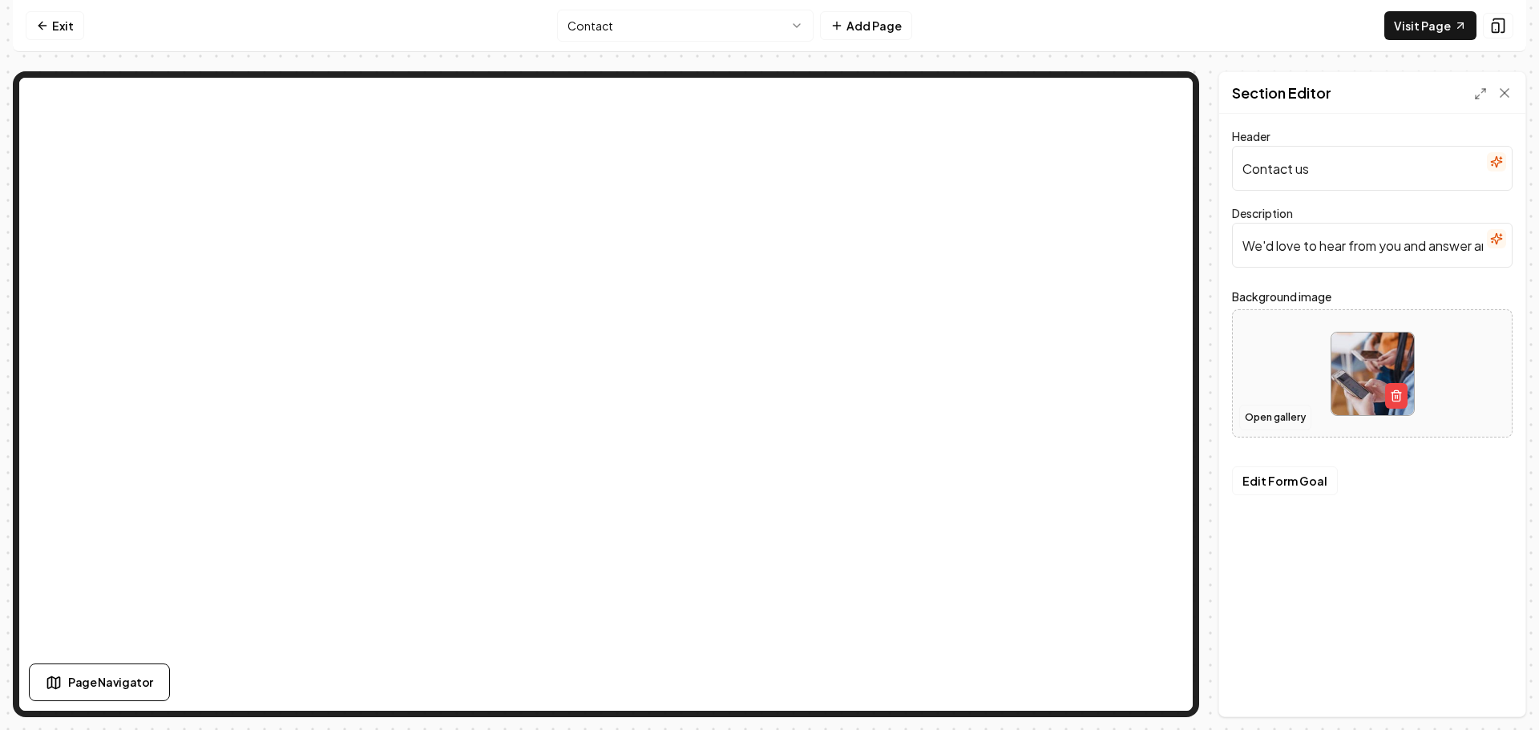
click at [1259, 418] on button "Open gallery" at bounding box center [1275, 418] width 72 height 26
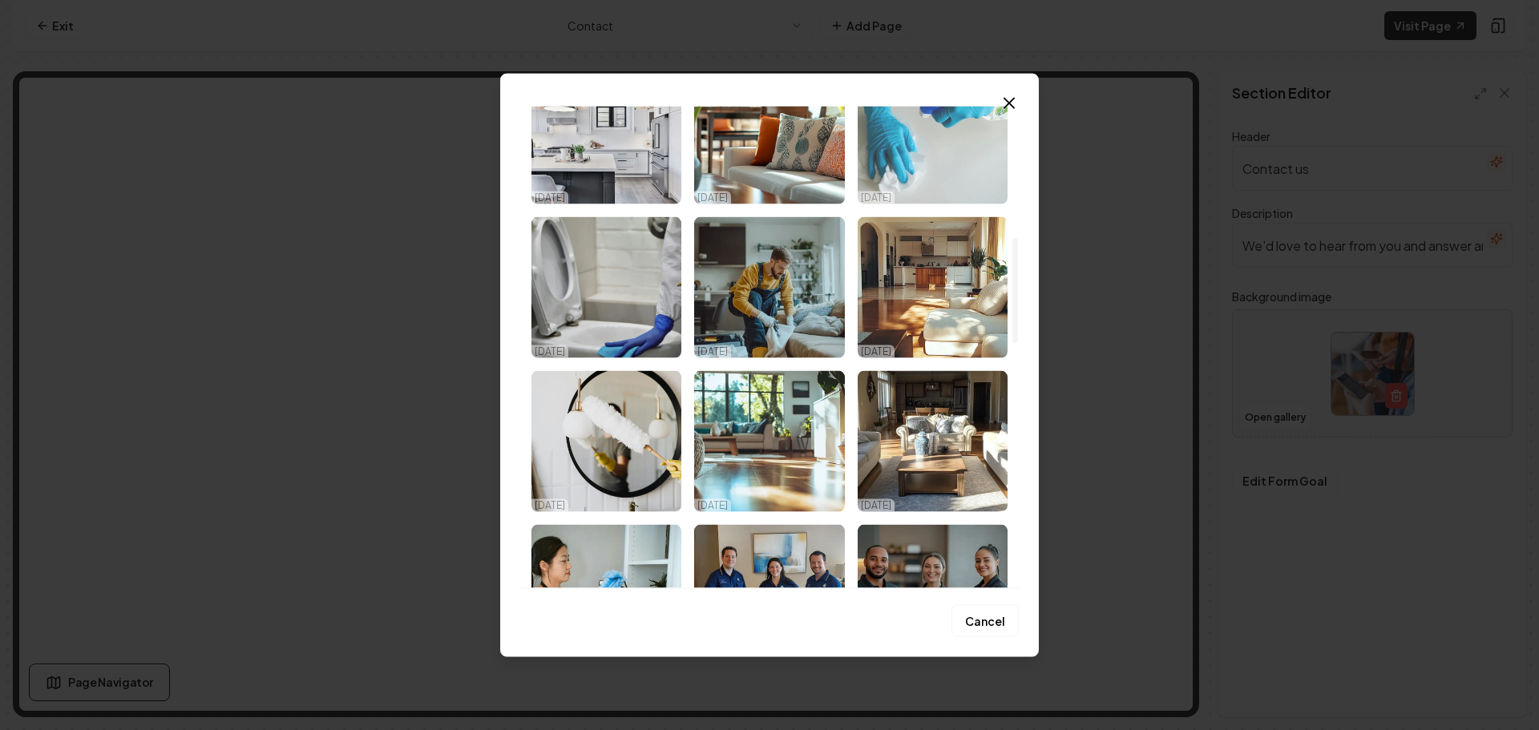
scroll to position [481, 0]
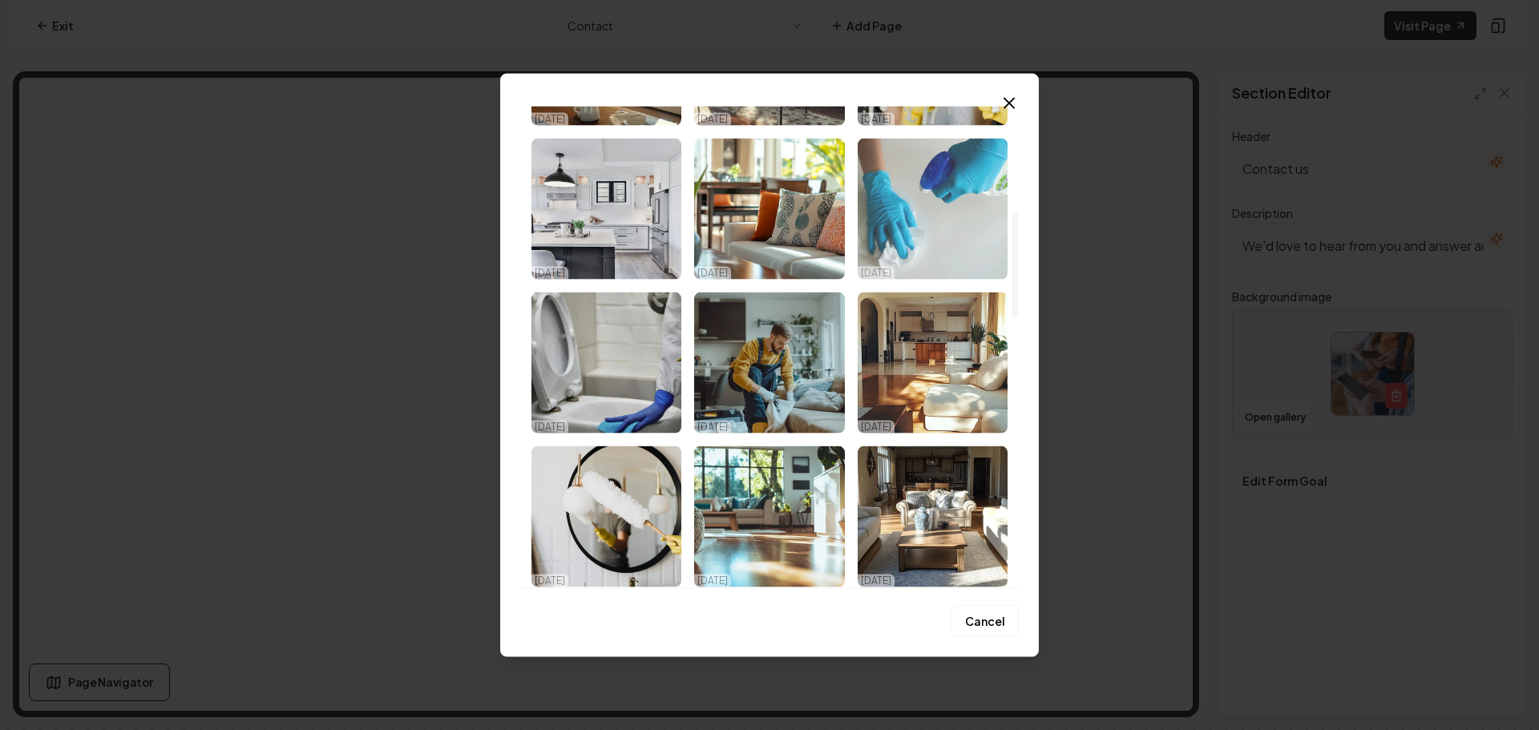
click at [914, 239] on img "Select image image_68d52b235c7cd75eb8e8fd6c.jpeg" at bounding box center [933, 208] width 150 height 141
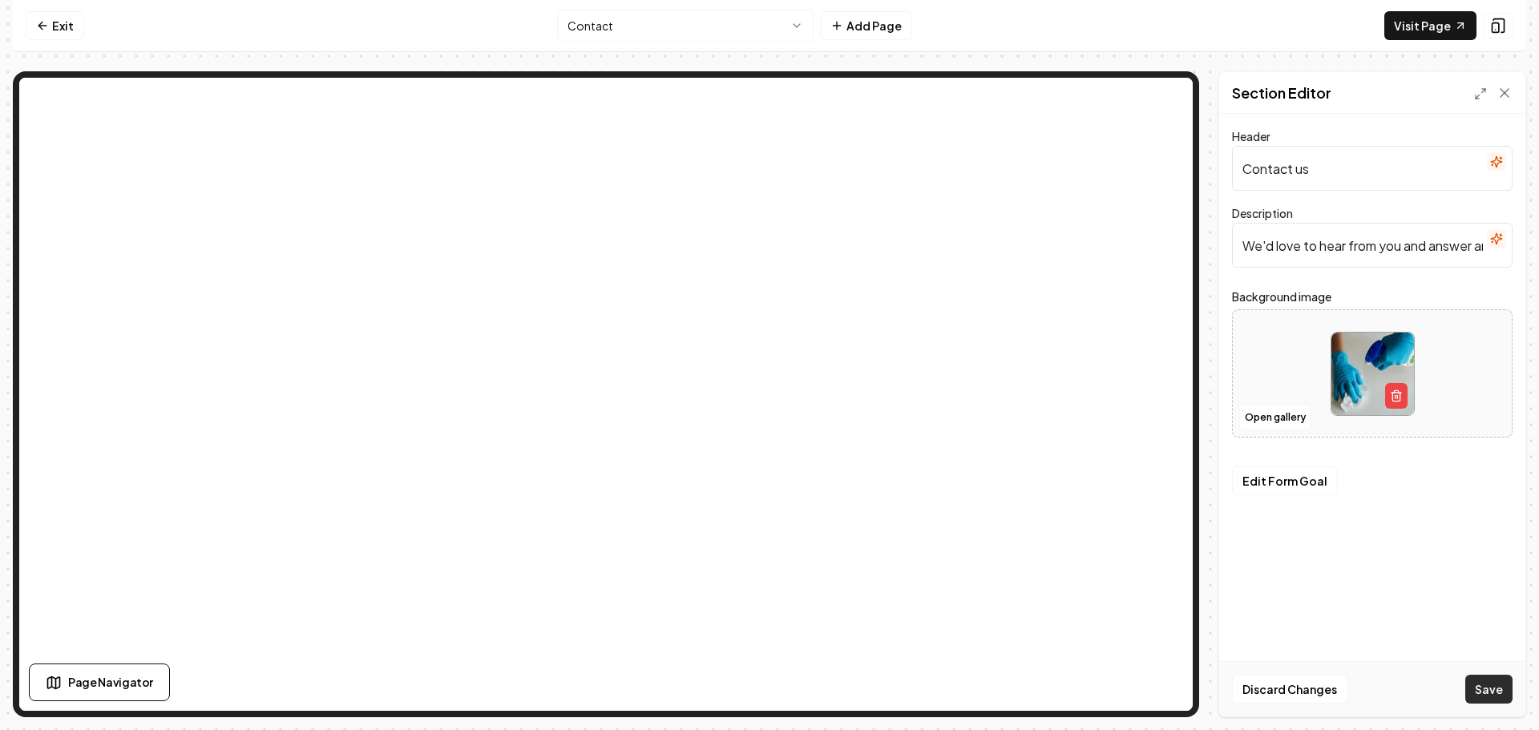
click at [1477, 686] on button "Save" at bounding box center [1488, 689] width 47 height 29
click at [671, 36] on html "Computer Required This feature is only available on a computer. Please switch t…" at bounding box center [769, 365] width 1539 height 730
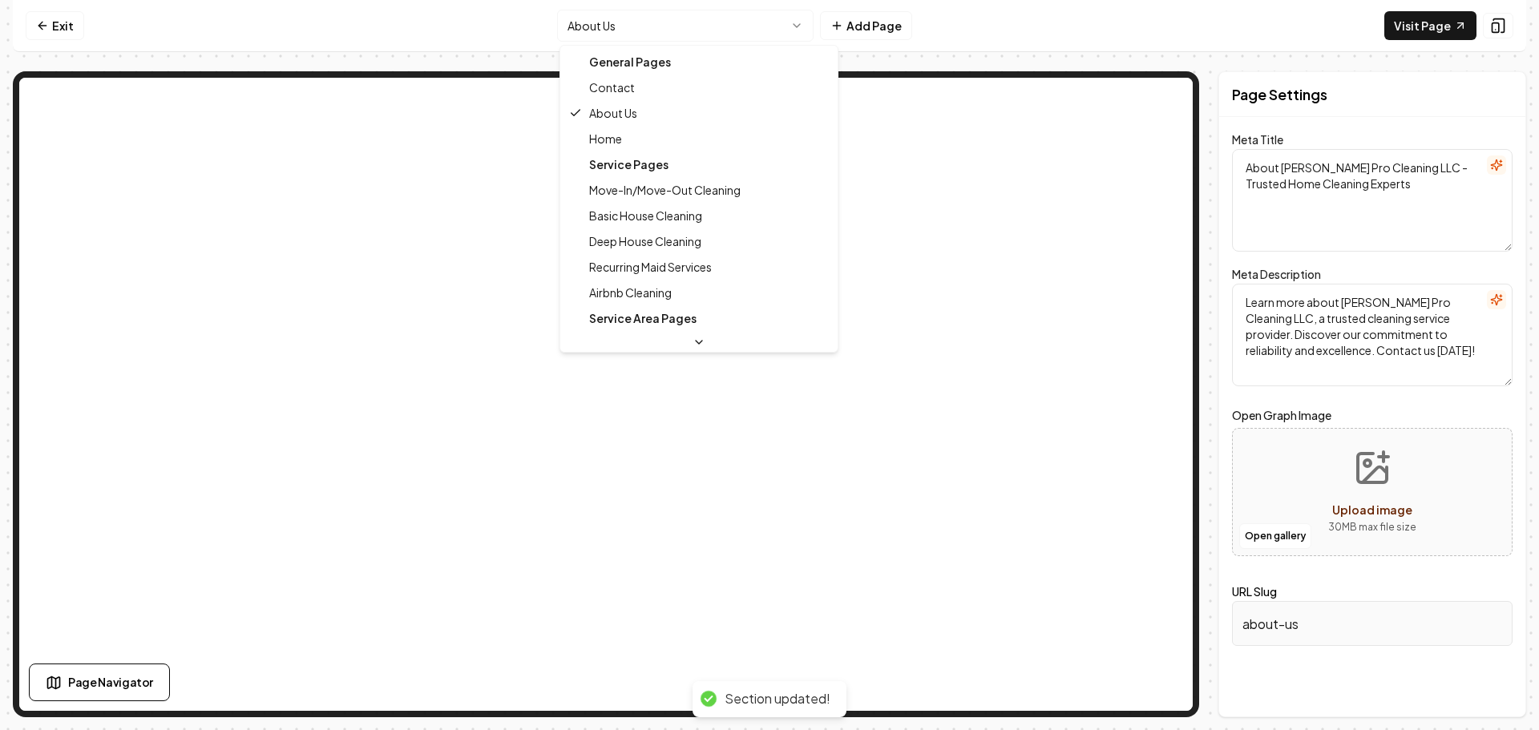
click at [649, 36] on html "Computer Required This feature is only available on a computer. Please switch t…" at bounding box center [769, 365] width 1539 height 730
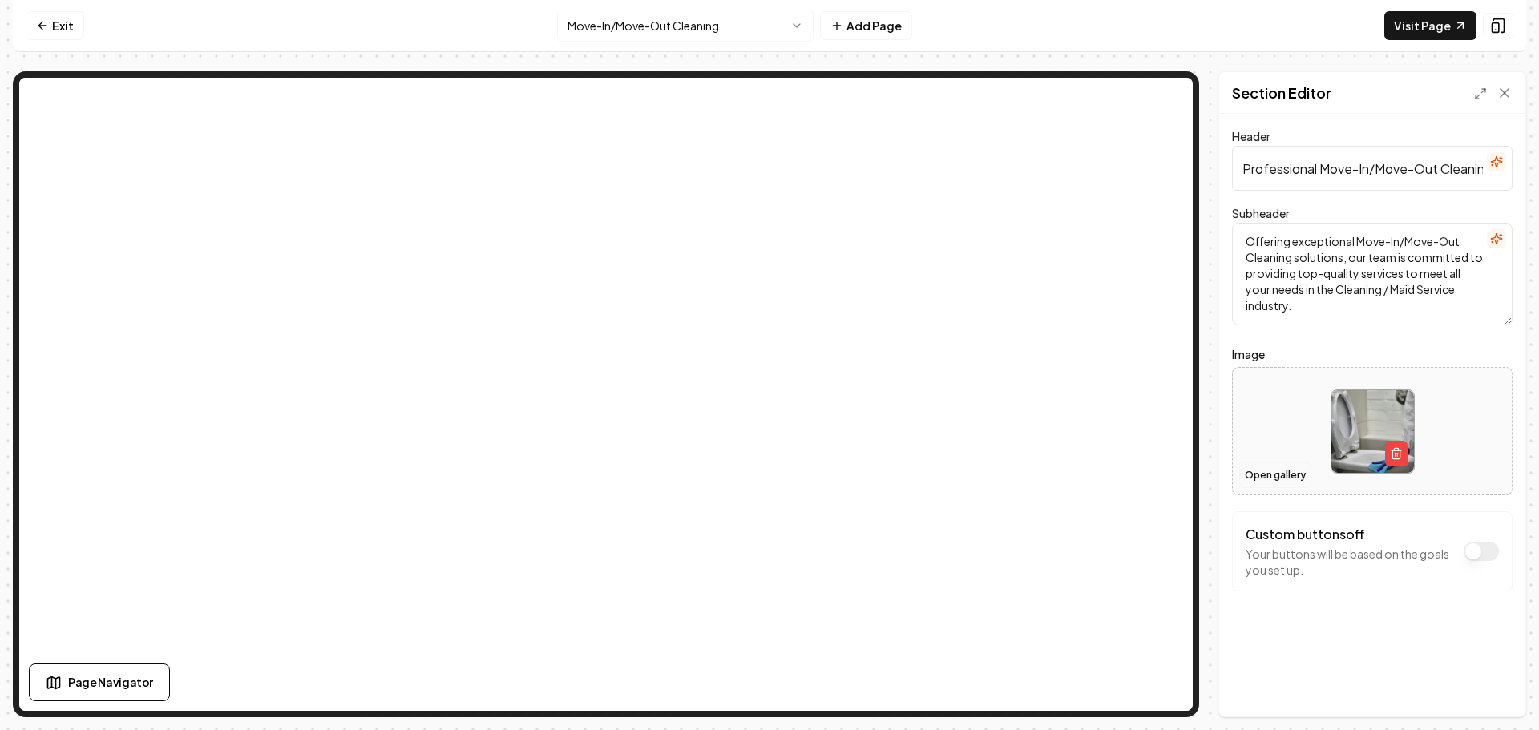
click at [1276, 483] on button "Open gallery" at bounding box center [1275, 476] width 72 height 26
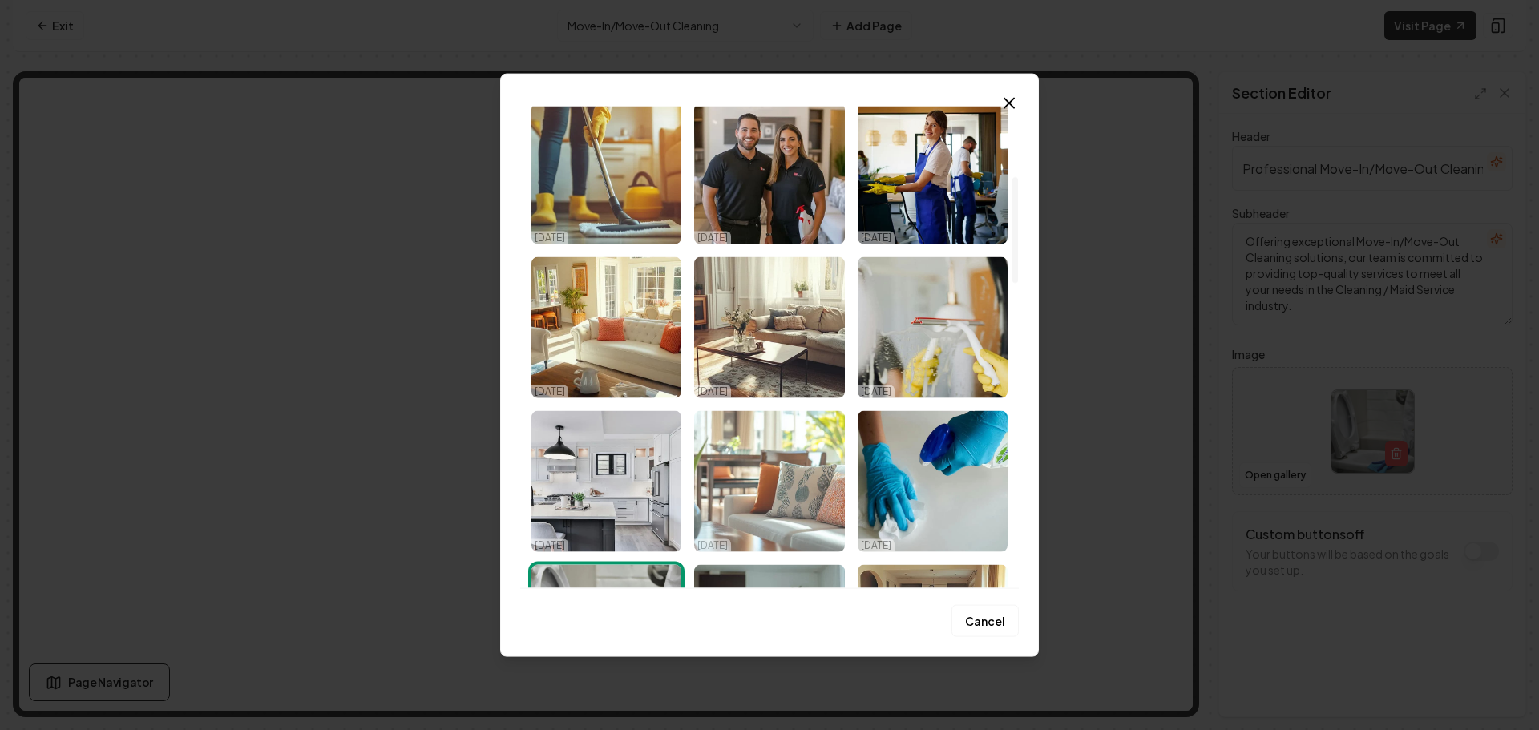
scroll to position [321, 0]
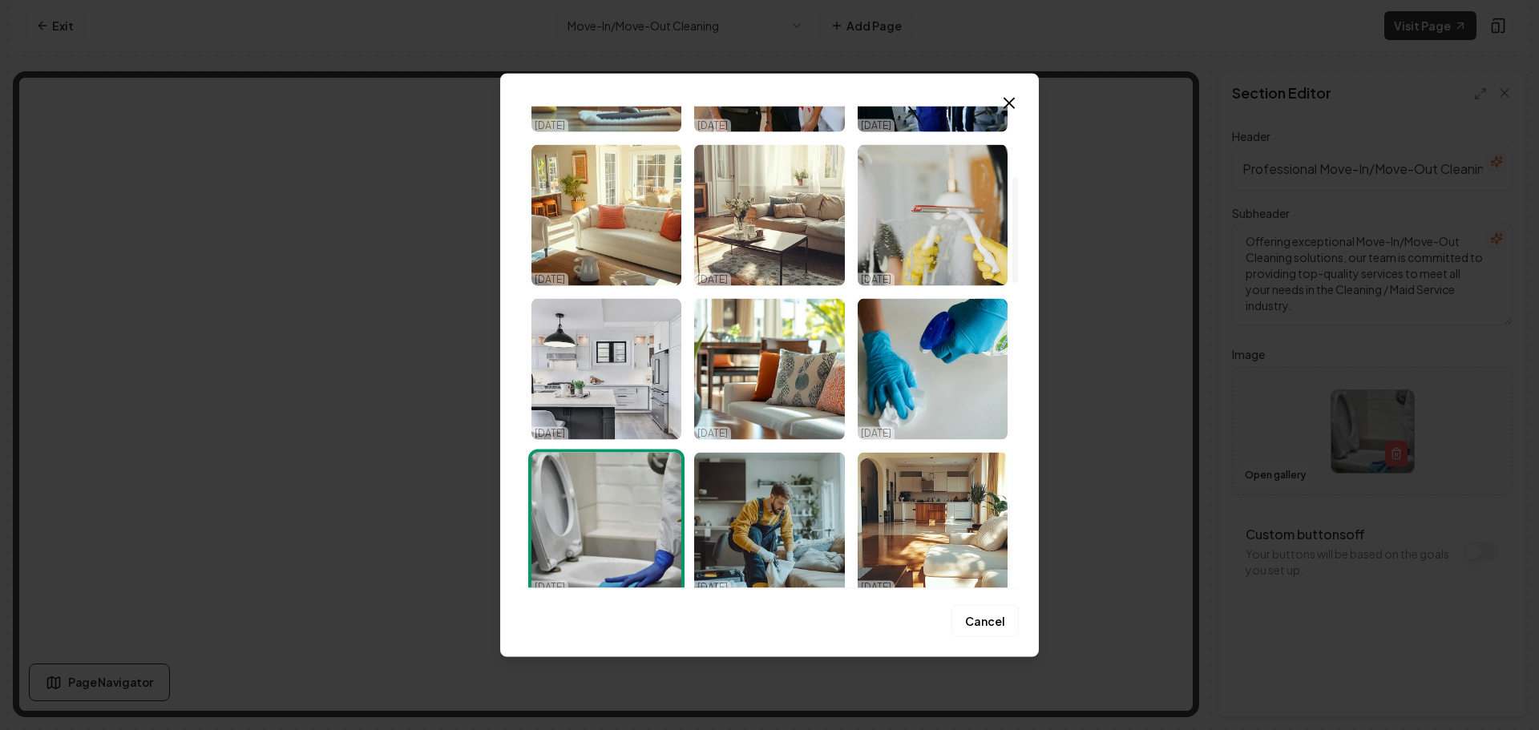
click at [632, 243] on img "Select image image_68d52b235c7cd75eb8e8fdb4.png" at bounding box center [607, 214] width 150 height 141
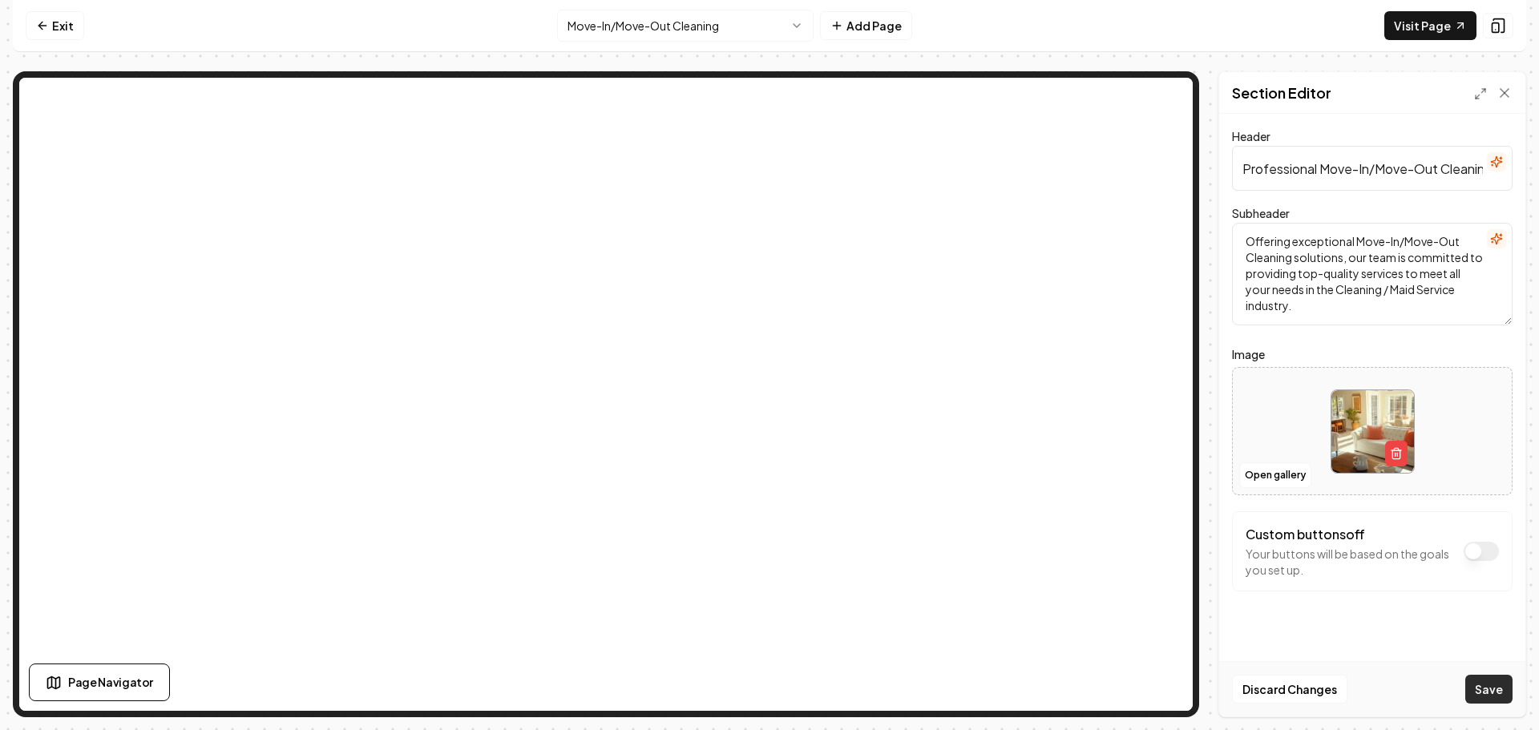
click at [1484, 698] on button "Save" at bounding box center [1488, 689] width 47 height 29
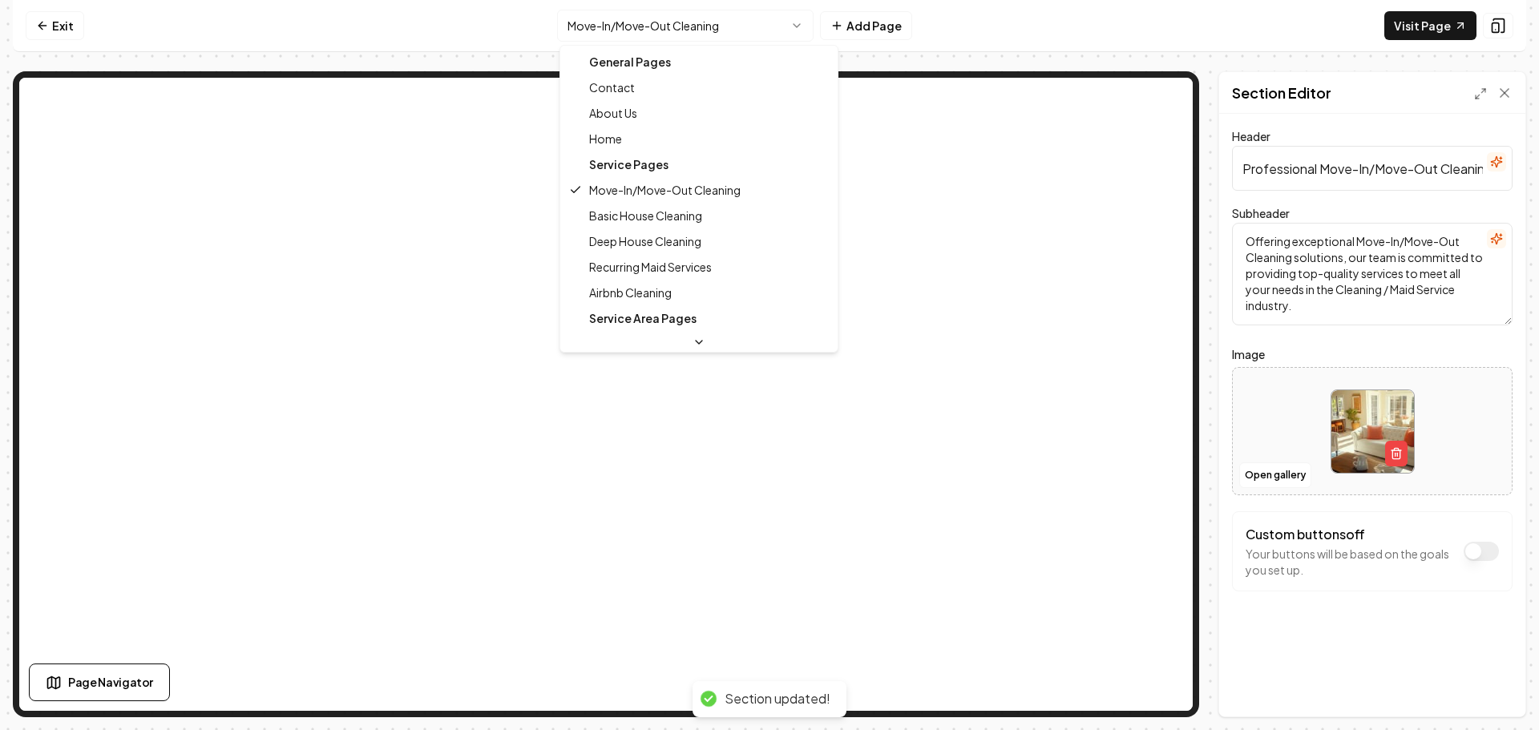
click at [672, 41] on html "Computer Required This feature is only available on a computer. Please switch t…" at bounding box center [769, 365] width 1539 height 730
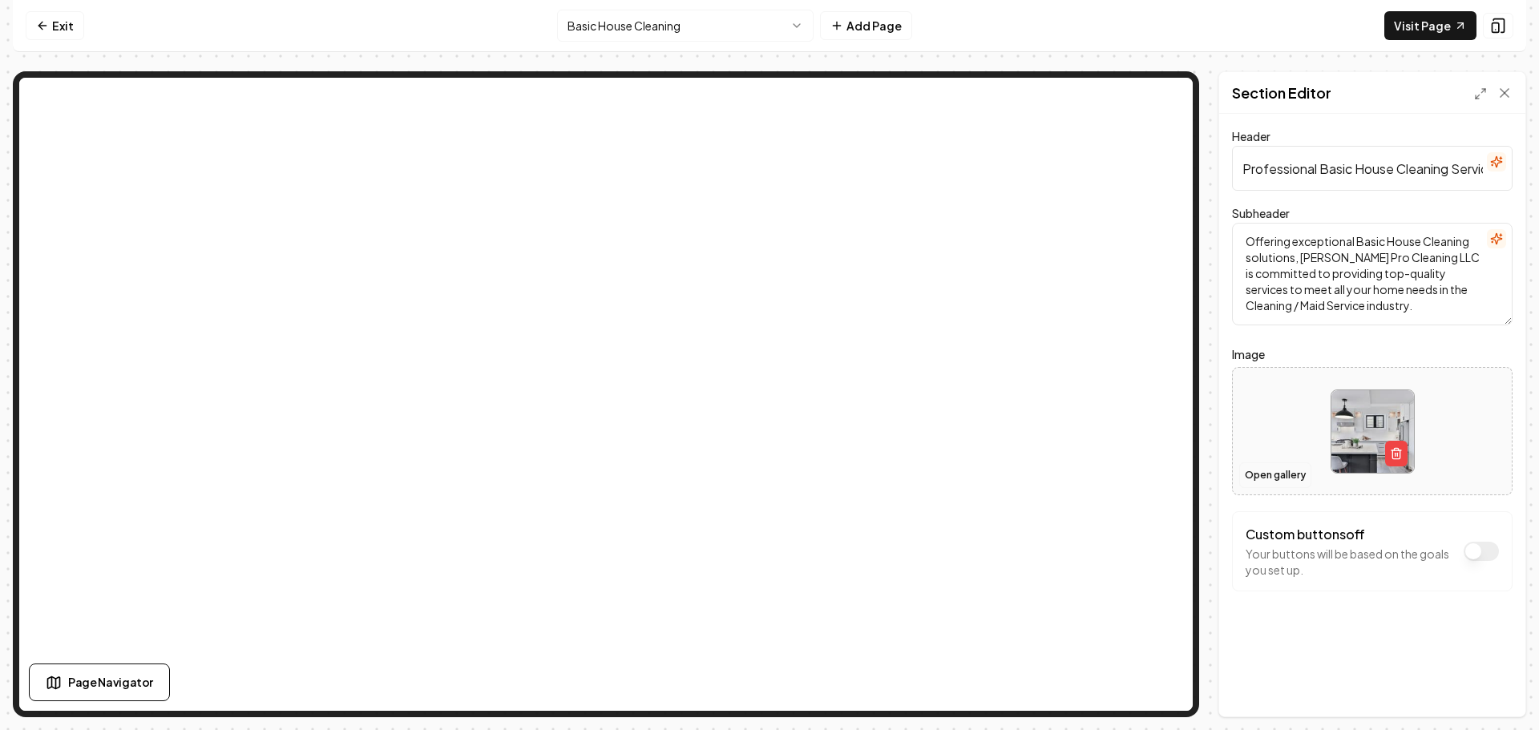
click at [1265, 483] on button "Open gallery" at bounding box center [1275, 476] width 72 height 26
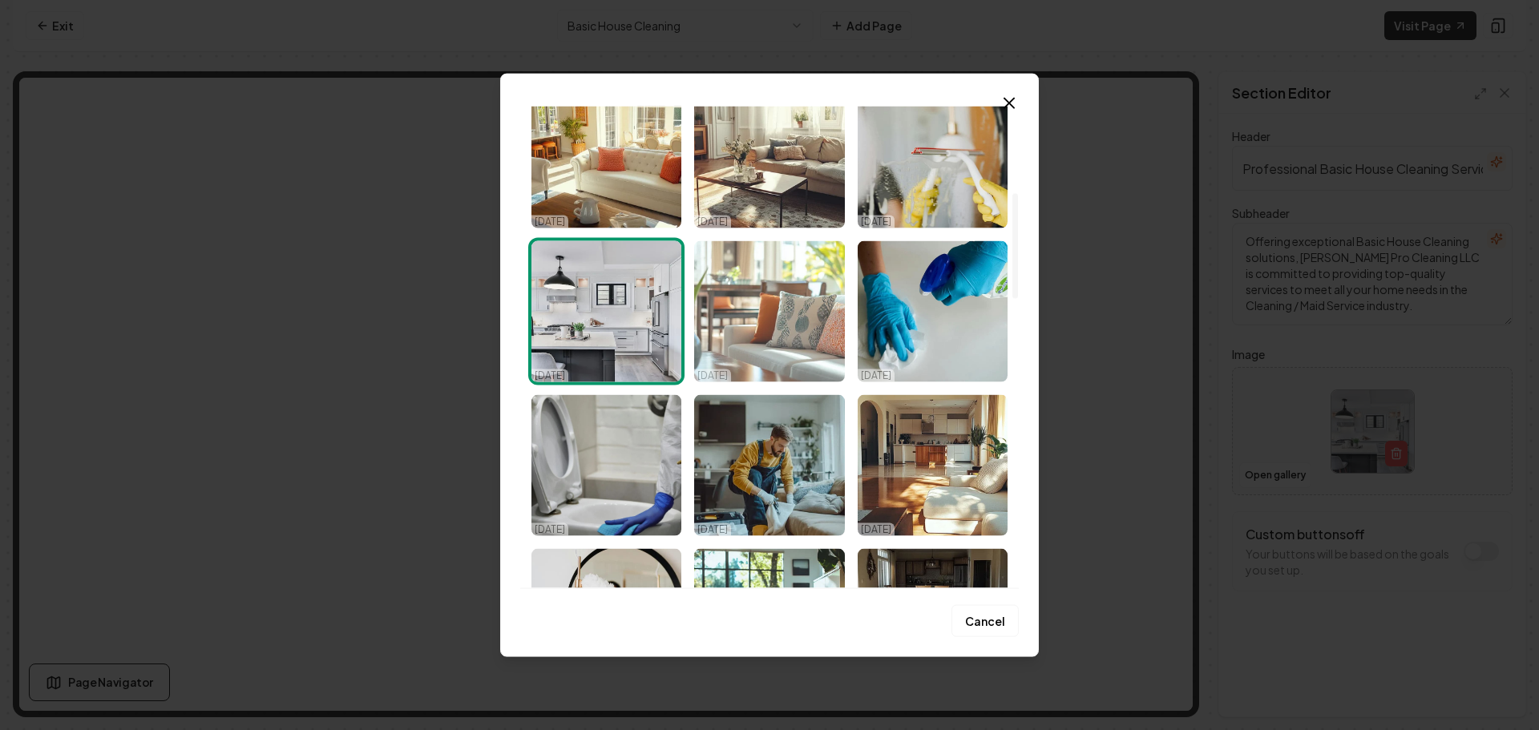
scroll to position [401, 0]
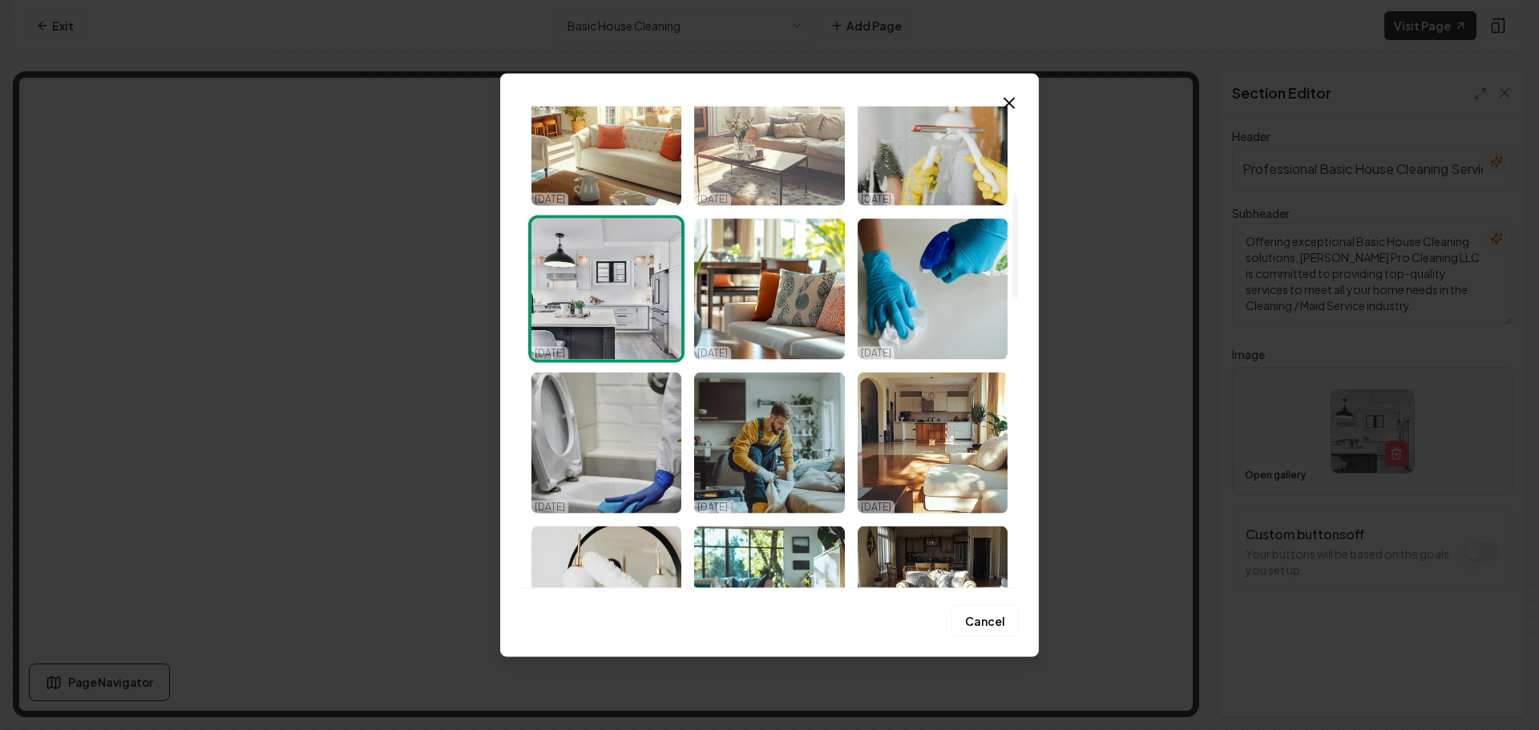
click at [764, 156] on img "Select image image_68d52b235c7cd75eb8e8fc65.png" at bounding box center [769, 134] width 150 height 141
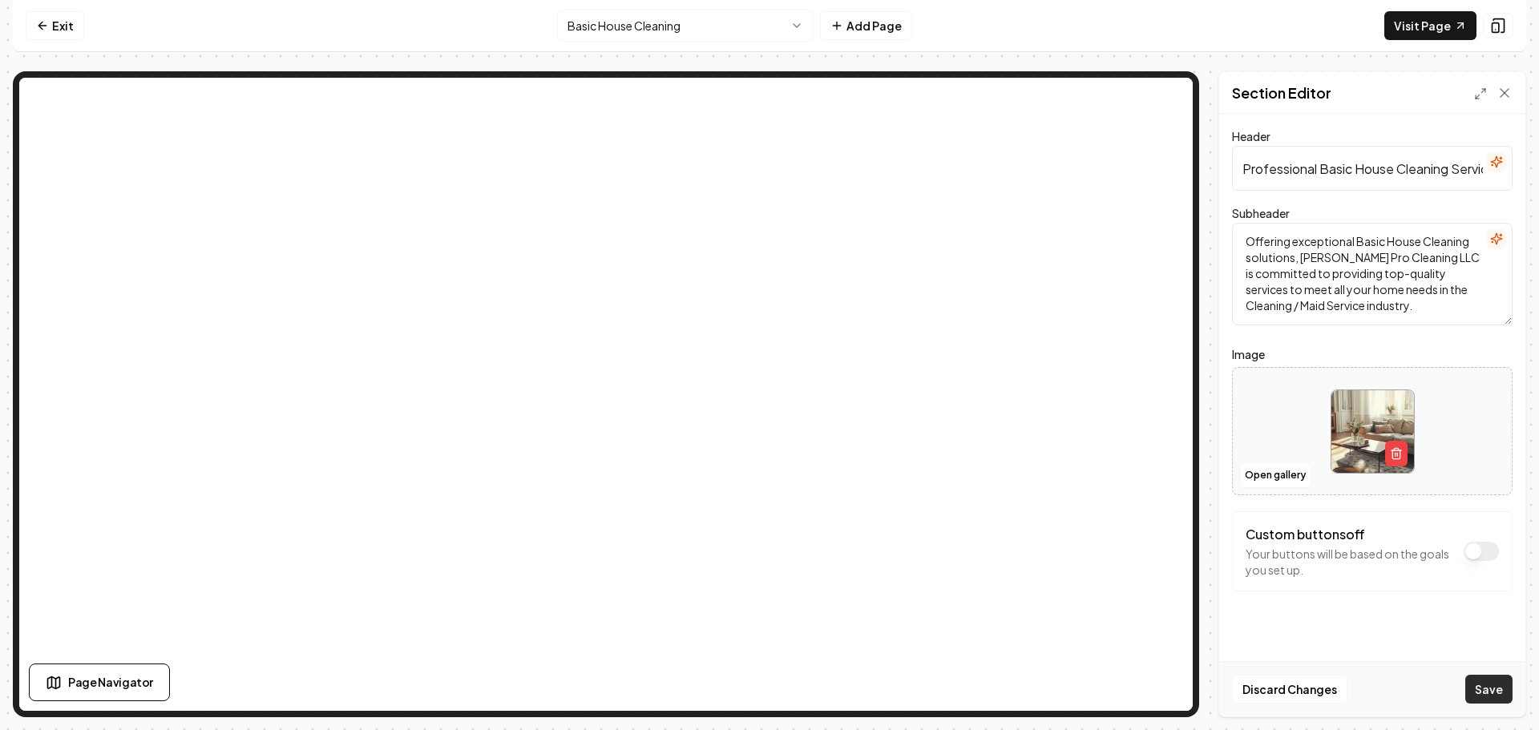
click at [1478, 691] on button "Save" at bounding box center [1488, 689] width 47 height 29
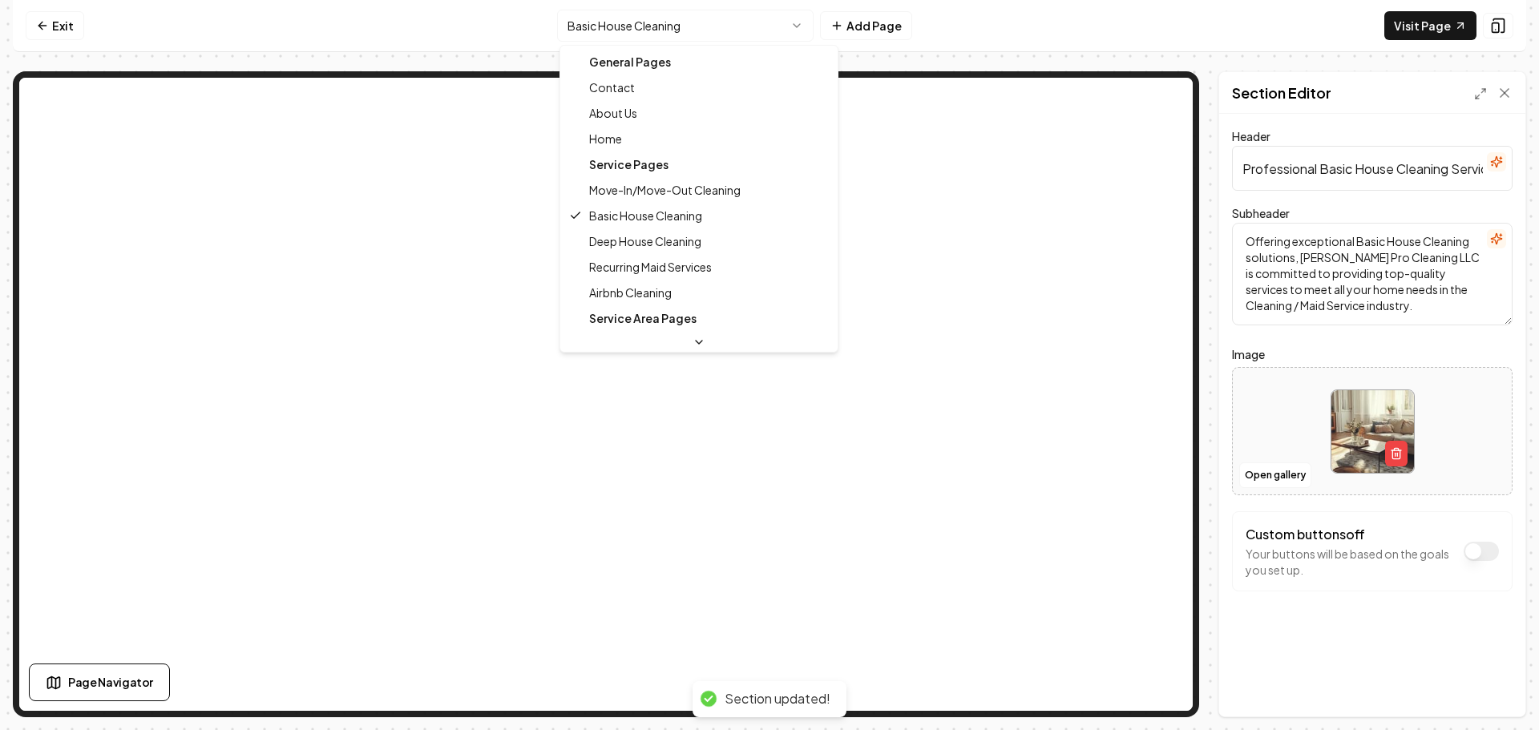
click at [641, 33] on html "Computer Required This feature is only available on a computer. Please switch t…" at bounding box center [769, 365] width 1539 height 730
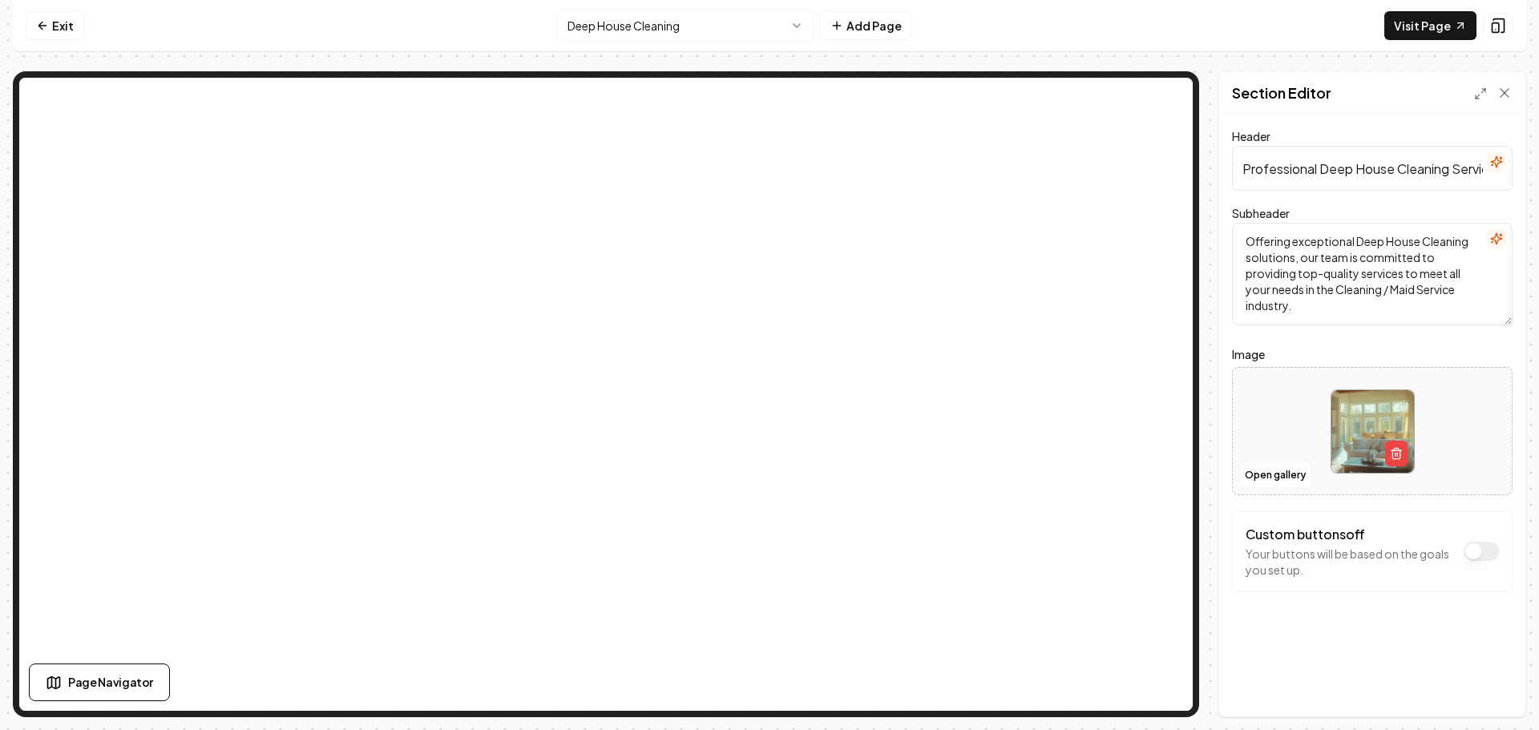
click at [1255, 490] on div "Open gallery" at bounding box center [1372, 431] width 281 height 128
click at [1265, 471] on button "Open gallery" at bounding box center [1275, 476] width 72 height 26
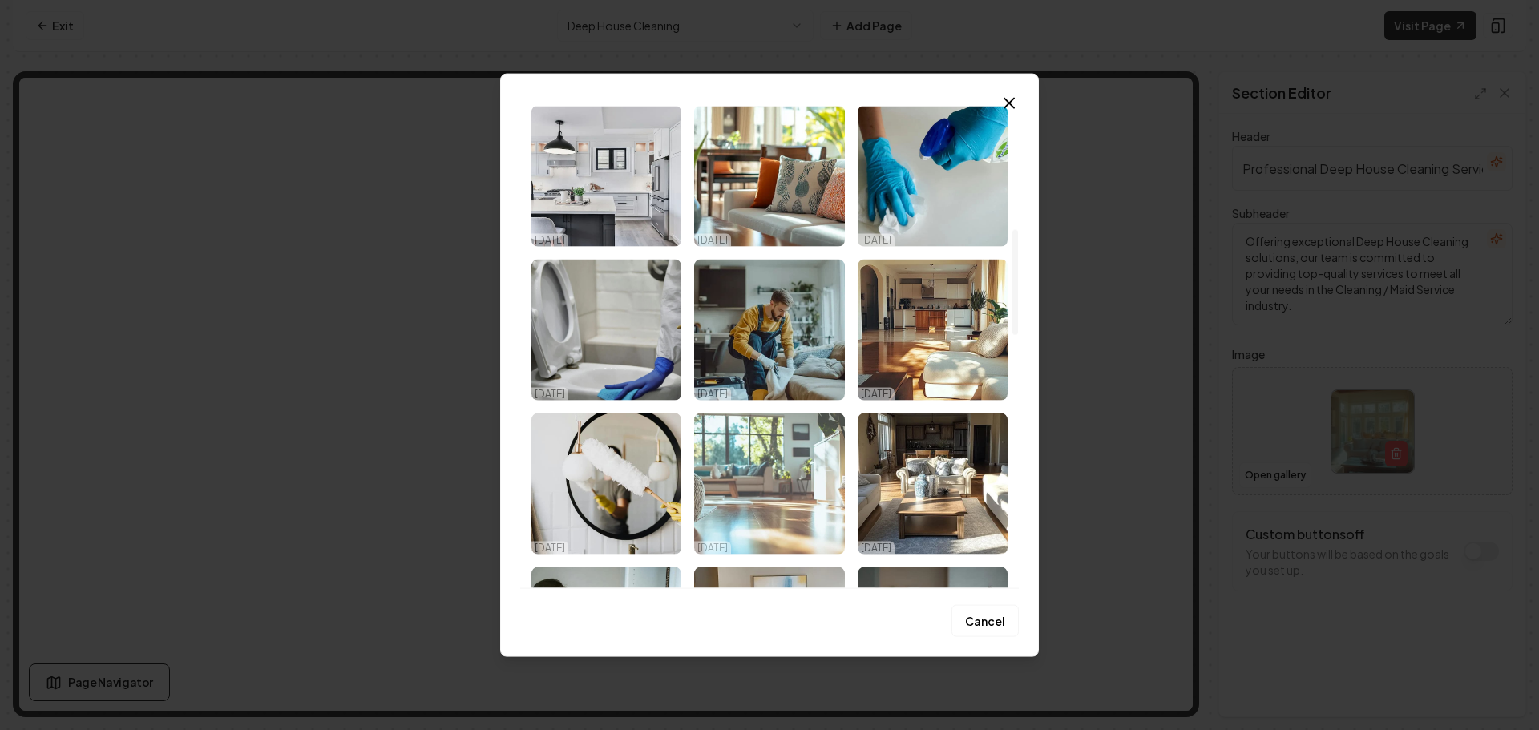
scroll to position [561, 0]
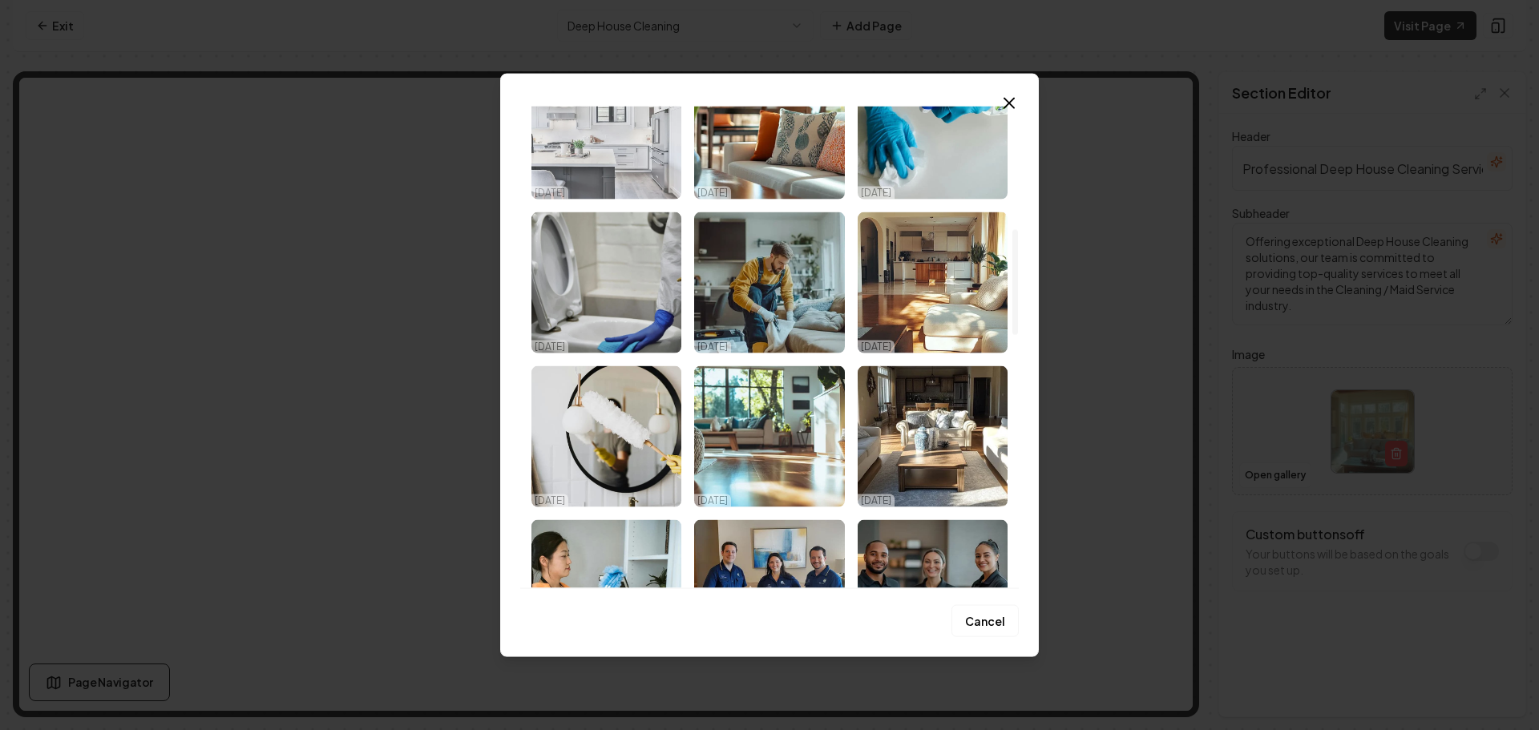
click at [653, 172] on img "Select image image_68d52b235c7cd75eb8e8fdab.jpeg" at bounding box center [607, 128] width 150 height 141
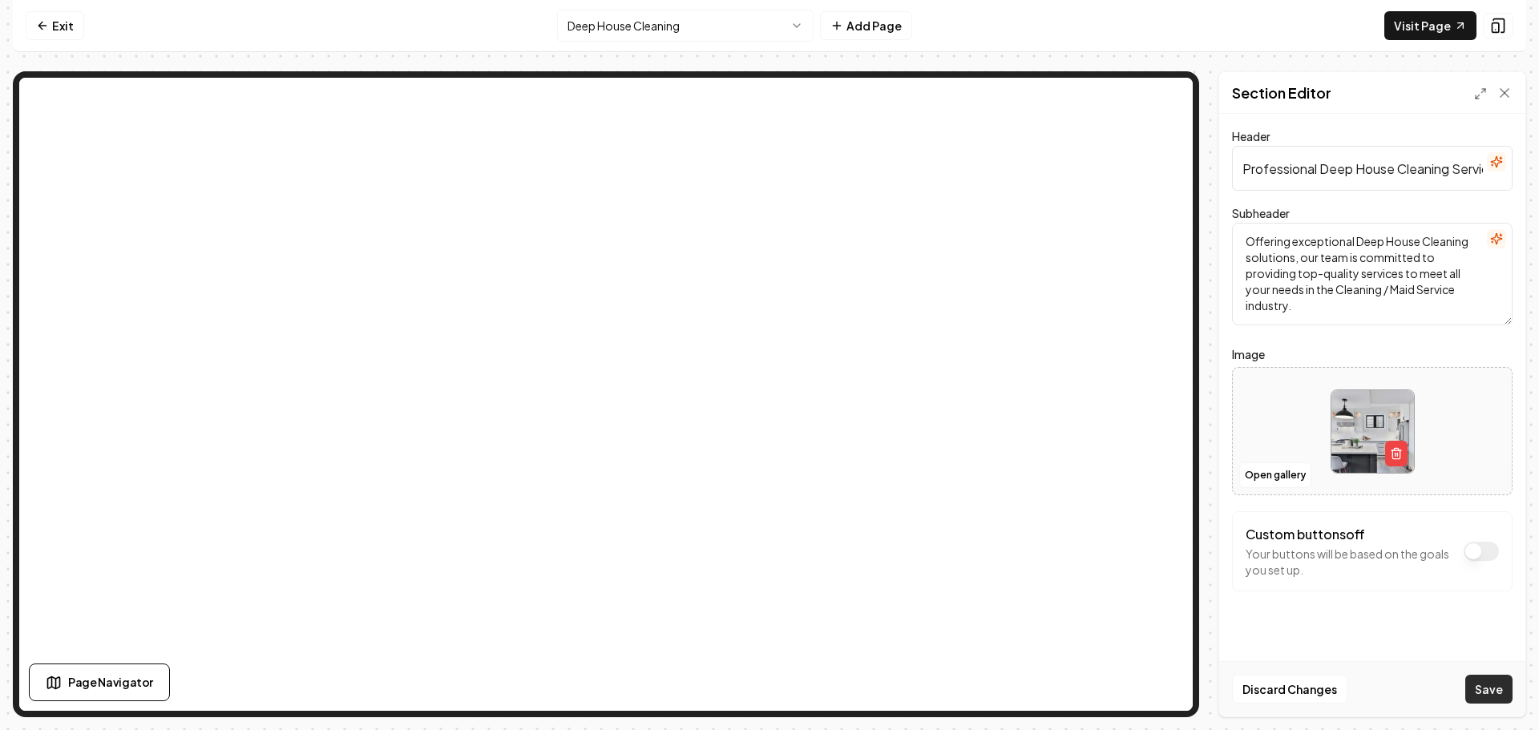
click at [1491, 682] on button "Save" at bounding box center [1488, 689] width 47 height 29
click at [720, 37] on html "Computer Required This feature is only available on a computer. Please switch t…" at bounding box center [769, 365] width 1539 height 730
click at [1259, 468] on button "Open gallery" at bounding box center [1275, 476] width 72 height 26
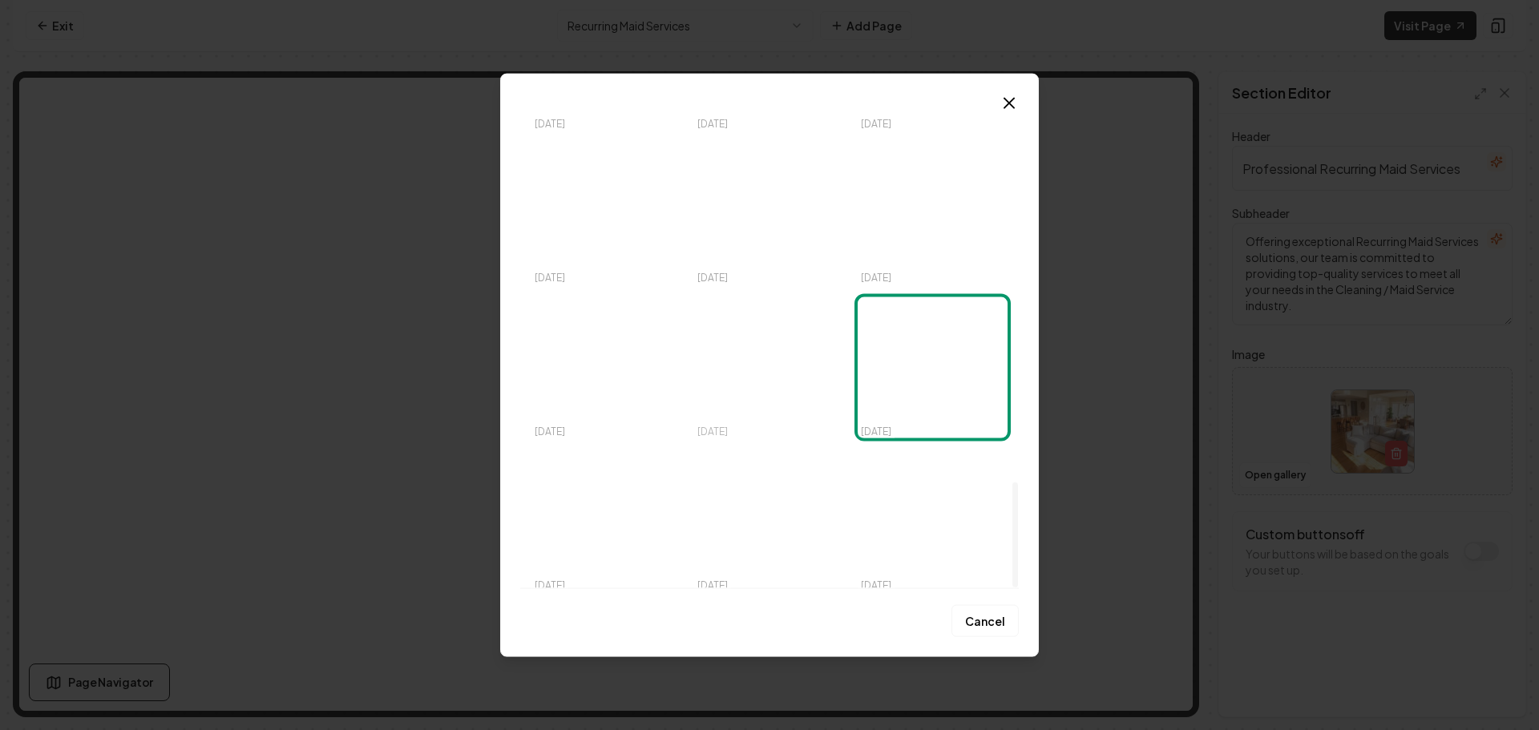
scroll to position [1717, 0]
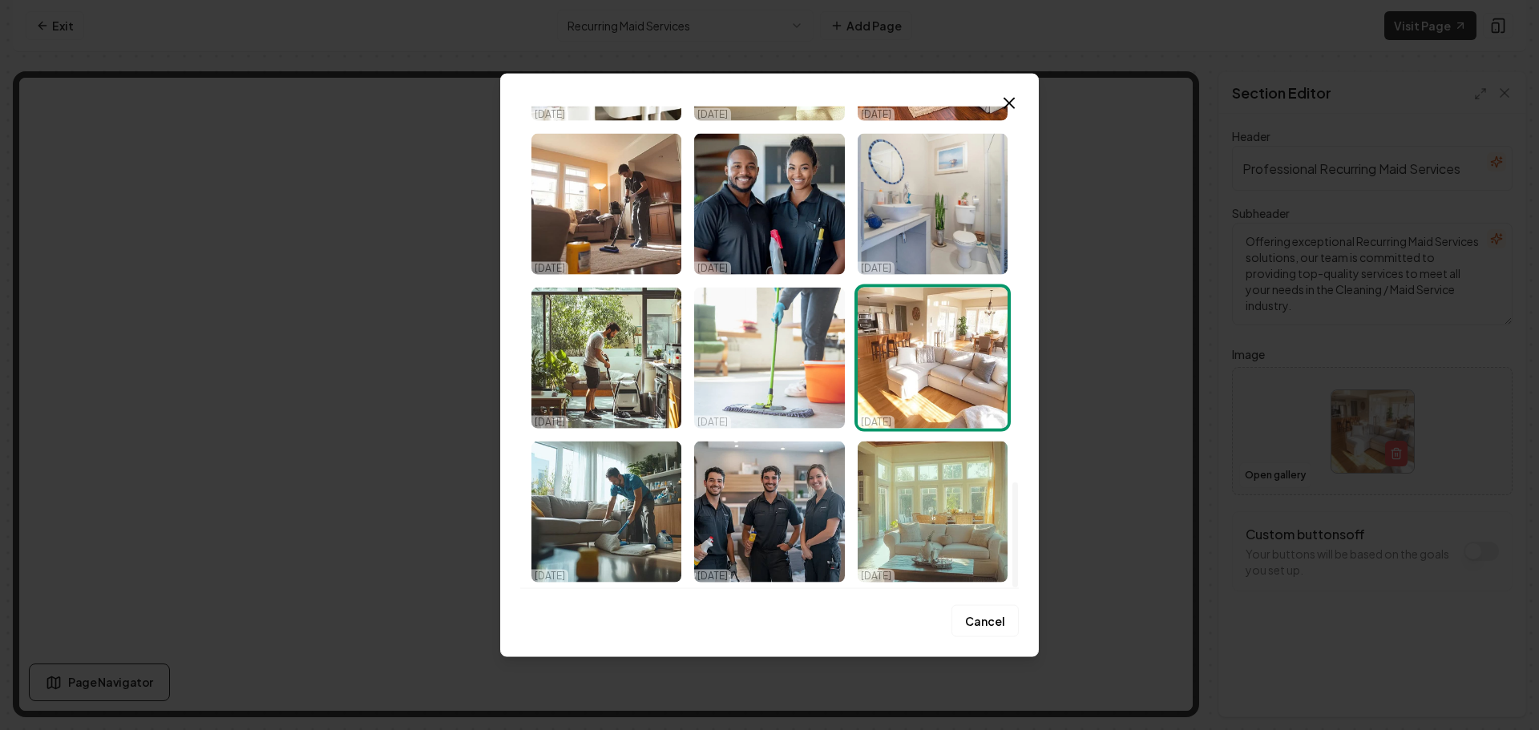
click at [758, 390] on img "Select image image_68d52b235c7cd75eb8e8fc60.jpeg" at bounding box center [769, 357] width 150 height 141
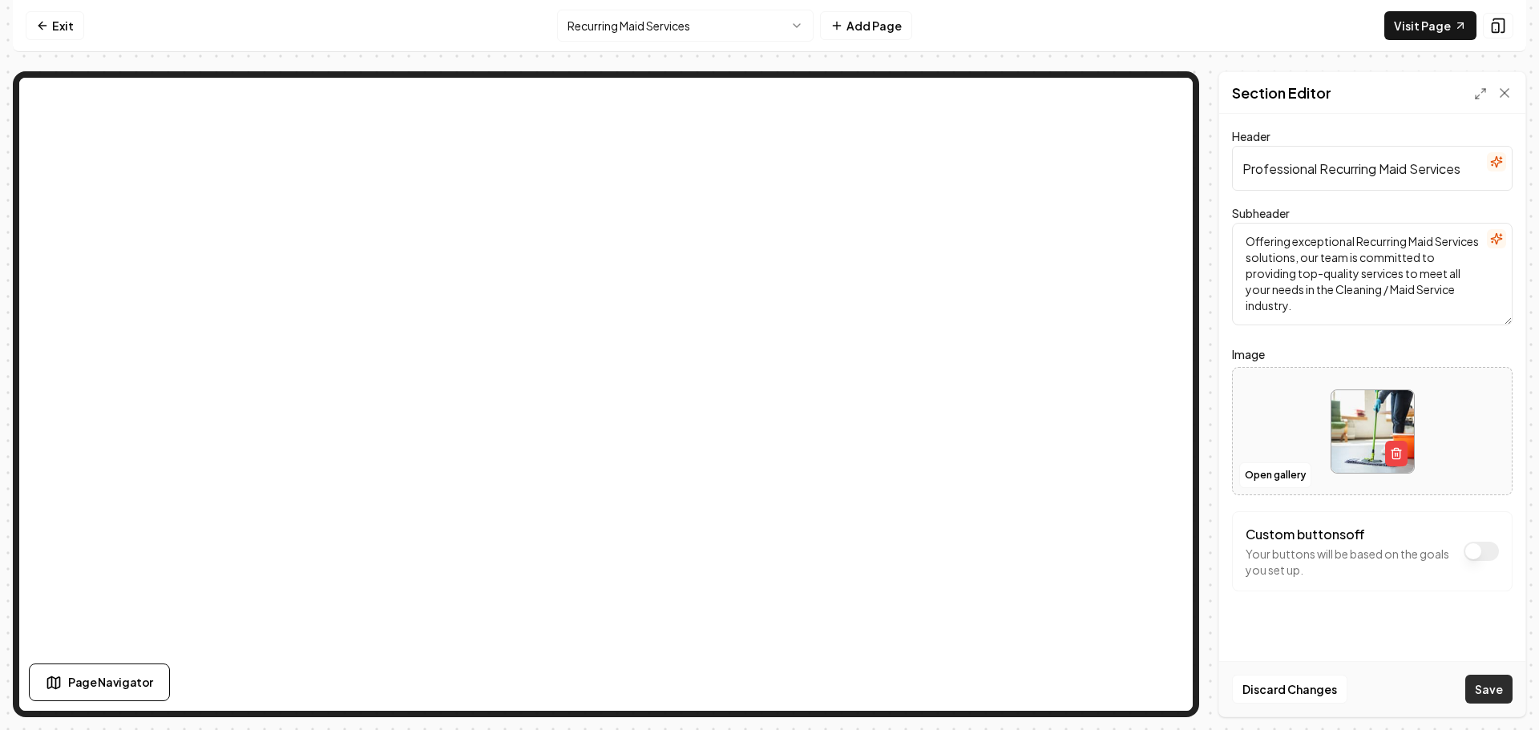
click at [1480, 682] on button "Save" at bounding box center [1488, 689] width 47 height 29
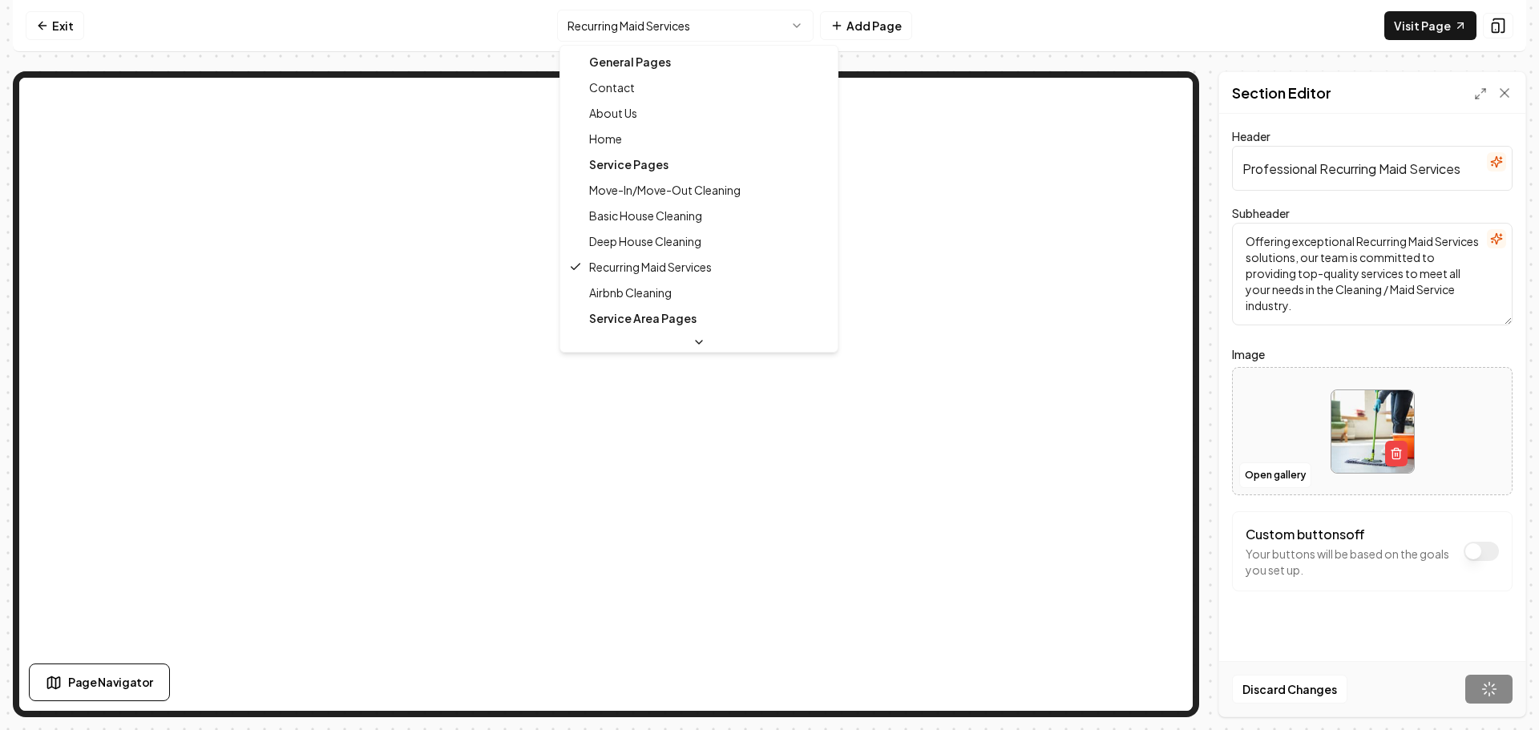
click at [701, 31] on html "Computer Required This feature is only available on a computer. Please switch t…" at bounding box center [769, 365] width 1539 height 730
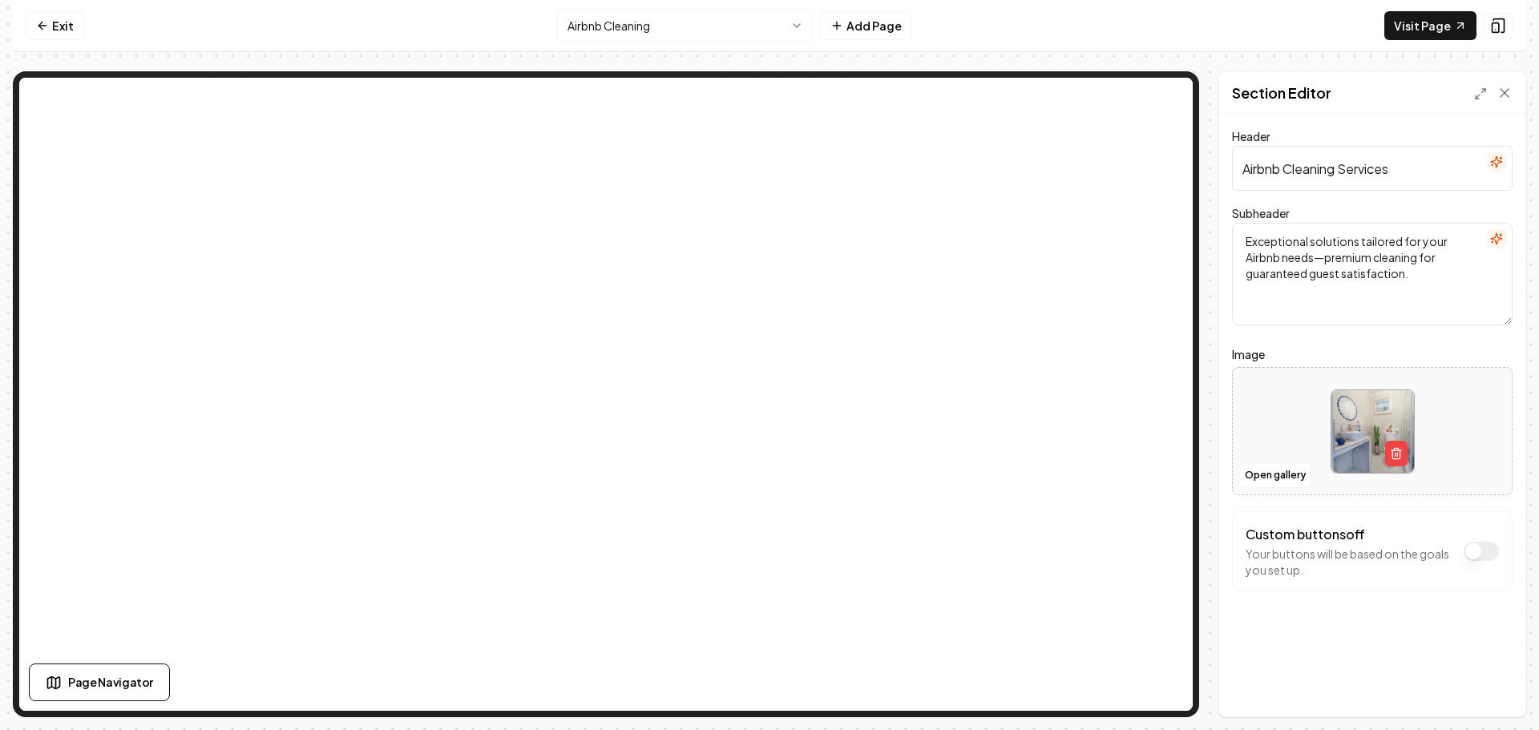
click at [669, 6] on nav "Exit Airbnb Cleaning Add Page Visit Page" at bounding box center [770, 26] width 1514 height 52
click at [660, 28] on html "Computer Required This feature is only available on a computer. Please switch t…" at bounding box center [769, 365] width 1539 height 730
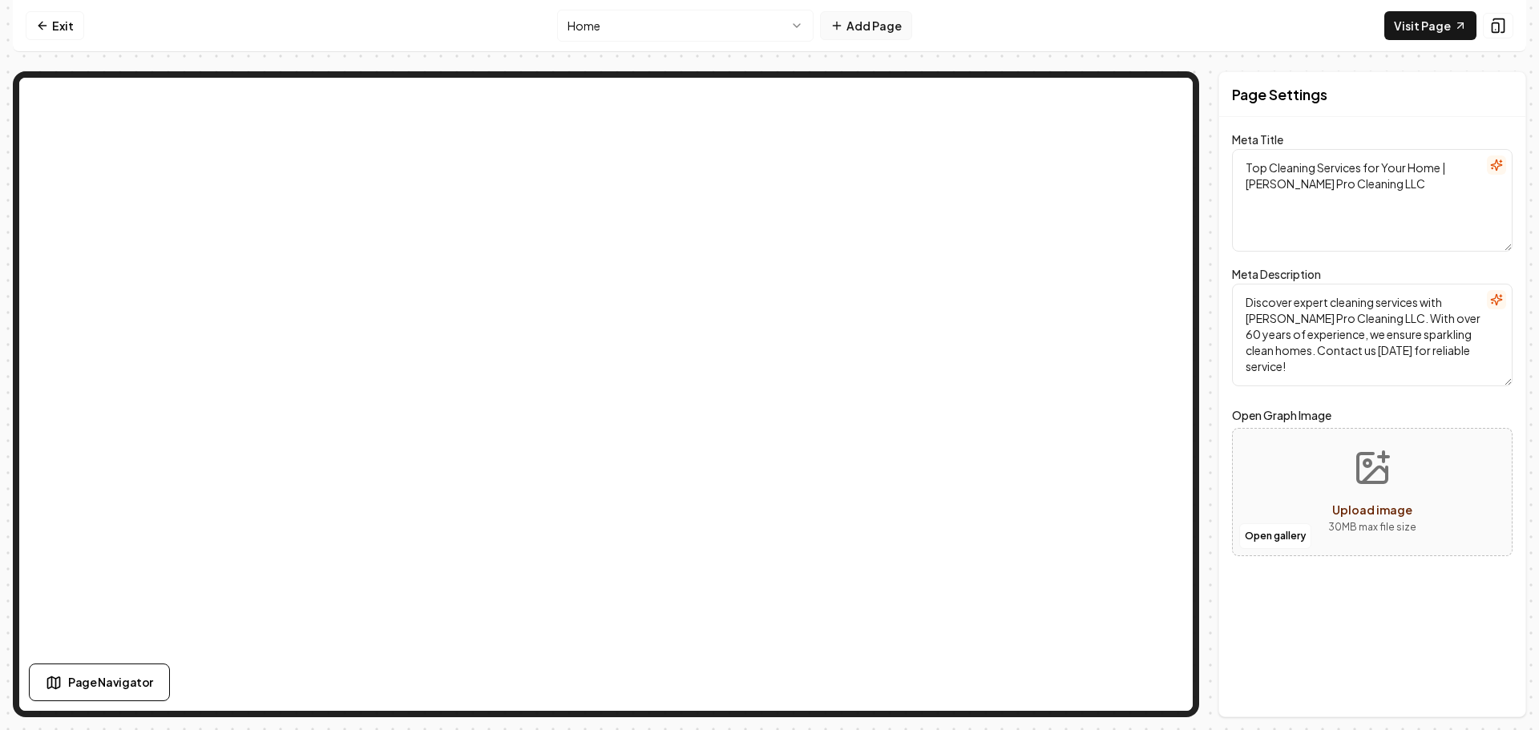
click at [863, 26] on button "Add Page" at bounding box center [866, 25] width 92 height 29
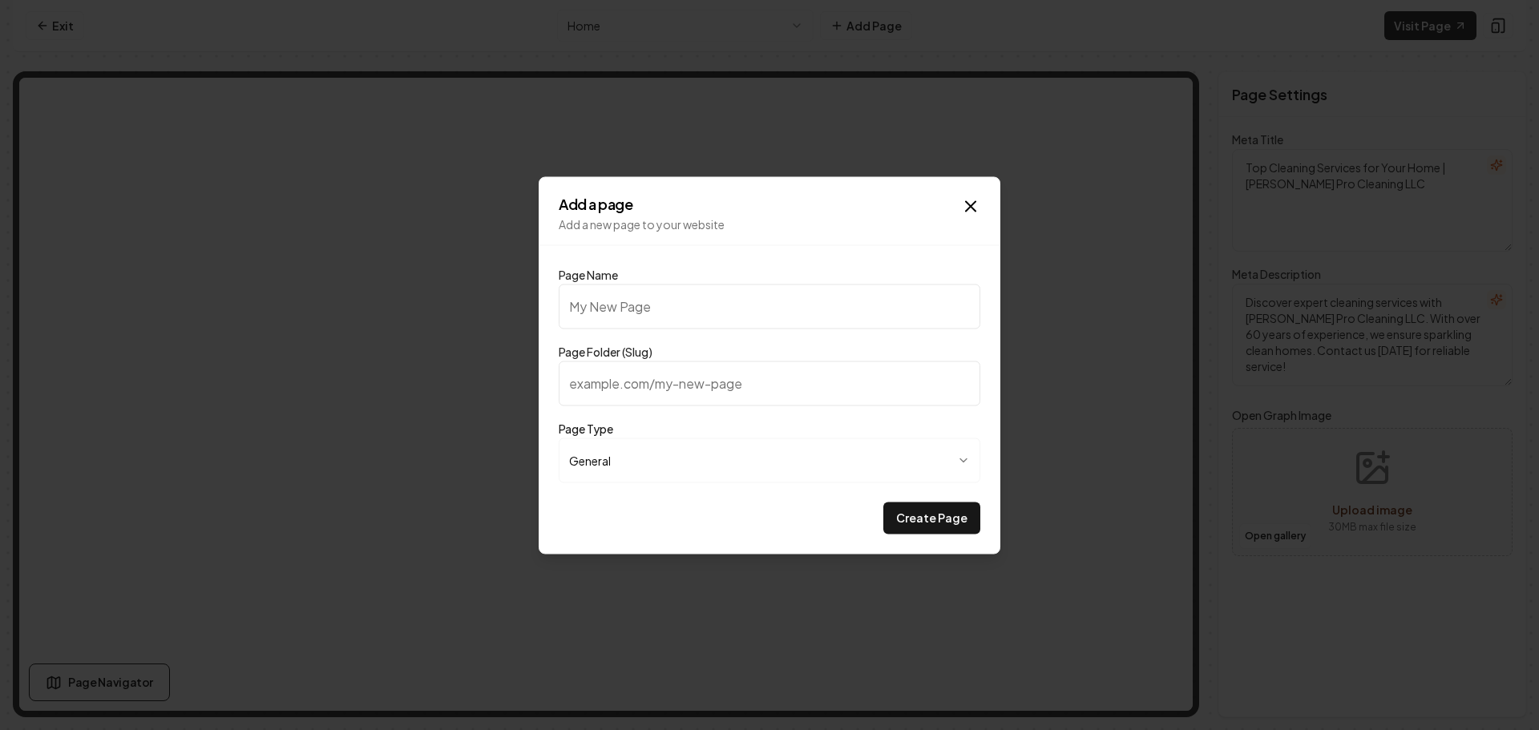
type input "C"
type input "c"
type input "Cleaning Checklist"
type input "cleaning-checklist"
click at [920, 510] on button "Create Page" at bounding box center [931, 518] width 97 height 32
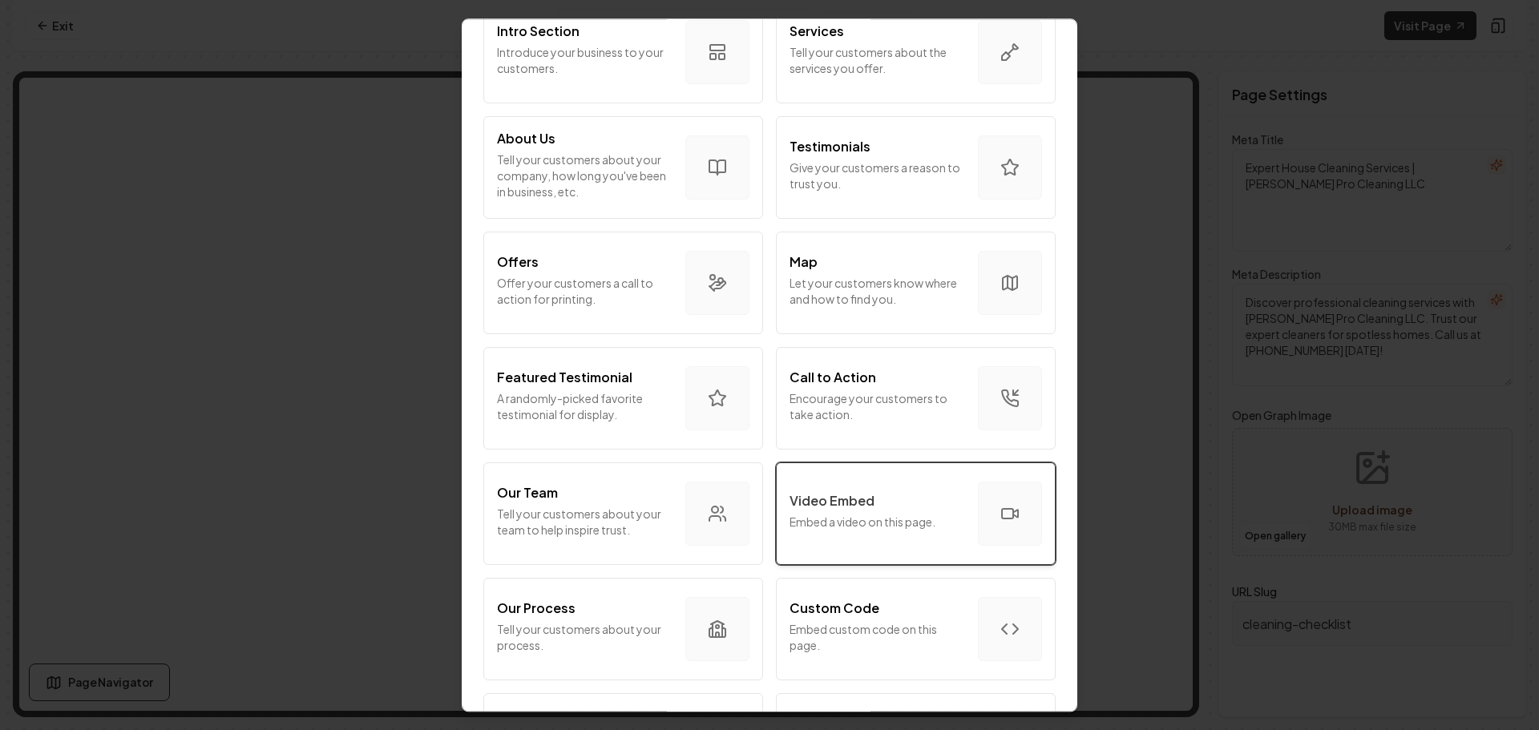
scroll to position [241, 0]
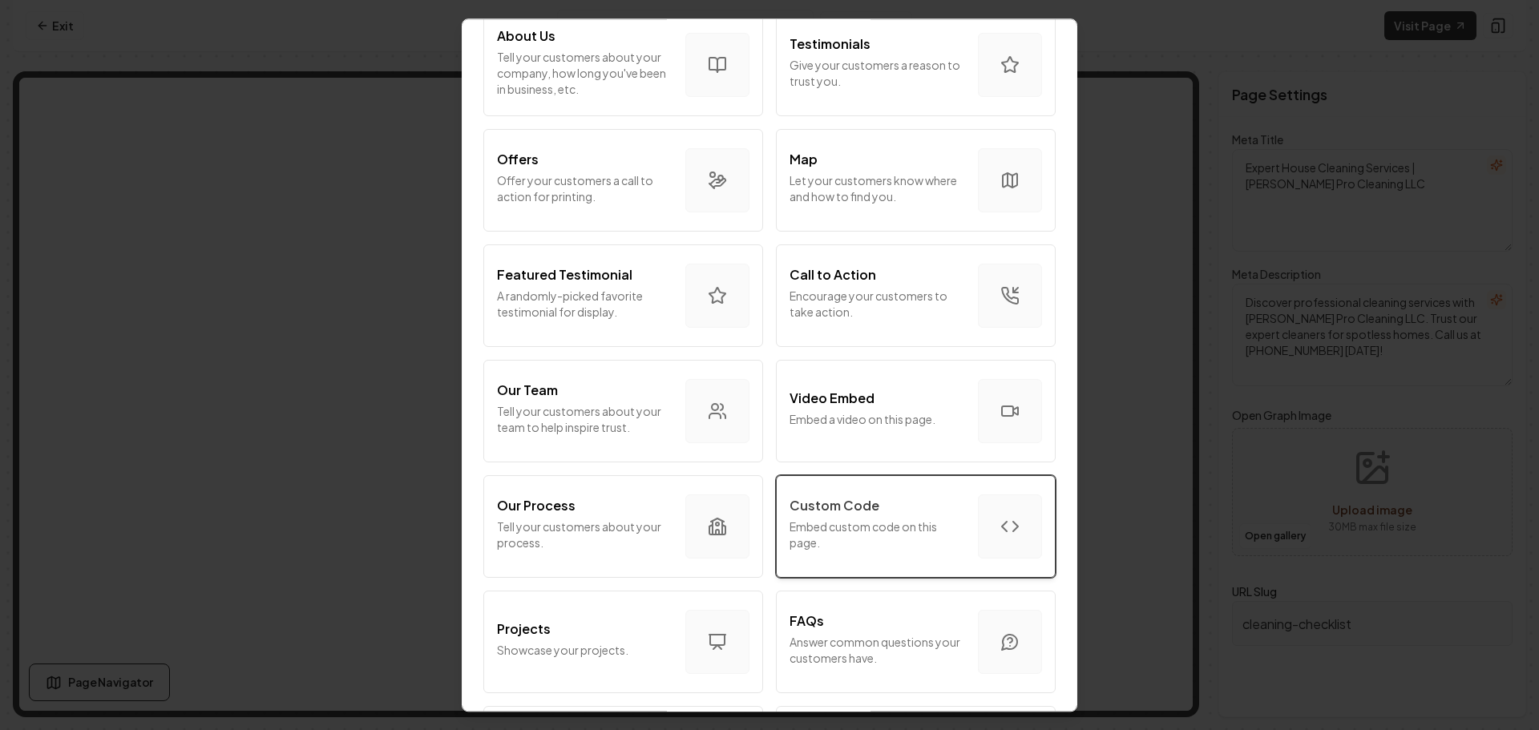
click at [879, 497] on div "Custom Code" at bounding box center [878, 505] width 176 height 19
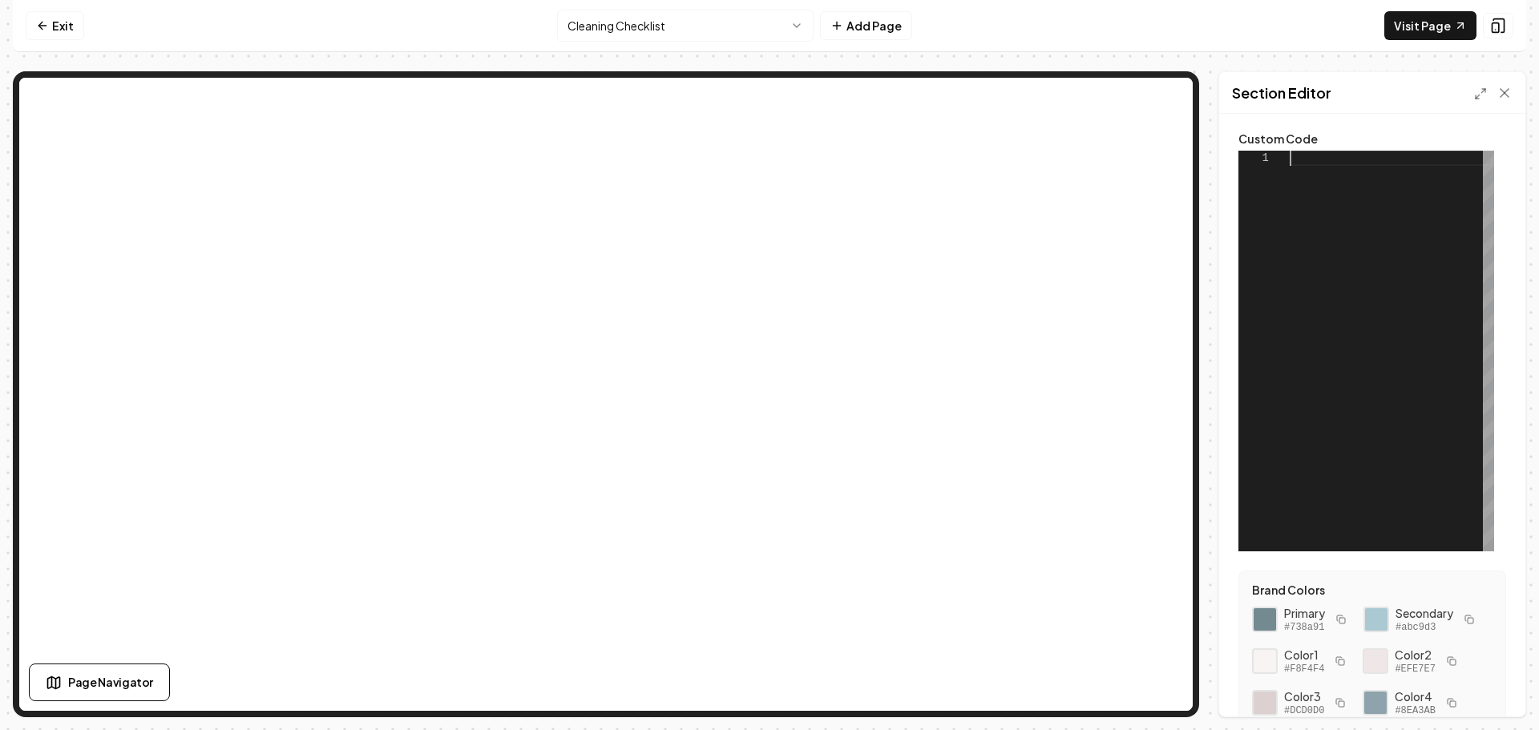
scroll to position [0, 0]
click at [1308, 160] on div at bounding box center [1392, 351] width 204 height 401
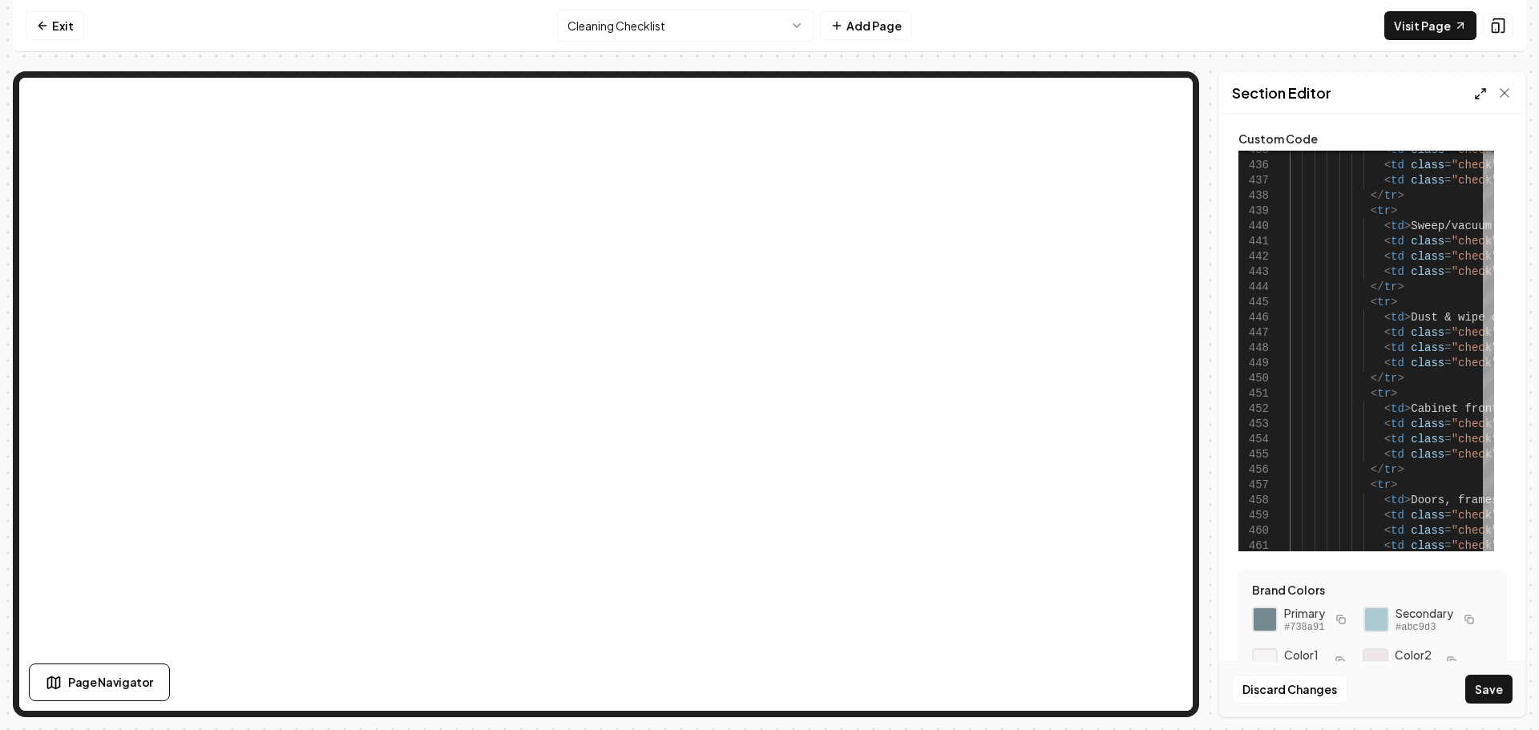
click at [1477, 96] on icon at bounding box center [1480, 93] width 13 height 13
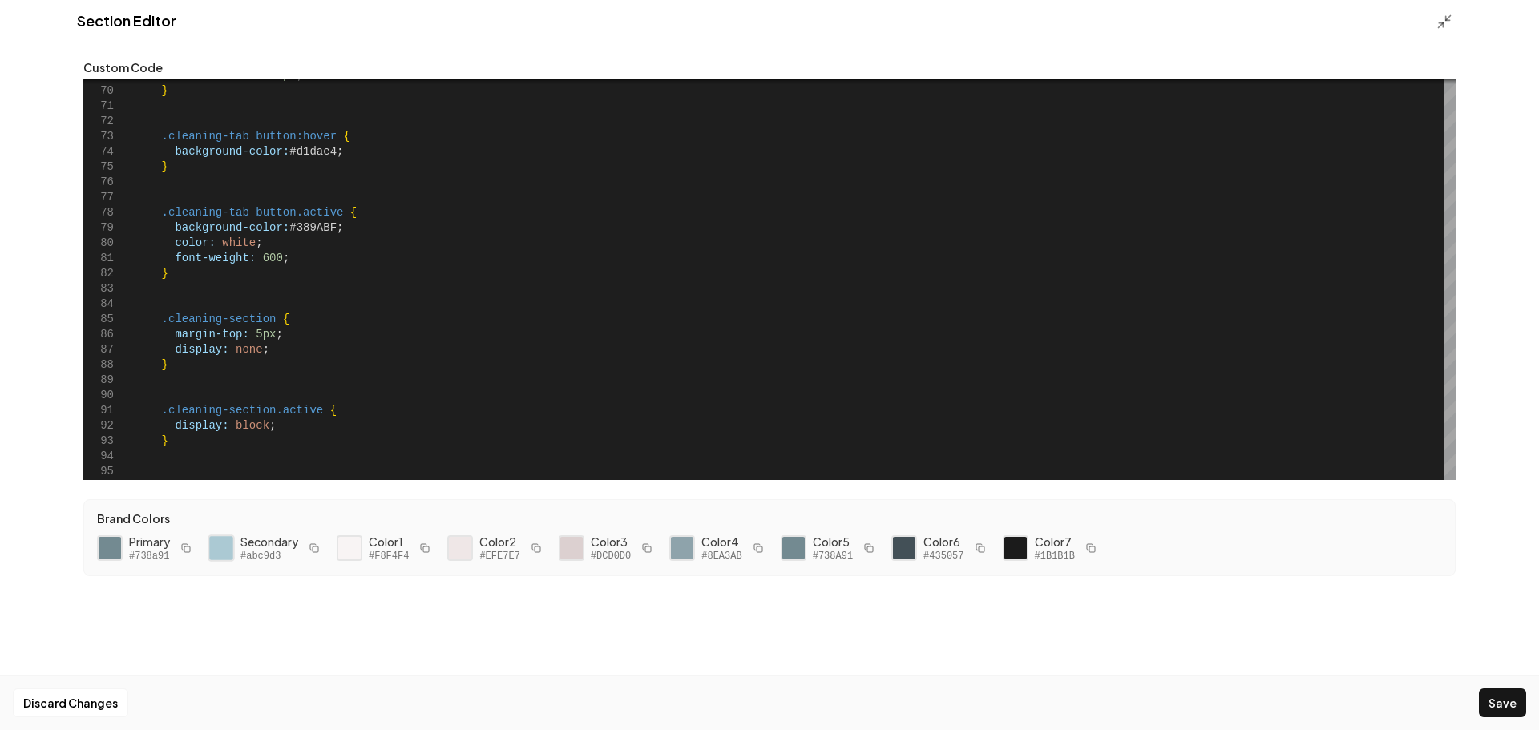
click at [221, 549] on div at bounding box center [221, 548] width 27 height 27
drag, startPoint x: 325, startPoint y: 228, endPoint x: 285, endPoint y: 227, distance: 40.1
drag, startPoint x: 325, startPoint y: 152, endPoint x: 288, endPoint y: 151, distance: 36.9
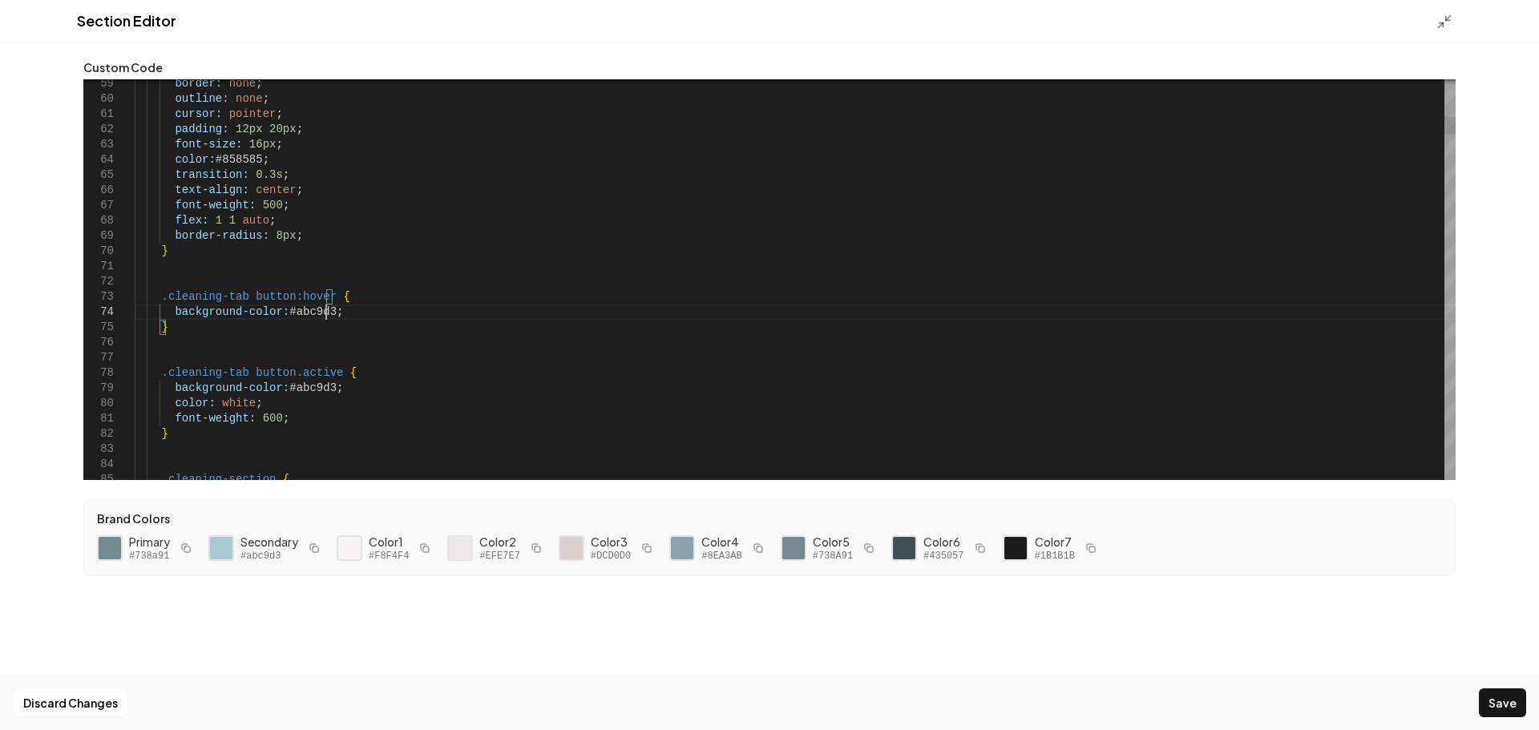
drag, startPoint x: 256, startPoint y: 419, endPoint x: 173, endPoint y: 415, distance: 82.7
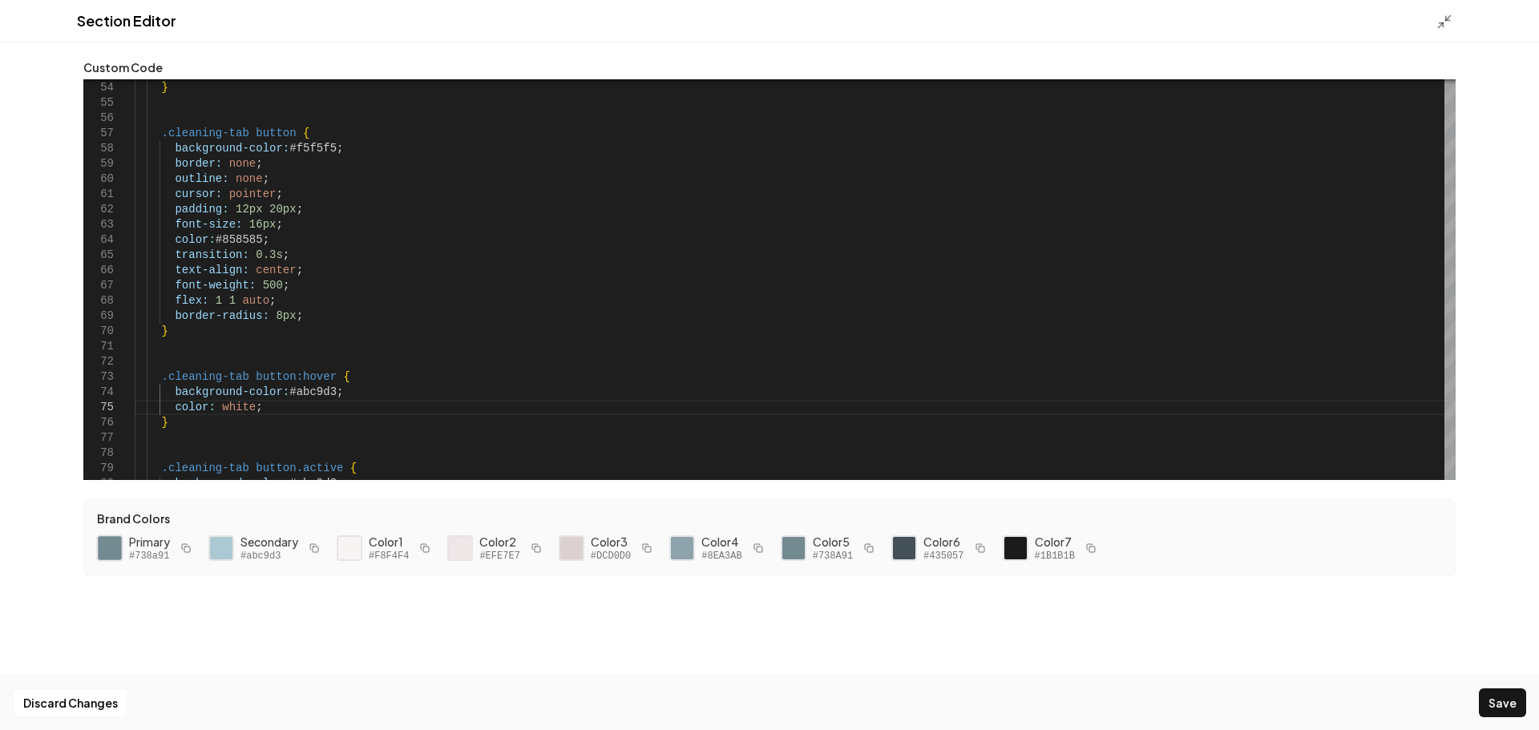
click at [111, 541] on div at bounding box center [109, 548] width 27 height 27
drag, startPoint x: 325, startPoint y: 149, endPoint x: 285, endPoint y: 149, distance: 40.1
click at [1488, 699] on button "Save" at bounding box center [1502, 703] width 47 height 29
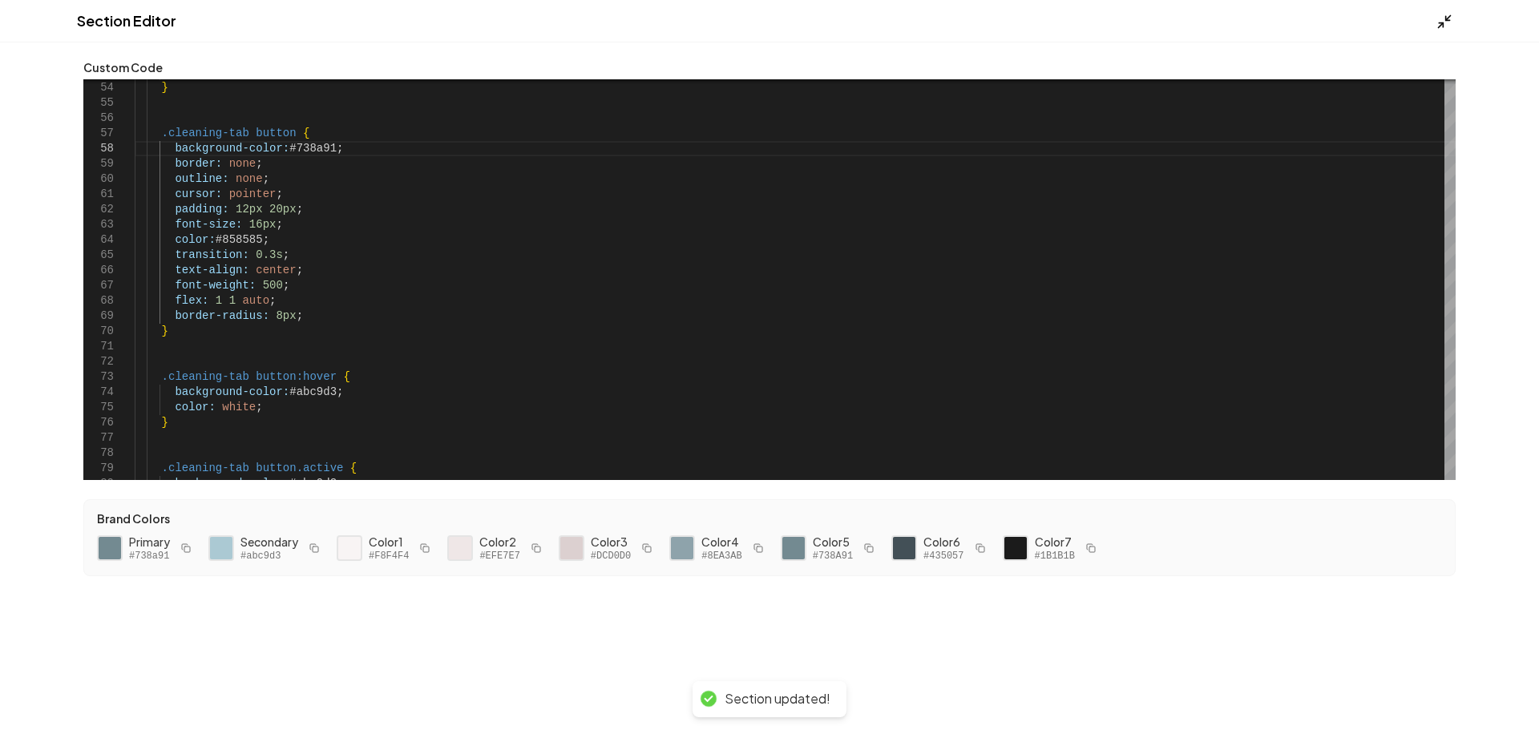
click at [1443, 25] on polyline at bounding box center [1441, 24] width 4 height 4
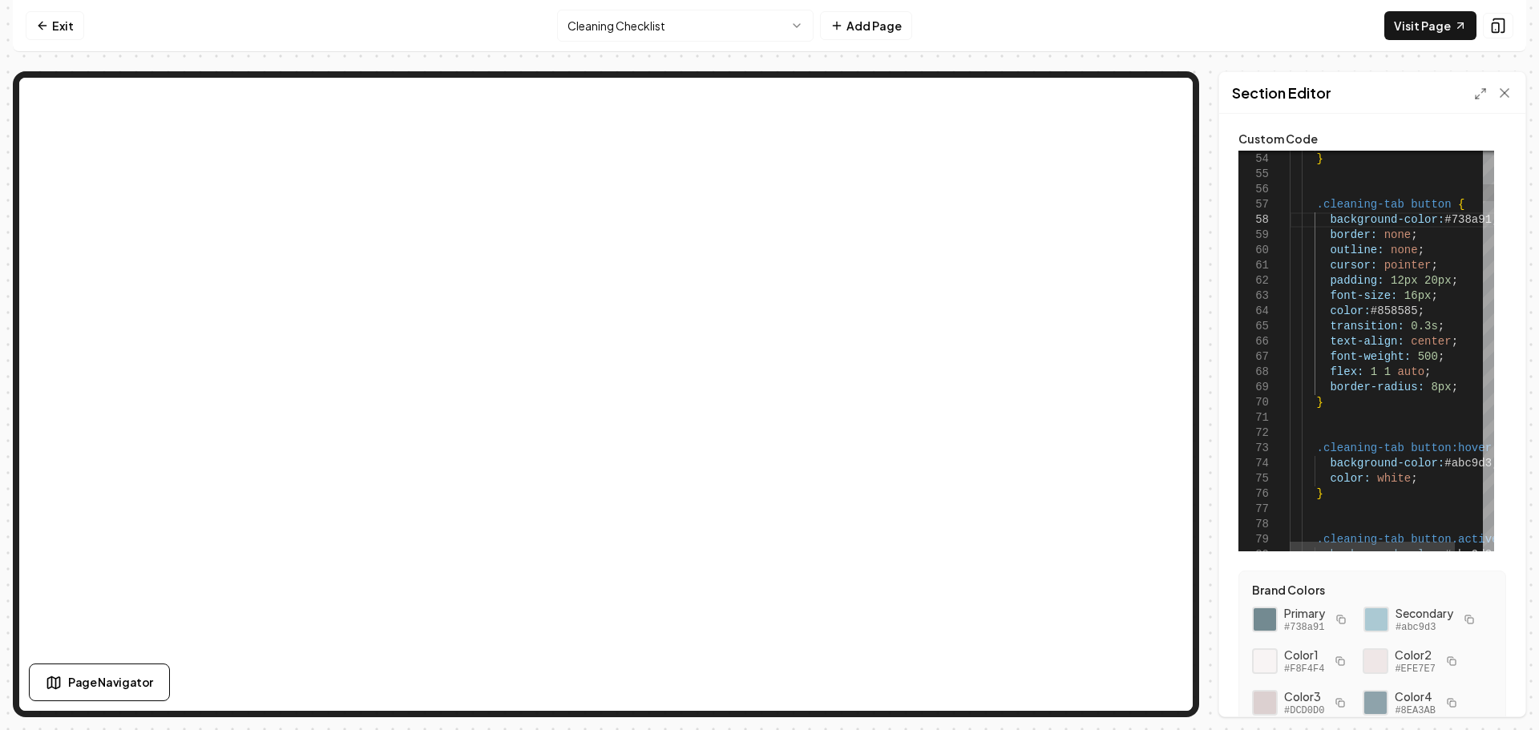
type textarea "**********"
click at [1495, 689] on button "Save" at bounding box center [1488, 689] width 47 height 29
click at [1450, 19] on div "Show what it looks like on mobile Show what it looks like on mobile" at bounding box center [1383, 25] width 192 height 27
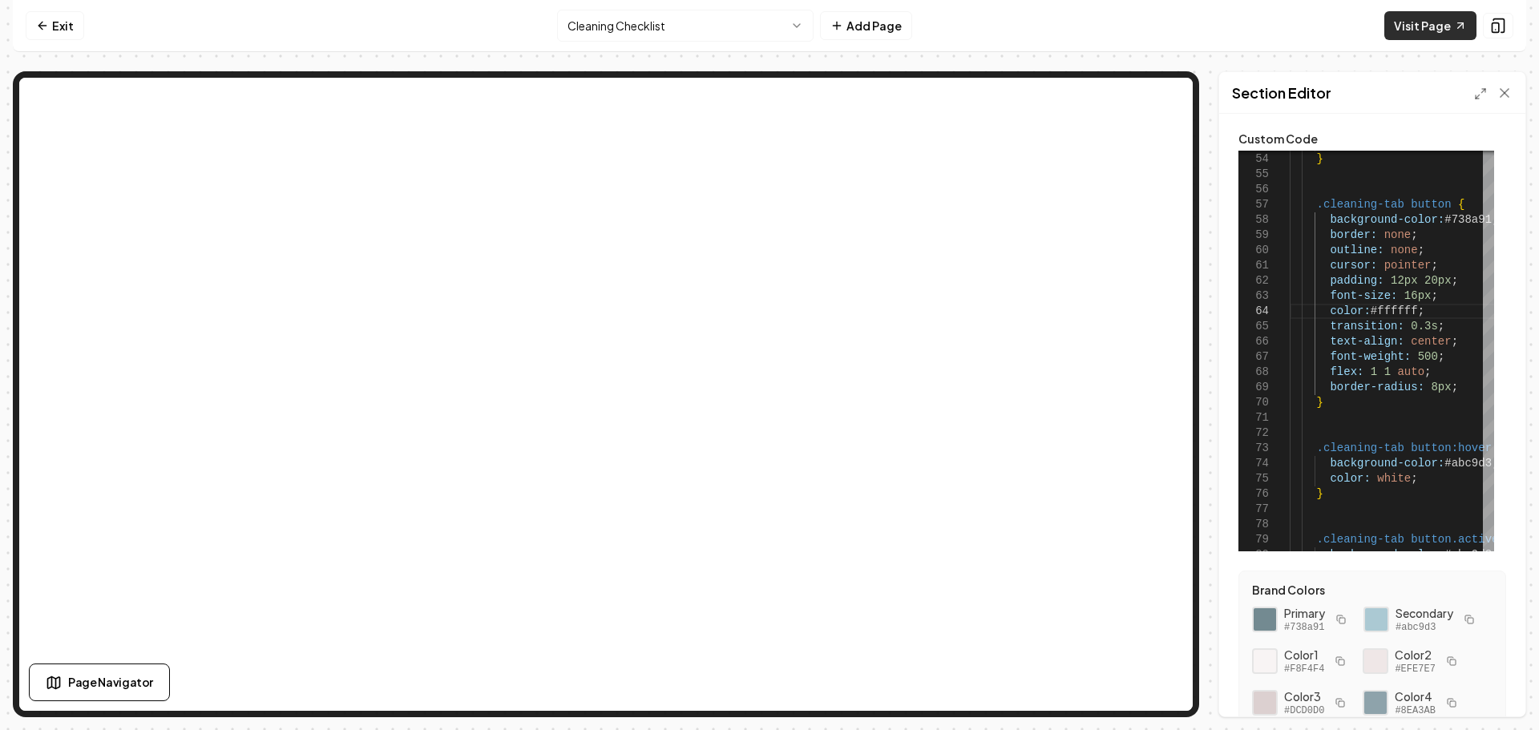
click at [1429, 29] on link "Visit Page" at bounding box center [1431, 25] width 92 height 29
